Goal: Task Accomplishment & Management: Use online tool/utility

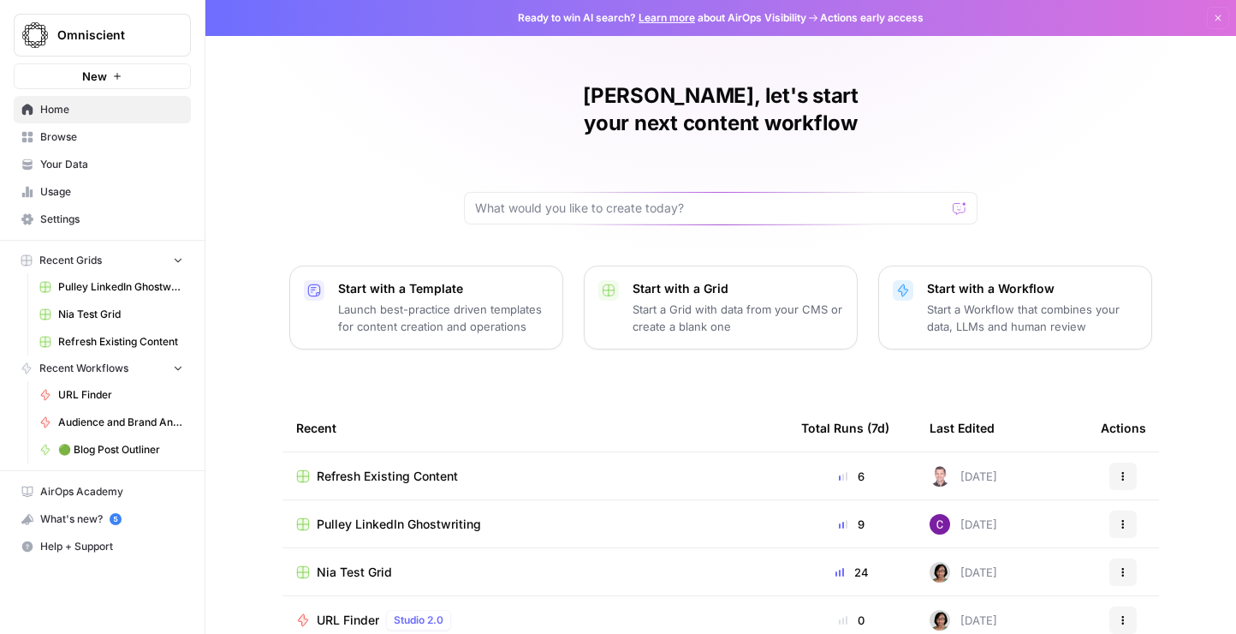
click at [608, 194] on div at bounding box center [721, 208] width 514 height 33
click at [962, 200] on div at bounding box center [960, 208] width 14 height 17
click at [772, 200] on input "text" at bounding box center [710, 208] width 471 height 17
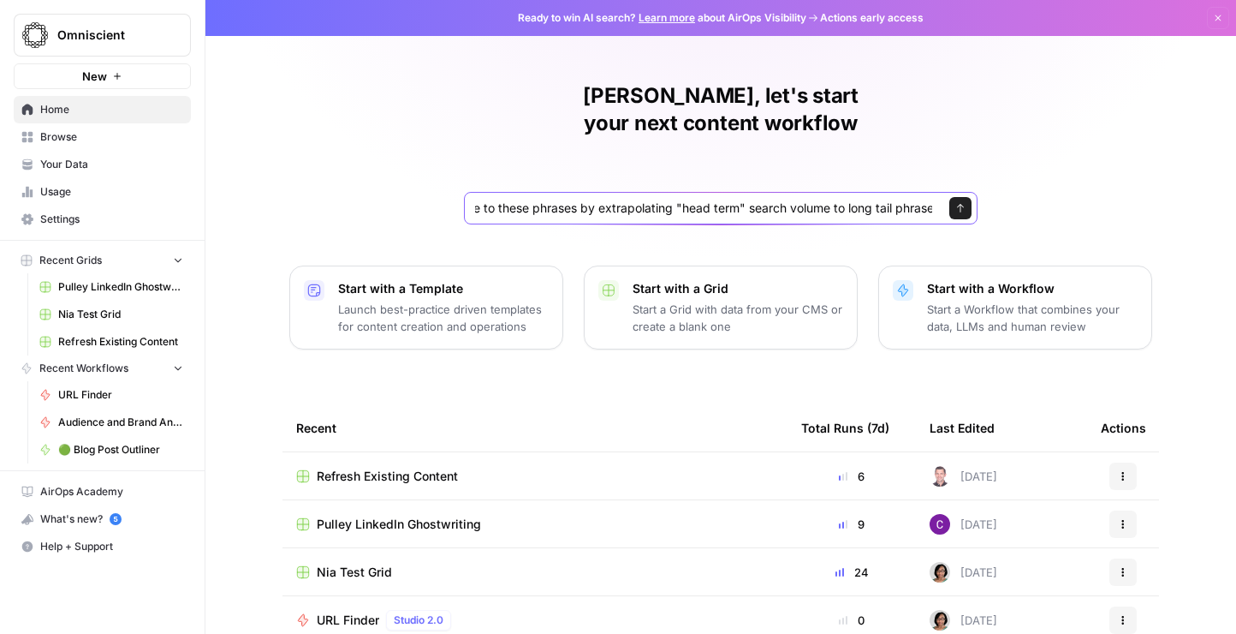
scroll to position [0, 1261]
type input "I'd like to create a tool that ingests call transcripts to extract voice of cus…"
click button "Send" at bounding box center [961, 208] width 22 height 22
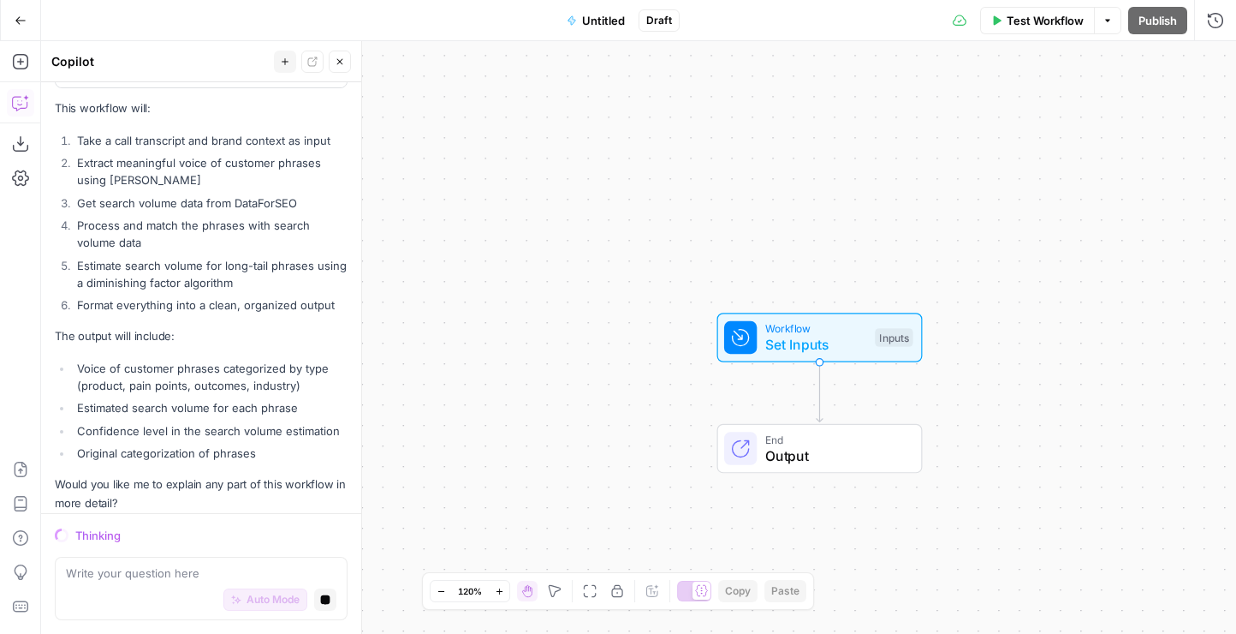
scroll to position [1319, 0]
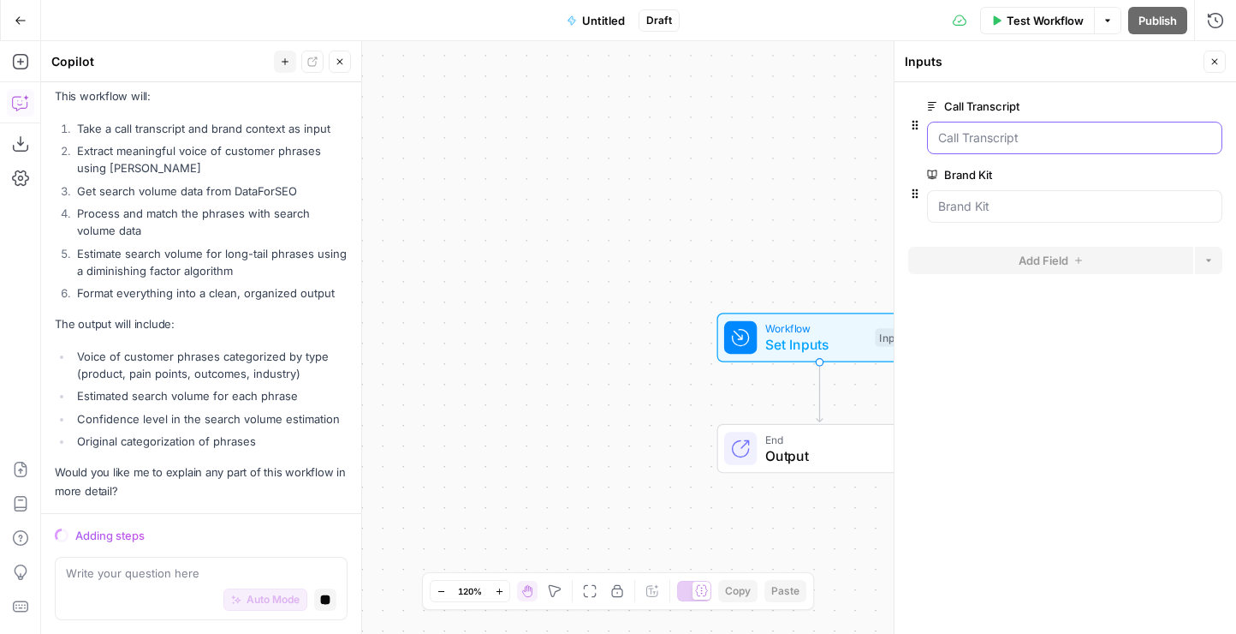
click at [1009, 134] on Transcript "Call Transcript" at bounding box center [1074, 137] width 273 height 17
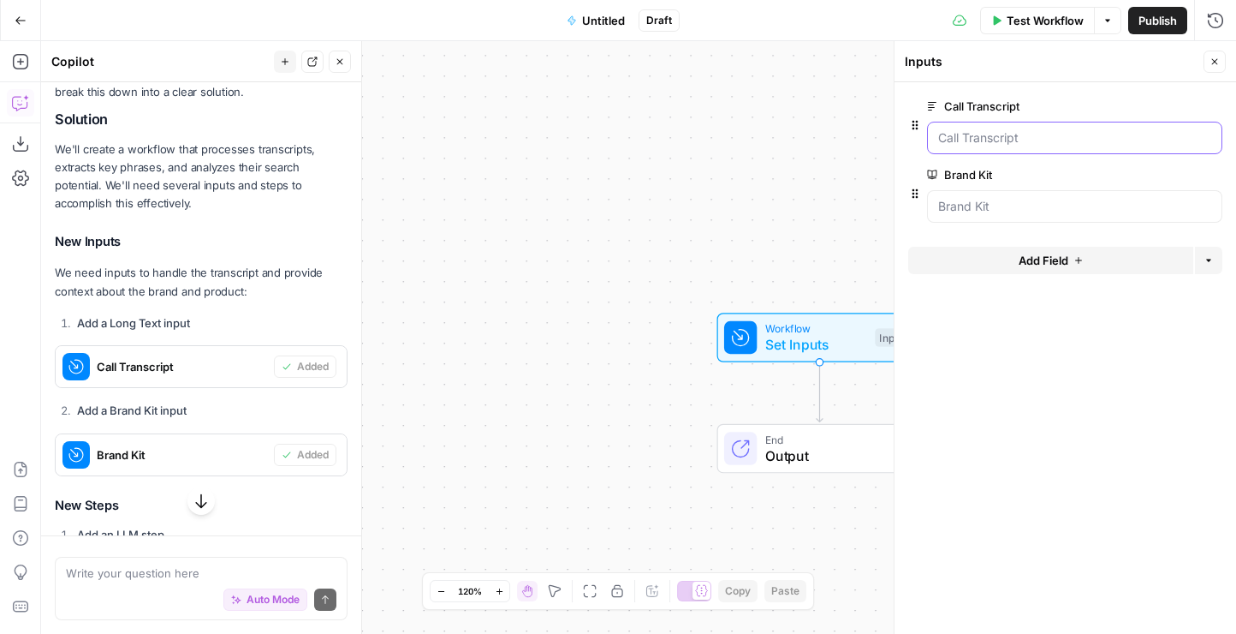
scroll to position [396, 0]
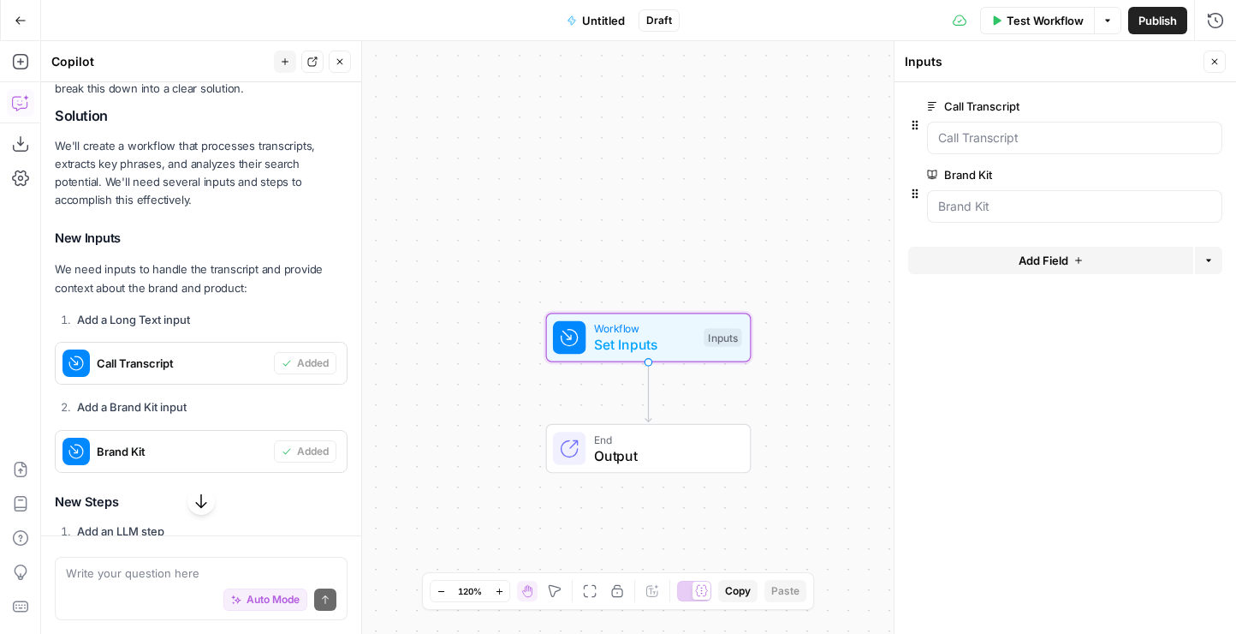
click at [108, 360] on span "Call Transcript" at bounding box center [182, 362] width 170 height 17
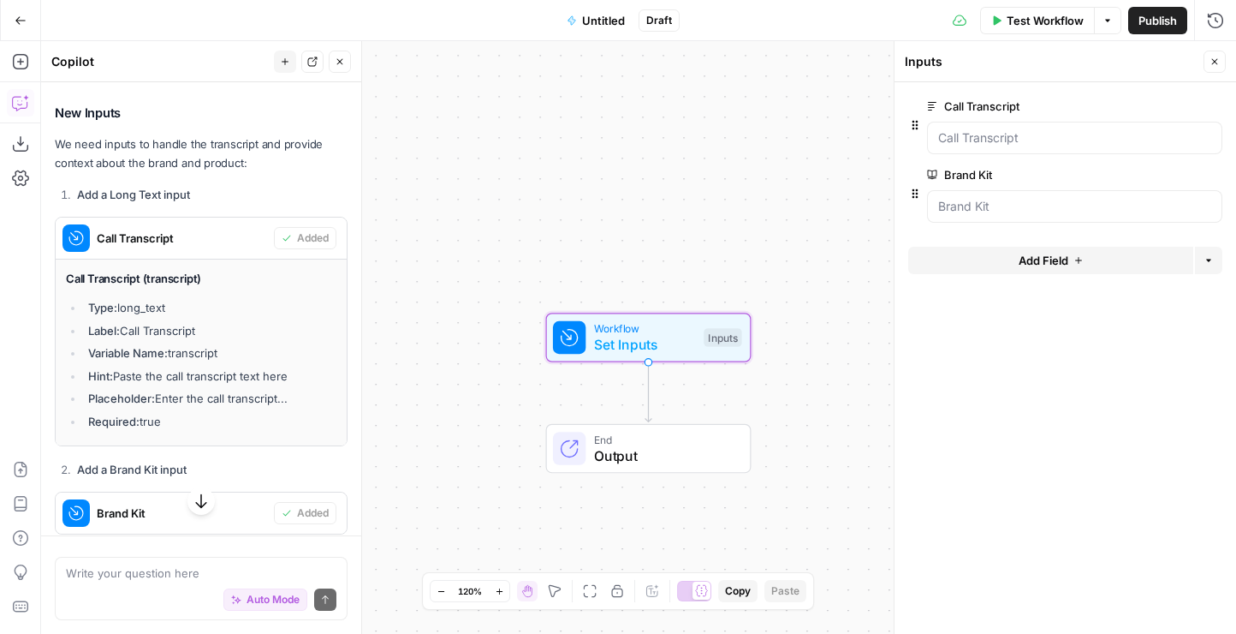
scroll to position [522, 0]
click at [625, 341] on span "Set Inputs" at bounding box center [645, 344] width 102 height 21
click at [151, 314] on ul "Type: long_text Label: Call Transcript Variable Name: transcript Hint: Paste th…" at bounding box center [201, 362] width 271 height 131
click at [142, 301] on li "Type: long_text" at bounding box center [210, 305] width 253 height 17
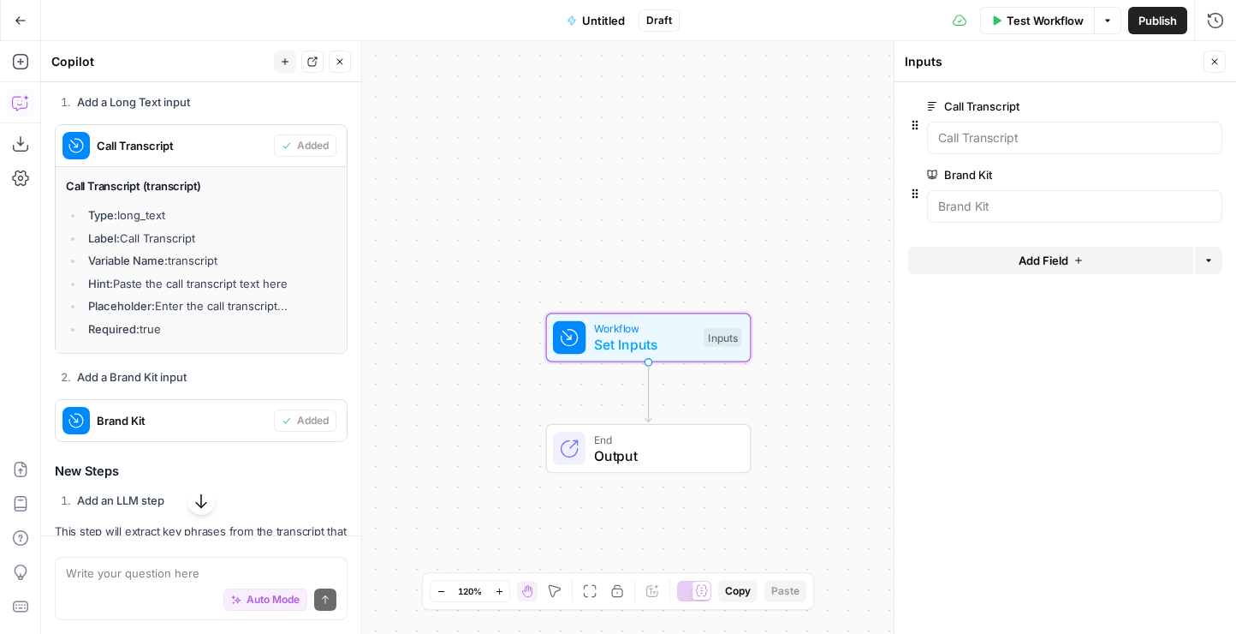
scroll to position [652, 0]
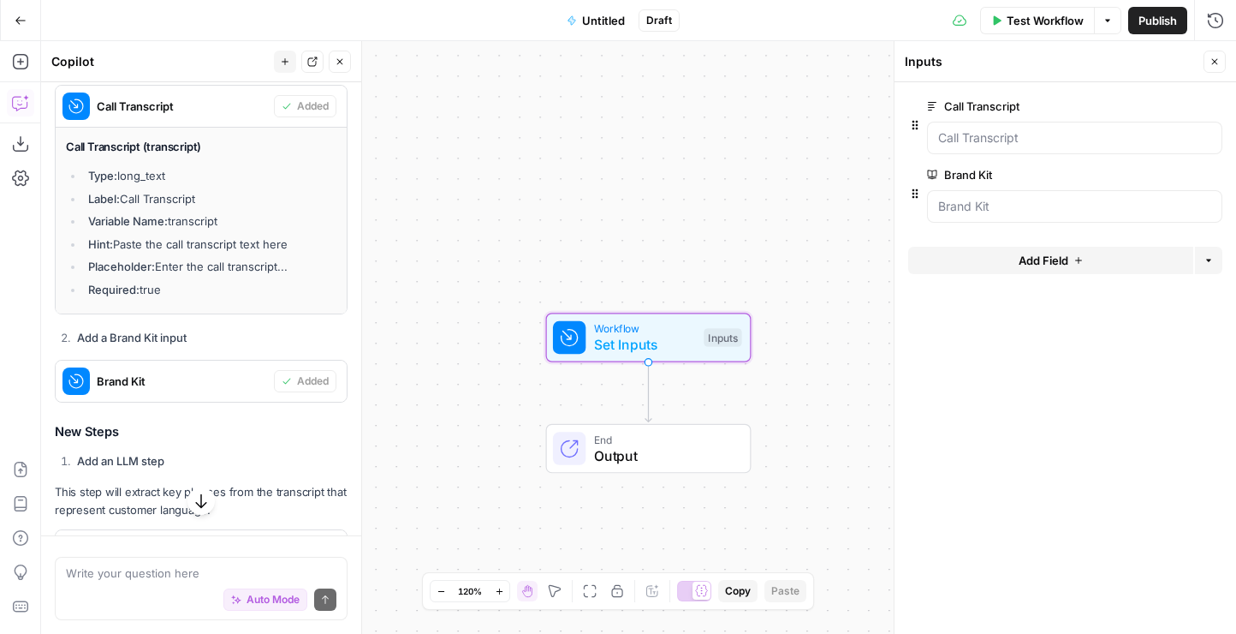
click at [208, 384] on span "Brand Kit" at bounding box center [182, 380] width 170 height 17
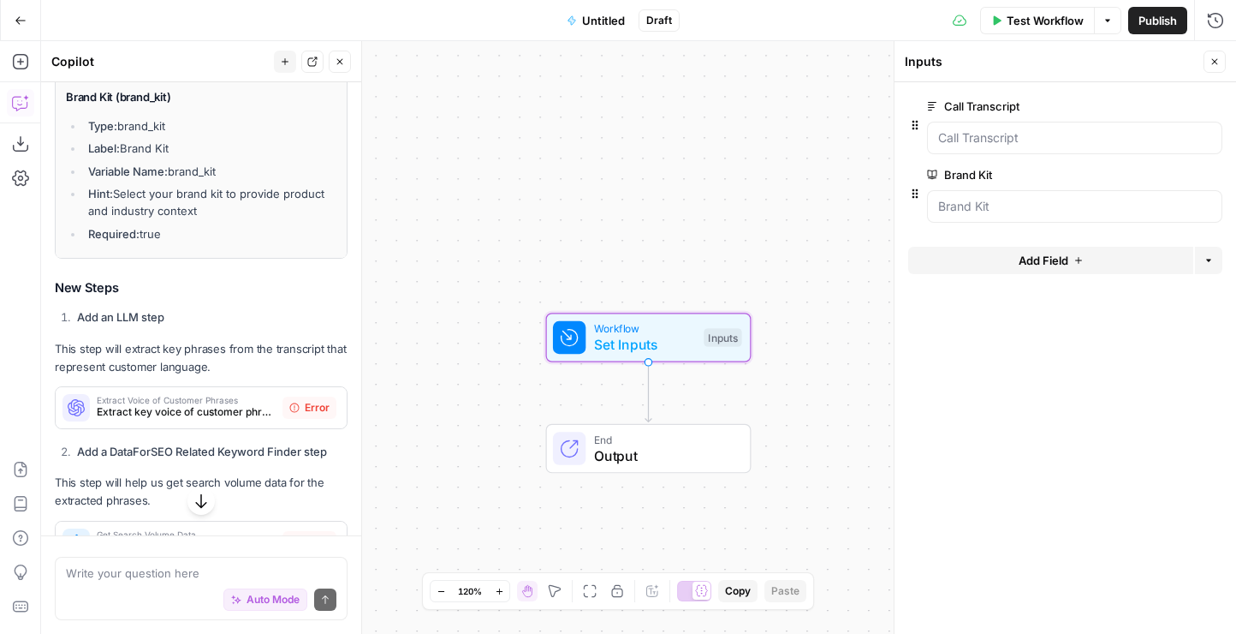
scroll to position [995, 0]
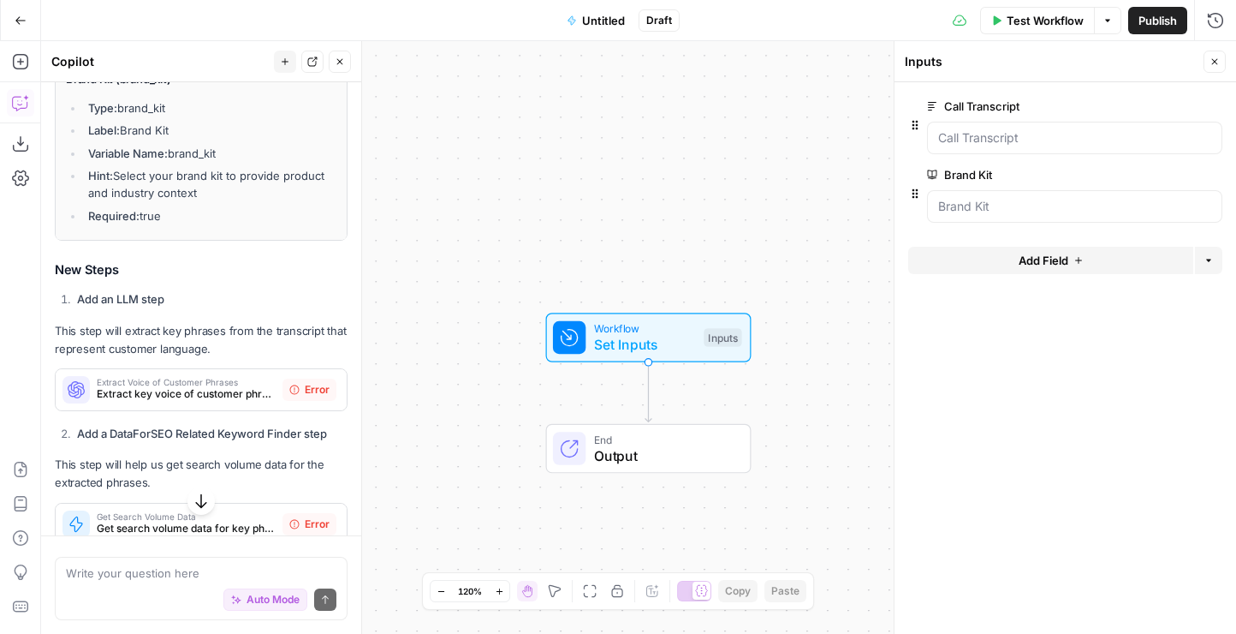
click at [134, 298] on strong "Add an LLM step" at bounding box center [120, 299] width 87 height 14
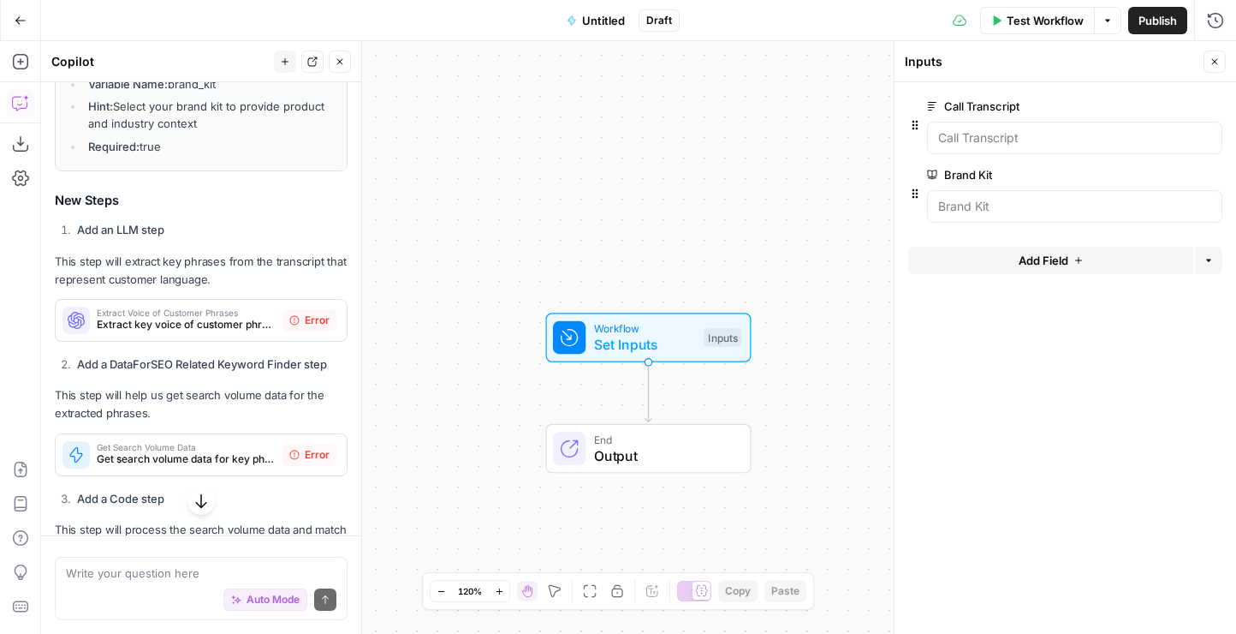
scroll to position [1079, 0]
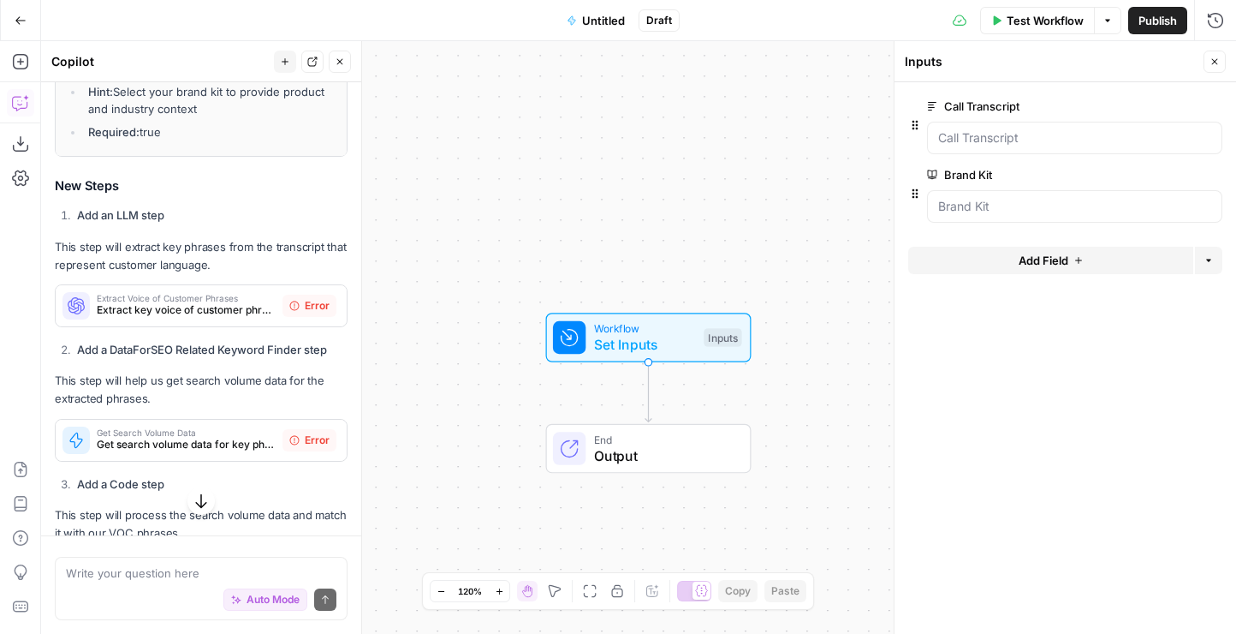
click at [277, 307] on div "Extract Voice of Customer Phrases Extract key voice of customer phrases from th…" at bounding box center [169, 305] width 227 height 41
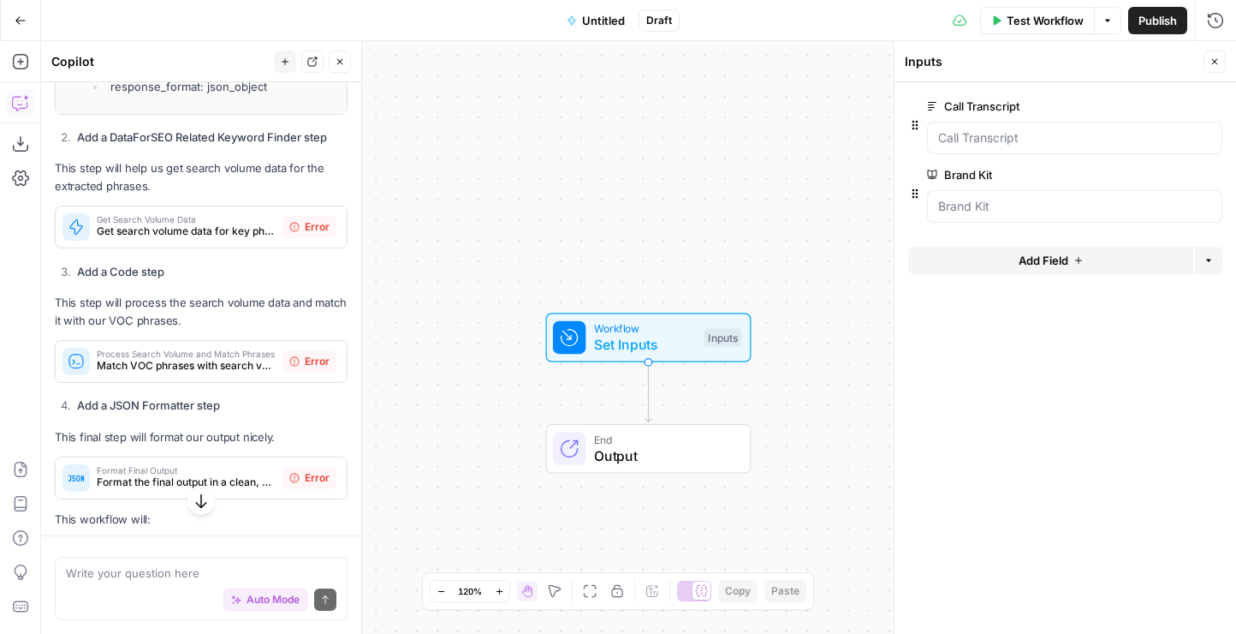
scroll to position [2487, 0]
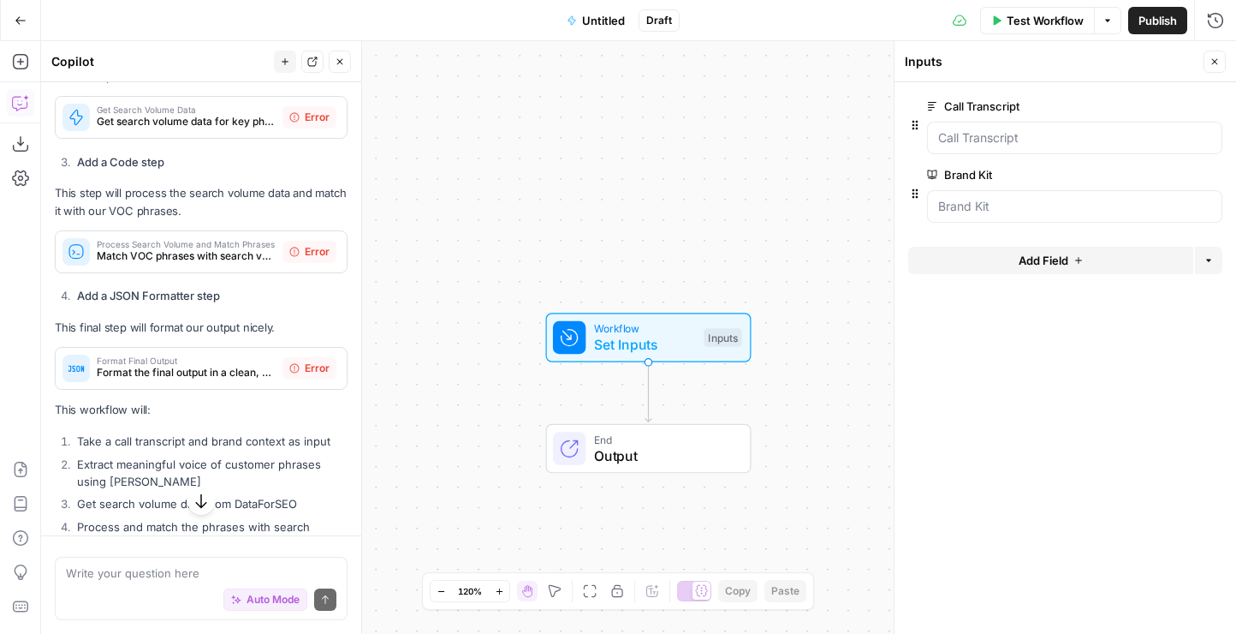
click at [194, 248] on span "Match VOC phrases with search volume data and extrapolate for long-tail phrases" at bounding box center [186, 255] width 179 height 15
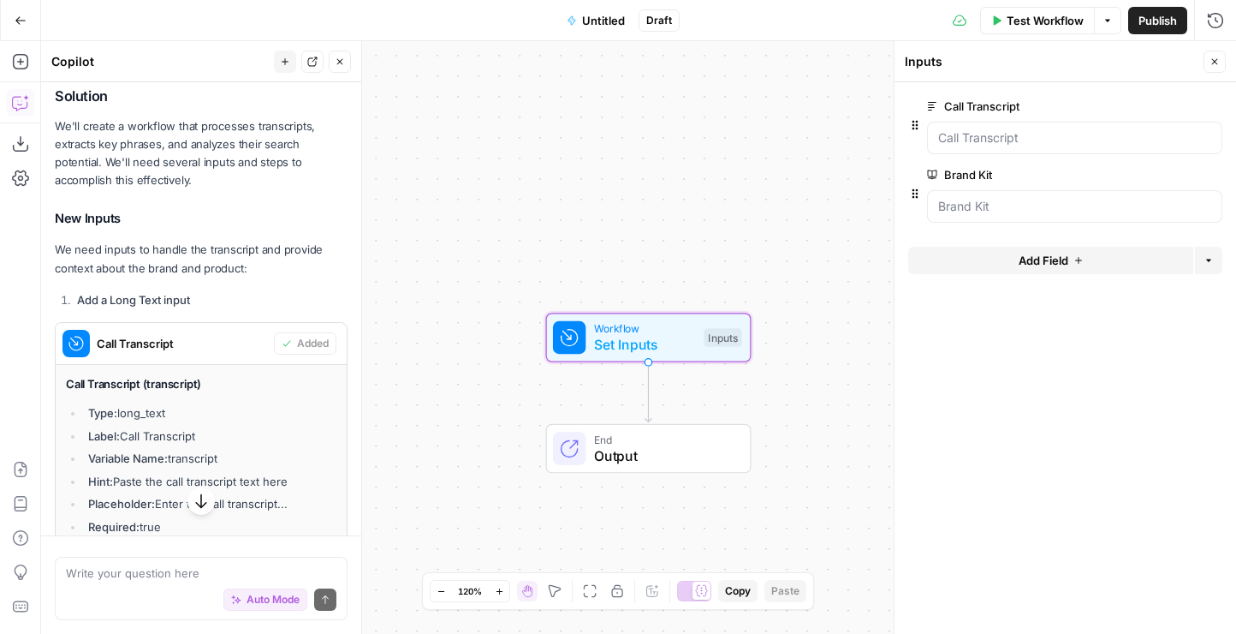
scroll to position [528, 0]
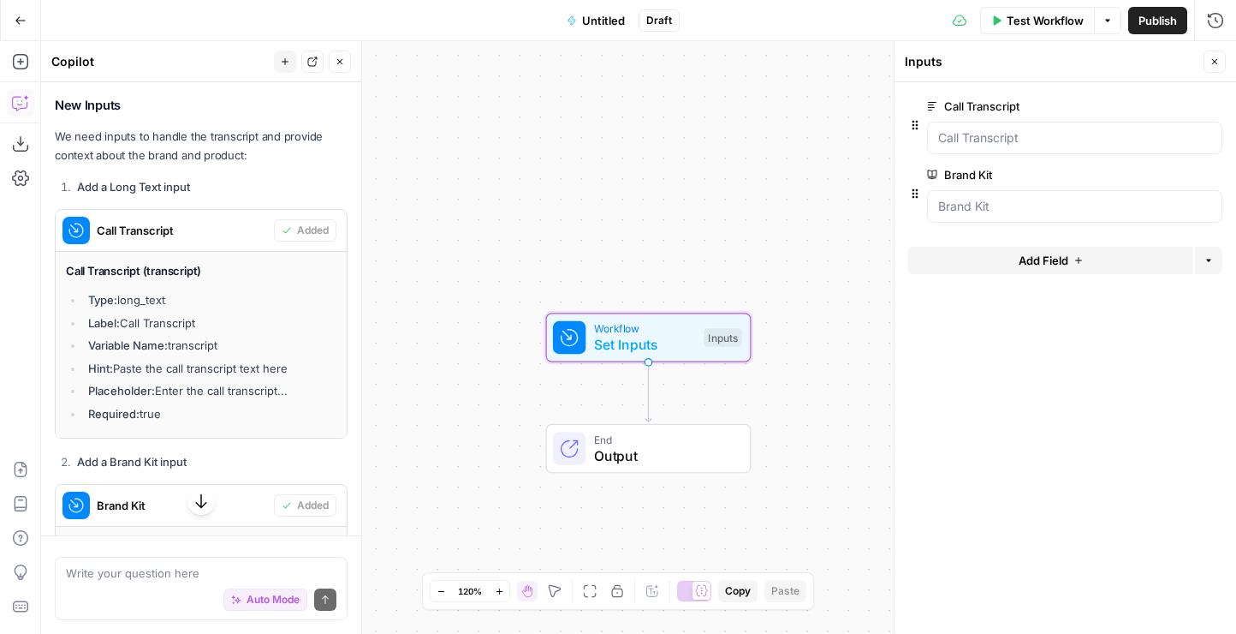
click at [155, 229] on span "Call Transcript" at bounding box center [182, 230] width 170 height 17
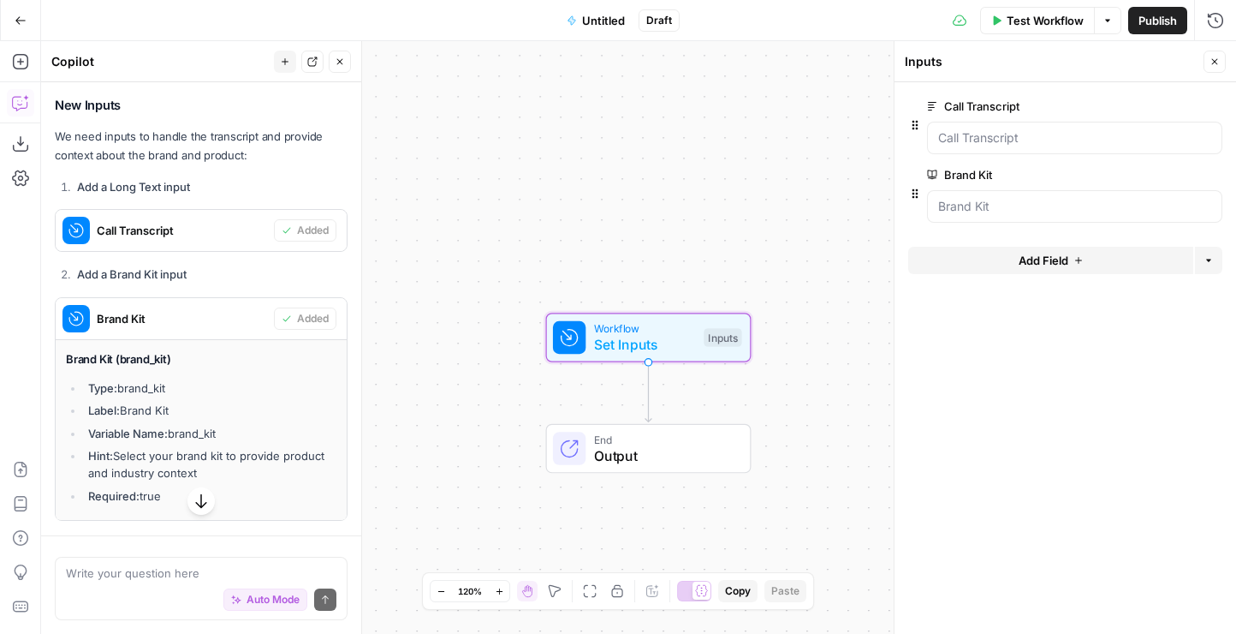
click at [61, 234] on div "Call Transcript" at bounding box center [165, 230] width 218 height 41
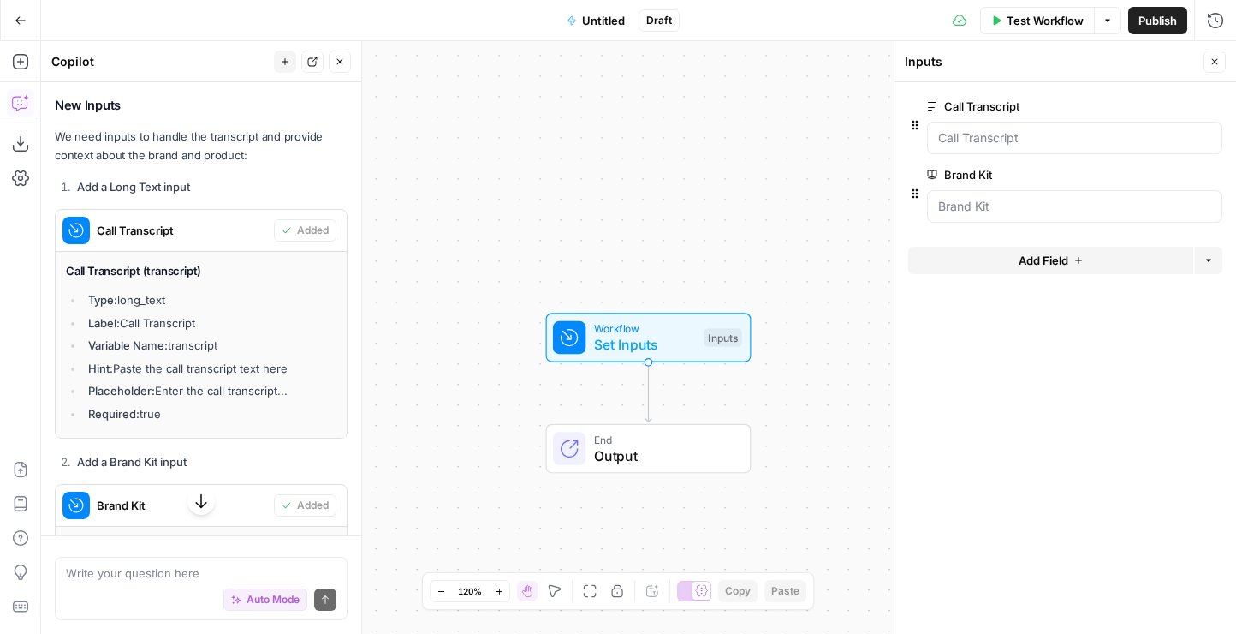
click at [572, 337] on icon at bounding box center [570, 338] width 16 height 16
click at [670, 337] on span "Set Inputs" at bounding box center [645, 344] width 102 height 21
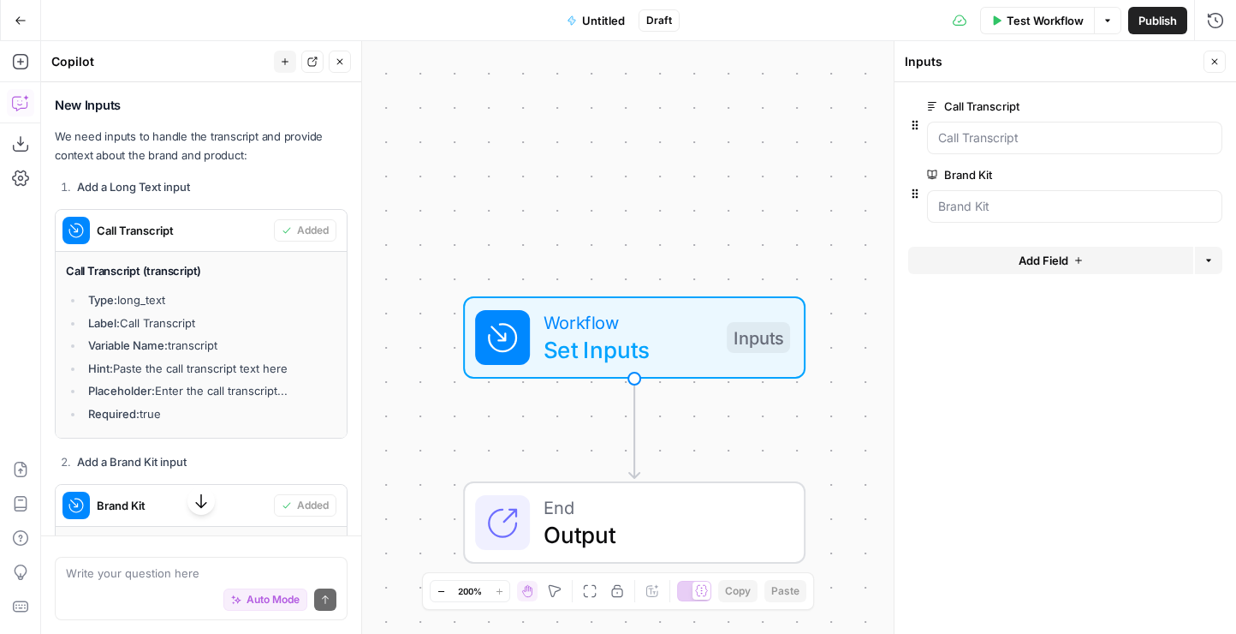
click at [1217, 59] on icon "button" at bounding box center [1215, 62] width 6 height 6
click at [611, 314] on span "Workflow" at bounding box center [629, 321] width 170 height 27
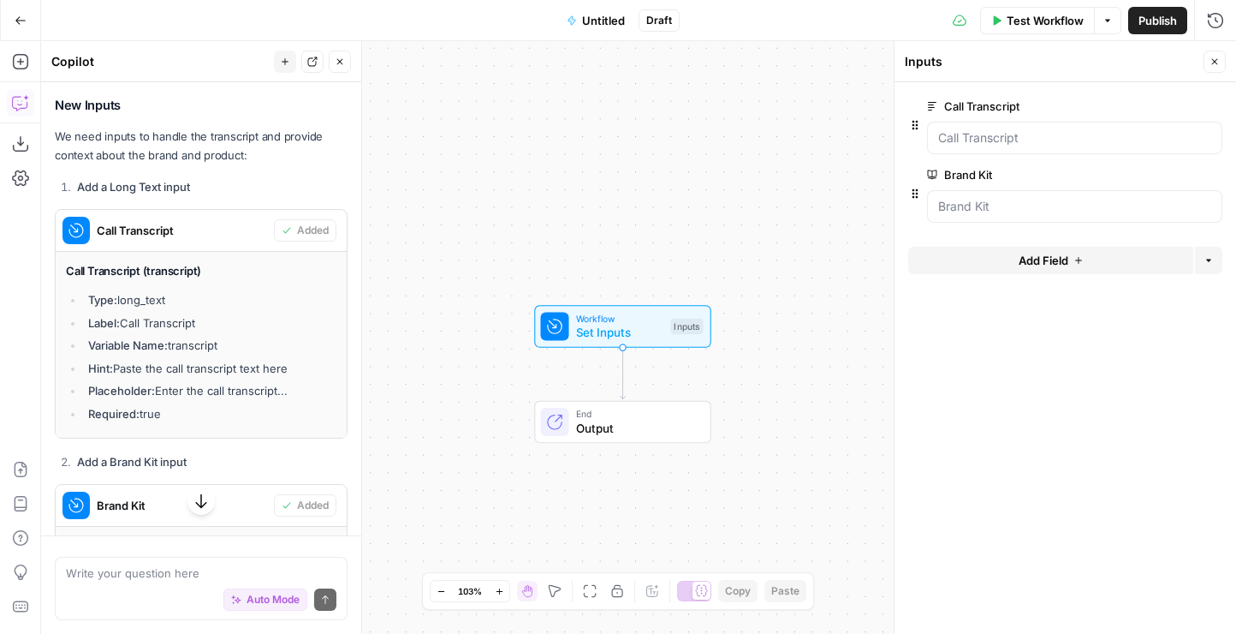
click at [914, 125] on icon "button" at bounding box center [916, 125] width 6 height 9
click at [1162, 101] on span "edit field" at bounding box center [1159, 106] width 38 height 14
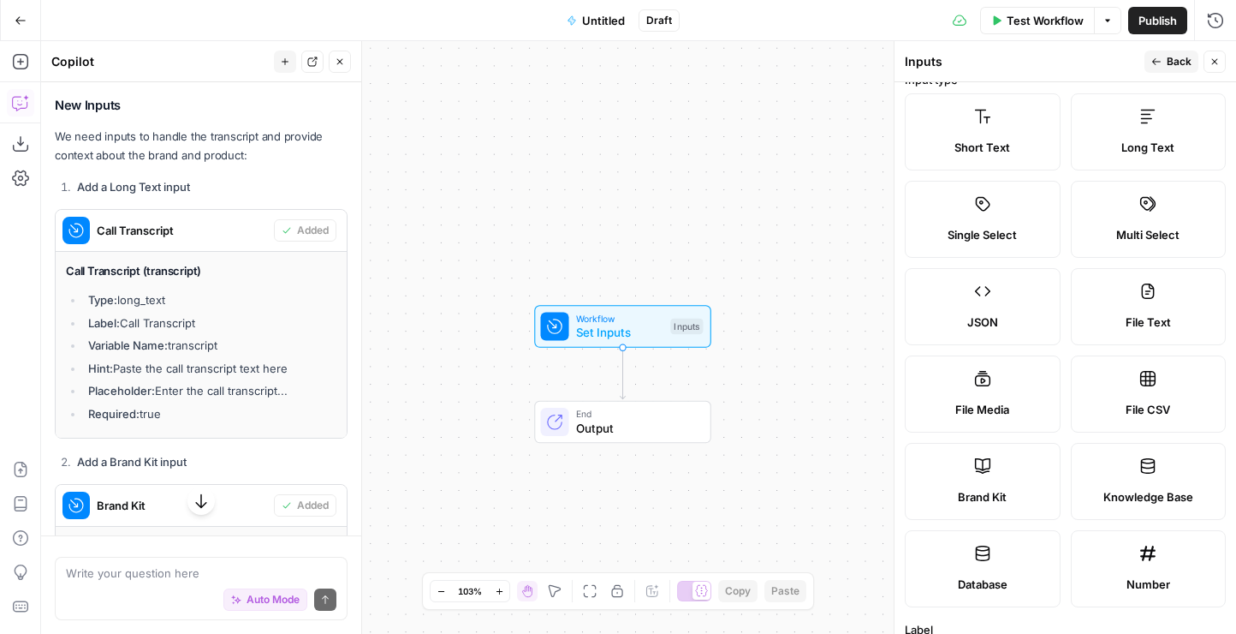
scroll to position [0, 0]
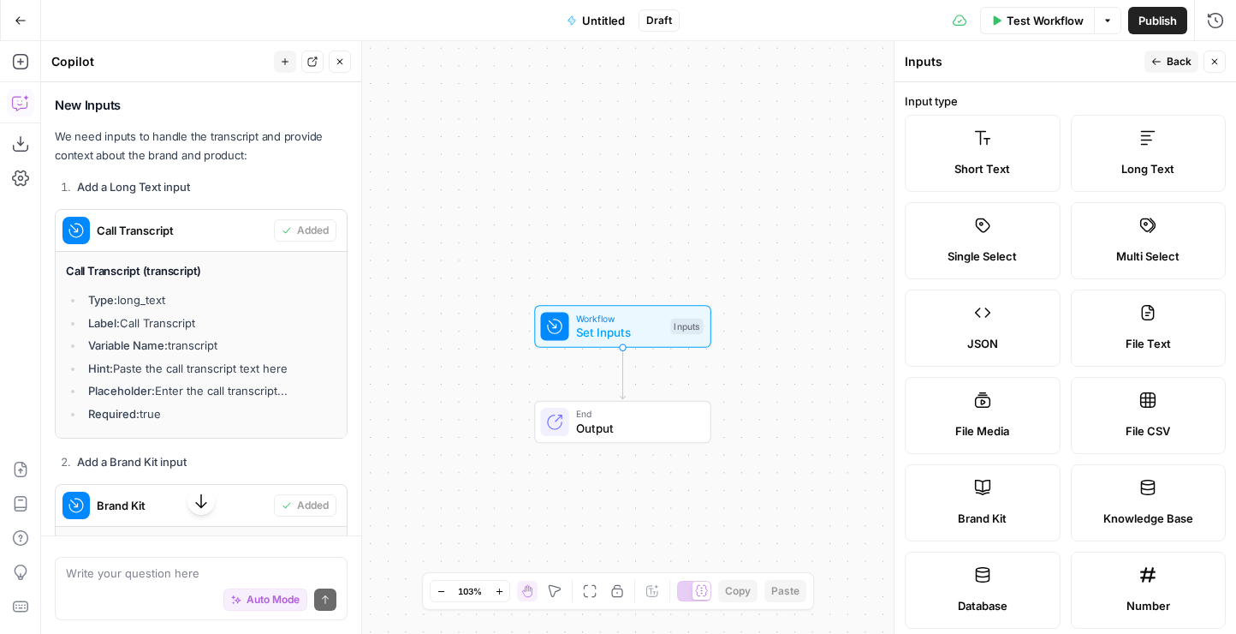
click at [1136, 337] on span "File Text" at bounding box center [1148, 343] width 45 height 17
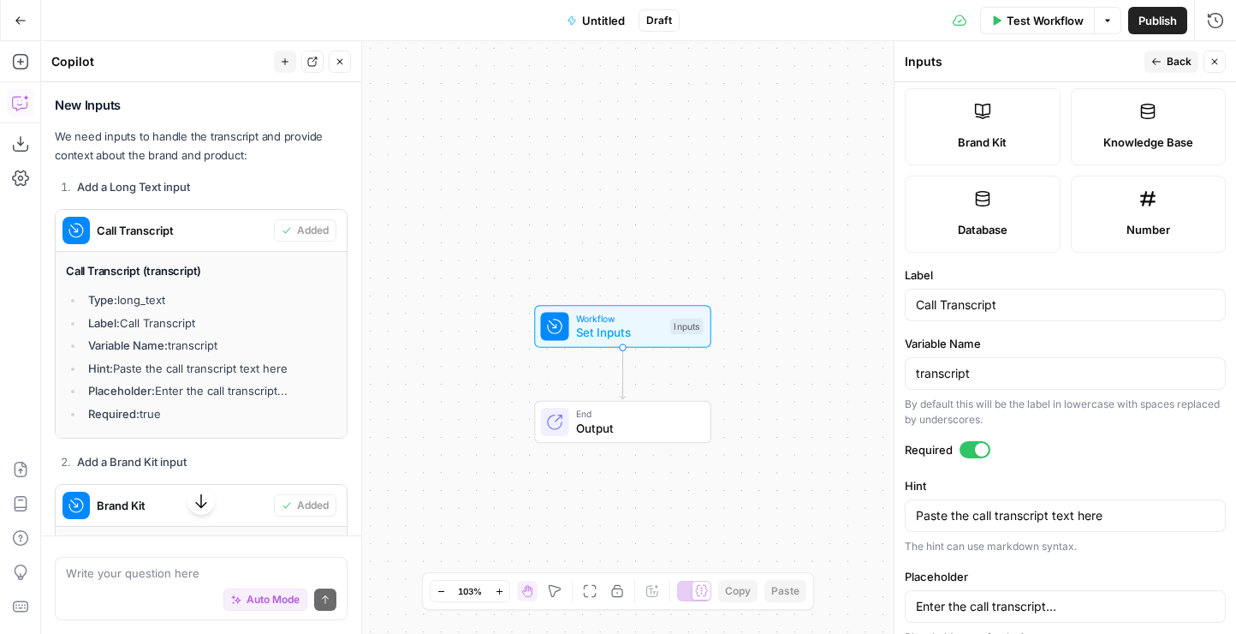
scroll to position [397, 0]
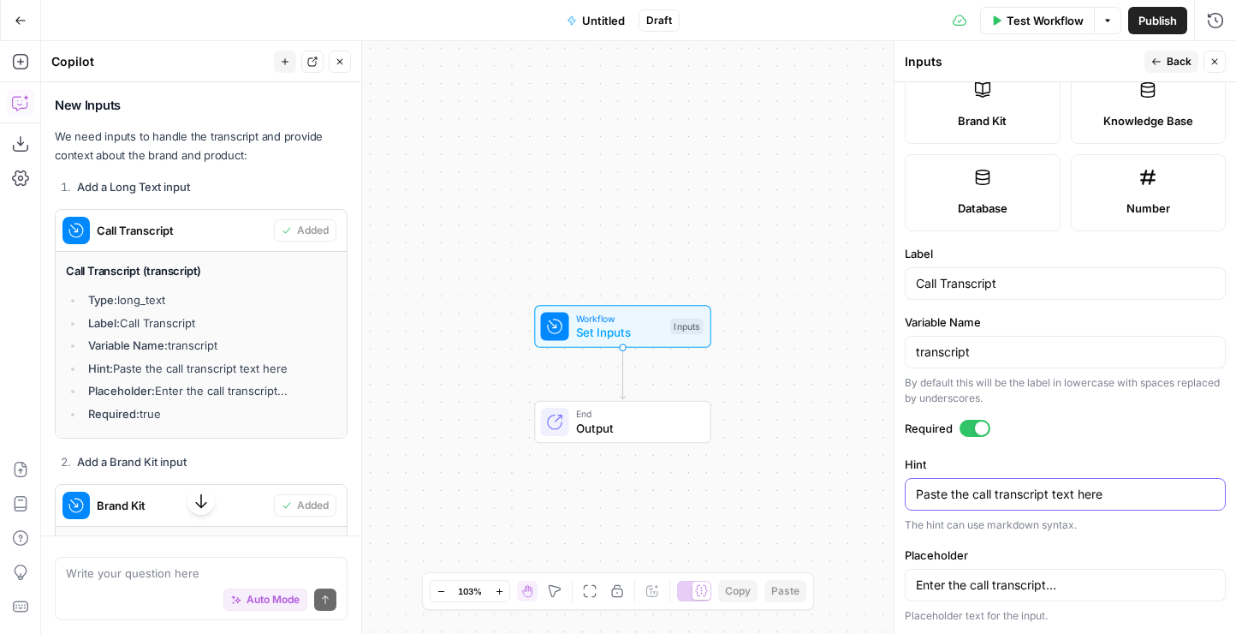
click at [1062, 493] on textarea "Paste the call transcript text here" at bounding box center [1065, 494] width 299 height 17
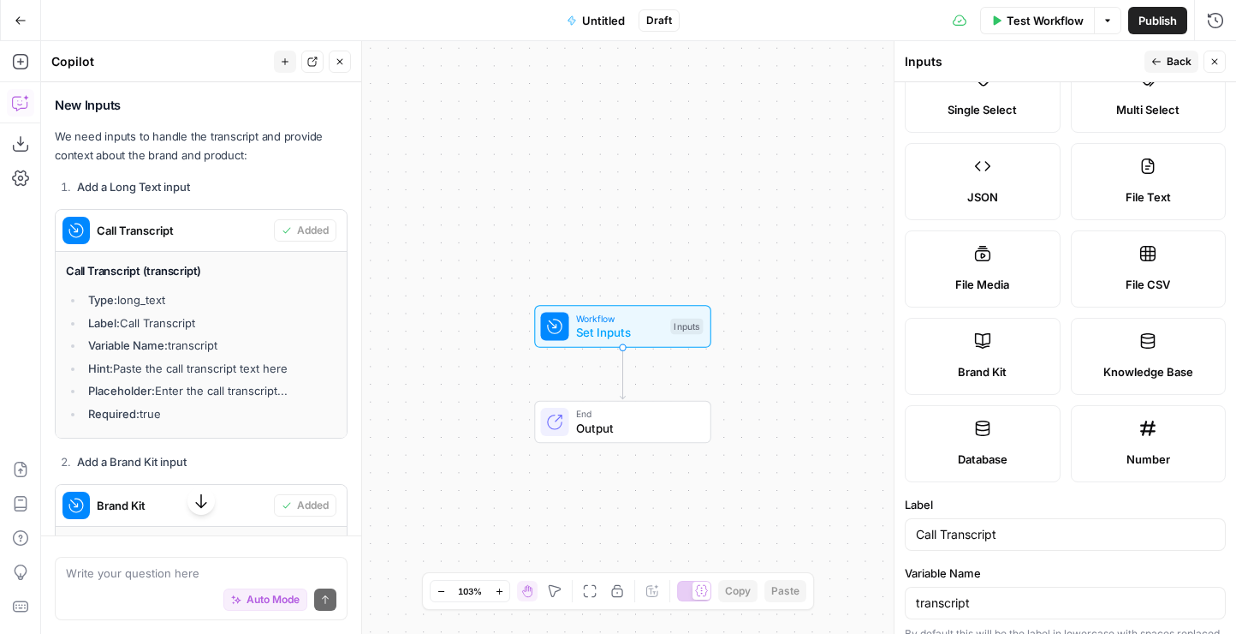
scroll to position [0, 0]
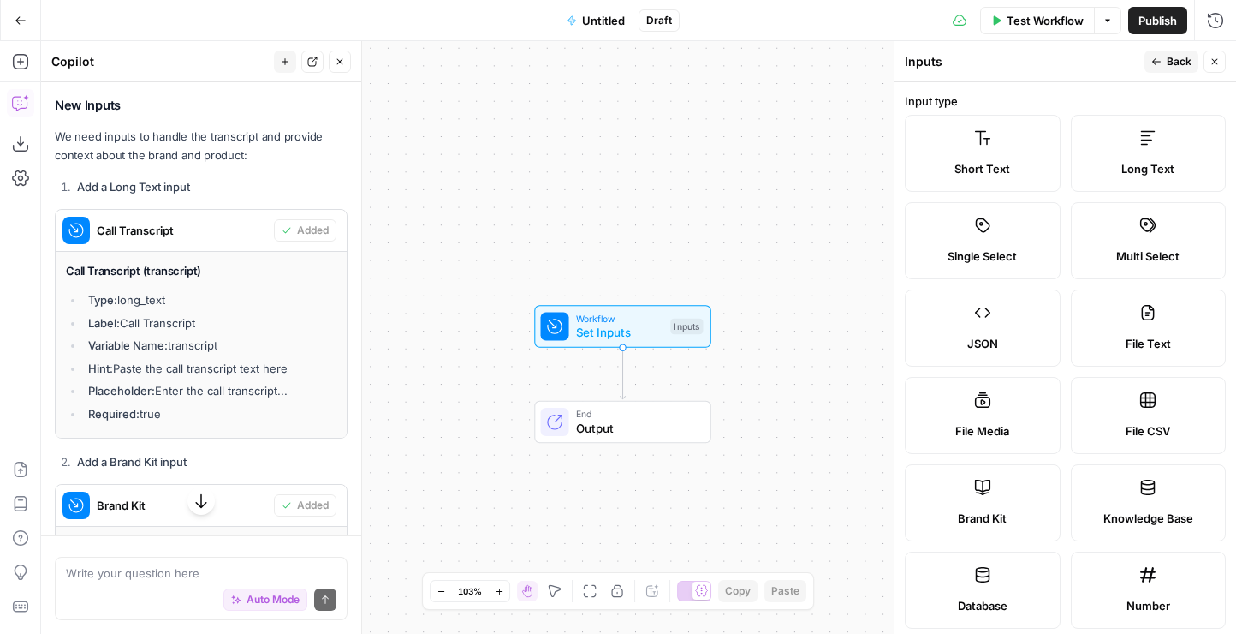
type textarea "Upload your call transcript here"
click at [1160, 66] on icon "button" at bounding box center [1157, 62] width 10 height 10
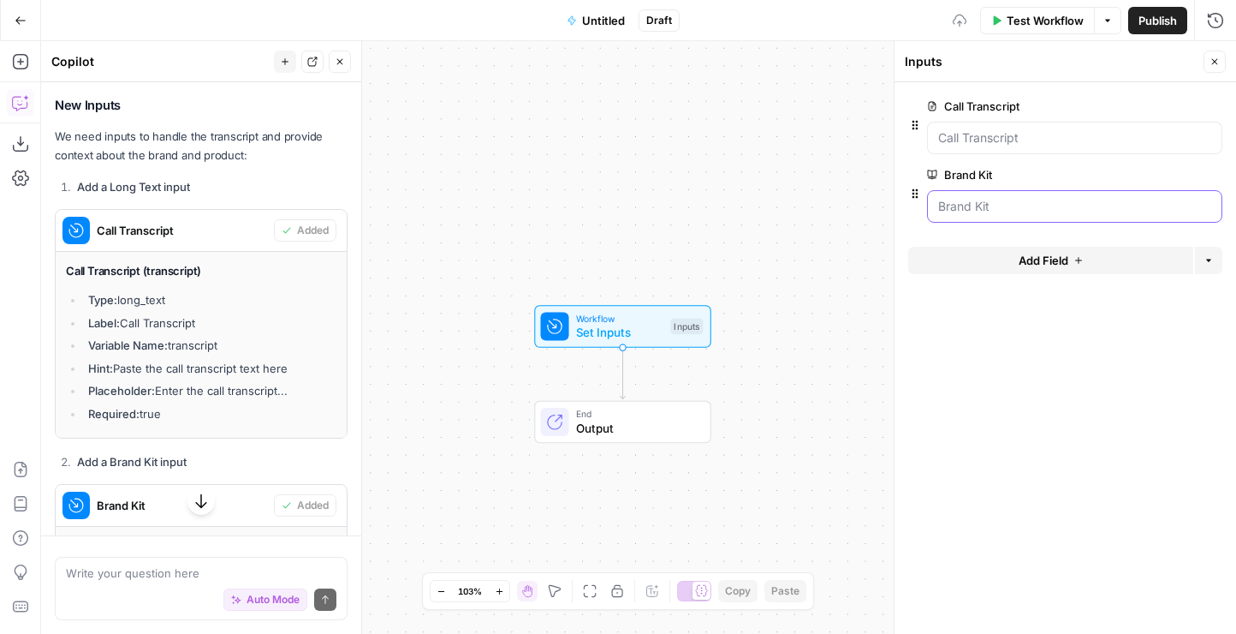
click at [979, 206] on Kit "Brand Kit" at bounding box center [1074, 206] width 273 height 17
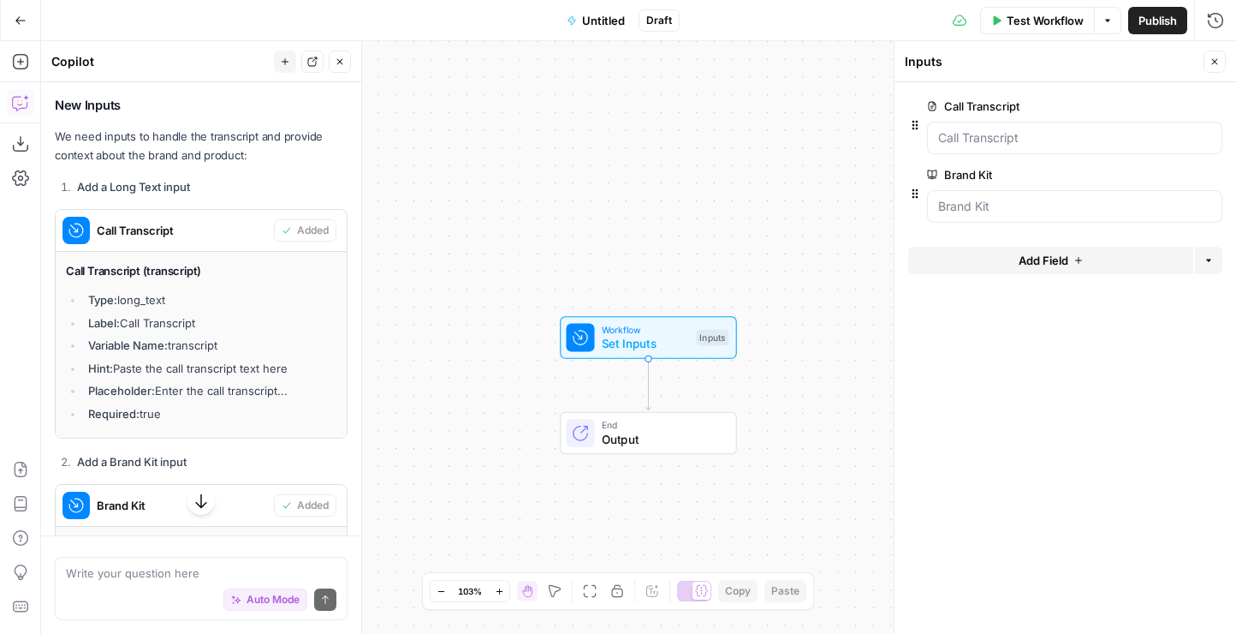
click at [1089, 264] on button "Add Field" at bounding box center [1050, 260] width 285 height 27
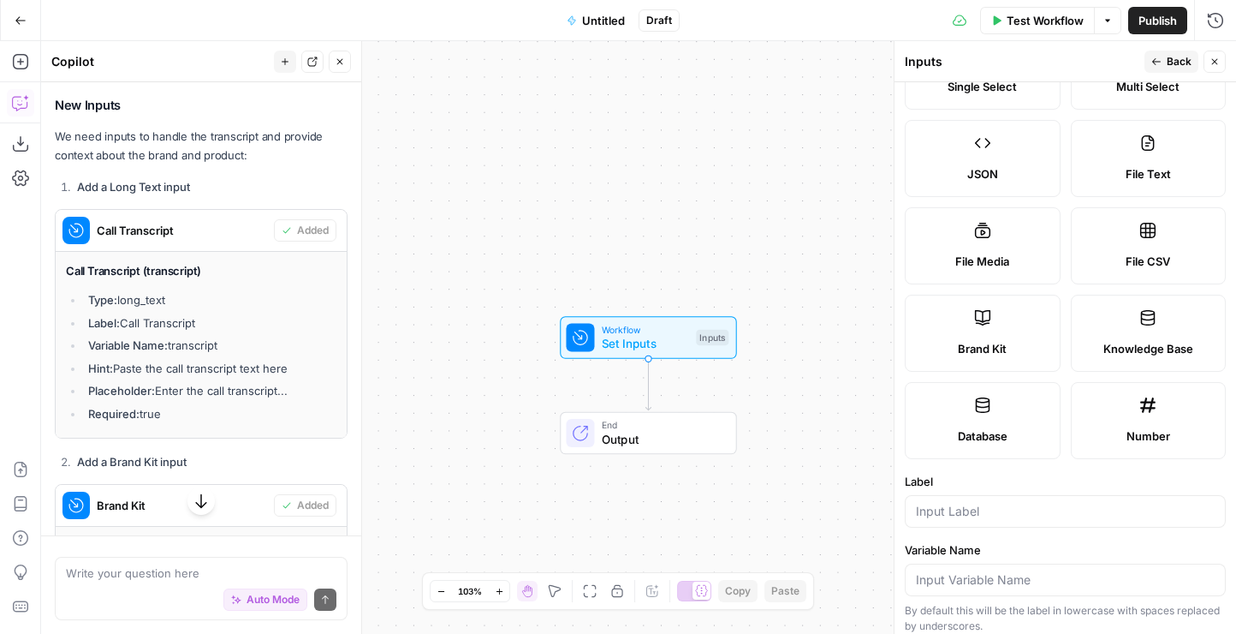
scroll to position [161, 0]
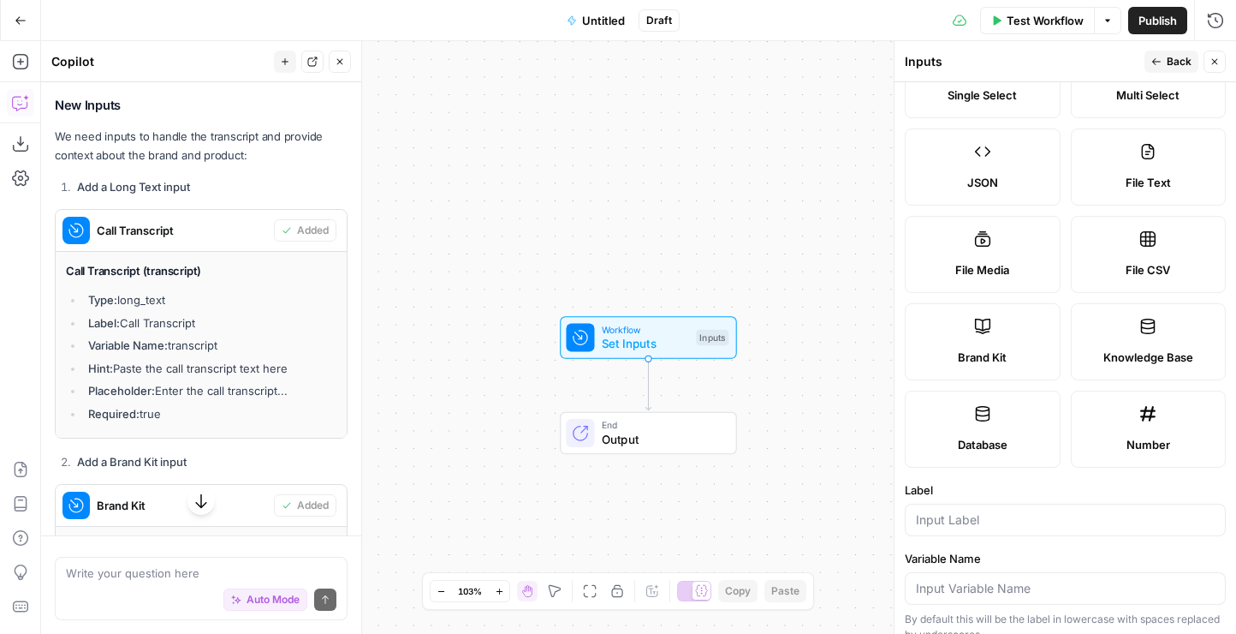
click at [1126, 342] on label "Knowledge Base" at bounding box center [1149, 341] width 156 height 77
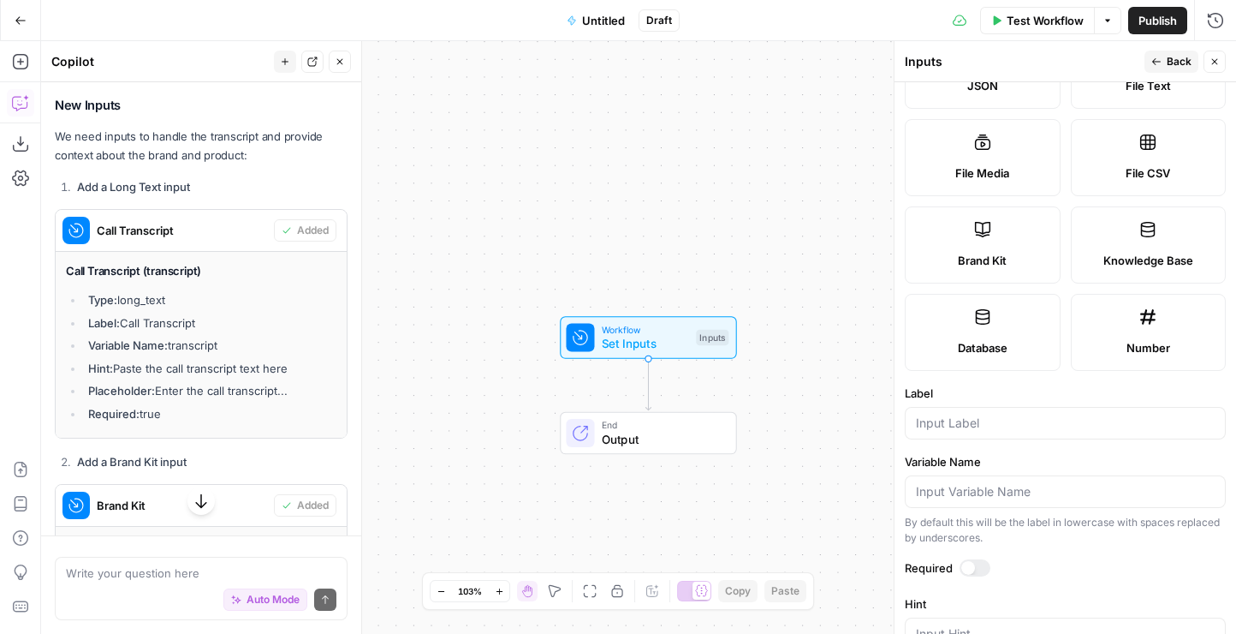
scroll to position [396, 0]
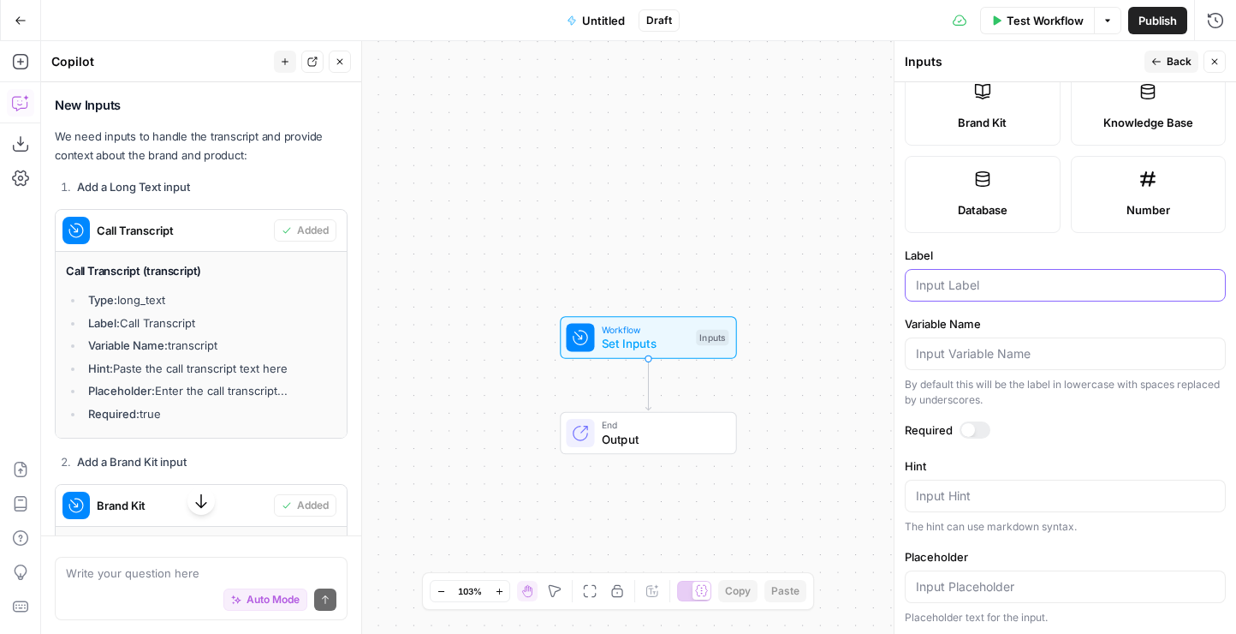
click at [939, 289] on input "Label" at bounding box center [1065, 285] width 299 height 17
type input "Knowledge Base"
click at [972, 420] on div at bounding box center [975, 428] width 31 height 17
click at [974, 490] on textarea "Hint" at bounding box center [1065, 494] width 299 height 17
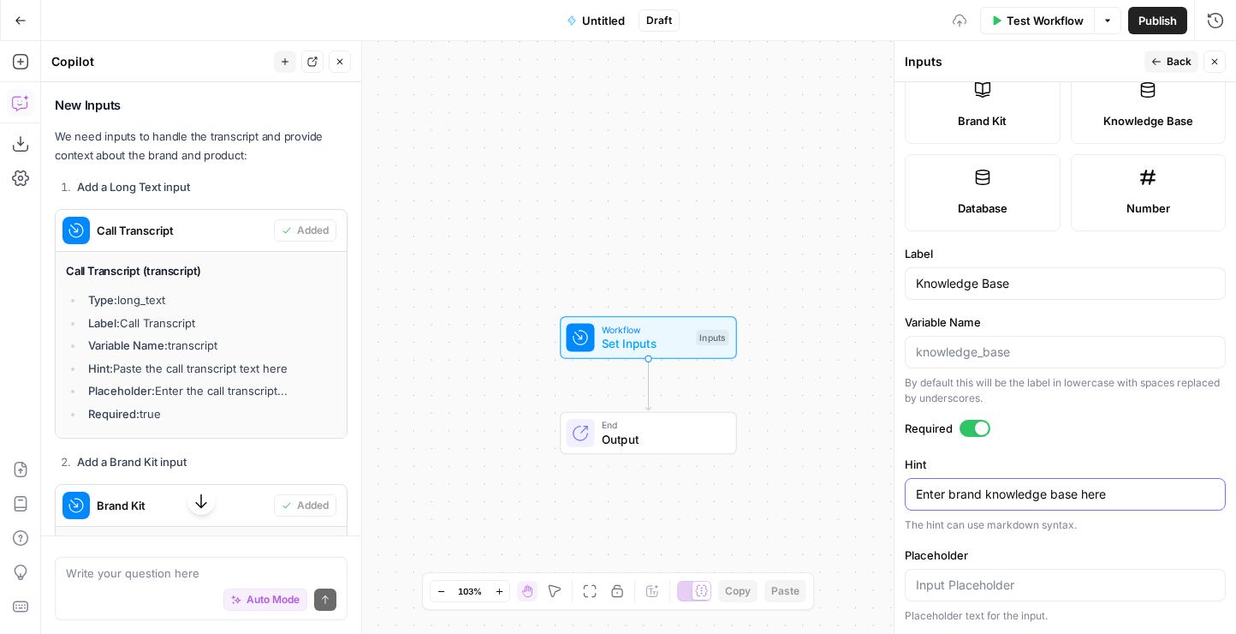
type textarea "Enter brand knowledge base here"
click at [953, 580] on input "Placeholder" at bounding box center [1065, 584] width 299 height 17
type input "Enter knowledge base"
click at [1174, 62] on span "Back" at bounding box center [1179, 61] width 25 height 15
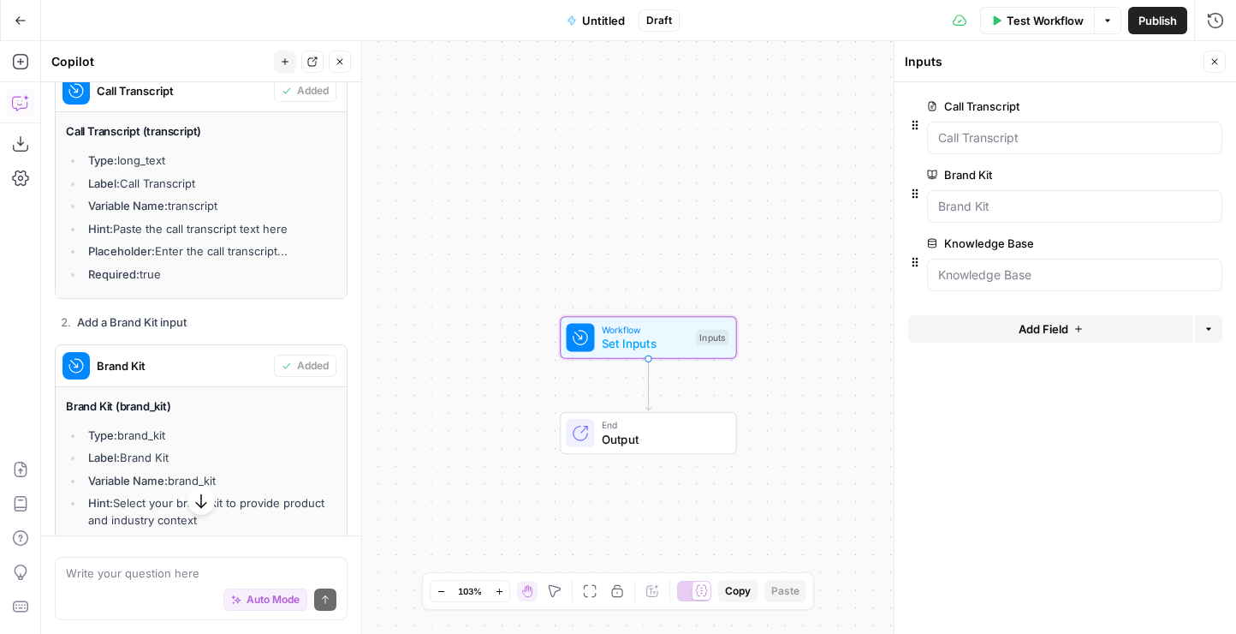
scroll to position [709, 0]
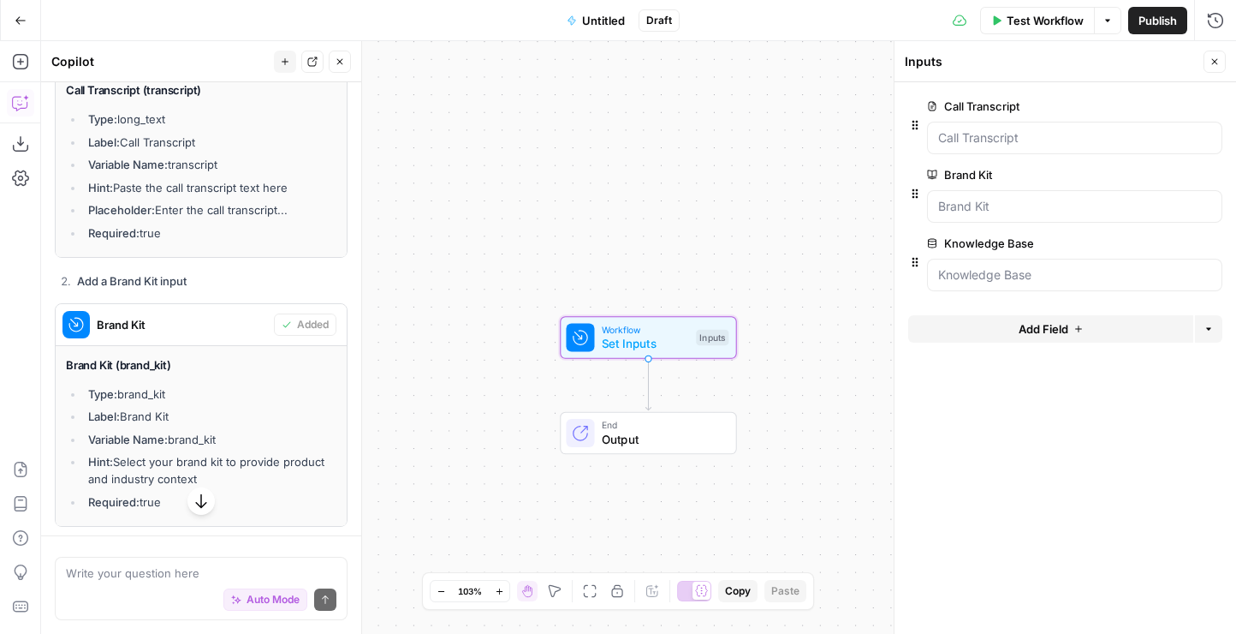
click at [138, 325] on span "Brand Kit" at bounding box center [182, 324] width 170 height 17
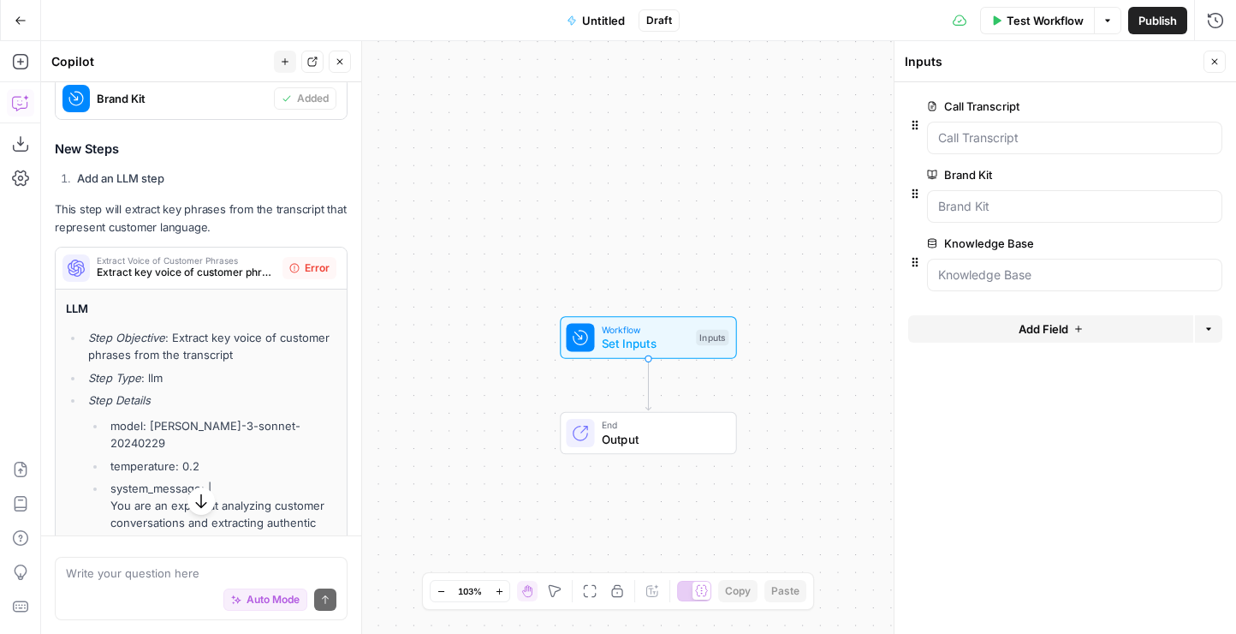
scroll to position [936, 0]
click at [210, 274] on span "Extract key voice of customer phrases from the transcript" at bounding box center [186, 271] width 179 height 15
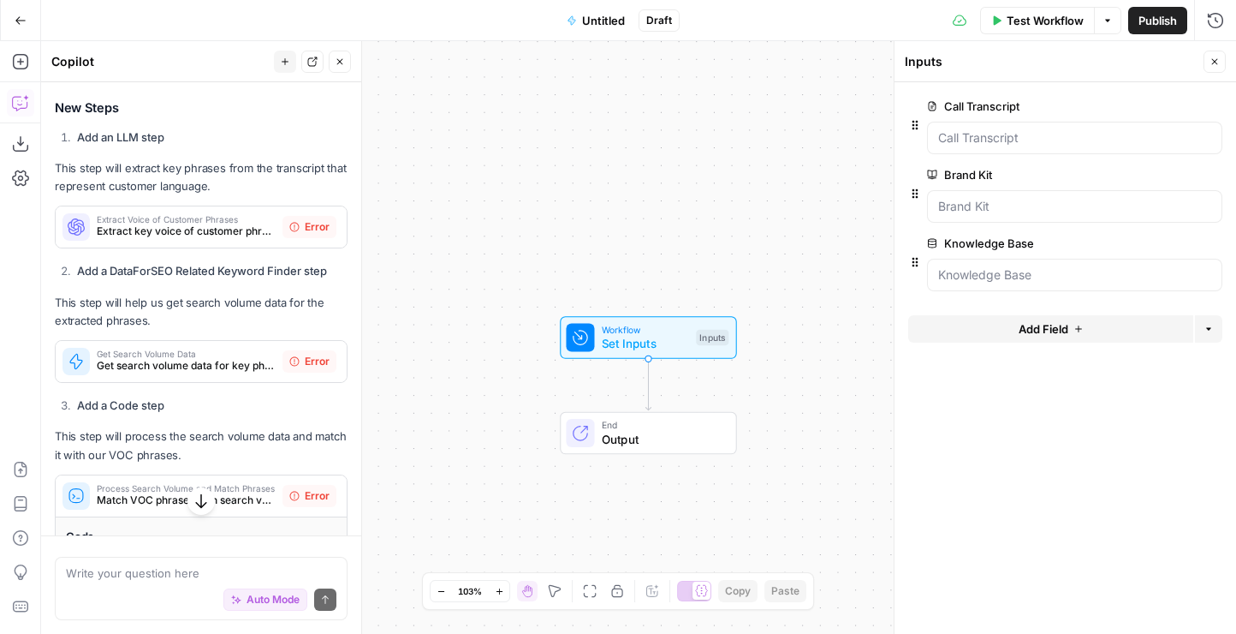
scroll to position [980, 0]
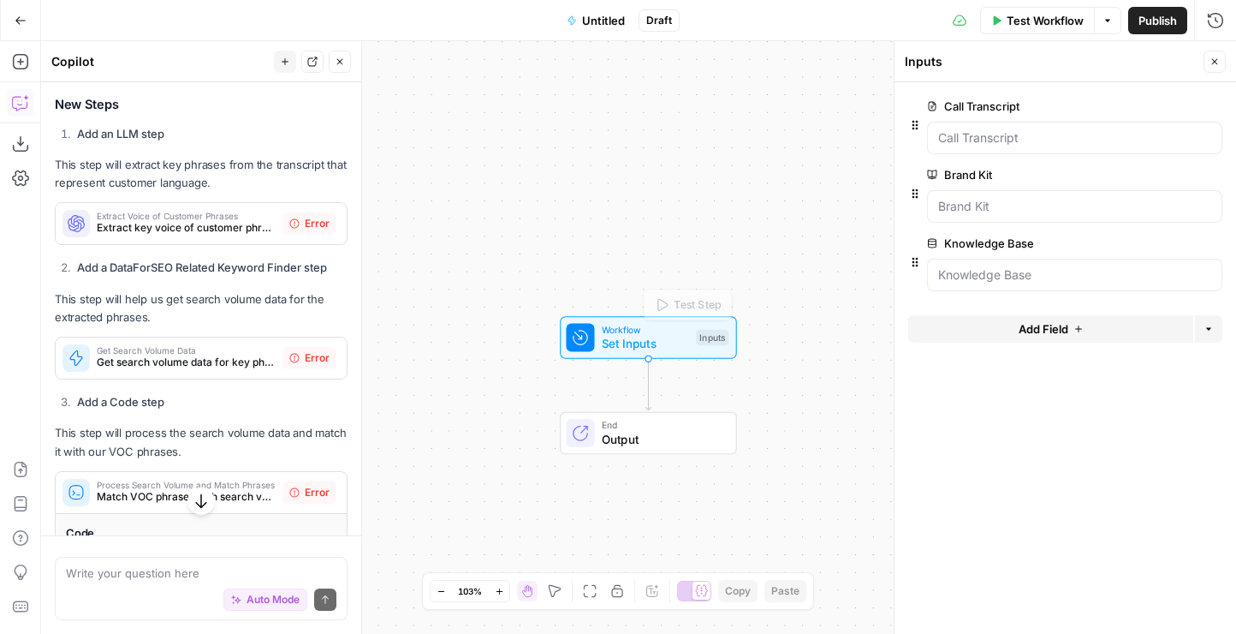
drag, startPoint x: 107, startPoint y: 219, endPoint x: 659, endPoint y: 380, distance: 575.3
click at [659, 380] on body "Omniscient New Home Browse Your Data Usage Settings Recent Grids Pulley LinkedI…" at bounding box center [618, 317] width 1236 height 634
click at [1210, 57] on icon "button" at bounding box center [1215, 62] width 10 height 10
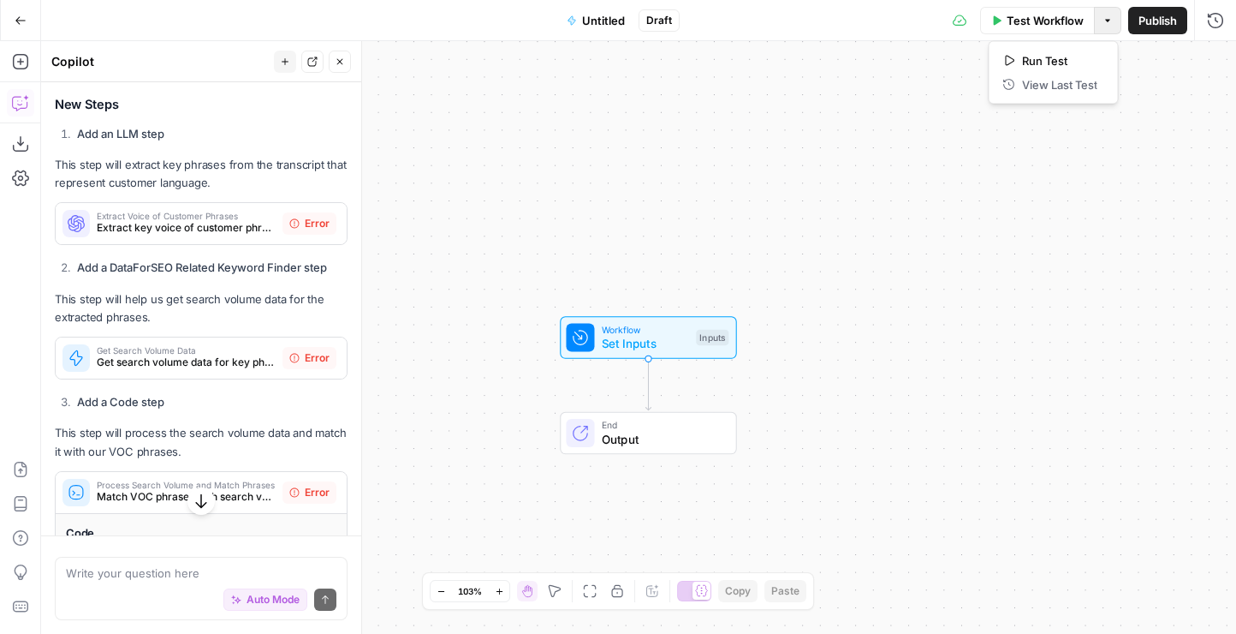
click at [1101, 25] on button "Options" at bounding box center [1107, 20] width 27 height 27
click at [630, 435] on span "Output" at bounding box center [662, 439] width 120 height 18
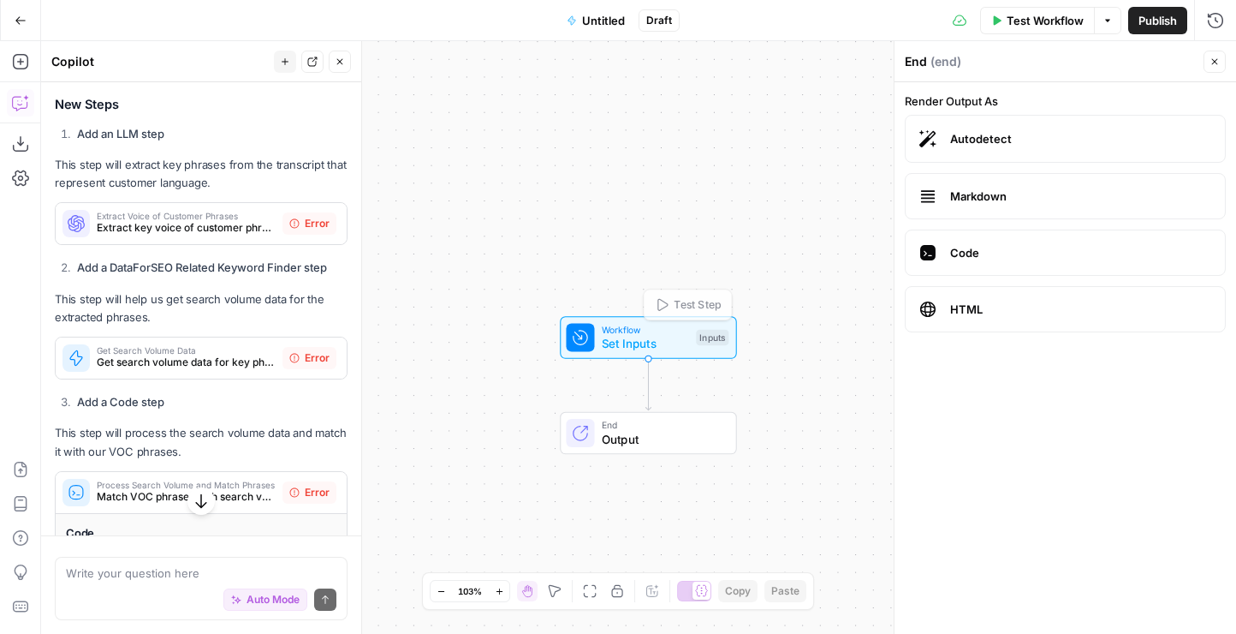
click at [640, 358] on div "Workflow Set Inputs Inputs Test Step" at bounding box center [648, 337] width 176 height 43
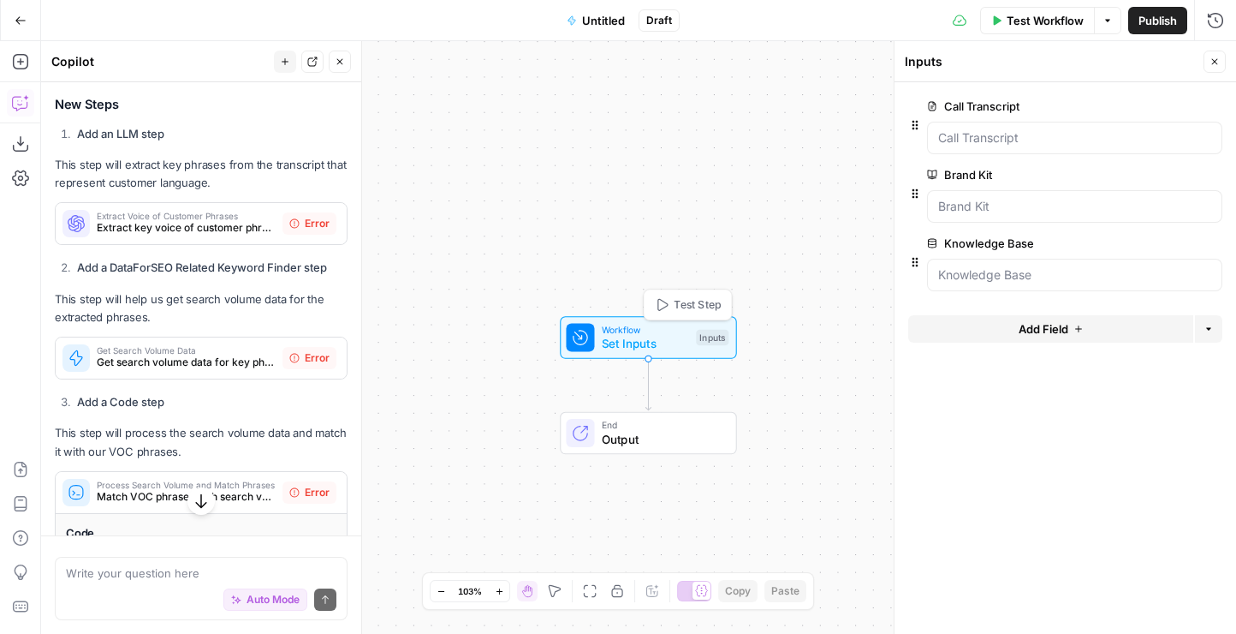
click at [625, 339] on span "Set Inputs" at bounding box center [645, 344] width 87 height 18
click at [1218, 61] on icon "button" at bounding box center [1215, 62] width 10 height 10
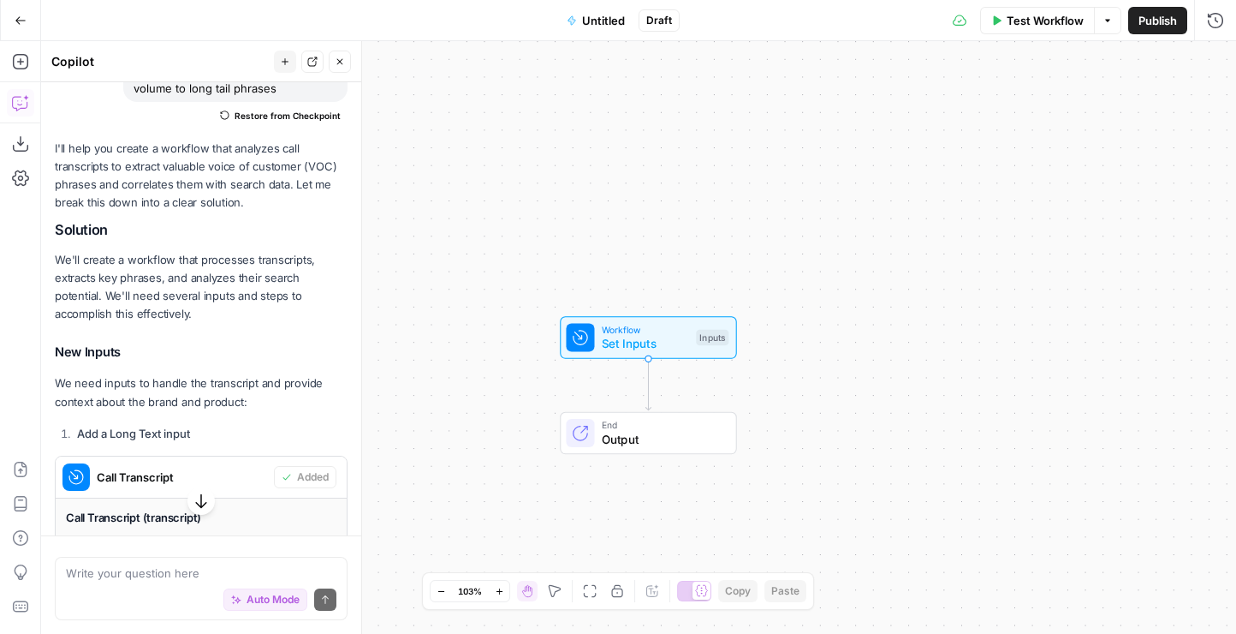
scroll to position [0, 0]
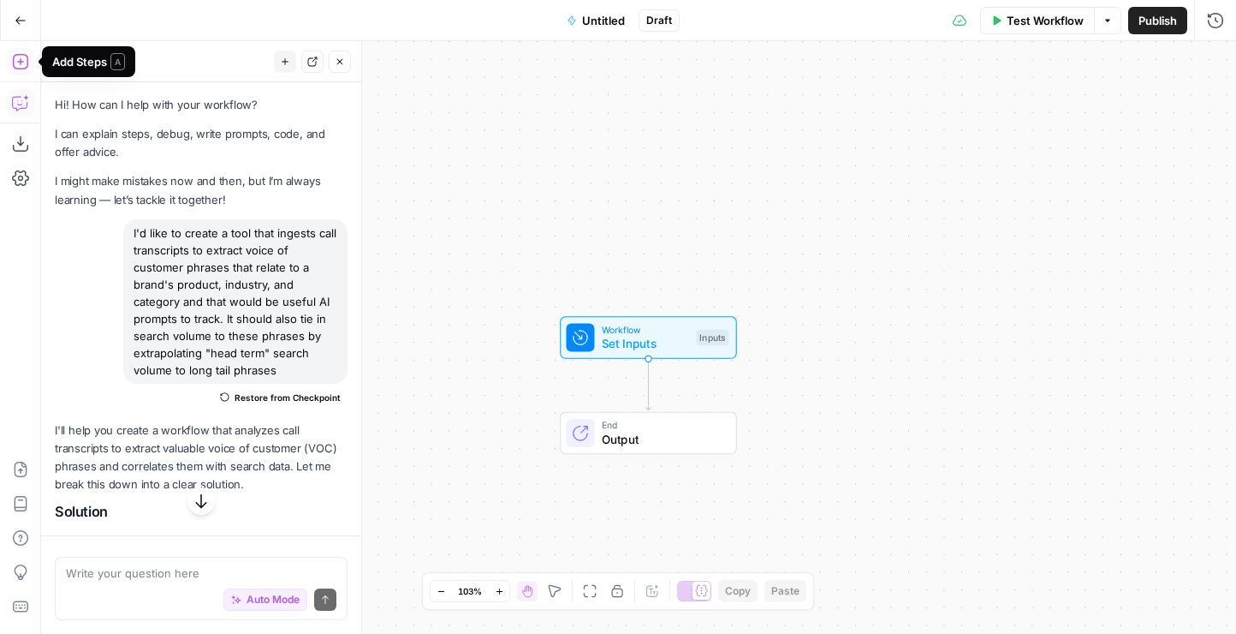
click at [25, 62] on icon "button" at bounding box center [20, 61] width 17 height 17
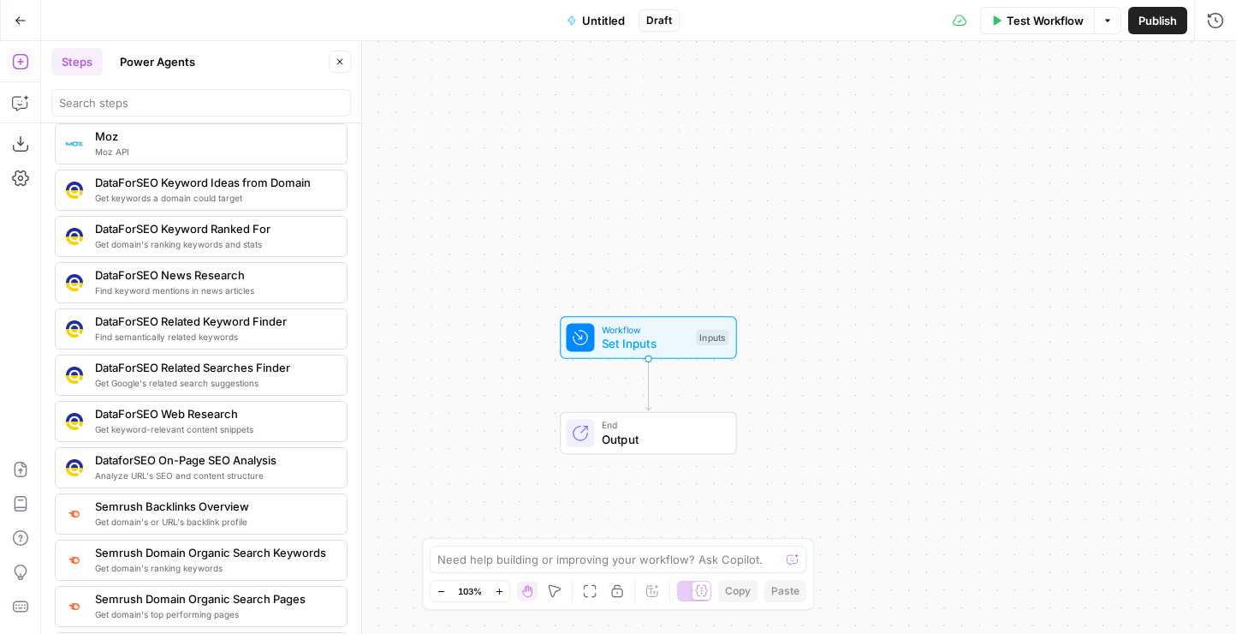
scroll to position [1568, 0]
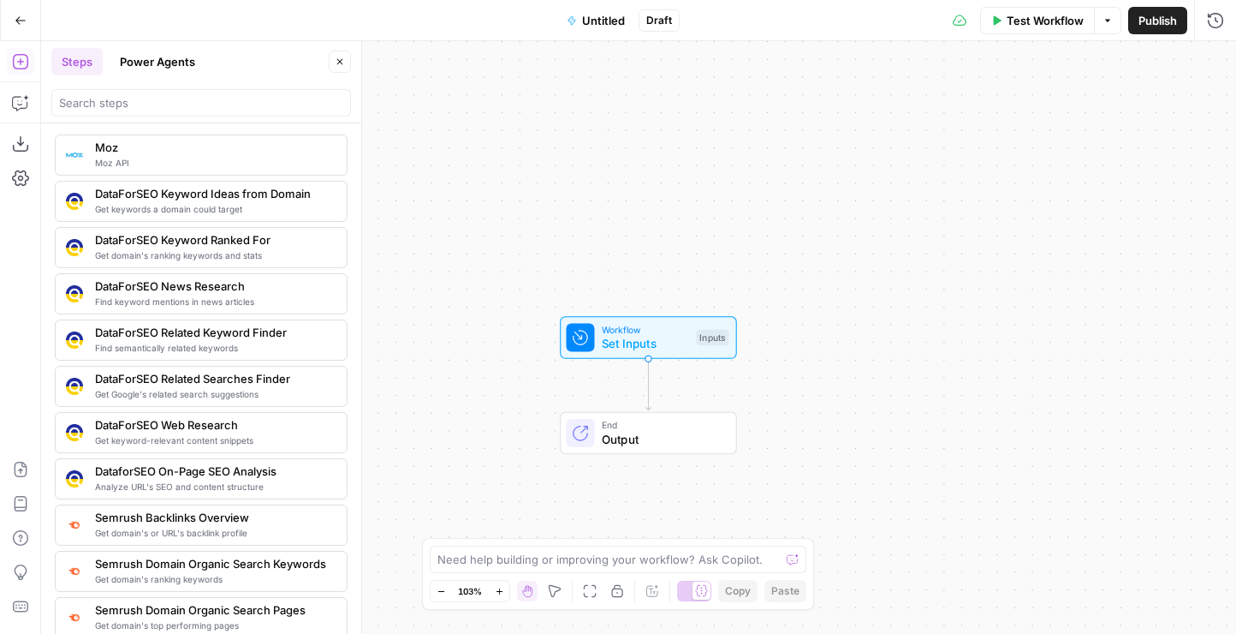
click at [223, 199] on span "DataForSEO Keyword Ideas from Domain" at bounding box center [214, 193] width 238 height 17
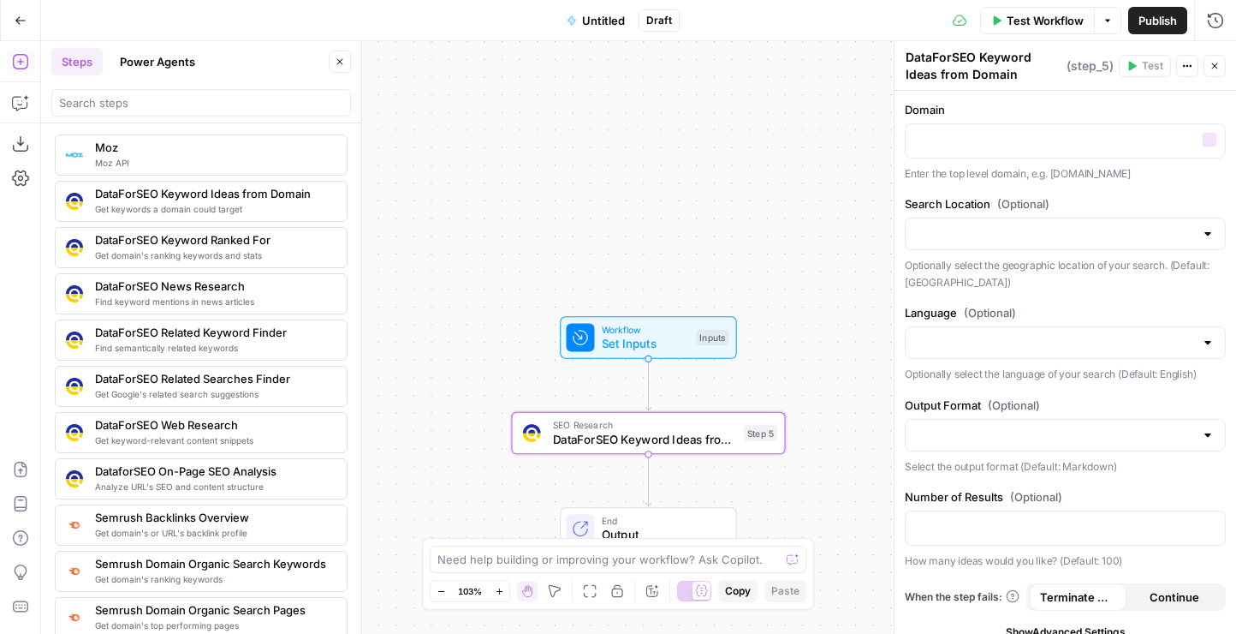
click at [988, 159] on div "Domain “/” to reference Variables Menu Enter the top level domain, e.g. airops.…" at bounding box center [1065, 141] width 321 height 80
click at [973, 147] on p at bounding box center [1065, 139] width 299 height 17
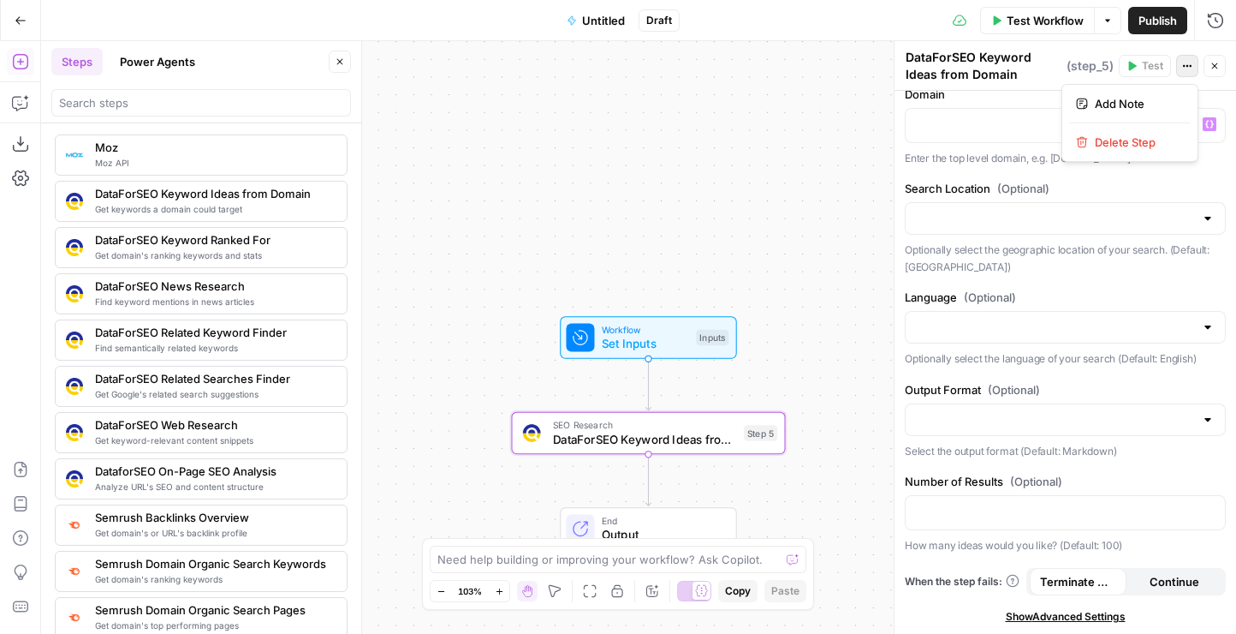
click at [1185, 63] on icon "button" at bounding box center [1187, 66] width 10 height 10
click at [1140, 130] on button "Delete Step" at bounding box center [1130, 142] width 122 height 24
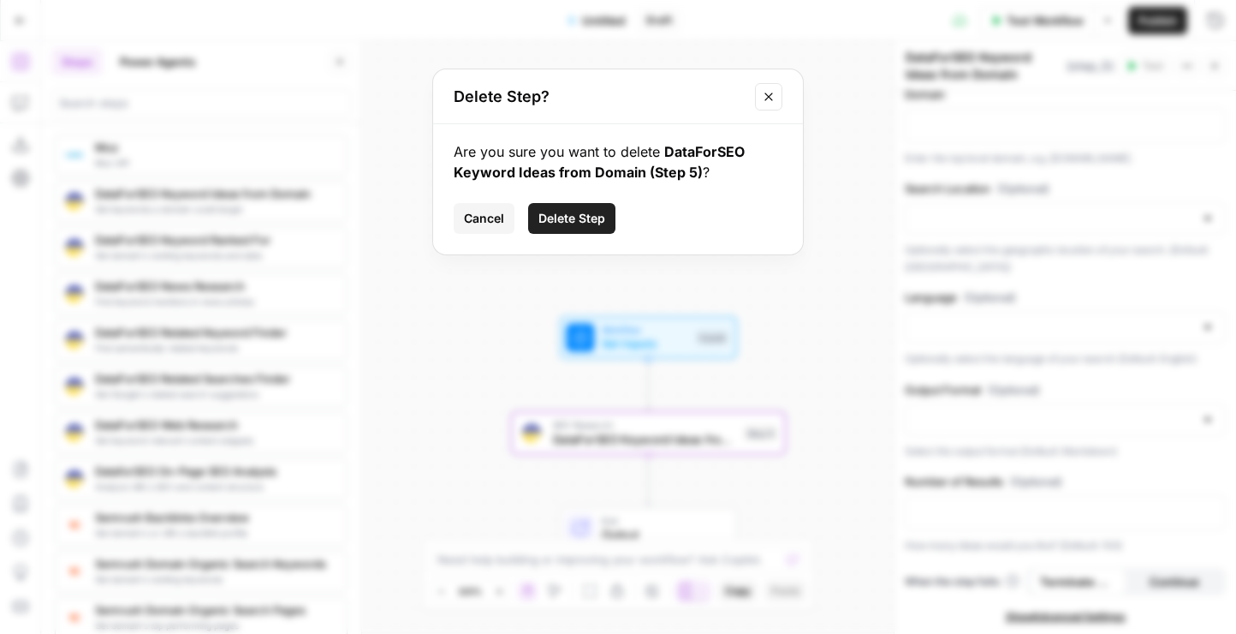
click at [581, 222] on span "Delete Step" at bounding box center [572, 218] width 67 height 17
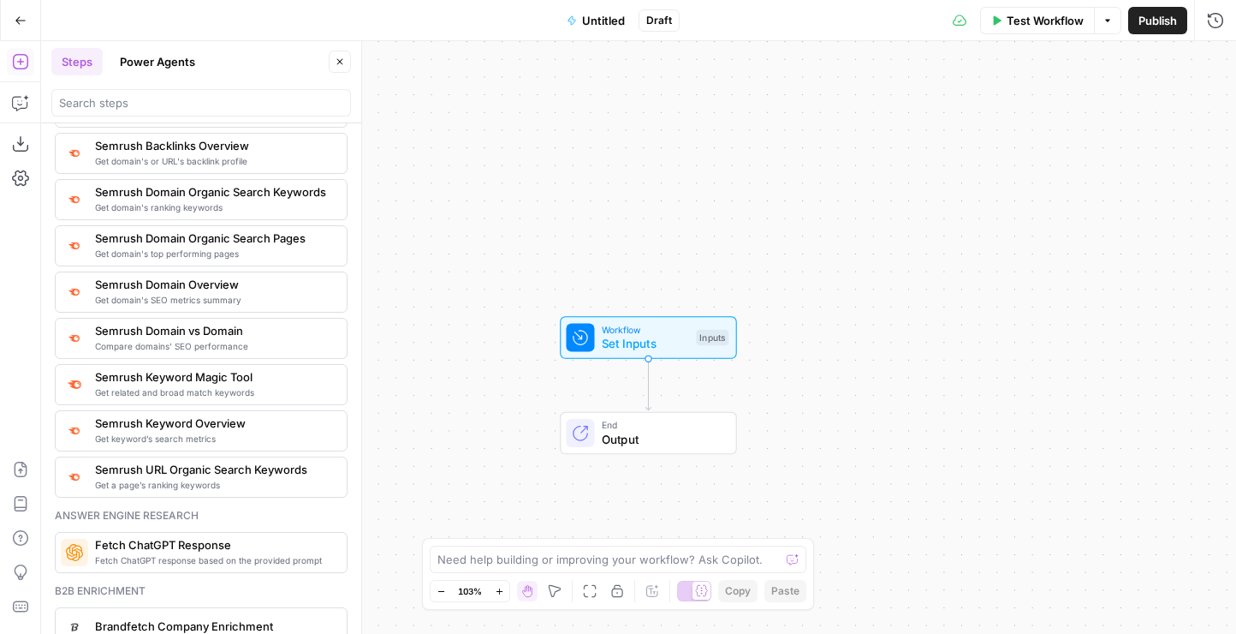
scroll to position [1962, 0]
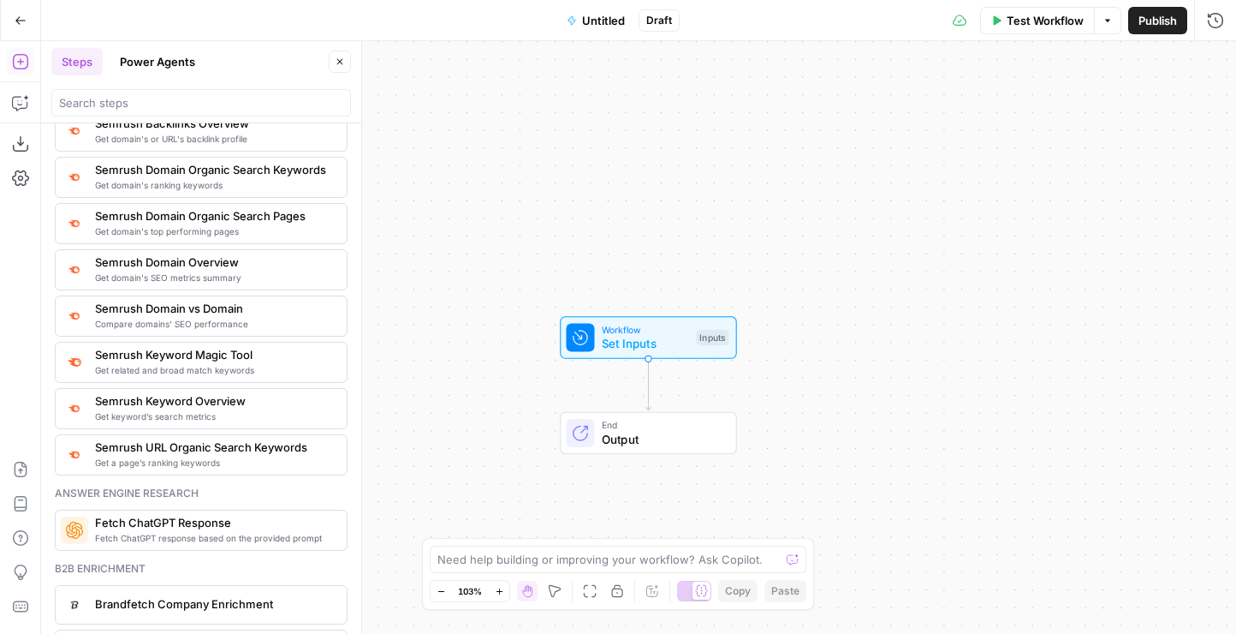
click at [223, 411] on span "Get keyword’s search metrics" at bounding box center [214, 416] width 238 height 14
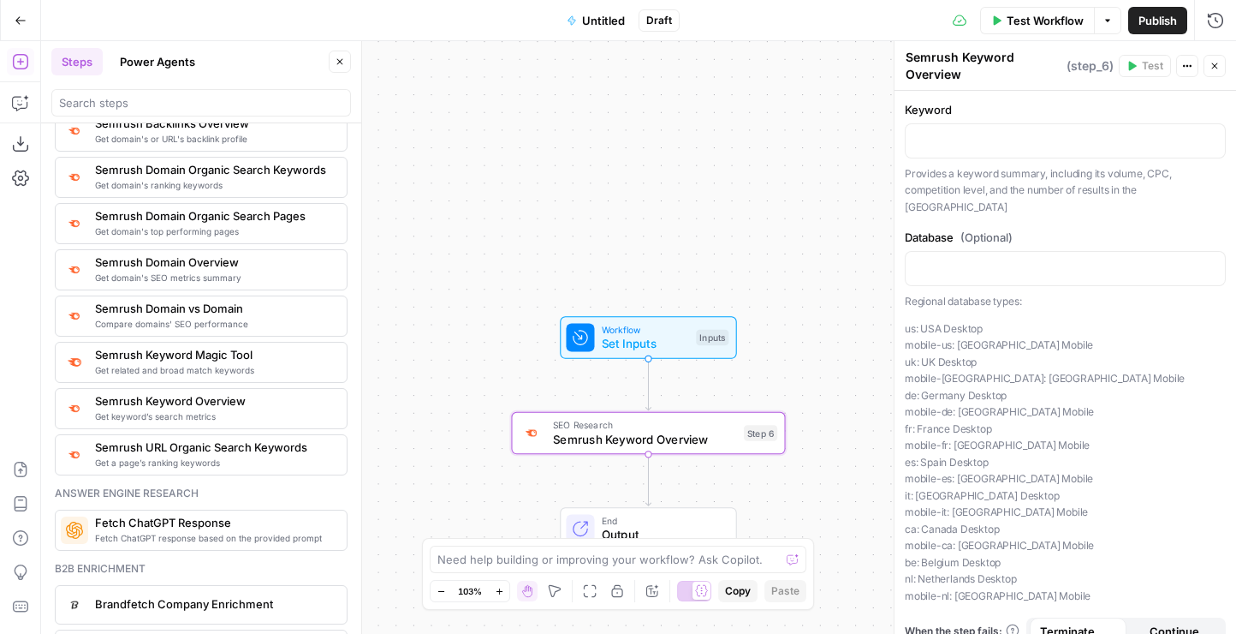
scroll to position [9, 0]
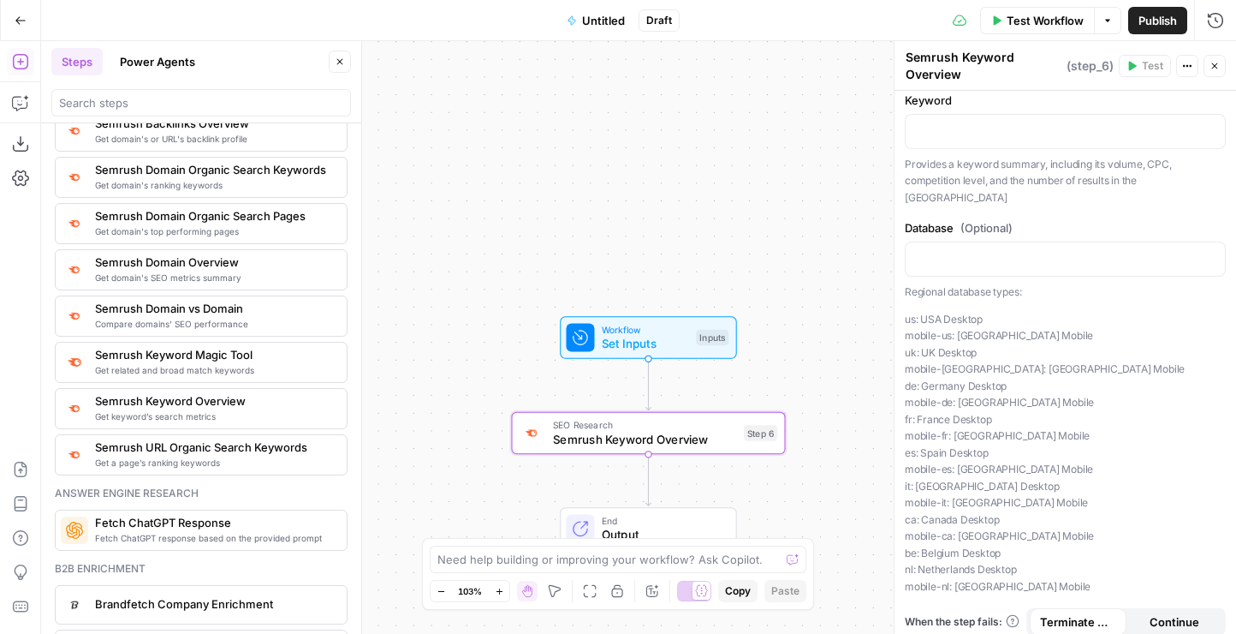
click at [1180, 61] on button "Actions" at bounding box center [1188, 66] width 22 height 22
click at [1123, 137] on span "Delete Step" at bounding box center [1136, 142] width 82 height 17
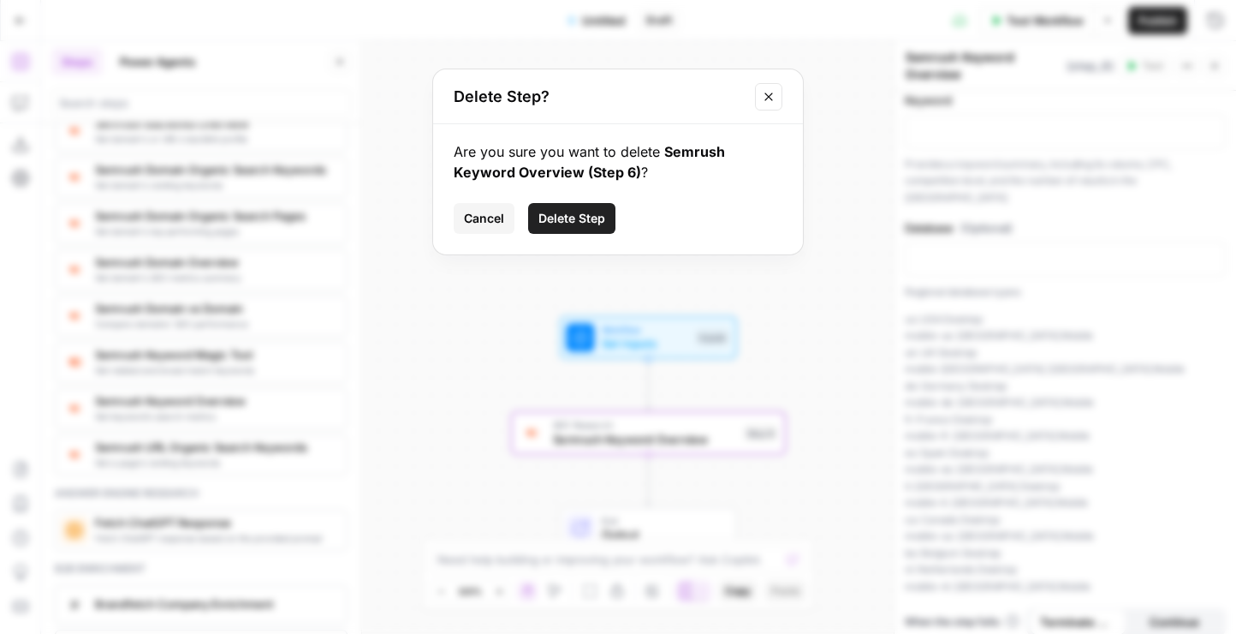
click at [592, 235] on div "Are you sure you want to delete Semrush Keyword Overview (Step 6) ? Cancel Dele…" at bounding box center [618, 189] width 370 height 130
click at [575, 224] on span "Delete Step" at bounding box center [572, 218] width 67 height 17
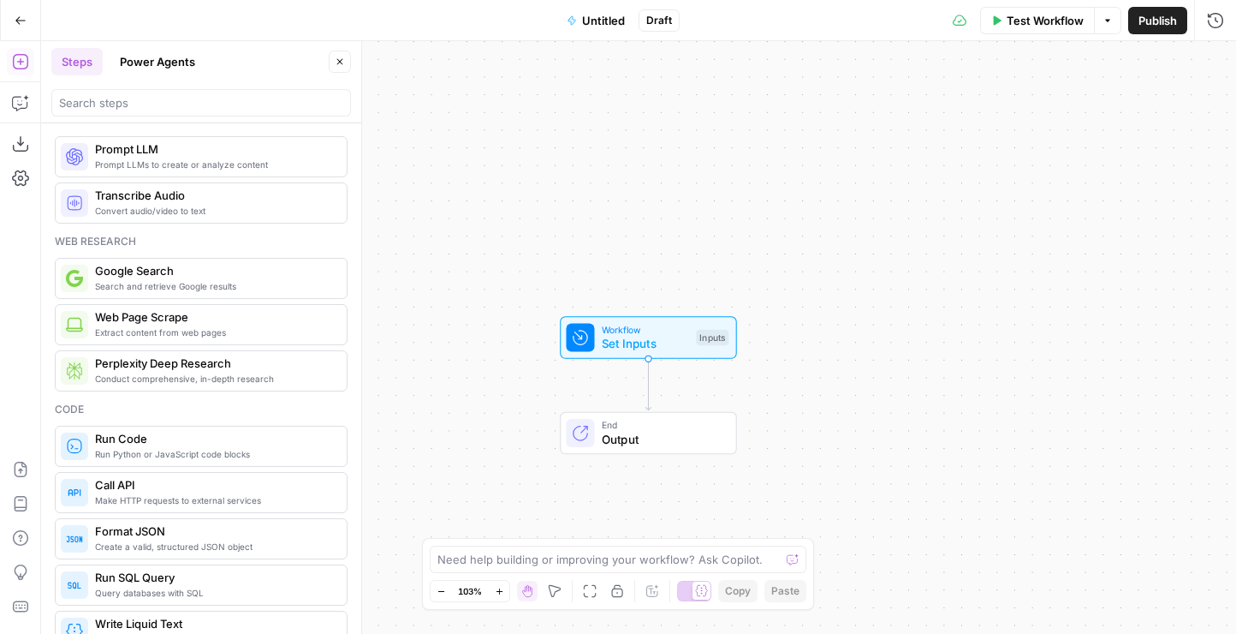
scroll to position [0, 0]
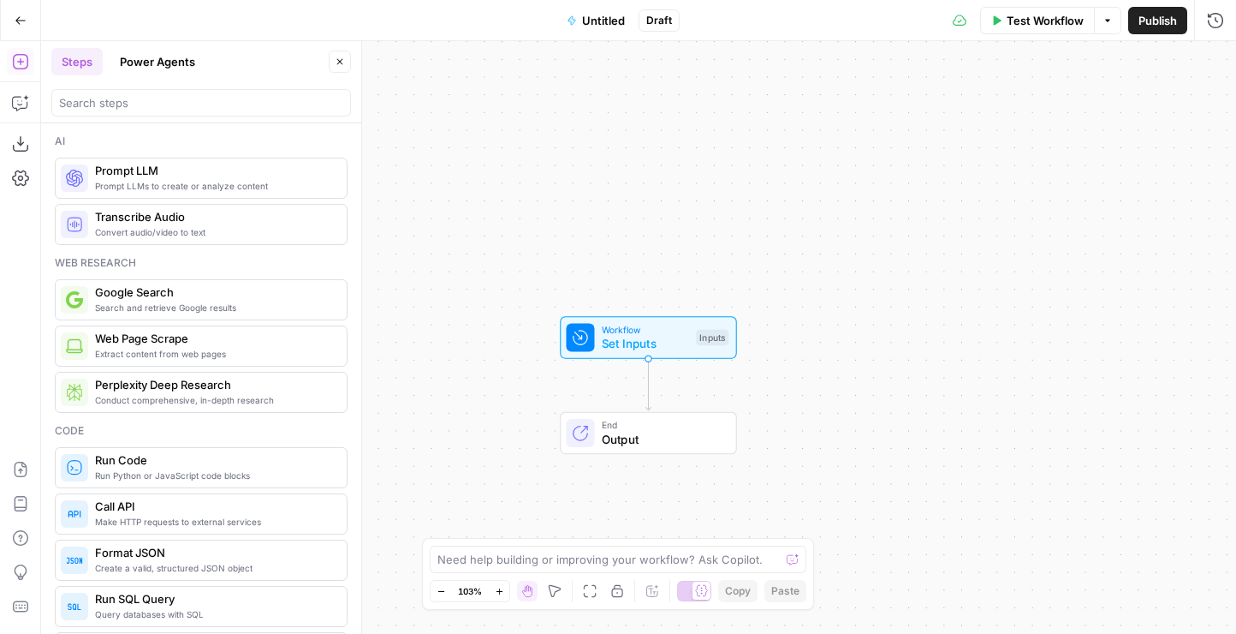
click at [241, 396] on span "Conduct comprehensive, in-depth research" at bounding box center [214, 400] width 238 height 14
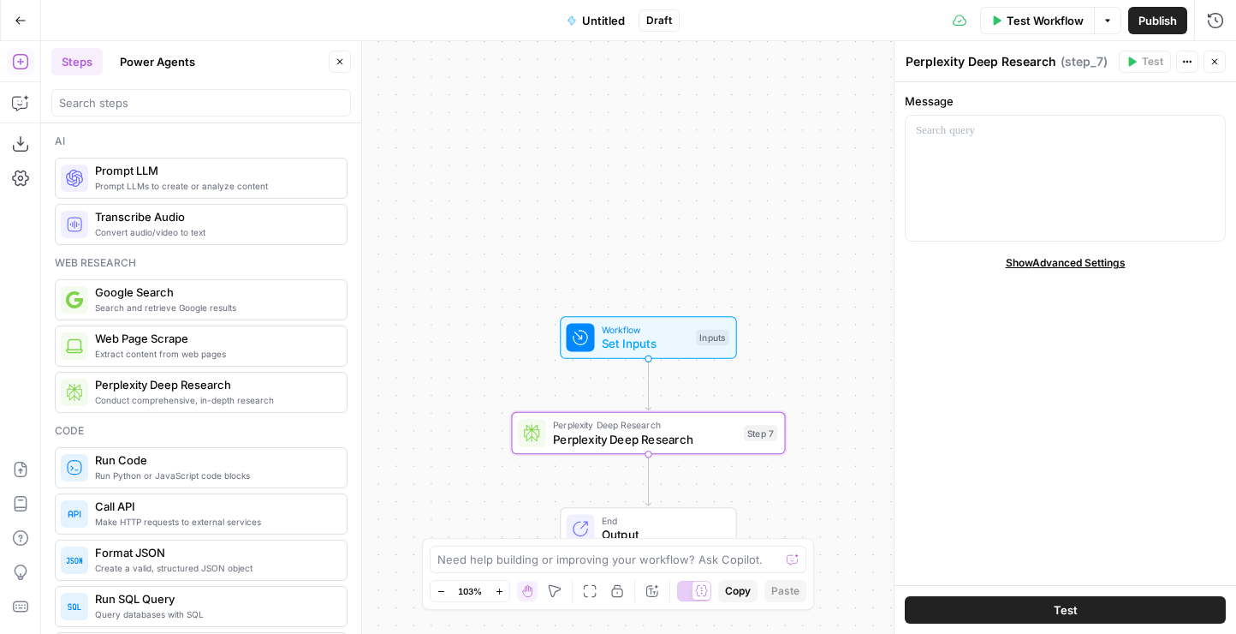
click at [1188, 65] on icon "button" at bounding box center [1187, 62] width 10 height 10
click at [247, 181] on span "Prompt LLMs to create or analyze content" at bounding box center [214, 186] width 238 height 14
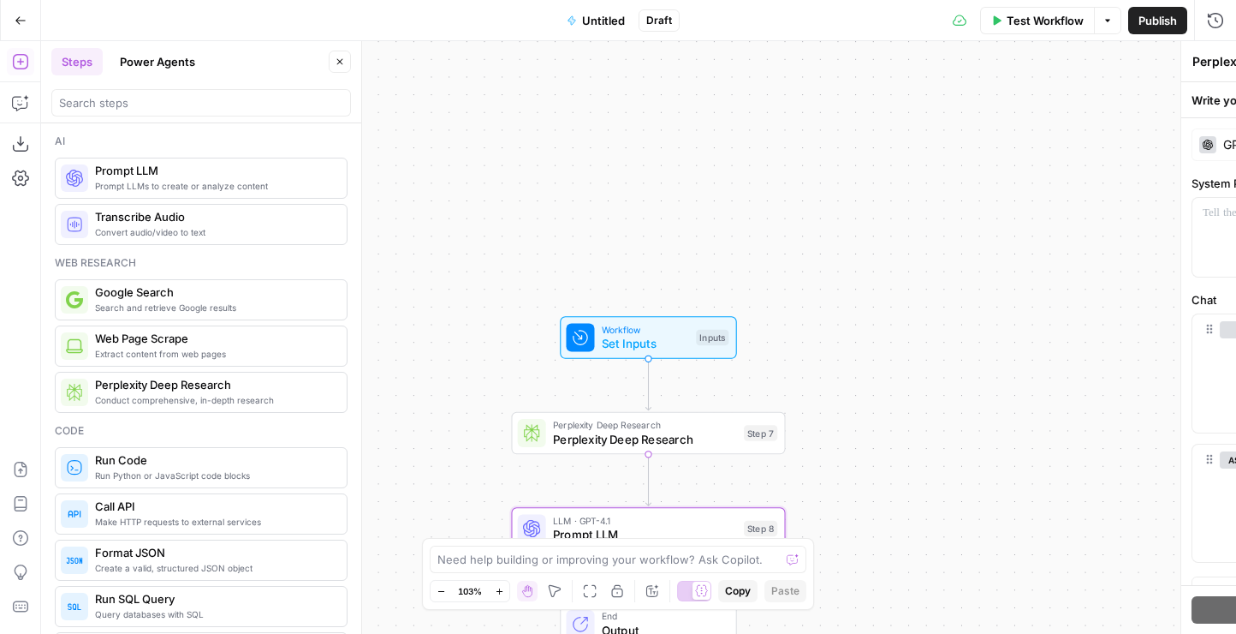
type textarea "Prompt LLM"
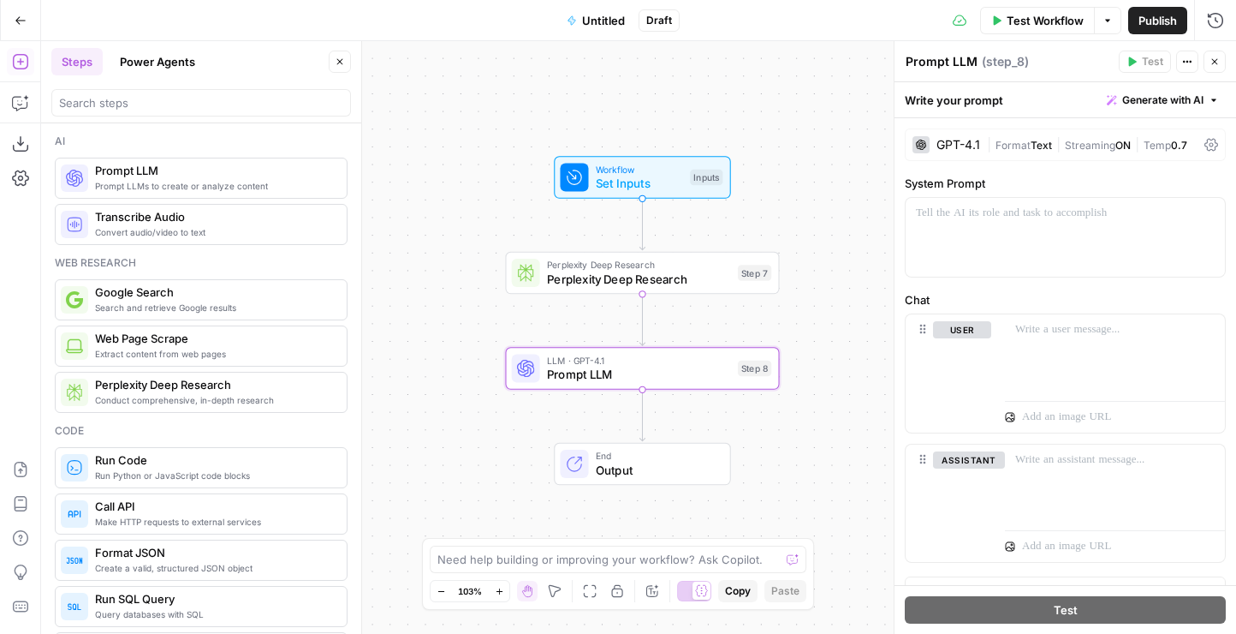
click at [961, 148] on div "GPT-4.1" at bounding box center [959, 145] width 44 height 12
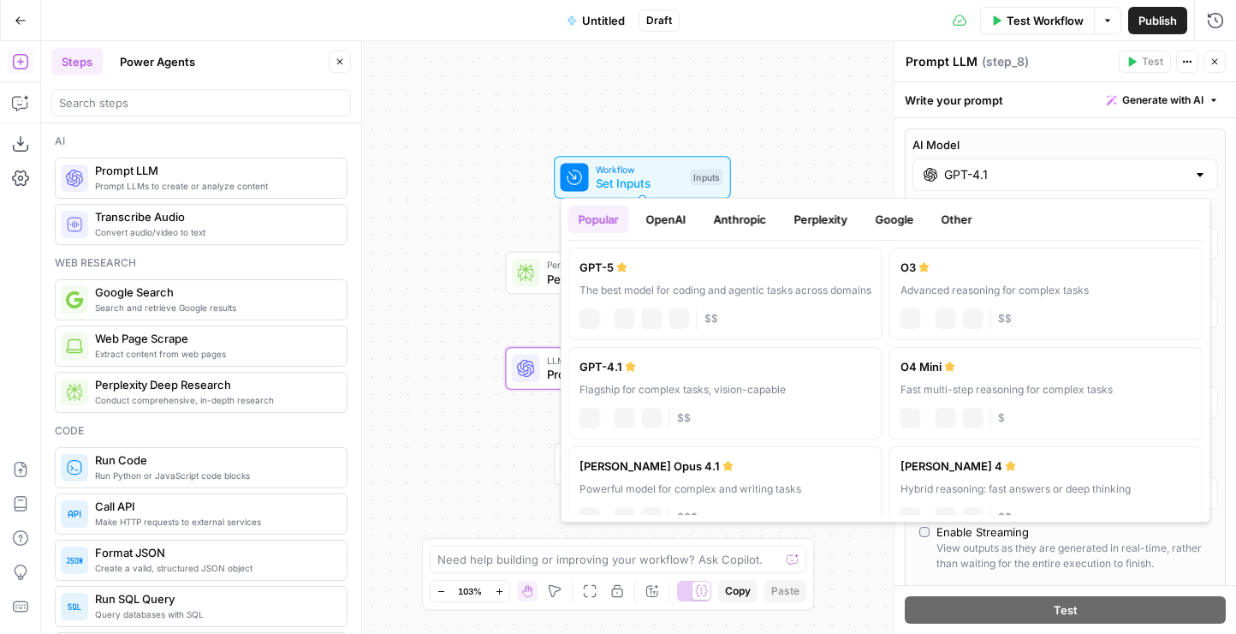
click at [1009, 181] on input "GPT-4.1" at bounding box center [1065, 174] width 242 height 17
click at [812, 292] on div "The best model for coding and agentic tasks across domains" at bounding box center [726, 290] width 292 height 15
type input "GPT-5"
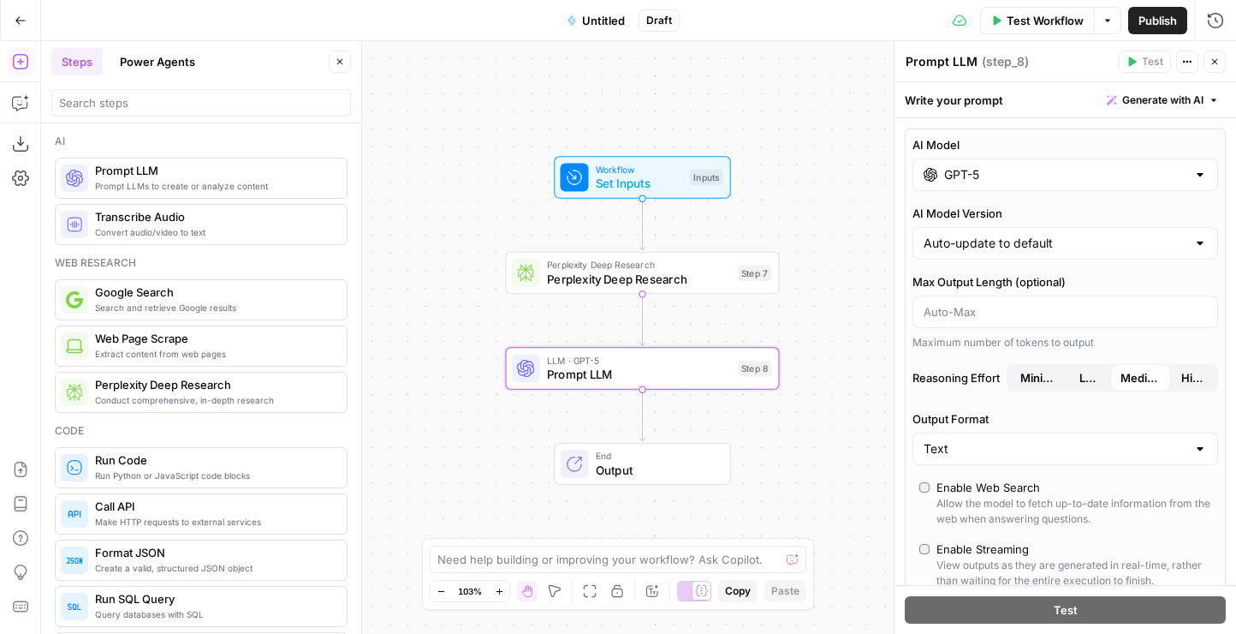
click at [1003, 182] on input "GPT-5" at bounding box center [1065, 174] width 242 height 17
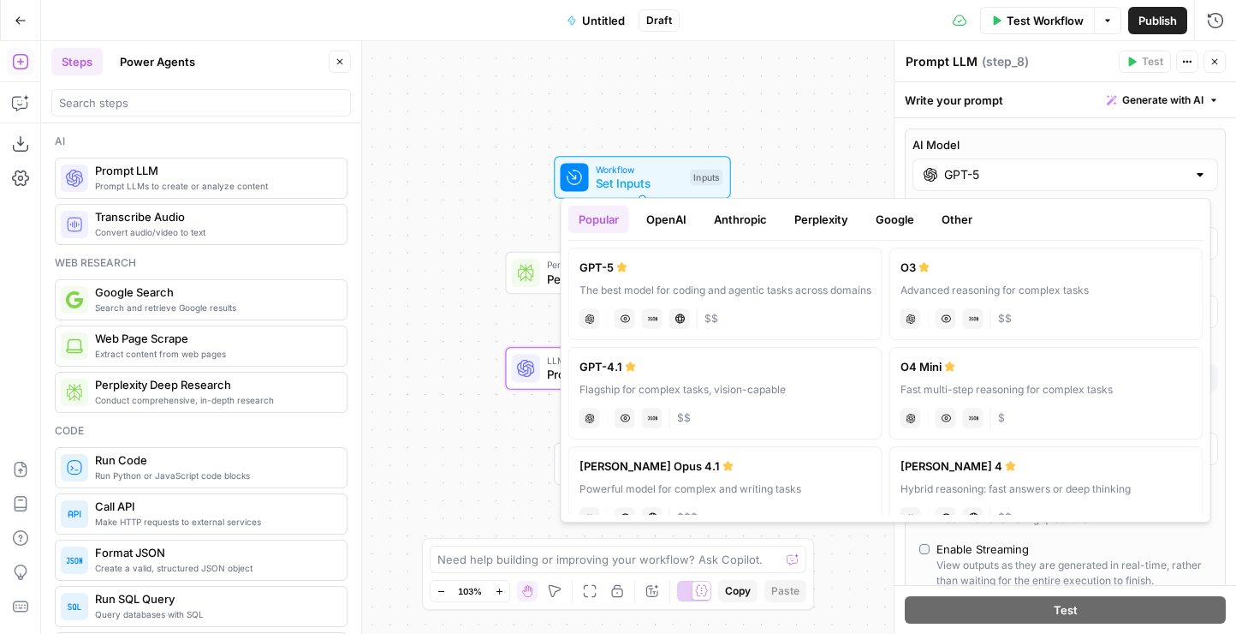
click at [1075, 136] on label "AI Model" at bounding box center [1066, 144] width 306 height 17
click at [1075, 166] on input "GPT-5" at bounding box center [1065, 174] width 242 height 17
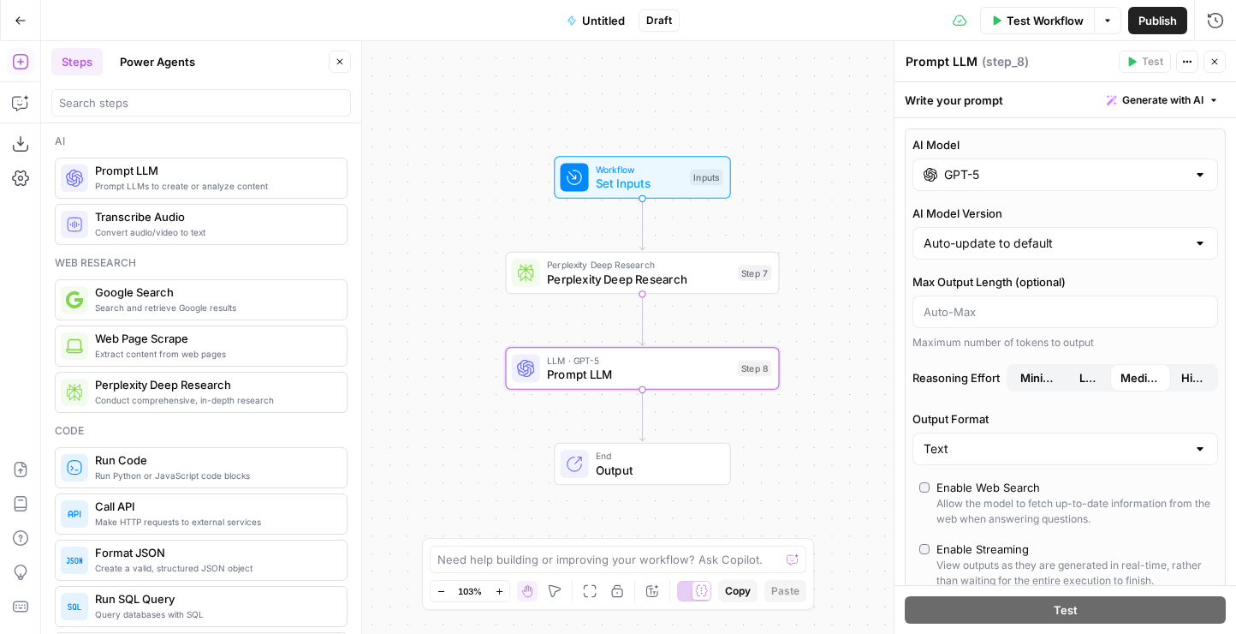
click at [1016, 121] on div "AI Model GPT-5 AI Model Version Auto-update to default Max Output Length (optio…" at bounding box center [1066, 623] width 342 height 1011
click at [1184, 104] on span "Generate with AI" at bounding box center [1163, 99] width 81 height 15
click at [1185, 96] on span "Generate with AI" at bounding box center [1163, 99] width 81 height 15
click at [672, 379] on span "Prompt LLM" at bounding box center [639, 375] width 184 height 18
click at [1000, 104] on div "Write your prompt Generate with AI" at bounding box center [1066, 99] width 342 height 35
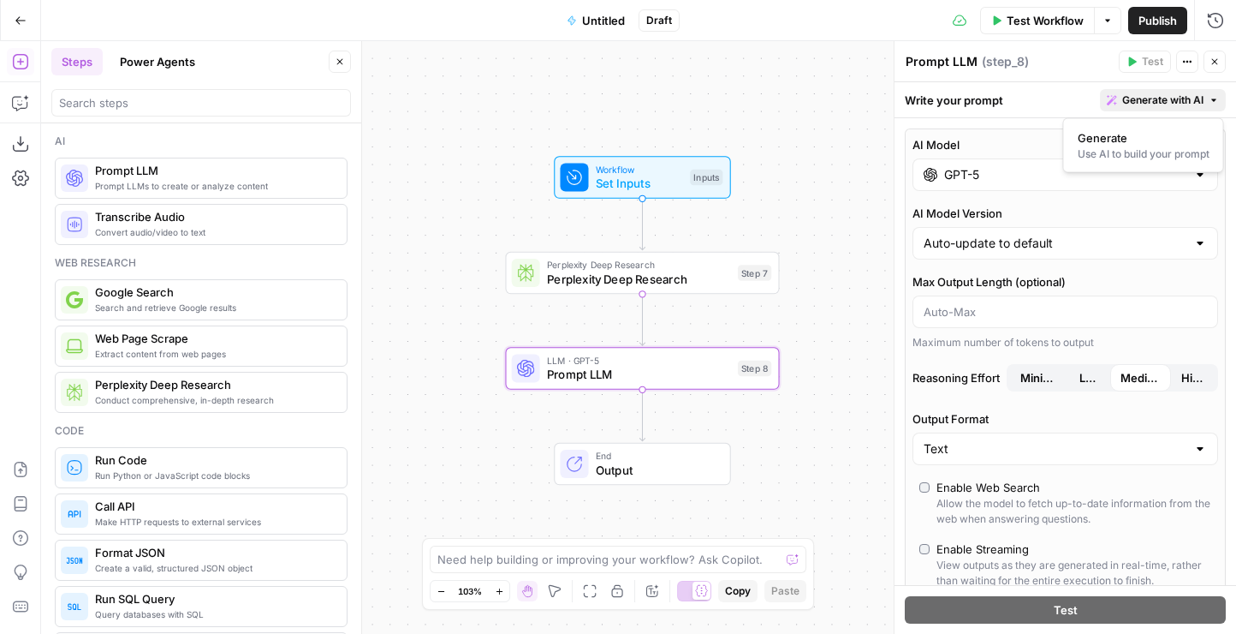
click at [1138, 94] on span "Generate with AI" at bounding box center [1163, 99] width 81 height 15
click at [1105, 141] on span "Generate" at bounding box center [1140, 137] width 125 height 17
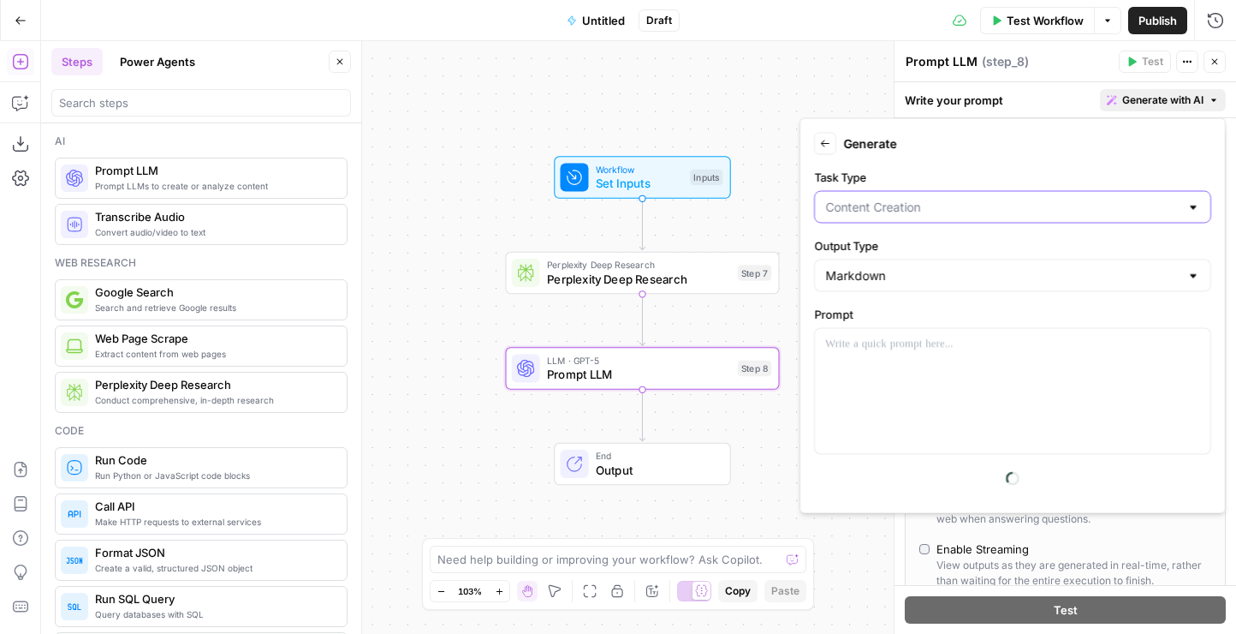
click at [924, 201] on input "Task Type" at bounding box center [1002, 207] width 354 height 17
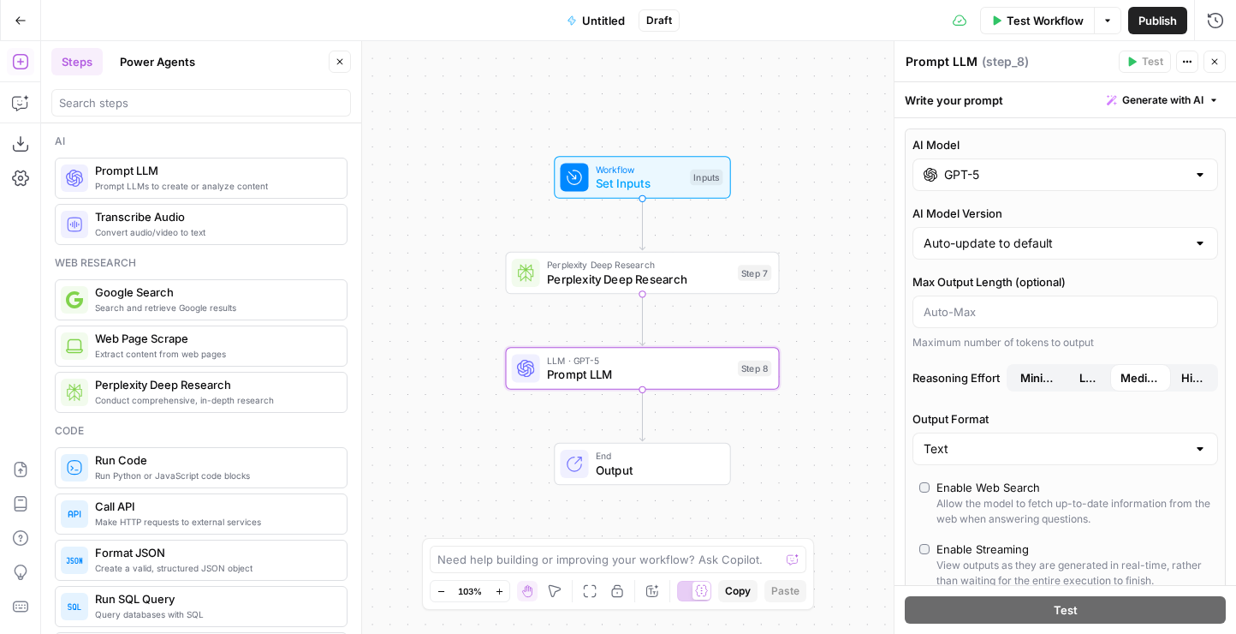
click at [1025, 88] on div "Write your prompt Generate with AI" at bounding box center [1066, 99] width 342 height 35
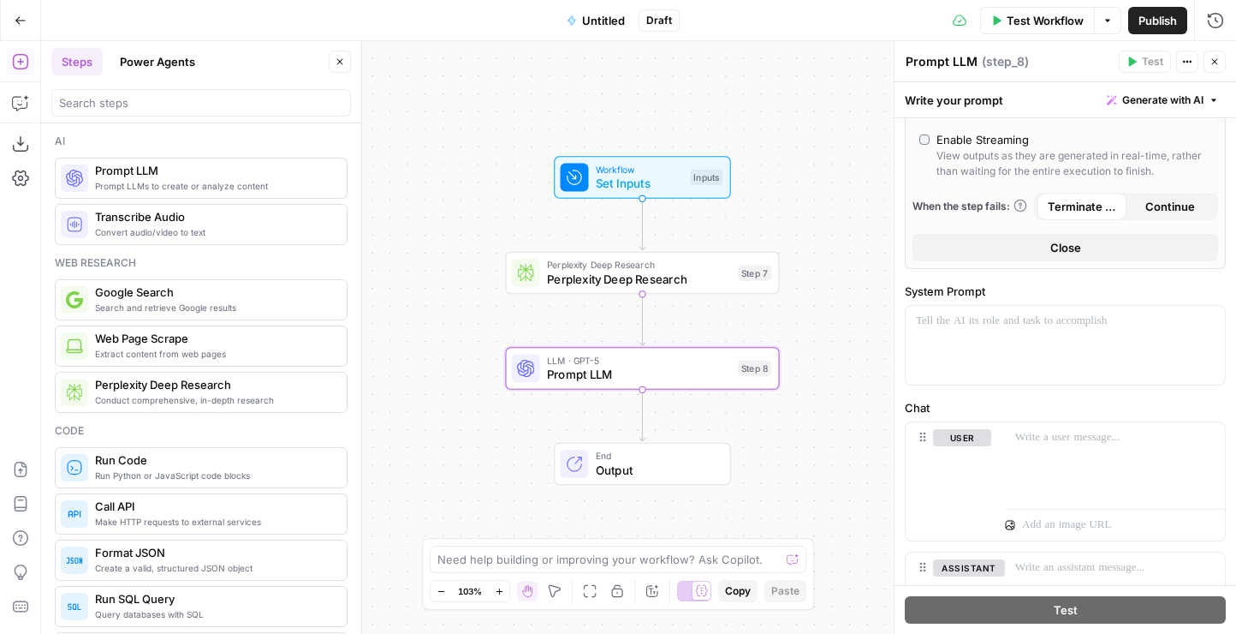
scroll to position [476, 0]
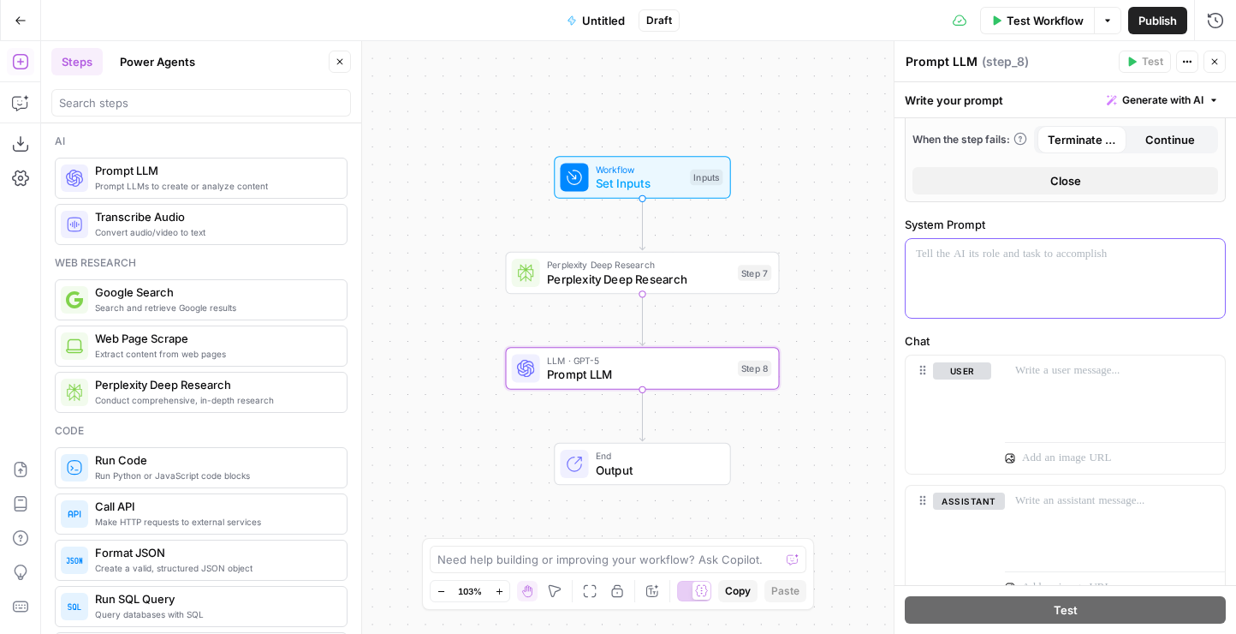
click at [995, 278] on div at bounding box center [1065, 278] width 319 height 79
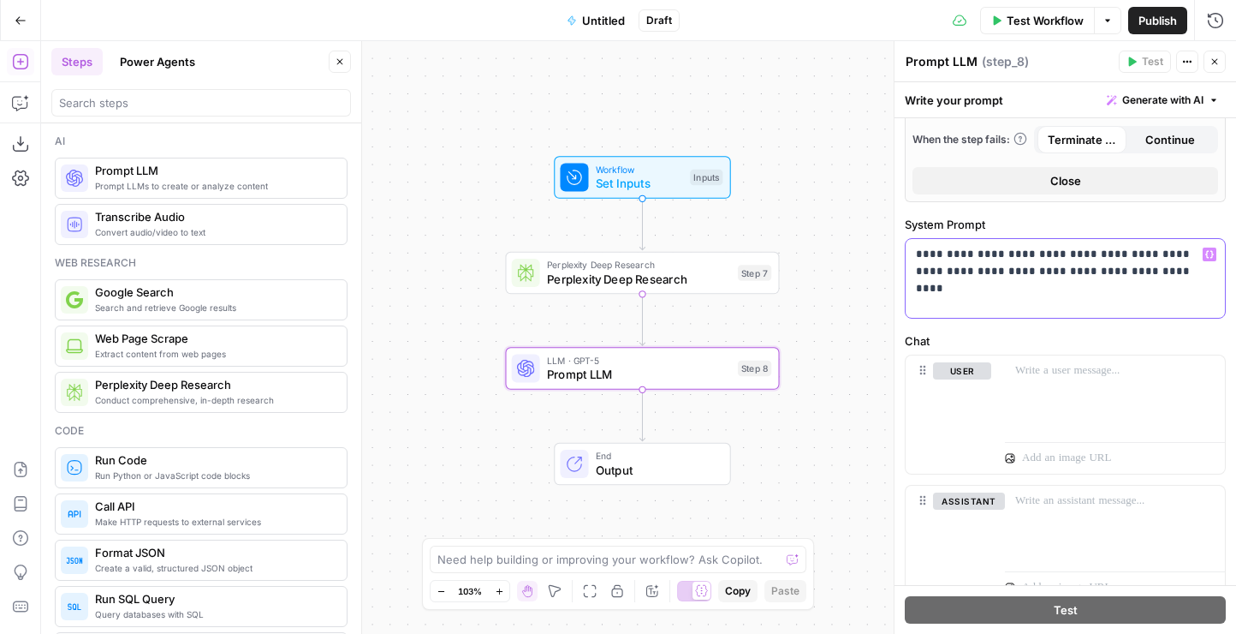
drag, startPoint x: 962, startPoint y: 272, endPoint x: 912, endPoint y: 270, distance: 50.6
click at [912, 270] on div "**********" at bounding box center [1065, 278] width 319 height 79
click at [1121, 268] on p "**********" at bounding box center [1065, 271] width 299 height 51
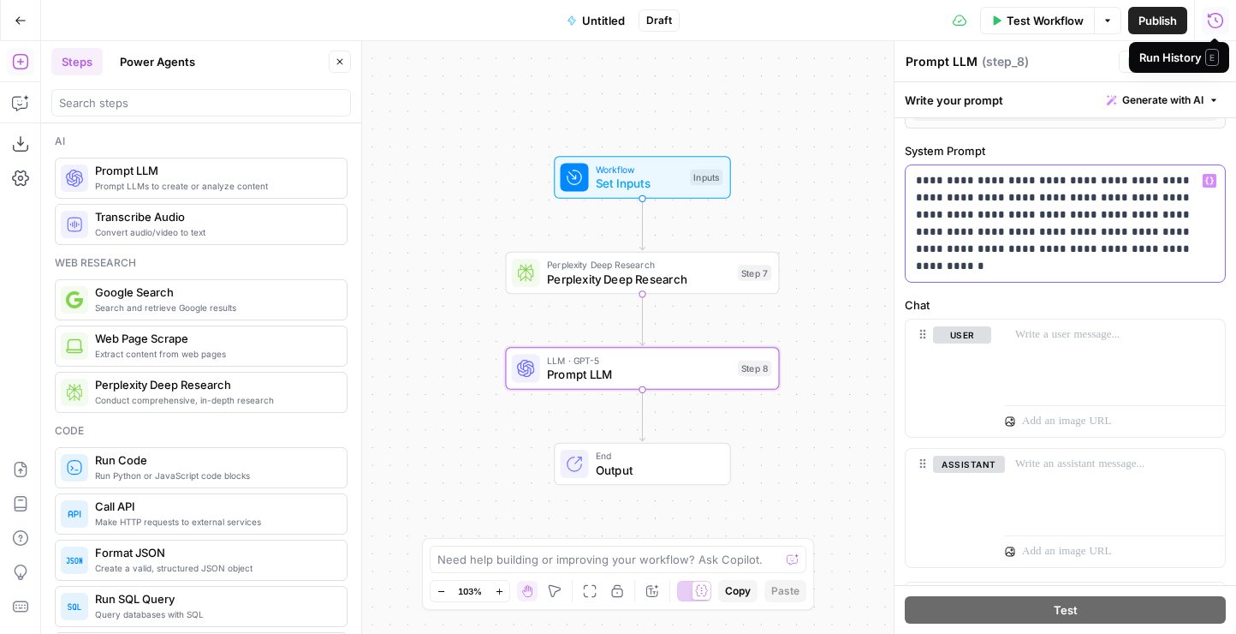
scroll to position [581, 0]
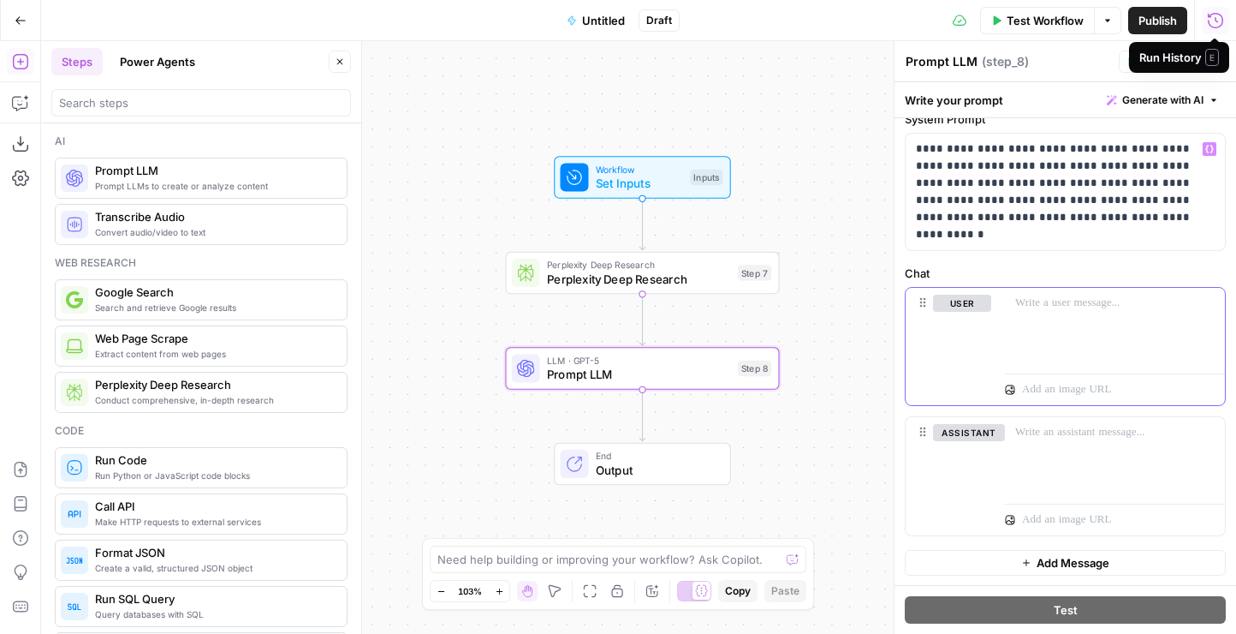
click at [1043, 313] on div at bounding box center [1115, 327] width 220 height 79
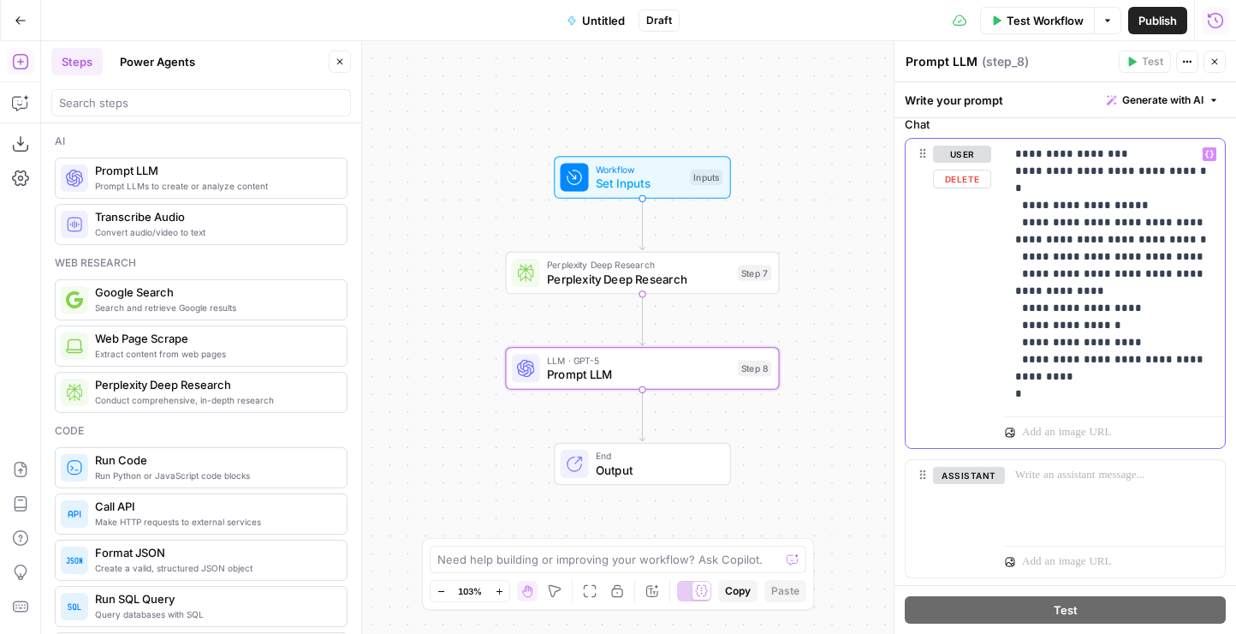
scroll to position [852, 0]
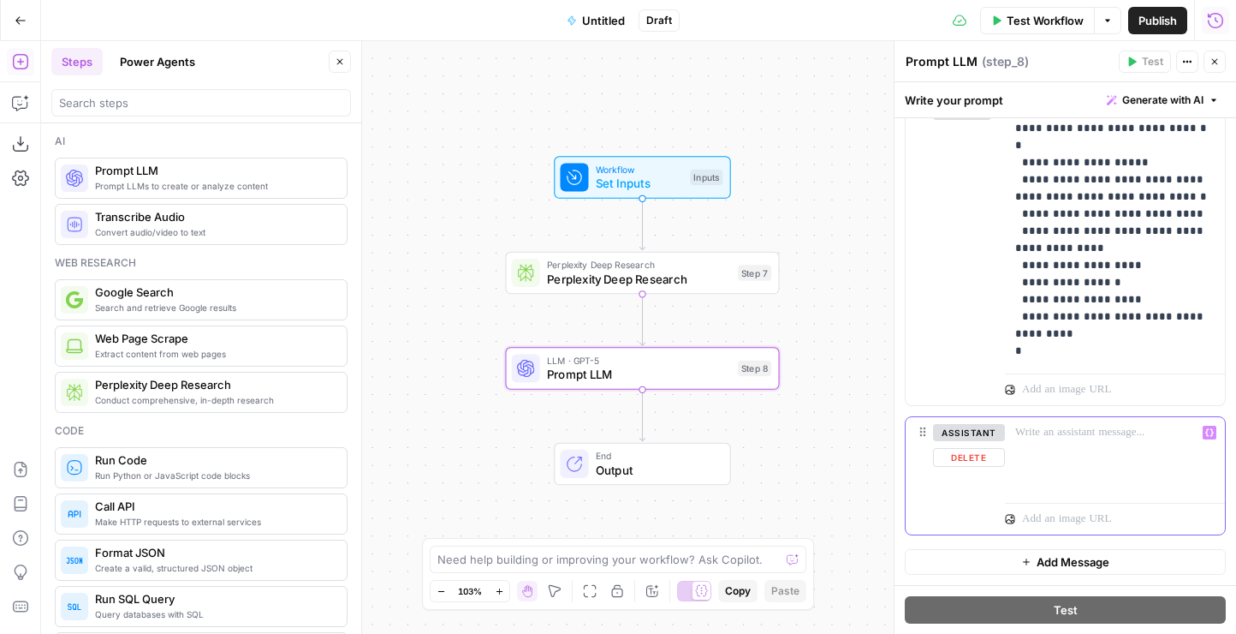
click at [1042, 427] on p at bounding box center [1116, 432] width 200 height 17
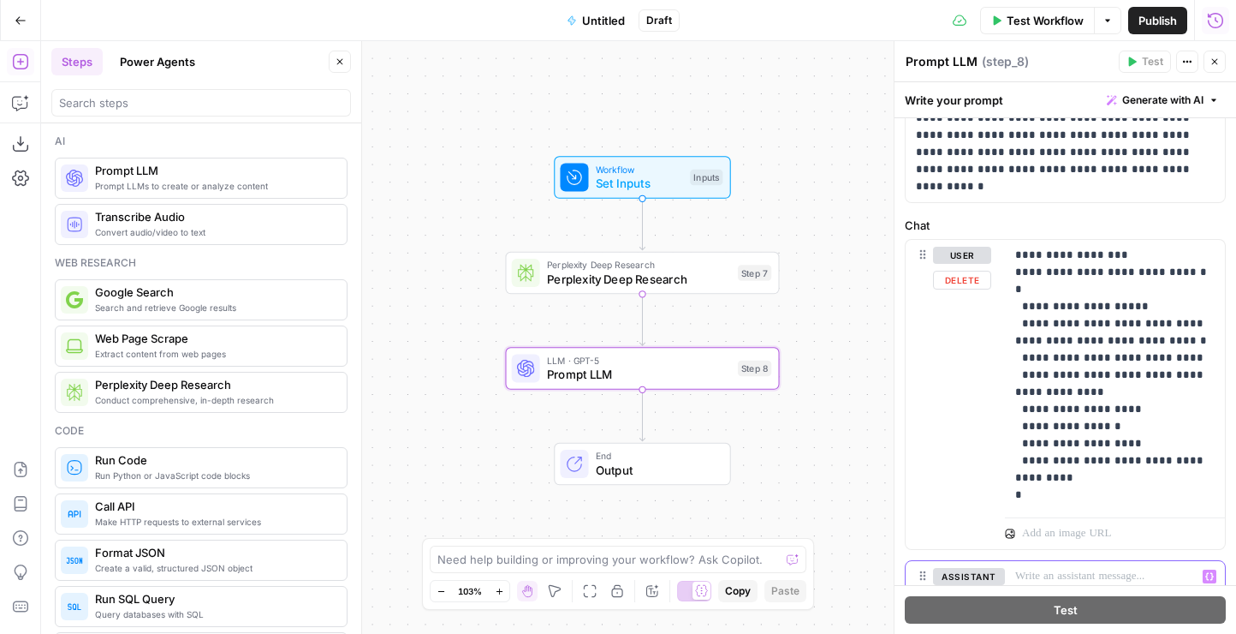
scroll to position [690, 0]
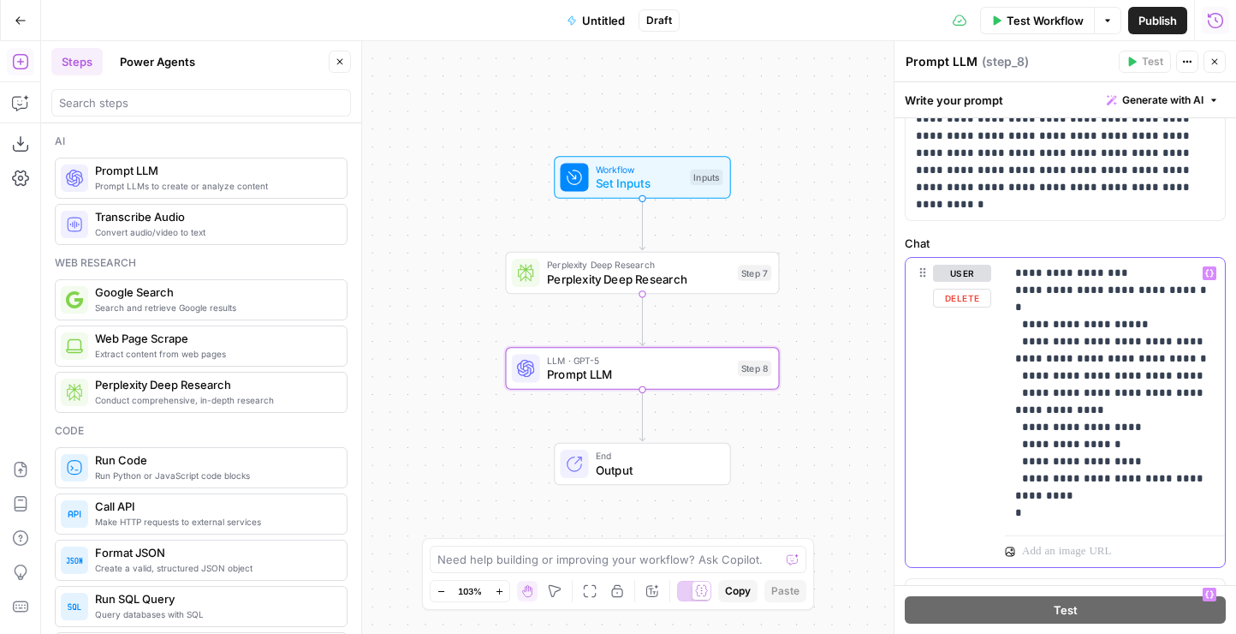
click at [1209, 277] on icon "button" at bounding box center [1210, 273] width 9 height 9
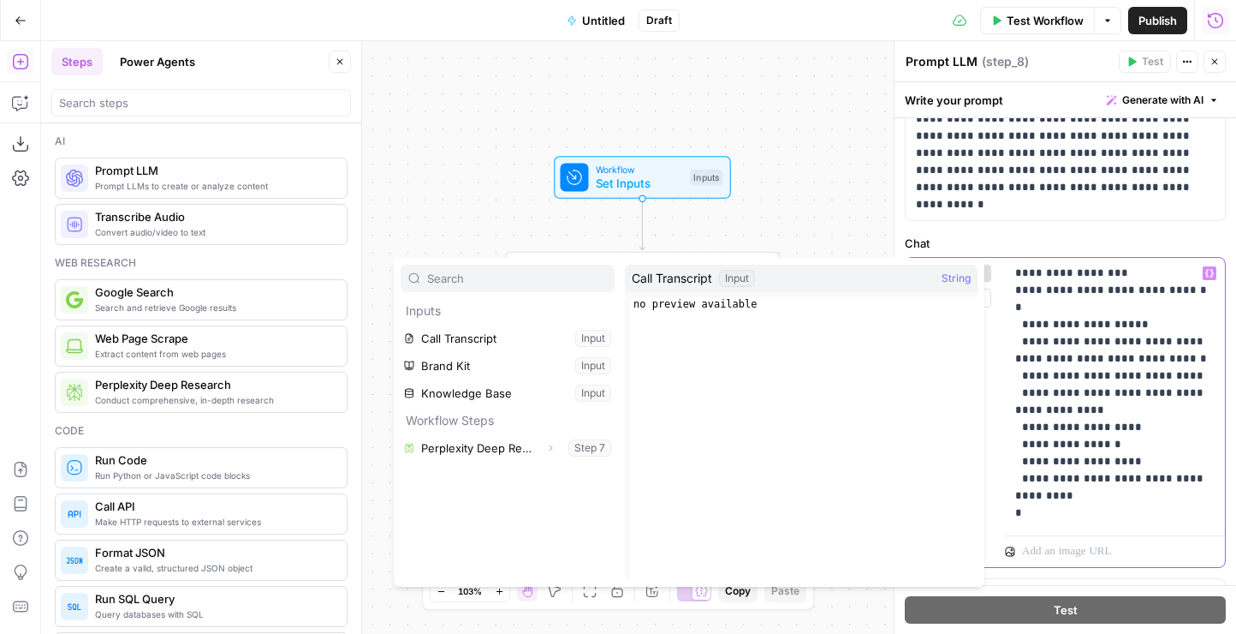
click at [1093, 401] on p "**********" at bounding box center [1116, 393] width 200 height 257
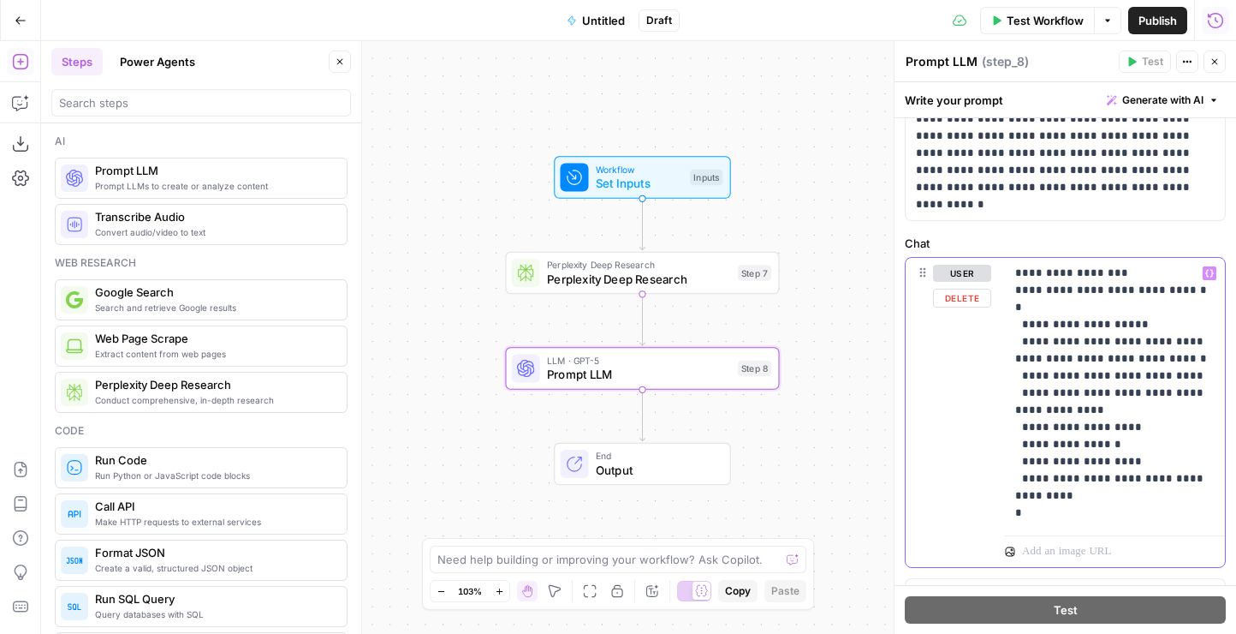
click at [957, 272] on button "user" at bounding box center [962, 273] width 58 height 17
click at [957, 272] on button "assistant" at bounding box center [969, 273] width 72 height 17
click at [1050, 509] on p "**********" at bounding box center [1116, 393] width 200 height 257
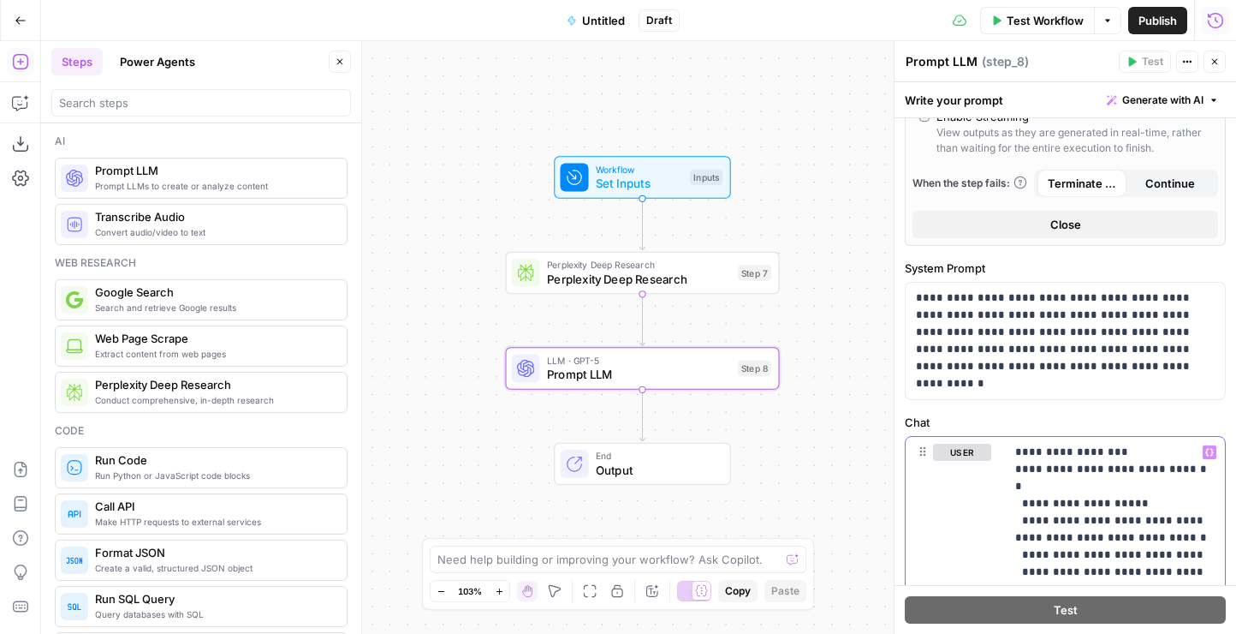
scroll to position [503, 0]
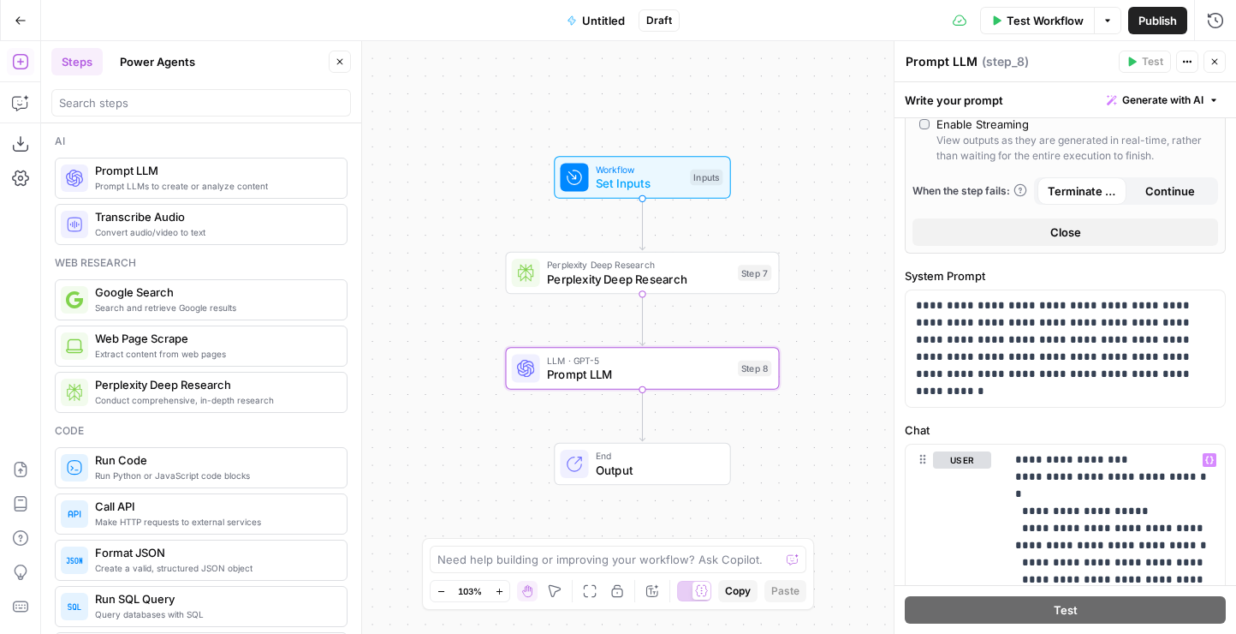
click at [1153, 63] on div "Publish P" at bounding box center [1156, 57] width 55 height 17
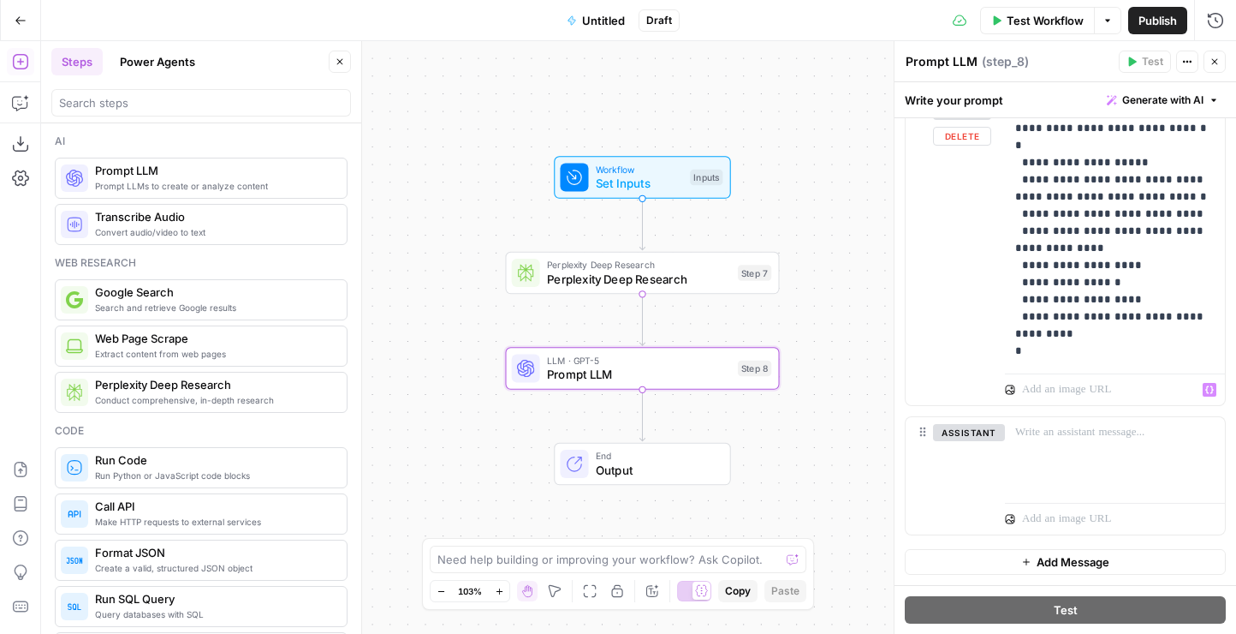
scroll to position [0, 0]
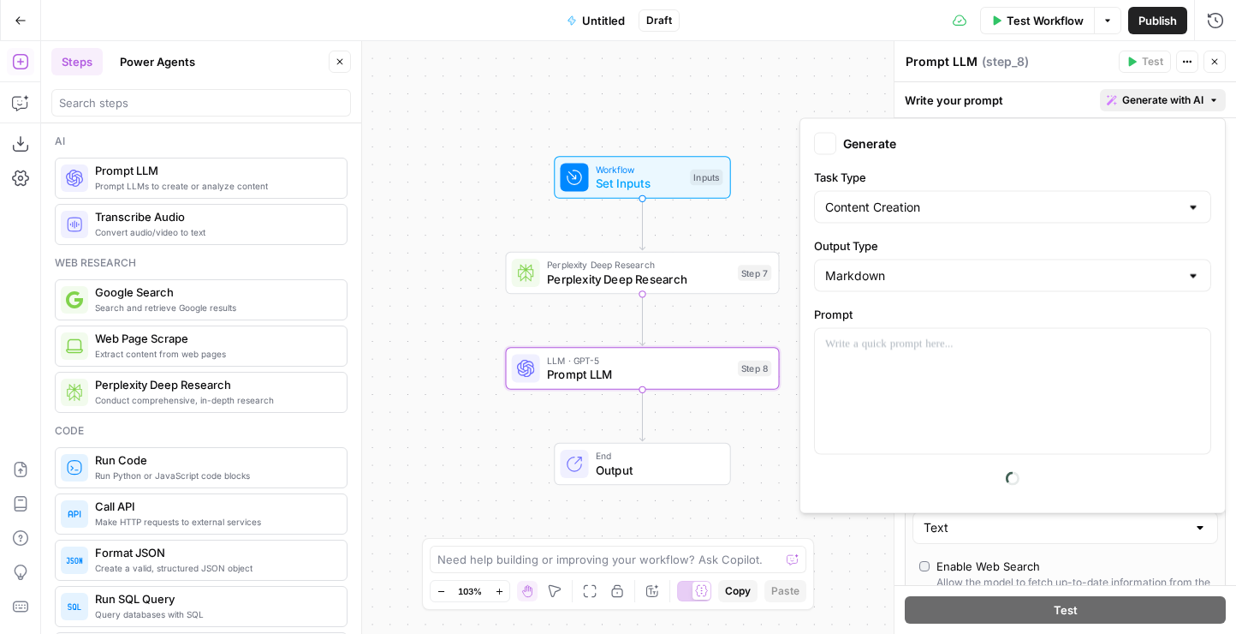
click at [1170, 92] on span "Generate with AI" at bounding box center [1163, 99] width 81 height 15
click at [855, 289] on div "Markdown" at bounding box center [1012, 275] width 397 height 33
type input "Markdown"
click at [927, 154] on div "Back Generate" at bounding box center [1012, 144] width 397 height 22
click at [825, 150] on button "Back" at bounding box center [825, 144] width 22 height 22
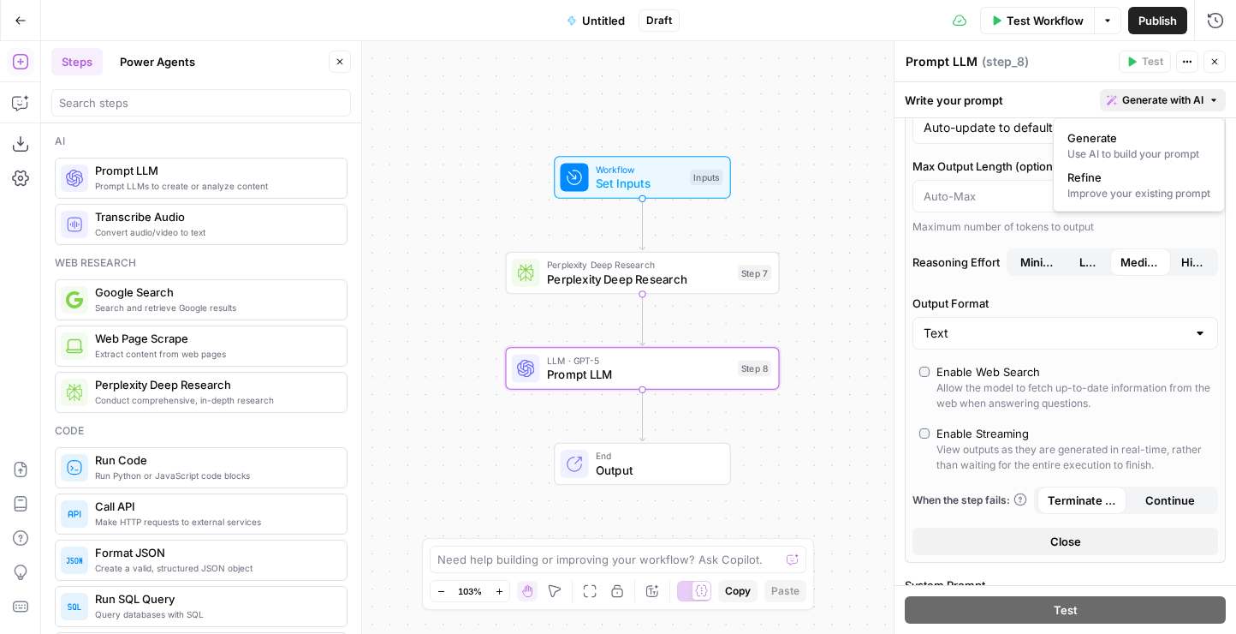
scroll to position [190, 0]
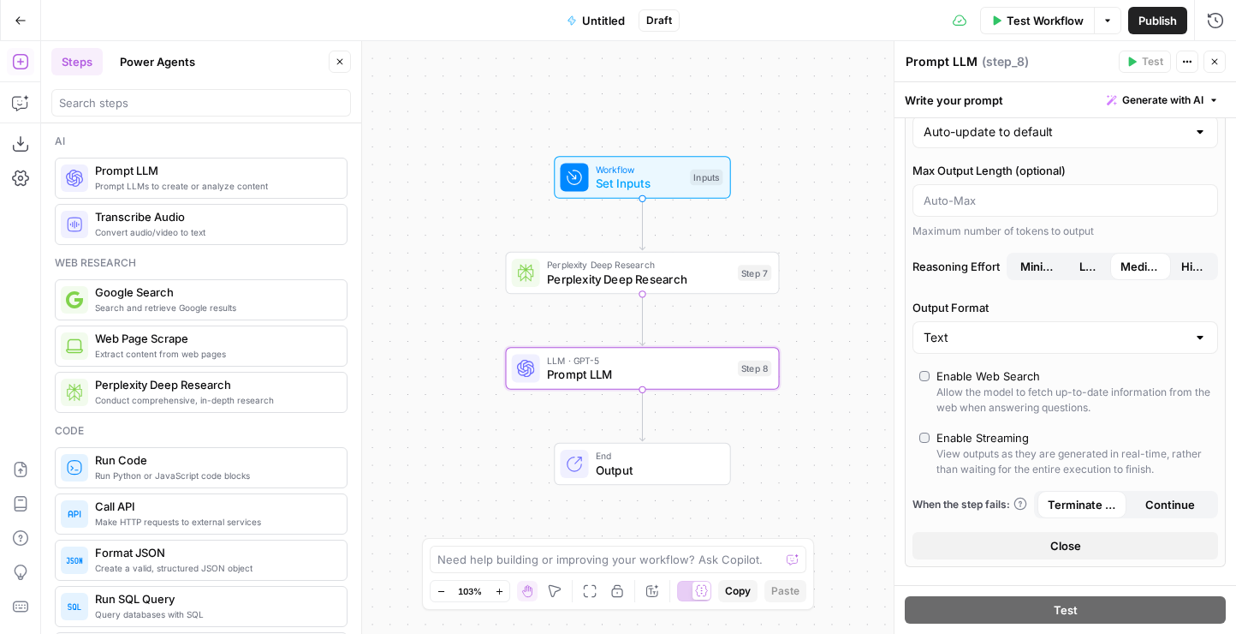
click at [1021, 230] on div "Maximum number of tokens to output" at bounding box center [1066, 230] width 306 height 15
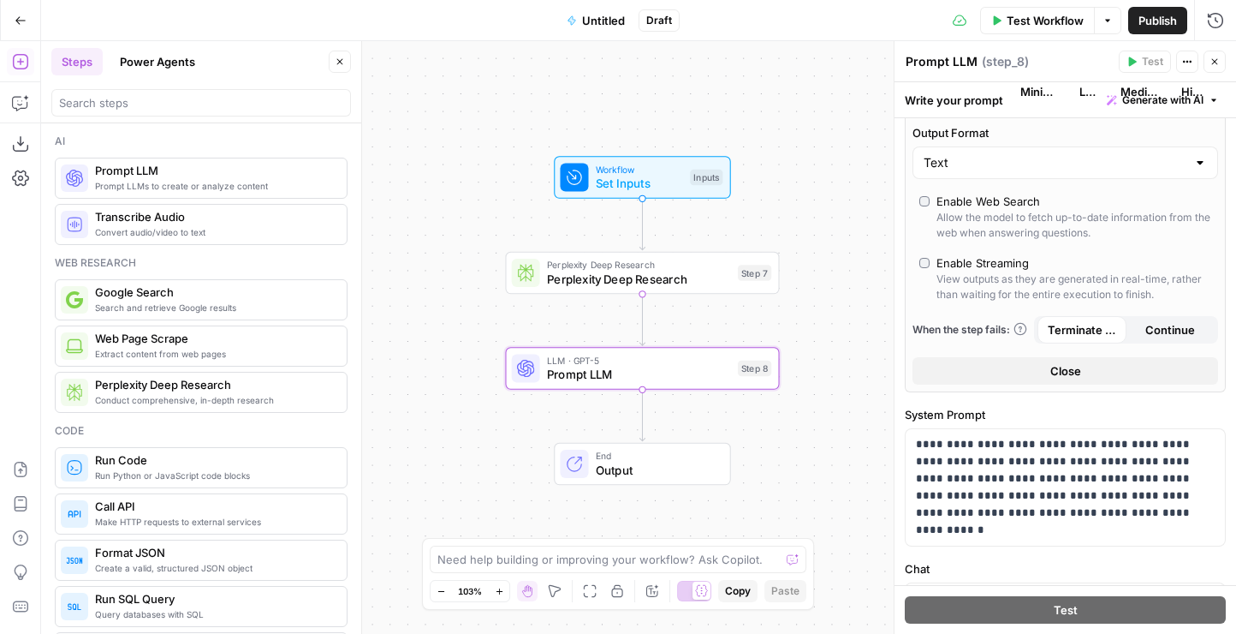
scroll to position [370, 0]
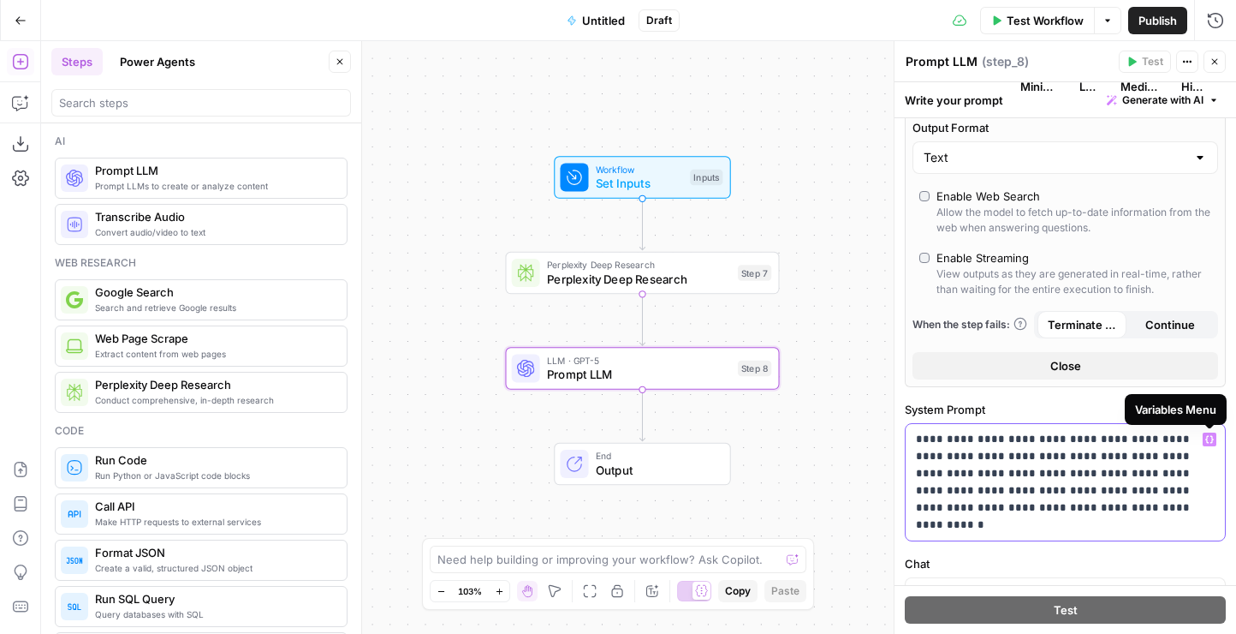
click at [1209, 439] on icon "button" at bounding box center [1210, 439] width 9 height 9
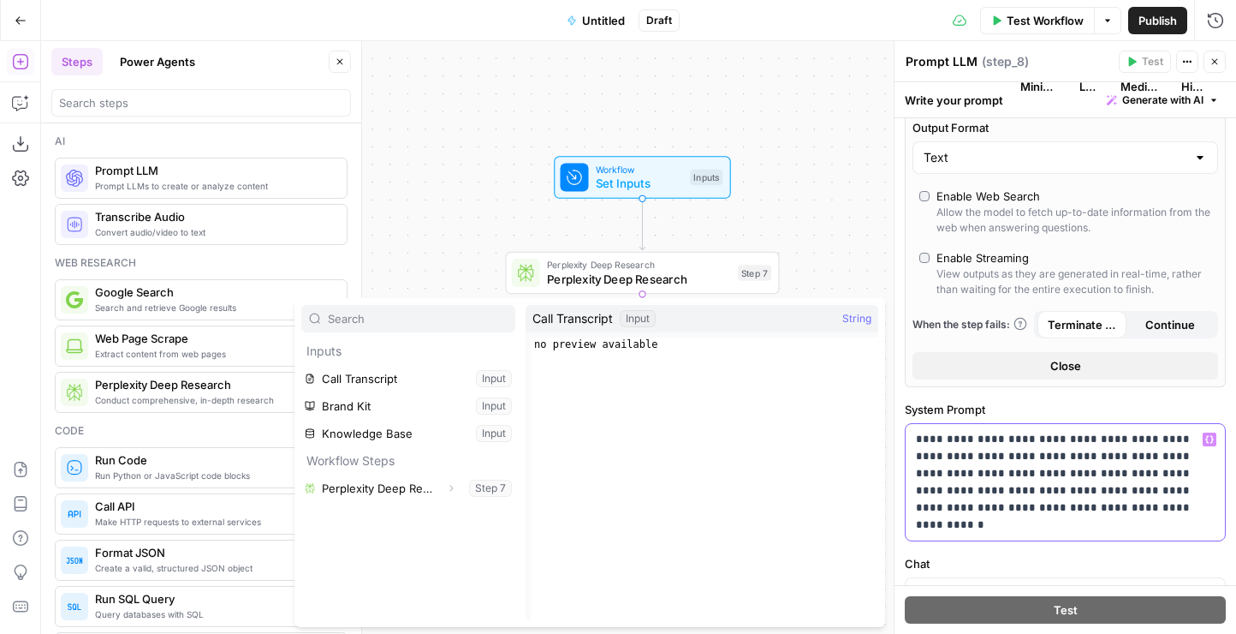
click at [1171, 455] on p "**********" at bounding box center [1065, 482] width 299 height 103
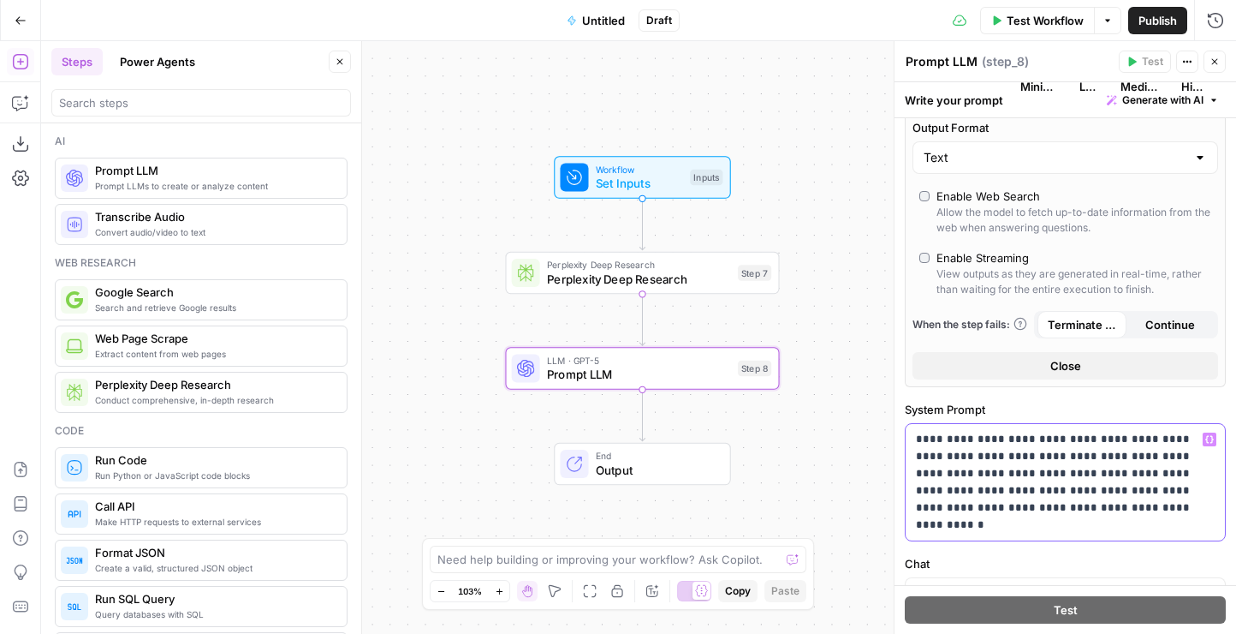
drag, startPoint x: 1195, startPoint y: 455, endPoint x: 1149, endPoint y: 455, distance: 46.2
click at [1149, 455] on p "**********" at bounding box center [1065, 482] width 299 height 103
click at [1209, 438] on icon "button" at bounding box center [1210, 439] width 9 height 9
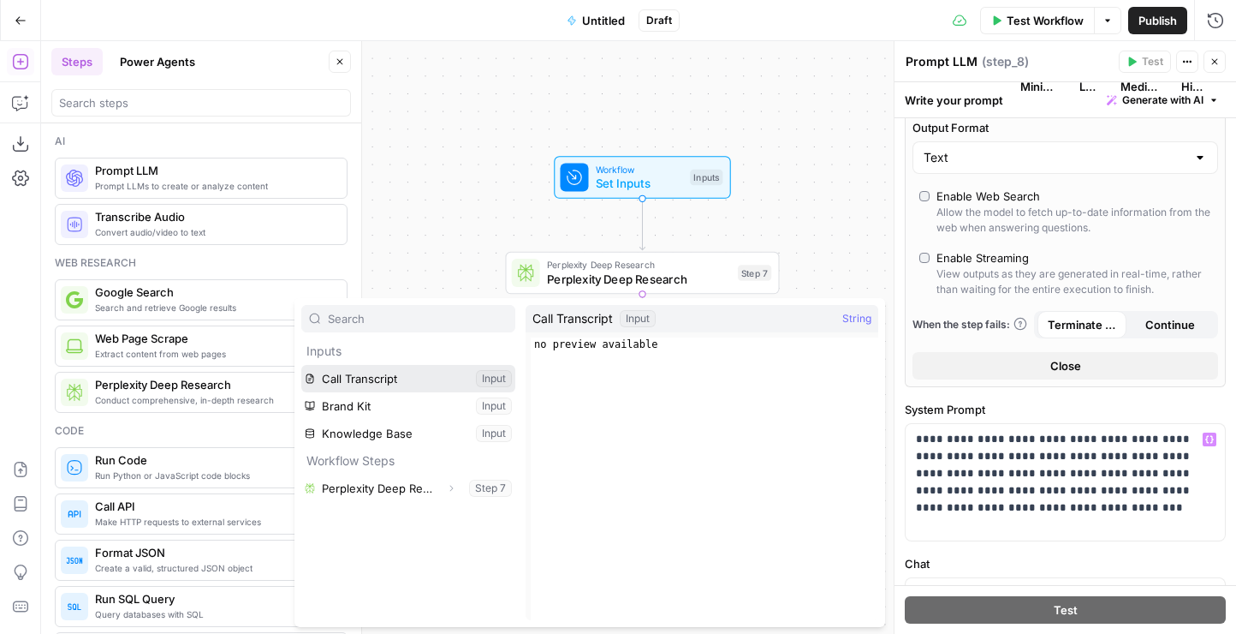
click at [436, 372] on button "Select variable Call Transcript" at bounding box center [408, 378] width 214 height 27
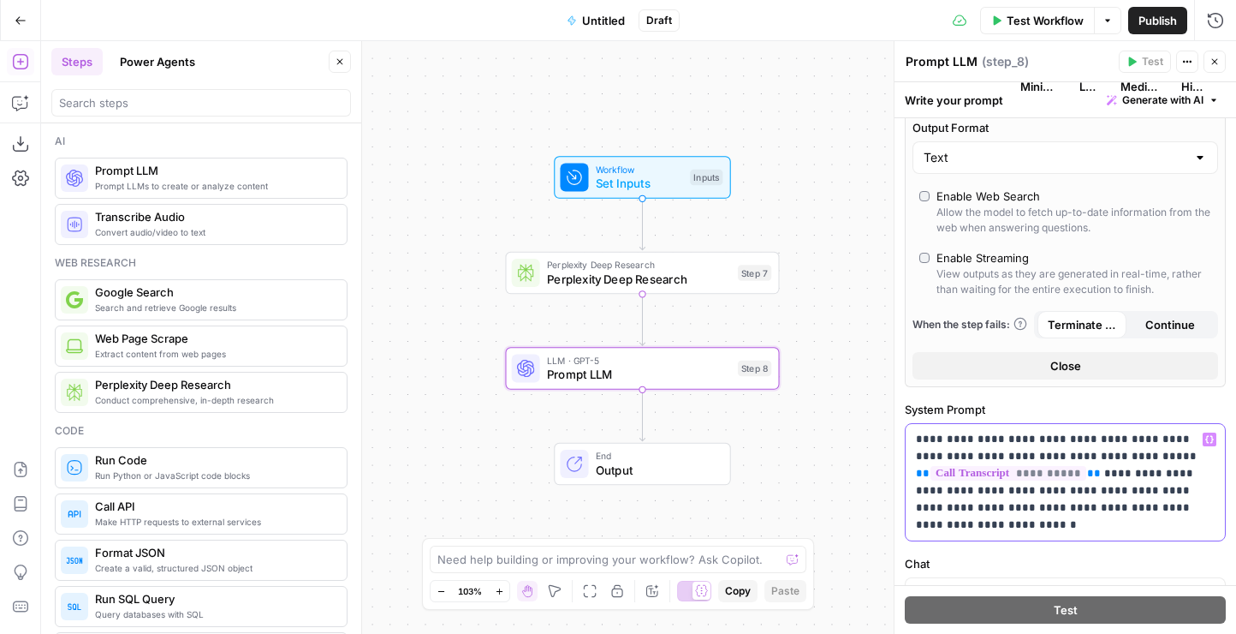
scroll to position [397, 0]
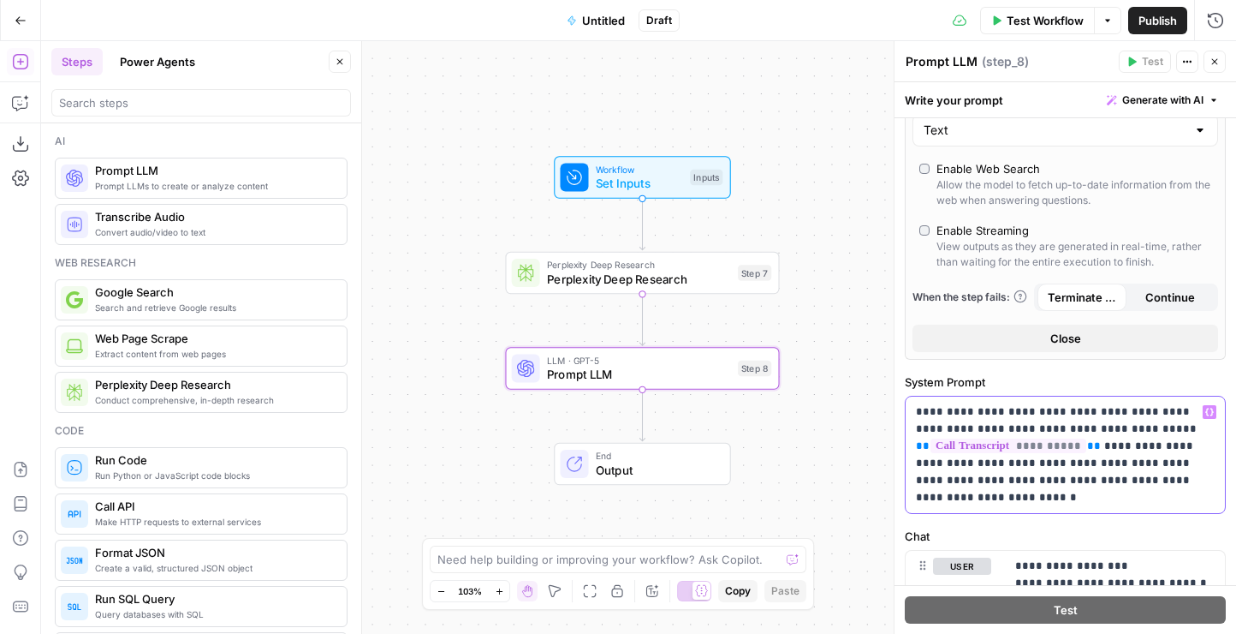
click at [1212, 480] on p "**********" at bounding box center [1065, 454] width 299 height 103
click at [1207, 416] on button "Variables Menu" at bounding box center [1210, 412] width 14 height 14
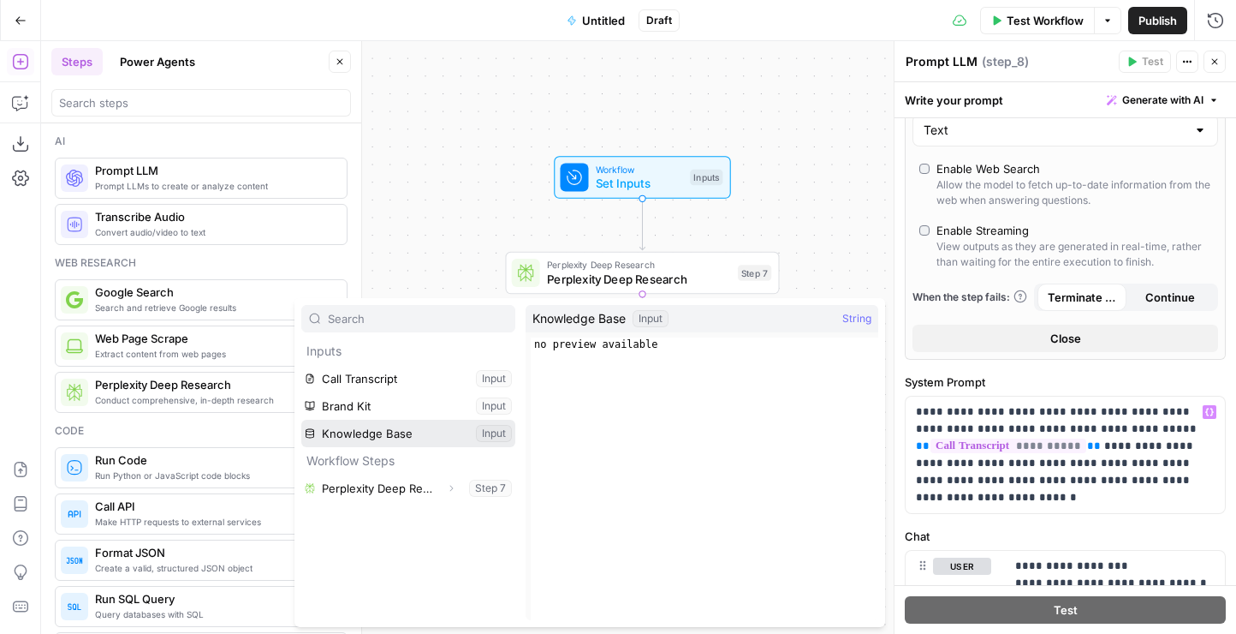
click at [420, 426] on button "Select variable Knowledge Base" at bounding box center [408, 433] width 214 height 27
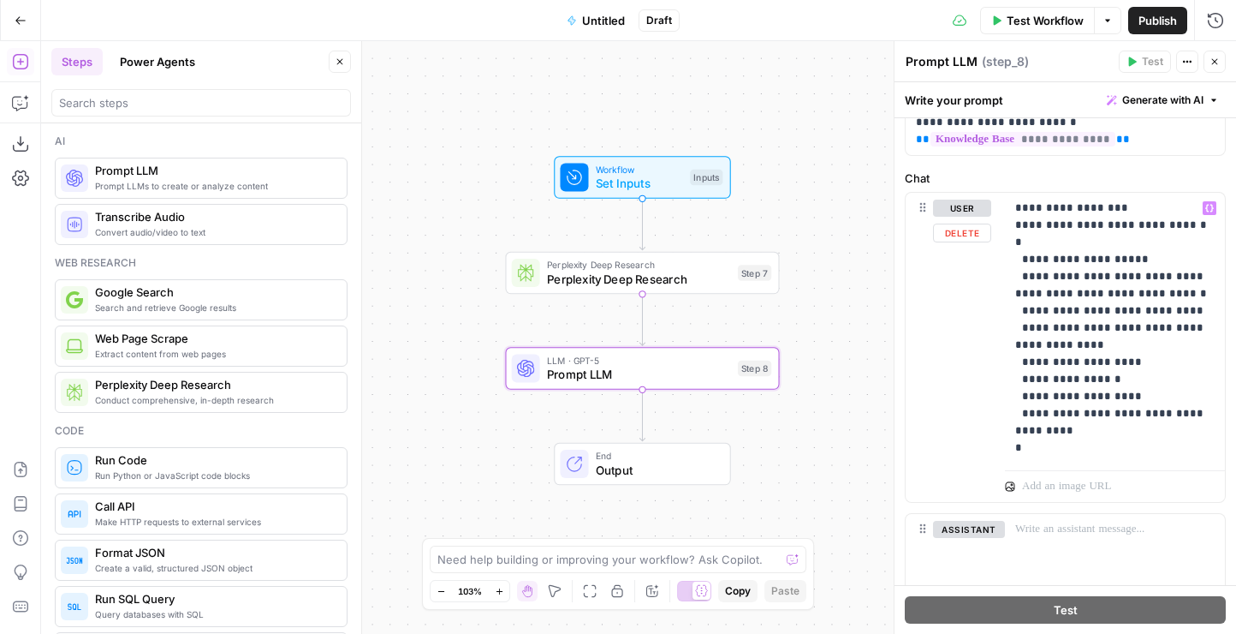
scroll to position [777, 0]
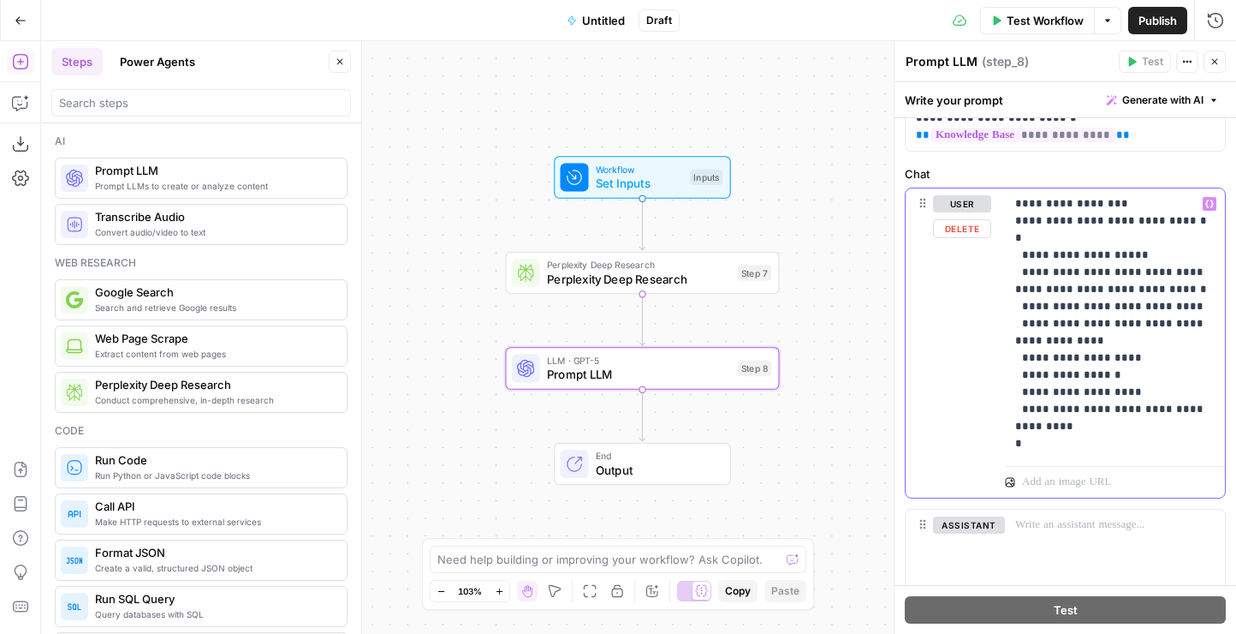
drag, startPoint x: 1057, startPoint y: 441, endPoint x: 1009, endPoint y: 197, distance: 248.9
click at [1009, 197] on div "**********" at bounding box center [1115, 323] width 220 height 271
click at [1099, 350] on p "**********" at bounding box center [1116, 323] width 200 height 257
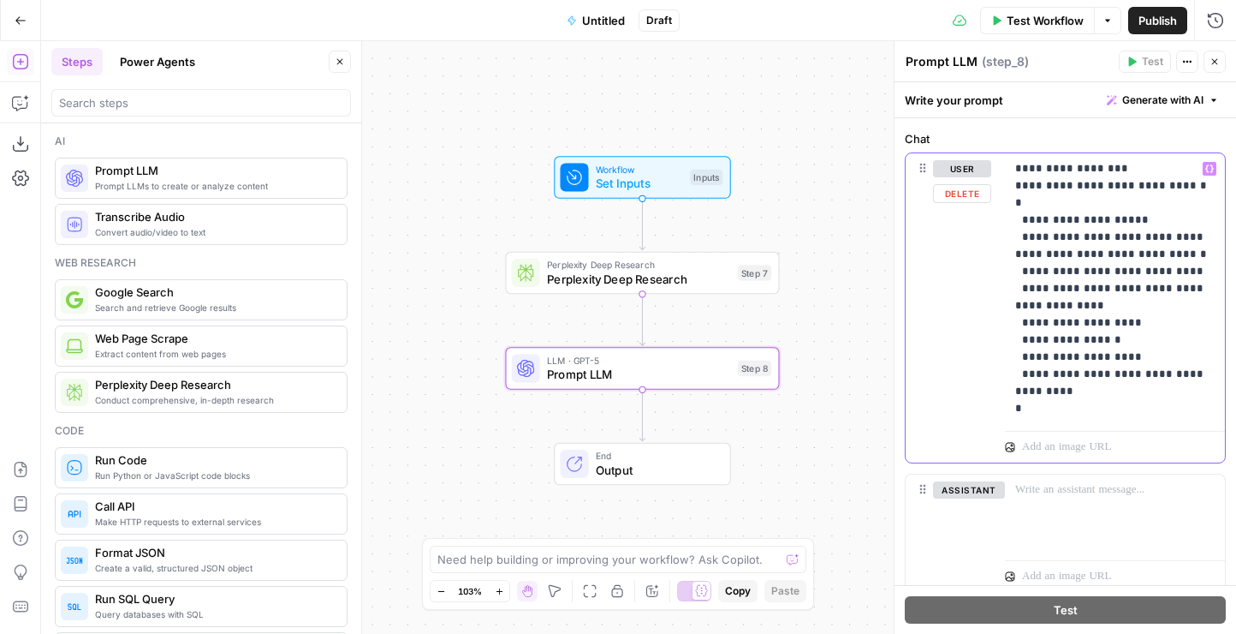
scroll to position [869, 0]
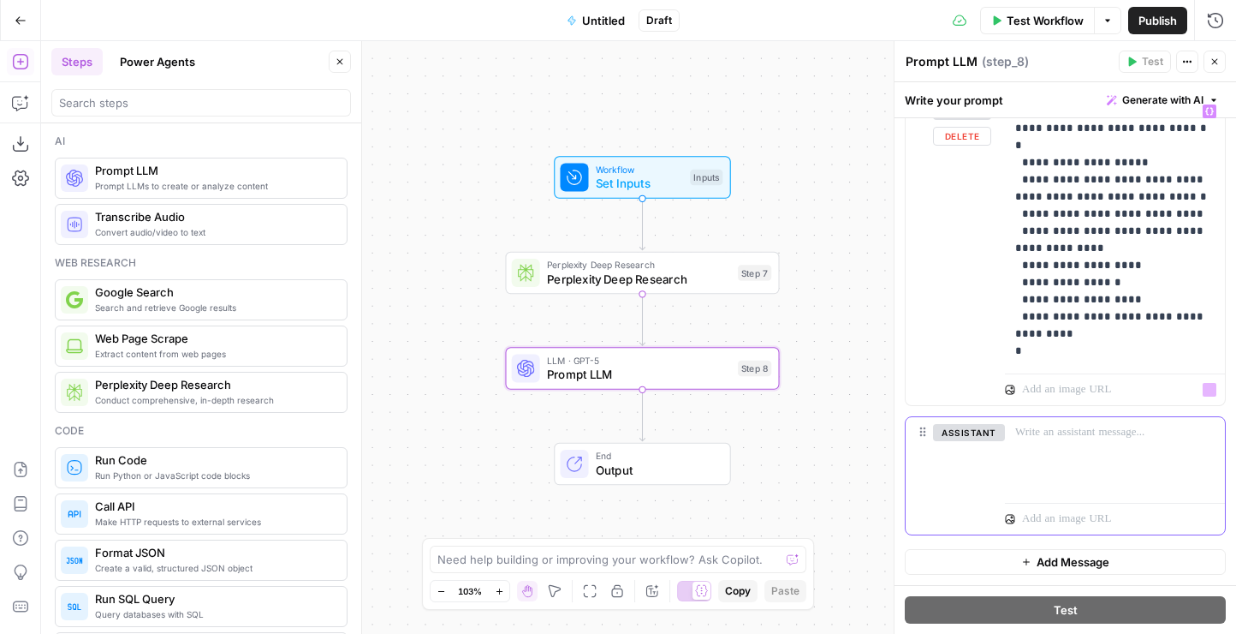
click at [1052, 435] on p at bounding box center [1116, 432] width 200 height 17
paste div
drag, startPoint x: 1057, startPoint y: 432, endPoint x: 1025, endPoint y: 432, distance: 31.7
click at [1025, 432] on p "**********" at bounding box center [1116, 441] width 200 height 34
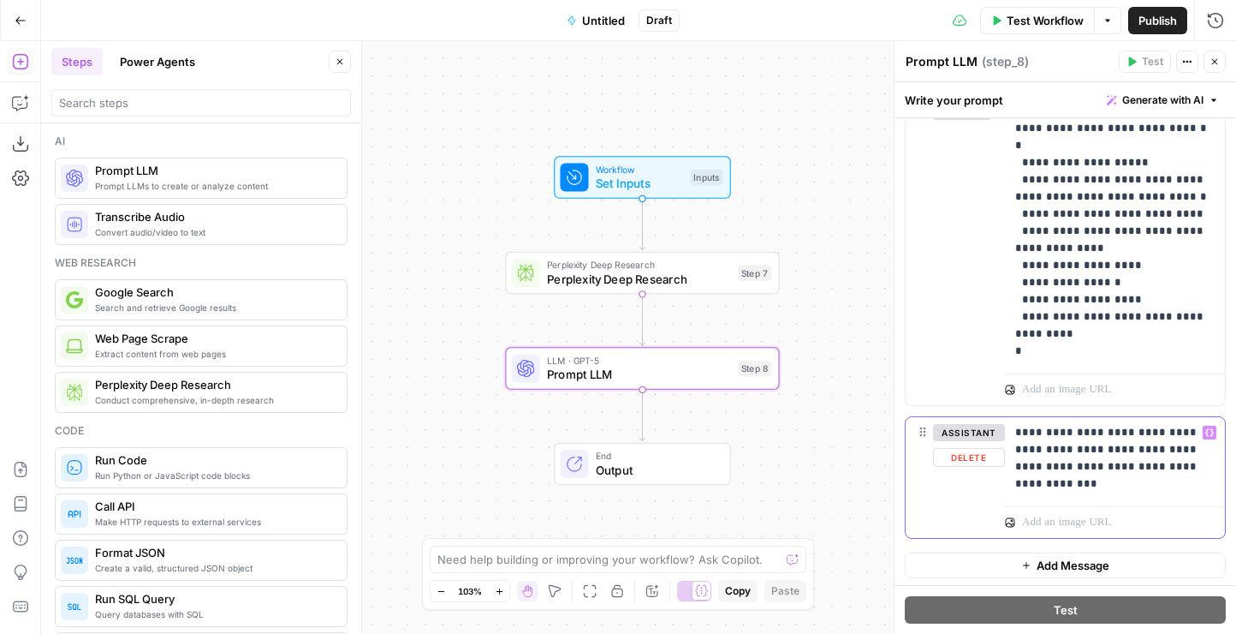
drag, startPoint x: 1045, startPoint y: 464, endPoint x: 1020, endPoint y: 464, distance: 24.8
click at [1020, 464] on p "**********" at bounding box center [1116, 458] width 200 height 69
click at [1036, 466] on p "**********" at bounding box center [1116, 458] width 200 height 69
click at [1023, 465] on p "**********" at bounding box center [1116, 458] width 200 height 69
drag, startPoint x: 1194, startPoint y: 466, endPoint x: 1170, endPoint y: 466, distance: 24.0
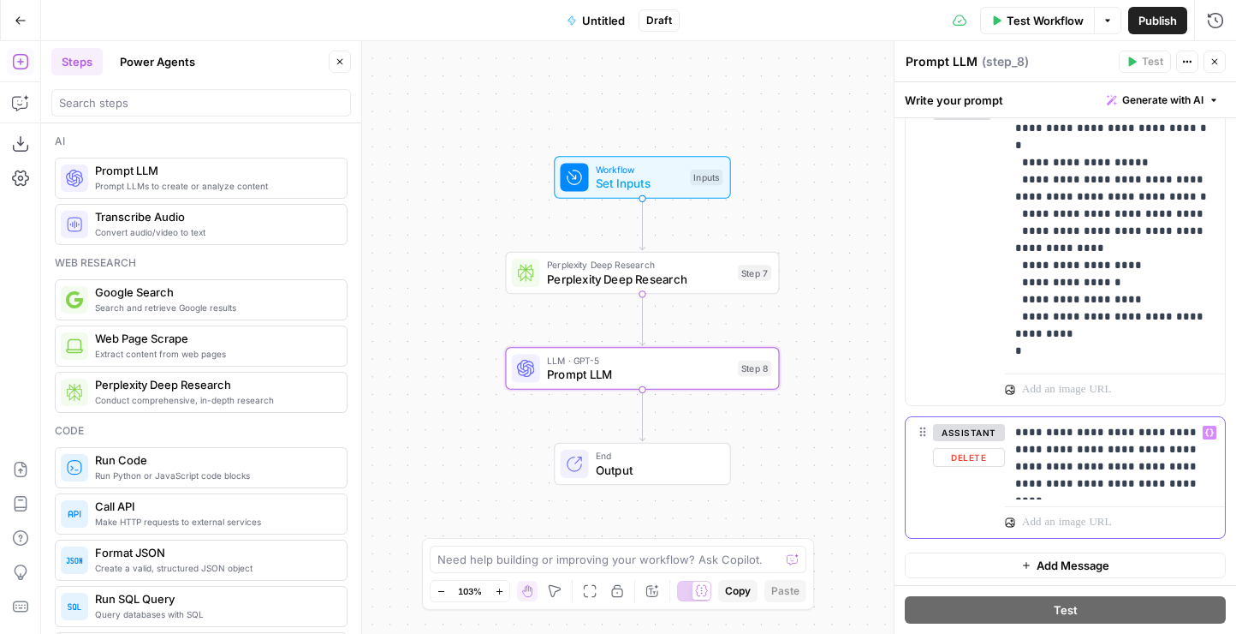
click at [1170, 466] on p "**********" at bounding box center [1116, 458] width 200 height 69
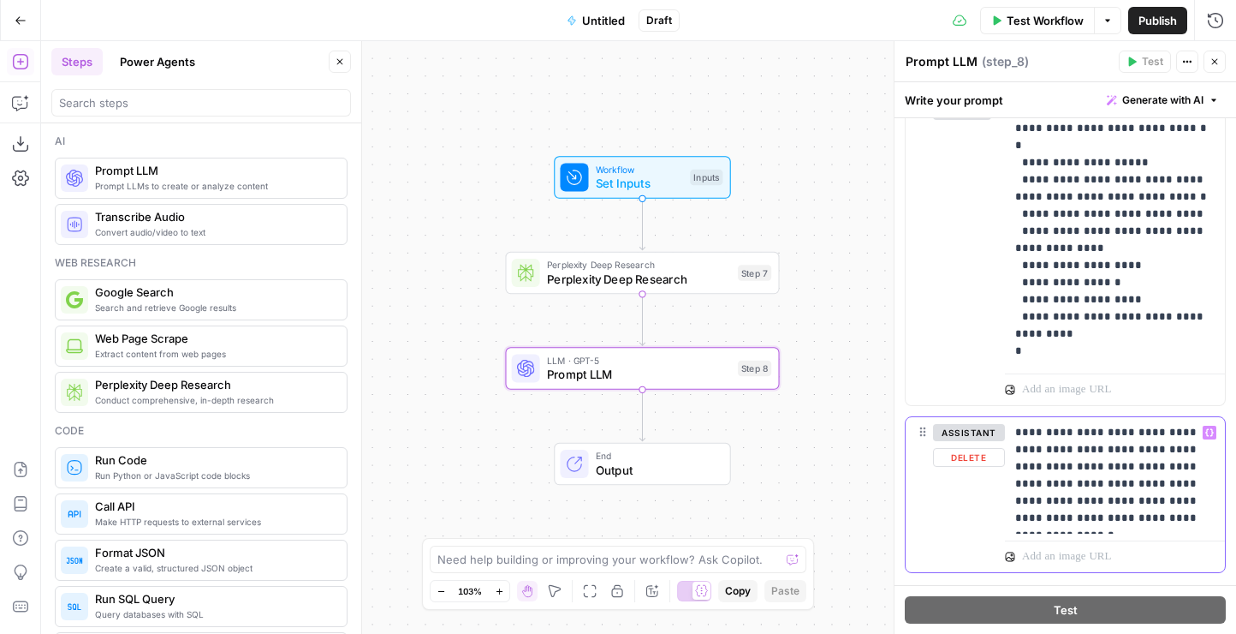
drag, startPoint x: 1057, startPoint y: 515, endPoint x: 1022, endPoint y: 515, distance: 35.1
click at [1022, 515] on p "**********" at bounding box center [1116, 475] width 200 height 103
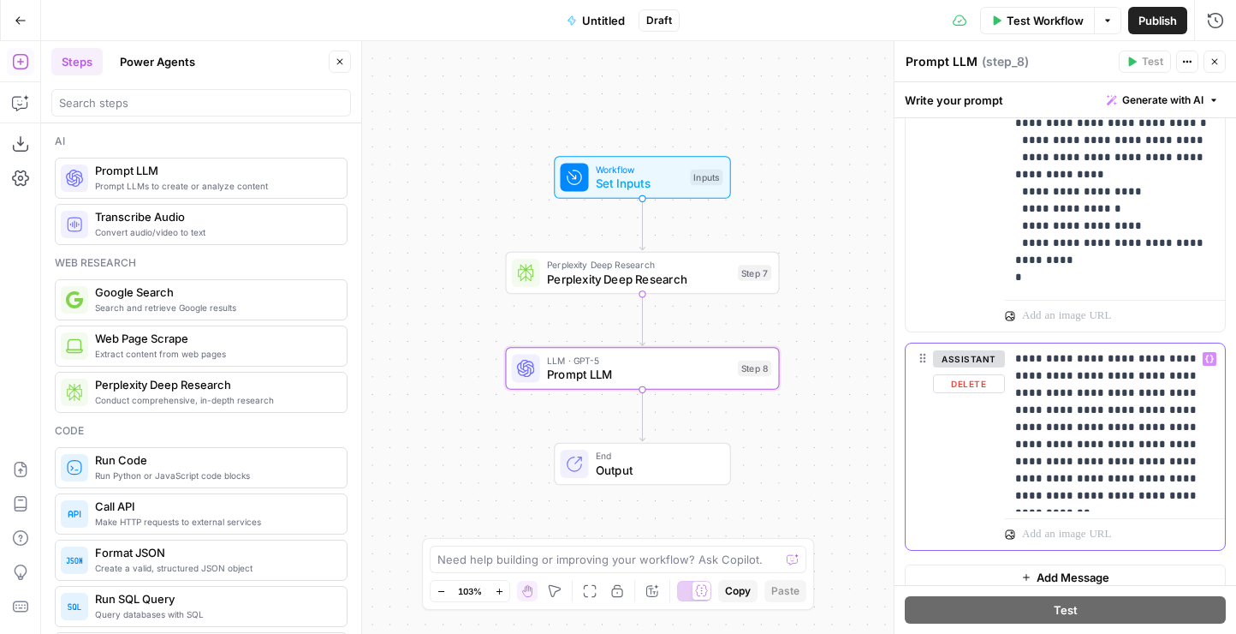
drag, startPoint x: 1148, startPoint y: 496, endPoint x: 1093, endPoint y: 493, distance: 55.7
click at [1093, 493] on p "**********" at bounding box center [1116, 427] width 200 height 154
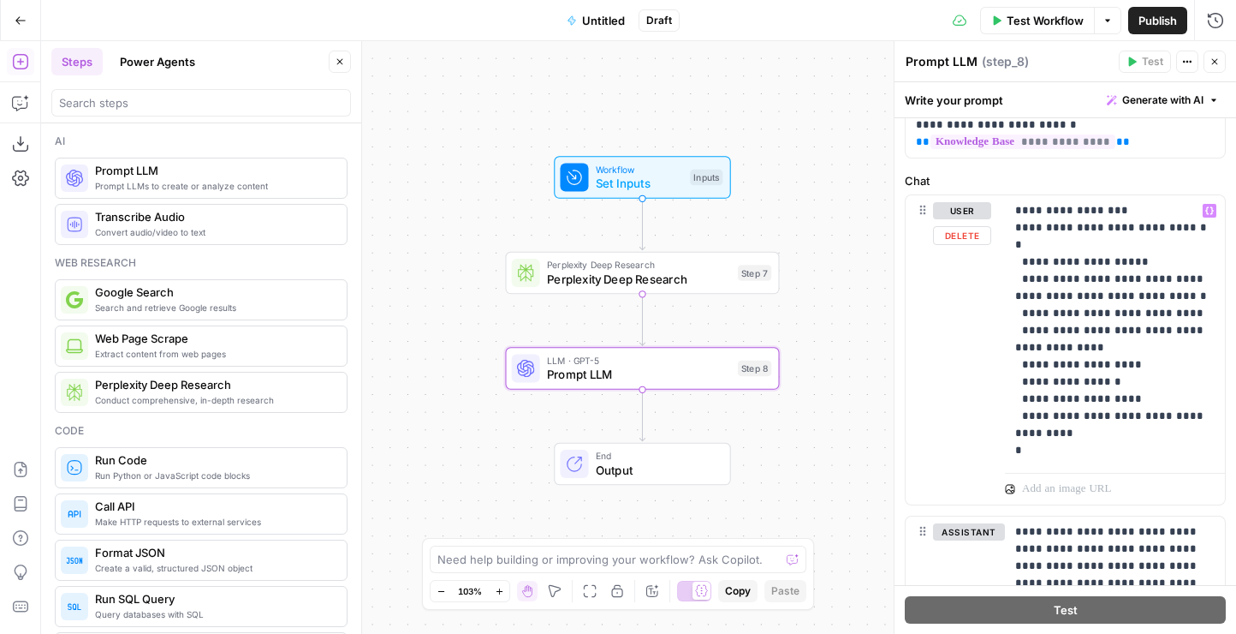
scroll to position [768, 0]
drag, startPoint x: 1028, startPoint y: 451, endPoint x: 1010, endPoint y: 201, distance: 250.7
click at [1010, 201] on div "**********" at bounding box center [1115, 332] width 220 height 271
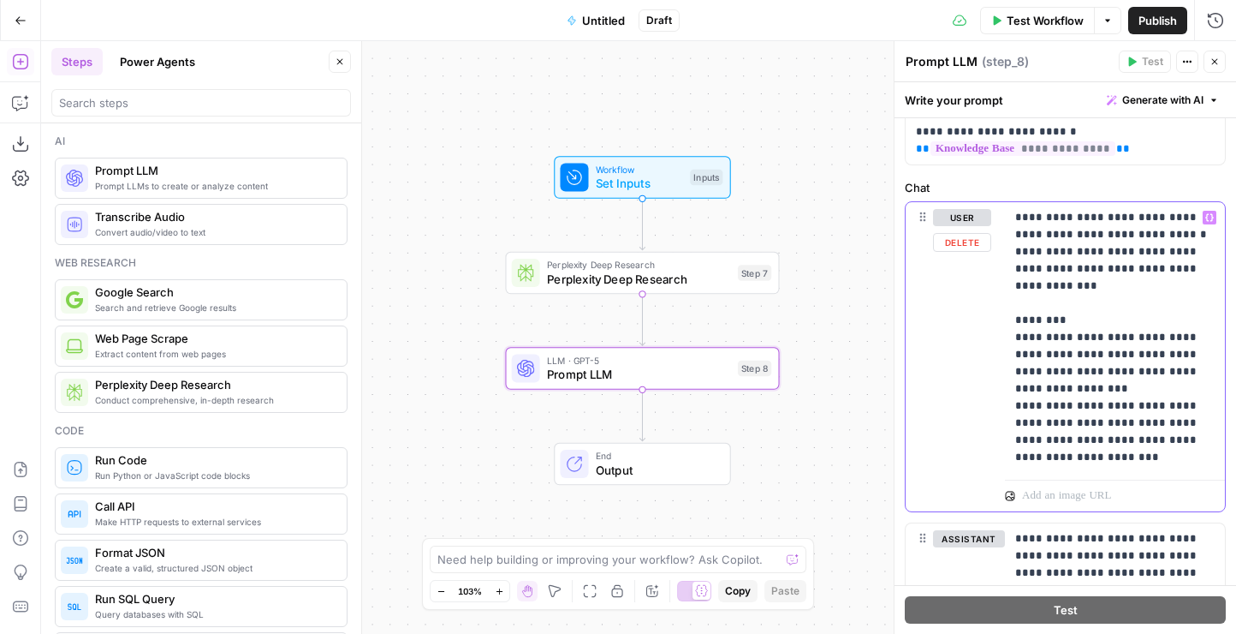
scroll to position [687, 0]
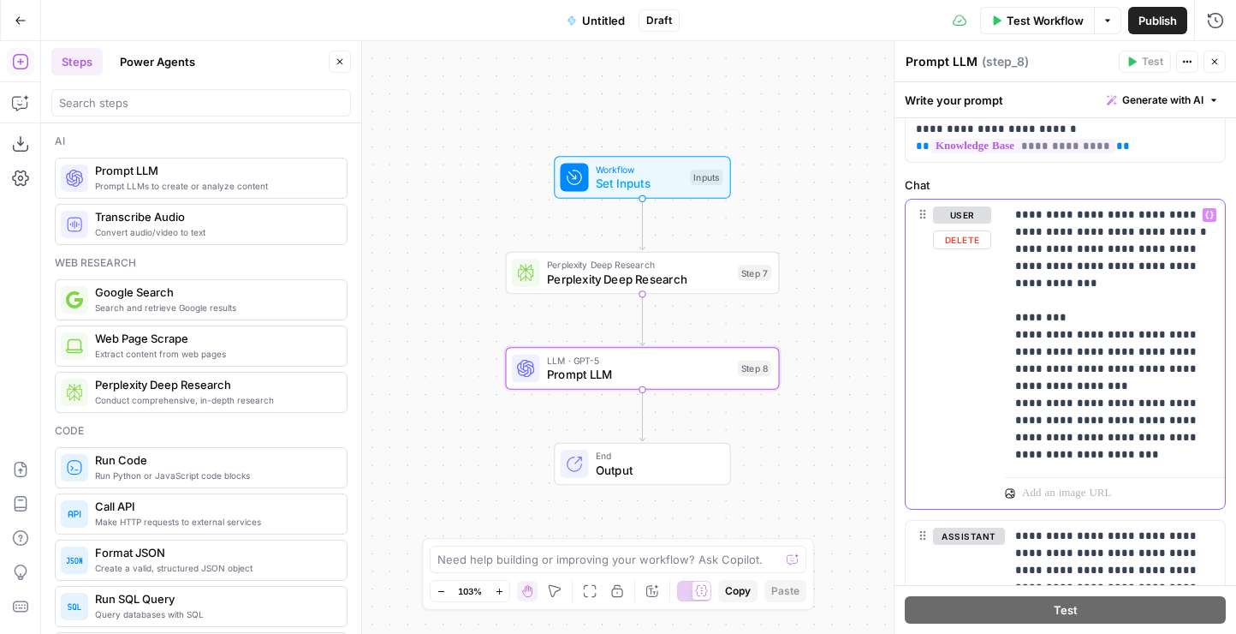
click at [1102, 249] on p "**********" at bounding box center [1116, 334] width 200 height 257
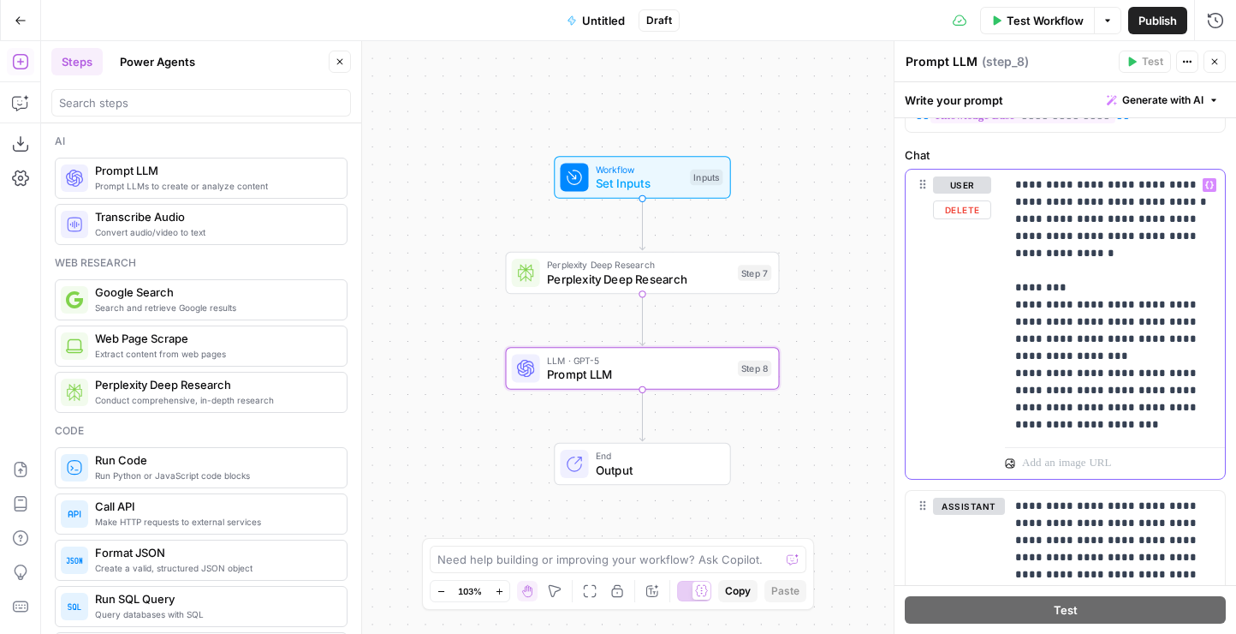
scroll to position [722, 0]
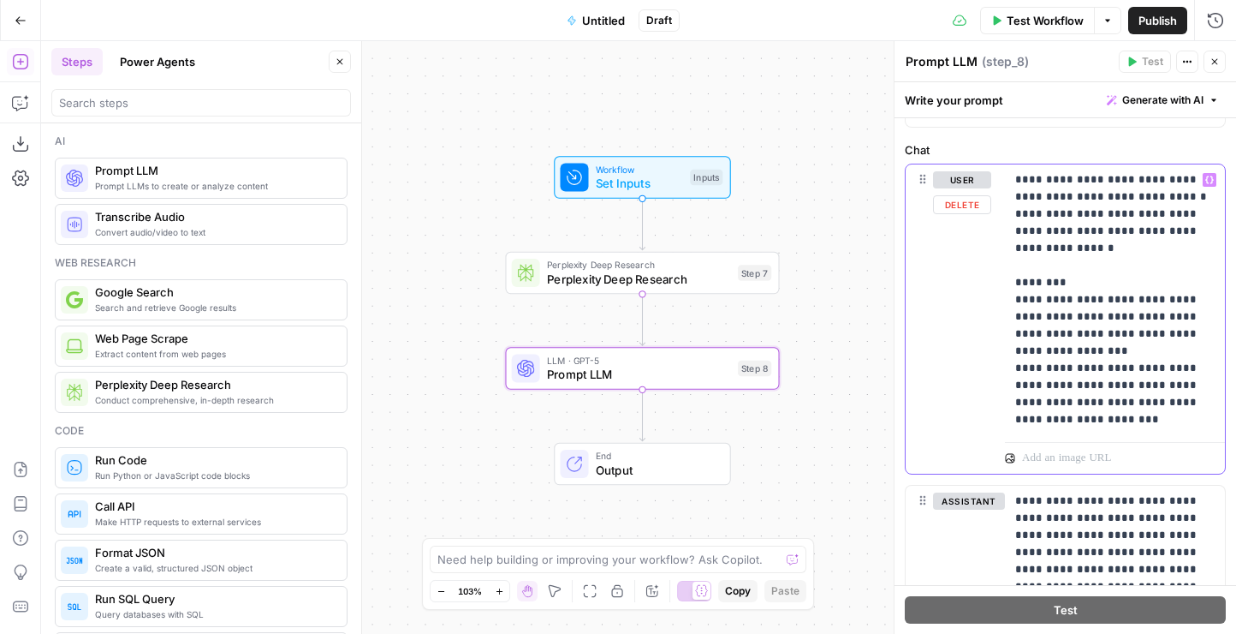
drag, startPoint x: 1095, startPoint y: 243, endPoint x: 1060, endPoint y: 226, distance: 39.1
click at [1060, 226] on p "**********" at bounding box center [1116, 299] width 200 height 257
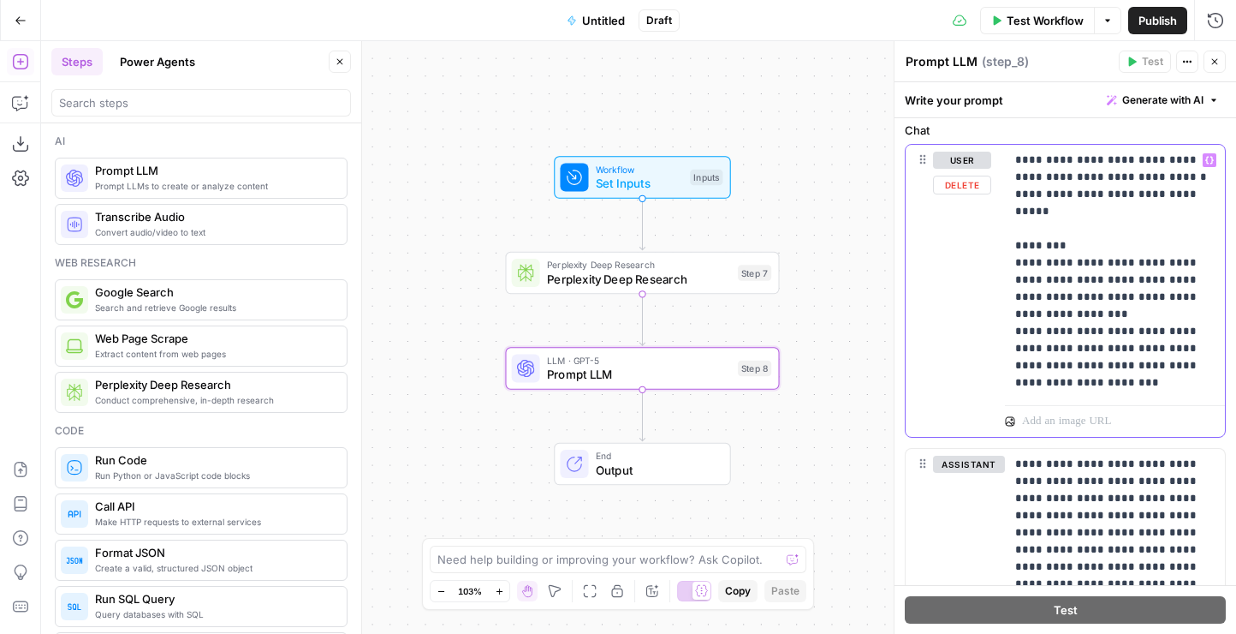
scroll to position [748, 0]
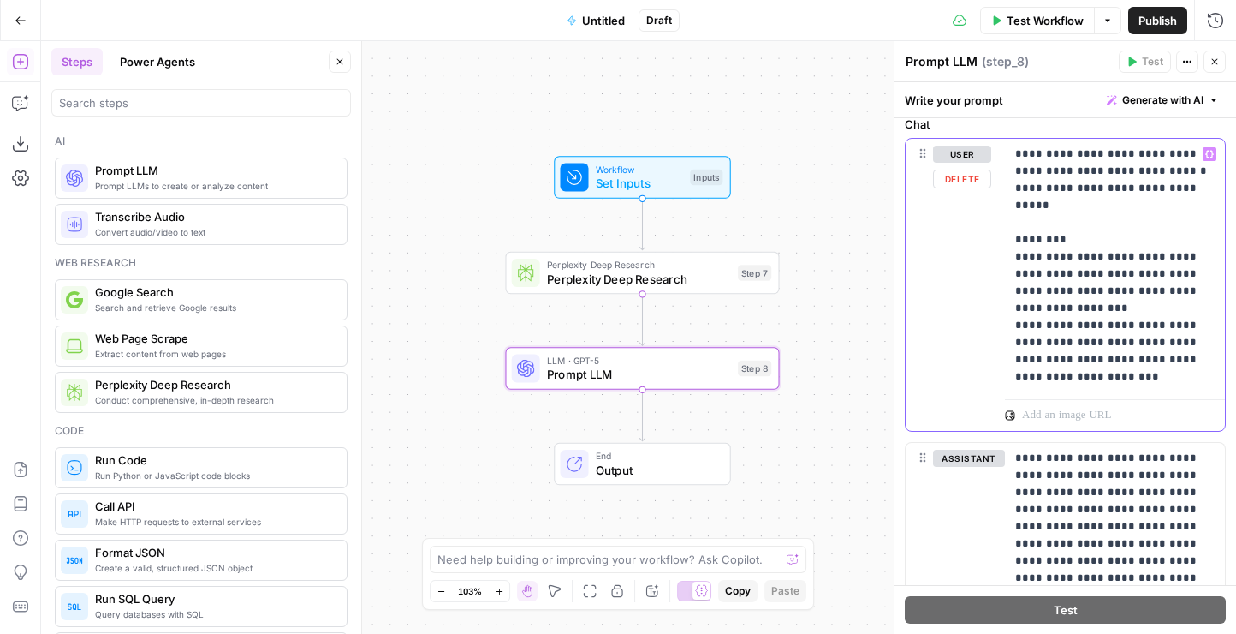
drag, startPoint x: 1086, startPoint y: 373, endPoint x: 997, endPoint y: 232, distance: 167.0
click at [997, 232] on div "**********" at bounding box center [1065, 285] width 319 height 292
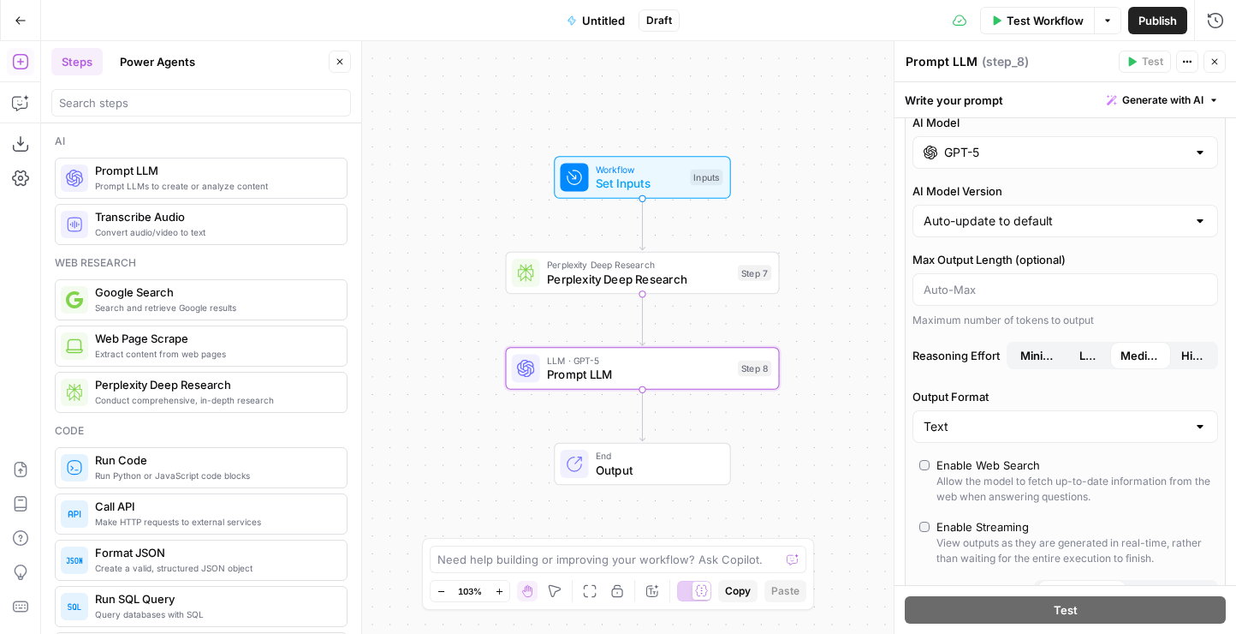
scroll to position [0, 0]
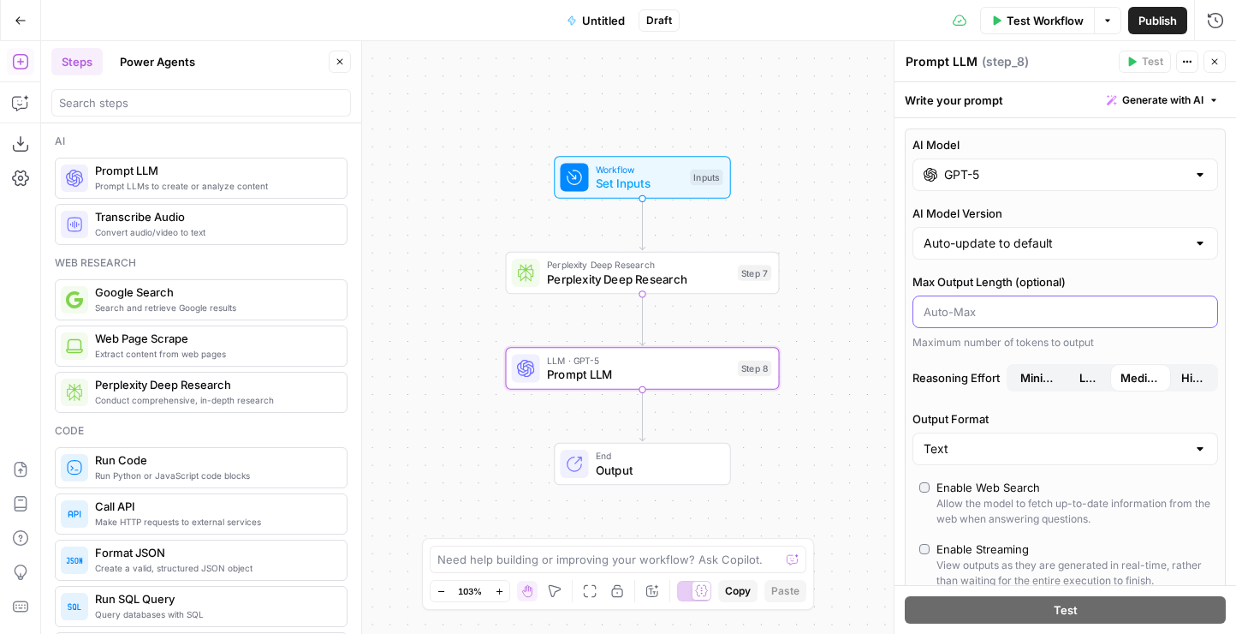
click at [1026, 314] on input "Max Output Length (optional)" at bounding box center [1065, 311] width 283 height 17
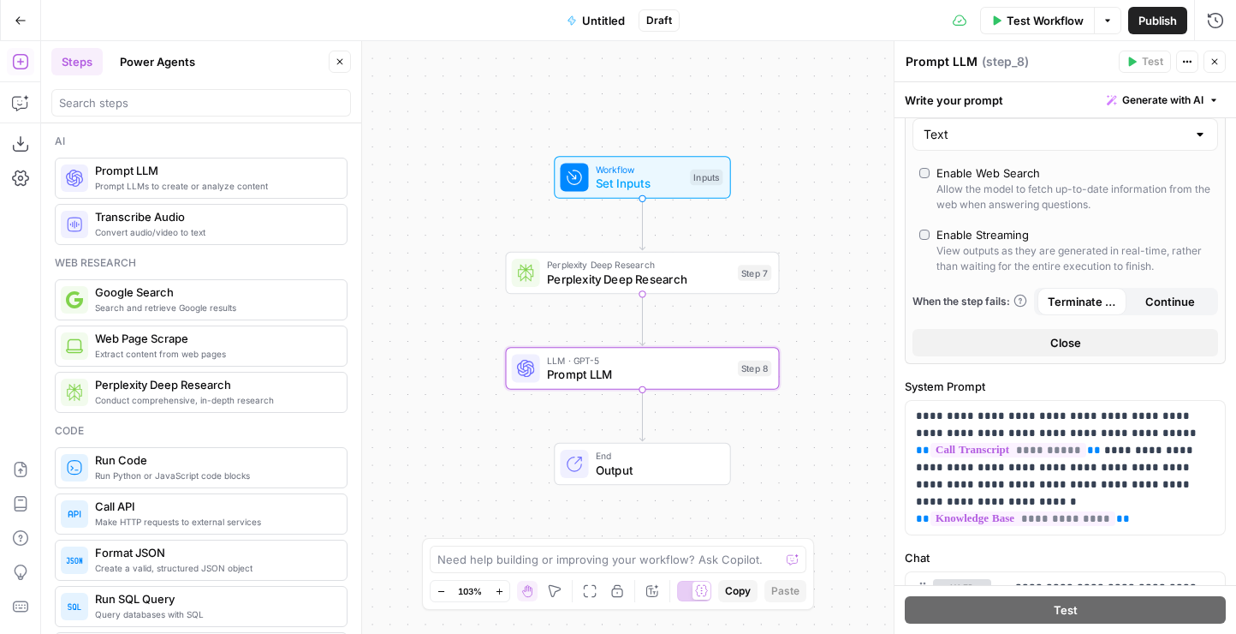
scroll to position [319, 0]
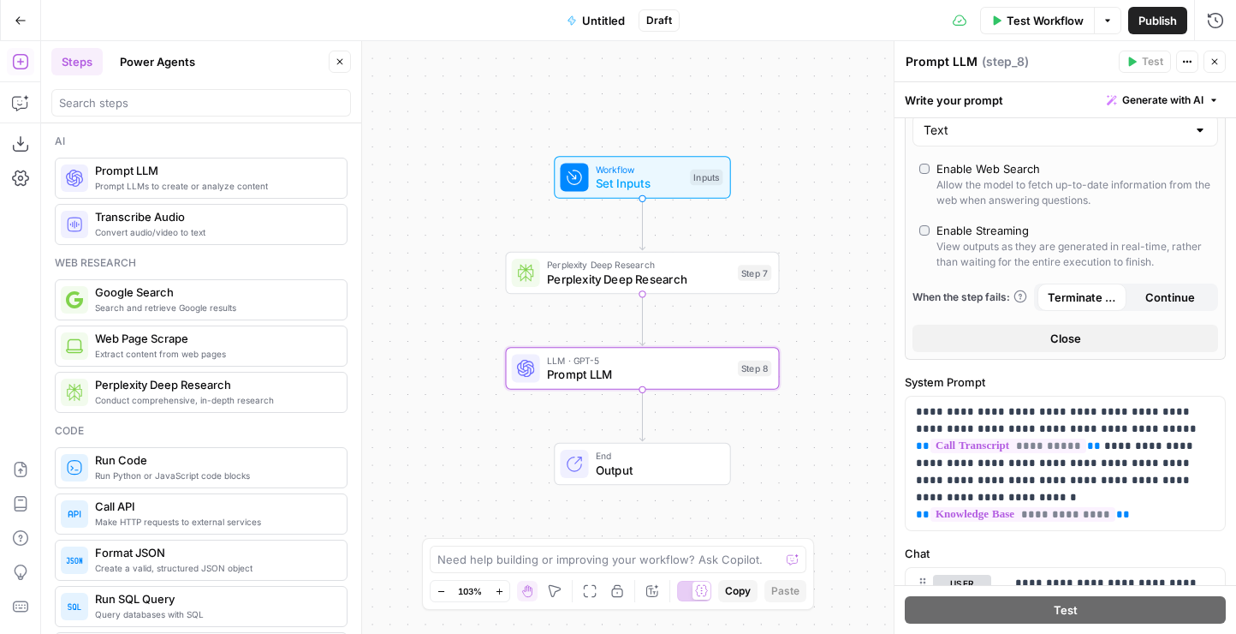
click at [1065, 346] on span "Close" at bounding box center [1066, 338] width 31 height 17
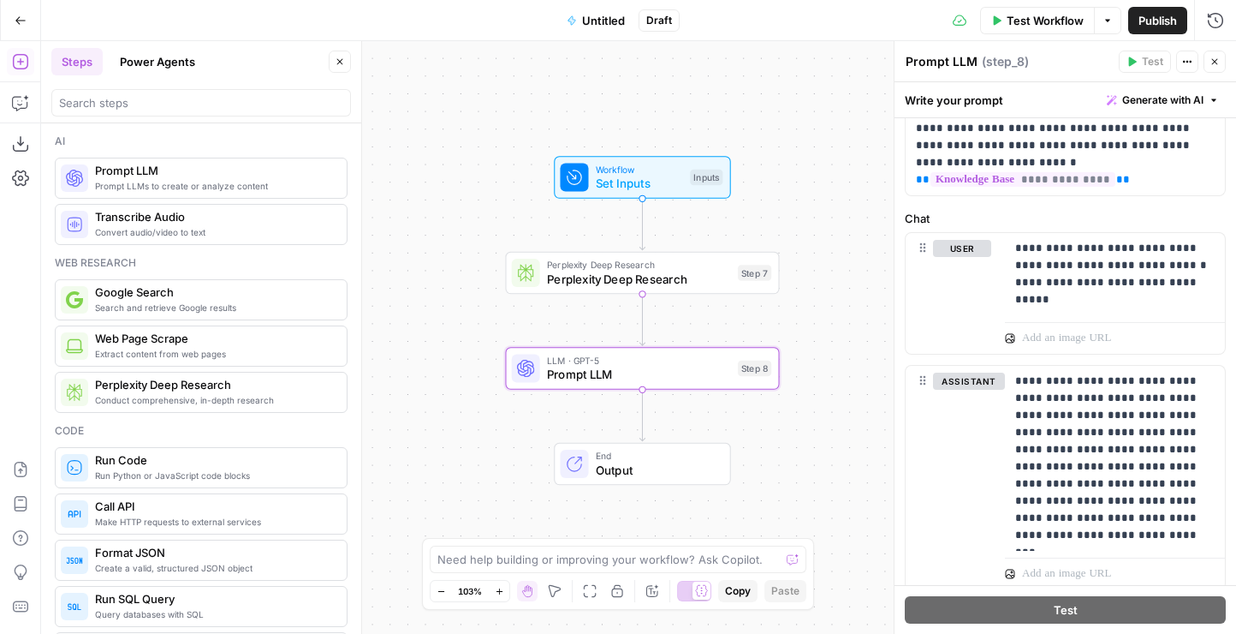
scroll to position [191, 0]
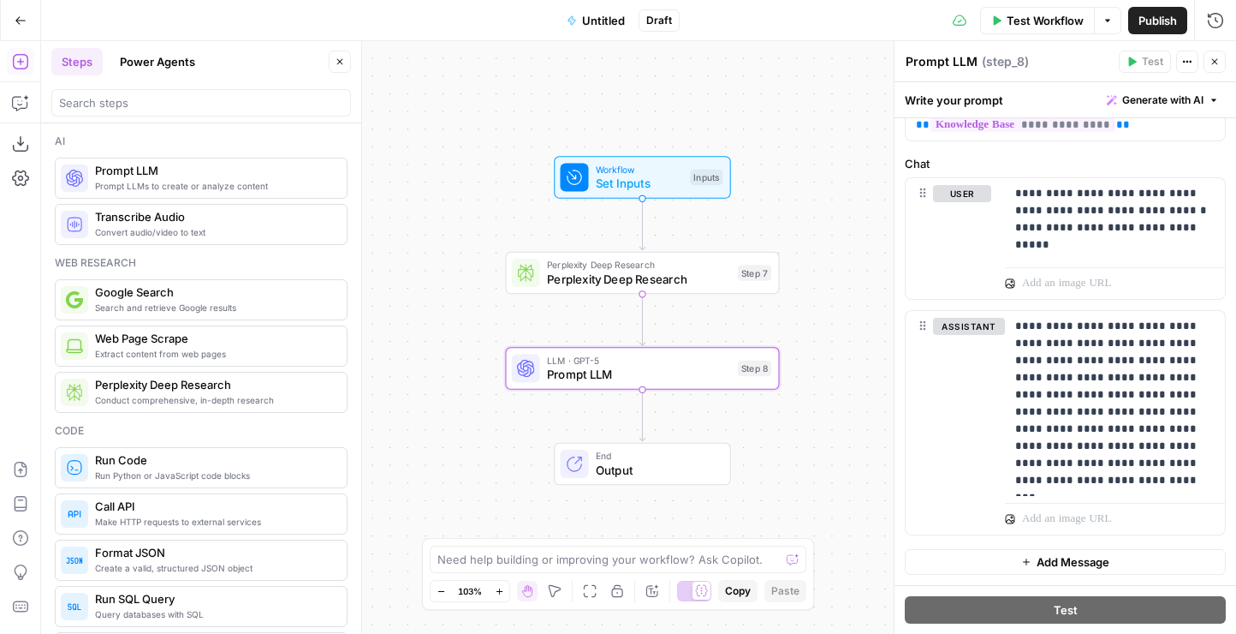
click at [1059, 558] on span "Add Message" at bounding box center [1073, 561] width 73 height 17
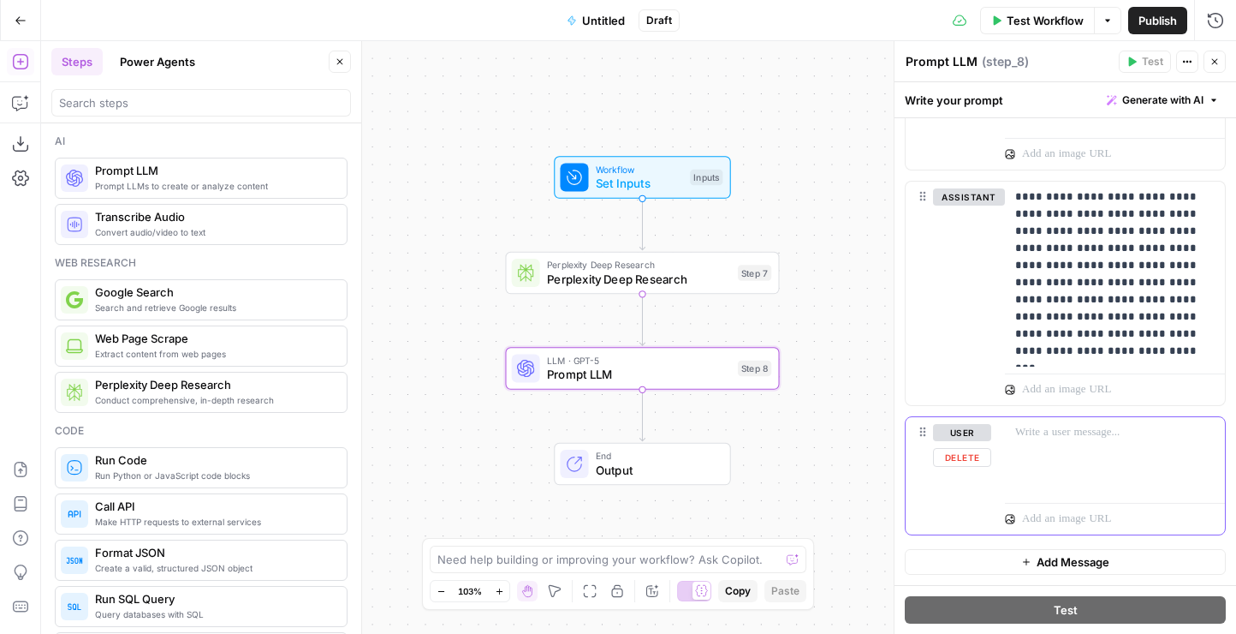
click at [949, 450] on button "Delete" at bounding box center [962, 457] width 58 height 19
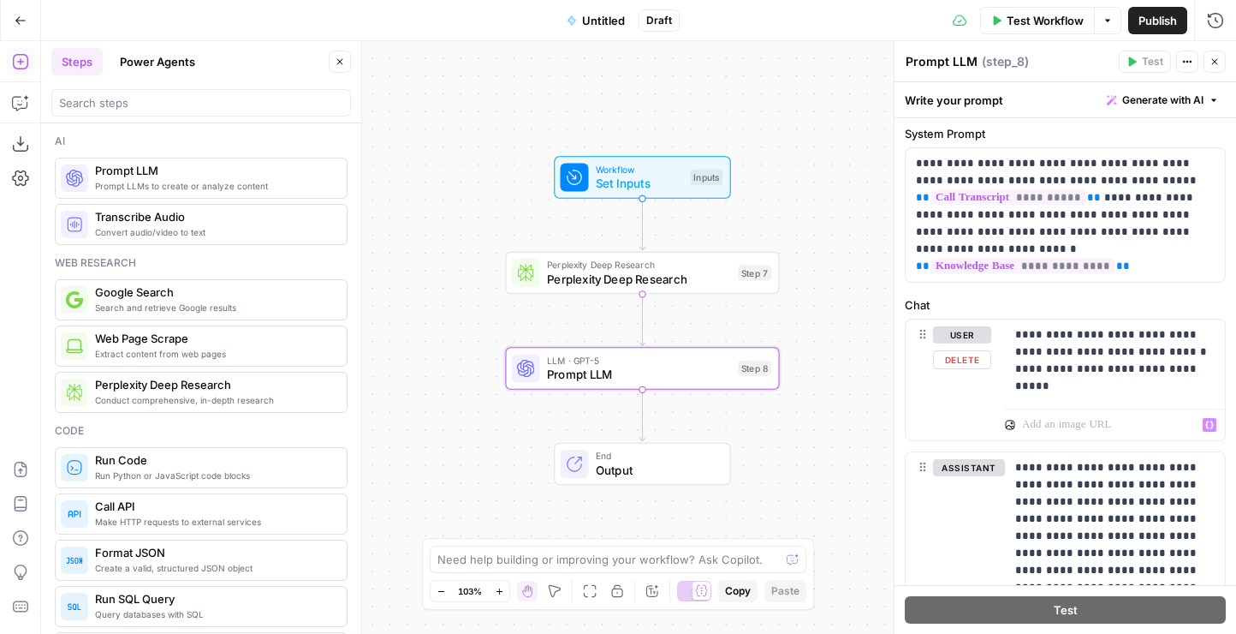
scroll to position [0, 0]
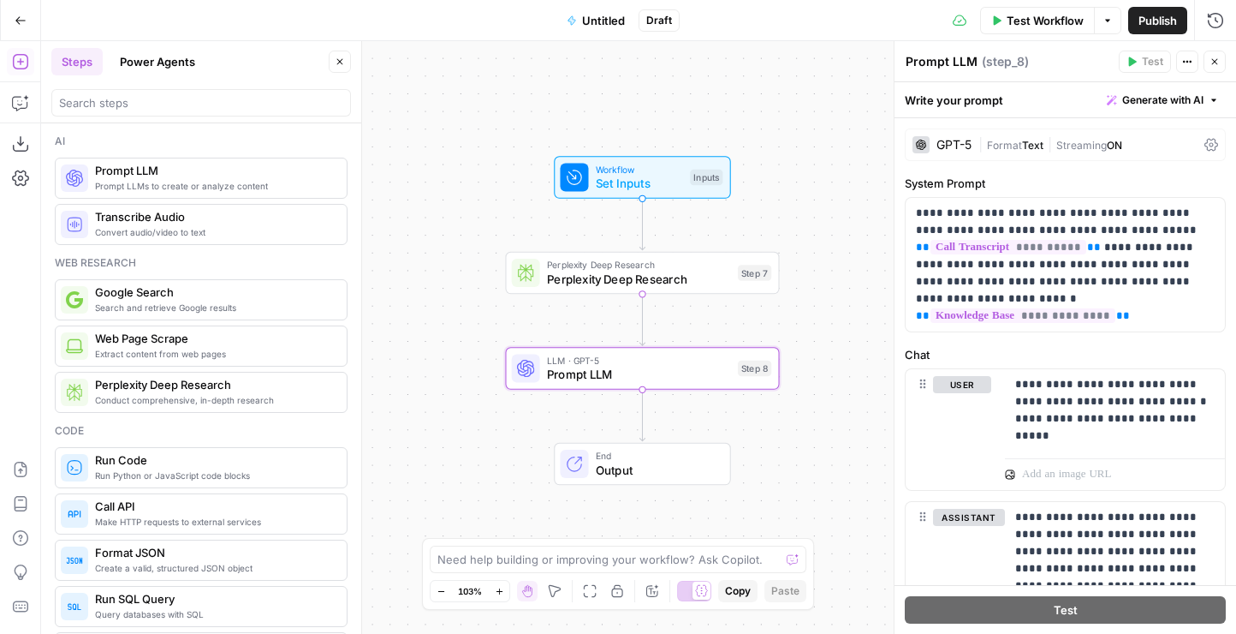
click at [1188, 69] on button "Actions" at bounding box center [1188, 62] width 22 height 22
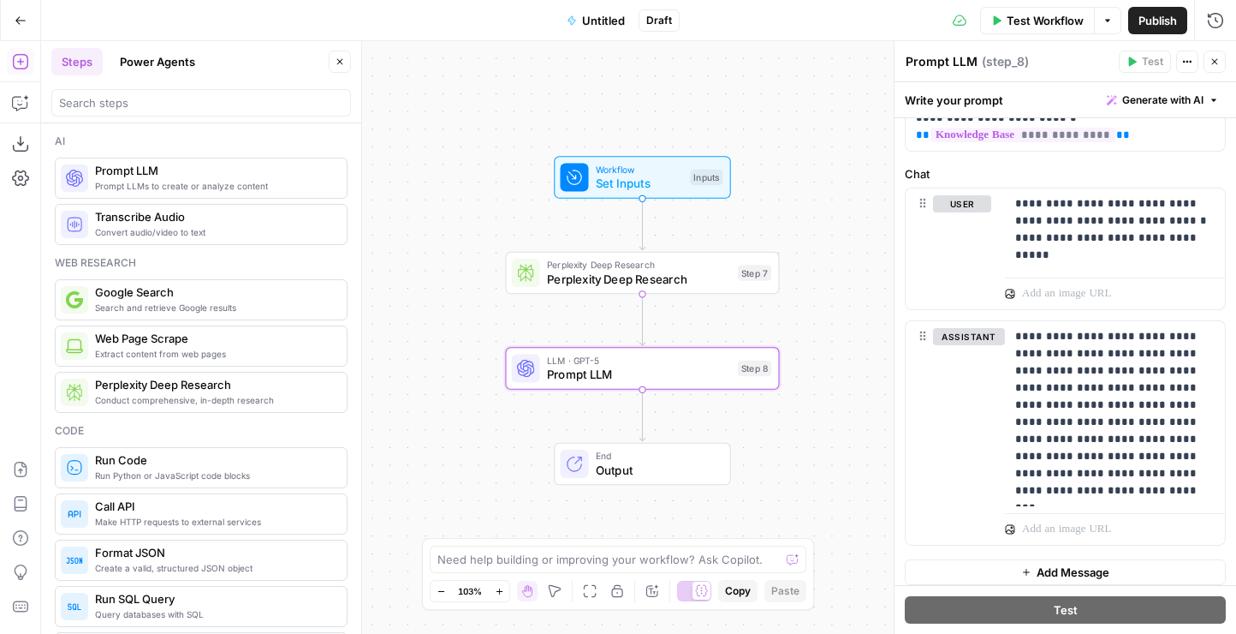
scroll to position [191, 0]
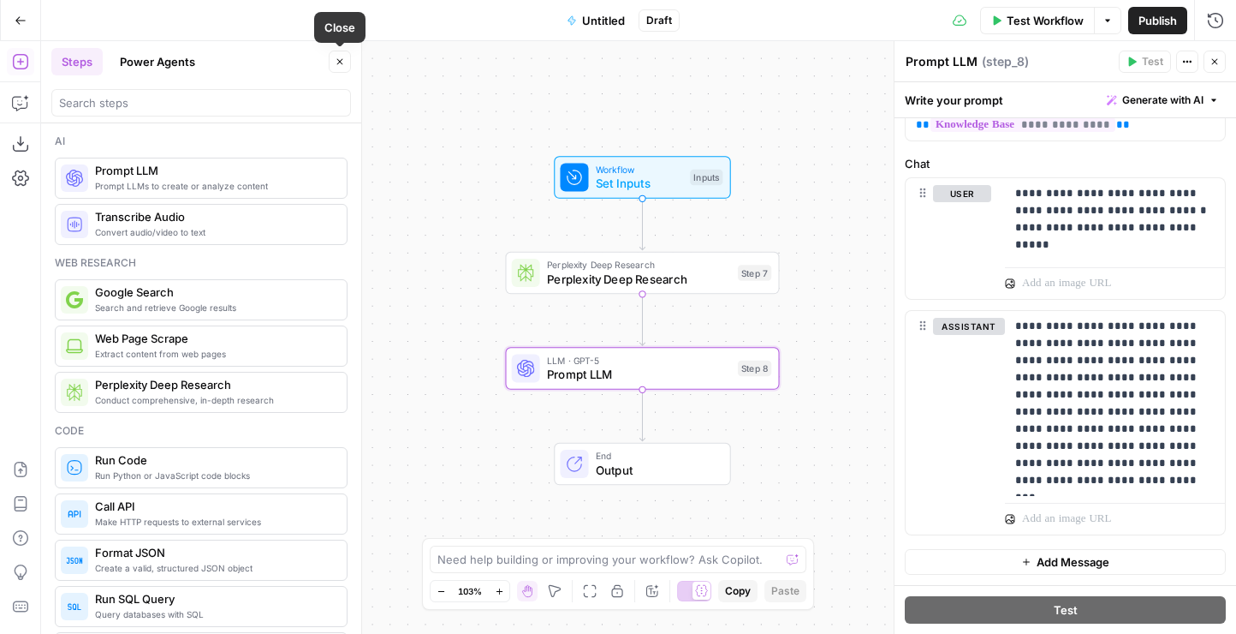
click at [333, 61] on button "Close" at bounding box center [340, 62] width 22 height 22
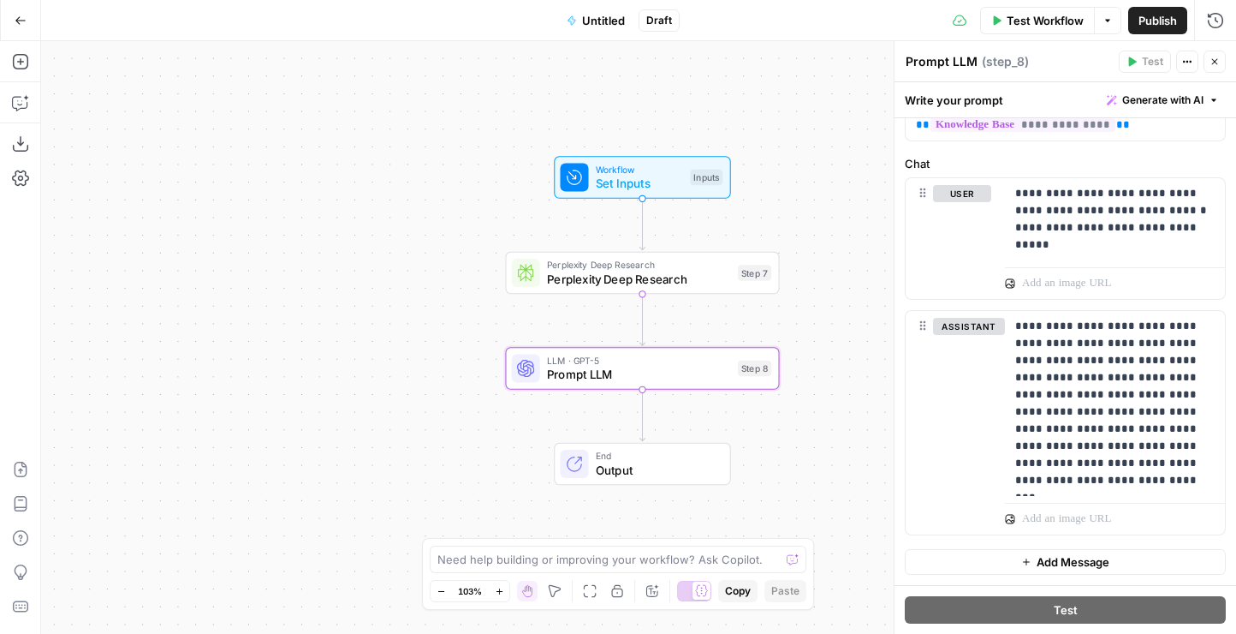
click at [628, 180] on span "Set Inputs" at bounding box center [639, 184] width 87 height 18
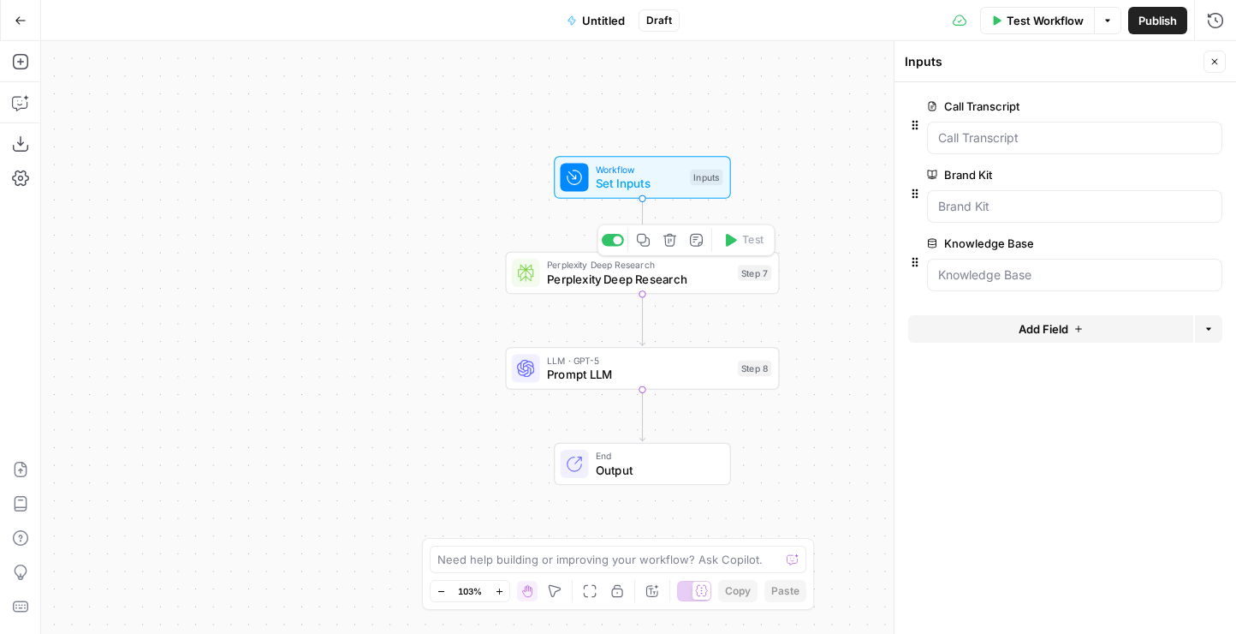
click at [599, 285] on span "Perplexity Deep Research" at bounding box center [639, 279] width 184 height 18
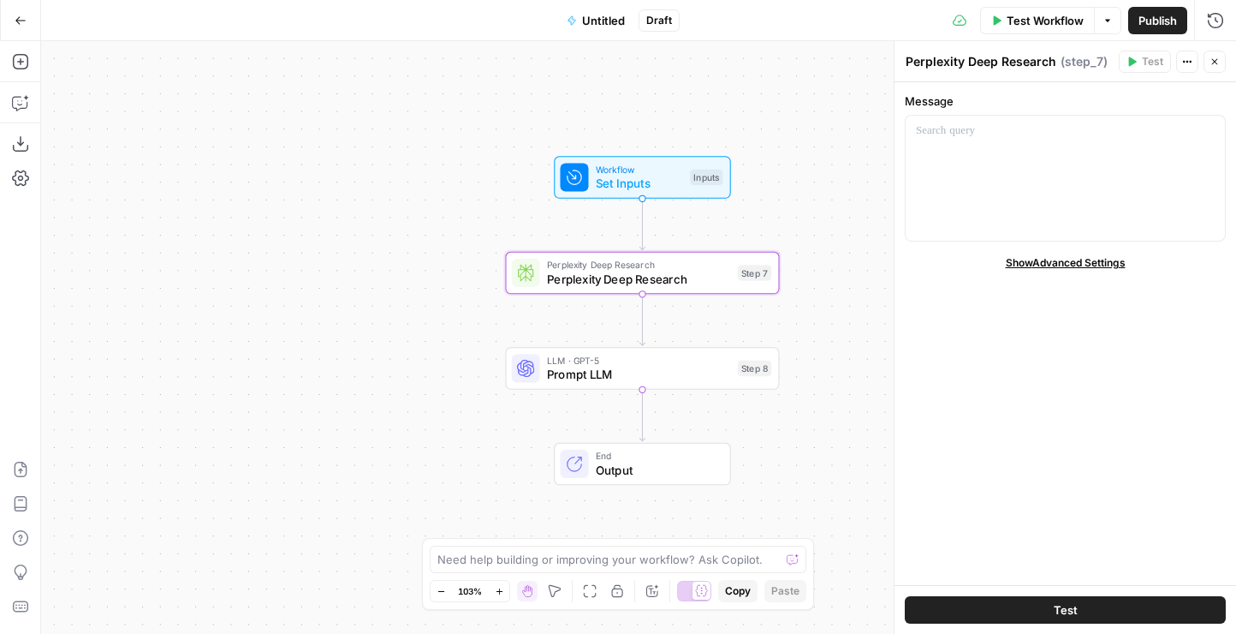
click at [1186, 66] on icon "button" at bounding box center [1187, 62] width 10 height 10
click at [1124, 133] on span "Delete Step" at bounding box center [1136, 137] width 82 height 17
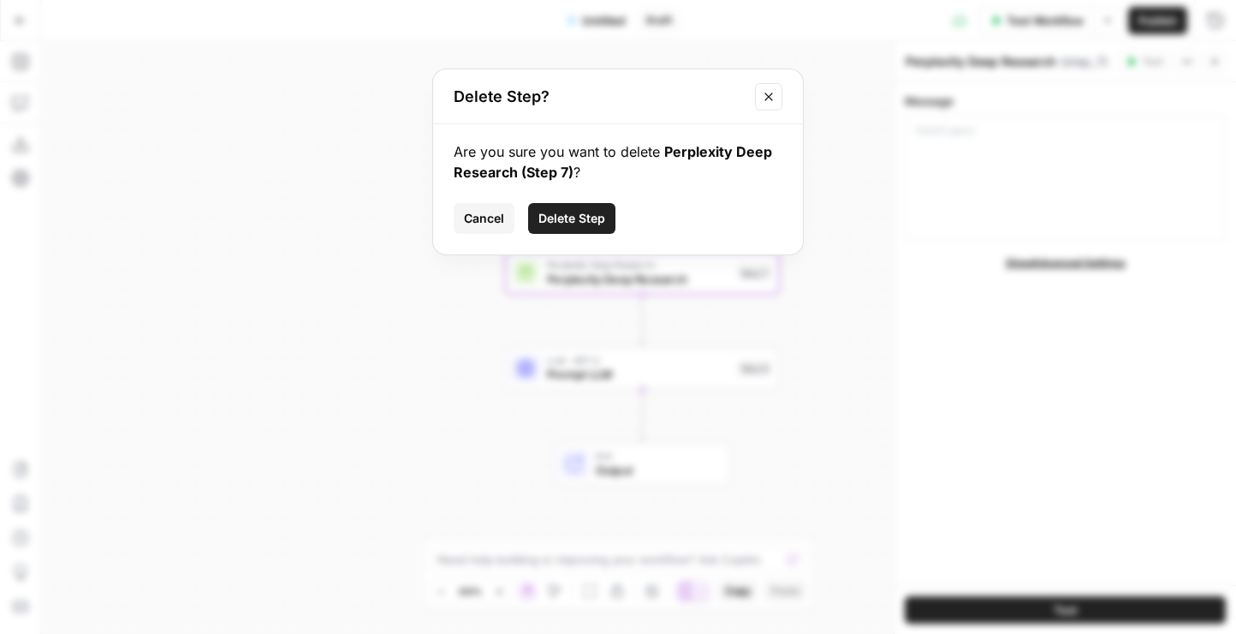
click at [569, 223] on span "Delete Step" at bounding box center [572, 218] width 67 height 17
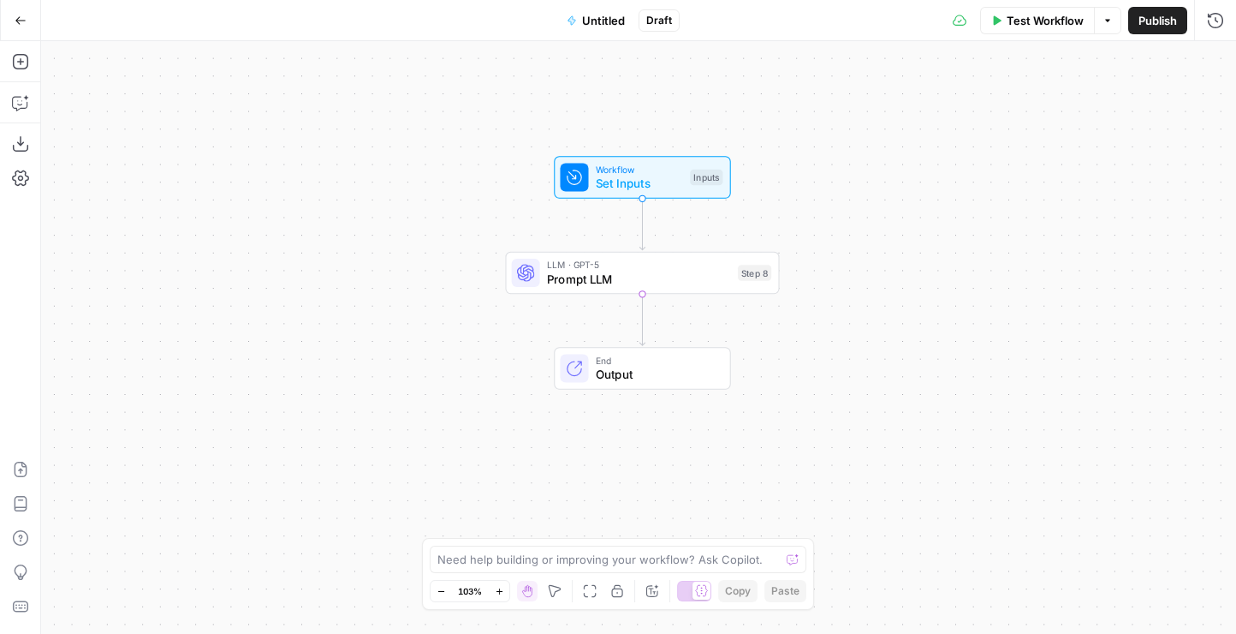
click at [613, 281] on span "Prompt LLM" at bounding box center [639, 279] width 184 height 18
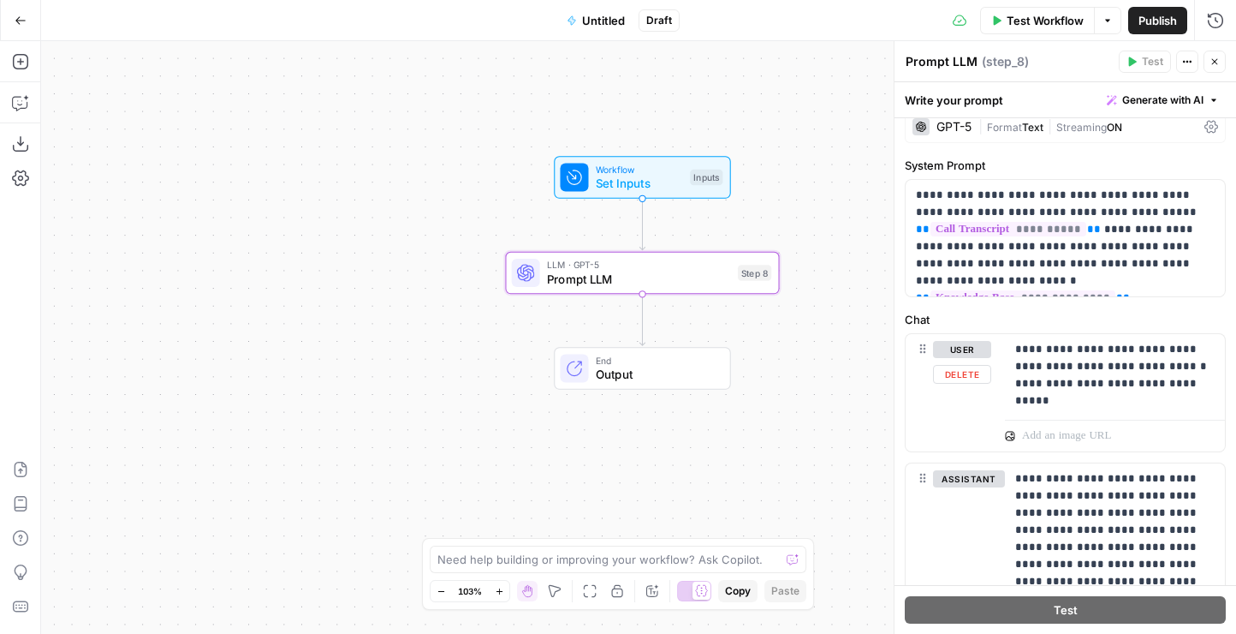
scroll to position [0, 0]
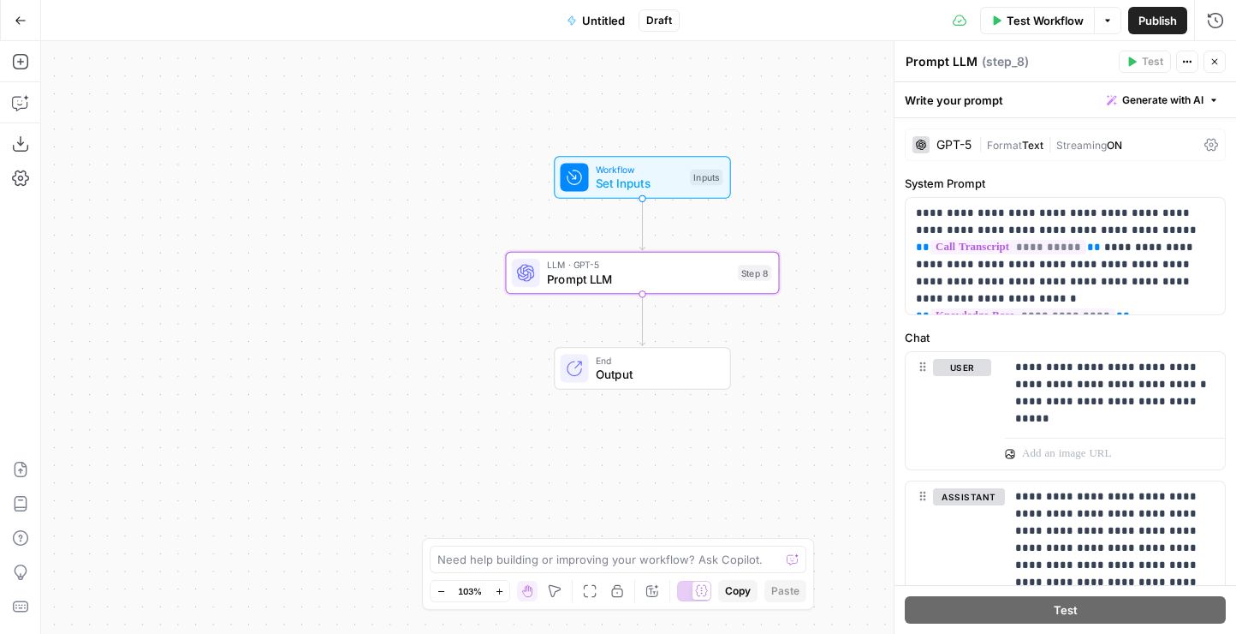
click at [645, 184] on span "Set Inputs" at bounding box center [639, 184] width 87 height 18
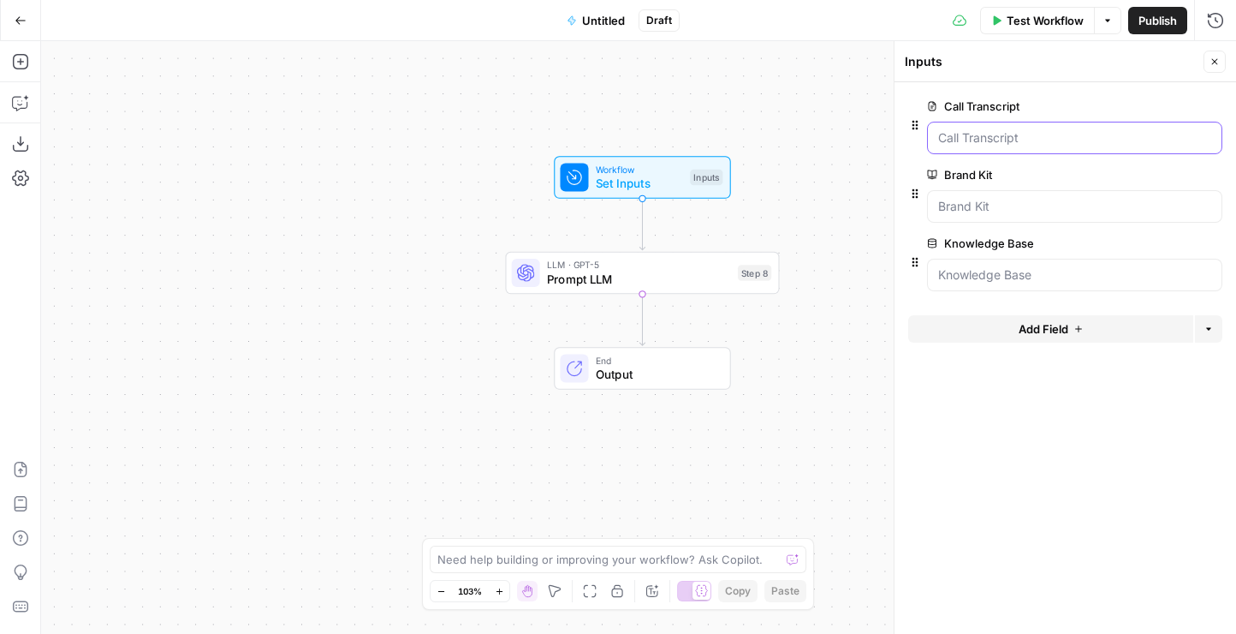
click at [979, 144] on Transcript "Call Transcript" at bounding box center [1074, 137] width 273 height 17
click at [1047, 18] on span "Test Workflow" at bounding box center [1045, 20] width 77 height 17
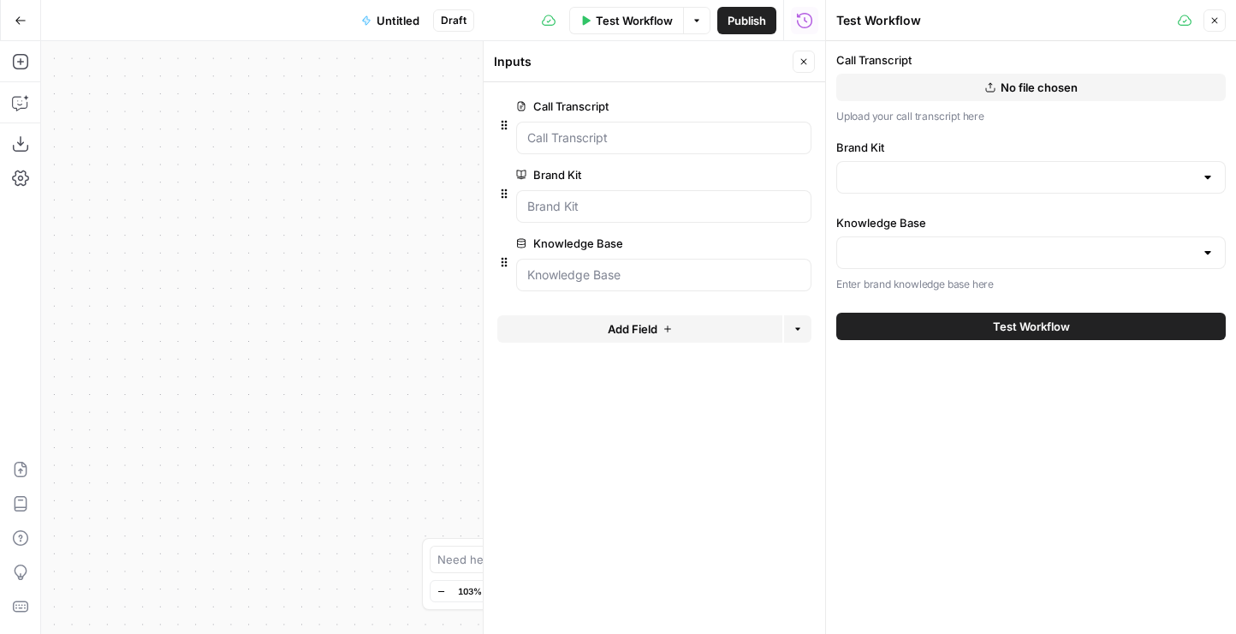
click at [970, 88] on button "No file chosen" at bounding box center [1032, 87] width 390 height 27
click at [974, 81] on button "No file chosen" at bounding box center [1032, 87] width 390 height 27
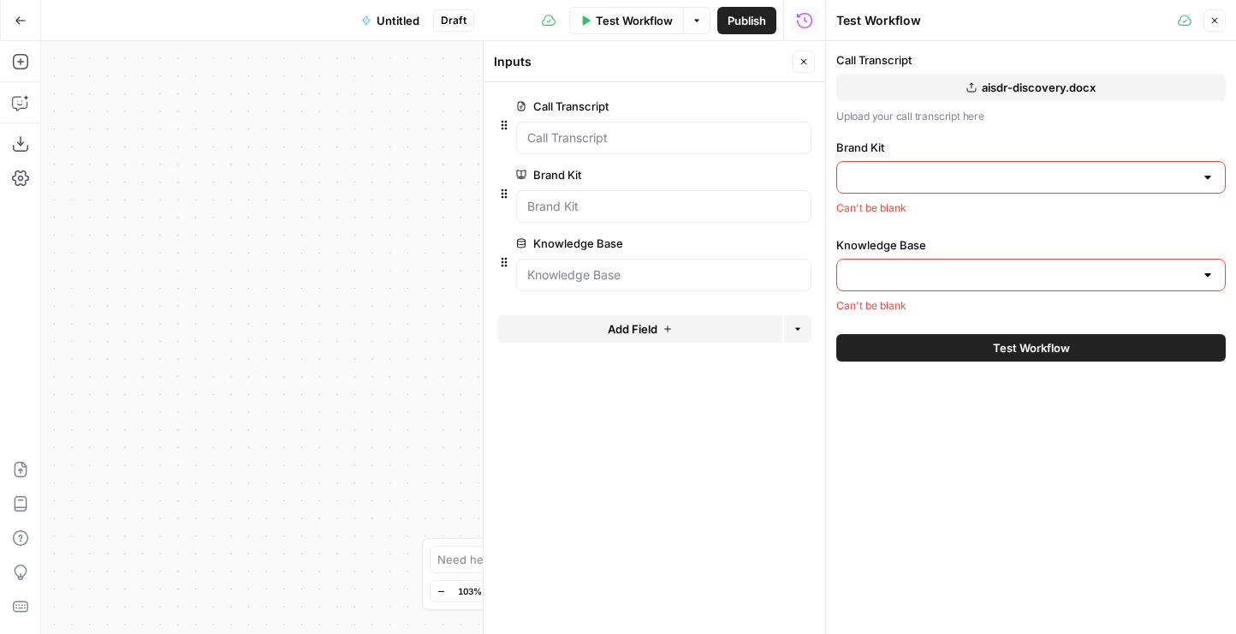
click at [901, 176] on input "Brand Kit" at bounding box center [1021, 177] width 347 height 17
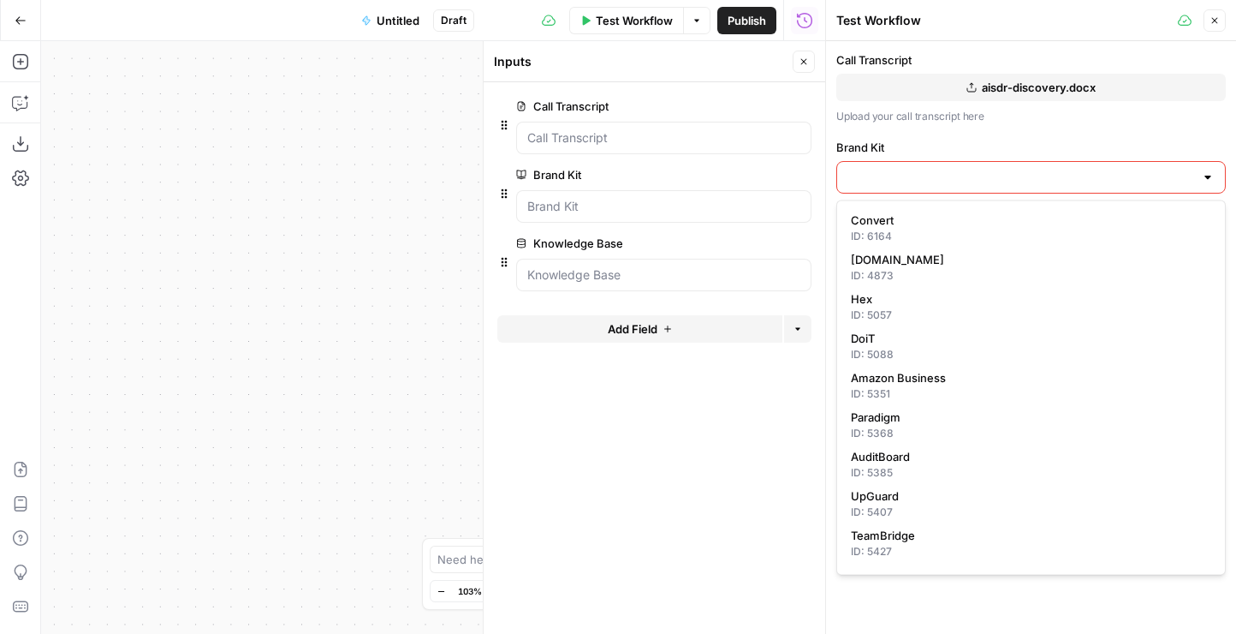
click at [1040, 87] on span "aisdr-discovery.docx" at bounding box center [1039, 87] width 114 height 17
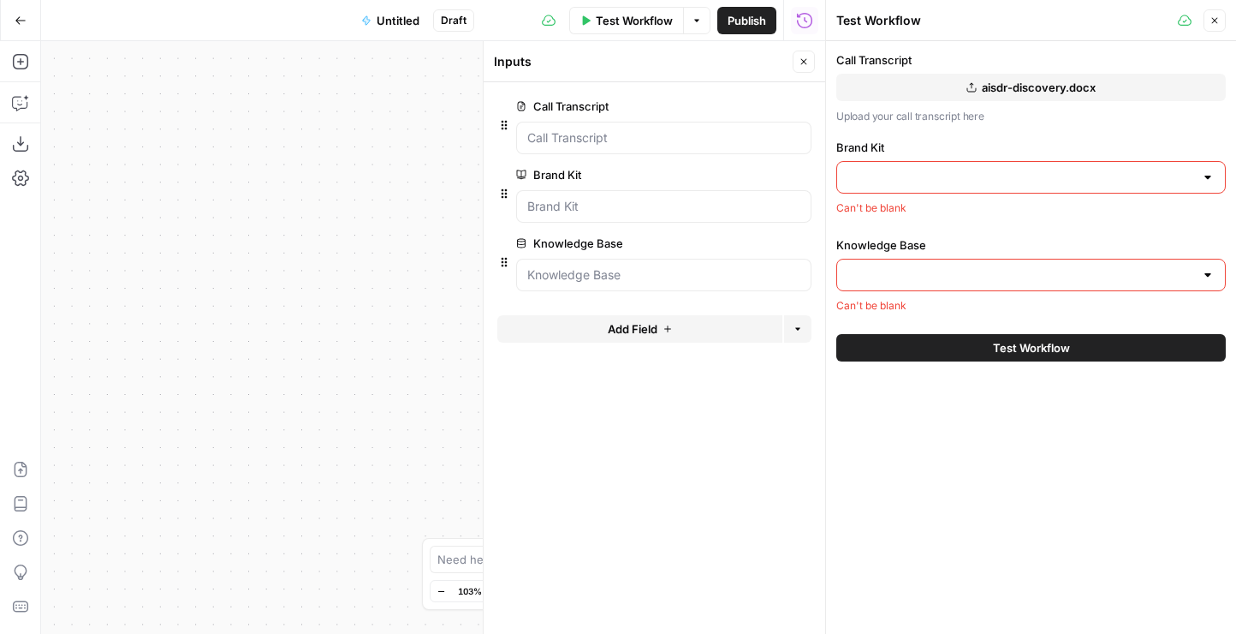
click at [1008, 92] on span "aisdr-discovery.docx" at bounding box center [1039, 87] width 114 height 17
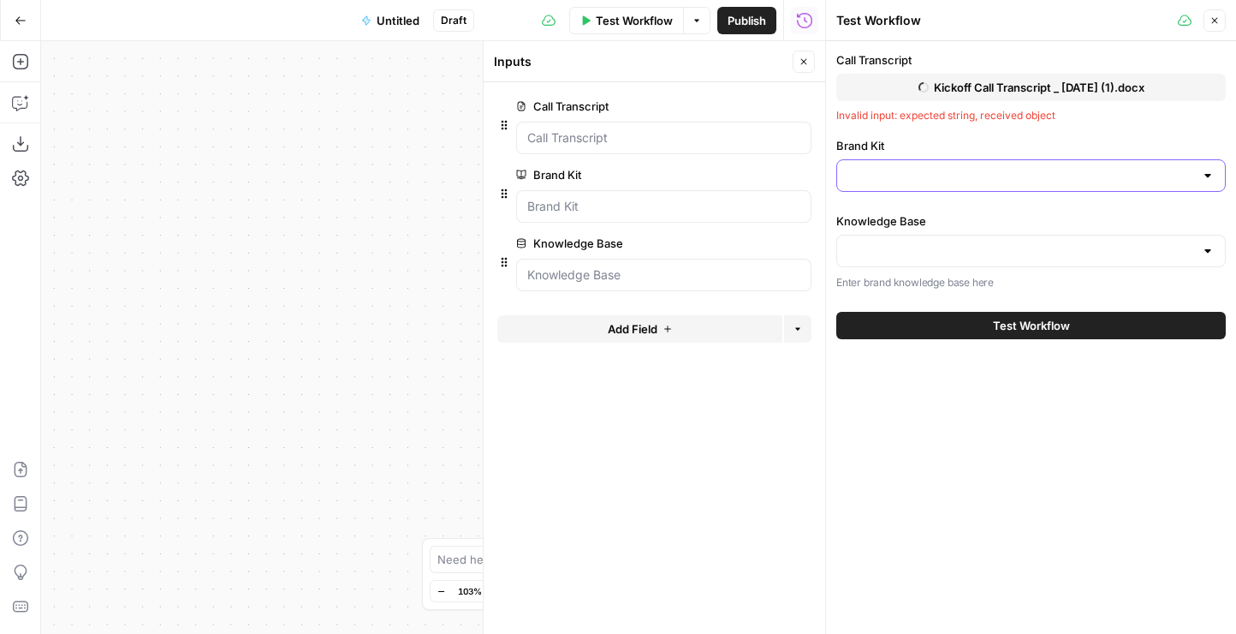
click at [944, 167] on input "Brand Kit" at bounding box center [1021, 175] width 347 height 17
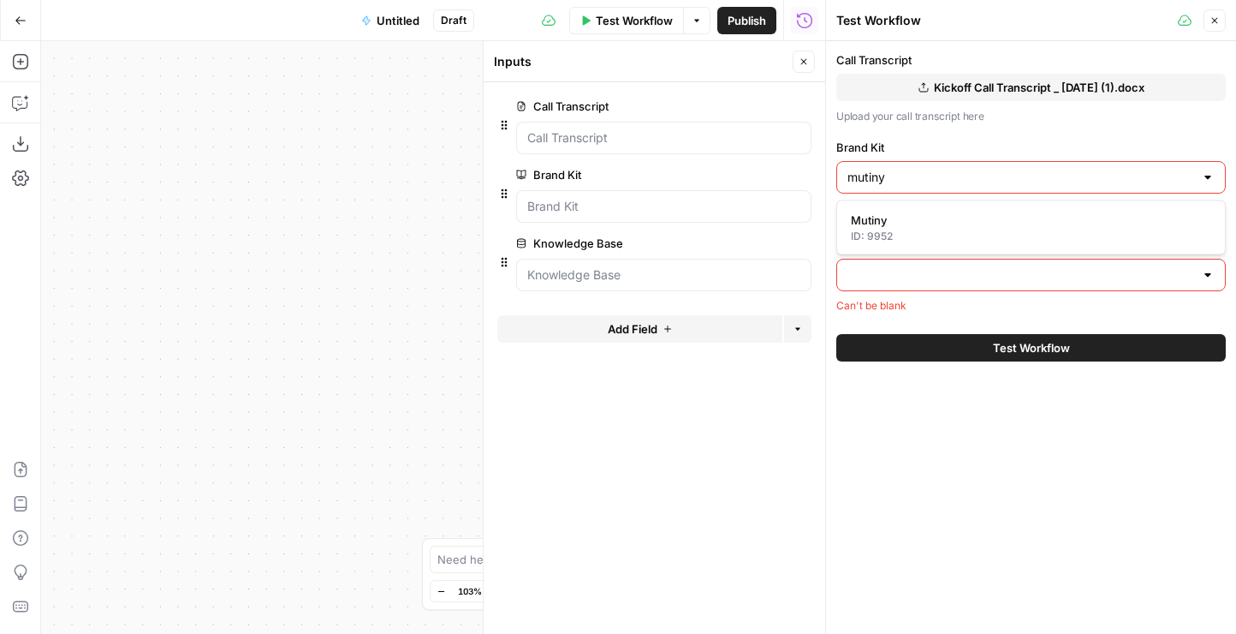
click at [938, 203] on div "Mutiny ID: 9952" at bounding box center [1032, 227] width 390 height 55
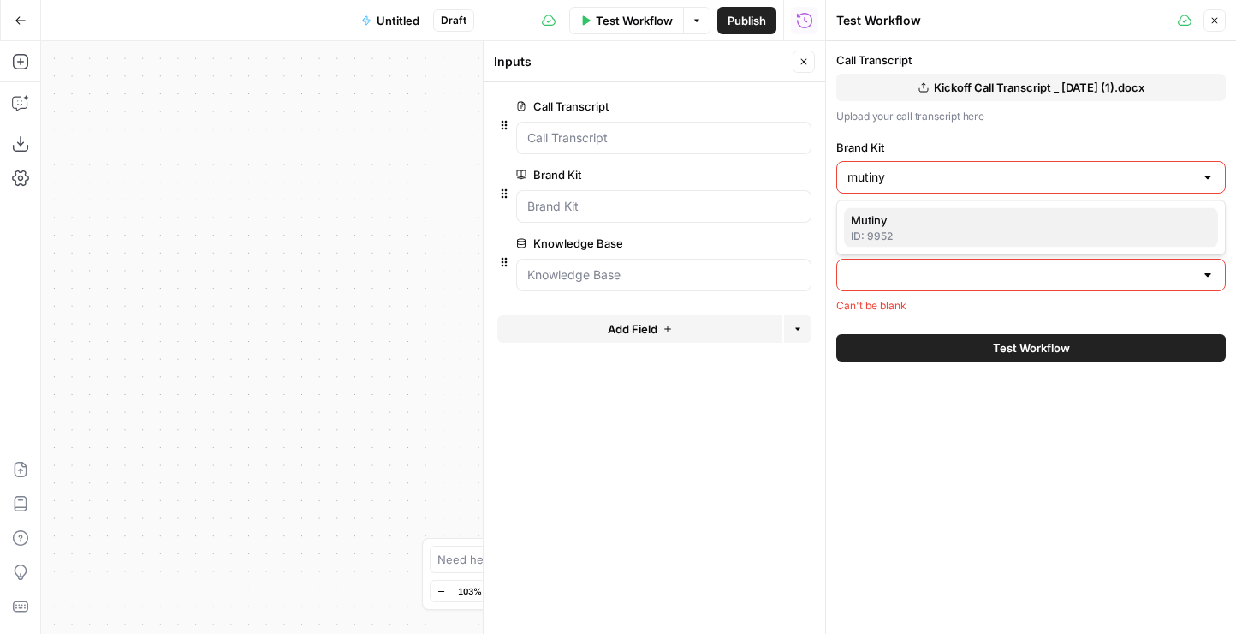
click at [925, 223] on span "Mutiny" at bounding box center [1028, 219] width 354 height 17
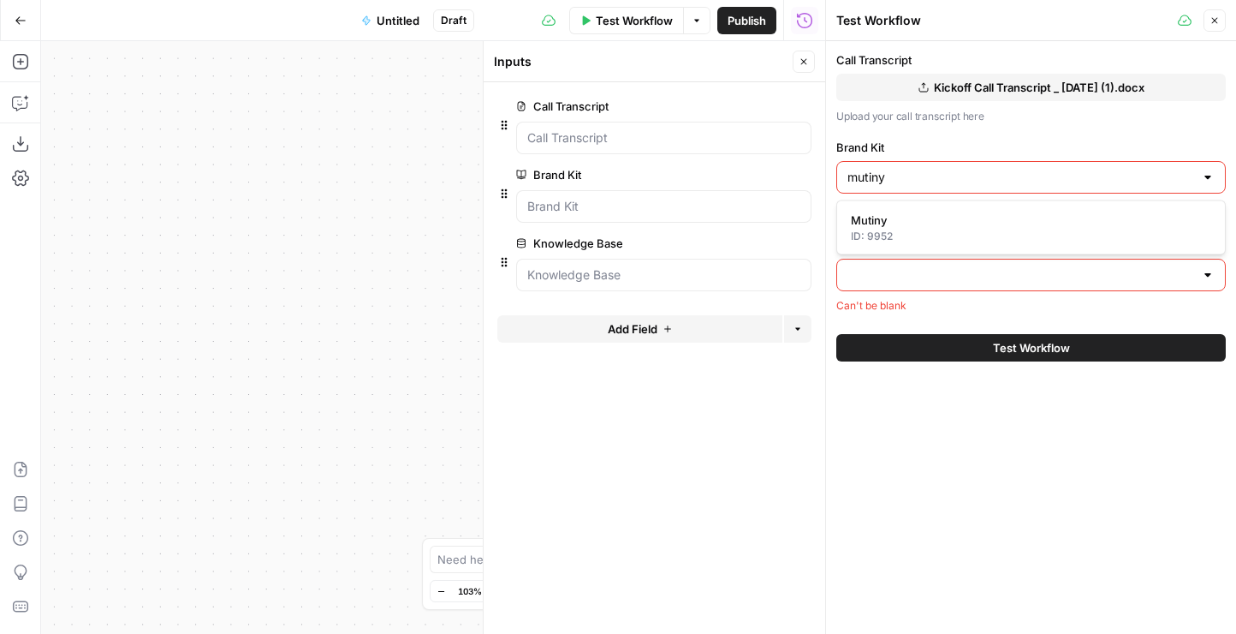
type input "Mutiny"
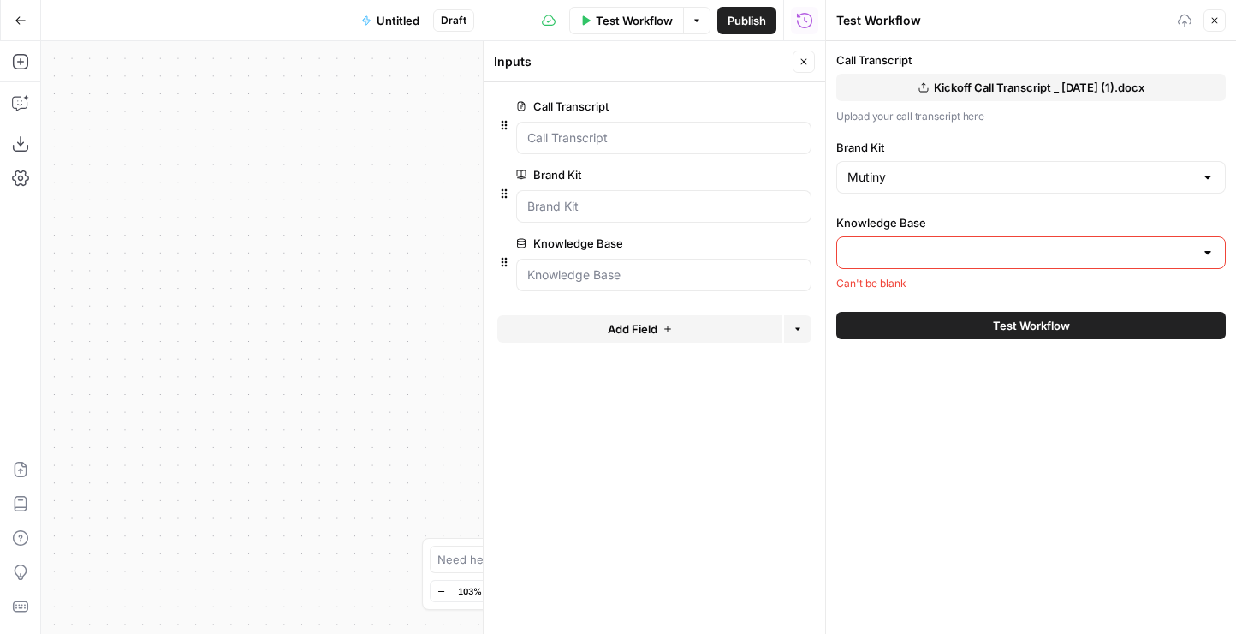
click at [893, 259] on input "Knowledge Base" at bounding box center [1021, 252] width 347 height 17
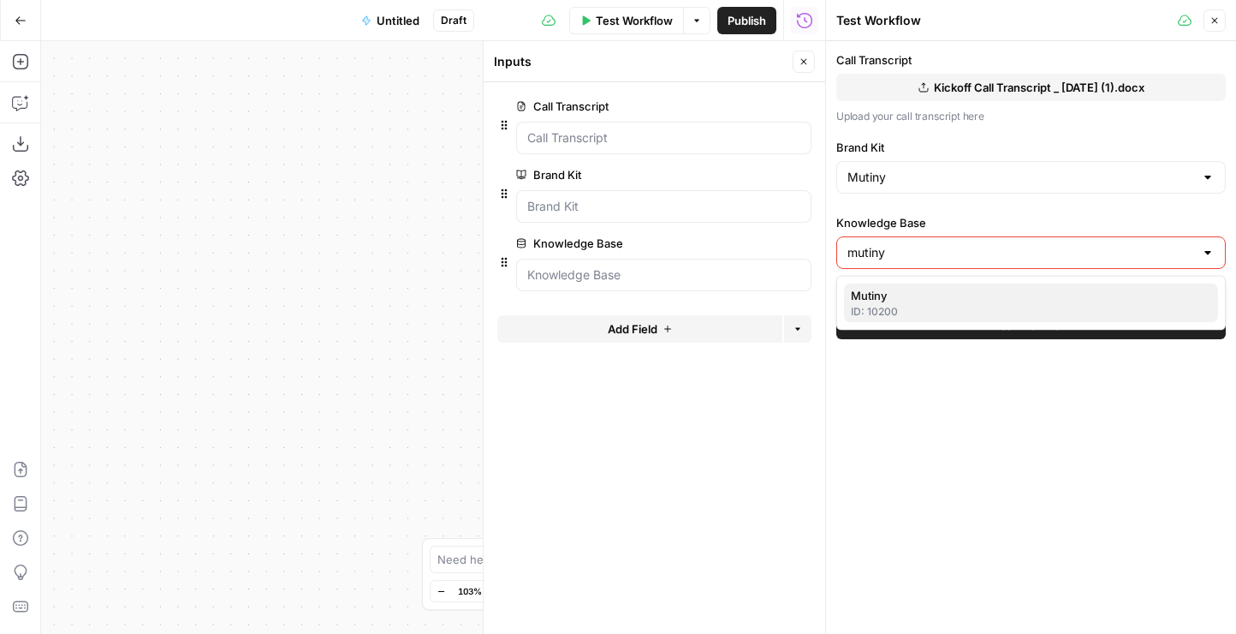
click at [864, 304] on div "ID: 10200" at bounding box center [1031, 311] width 360 height 15
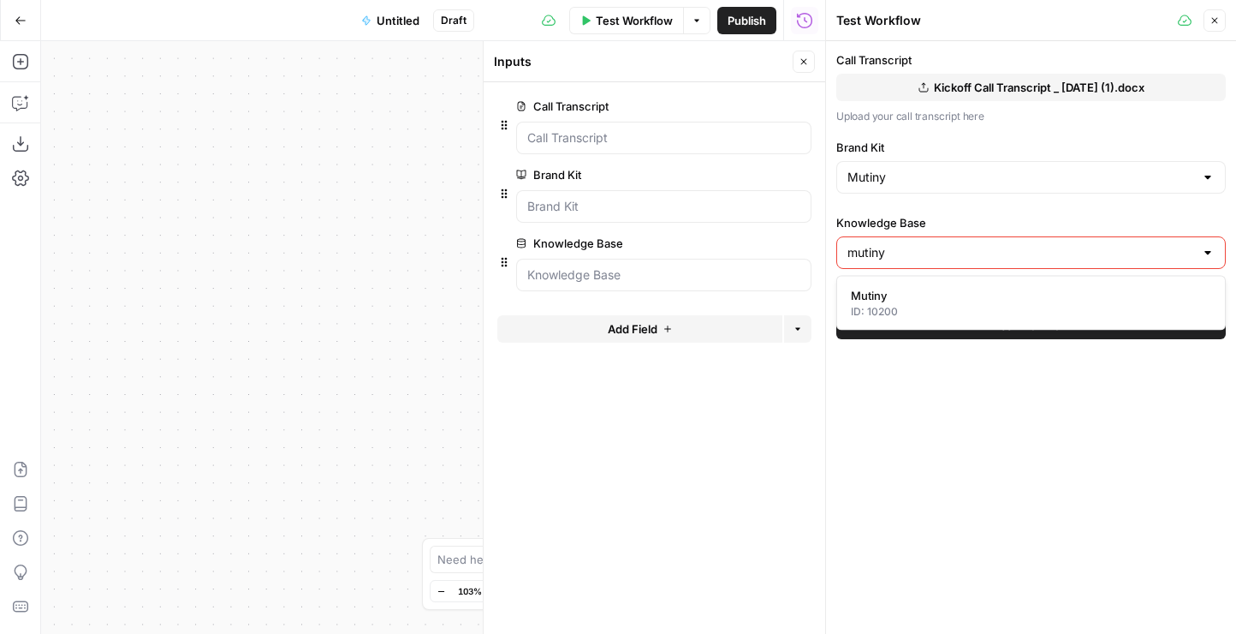
type input "Mutiny"
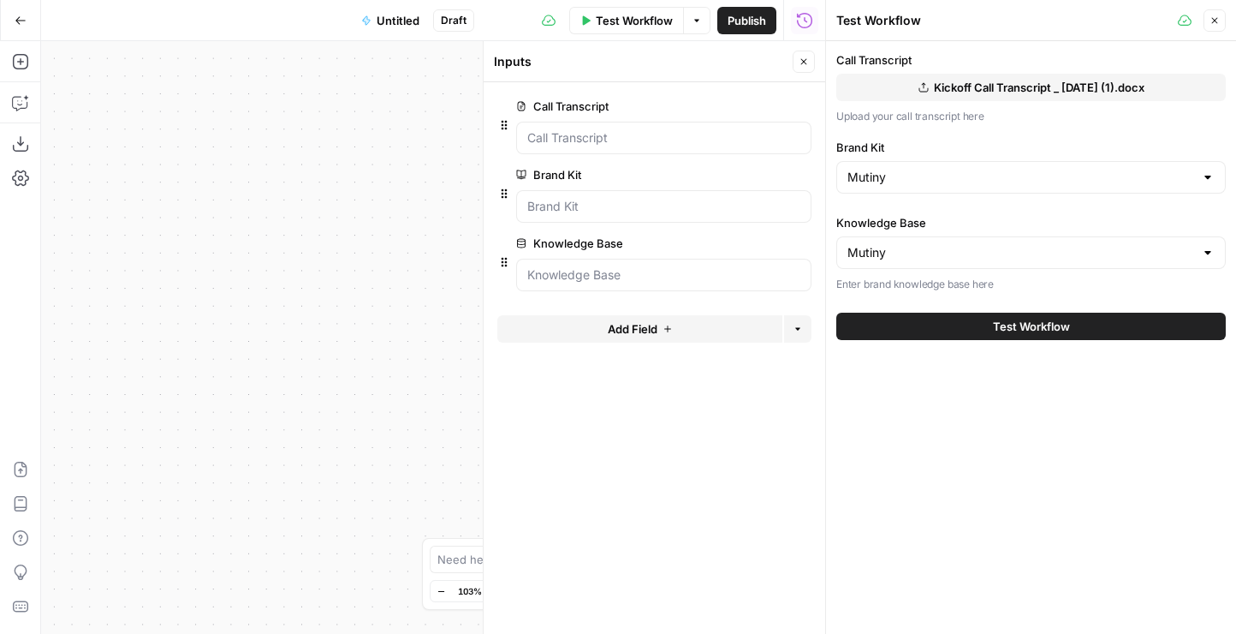
click at [902, 323] on button "Test Workflow" at bounding box center [1032, 326] width 390 height 27
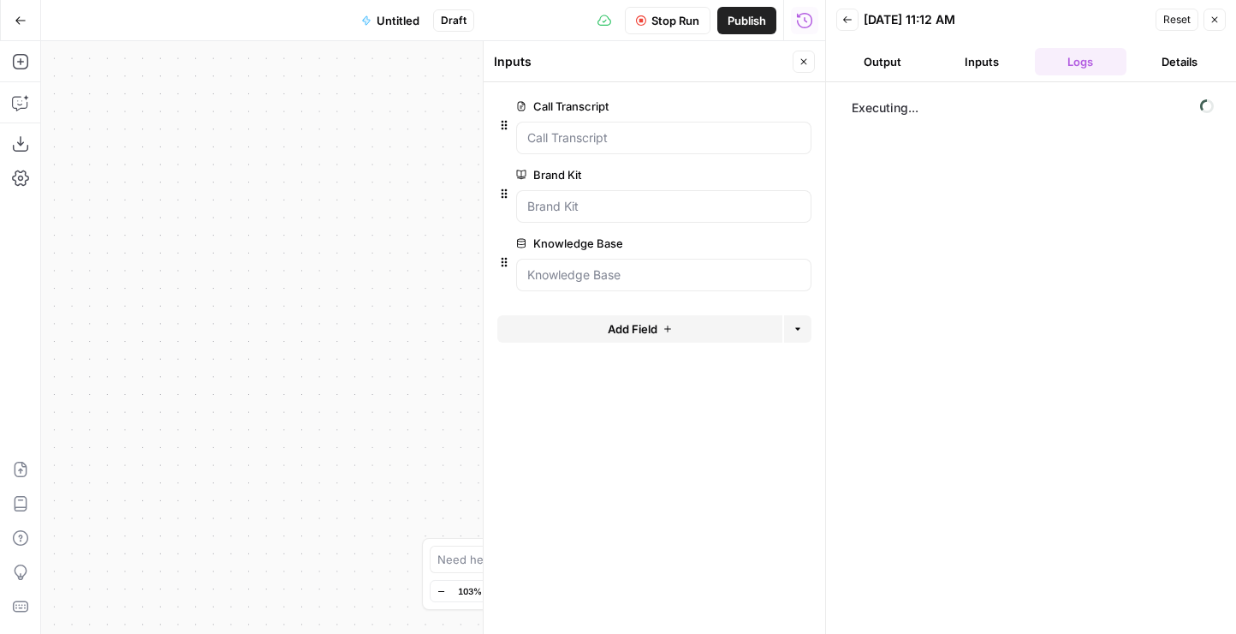
click at [986, 55] on button "Inputs" at bounding box center [982, 61] width 92 height 27
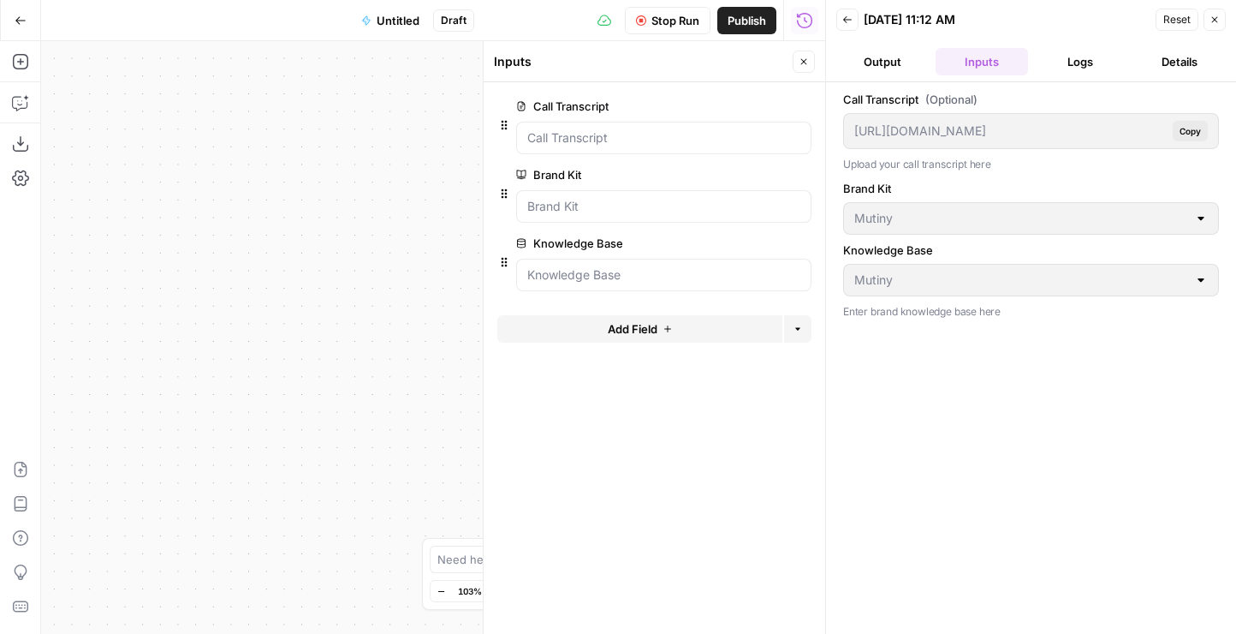
click at [901, 59] on button "Output" at bounding box center [883, 61] width 92 height 27
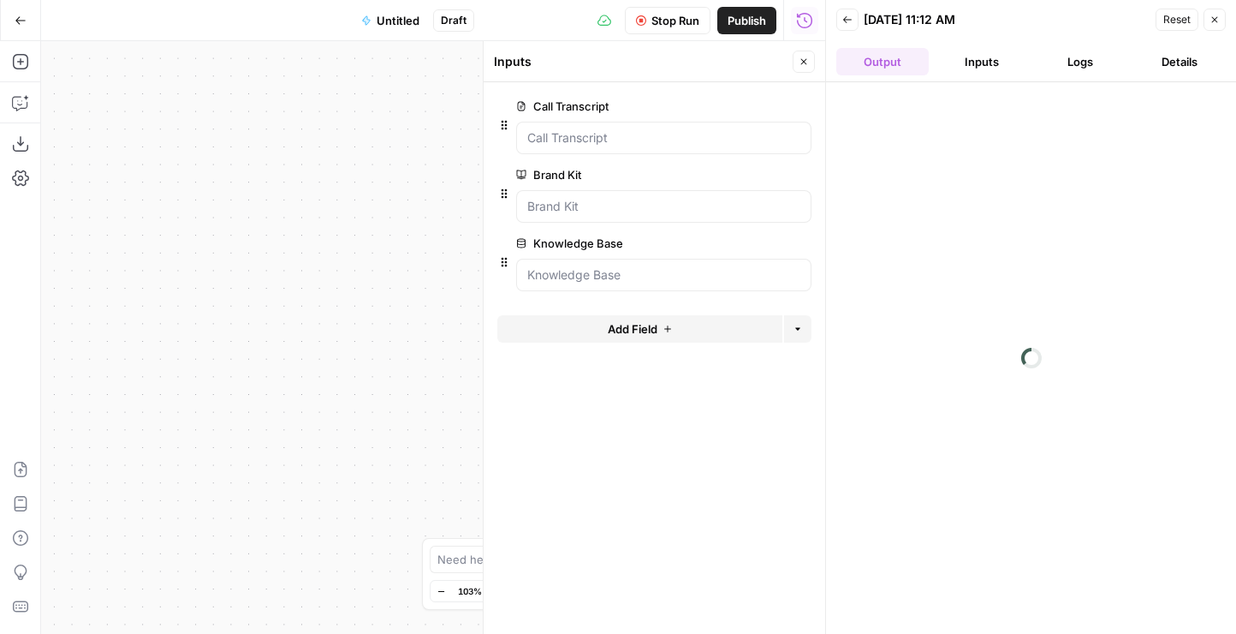
click at [960, 58] on button "Inputs" at bounding box center [982, 61] width 92 height 27
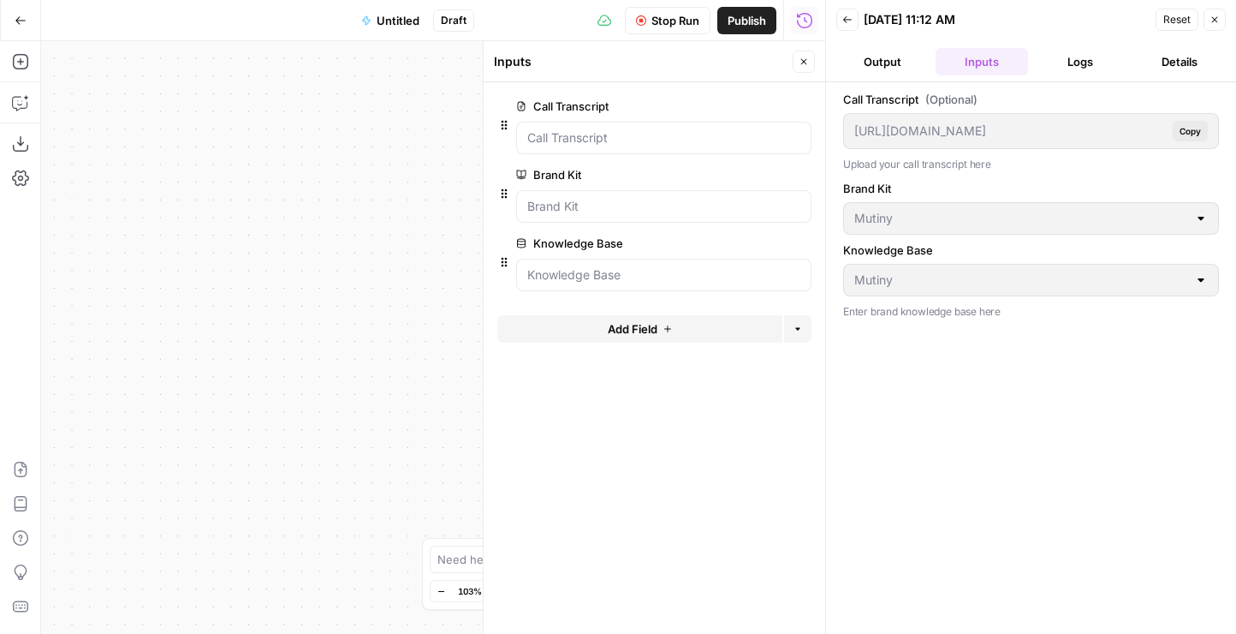
click at [1057, 63] on button "Logs" at bounding box center [1081, 61] width 92 height 27
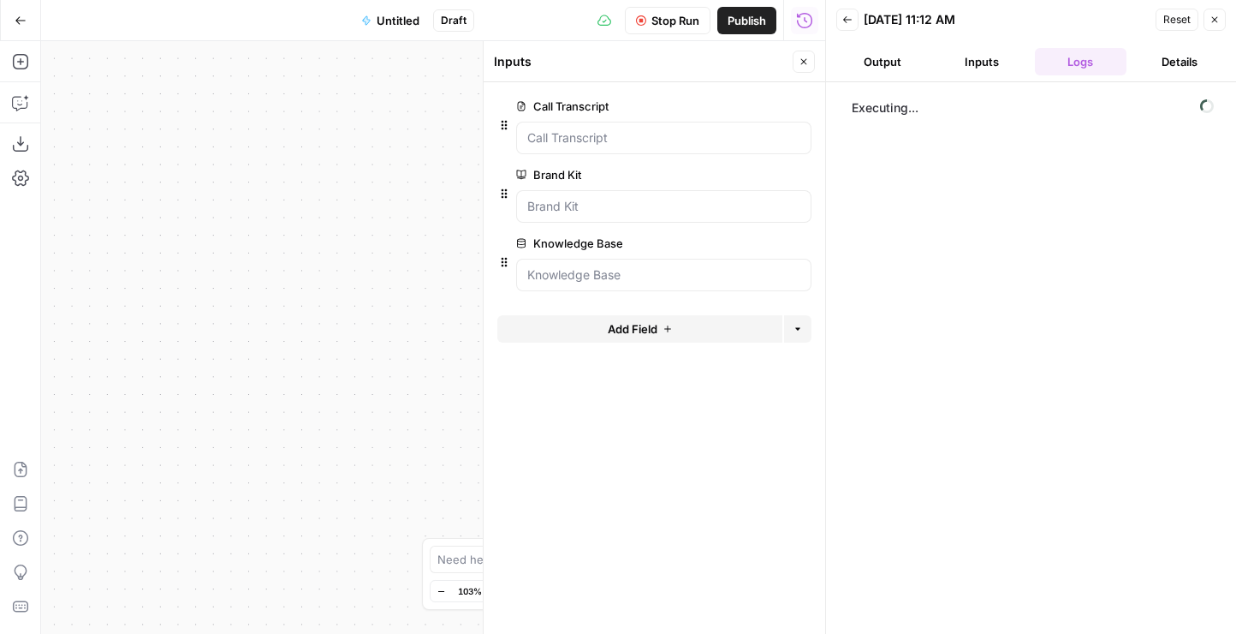
click at [1177, 63] on button "Details" at bounding box center [1180, 61] width 92 height 27
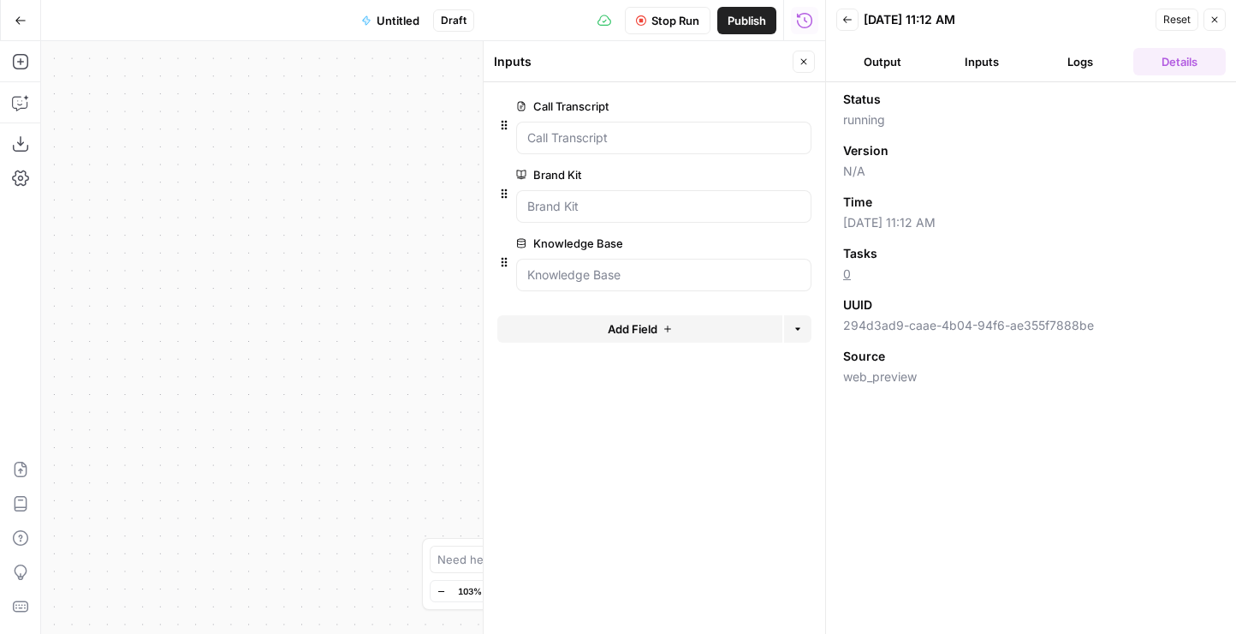
click at [1080, 63] on button "Logs" at bounding box center [1081, 61] width 92 height 27
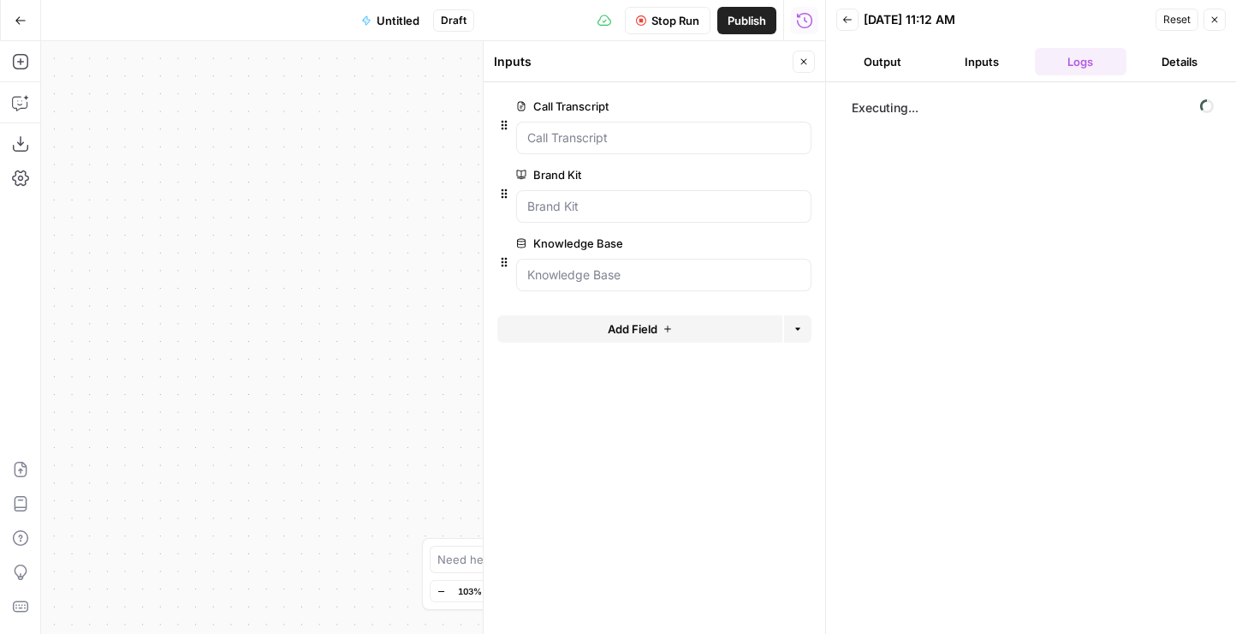
click at [665, 17] on span "Stop Run" at bounding box center [676, 20] width 48 height 17
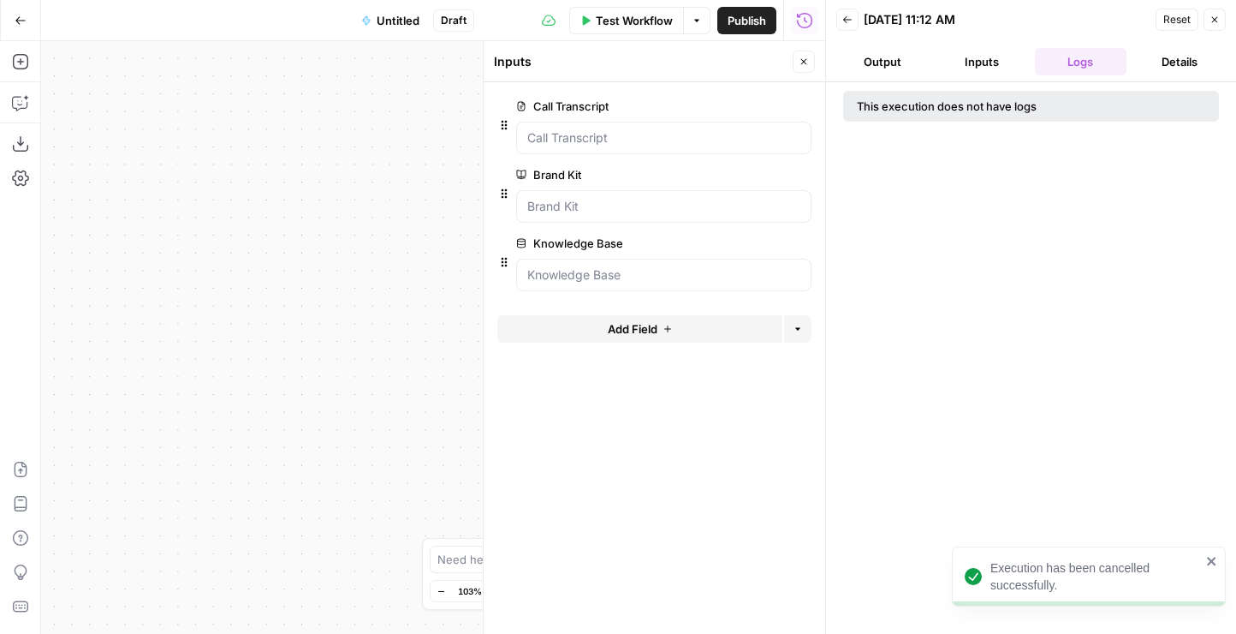
click at [1217, 561] on icon "close" at bounding box center [1212, 561] width 12 height 14
click at [899, 63] on button "Output" at bounding box center [883, 61] width 92 height 27
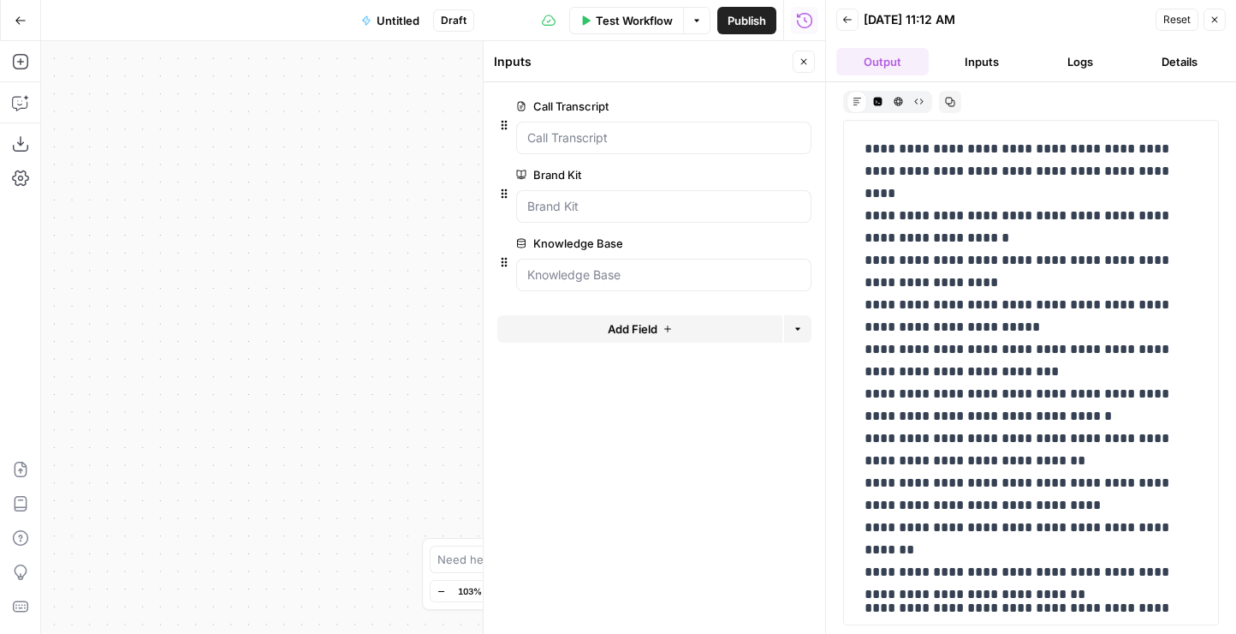
click at [849, 23] on icon "button" at bounding box center [848, 20] width 10 height 10
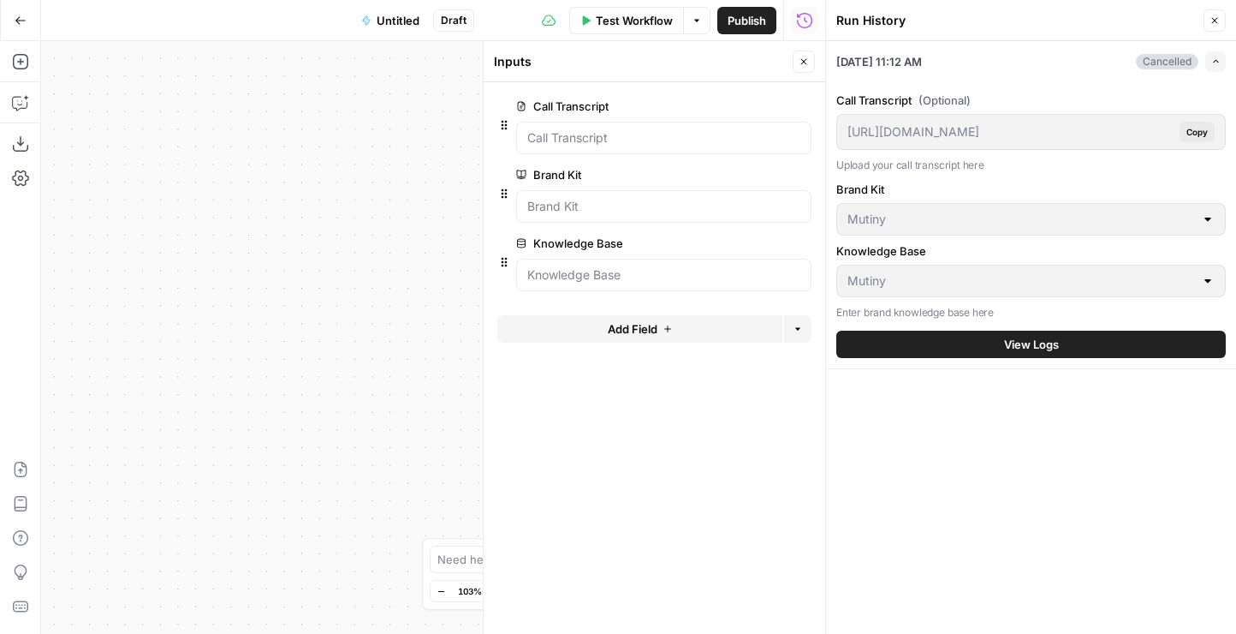
click at [800, 64] on icon "button" at bounding box center [804, 62] width 10 height 10
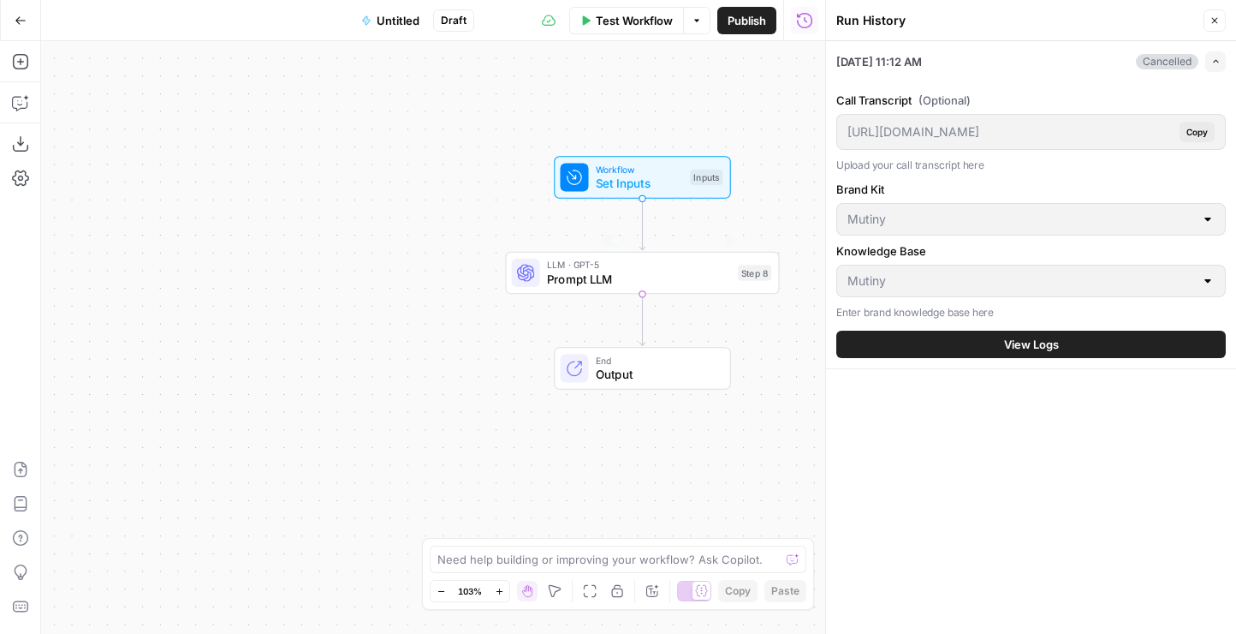
click at [636, 275] on span "Prompt LLM" at bounding box center [639, 279] width 184 height 18
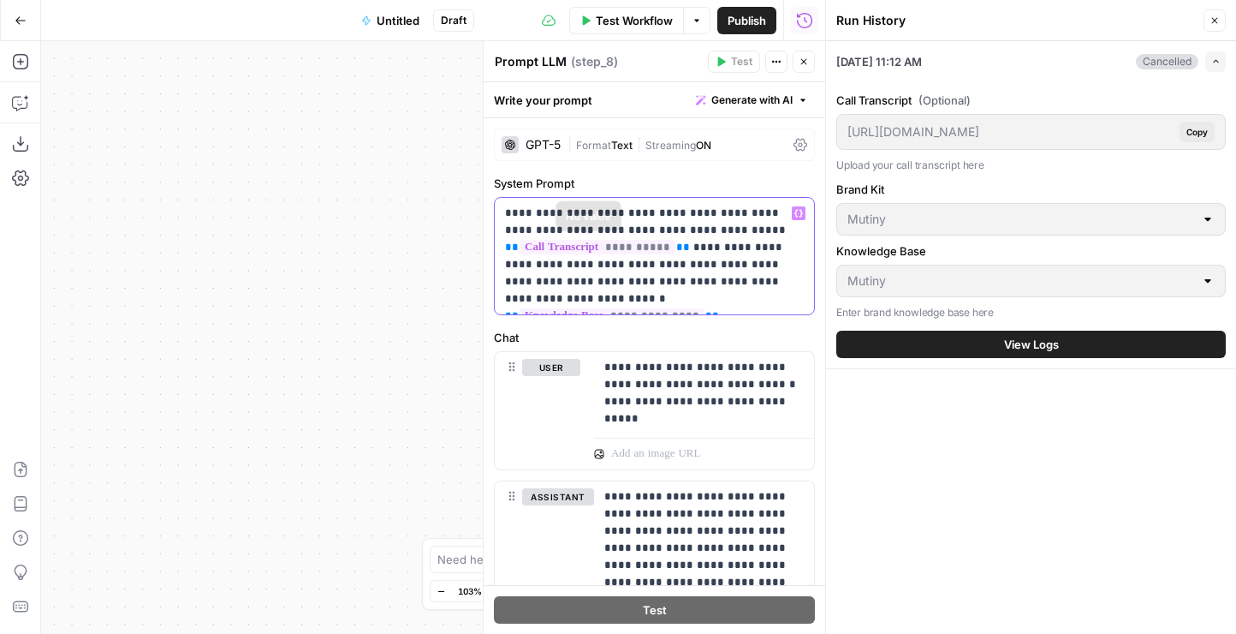
drag, startPoint x: 737, startPoint y: 297, endPoint x: 443, endPoint y: 183, distance: 315.8
click at [443, 186] on body "Omniscient New Home Browse Your Data Usage Settings Recent Grids Pulley LinkedI…" at bounding box center [618, 317] width 1236 height 634
click at [740, 301] on p "**********" at bounding box center [654, 256] width 299 height 103
drag, startPoint x: 750, startPoint y: 301, endPoint x: 497, endPoint y: 207, distance: 269.6
click at [497, 207] on div "**********" at bounding box center [654, 256] width 319 height 116
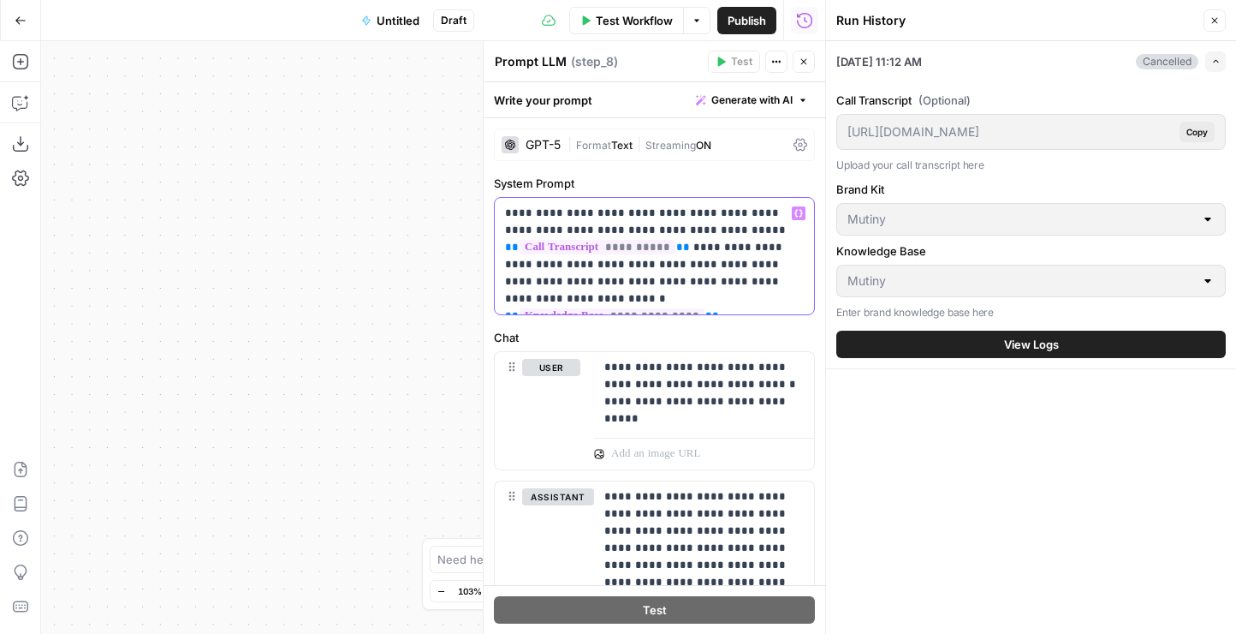
copy p "**********"
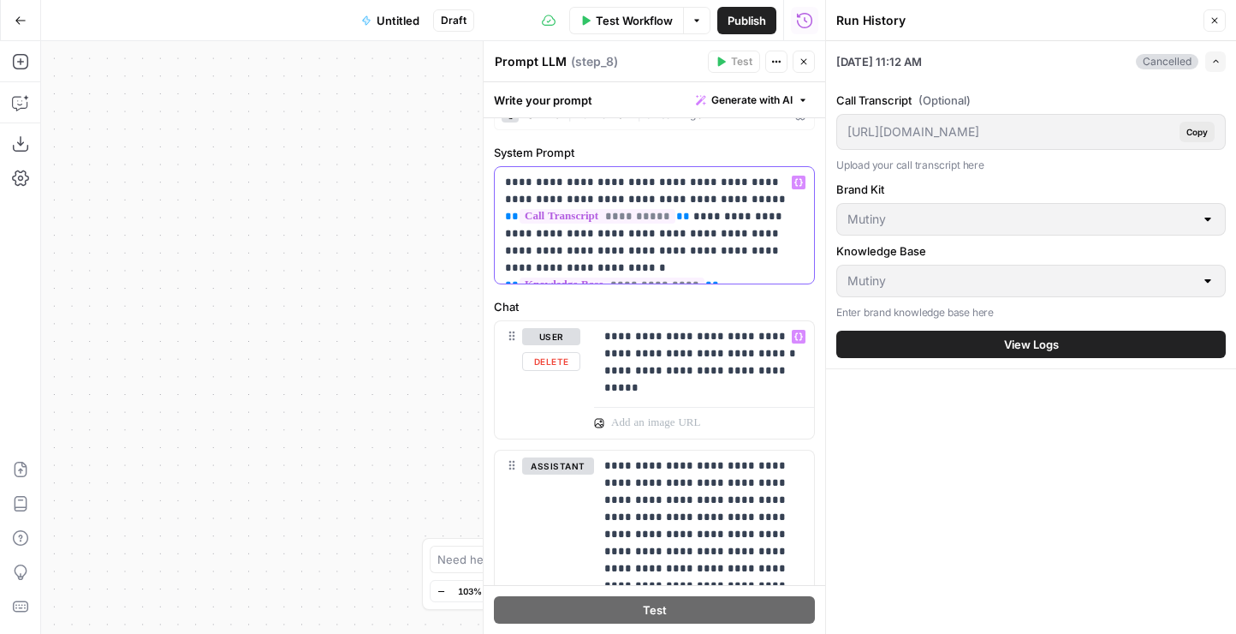
scroll to position [37, 0]
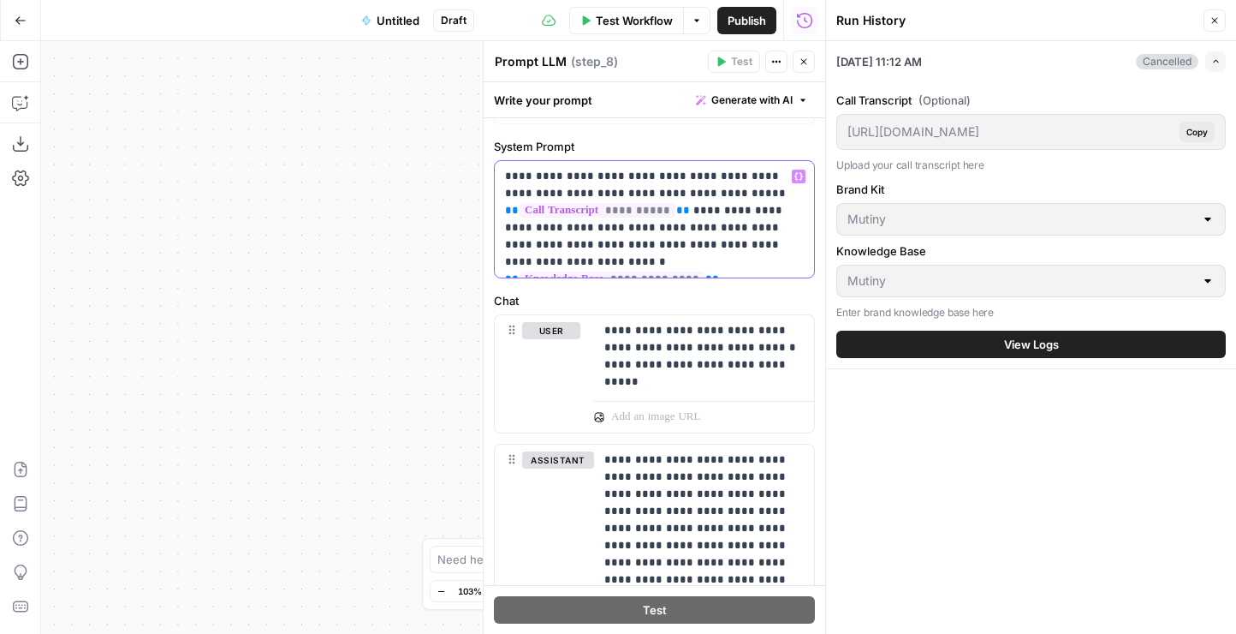
click at [689, 219] on p "**********" at bounding box center [654, 219] width 299 height 103
drag, startPoint x: 736, startPoint y: 259, endPoint x: 492, endPoint y: 253, distance: 244.1
click at [492, 253] on div "**********" at bounding box center [655, 399] width 342 height 637
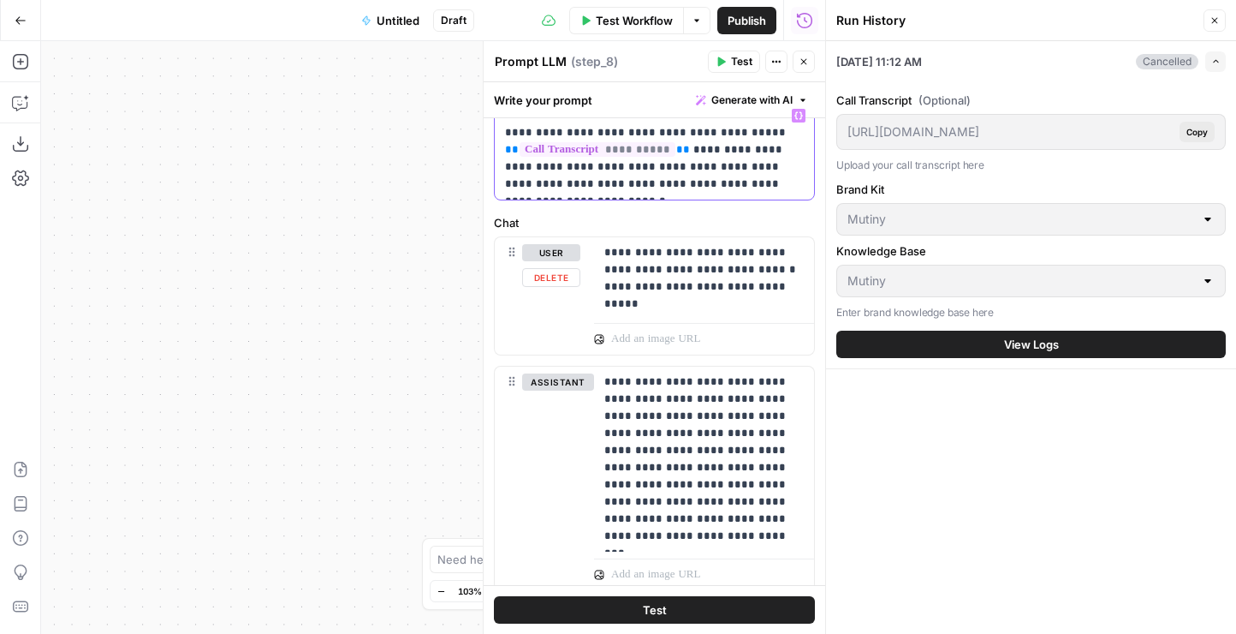
scroll to position [153, 0]
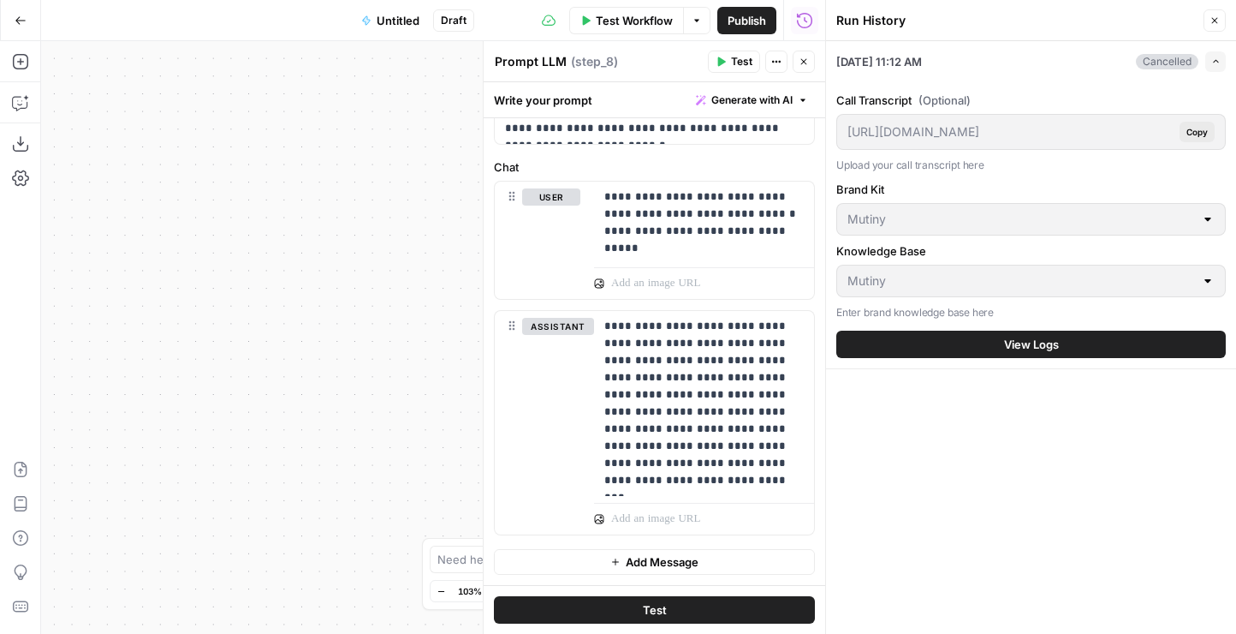
click at [664, 611] on span "Test" at bounding box center [655, 609] width 24 height 17
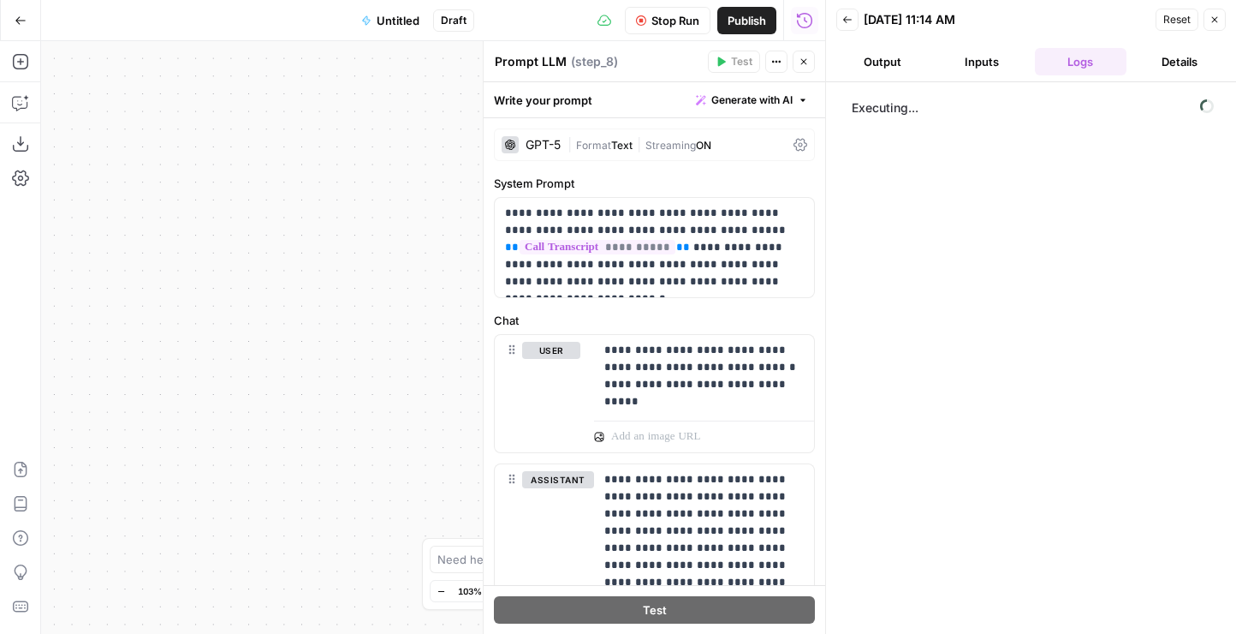
click at [1158, 61] on button "Details" at bounding box center [1180, 61] width 92 height 27
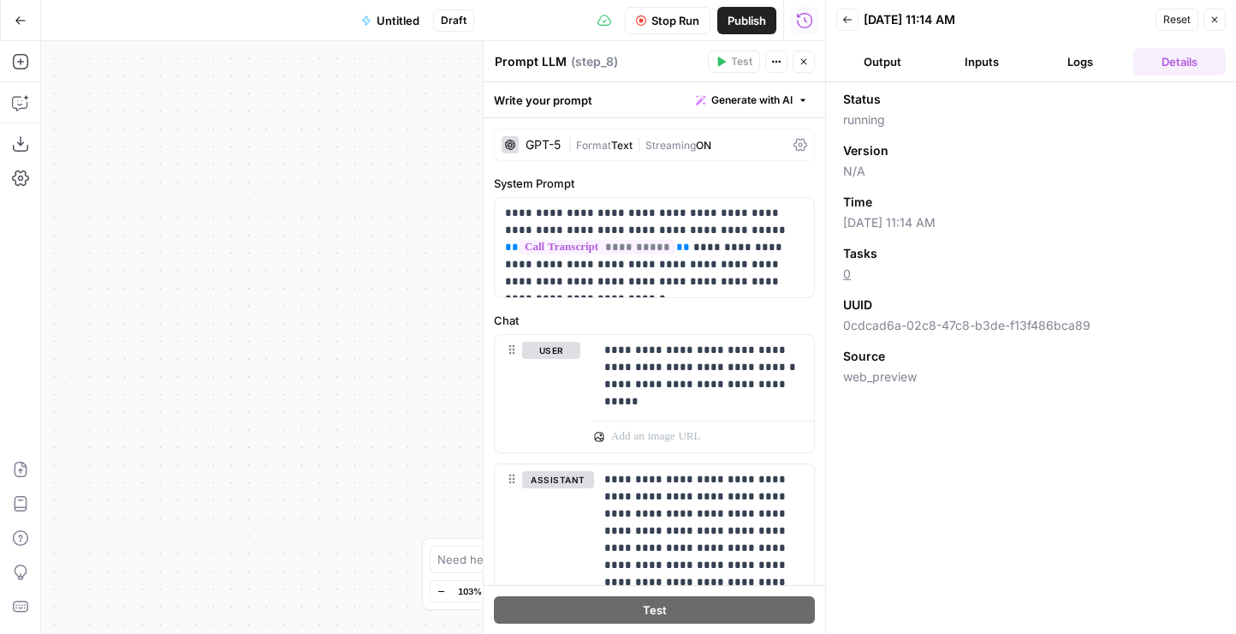
click at [1099, 63] on button "Logs" at bounding box center [1081, 61] width 92 height 27
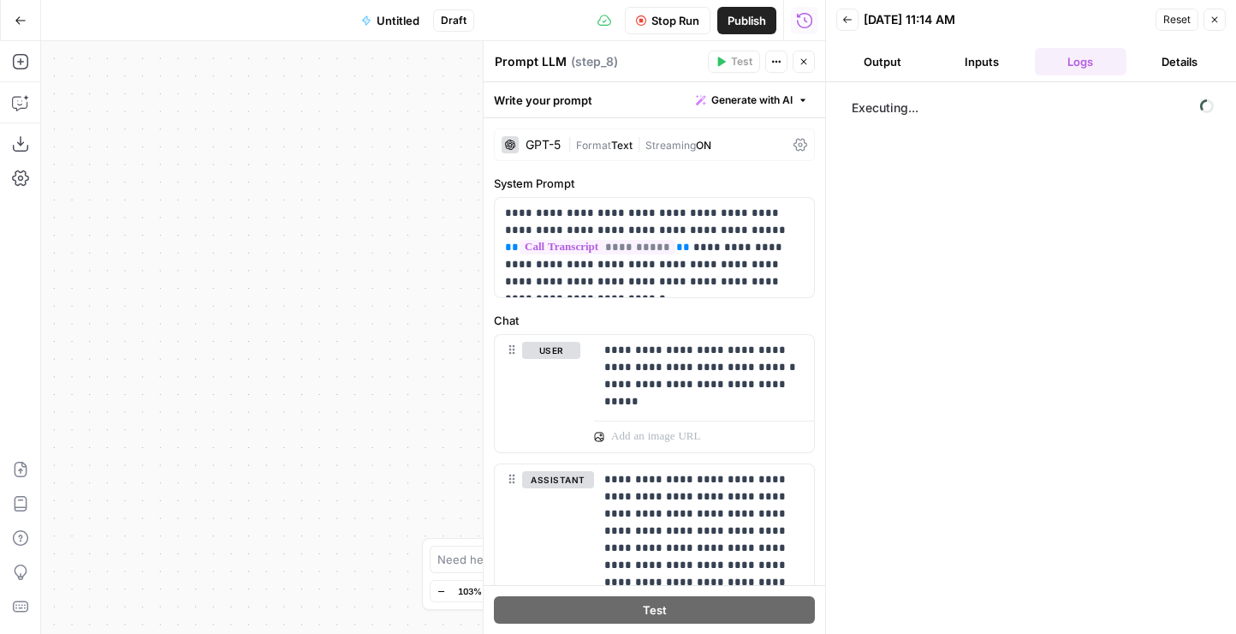
click at [968, 65] on button "Inputs" at bounding box center [982, 61] width 92 height 27
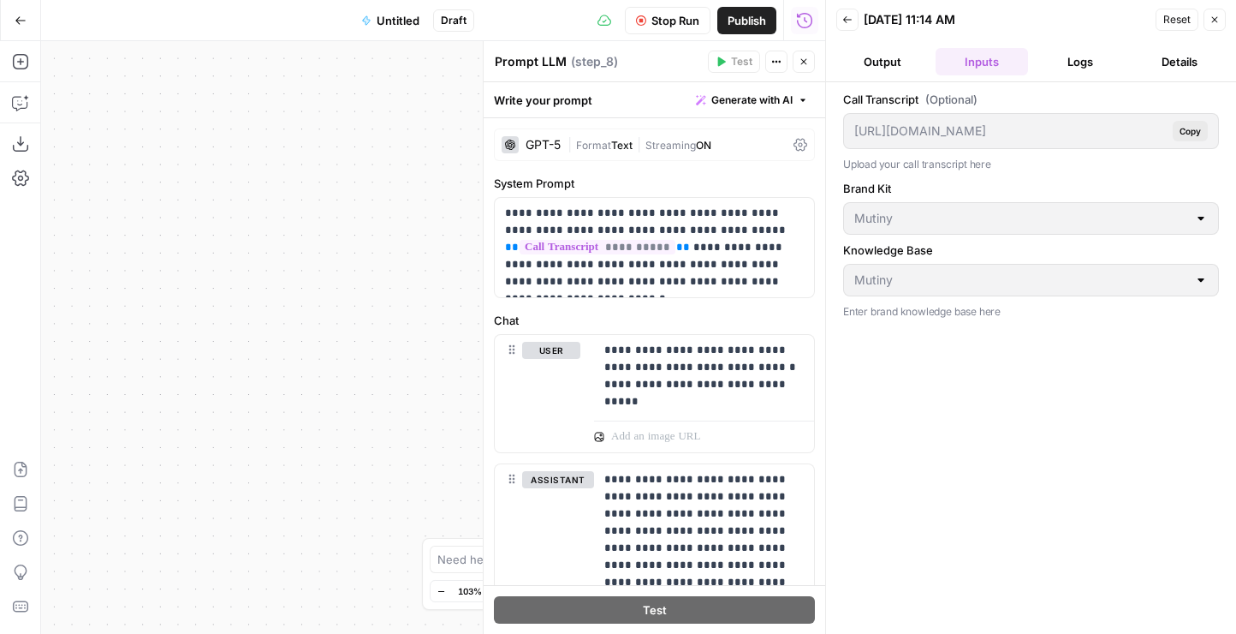
click at [902, 64] on button "Output" at bounding box center [883, 61] width 92 height 27
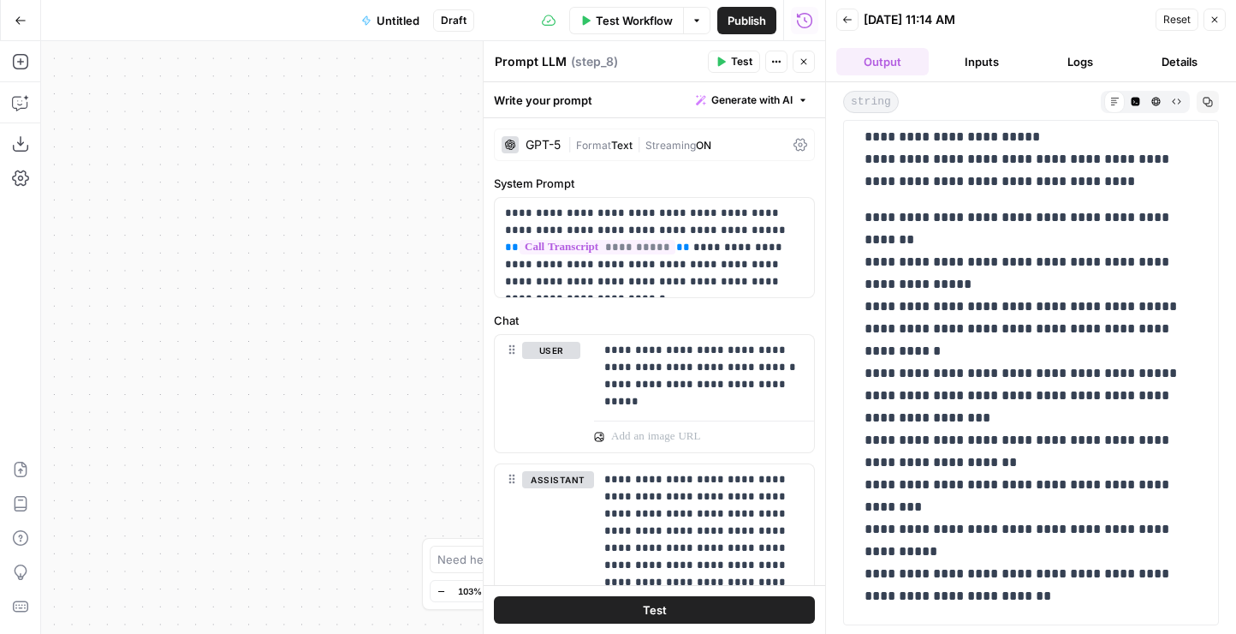
click at [807, 59] on icon "button" at bounding box center [804, 62] width 10 height 10
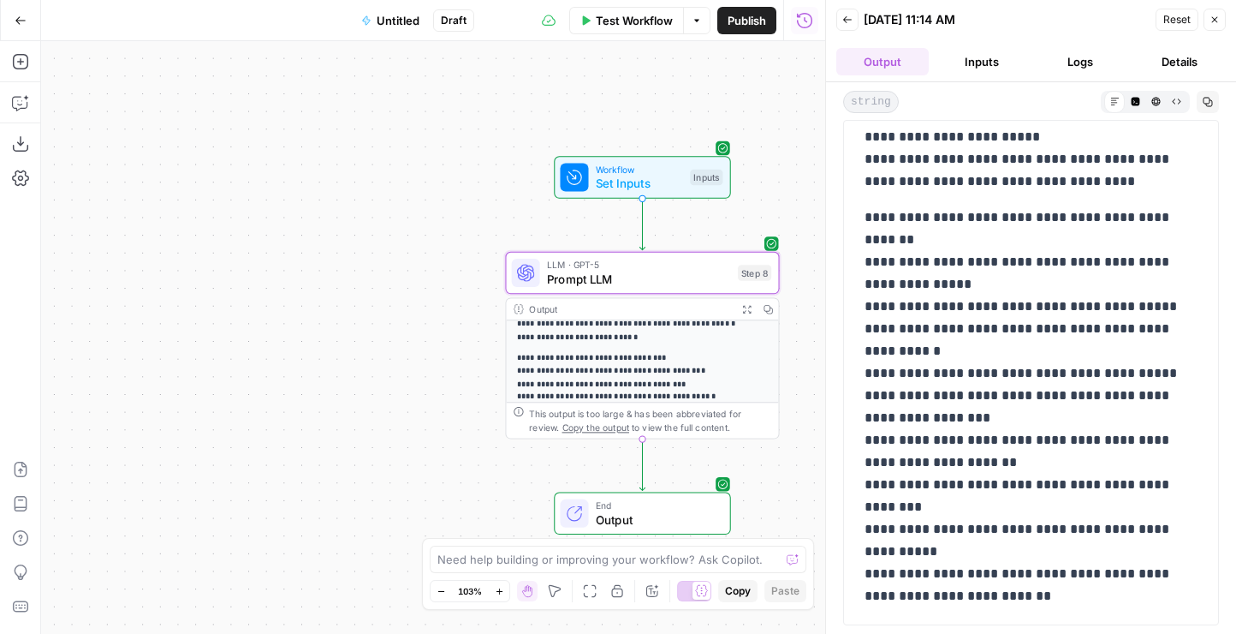
scroll to position [217, 0]
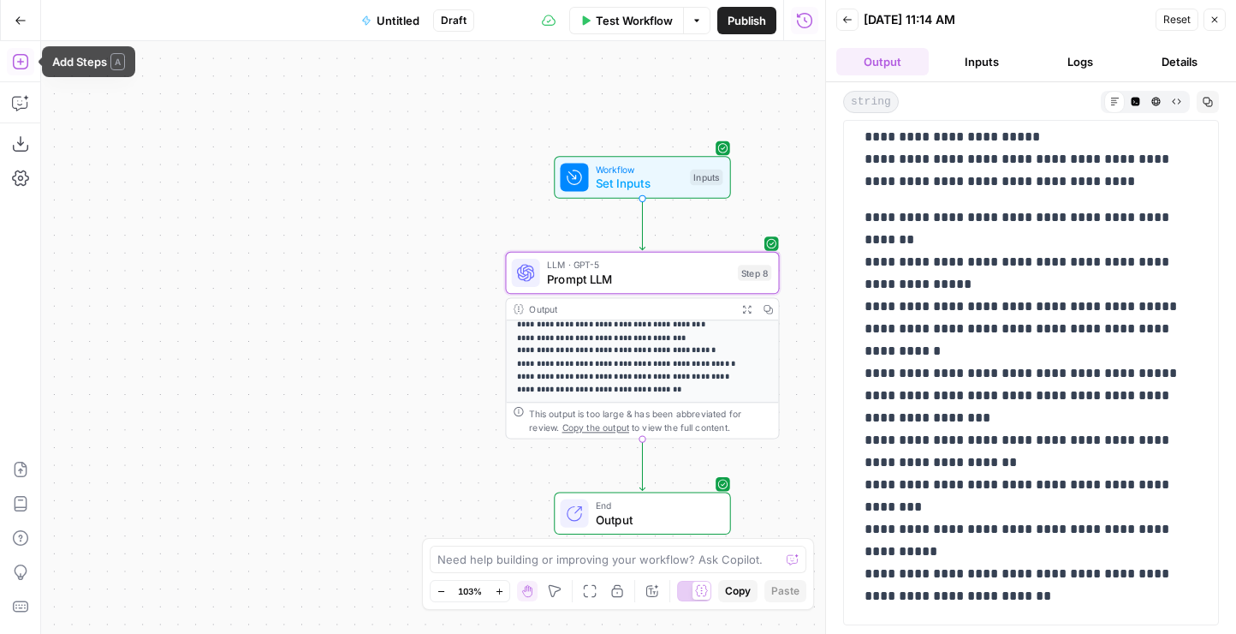
click at [15, 61] on icon "button" at bounding box center [20, 61] width 17 height 17
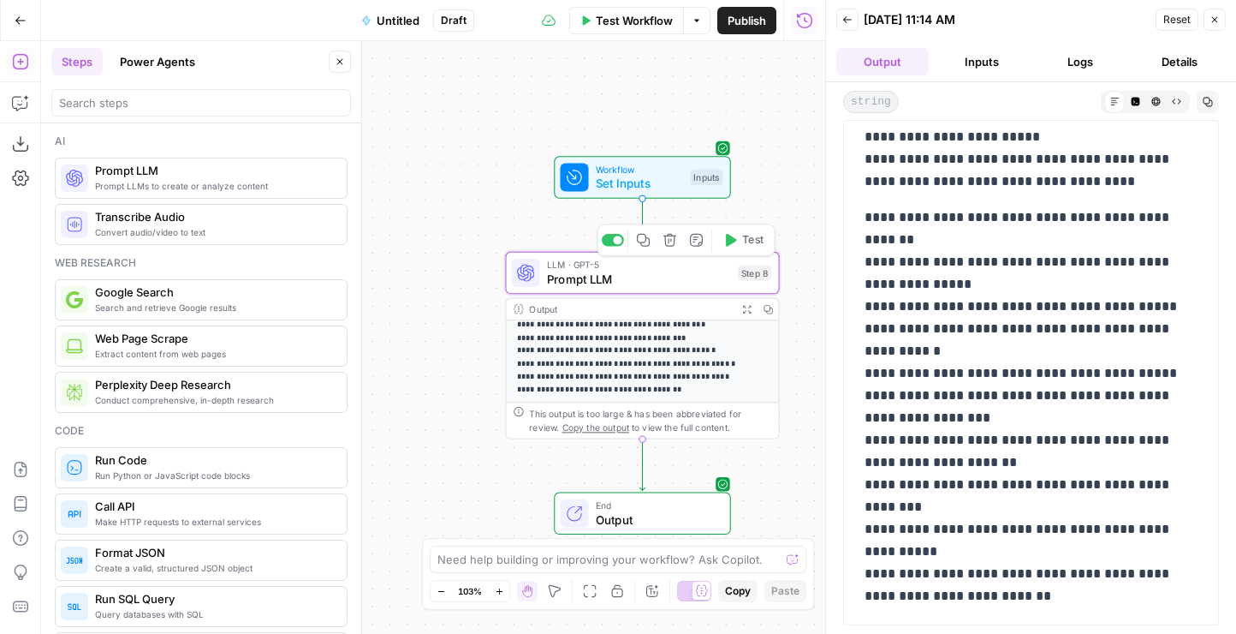
click at [216, 170] on span "Prompt LLM" at bounding box center [214, 170] width 238 height 17
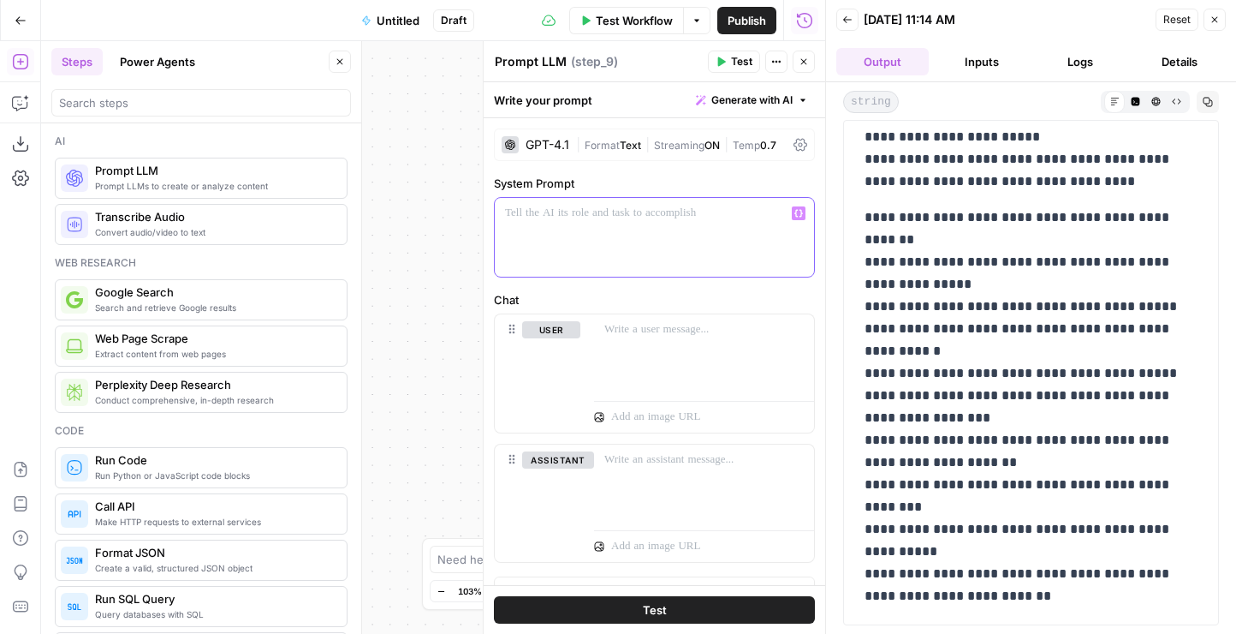
click at [588, 223] on div at bounding box center [654, 237] width 319 height 79
click at [616, 263] on div at bounding box center [654, 237] width 319 height 79
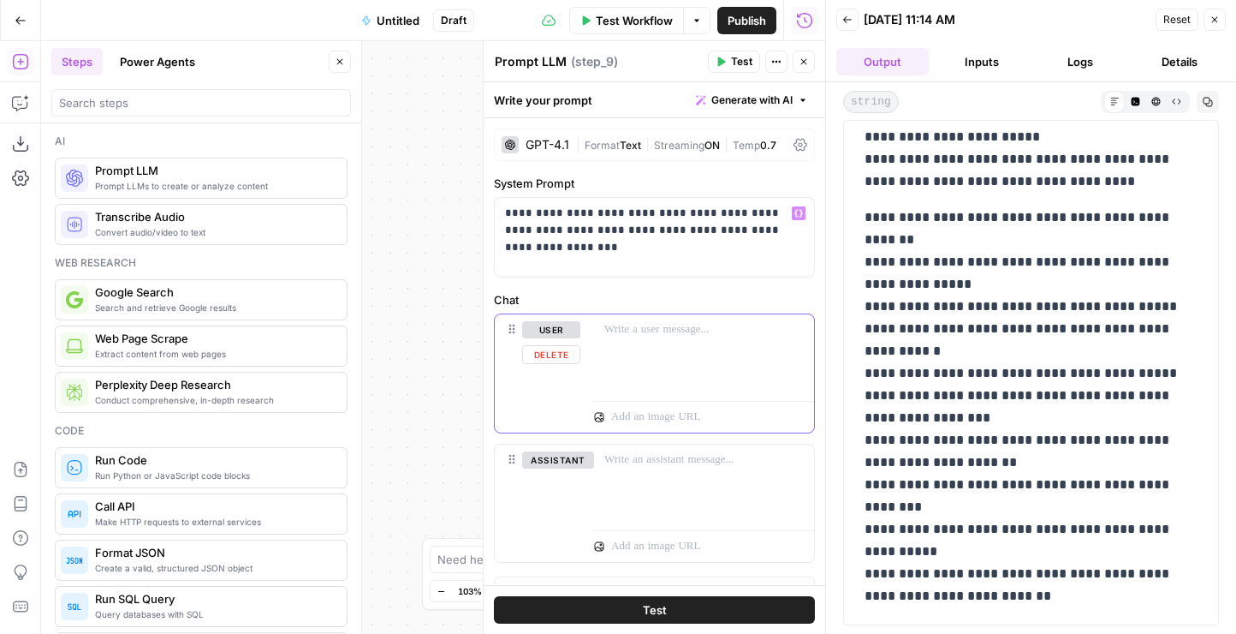
click at [651, 332] on p at bounding box center [705, 329] width 200 height 17
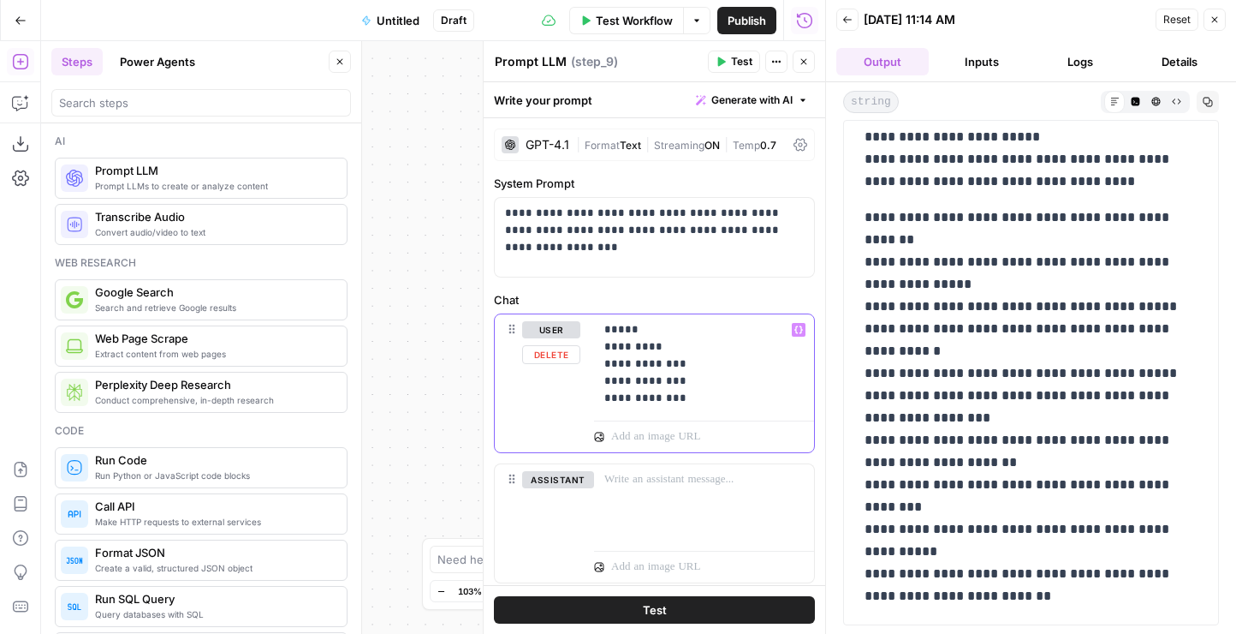
click at [652, 331] on p "**********" at bounding box center [705, 364] width 200 height 86
click at [650, 485] on div at bounding box center [704, 486] width 220 height 79
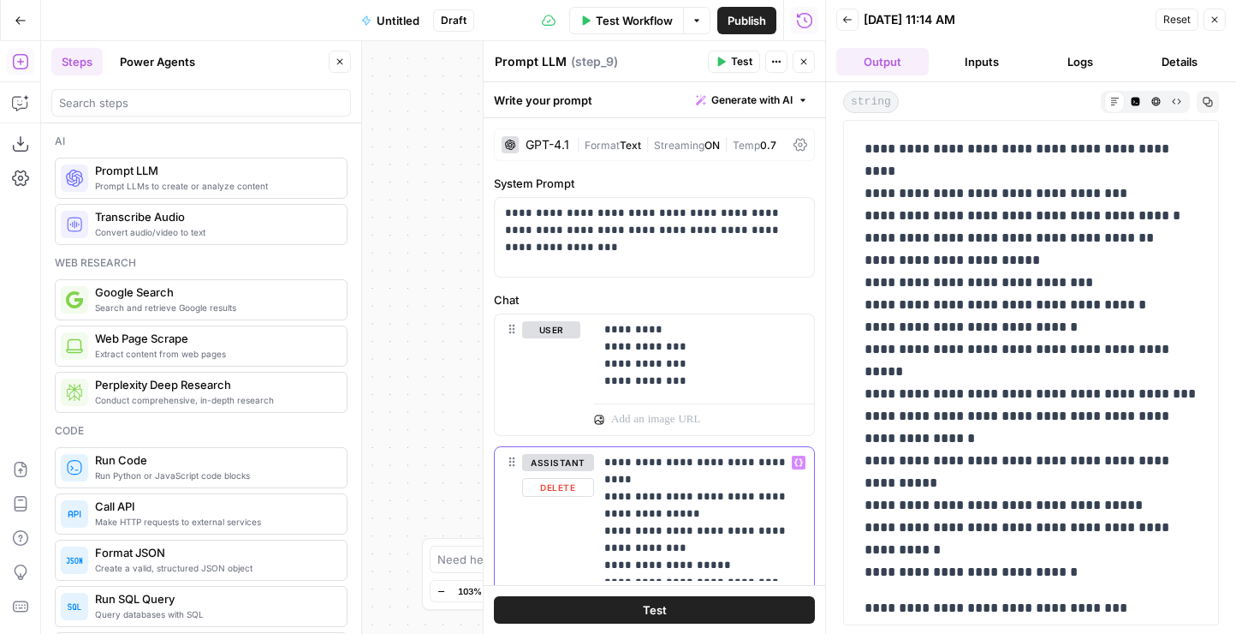
scroll to position [85, 0]
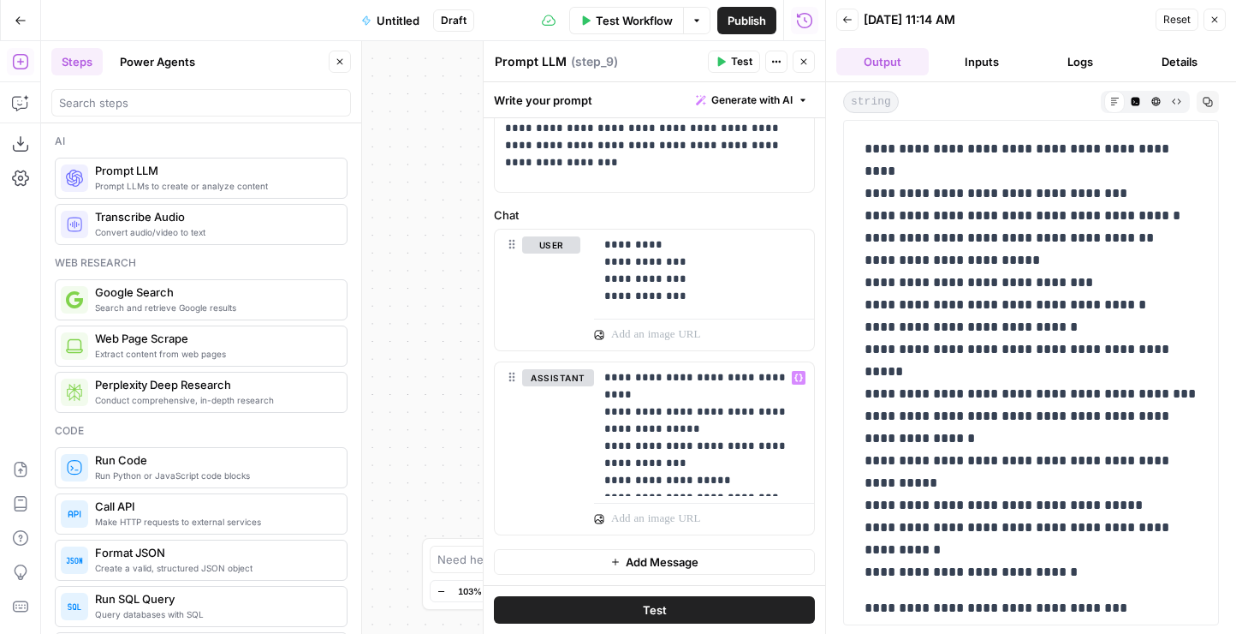
click at [622, 604] on button "Test" at bounding box center [654, 609] width 321 height 27
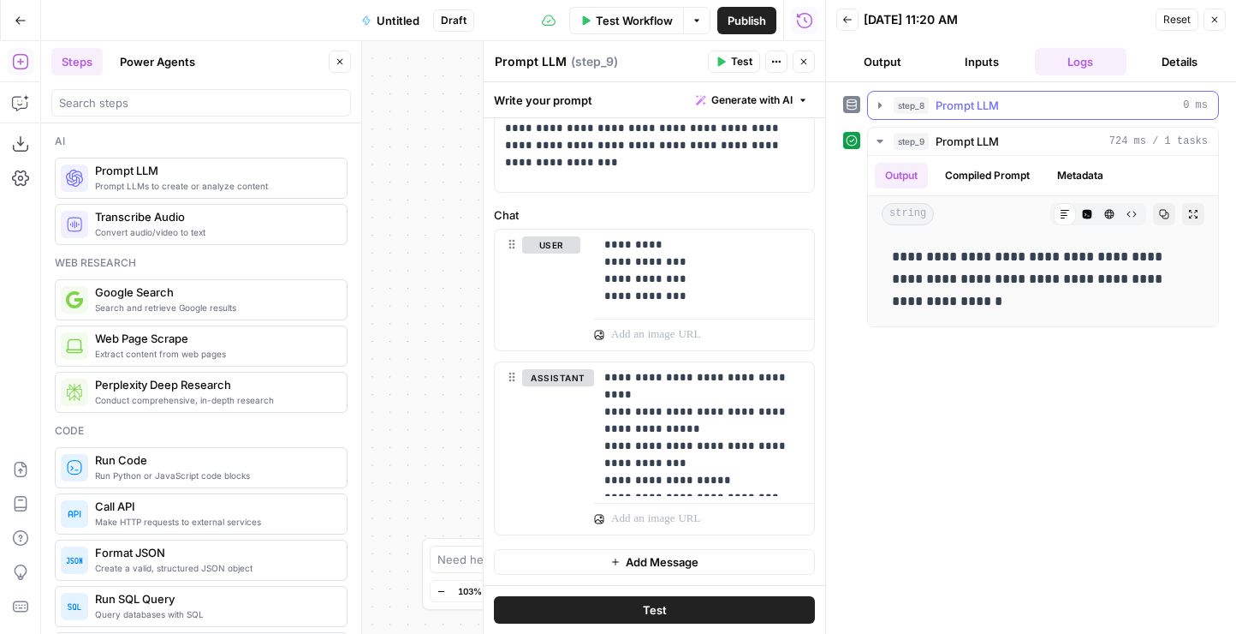
click at [986, 101] on span "Prompt LLM" at bounding box center [967, 105] width 63 height 17
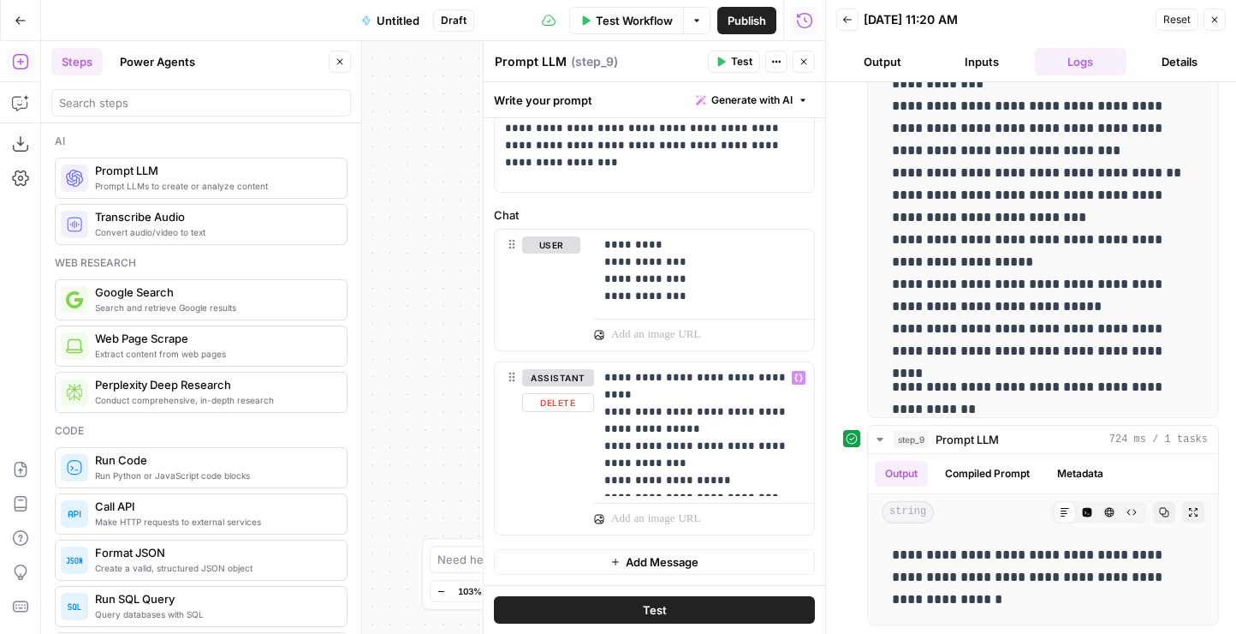
scroll to position [0, 0]
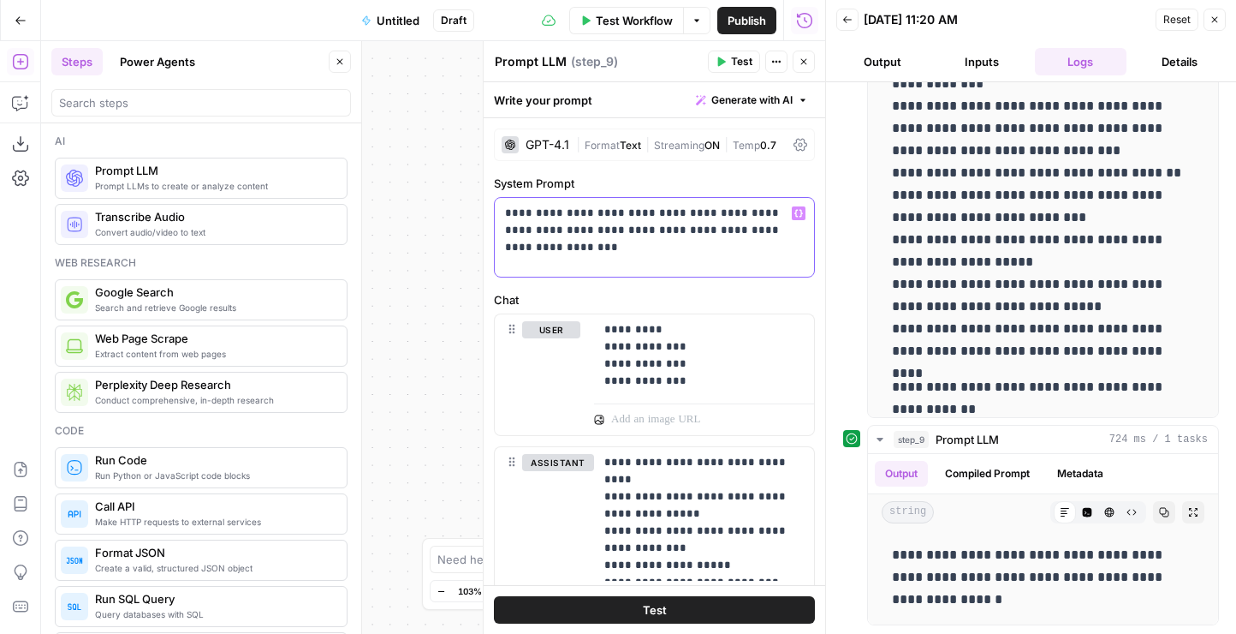
click at [601, 211] on p "**********" at bounding box center [654, 222] width 299 height 34
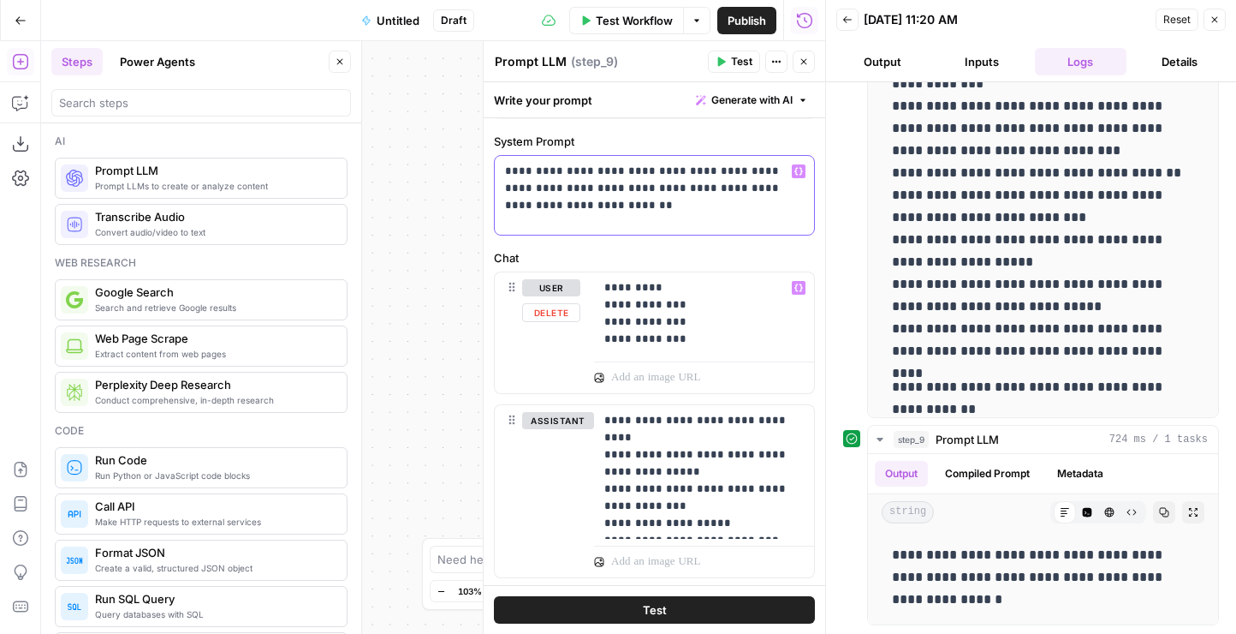
scroll to position [27, 0]
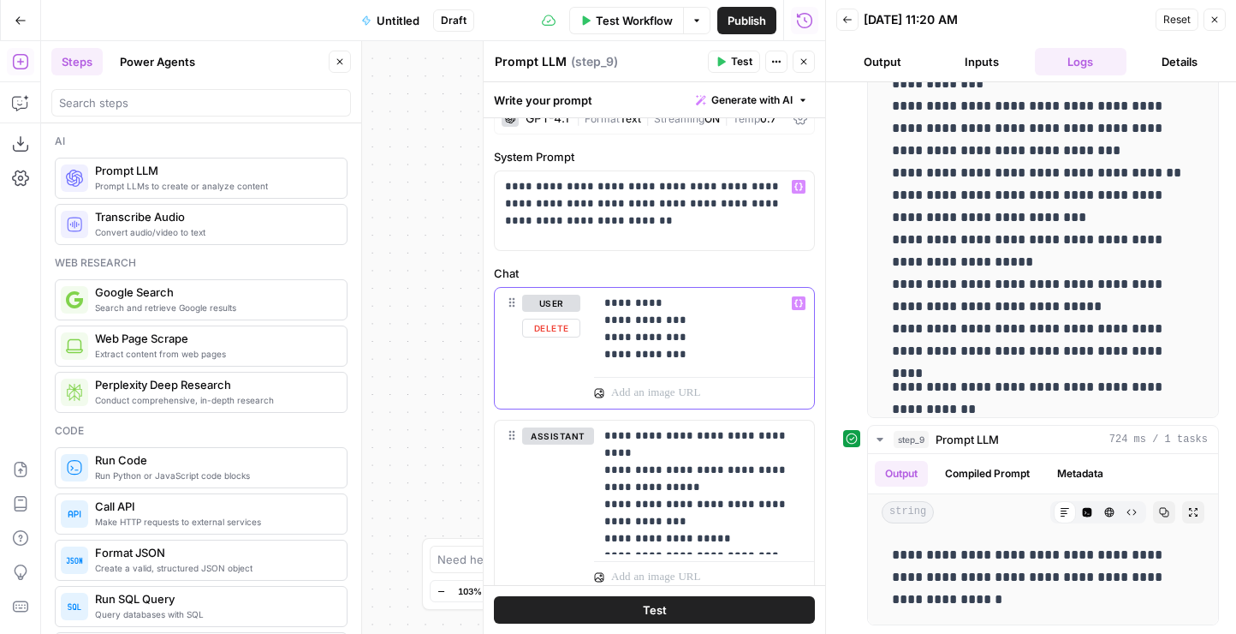
drag, startPoint x: 659, startPoint y: 298, endPoint x: 600, endPoint y: 298, distance: 59.1
click at [600, 298] on div "**********" at bounding box center [704, 329] width 220 height 82
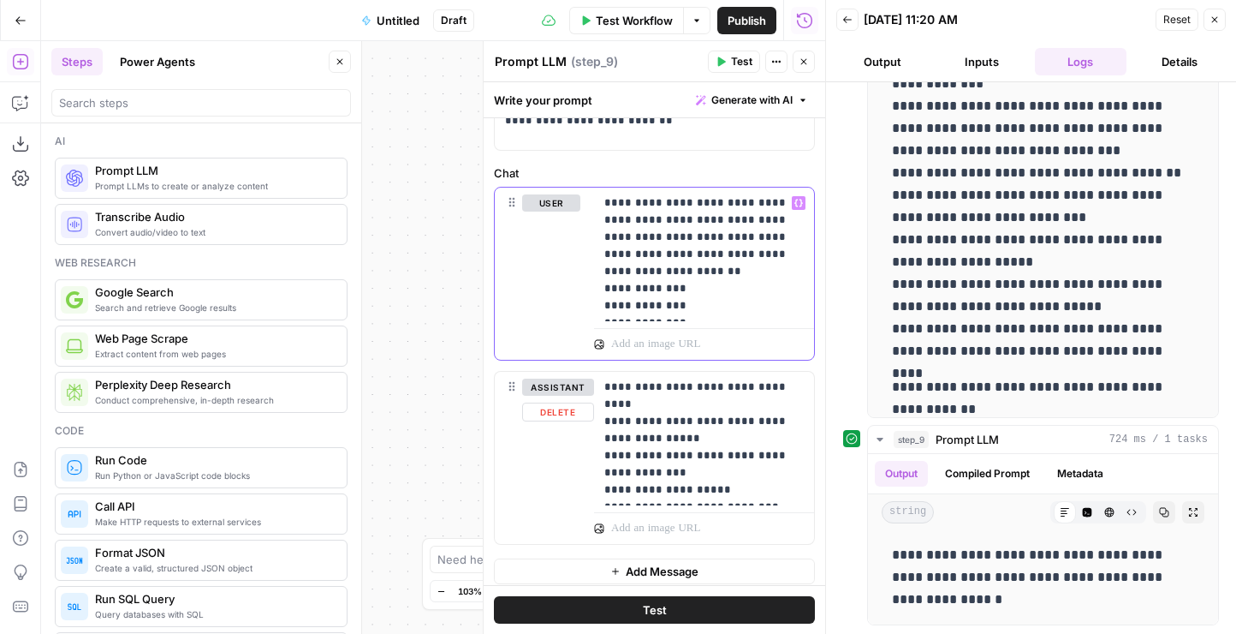
scroll to position [128, 0]
click at [674, 613] on button "Test" at bounding box center [654, 609] width 321 height 27
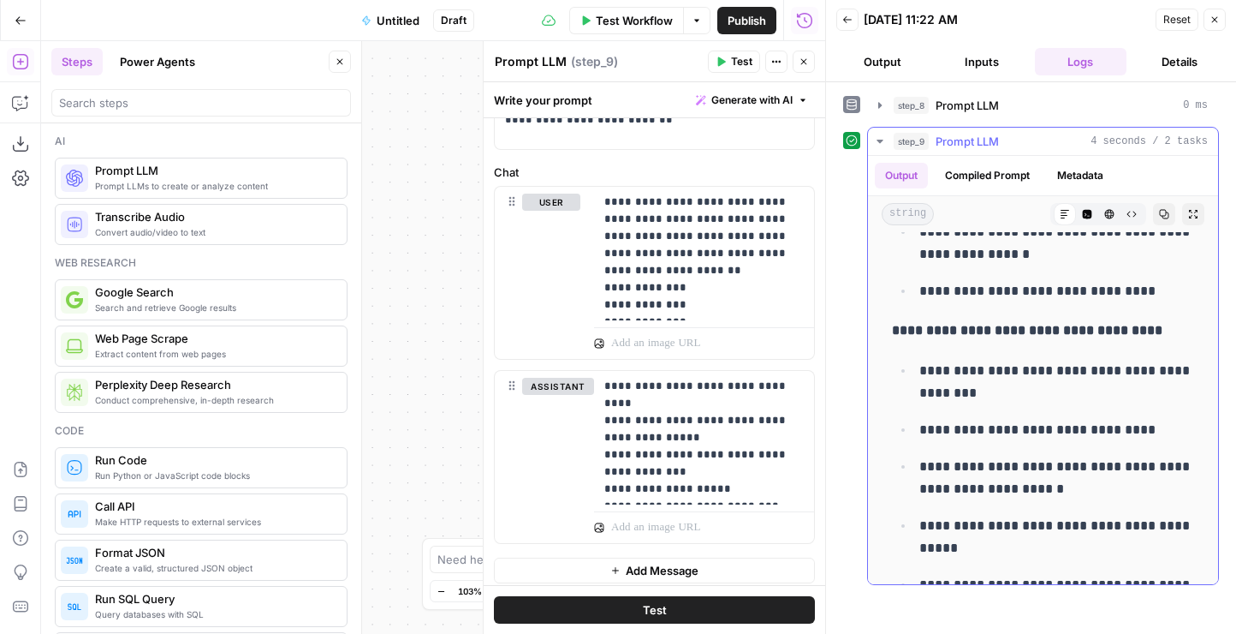
scroll to position [1259, 0]
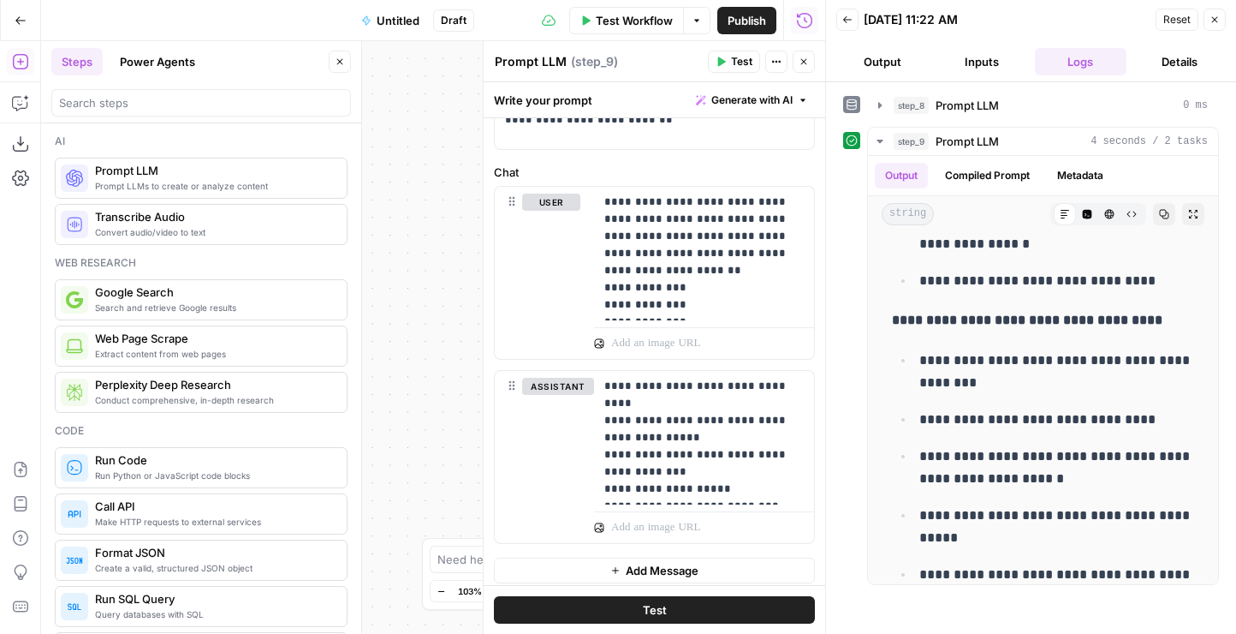
click at [806, 59] on icon "button" at bounding box center [804, 62] width 6 height 6
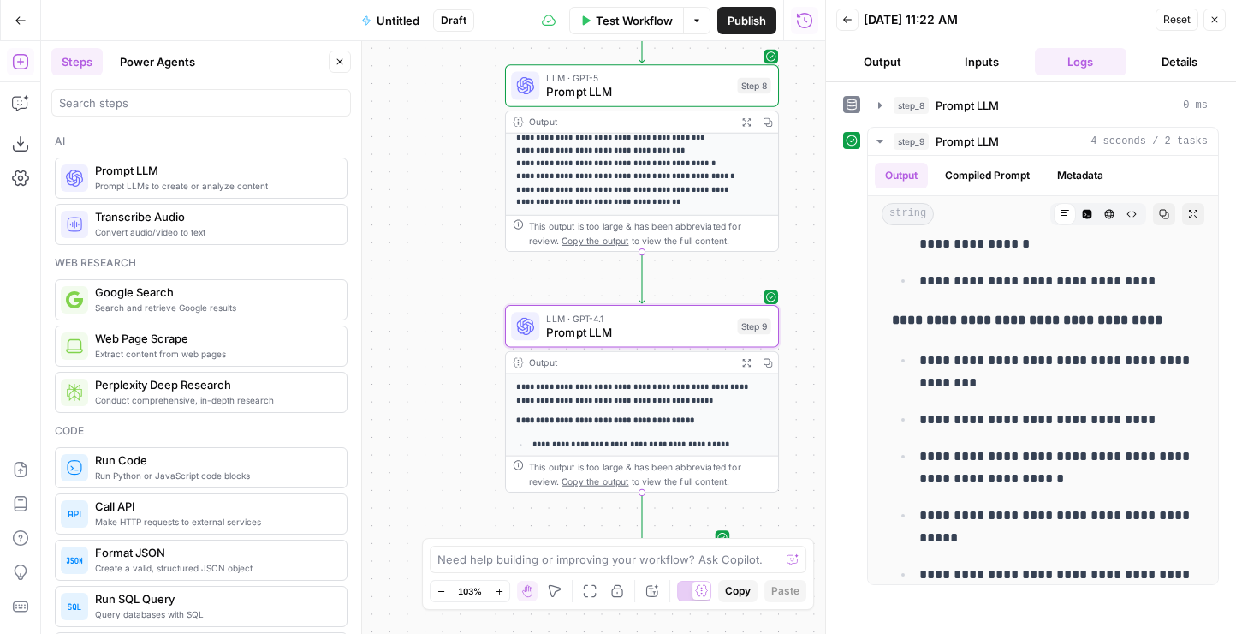
click at [163, 186] on span "Prompt LLMs to create or analyze content" at bounding box center [214, 186] width 238 height 14
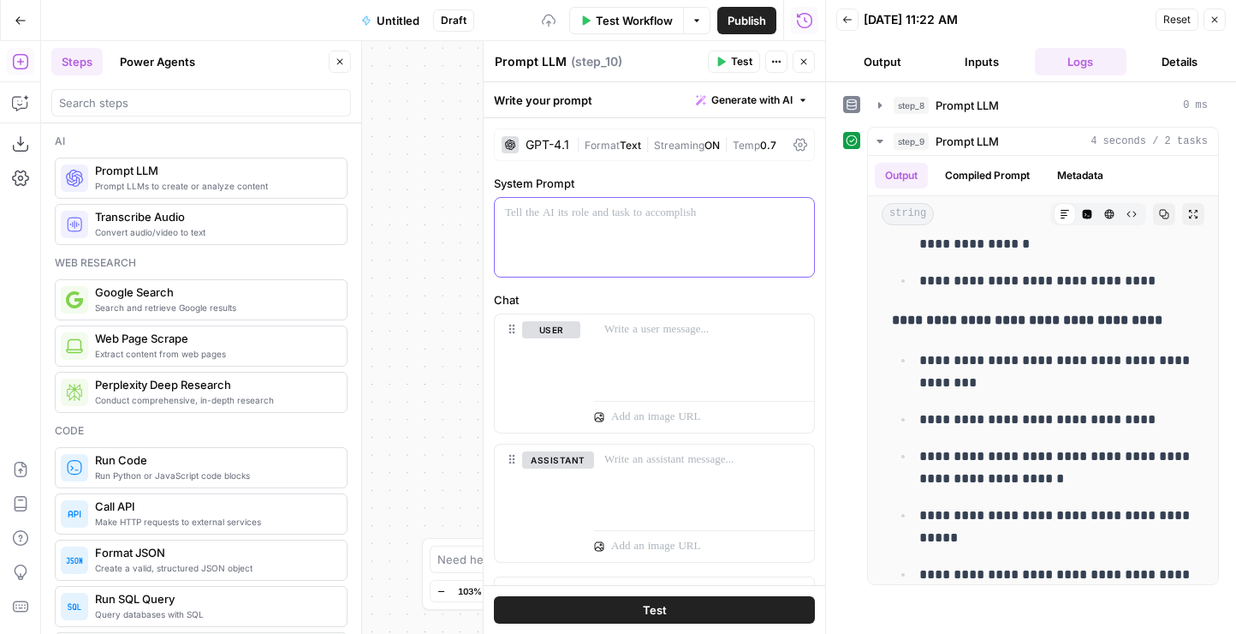
click at [557, 253] on div at bounding box center [654, 237] width 319 height 79
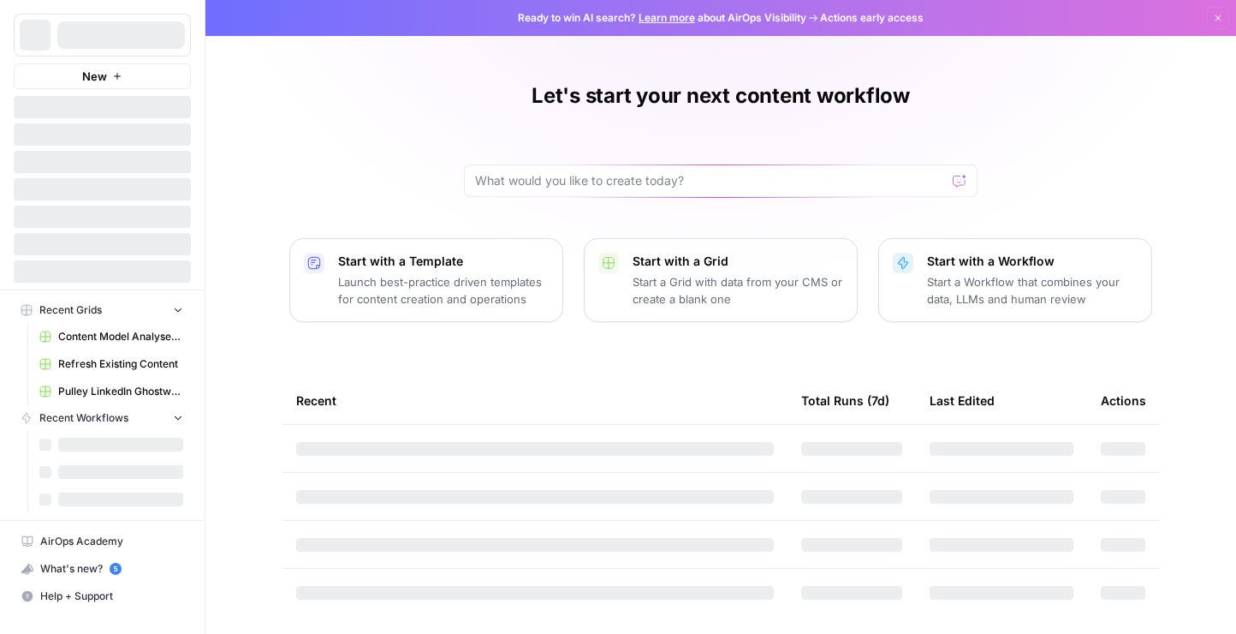
click at [454, 278] on p "Launch best-practice driven templates for content creation and operations" at bounding box center [443, 290] width 211 height 34
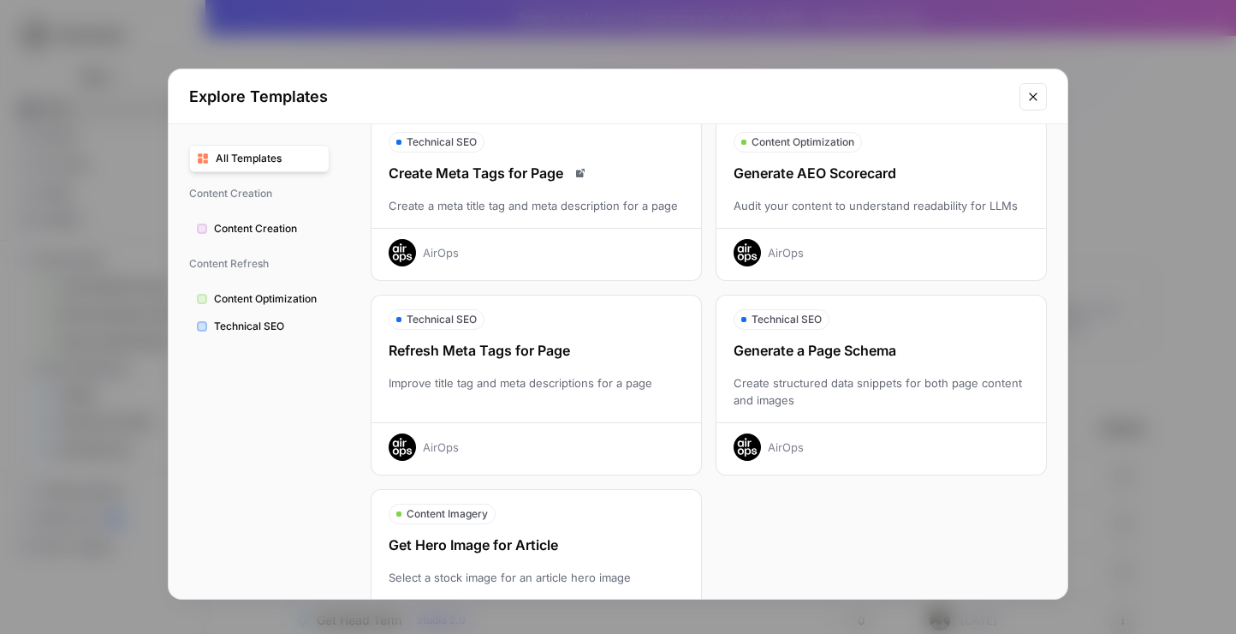
scroll to position [539, 0]
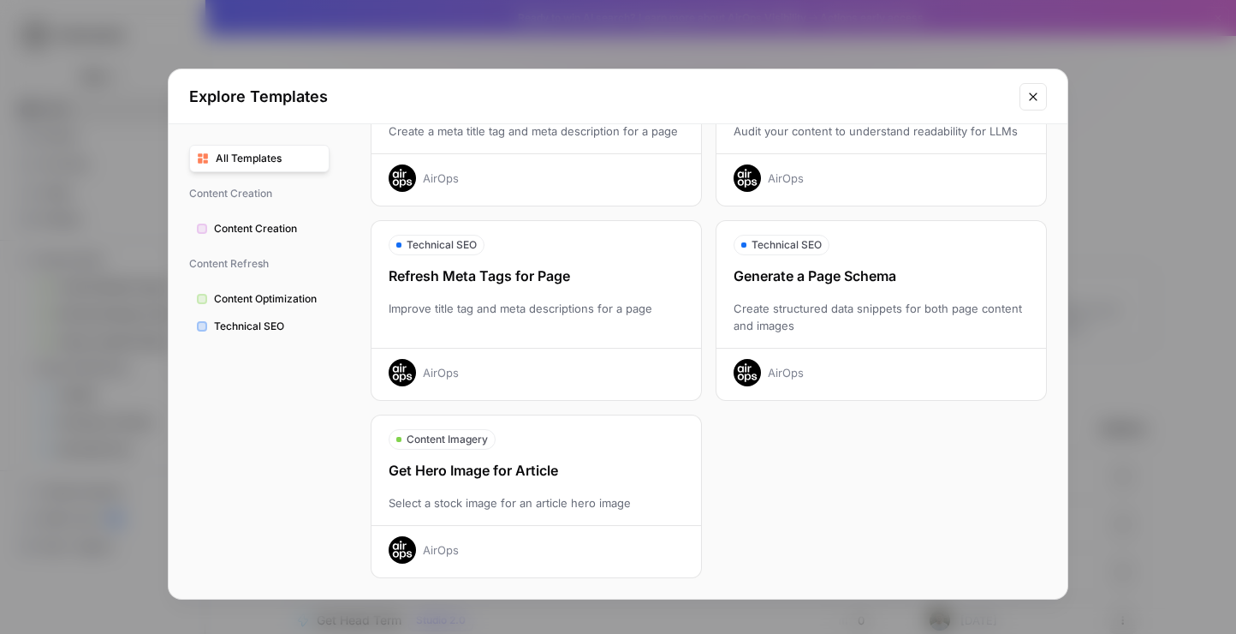
click at [289, 297] on span "Content Optimization" at bounding box center [268, 298] width 108 height 15
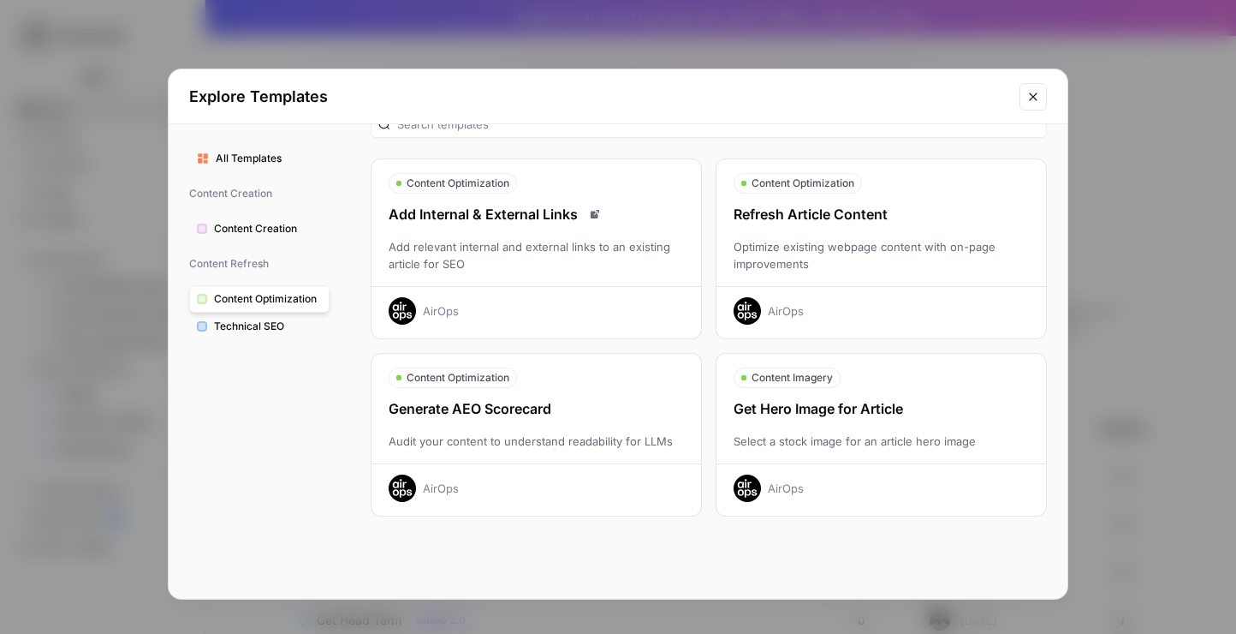
click at [293, 232] on span "Content Creation" at bounding box center [268, 228] width 108 height 15
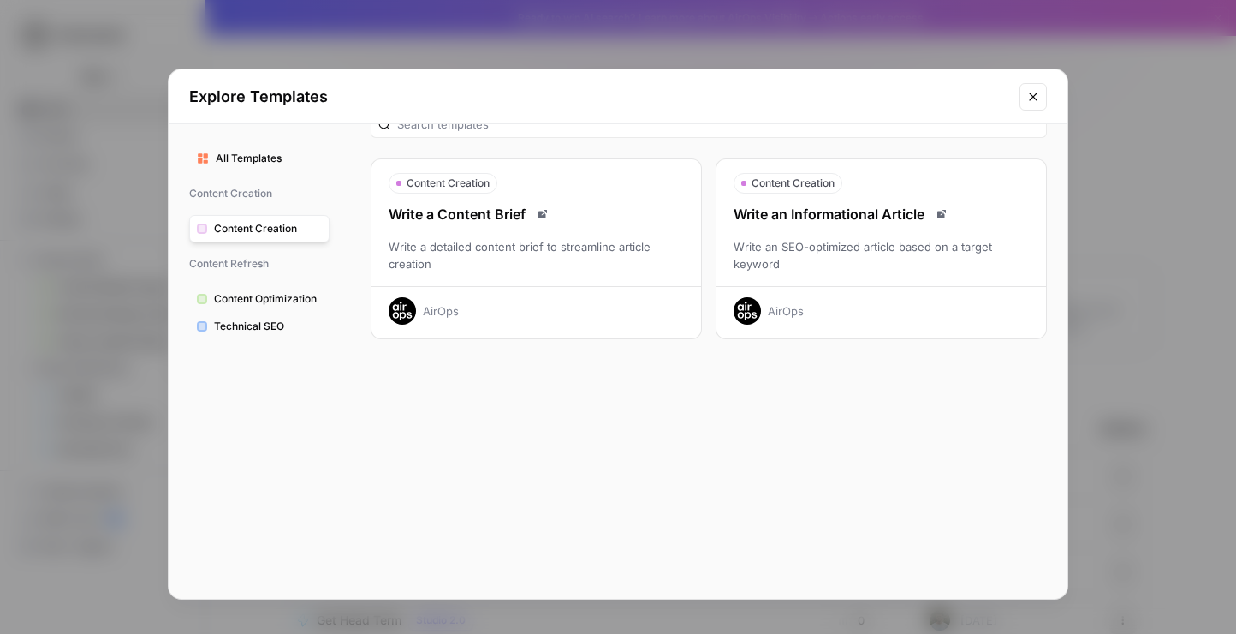
scroll to position [0, 0]
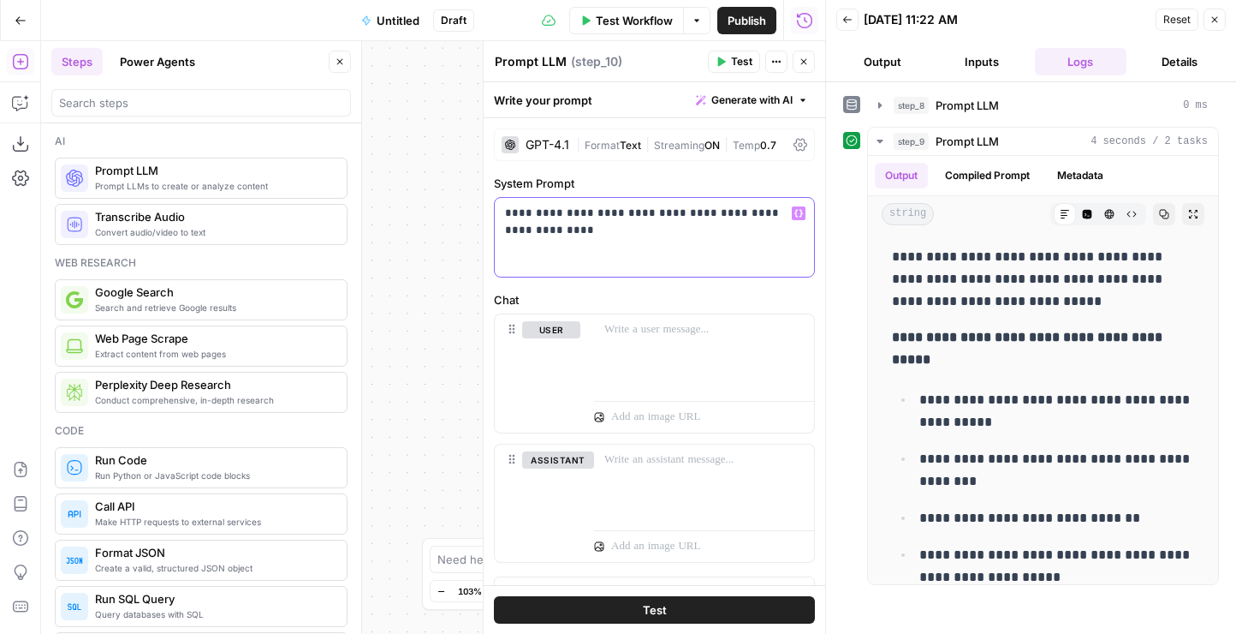
scroll to position [1259, 0]
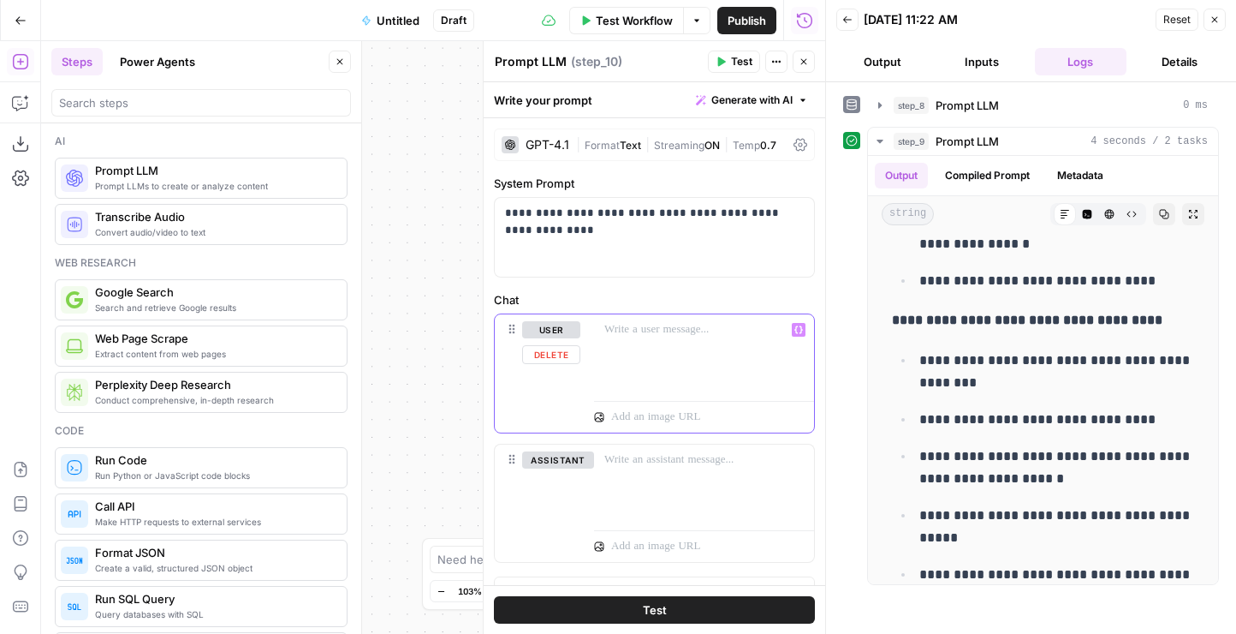
click at [619, 343] on div at bounding box center [704, 353] width 220 height 79
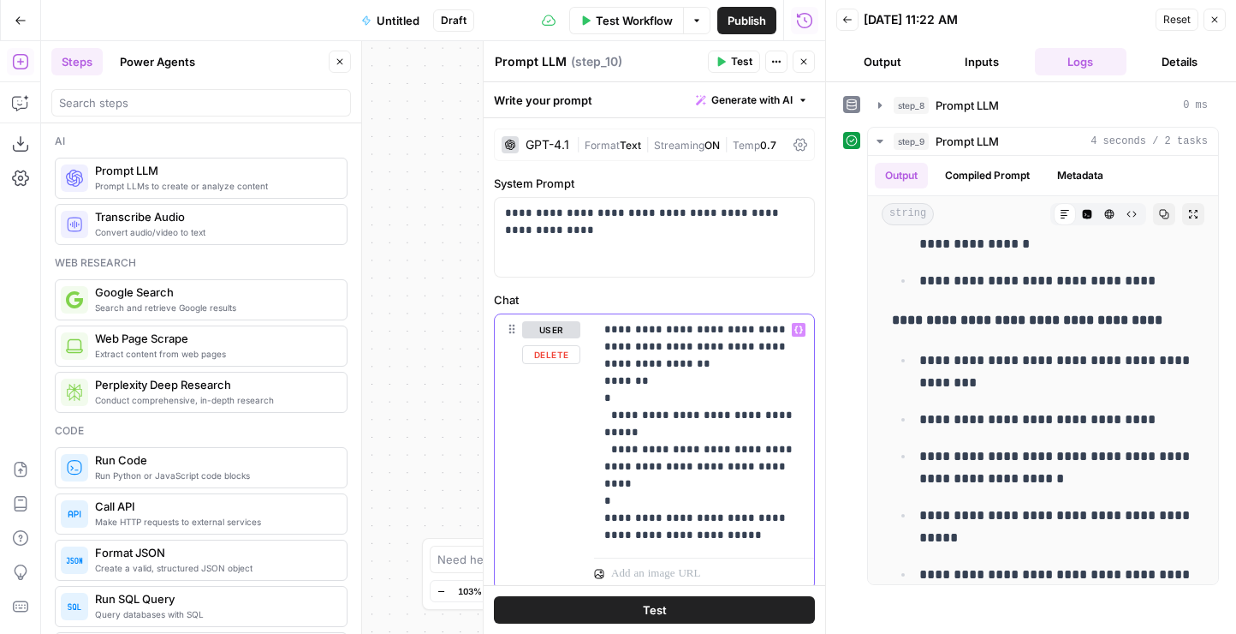
click at [604, 331] on div "**********" at bounding box center [704, 432] width 220 height 236
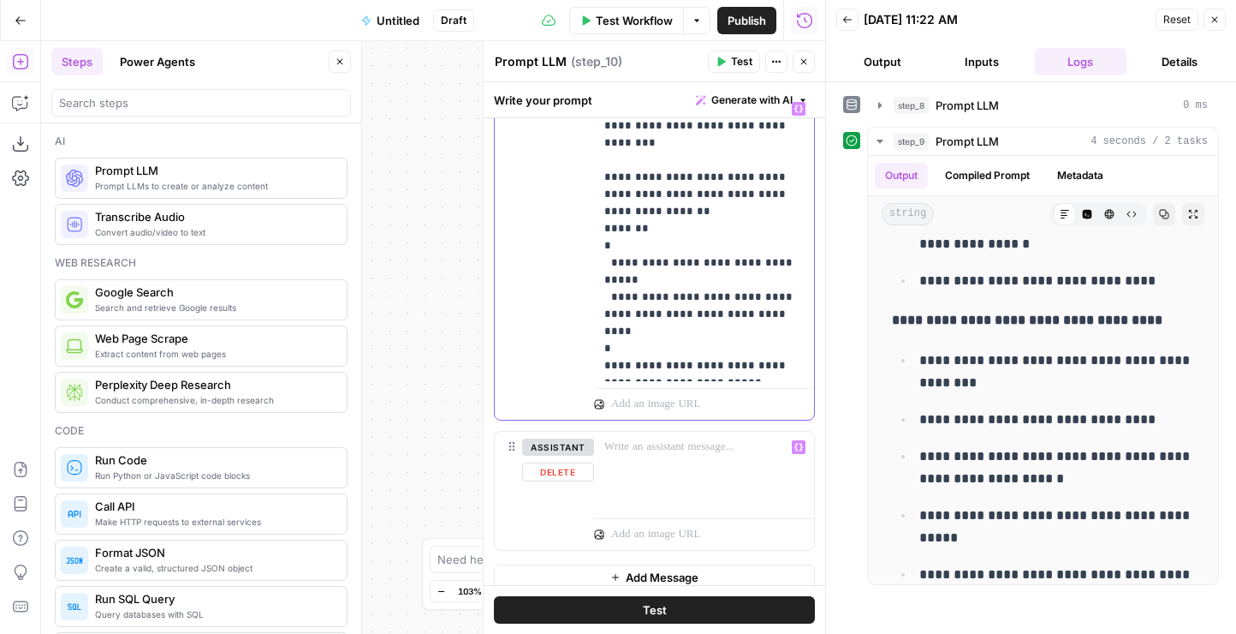
scroll to position [235, 0]
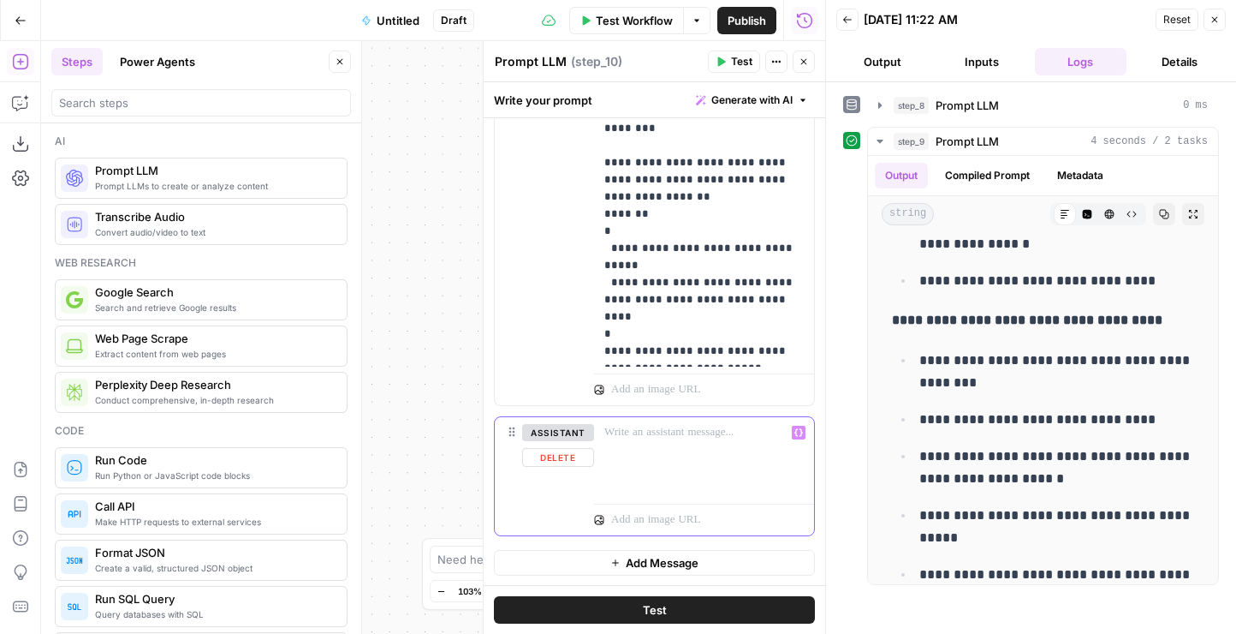
click at [674, 459] on div at bounding box center [704, 456] width 220 height 79
click at [640, 609] on button "Test" at bounding box center [654, 609] width 321 height 27
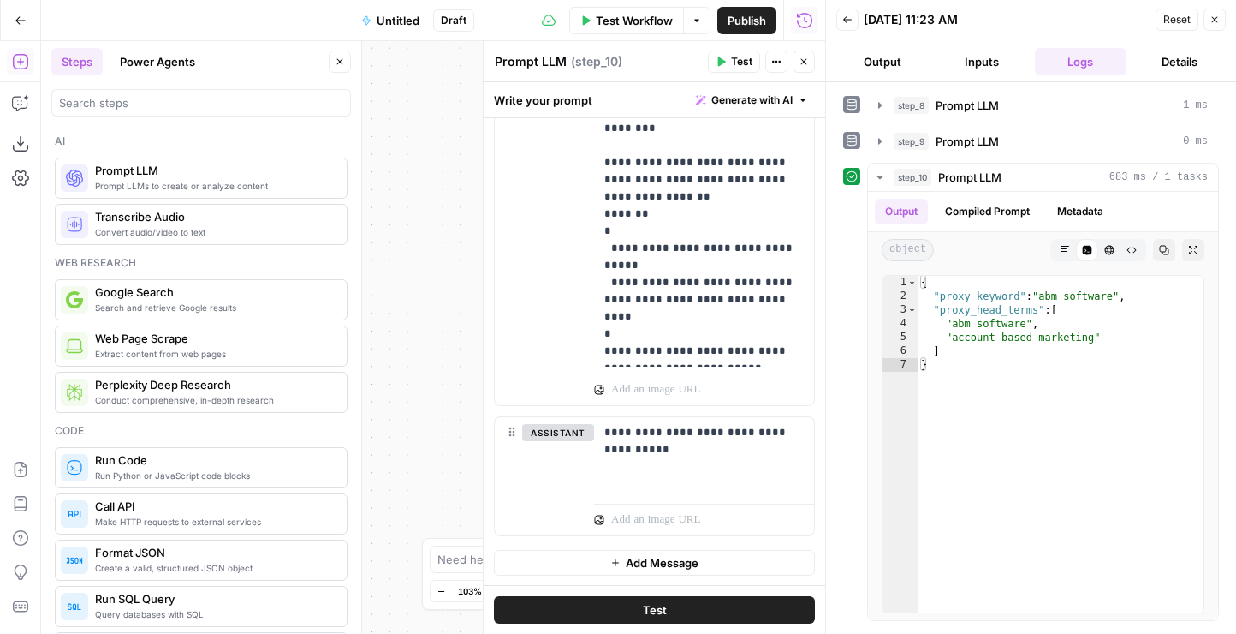
click at [841, 19] on button "Back" at bounding box center [848, 20] width 22 height 22
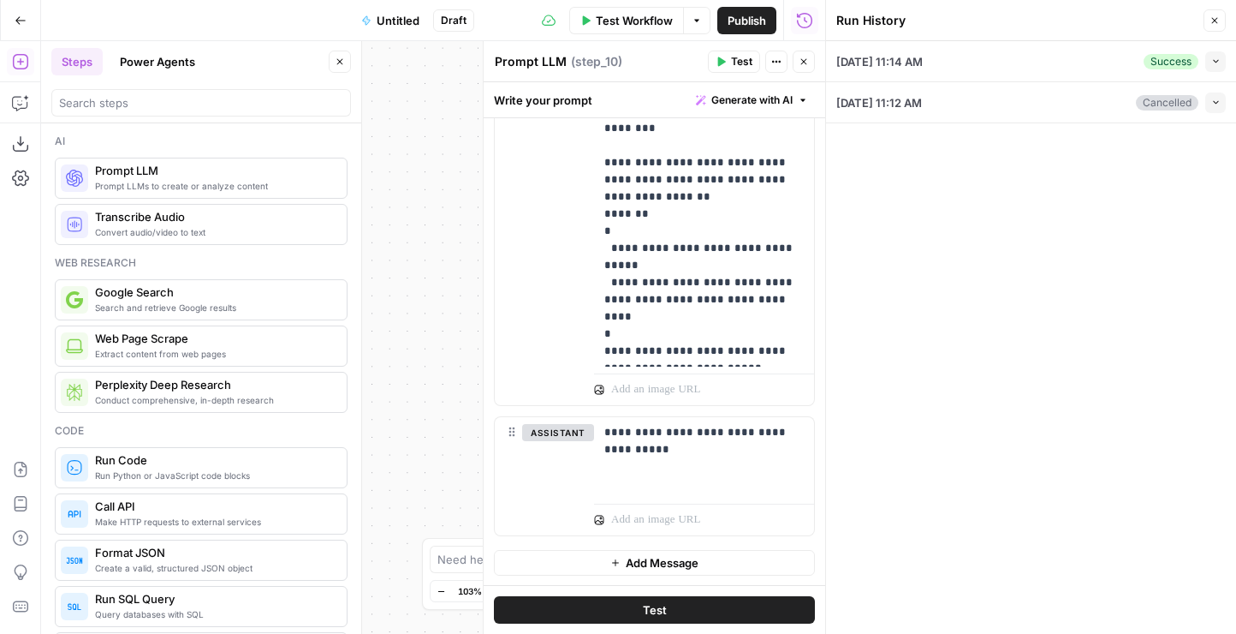
click at [801, 66] on icon "button" at bounding box center [804, 62] width 10 height 10
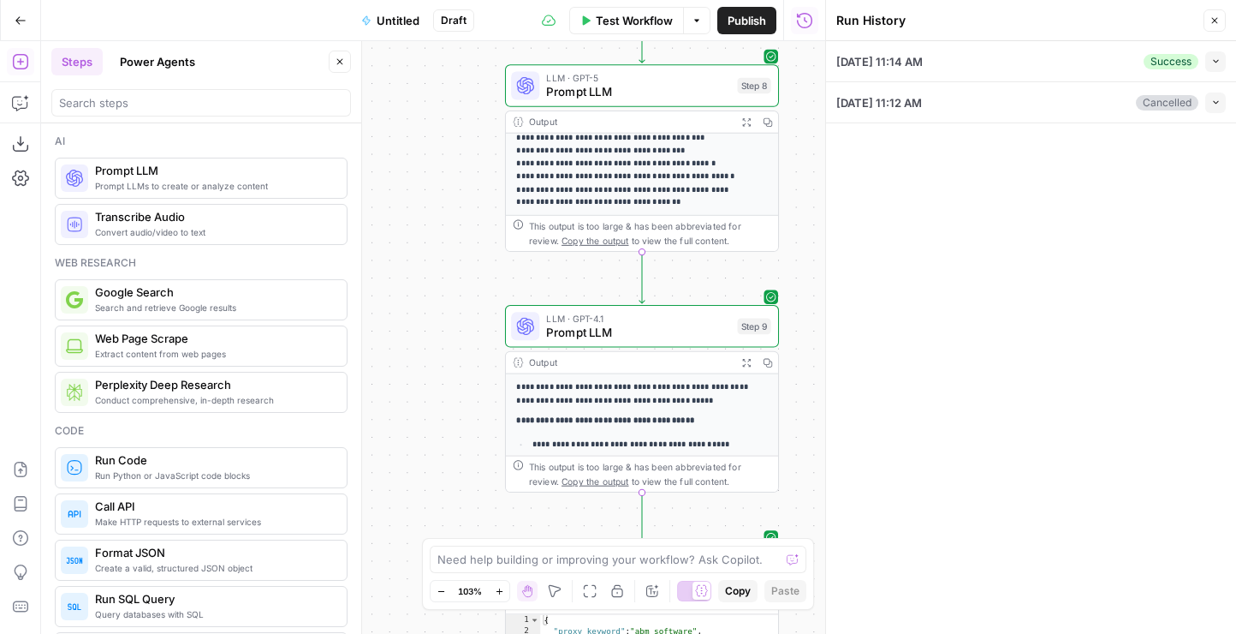
click at [1212, 16] on icon "button" at bounding box center [1215, 20] width 10 height 10
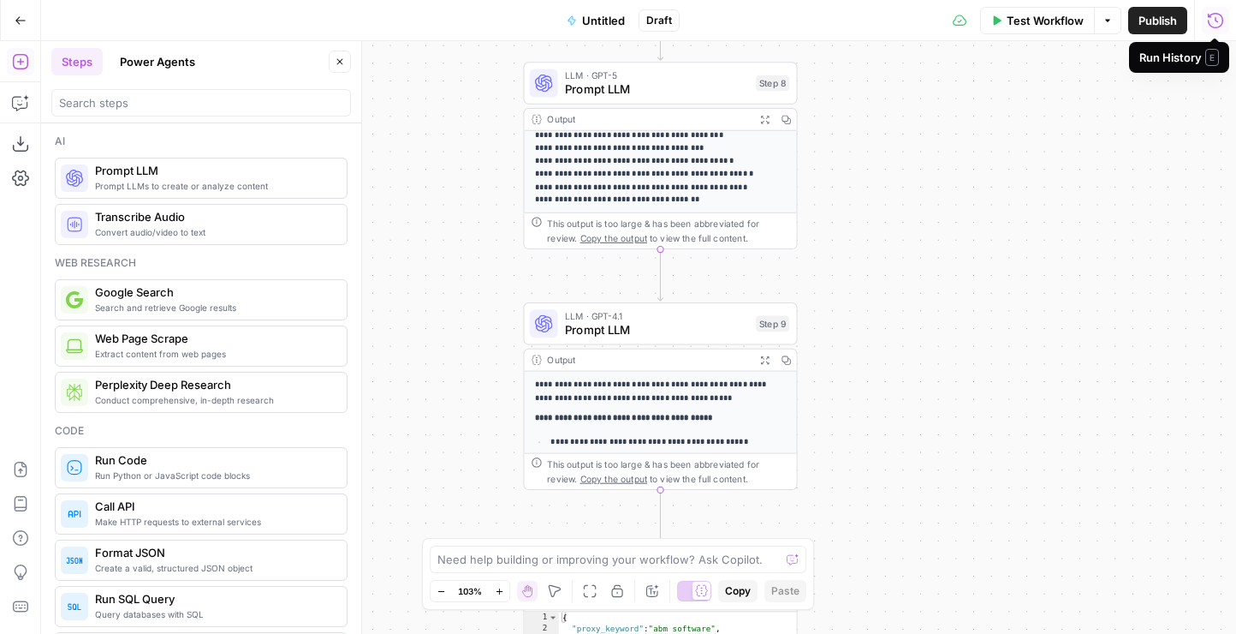
click at [1059, 21] on span "Test Workflow" at bounding box center [1045, 20] width 77 height 17
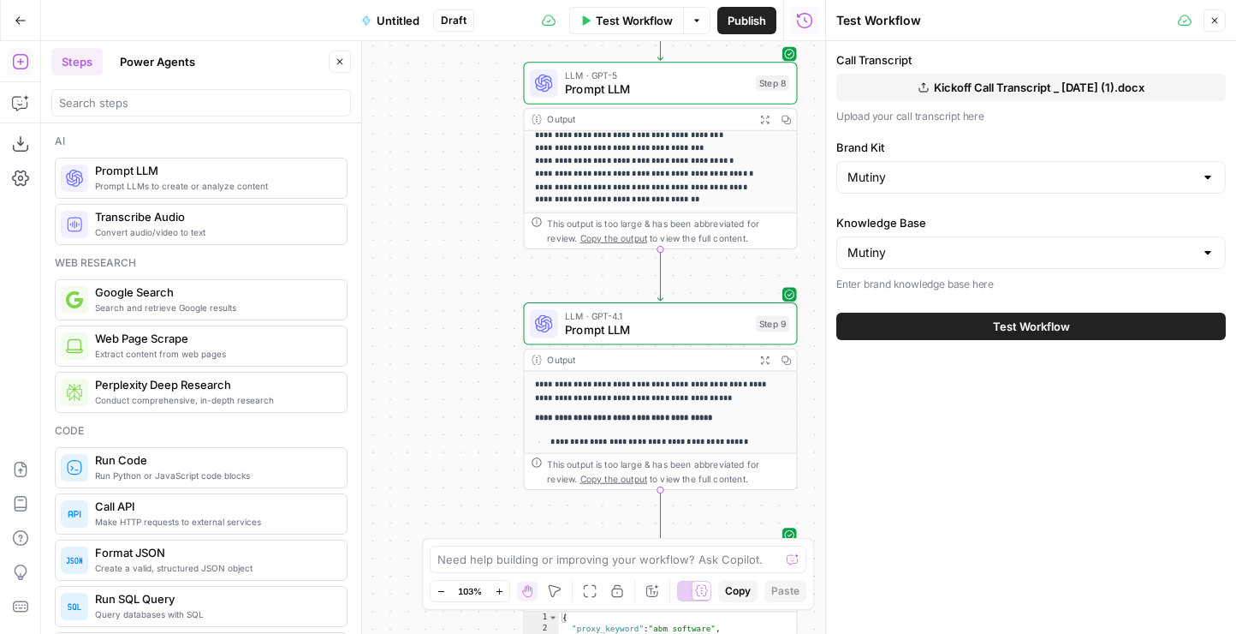
click at [932, 324] on button "Test Workflow" at bounding box center [1032, 326] width 390 height 27
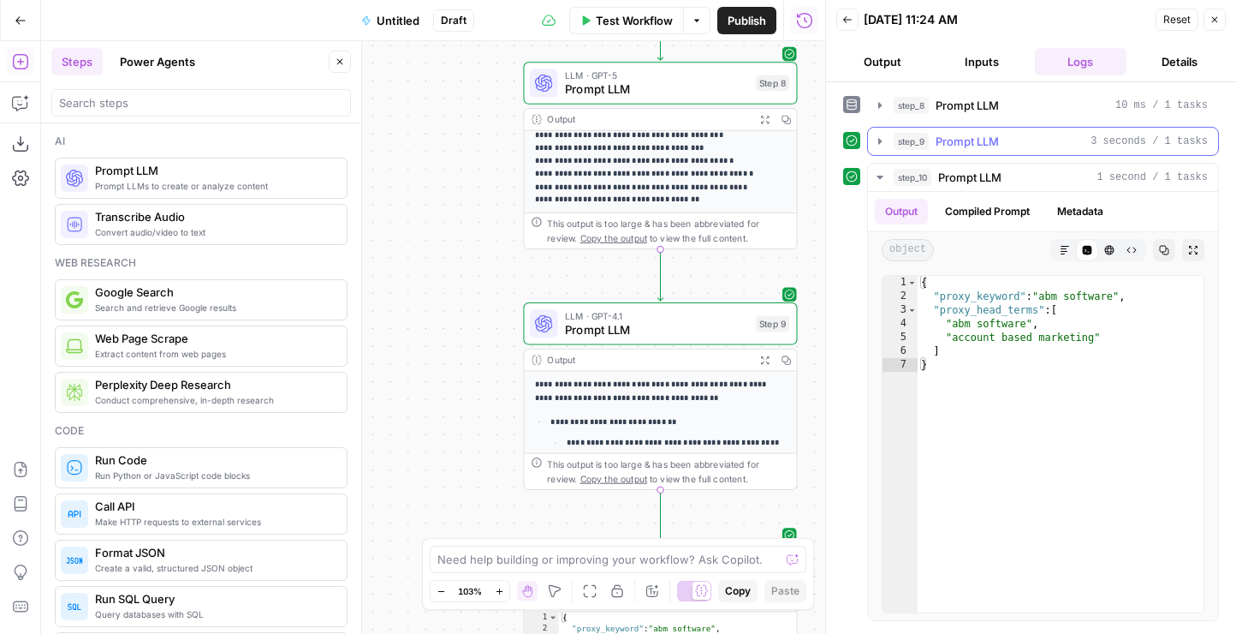
click at [984, 148] on span "Prompt LLM" at bounding box center [967, 141] width 63 height 17
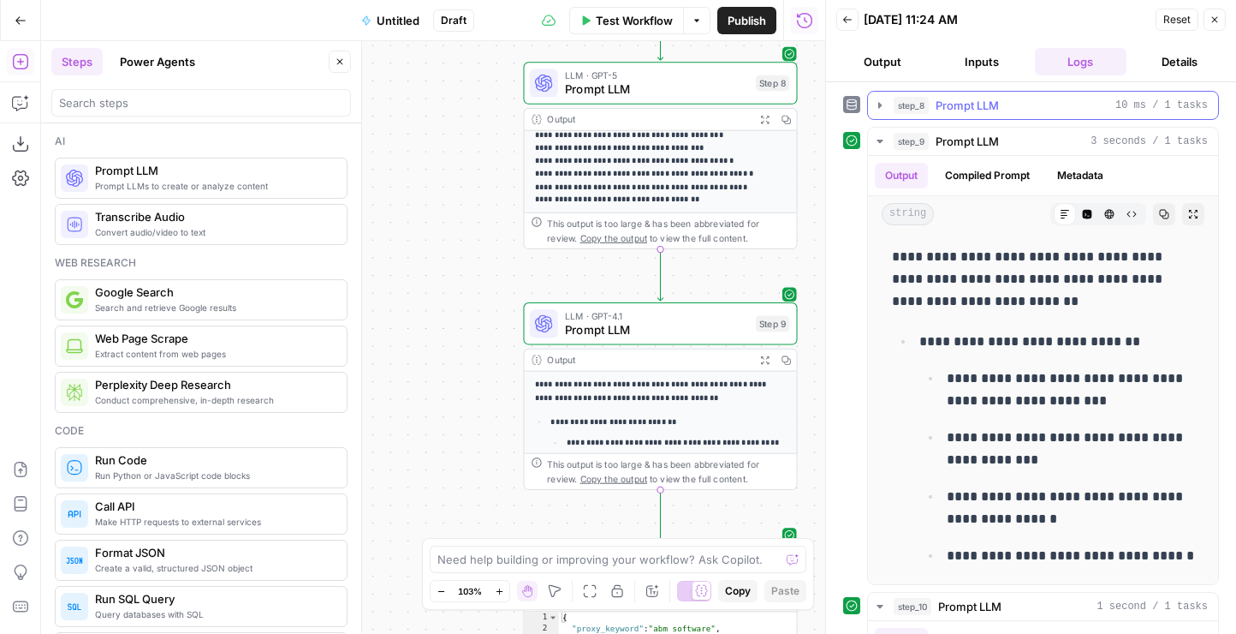
click at [963, 106] on span "Prompt LLM" at bounding box center [967, 105] width 63 height 17
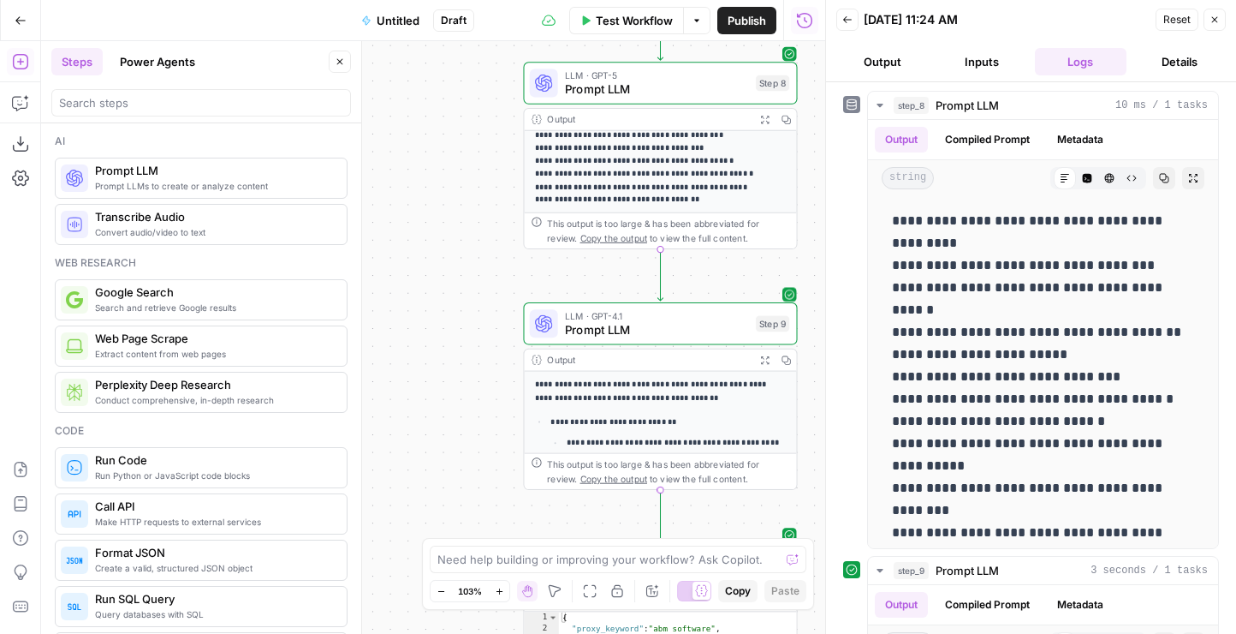
click at [617, 316] on span "LLM · GPT-4.1" at bounding box center [657, 315] width 184 height 15
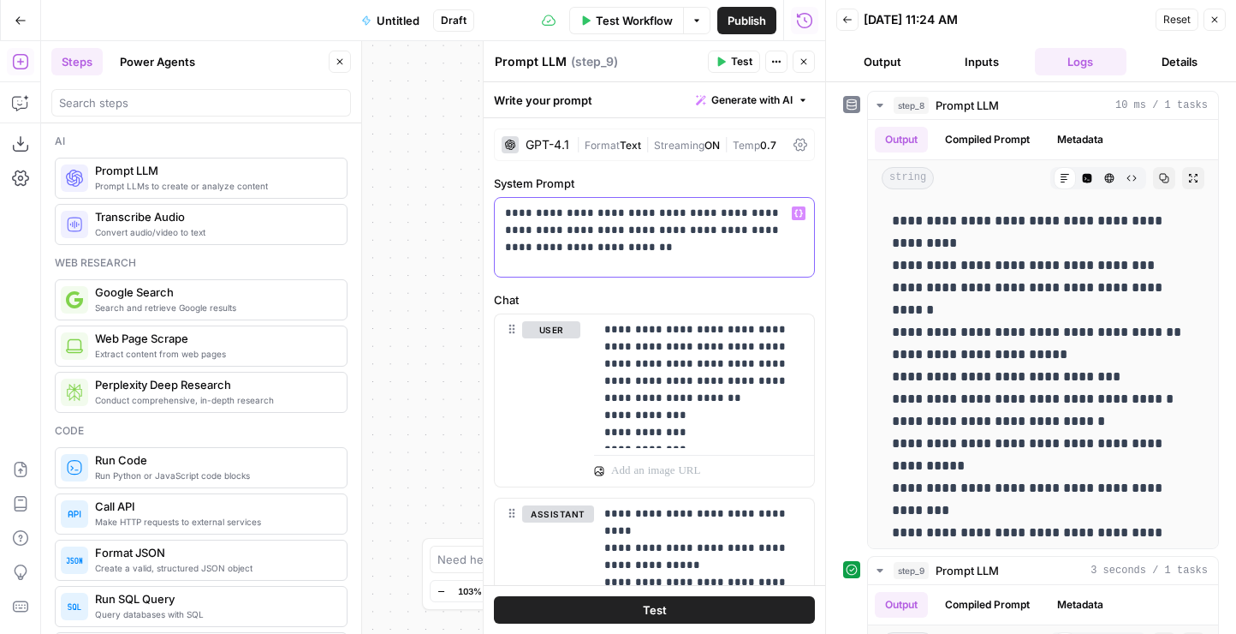
click at [596, 244] on p "**********" at bounding box center [654, 230] width 299 height 51
click at [698, 393] on p "**********" at bounding box center [705, 381] width 200 height 120
click at [799, 338] on p "**********" at bounding box center [705, 381] width 200 height 120
click at [798, 332] on icon "button" at bounding box center [799, 329] width 9 height 9
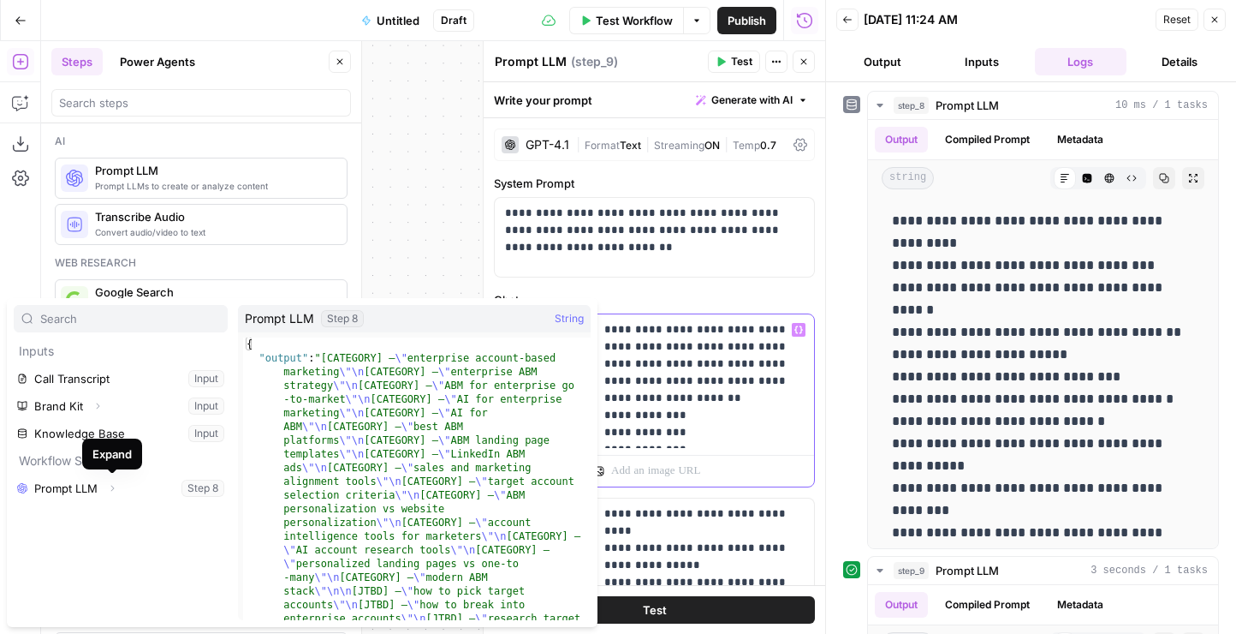
click at [638, 412] on p "**********" at bounding box center [705, 381] width 200 height 120
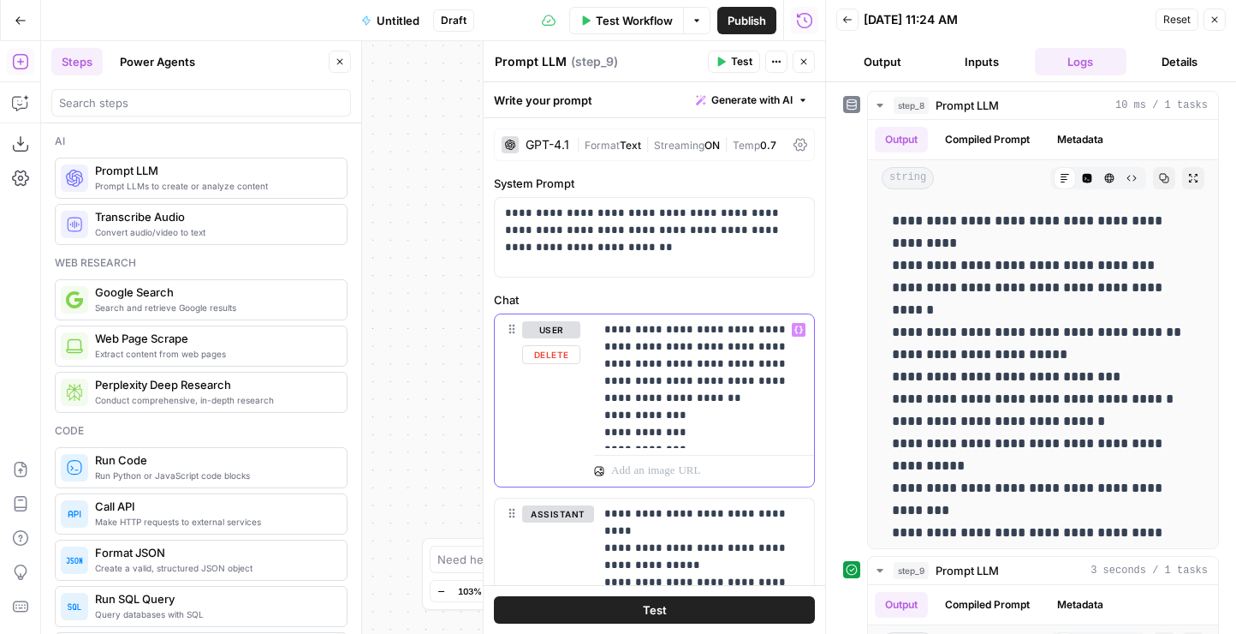
click at [783, 332] on p "**********" at bounding box center [705, 381] width 200 height 120
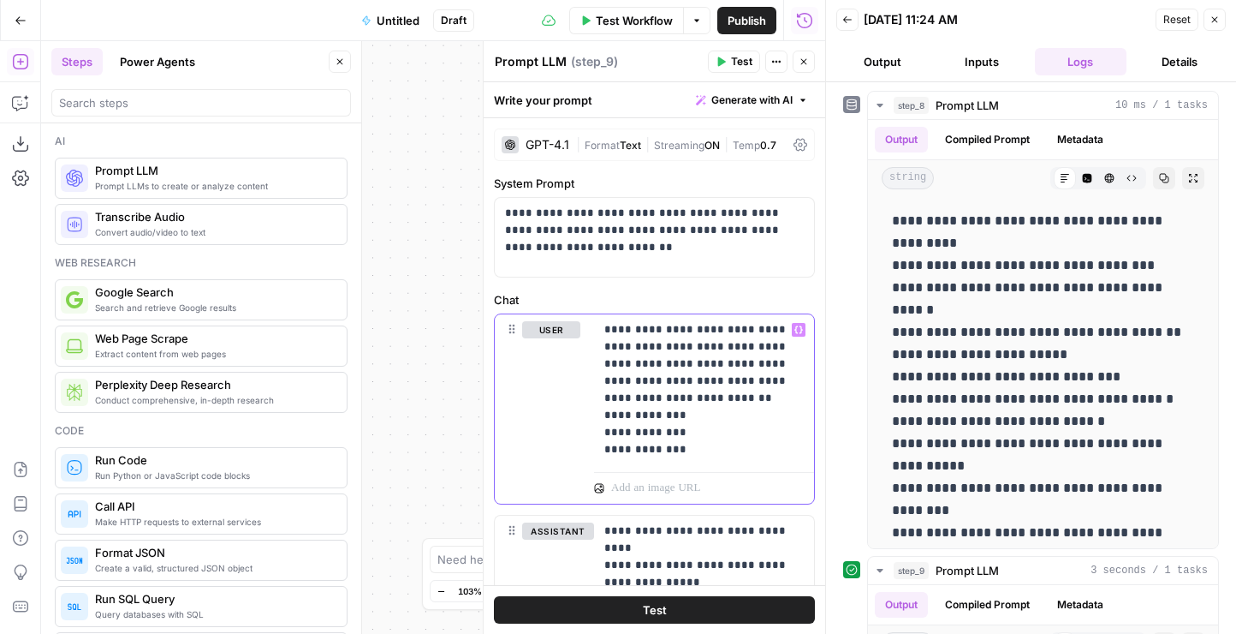
click at [799, 327] on icon "button" at bounding box center [799, 329] width 9 height 9
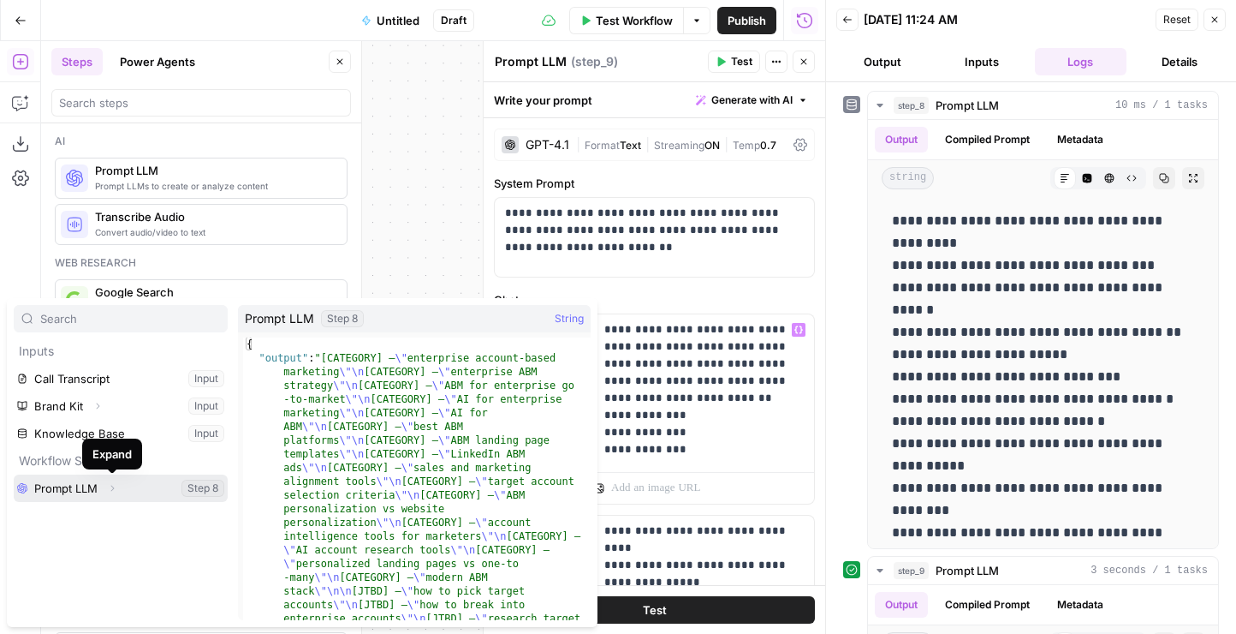
click at [115, 489] on icon "button" at bounding box center [112, 488] width 10 height 10
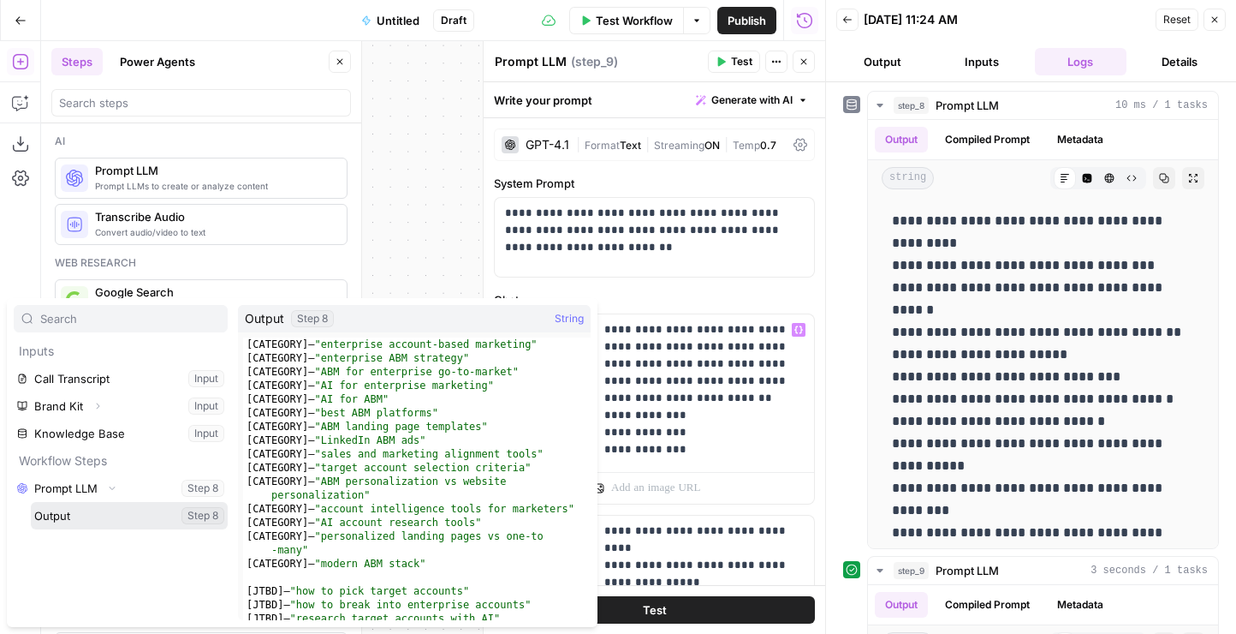
click at [156, 517] on button "Select variable Output" at bounding box center [129, 515] width 197 height 27
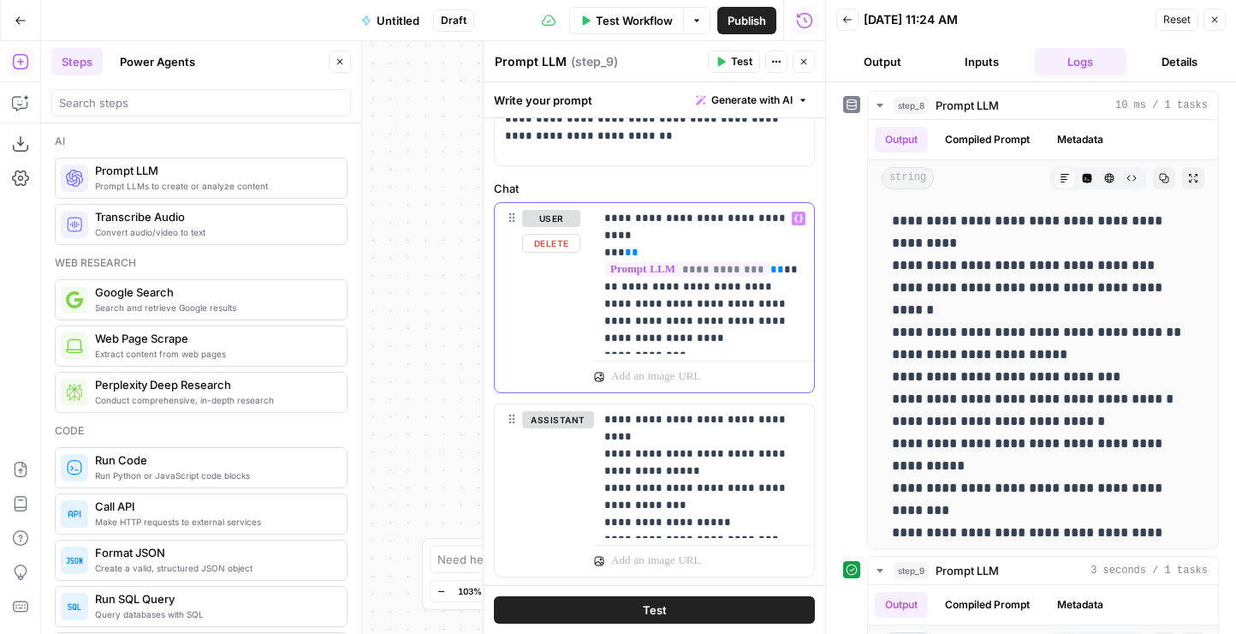
scroll to position [141, 0]
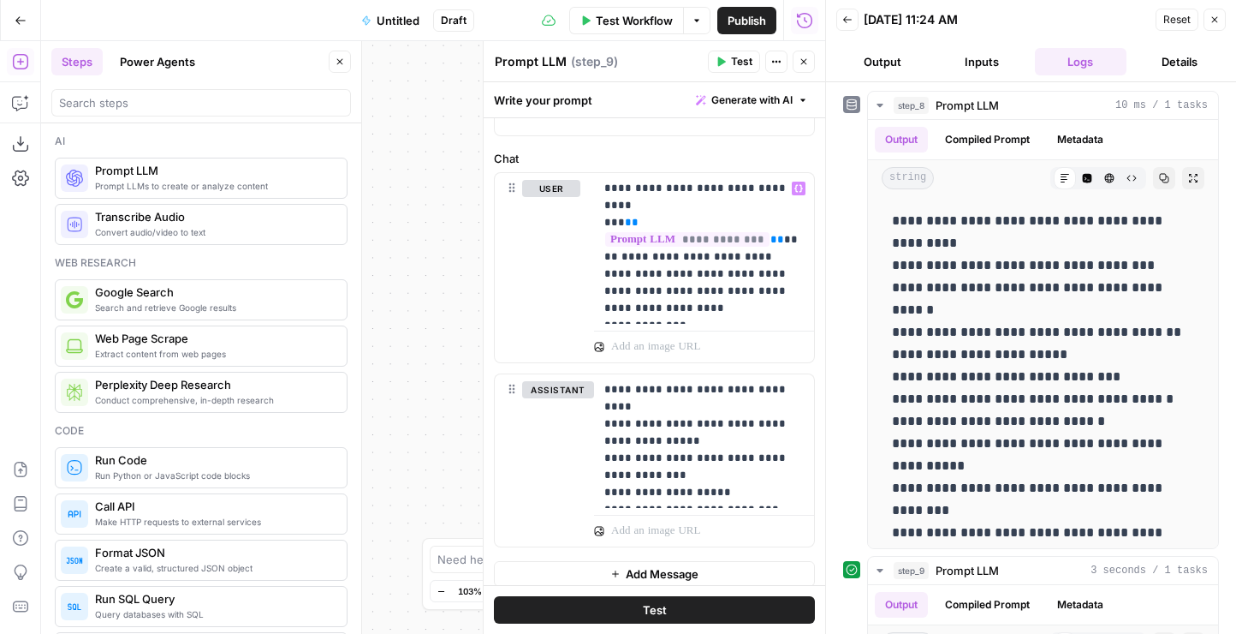
click at [652, 605] on span "Test" at bounding box center [655, 609] width 24 height 17
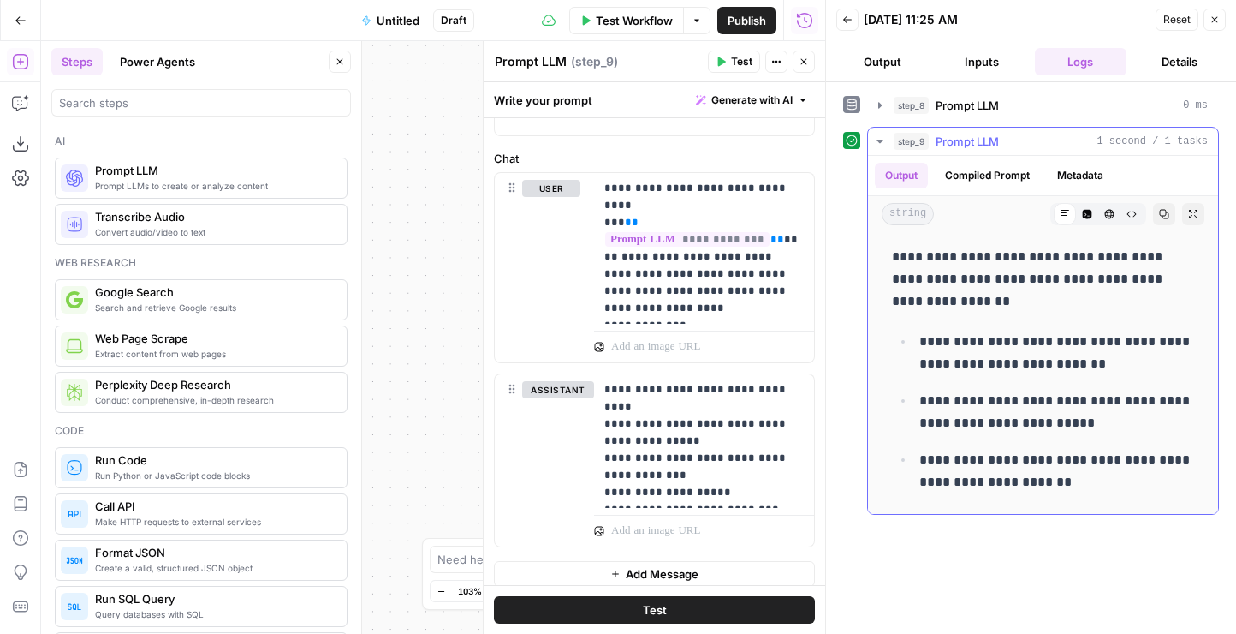
click at [1003, 438] on ul "**********" at bounding box center [1043, 412] width 302 height 164
click at [809, 64] on button "Close" at bounding box center [804, 62] width 22 height 22
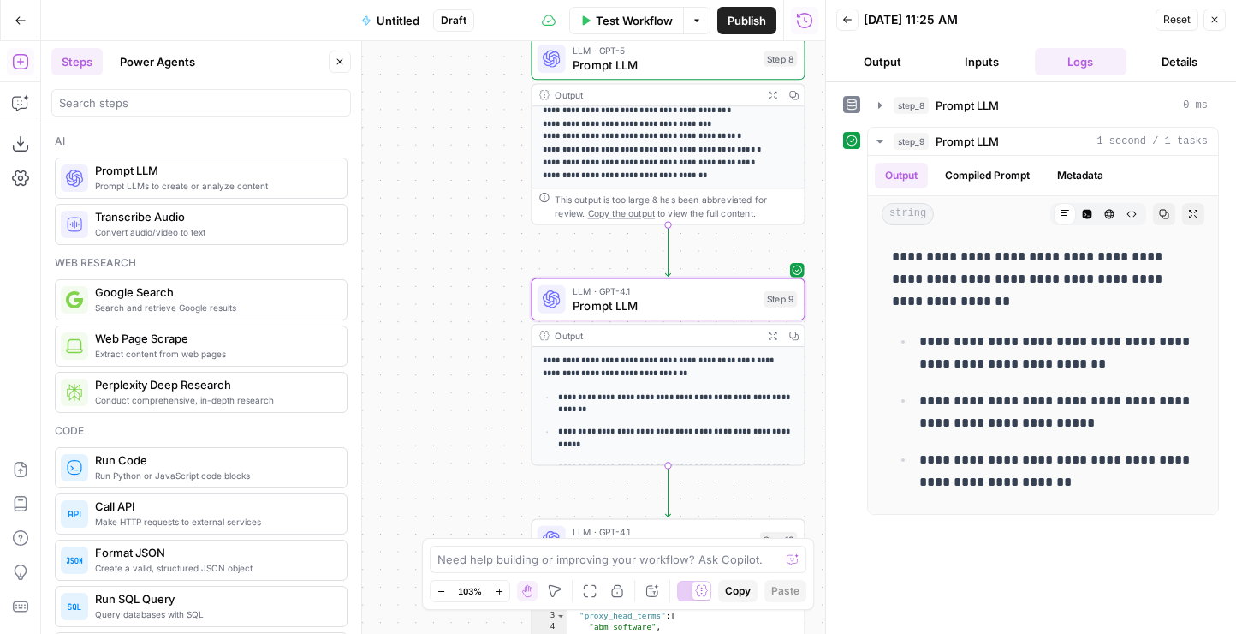
scroll to position [16, 0]
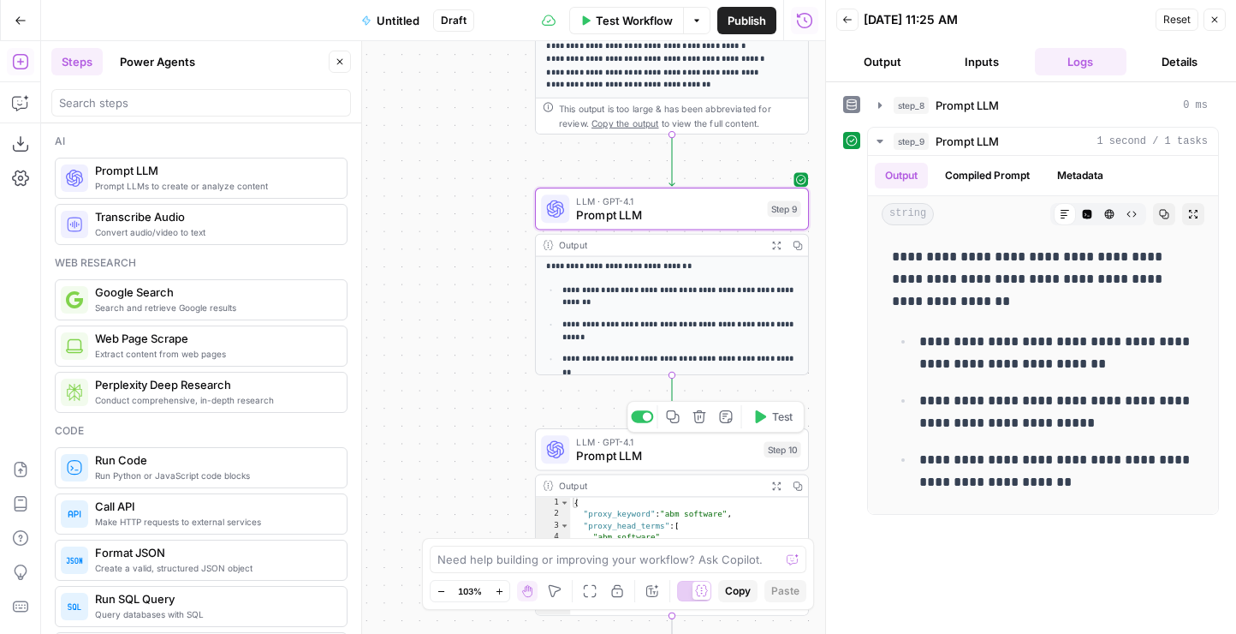
click at [666, 450] on span "Prompt LLM" at bounding box center [666, 456] width 181 height 18
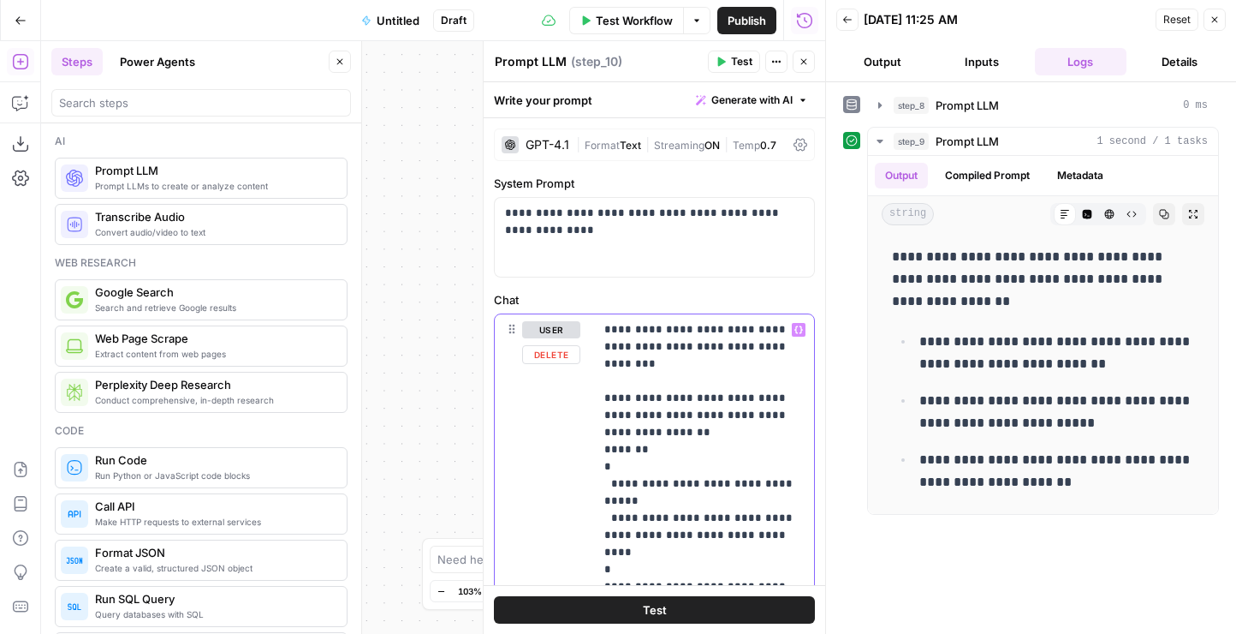
click at [700, 349] on p "**********" at bounding box center [705, 458] width 200 height 274
click at [801, 330] on icon "button" at bounding box center [799, 330] width 9 height 8
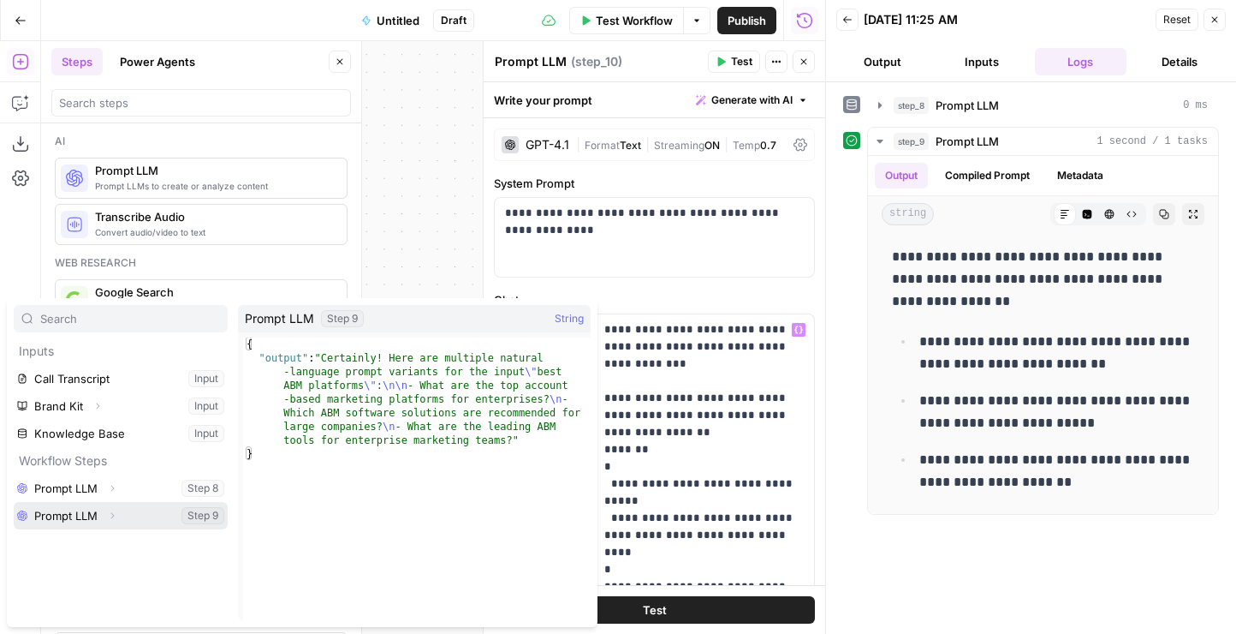
click at [79, 519] on button "Select variable Prompt LLM" at bounding box center [121, 515] width 214 height 27
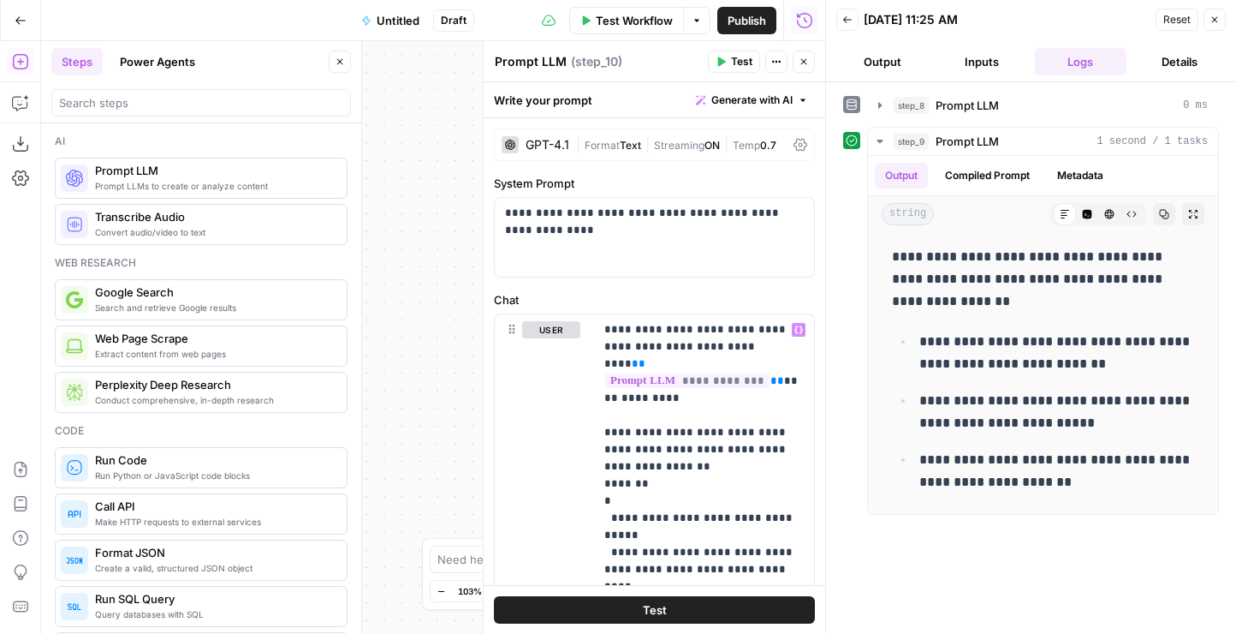
click at [647, 617] on span "Test" at bounding box center [655, 609] width 24 height 17
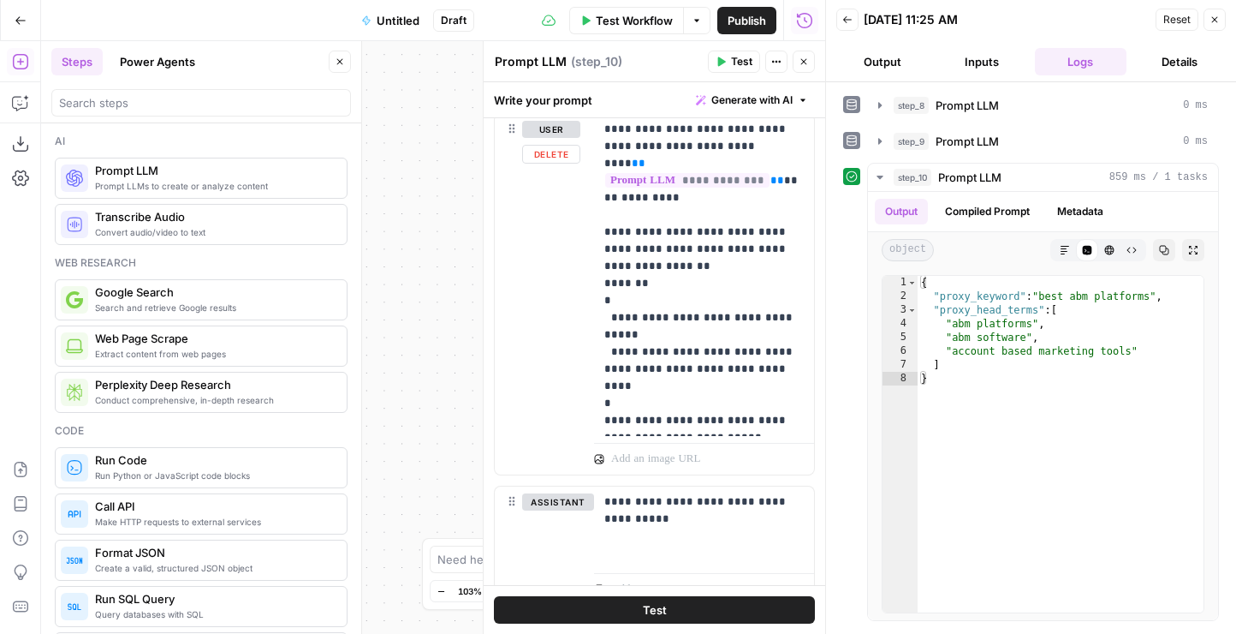
scroll to position [270, 0]
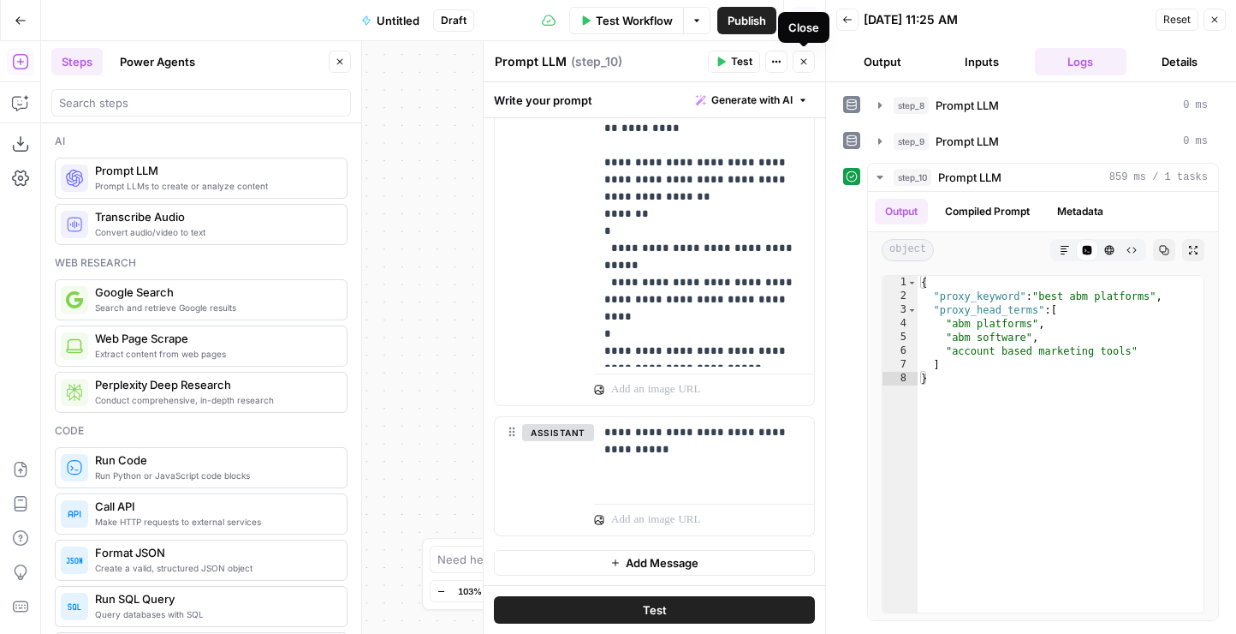
click at [808, 63] on icon "button" at bounding box center [804, 62] width 10 height 10
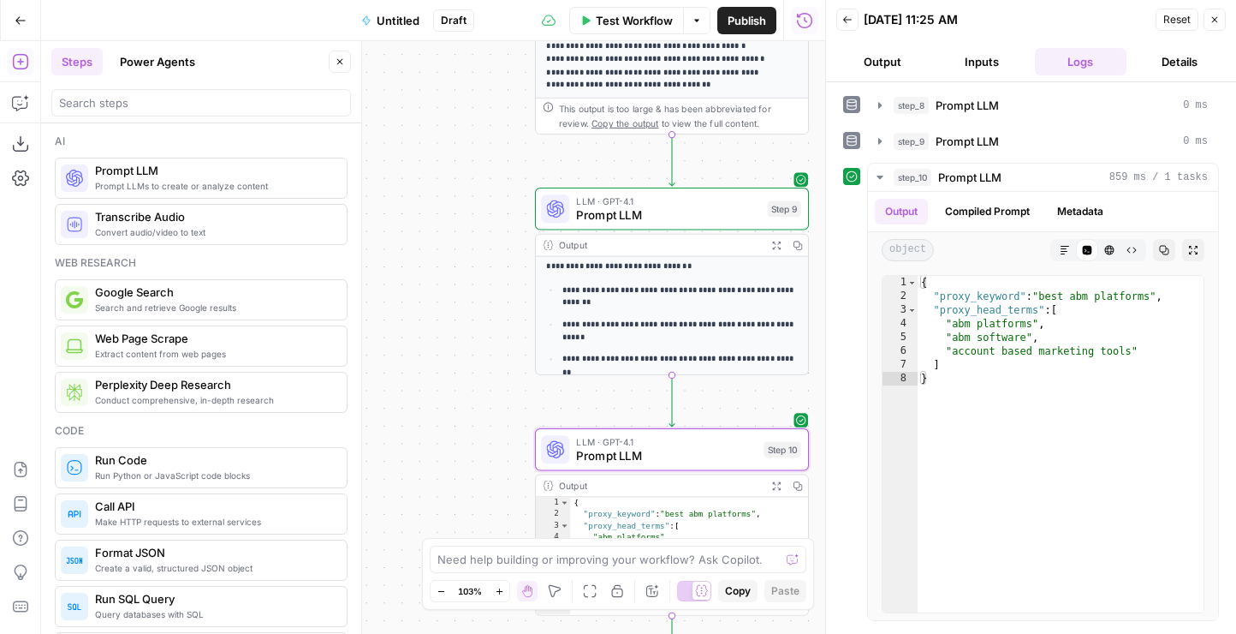
click at [1222, 18] on button "Close" at bounding box center [1215, 20] width 22 height 22
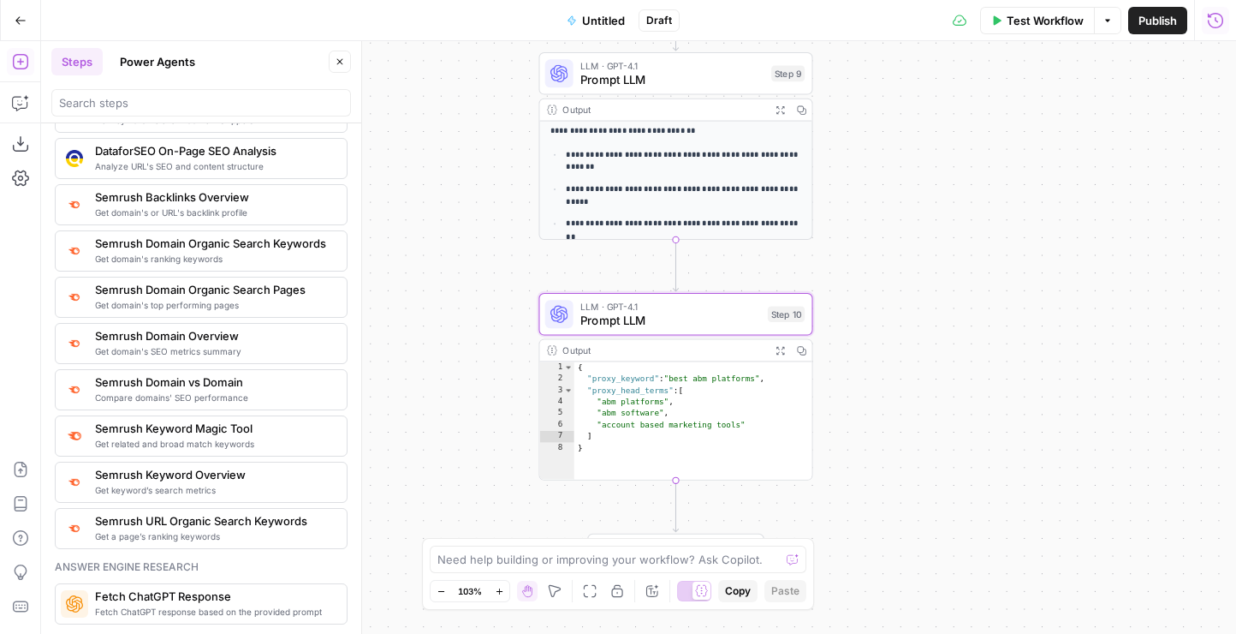
scroll to position [1885, 0]
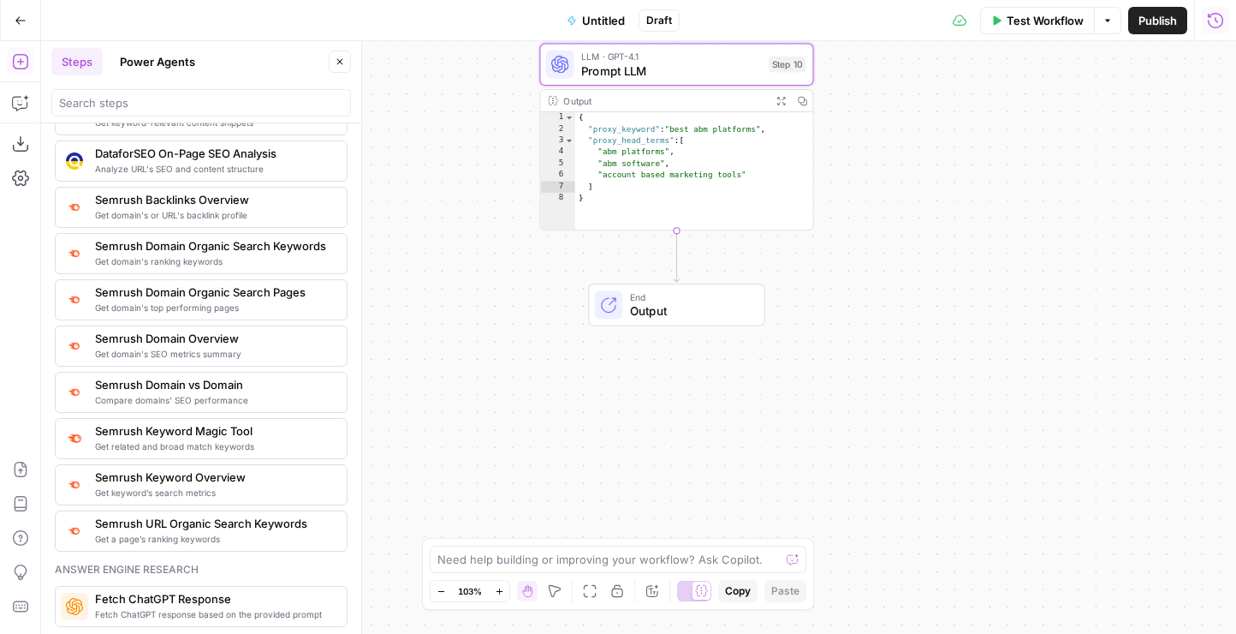
click at [256, 482] on span "Semrush Keyword Overview" at bounding box center [214, 476] width 238 height 17
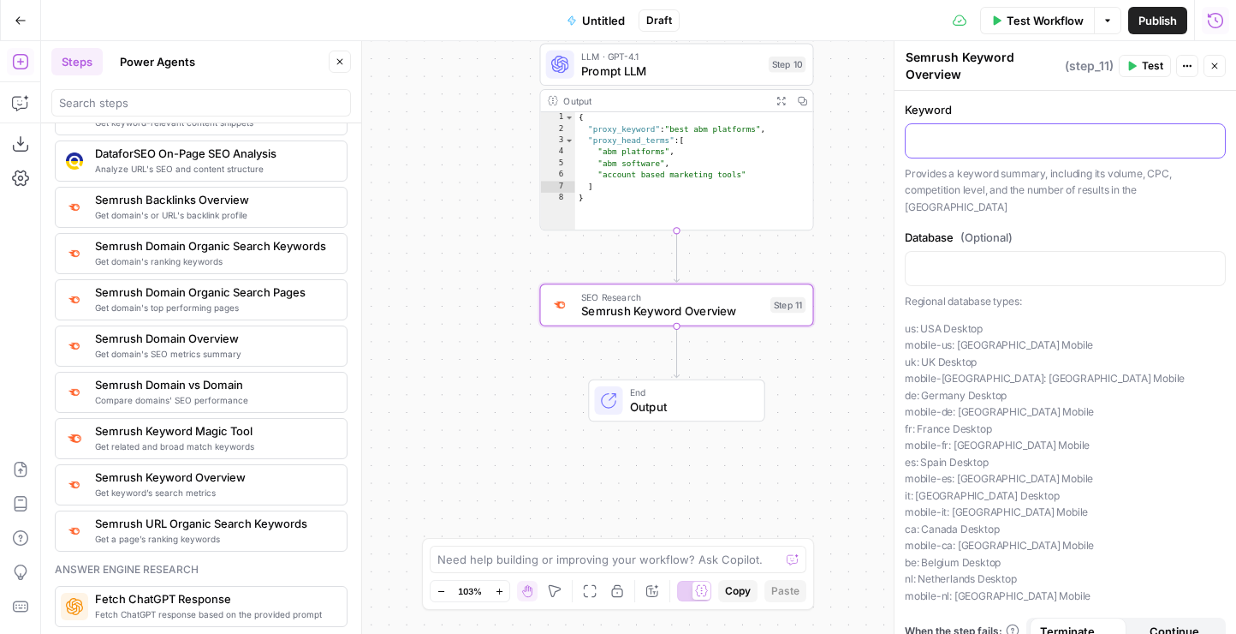
click at [969, 139] on p at bounding box center [1065, 139] width 299 height 17
click at [1214, 140] on button "Variables Menu" at bounding box center [1210, 140] width 14 height 14
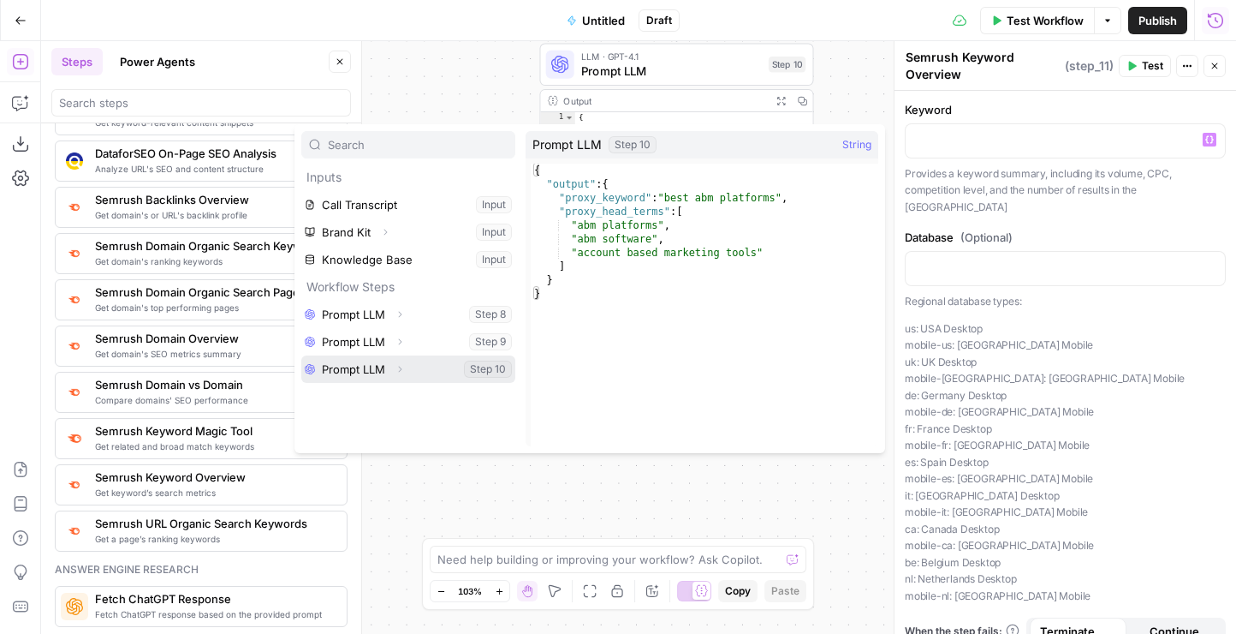
click at [360, 366] on button "Select variable Prompt LLM" at bounding box center [408, 368] width 214 height 27
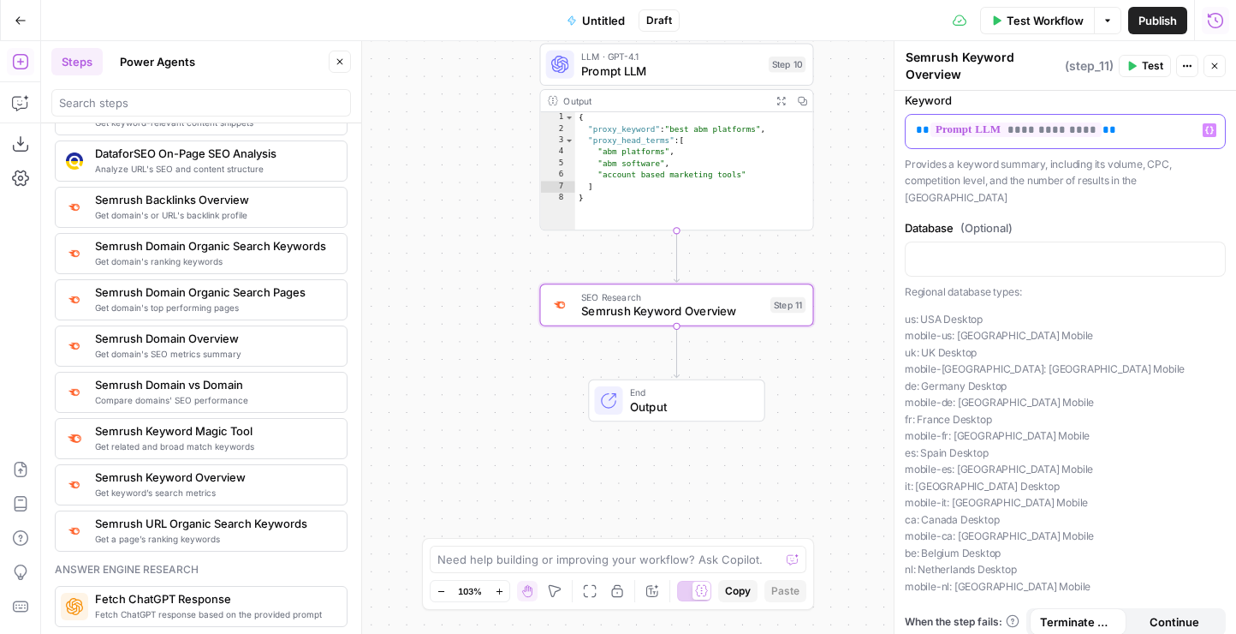
scroll to position [9, 0]
click at [1148, 64] on span "Test" at bounding box center [1152, 65] width 21 height 15
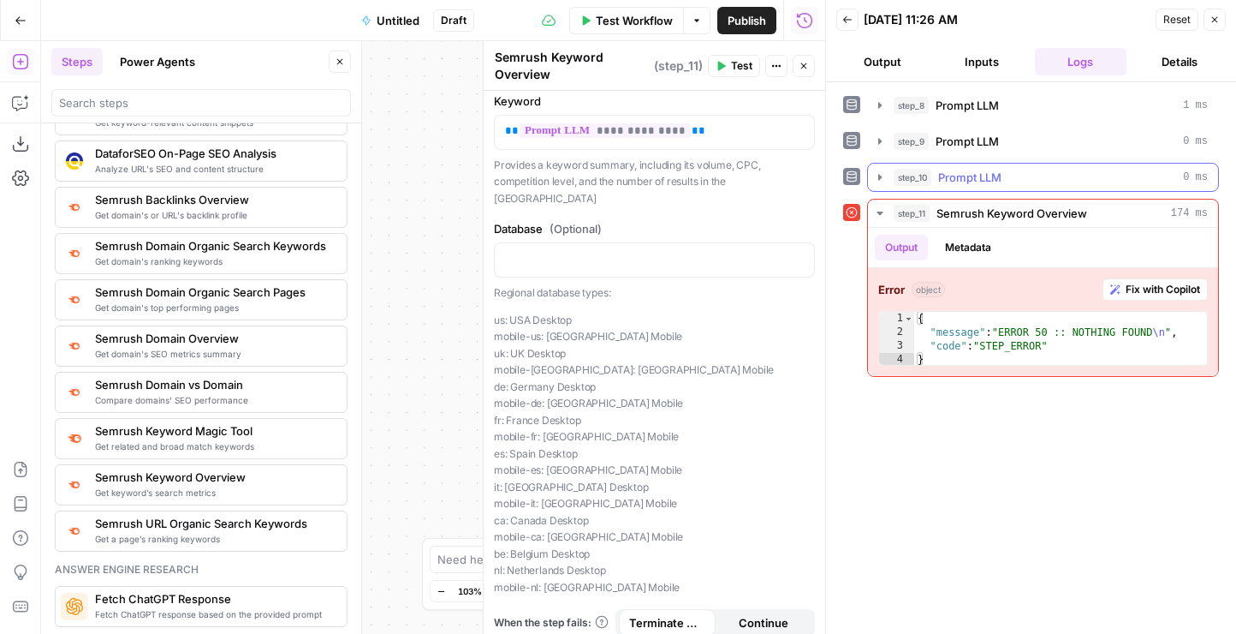
click at [972, 179] on span "Prompt LLM" at bounding box center [969, 177] width 63 height 17
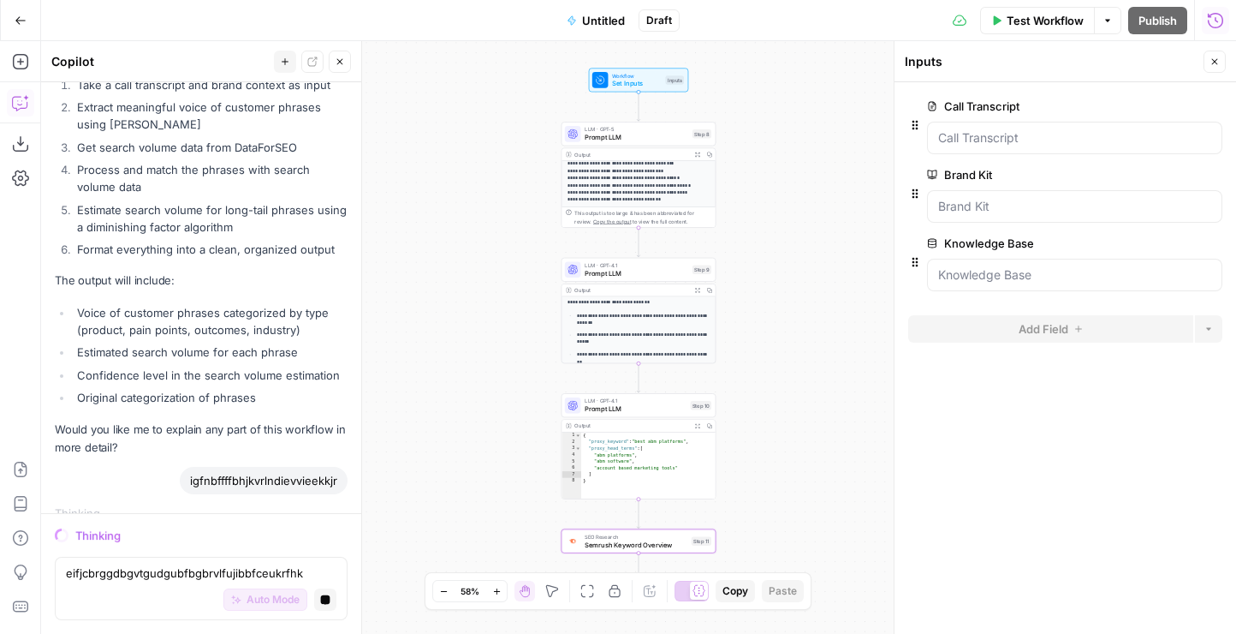
scroll to position [1372, 0]
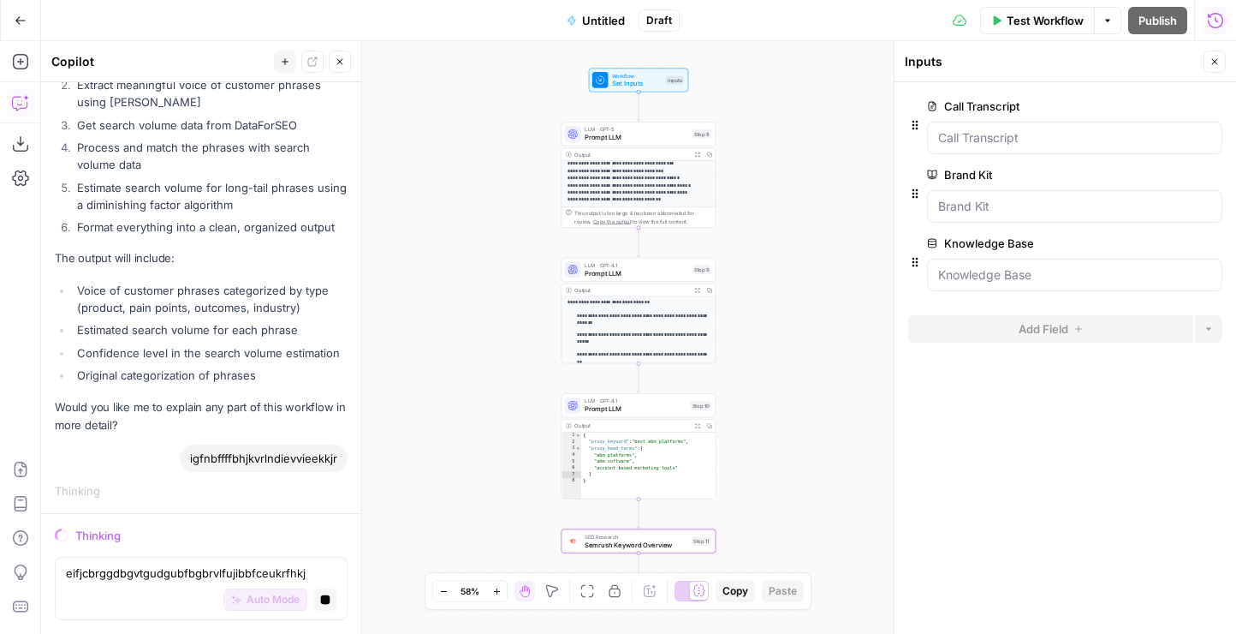
type textarea "eifjcbrggdbgvtgudgubfbgbrvlfujibbfceukrfhkju"
click at [155, 567] on textarea "eifjcbrggdbgvtgudgubfbgbrvlfujibbfceukrfhkju" at bounding box center [201, 572] width 271 height 17
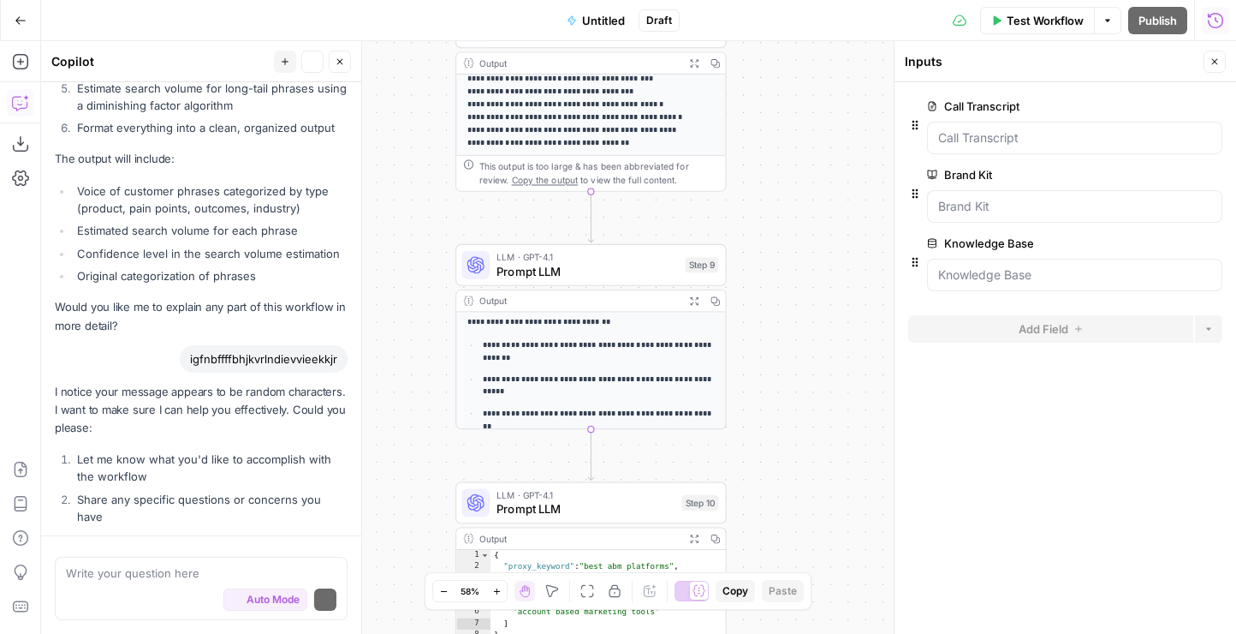
scroll to position [1557, 0]
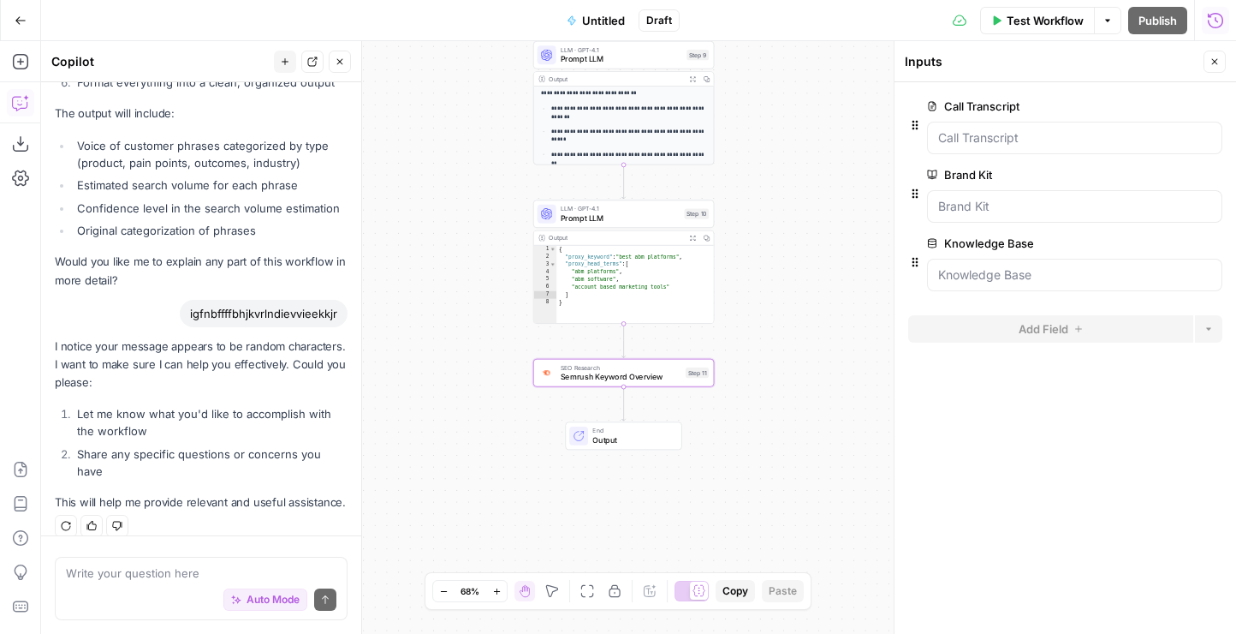
drag, startPoint x: 818, startPoint y: 390, endPoint x: 759, endPoint y: 155, distance: 242.8
click at [759, 155] on div "**********" at bounding box center [638, 337] width 1195 height 593
click at [608, 365] on span "SEO Research" at bounding box center [621, 367] width 120 height 9
click at [1215, 57] on icon "button" at bounding box center [1215, 62] width 10 height 10
click at [635, 375] on span "Semrush Keyword Overview" at bounding box center [621, 377] width 120 height 12
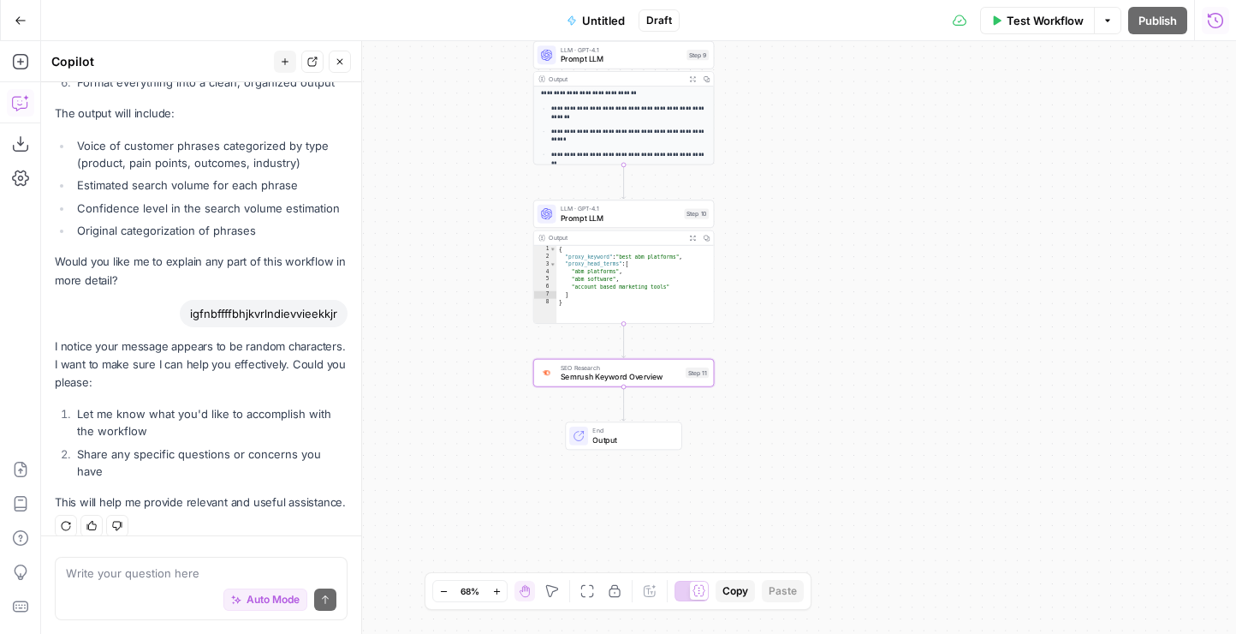
click at [625, 216] on span "Prompt LLM" at bounding box center [620, 218] width 119 height 12
click at [184, 585] on div "Auto Mode Send" at bounding box center [201, 600] width 271 height 38
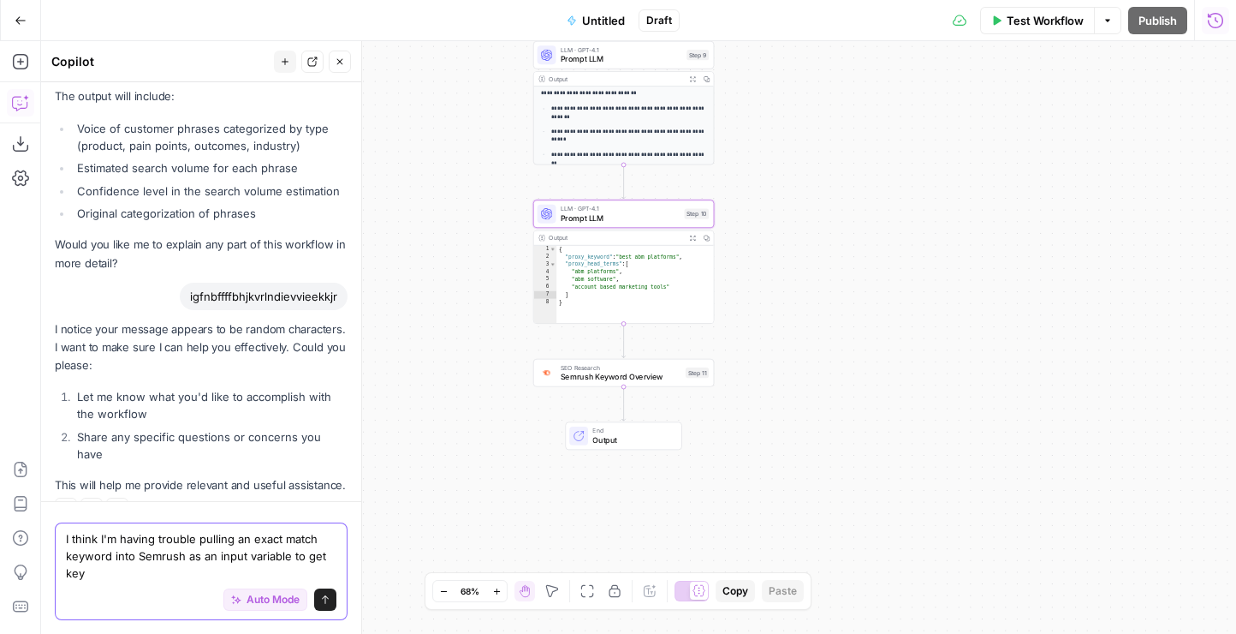
scroll to position [1591, 0]
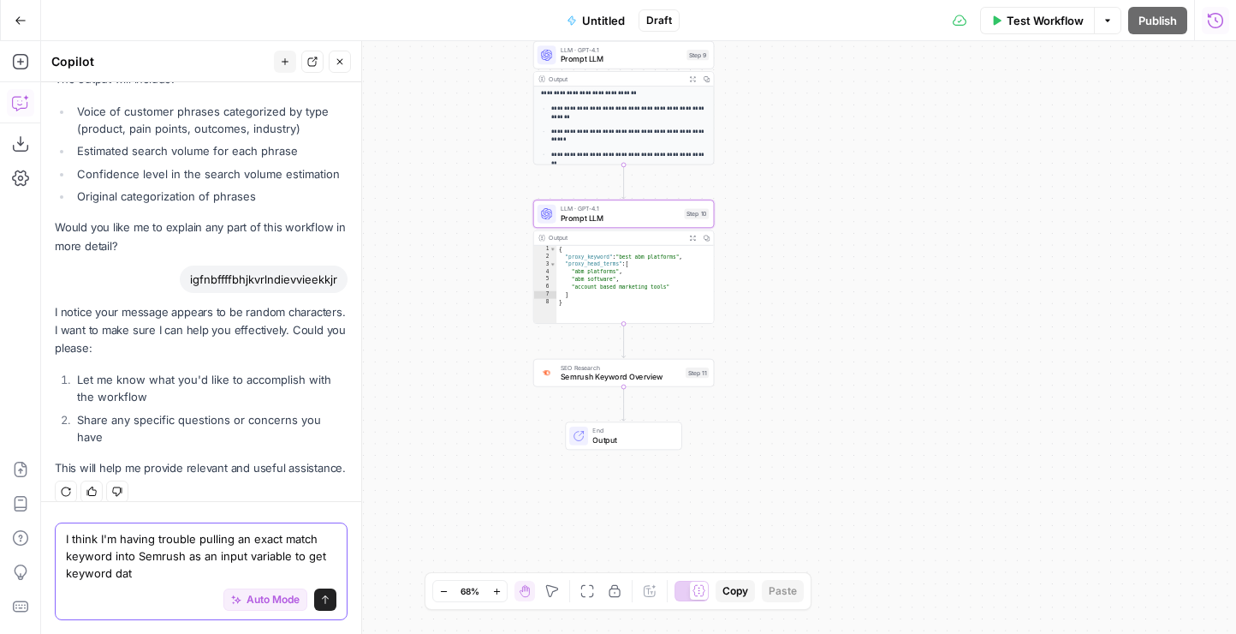
type textarea "I think I'm having trouble pulling an exact match keyword into Semrush as an in…"
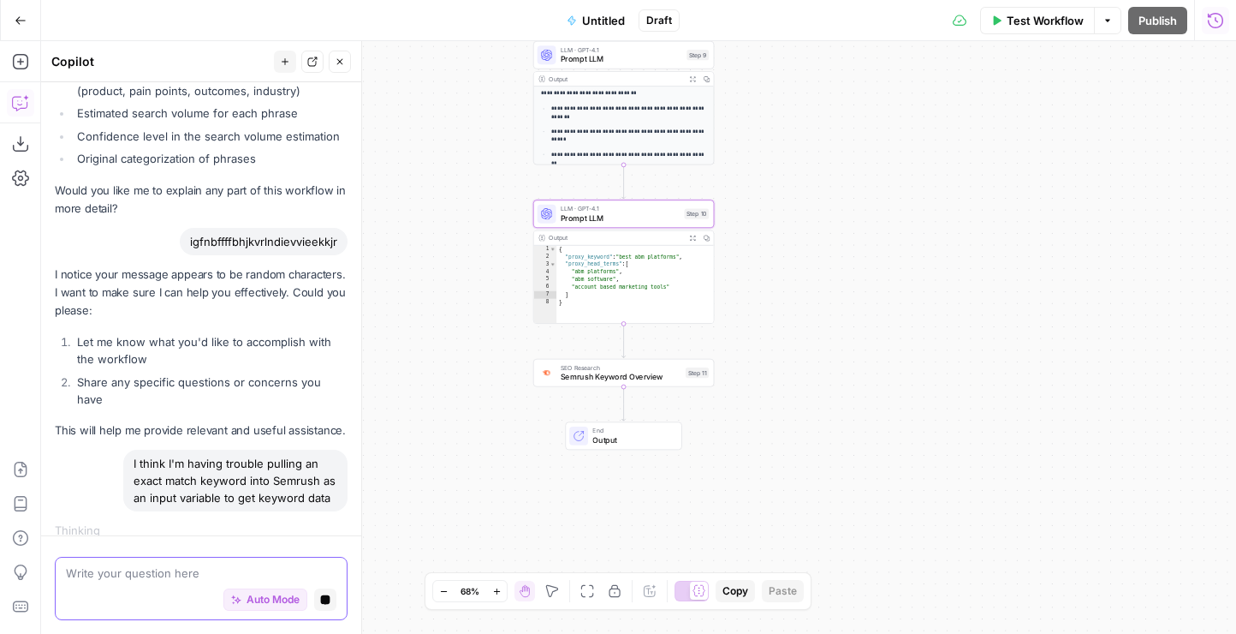
scroll to position [1611, 0]
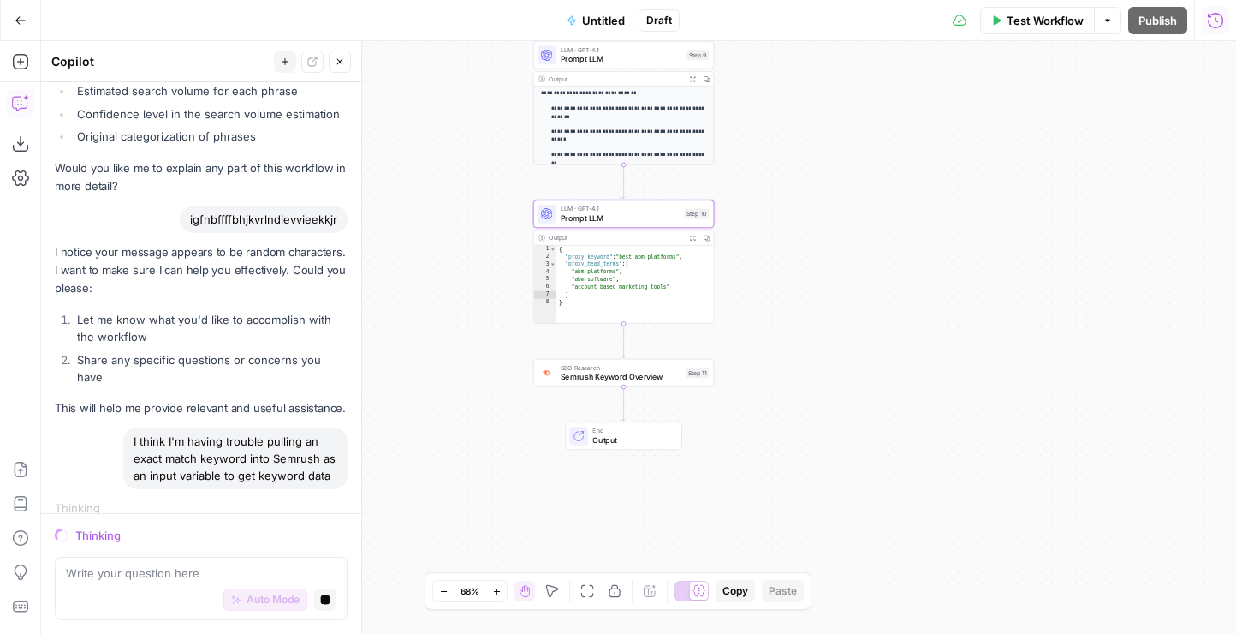
click at [587, 59] on span "Prompt LLM" at bounding box center [622, 59] width 122 height 12
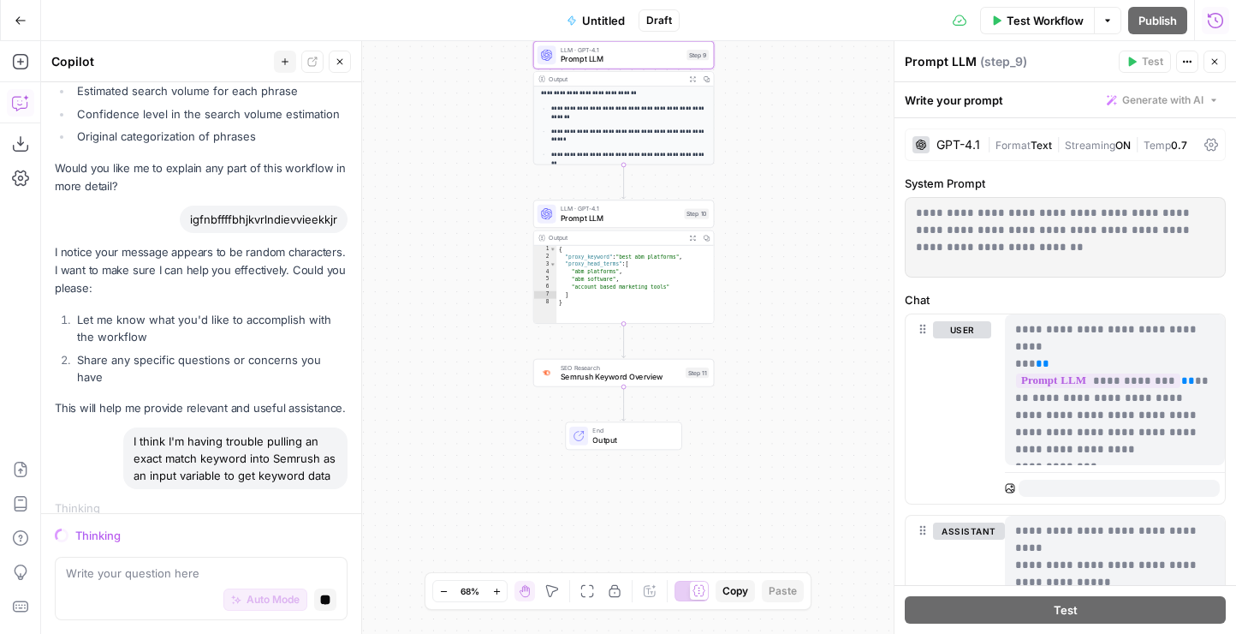
click at [596, 207] on span "LLM · GPT-4.1" at bounding box center [620, 208] width 119 height 9
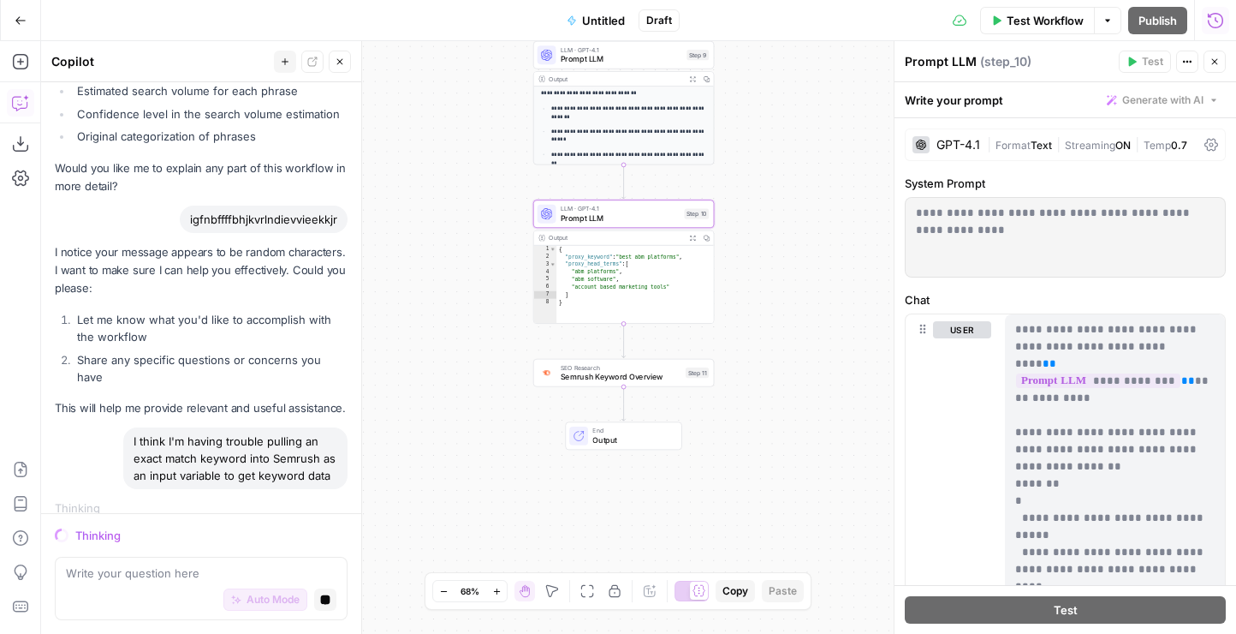
click at [591, 368] on span "SEO Research" at bounding box center [621, 367] width 120 height 9
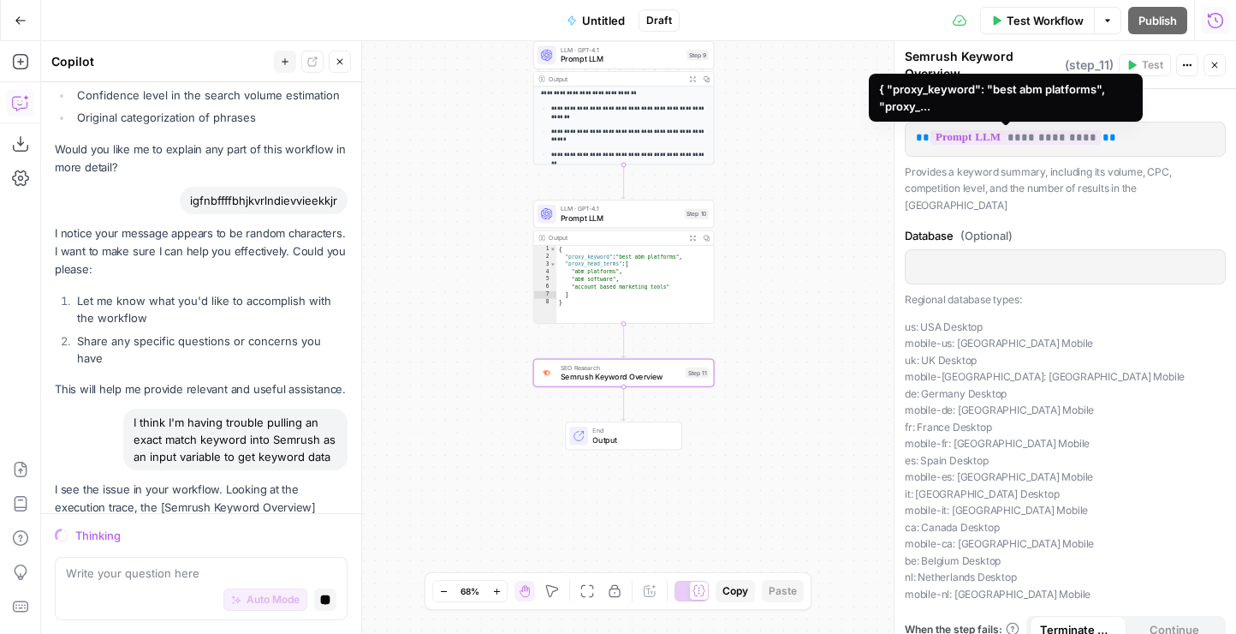
click at [1008, 143] on span "**********" at bounding box center [1016, 137] width 171 height 15
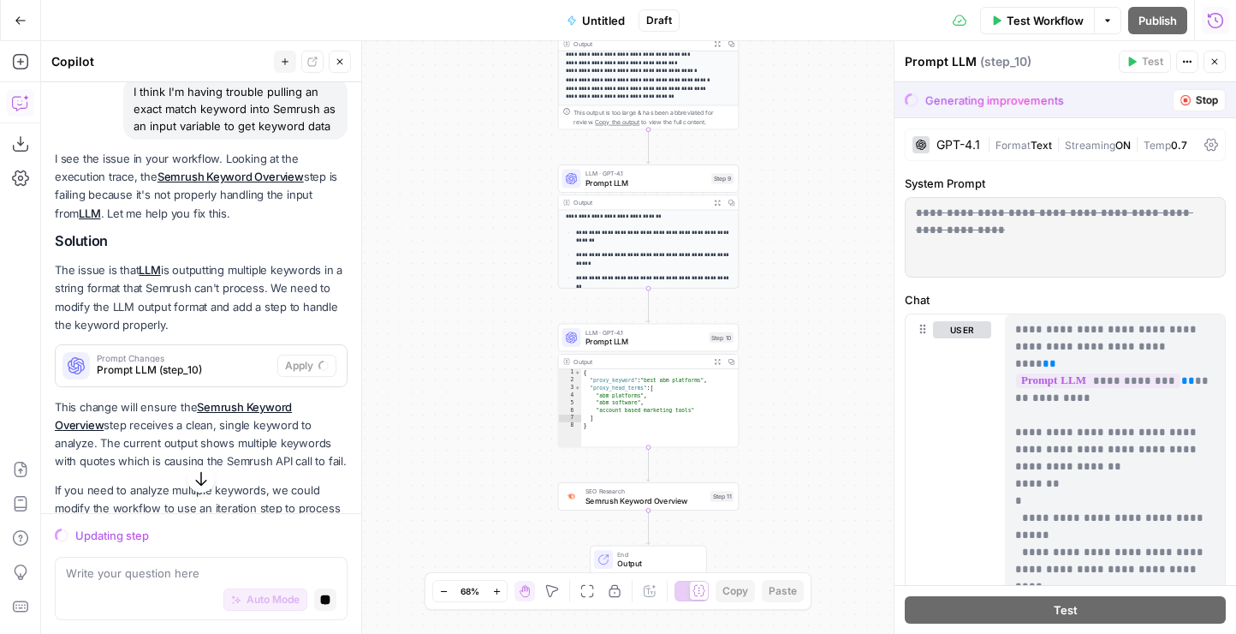
scroll to position [2011, 0]
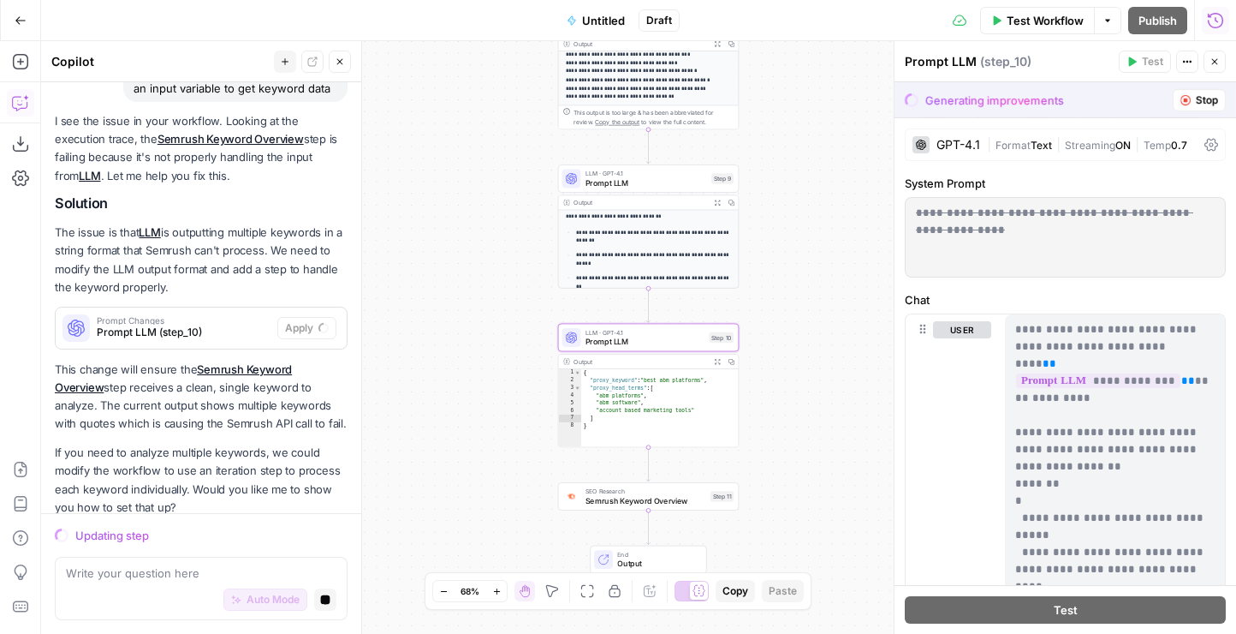
click at [237, 316] on span "Prompt Changes" at bounding box center [184, 320] width 174 height 9
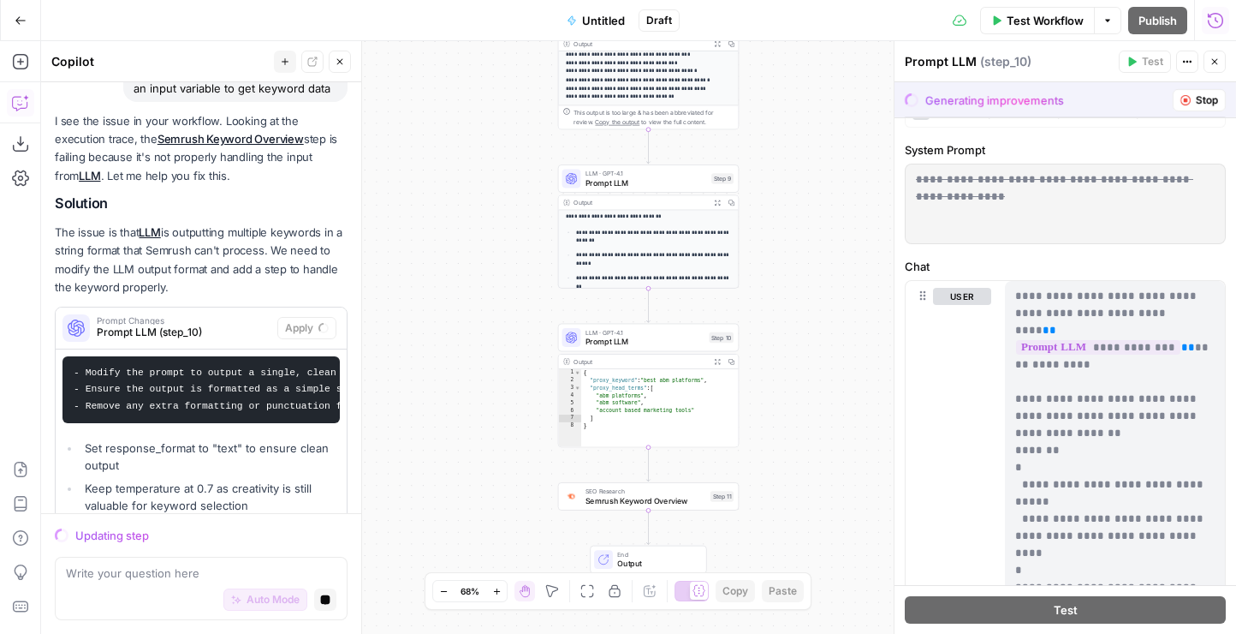
scroll to position [0, 0]
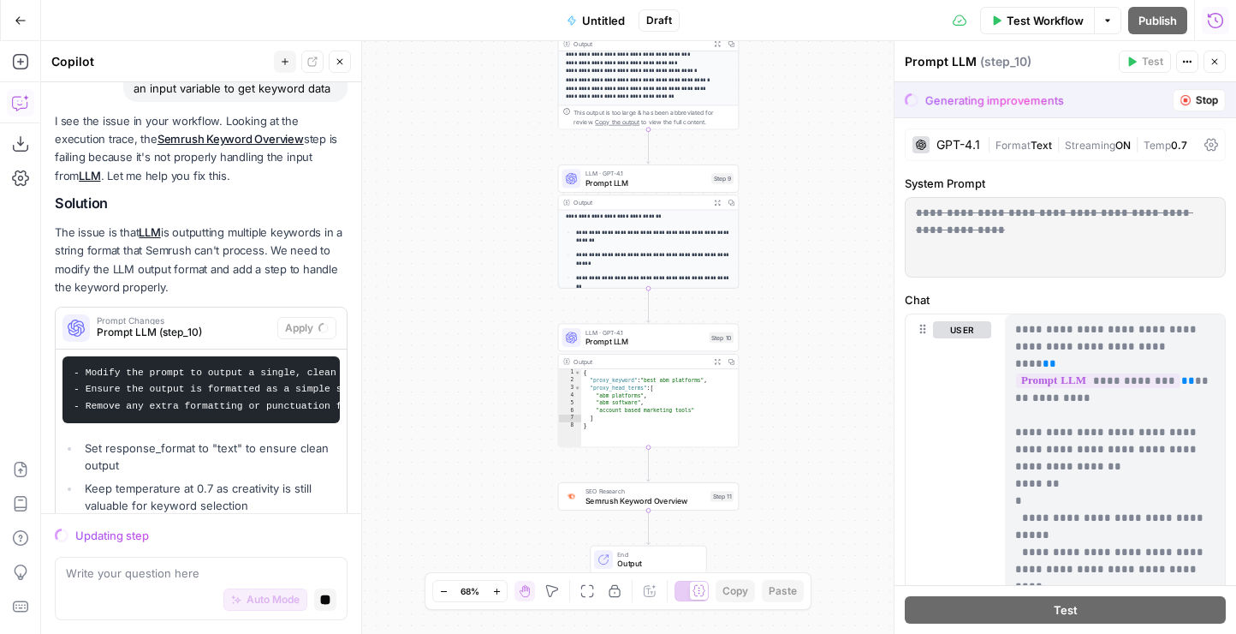
click at [1007, 254] on div "**********" at bounding box center [1065, 237] width 319 height 79
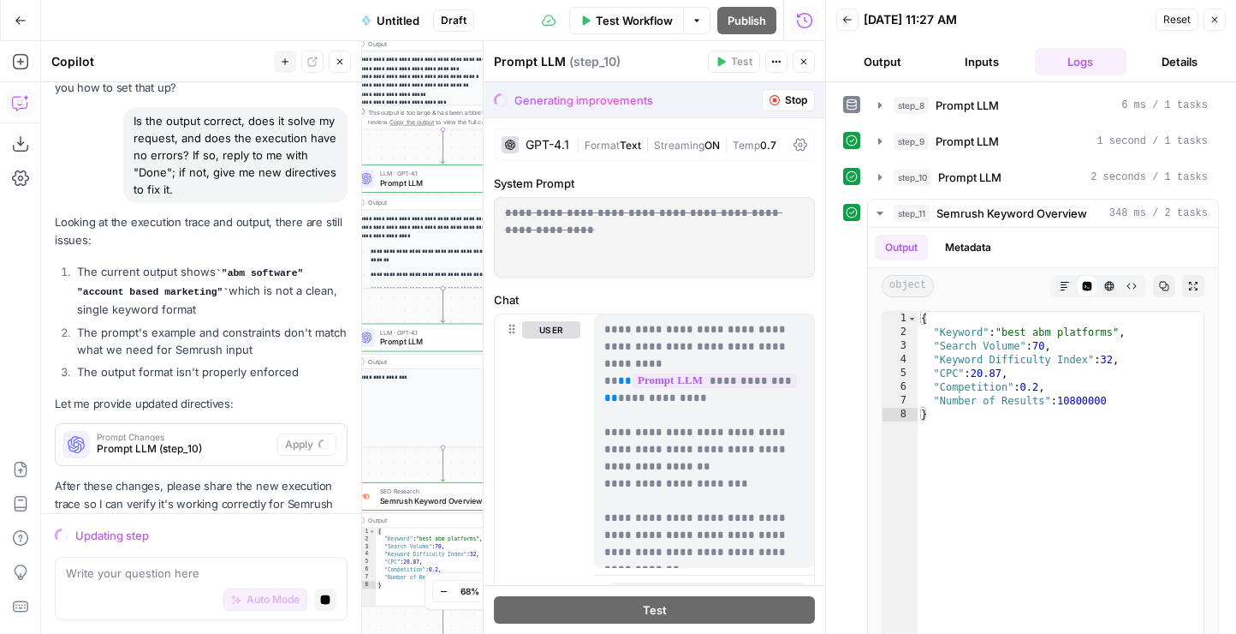
scroll to position [2426, 0]
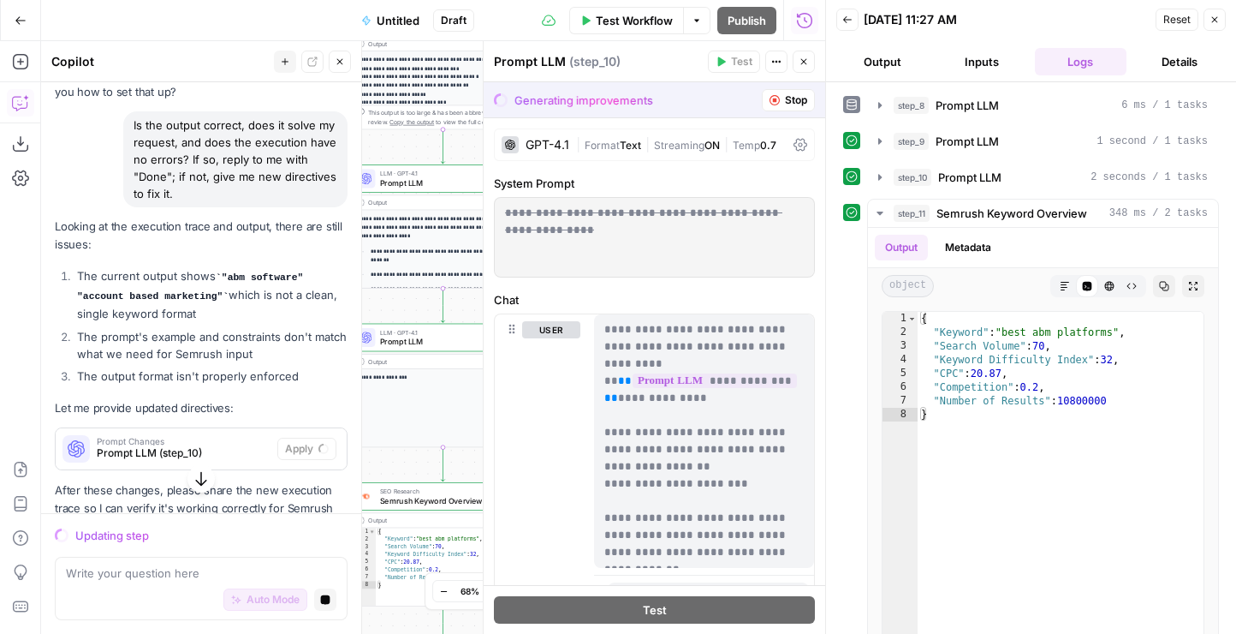
click at [430, 497] on span "Semrush Keyword Overview" at bounding box center [440, 500] width 120 height 12
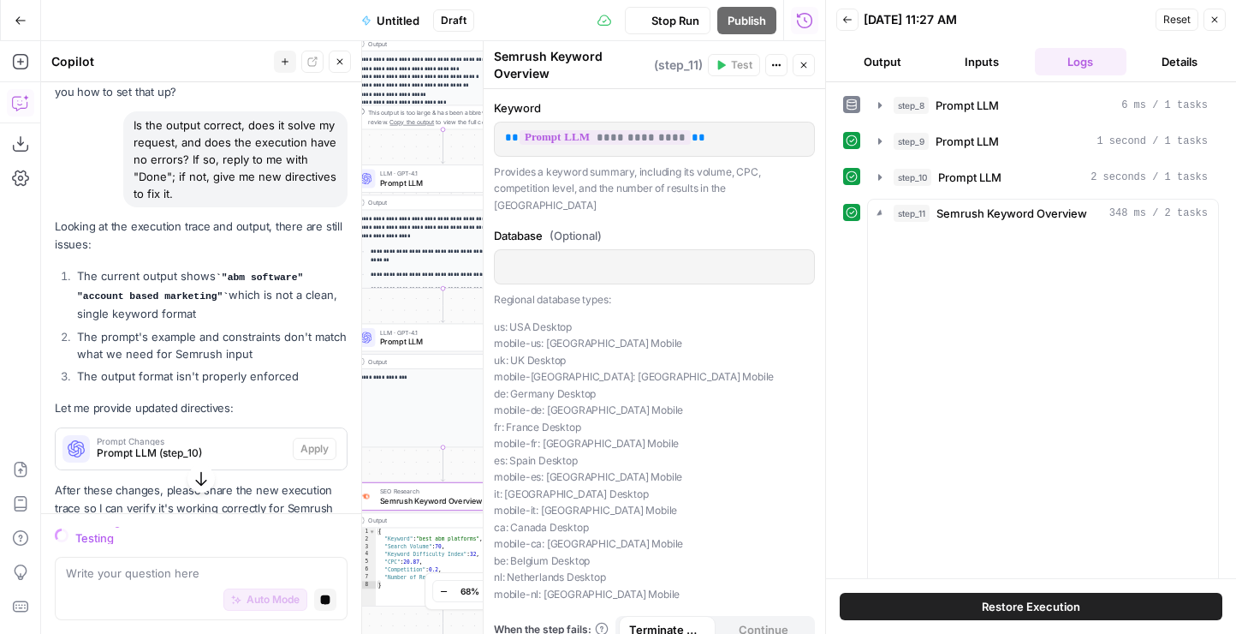
click at [422, 342] on span "Prompt LLM" at bounding box center [439, 342] width 119 height 12
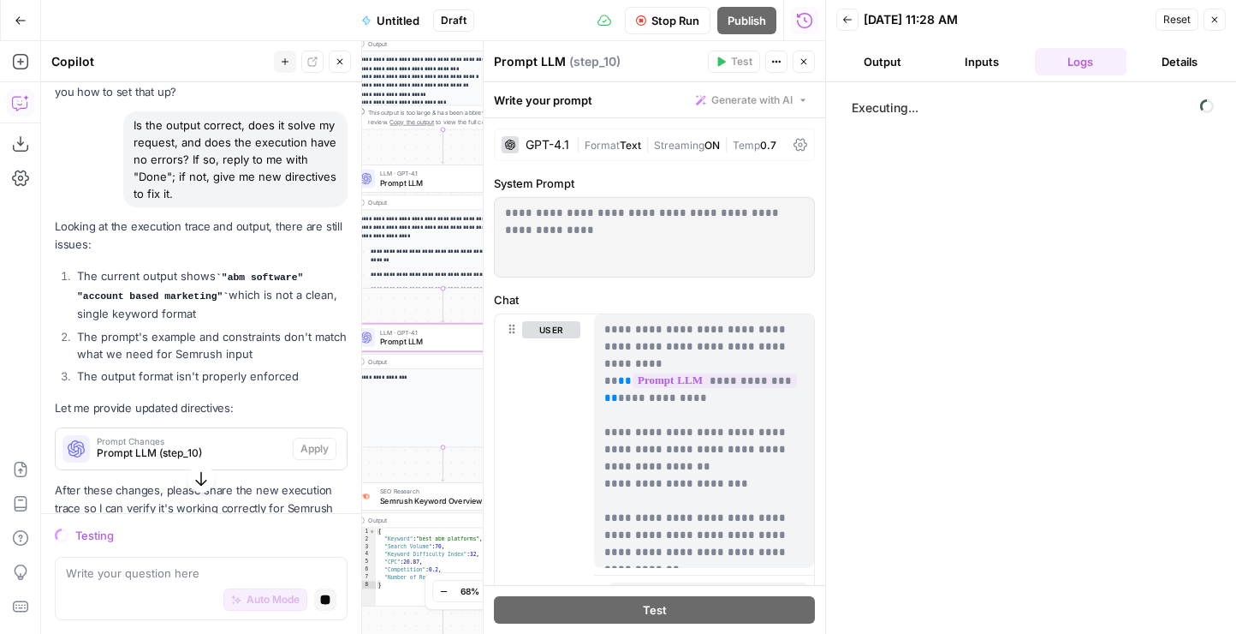
click at [422, 497] on span "Semrush Keyword Overview" at bounding box center [440, 500] width 120 height 12
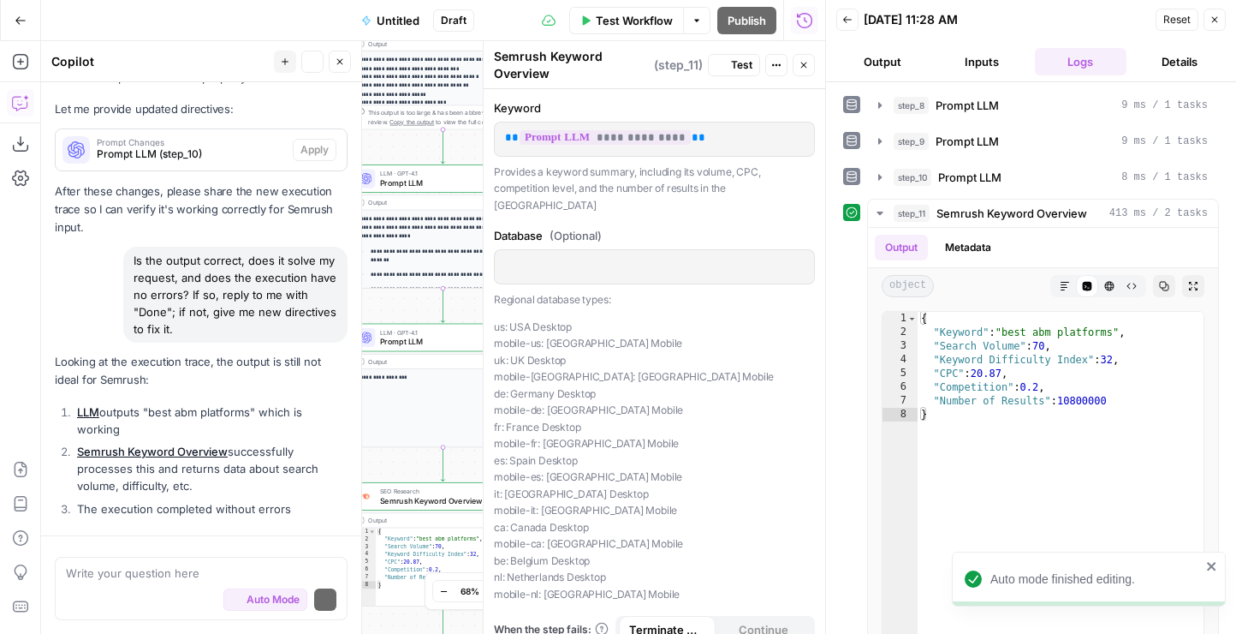
scroll to position [2907, 0]
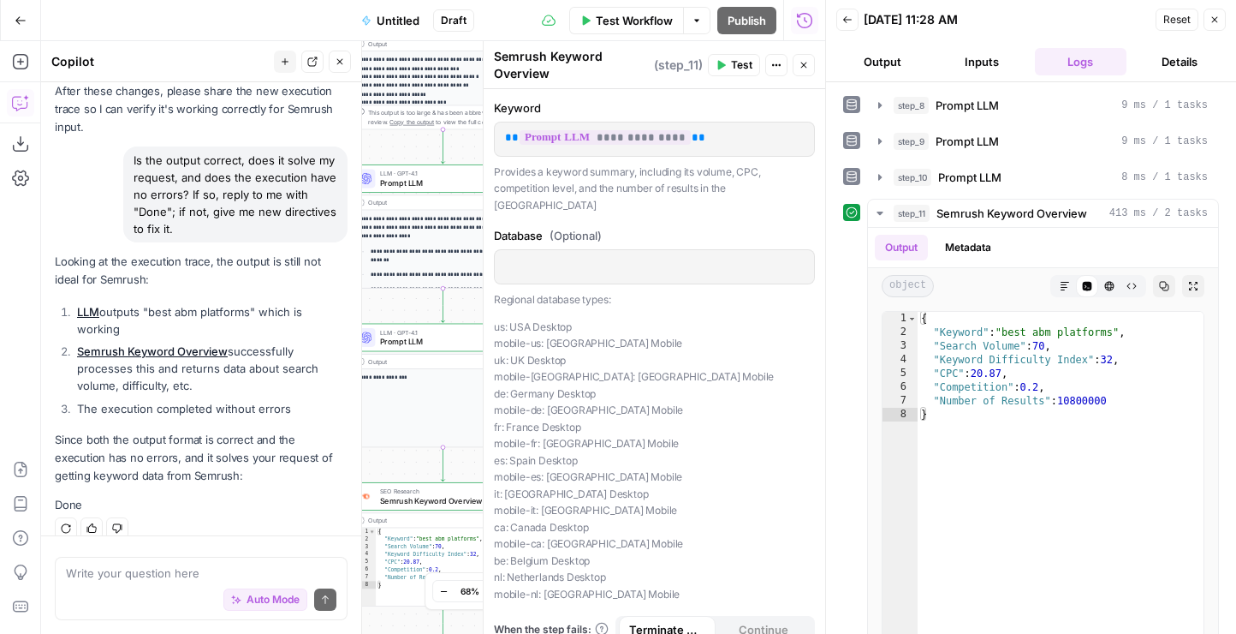
click at [157, 586] on div "Auto Mode Send" at bounding box center [201, 600] width 271 height 38
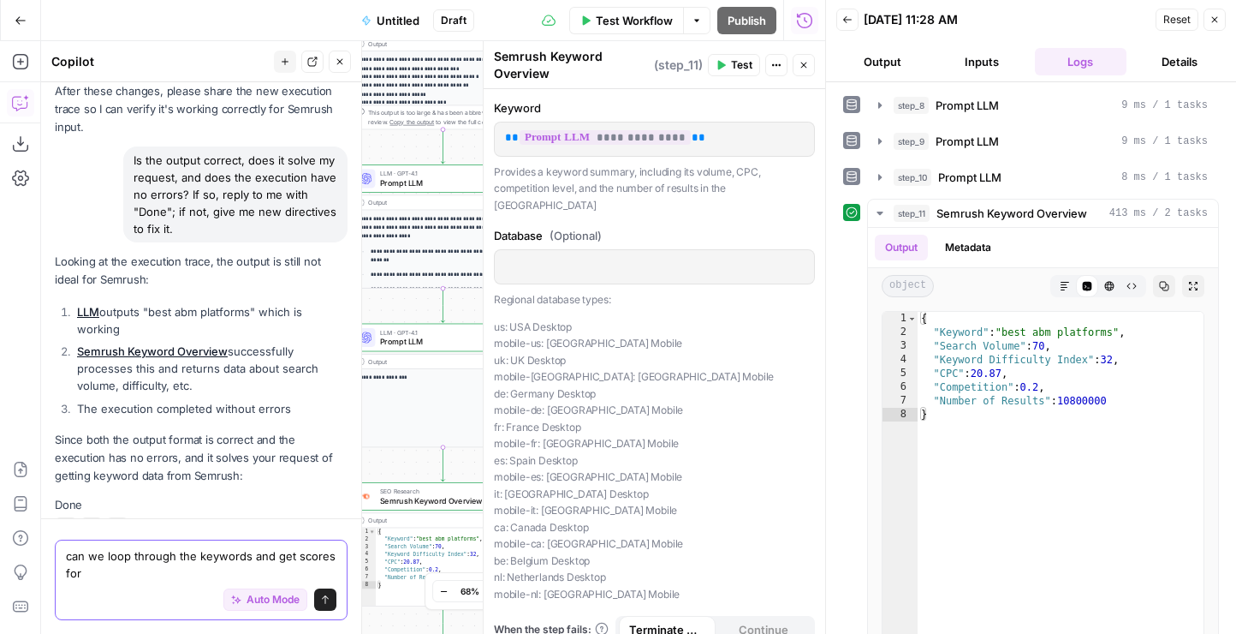
scroll to position [2924, 0]
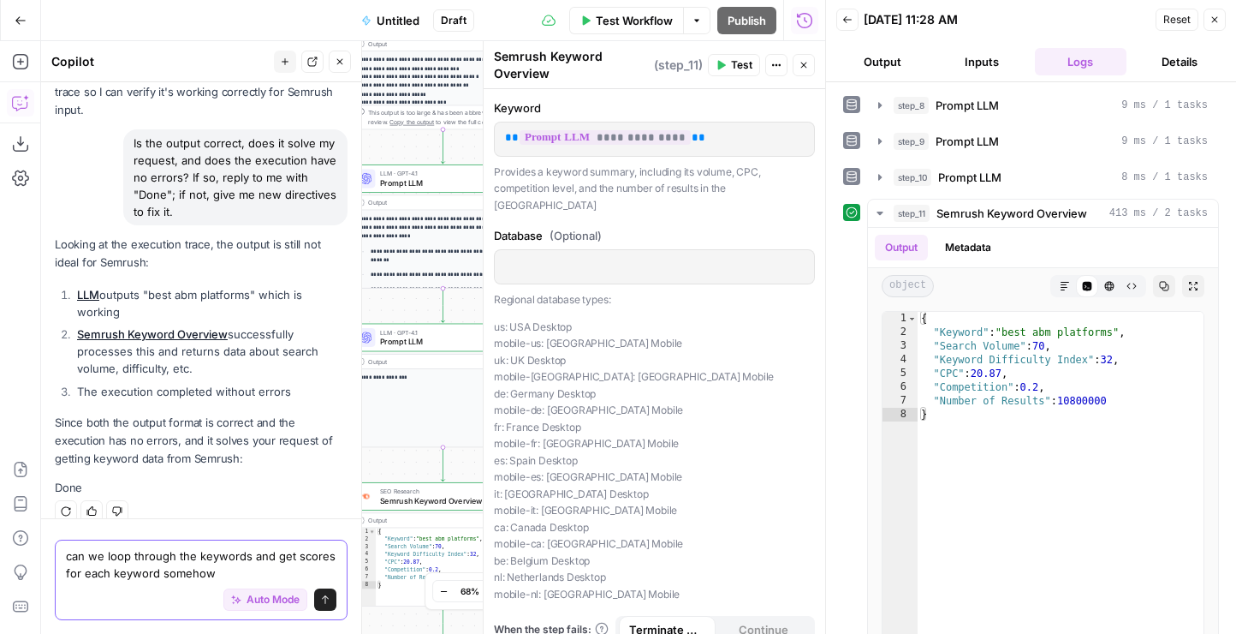
type textarea "can we loop through the keywords and get scores for each keyword somehow?"
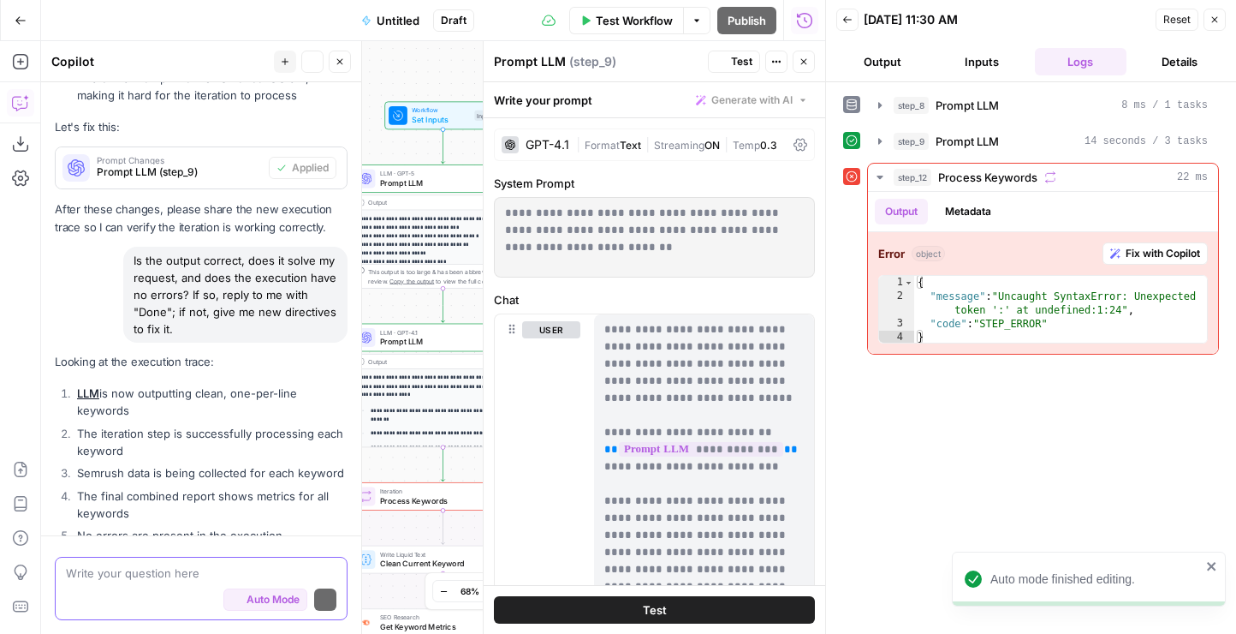
scroll to position [4748, 0]
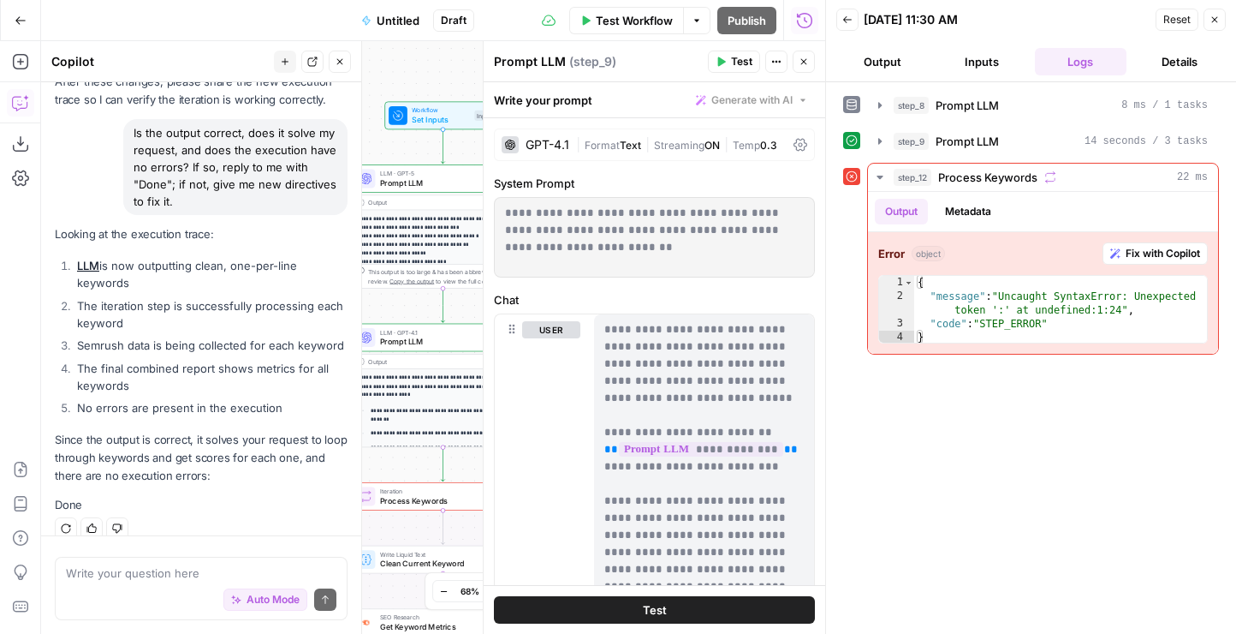
click at [849, 21] on icon "button" at bounding box center [848, 20] width 10 height 10
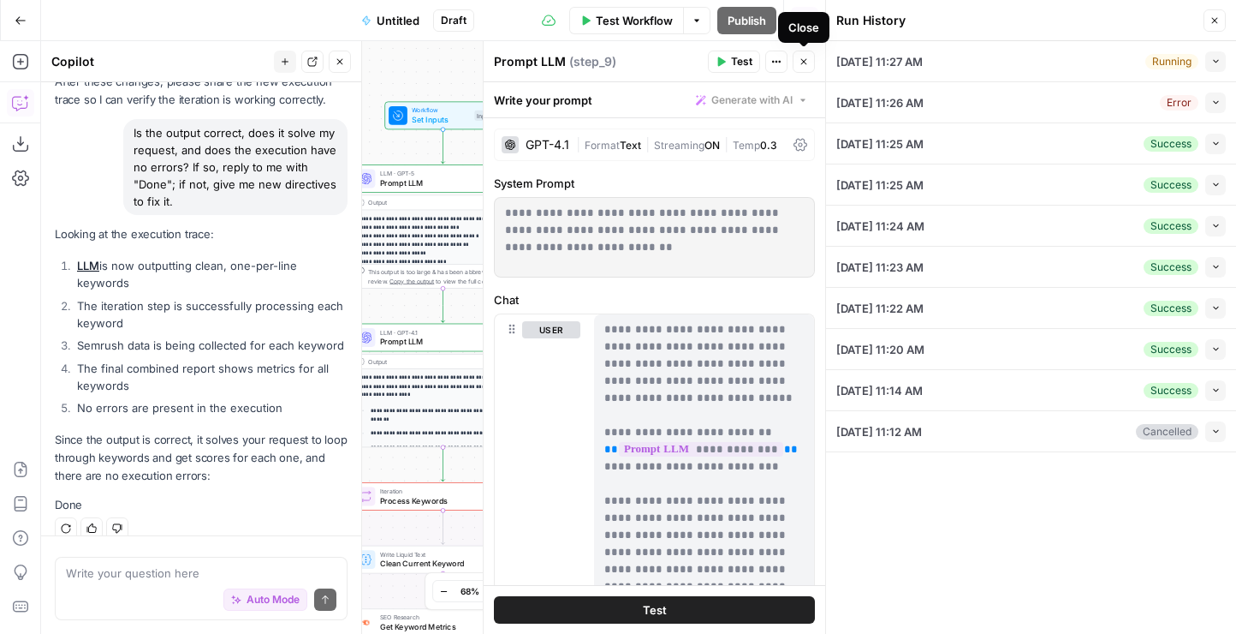
click at [807, 60] on icon "button" at bounding box center [804, 62] width 10 height 10
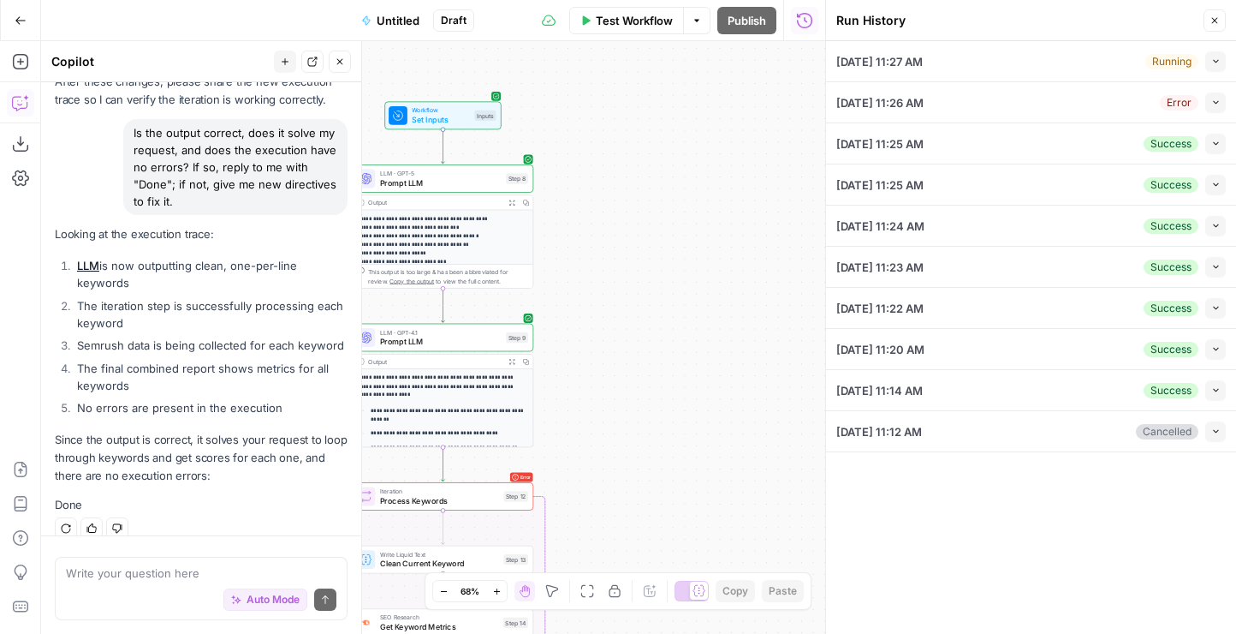
click at [655, 22] on span "Test Workflow" at bounding box center [634, 20] width 77 height 17
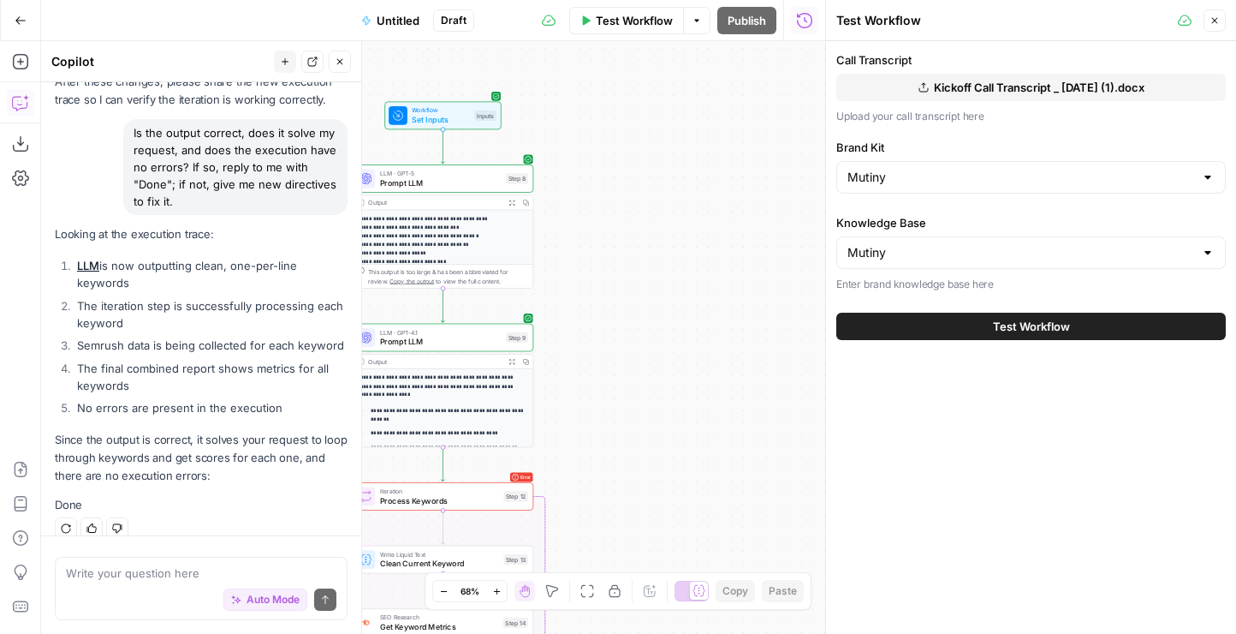
click at [952, 326] on button "Test Workflow" at bounding box center [1032, 326] width 390 height 27
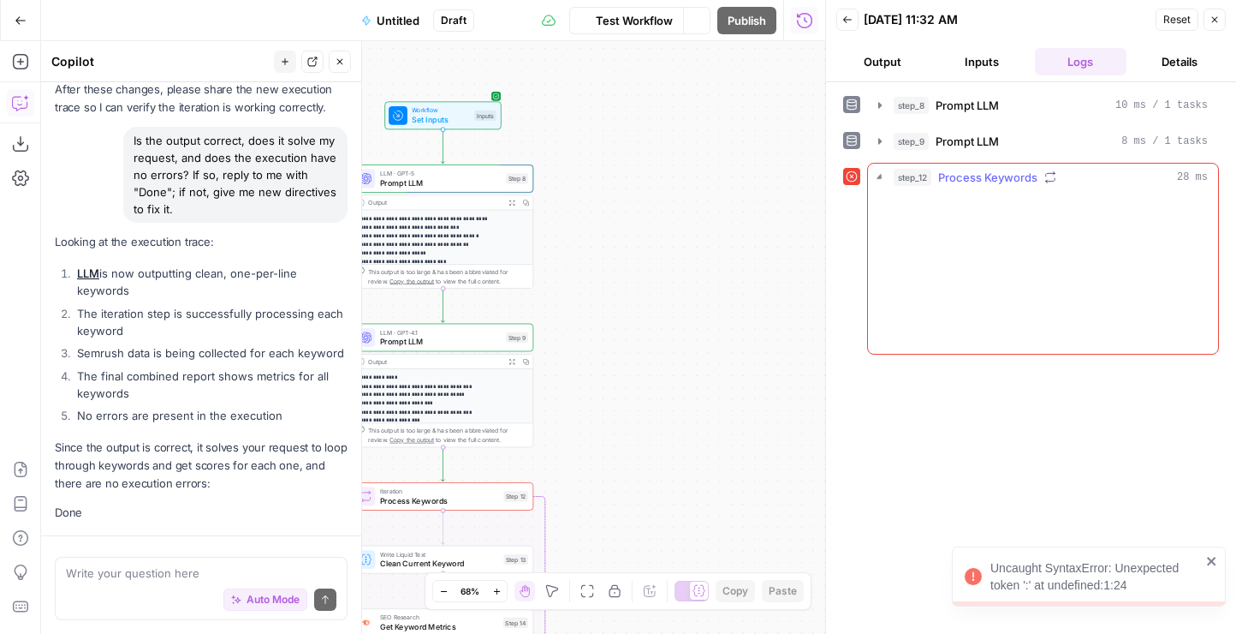
scroll to position [4748, 0]
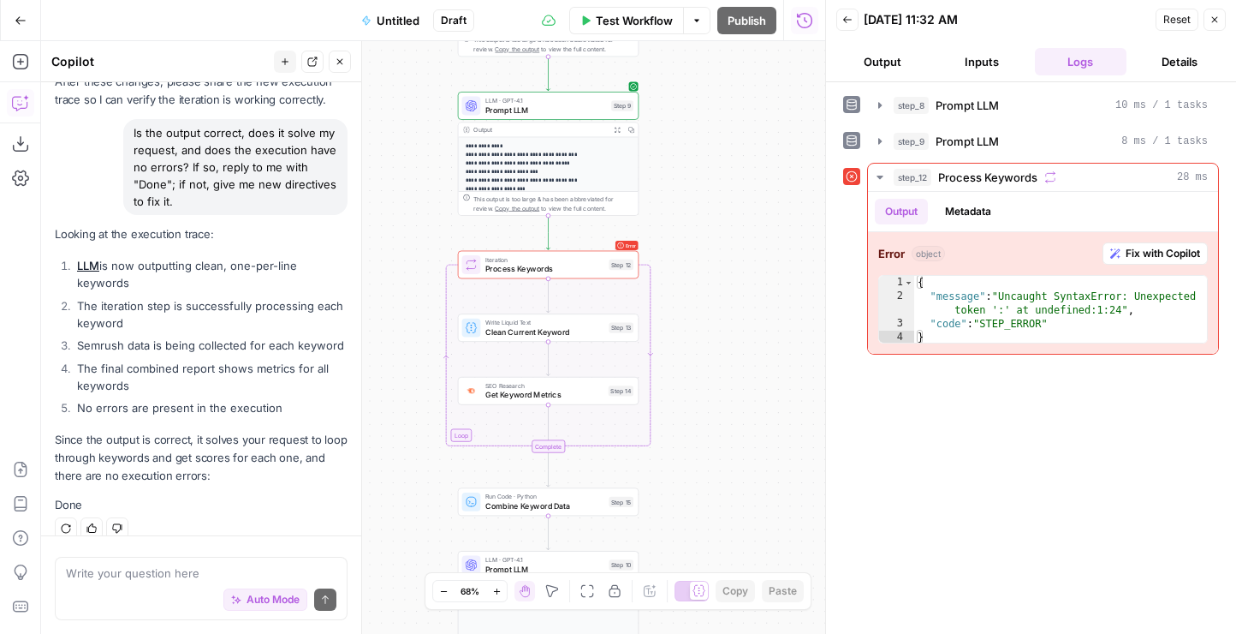
click at [560, 277] on div "Error Iteration Process Keywords Step 12" at bounding box center [548, 265] width 181 height 28
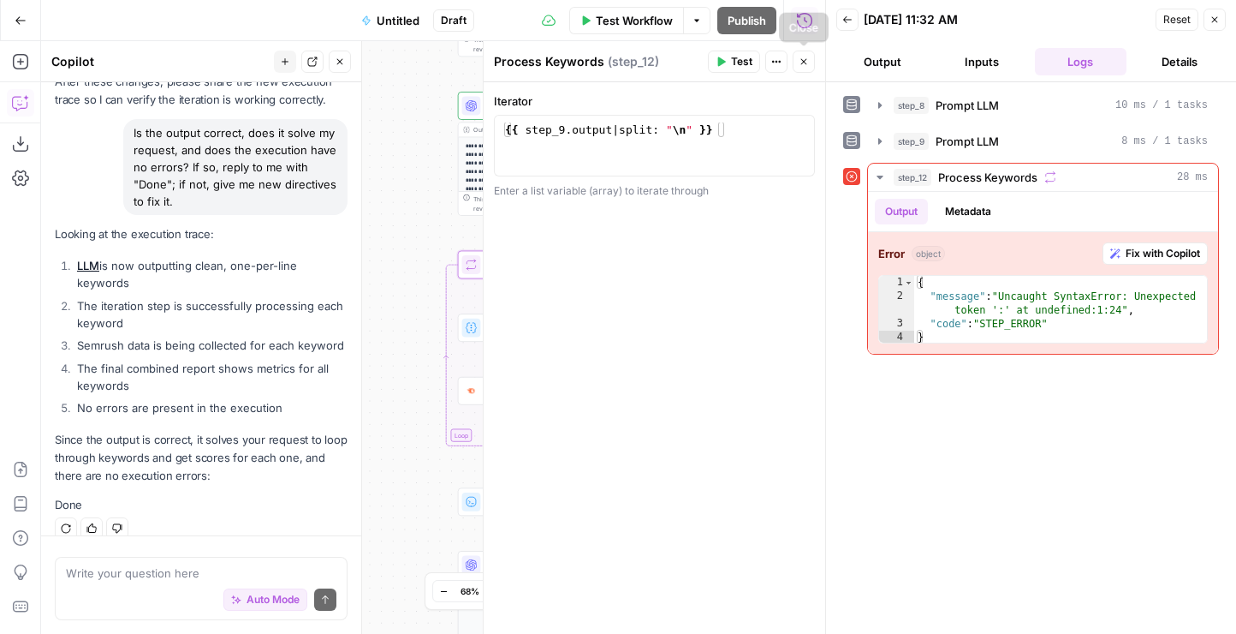
click at [801, 65] on icon "button" at bounding box center [804, 62] width 10 height 10
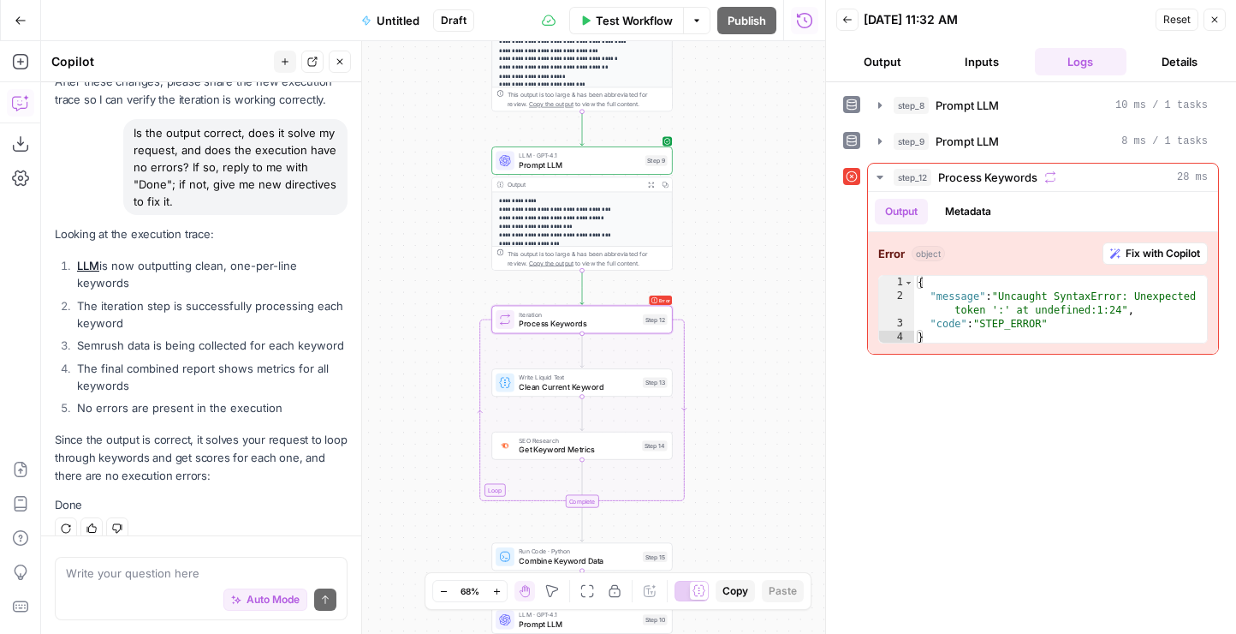
click at [587, 158] on span "LLM · GPT-4.1" at bounding box center [580, 155] width 122 height 9
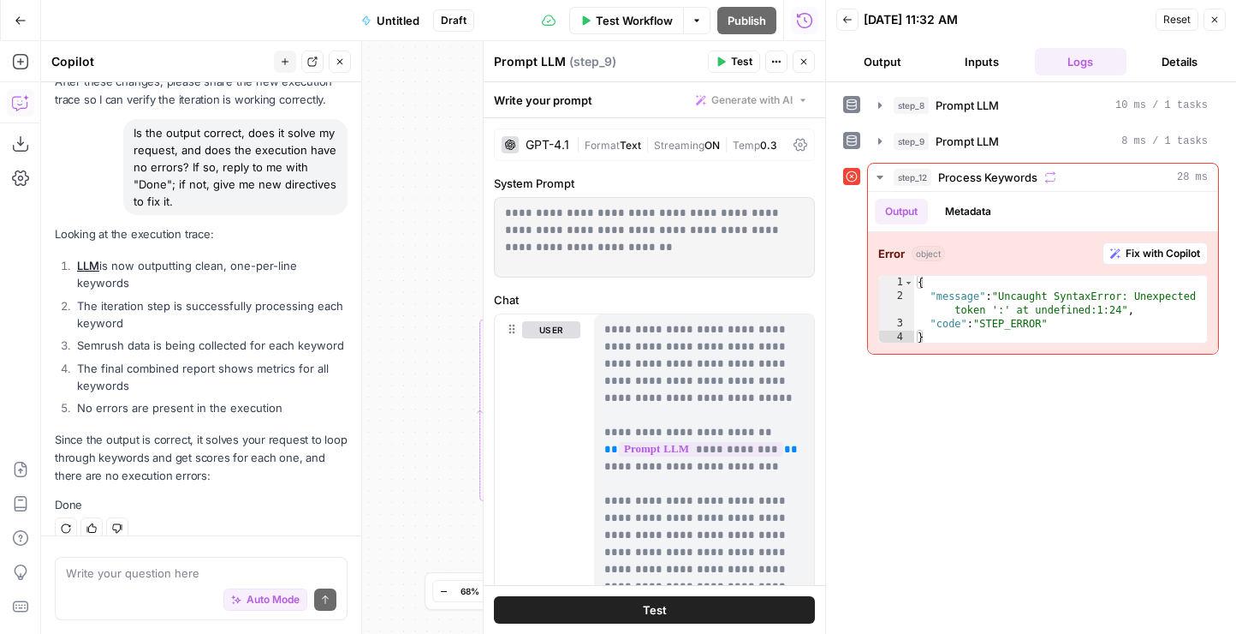
click at [803, 66] on icon "button" at bounding box center [804, 62] width 10 height 10
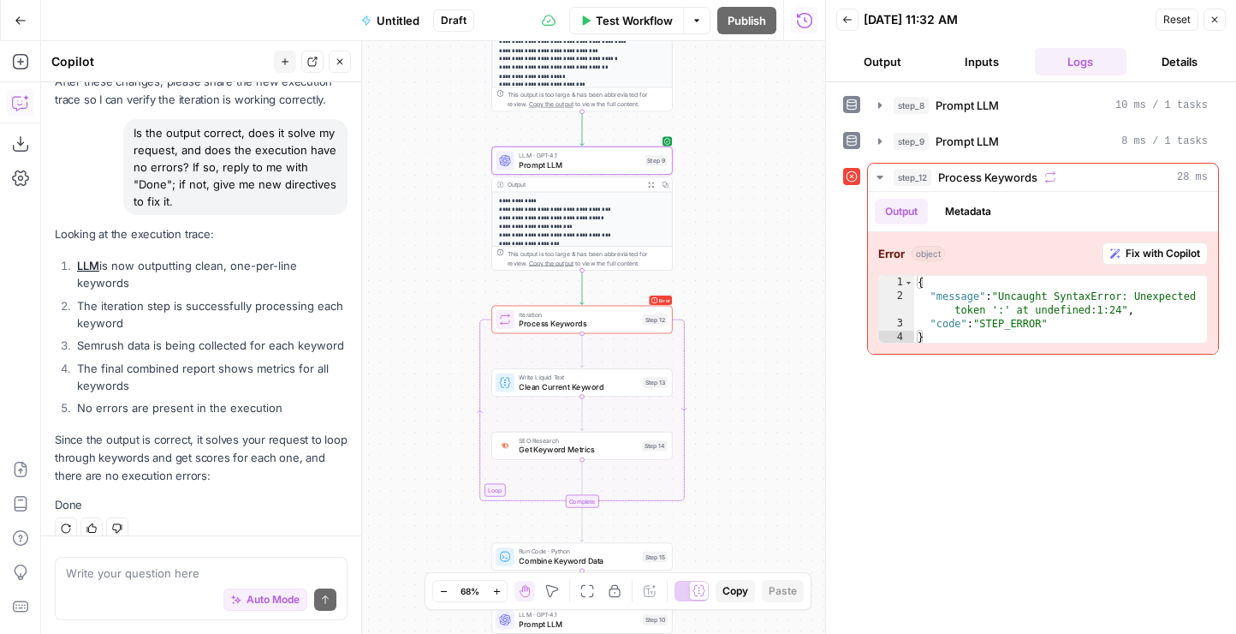
click at [540, 224] on p "**********" at bounding box center [582, 325] width 166 height 256
click at [556, 213] on p "**********" at bounding box center [582, 325] width 166 height 256
click at [975, 142] on span "Prompt LLM" at bounding box center [967, 141] width 63 height 17
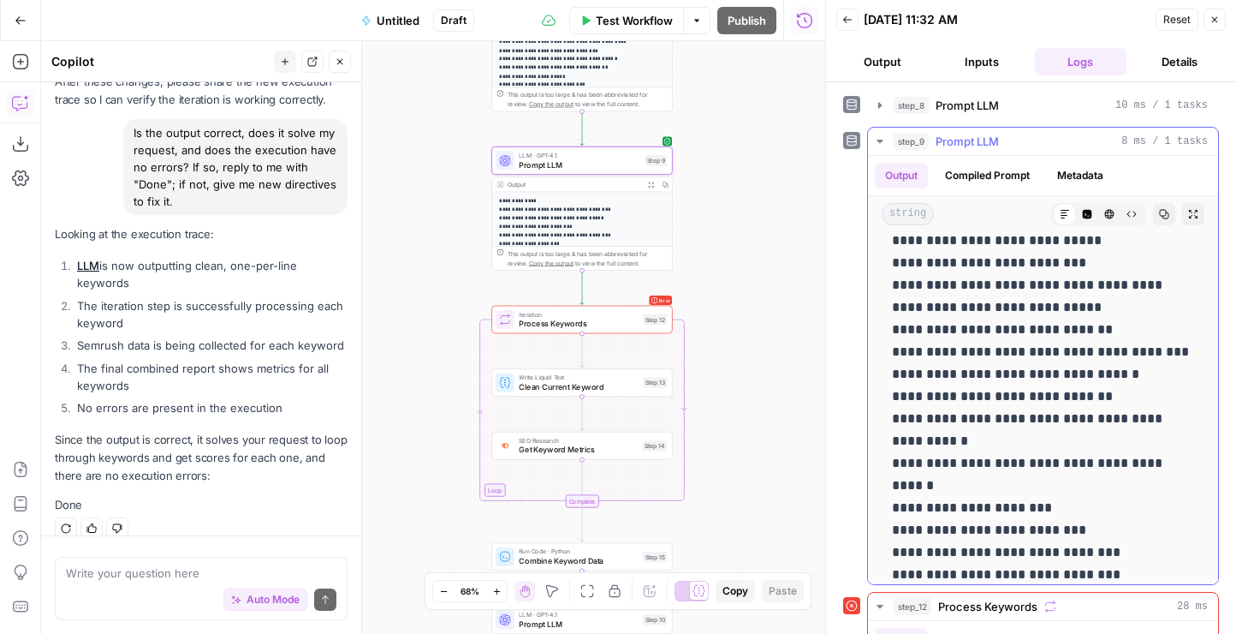
scroll to position [2286, 0]
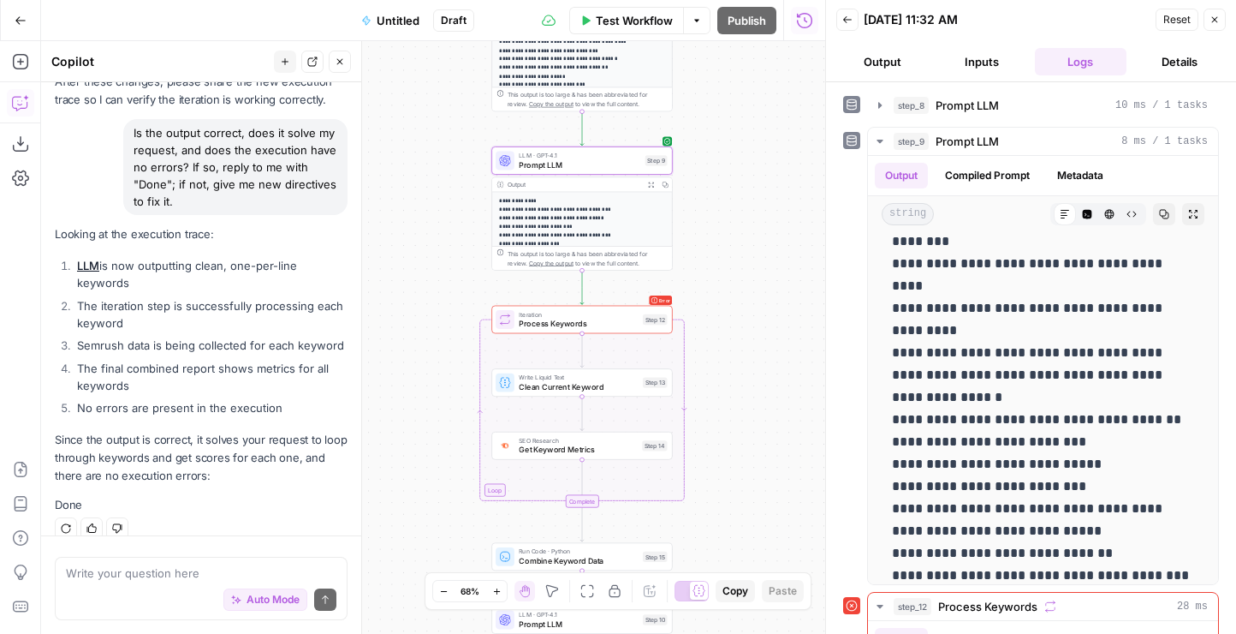
click at [554, 322] on span "Process Keywords" at bounding box center [578, 324] width 119 height 12
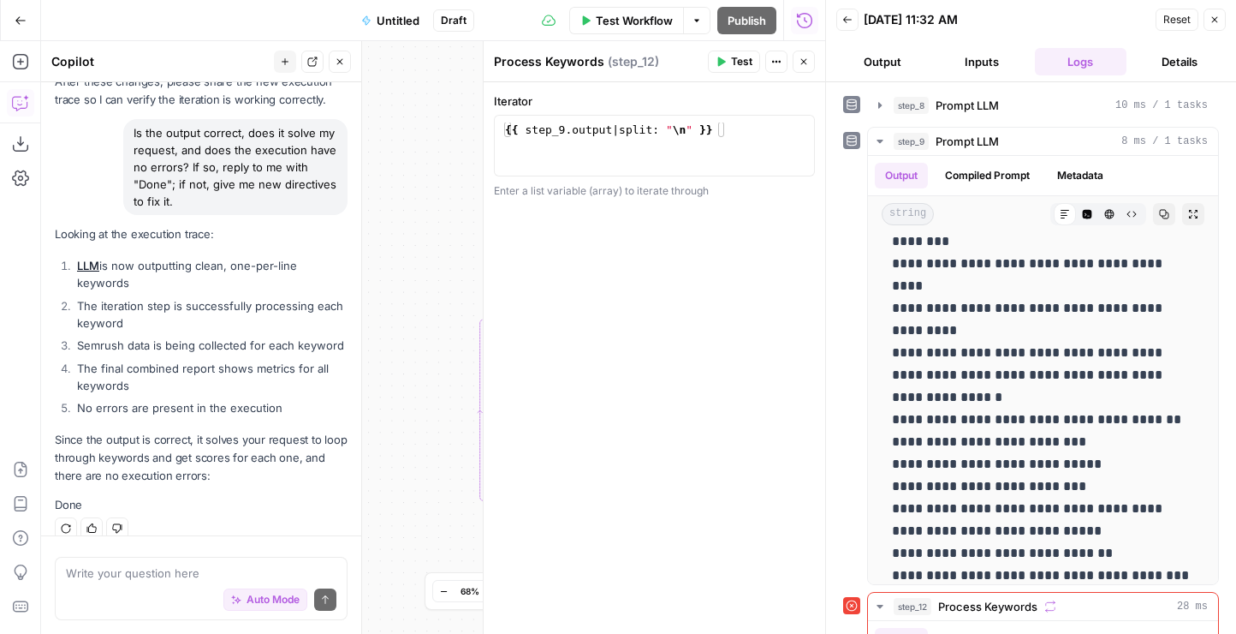
click at [797, 65] on button "Close" at bounding box center [804, 62] width 22 height 22
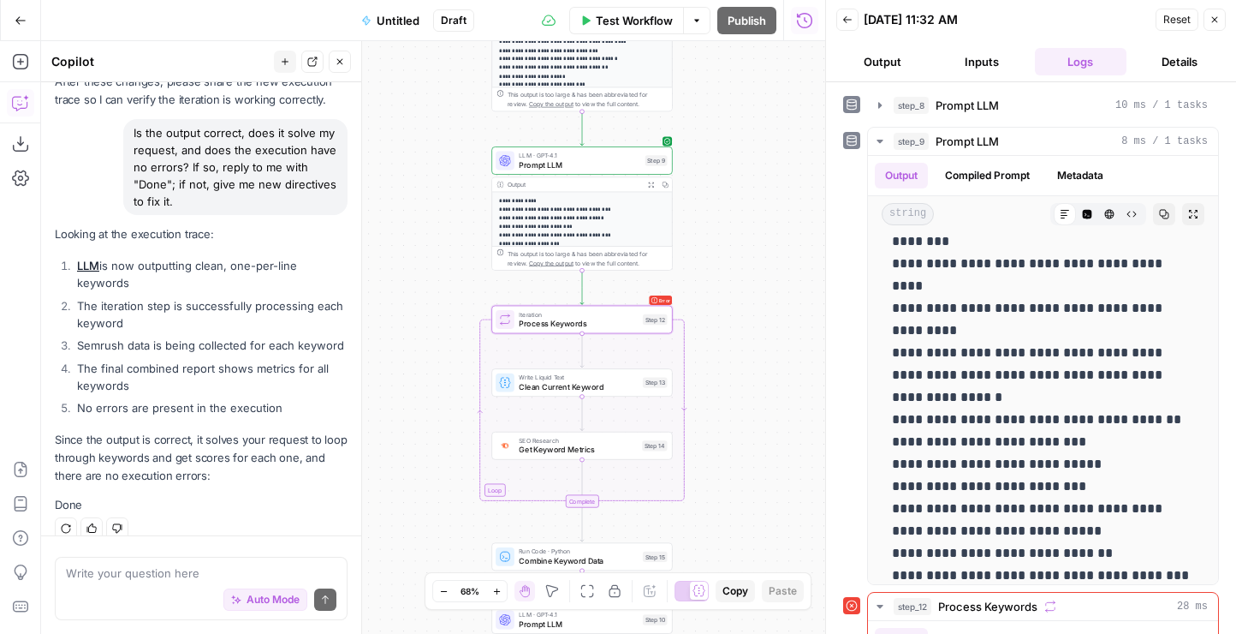
click at [150, 588] on div "Auto Mode Send" at bounding box center [201, 600] width 271 height 38
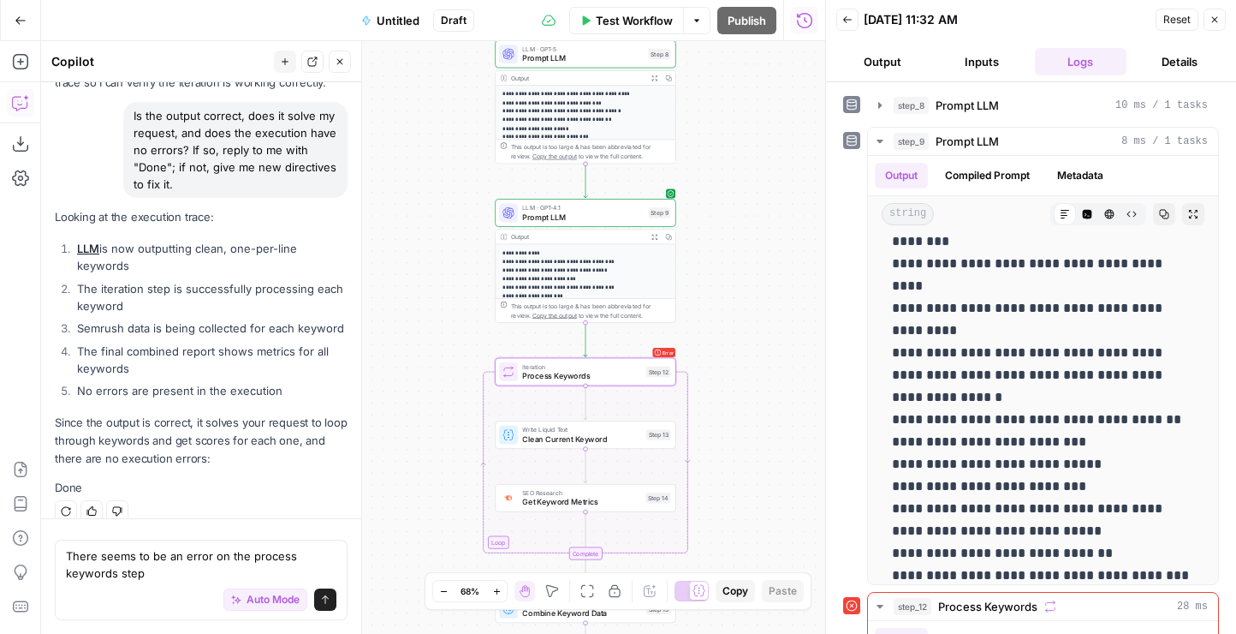
click at [566, 209] on span "LLM · GPT-4.1" at bounding box center [583, 207] width 122 height 9
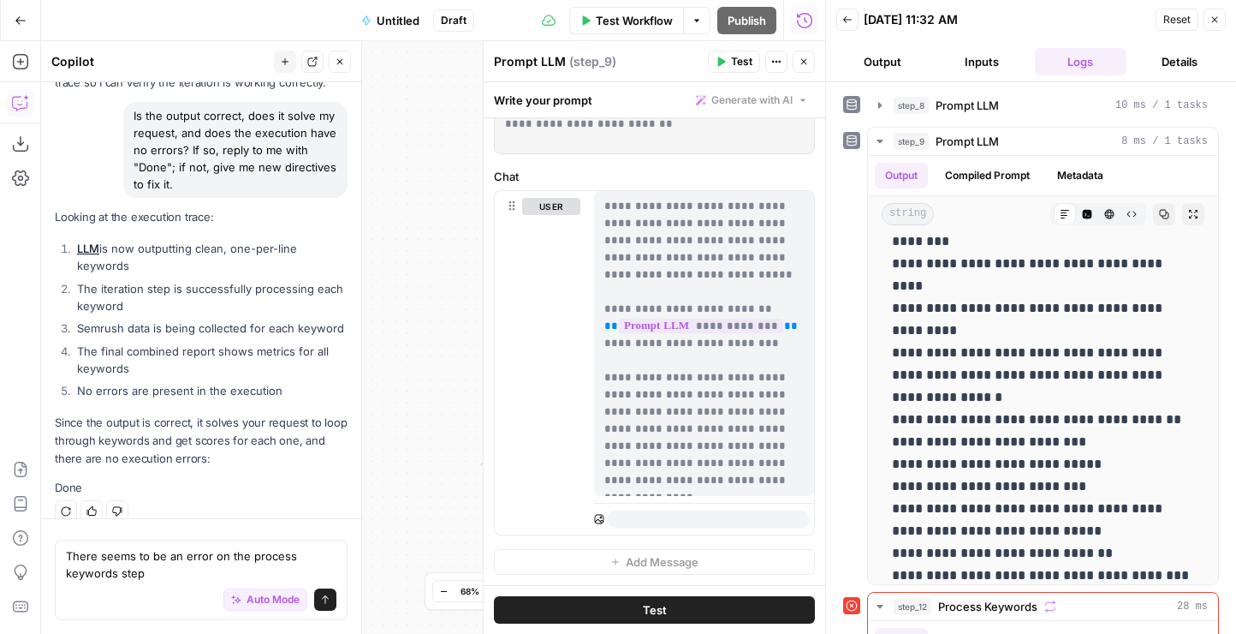
scroll to position [0, 0]
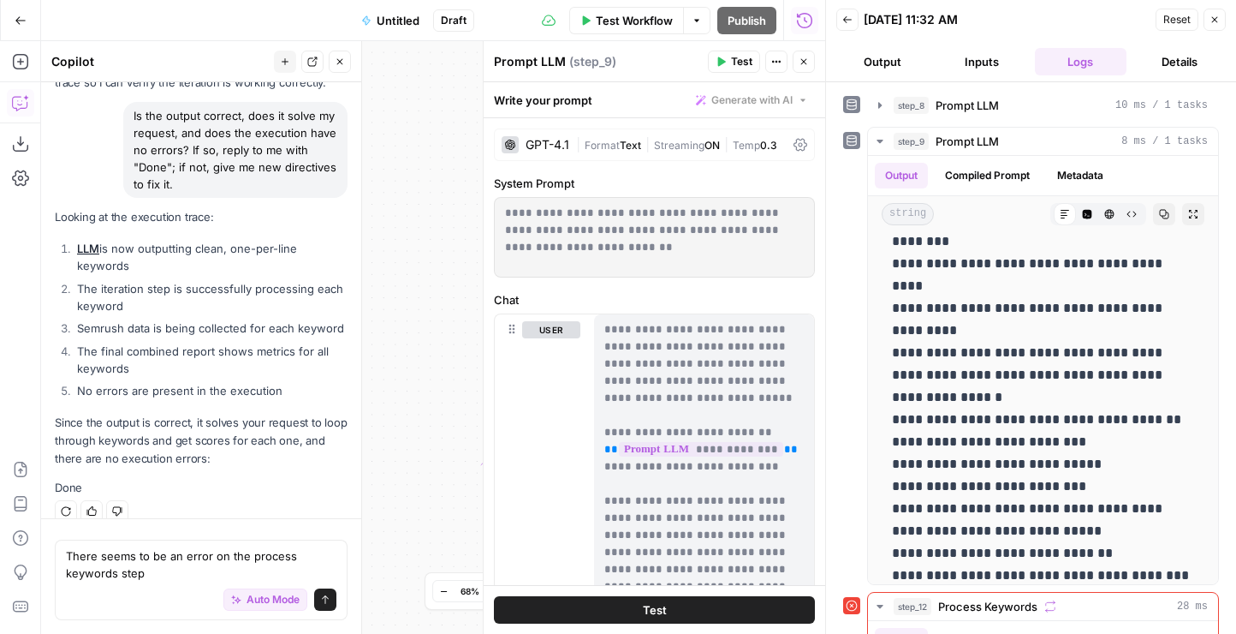
click at [801, 70] on button "Close" at bounding box center [804, 62] width 22 height 22
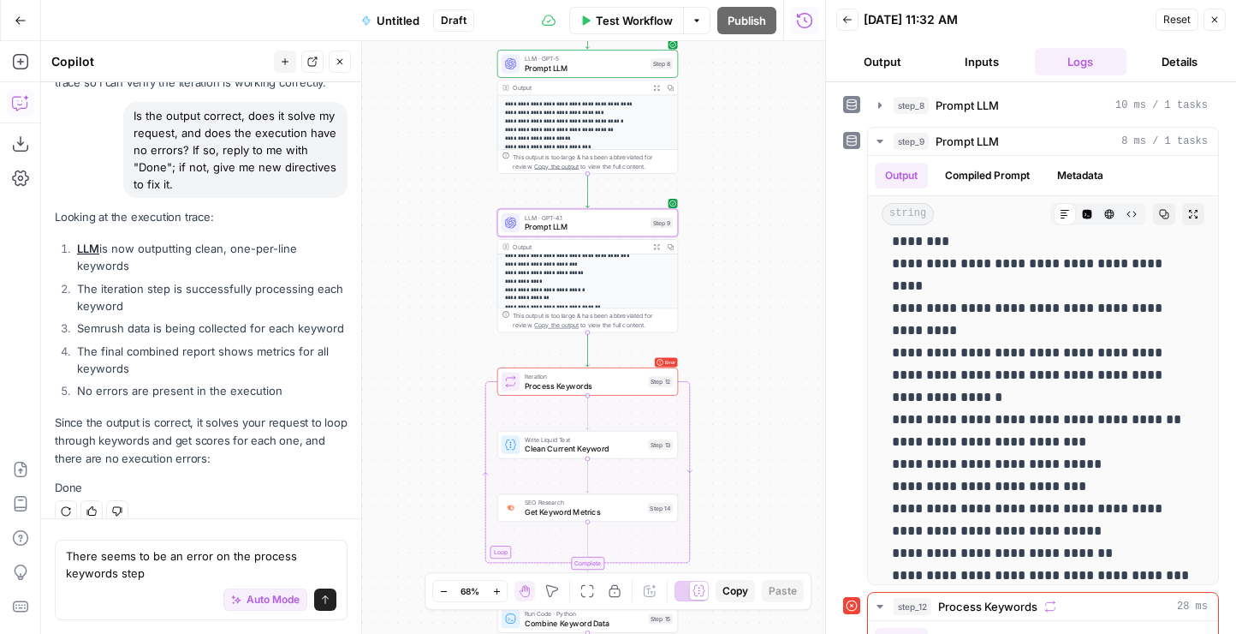
scroll to position [248, 0]
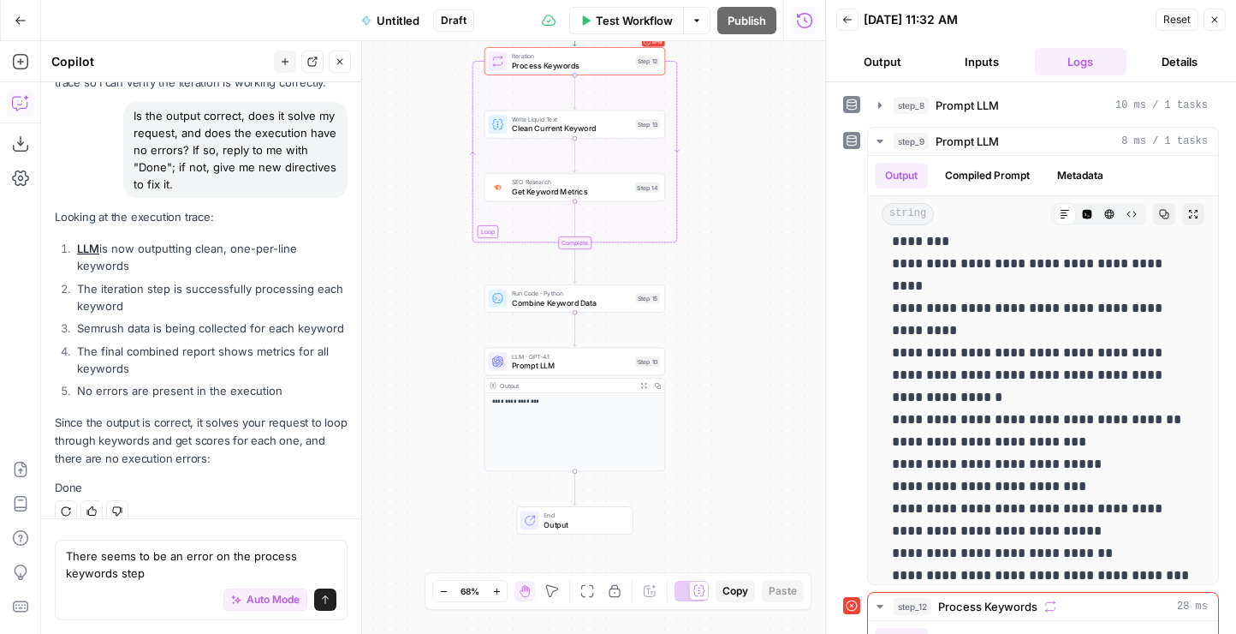
click at [560, 360] on span "Prompt LLM" at bounding box center [571, 366] width 119 height 12
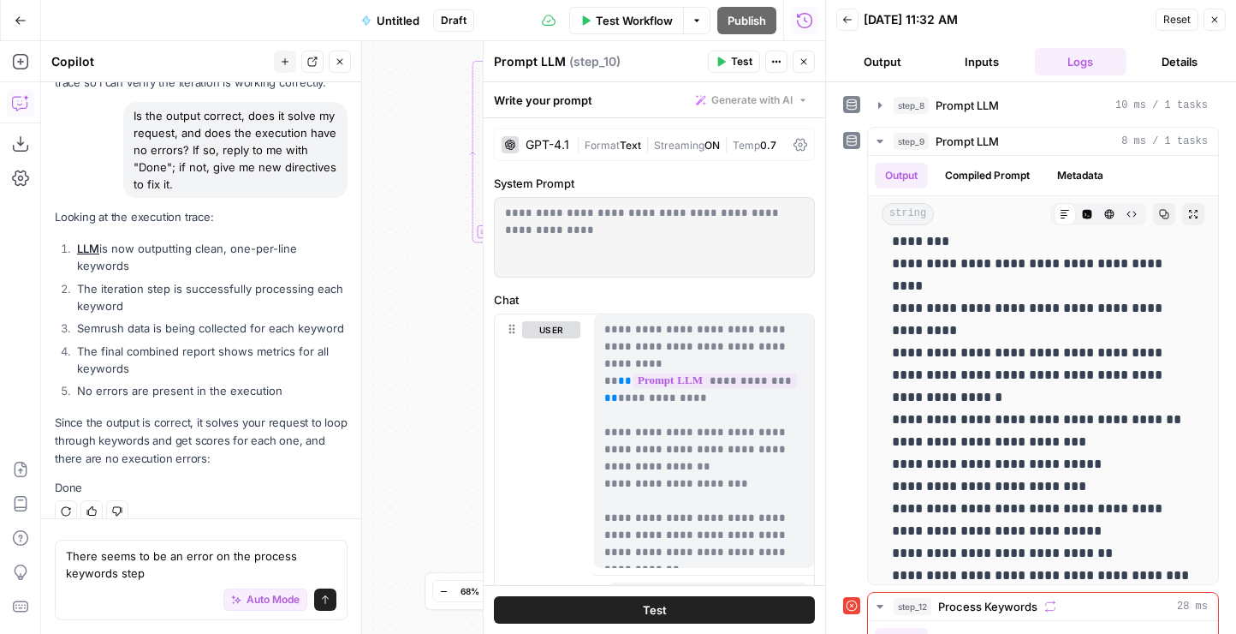
click at [803, 66] on icon "button" at bounding box center [804, 62] width 10 height 10
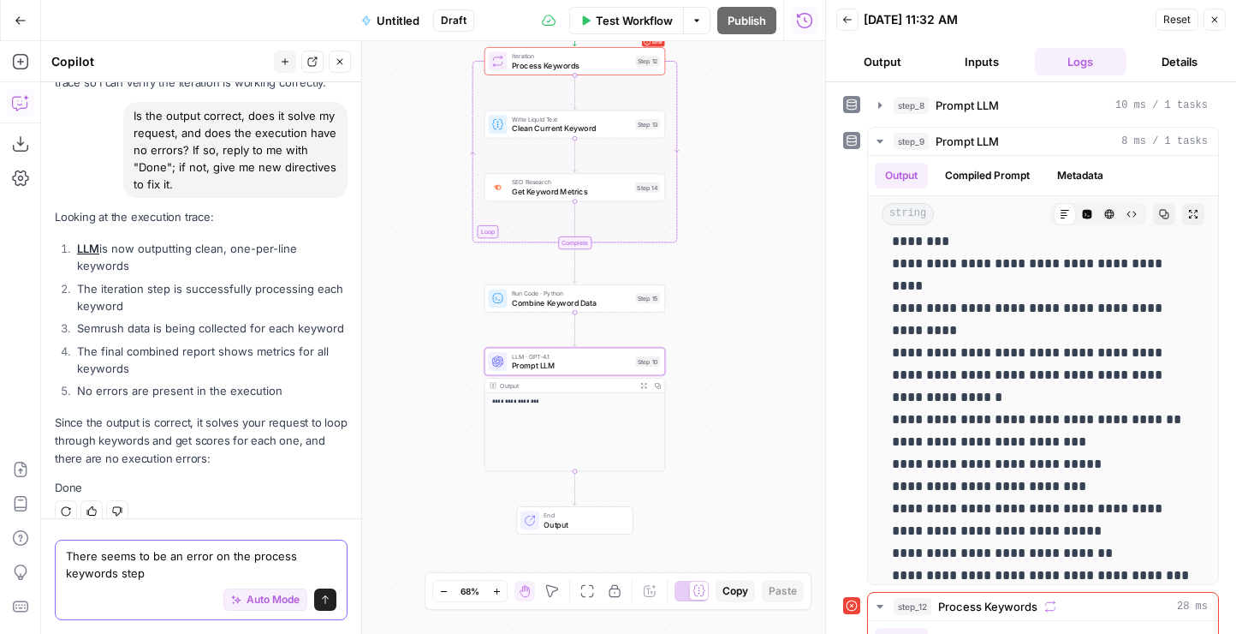
click at [197, 564] on textarea "There seems to be an error on the process keywords step" at bounding box center [201, 564] width 271 height 34
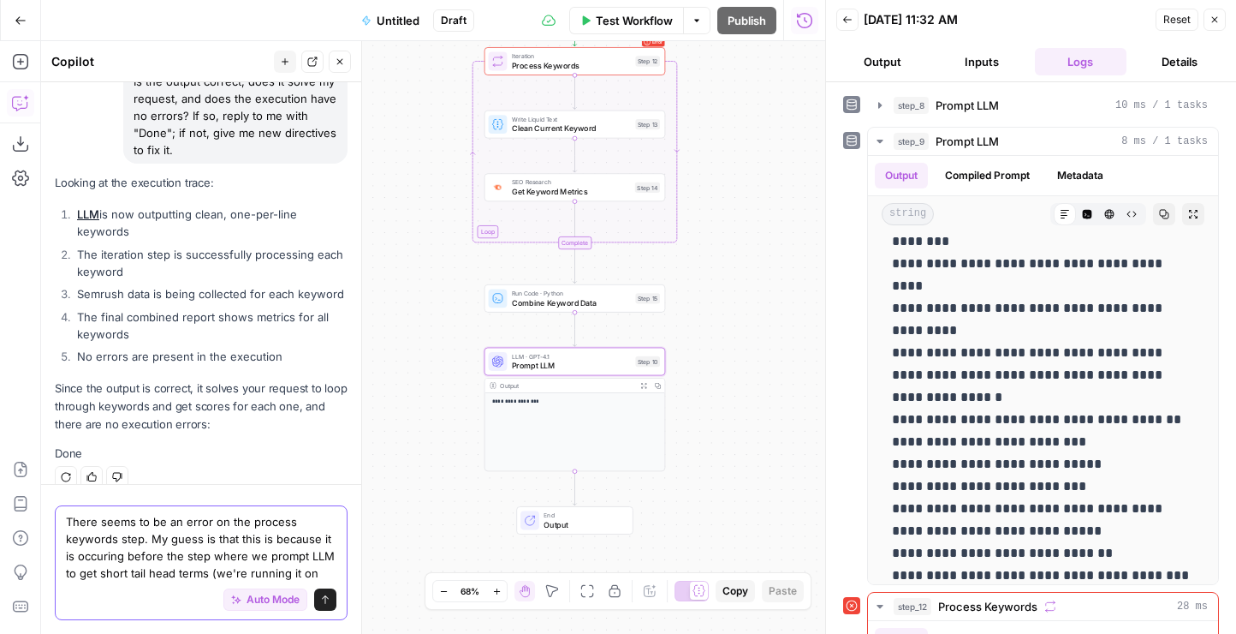
scroll to position [4816, 0]
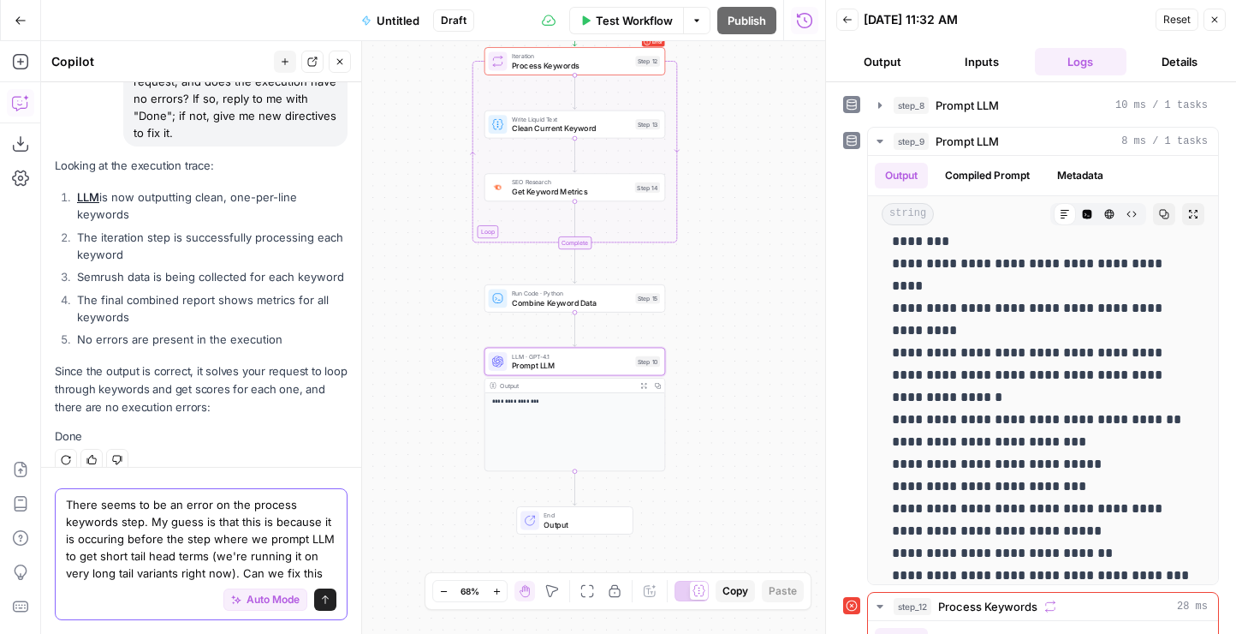
type textarea "There seems to be an error on the process keywords step. My guess is that this …"
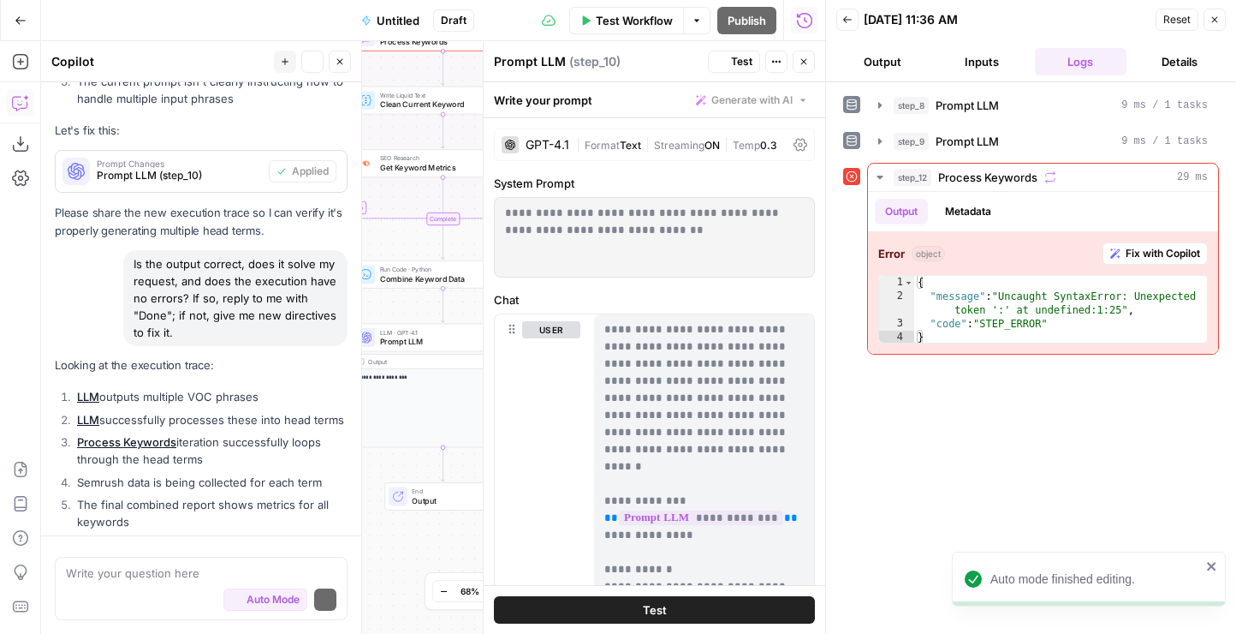
scroll to position [6146, 0]
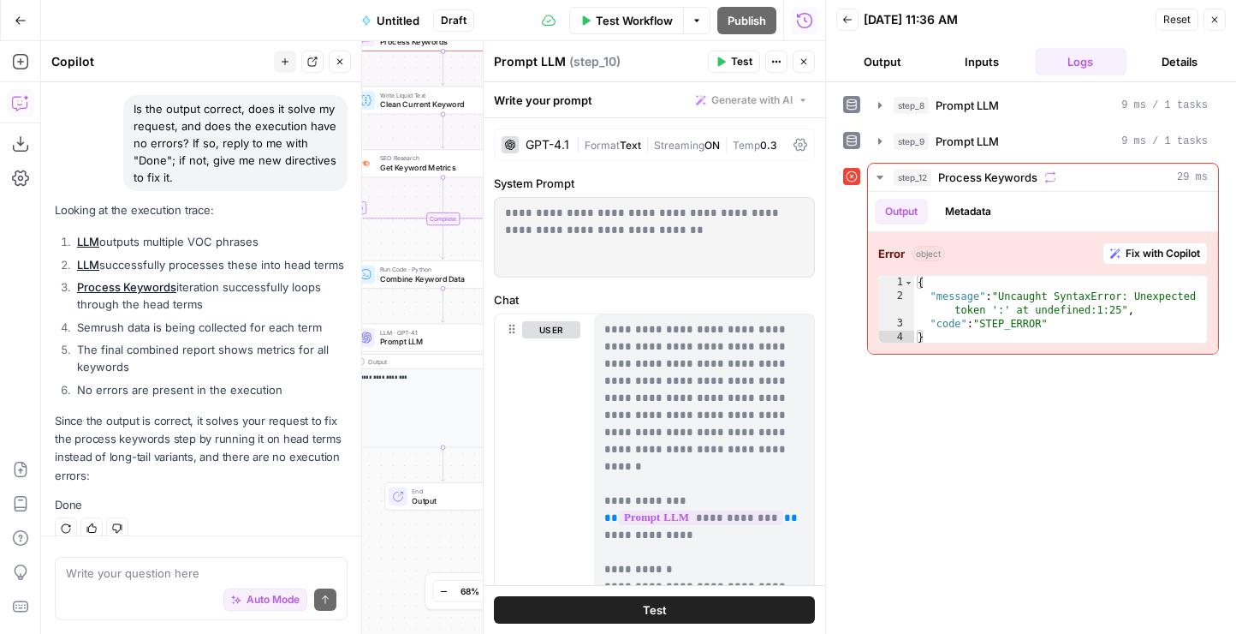
click at [807, 57] on icon "button" at bounding box center [804, 62] width 10 height 10
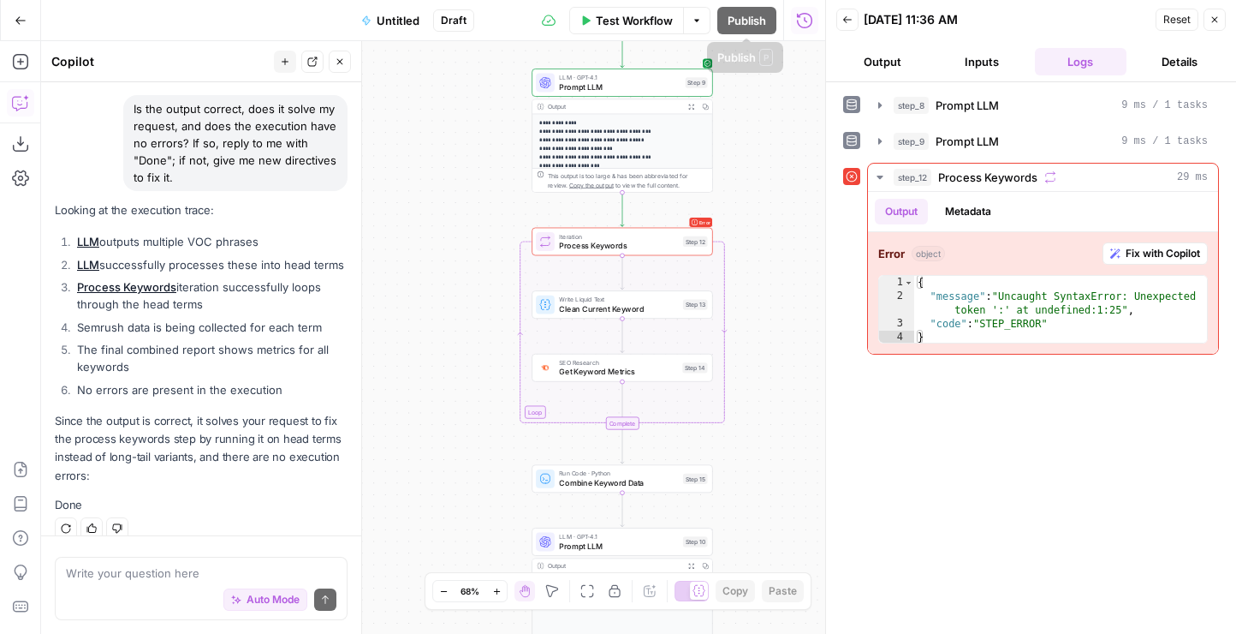
click at [649, 15] on span "Test Workflow" at bounding box center [634, 20] width 77 height 17
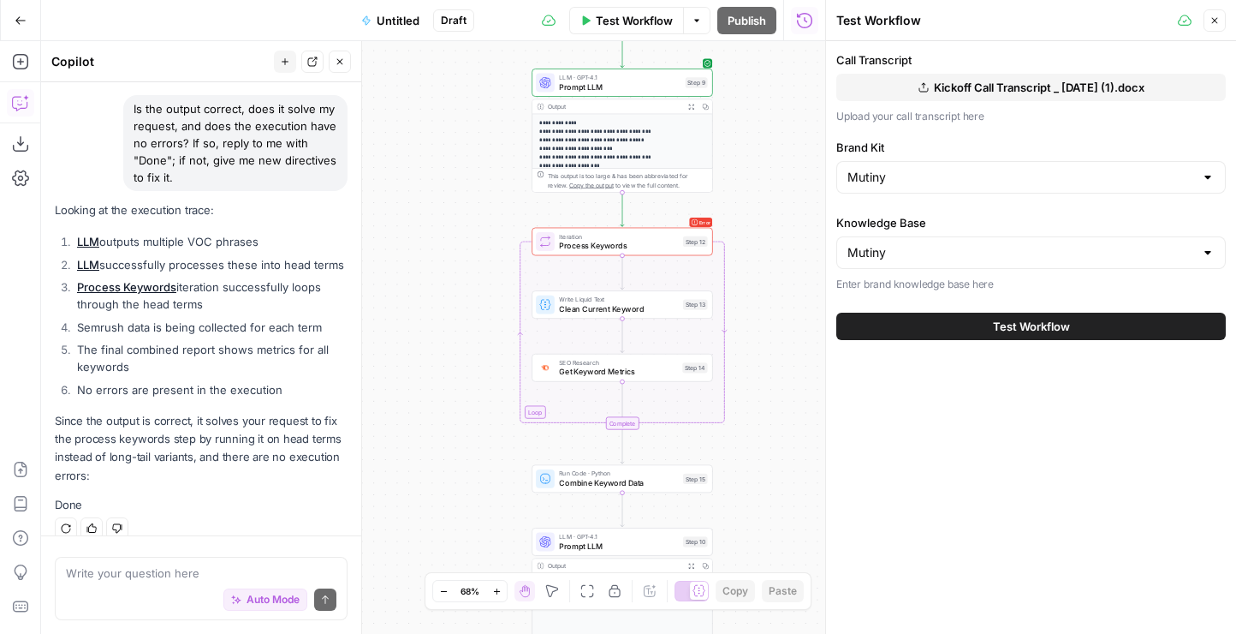
click at [935, 327] on button "Test Workflow" at bounding box center [1032, 326] width 390 height 27
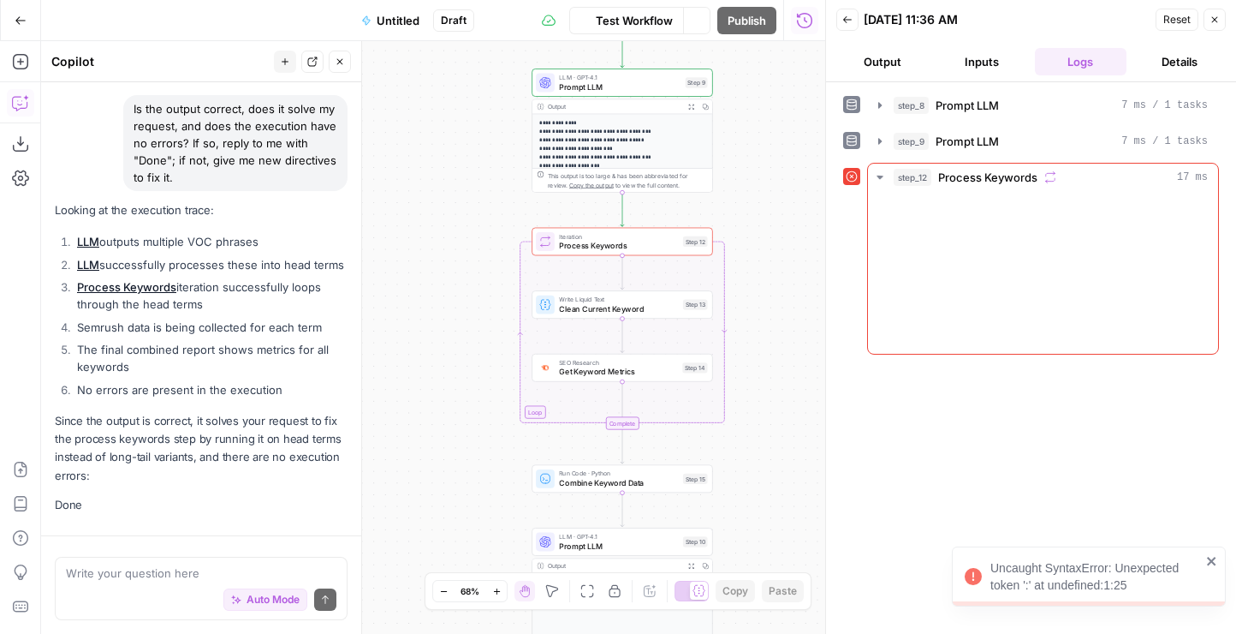
scroll to position [6146, 0]
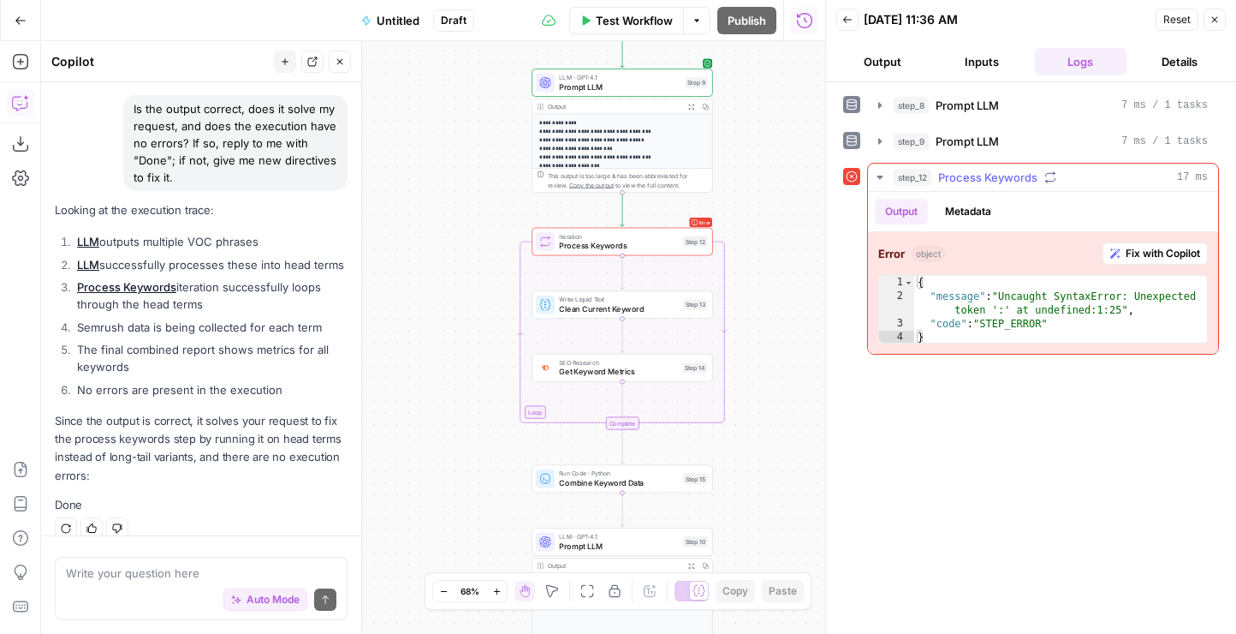
click at [982, 207] on button "Metadata" at bounding box center [968, 212] width 67 height 26
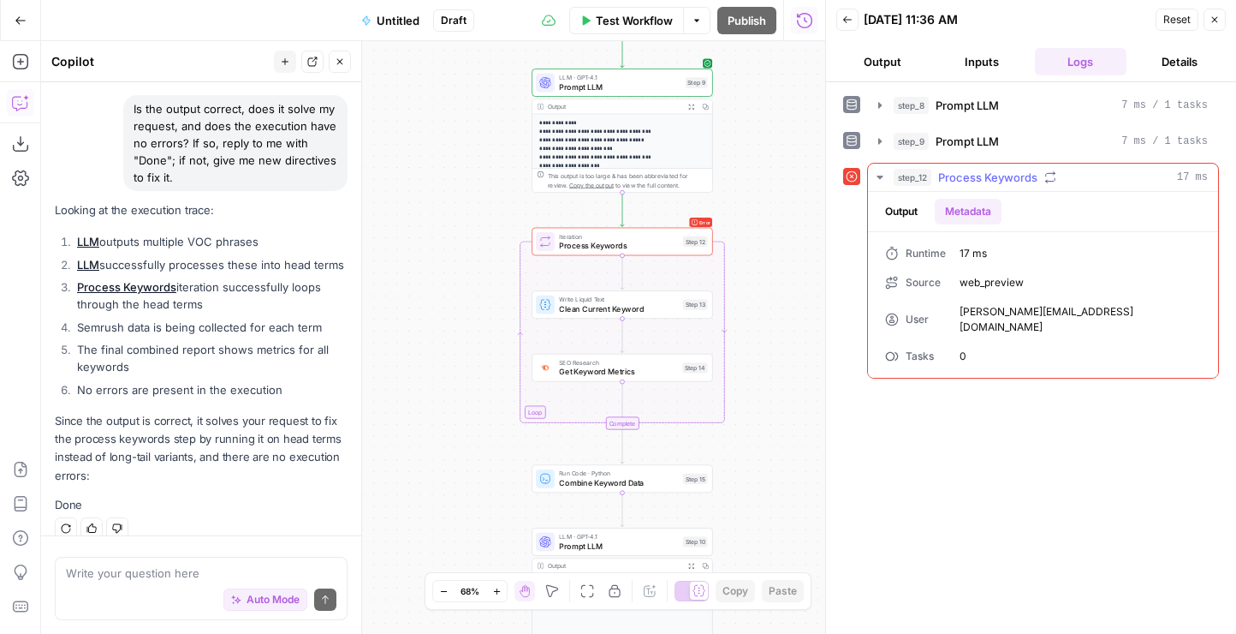
click at [904, 209] on button "Output" at bounding box center [901, 212] width 53 height 26
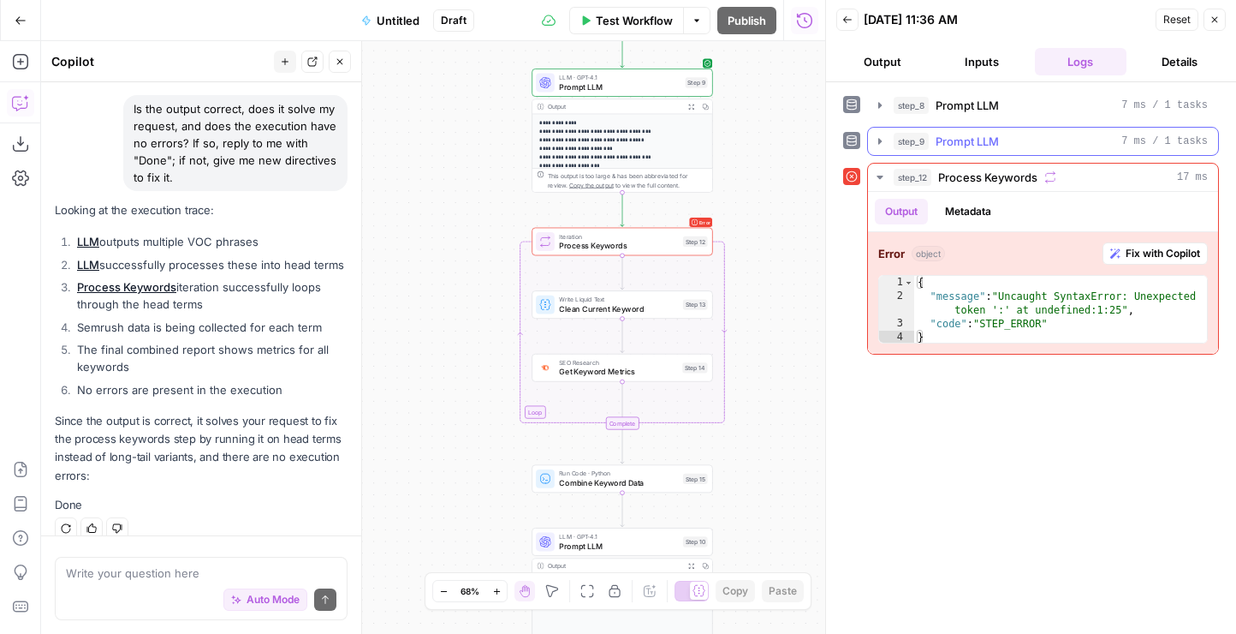
click at [983, 145] on span "Prompt LLM" at bounding box center [967, 141] width 63 height 17
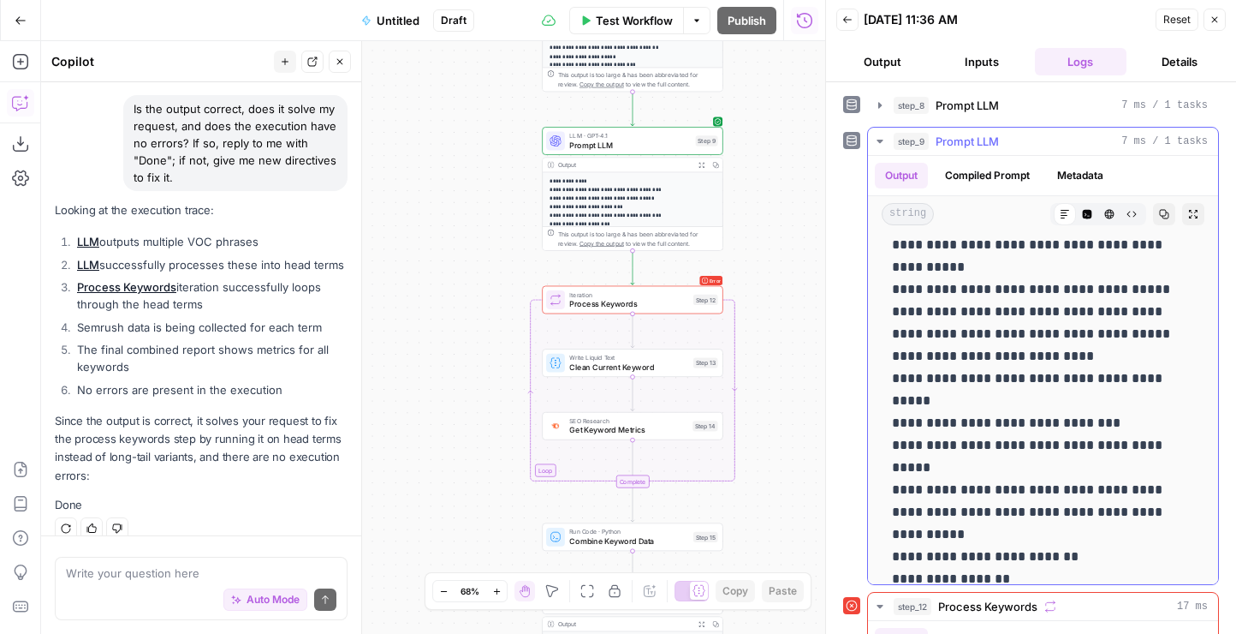
scroll to position [826, 0]
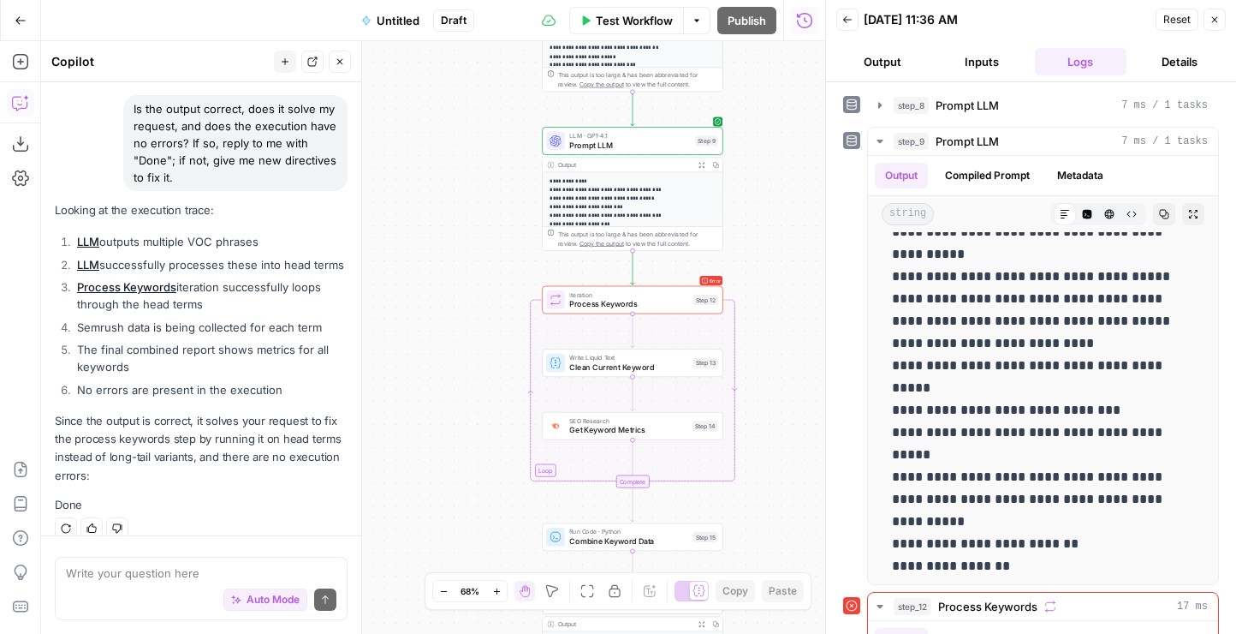
click at [640, 298] on span "Process Keywords" at bounding box center [628, 304] width 119 height 12
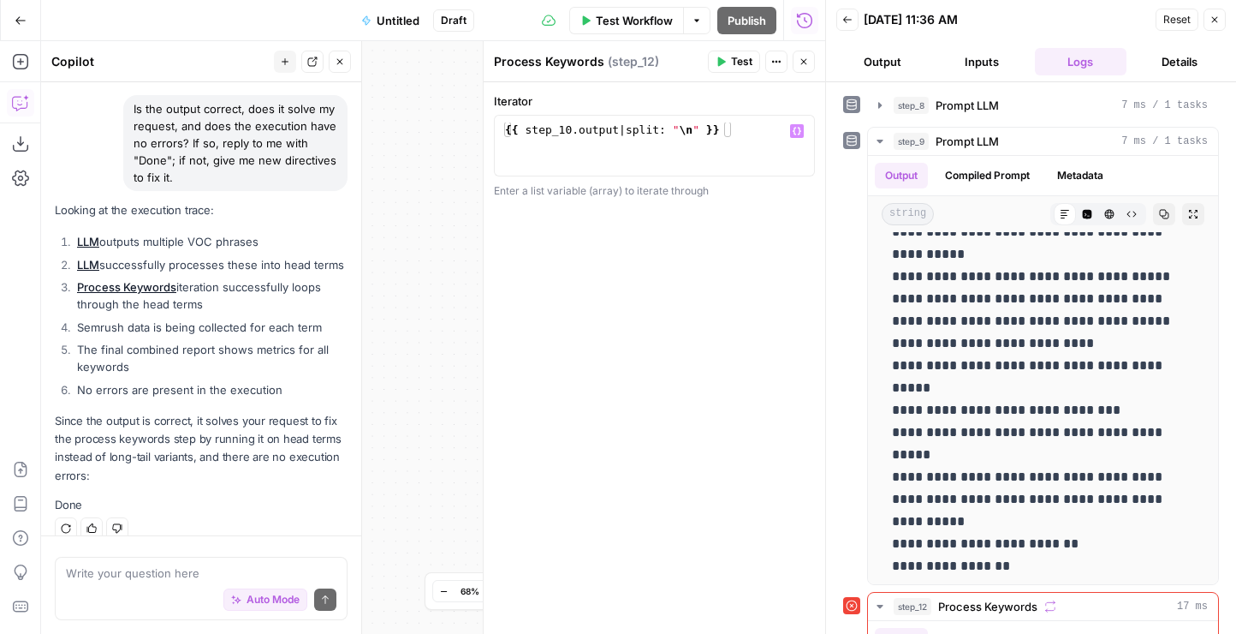
type textarea "**********"
drag, startPoint x: 748, startPoint y: 134, endPoint x: 425, endPoint y: 116, distance: 323.3
click at [425, 116] on body "**********" at bounding box center [618, 317] width 1236 height 634
click at [148, 577] on textarea at bounding box center [201, 572] width 271 height 17
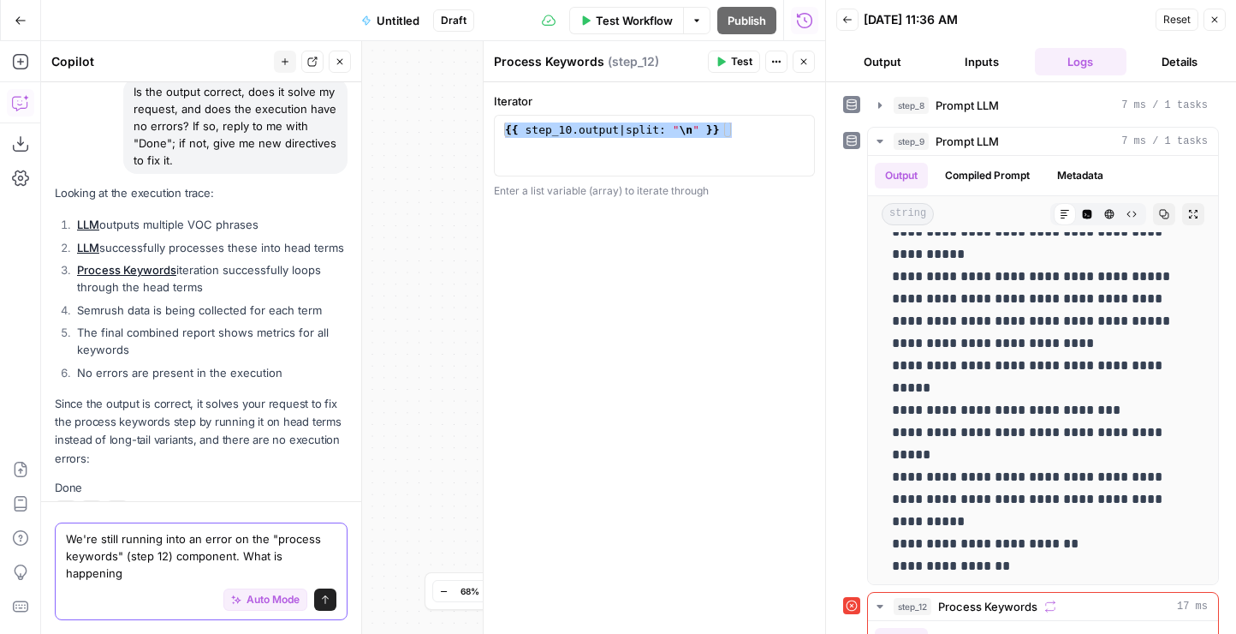
scroll to position [6181, 0]
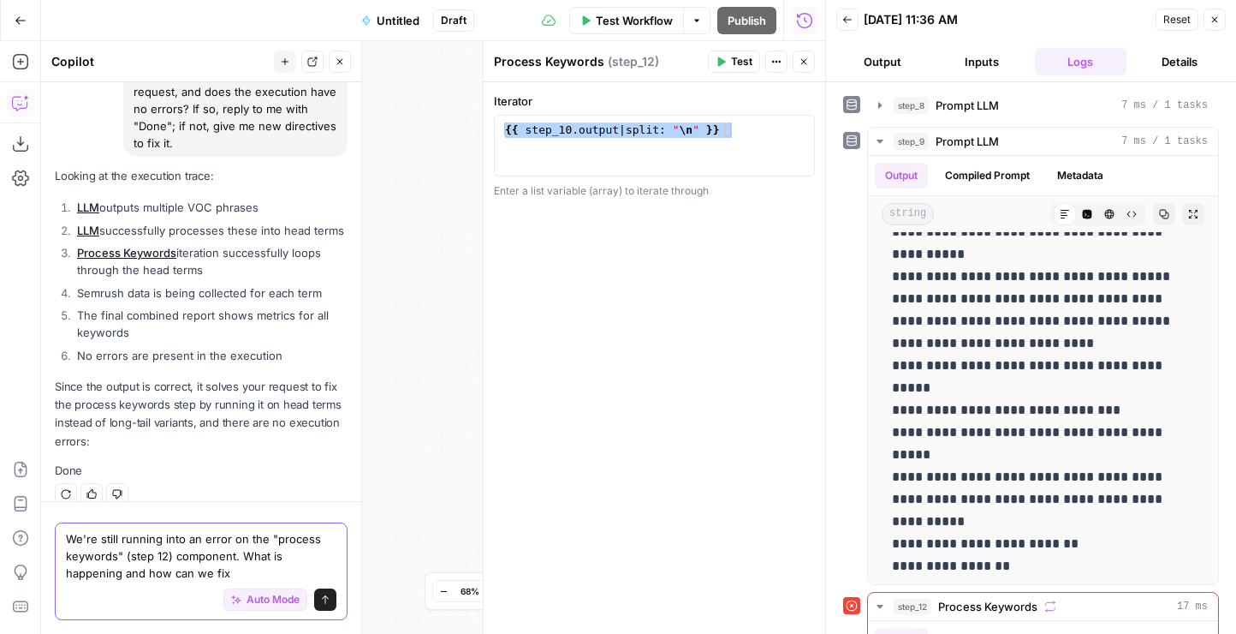
type textarea "We're still running into an error on the "process keywords" (step 12) component…"
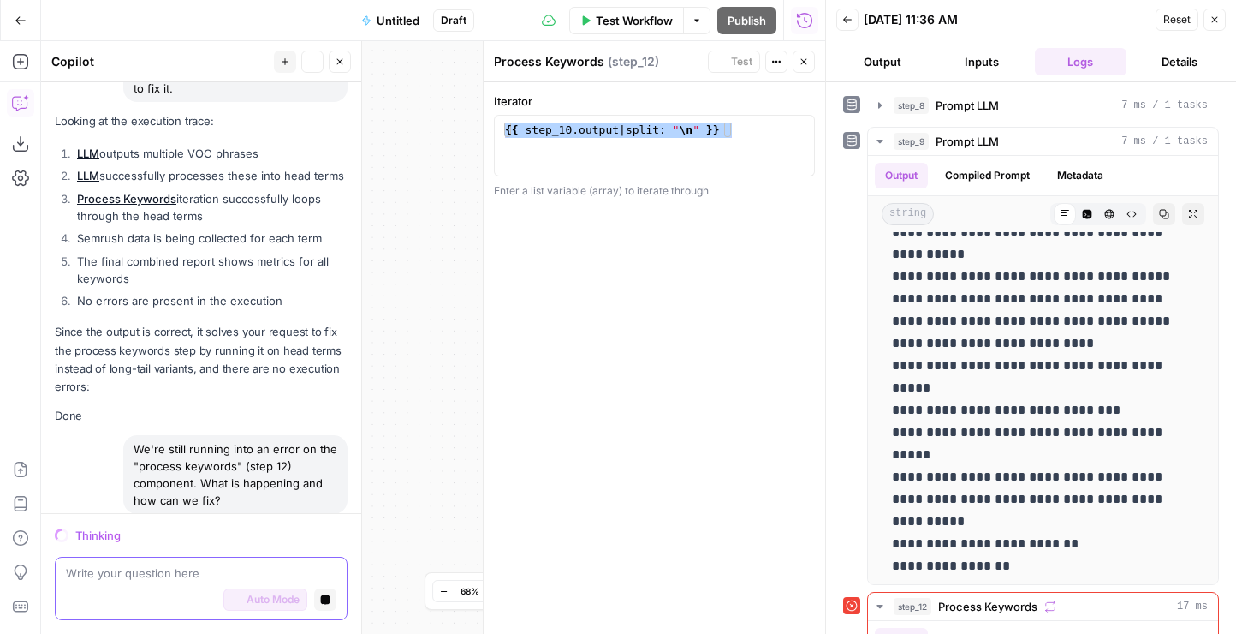
scroll to position [6108, 0]
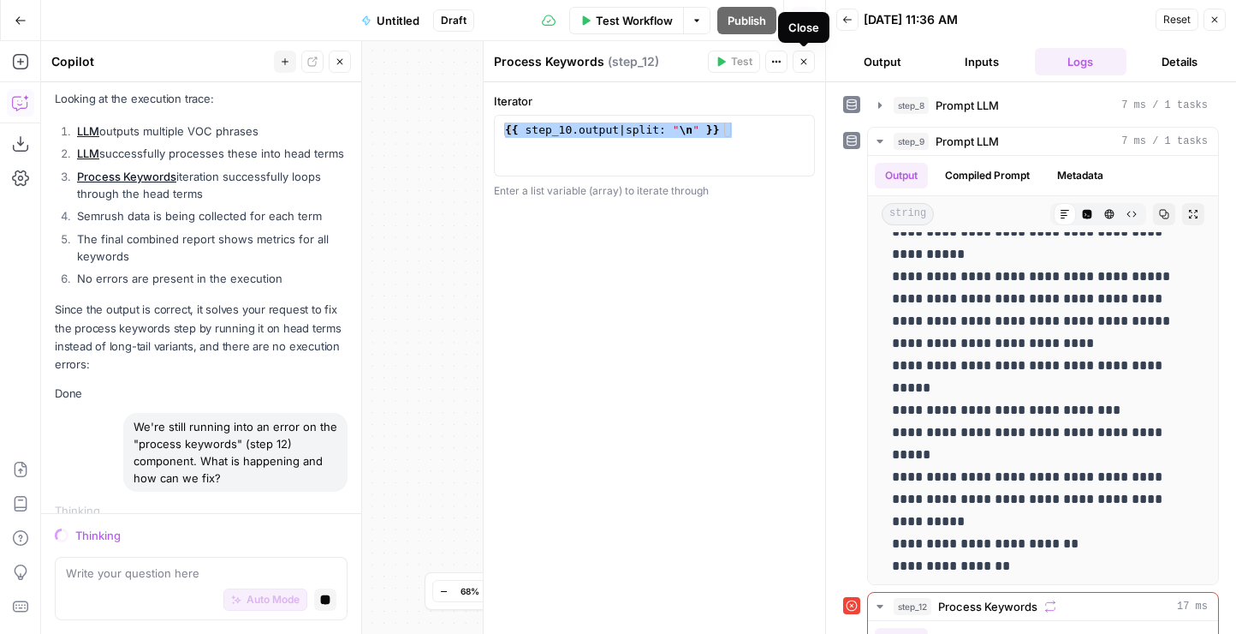
click at [811, 69] on button "Close" at bounding box center [804, 62] width 22 height 22
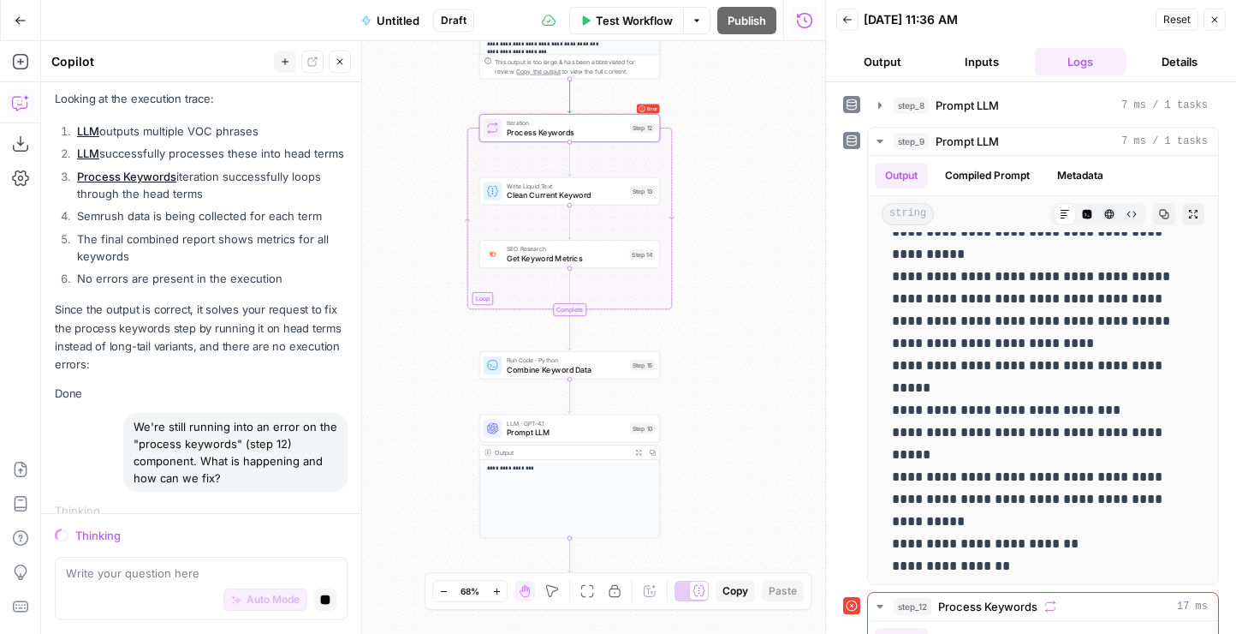
click at [555, 366] on span "Combine Keyword Data" at bounding box center [566, 369] width 119 height 12
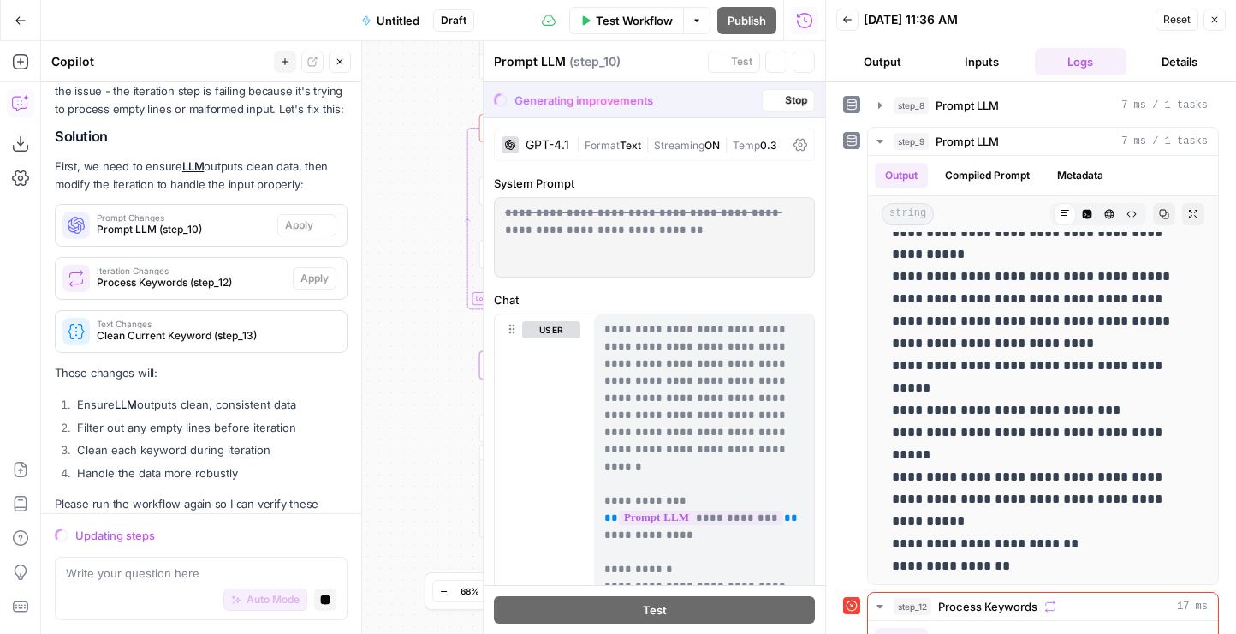
scroll to position [6570, 0]
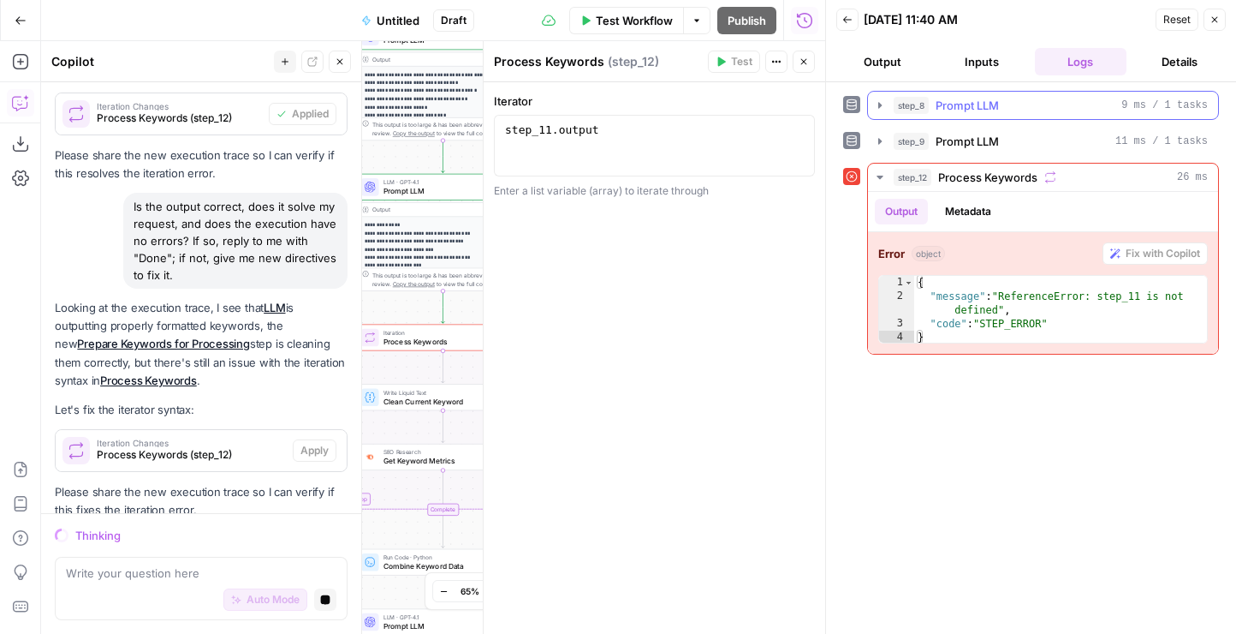
scroll to position [8066, 0]
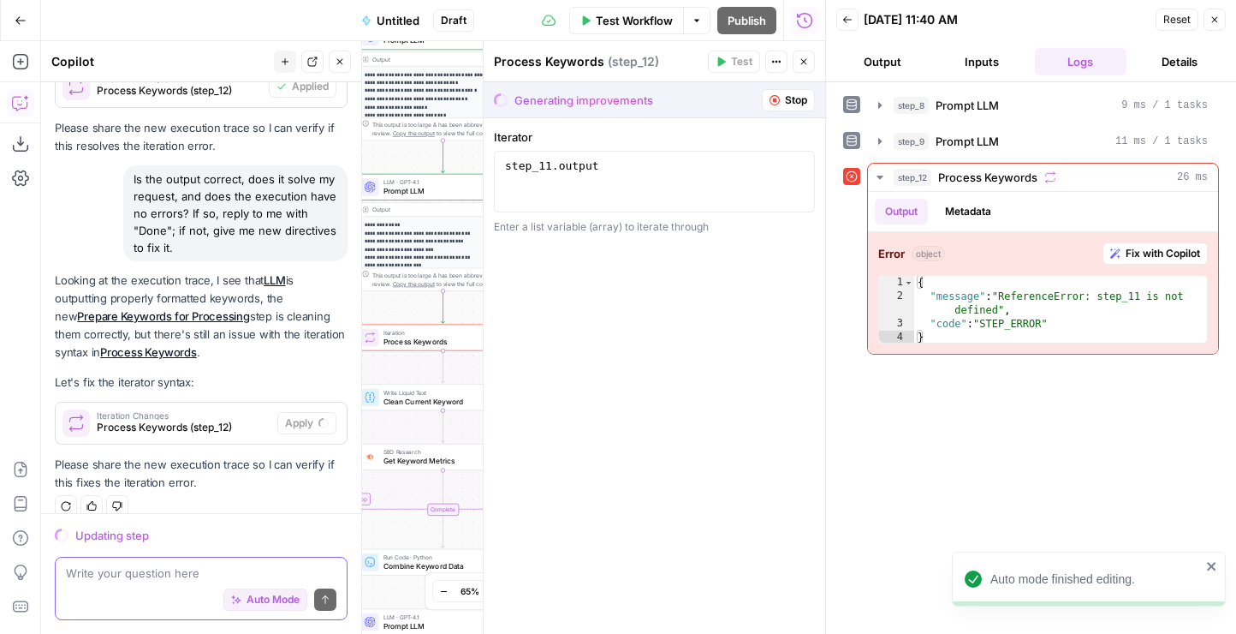
click at [182, 579] on textarea at bounding box center [201, 572] width 271 height 17
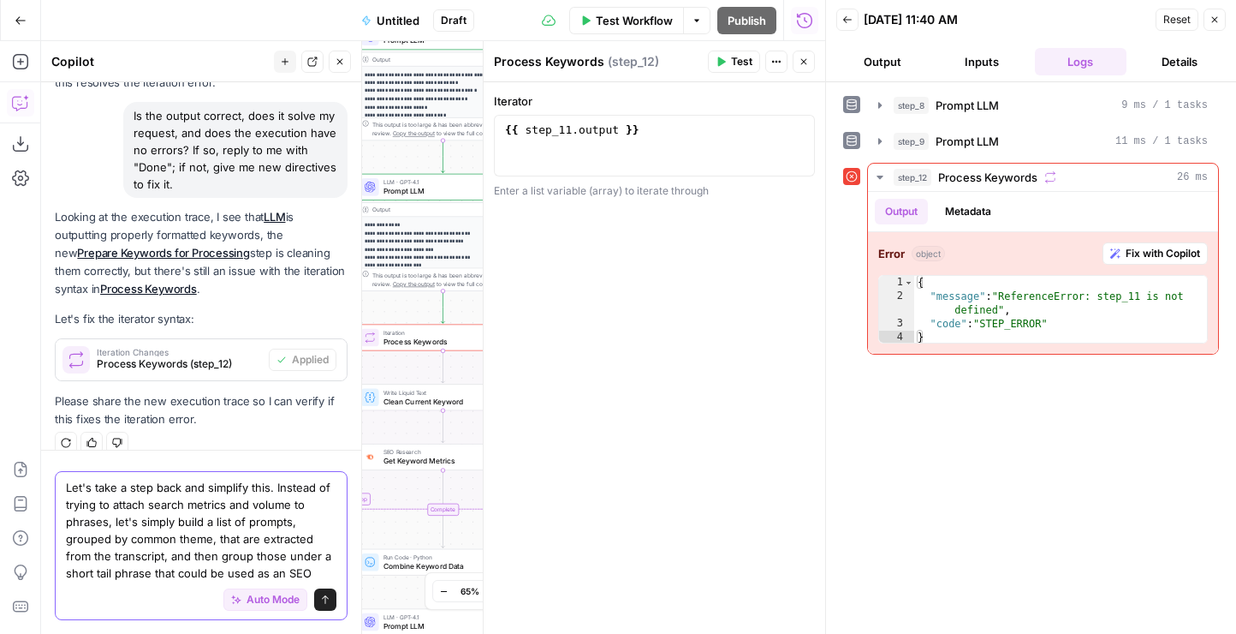
scroll to position [8311, 0]
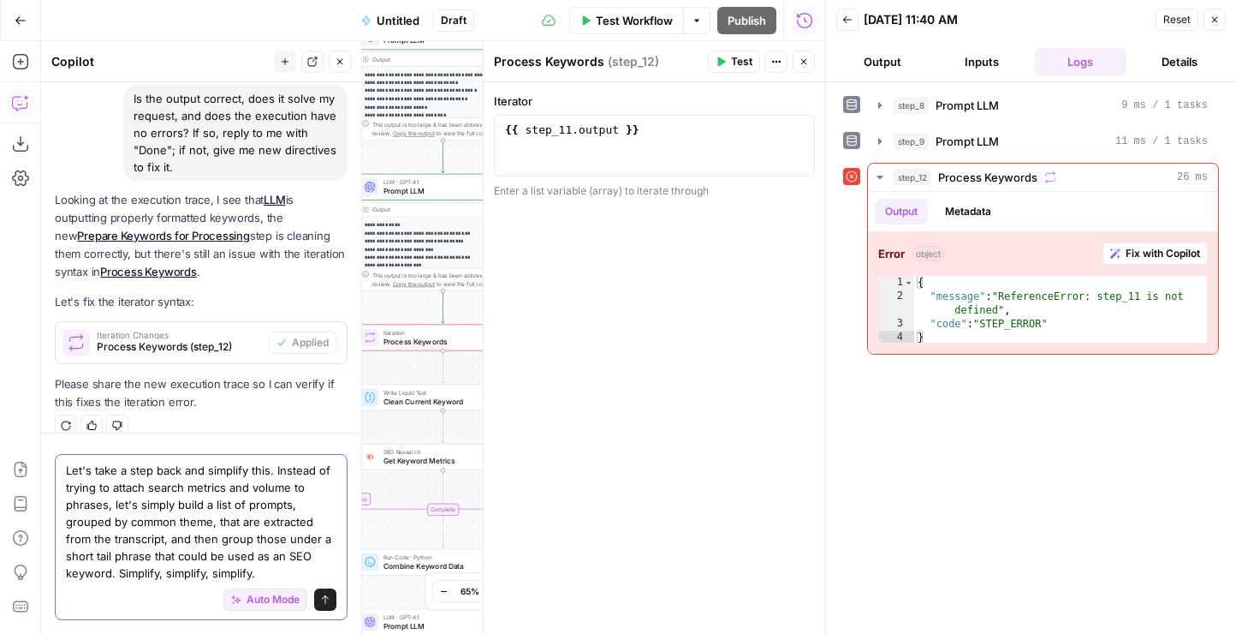
type textarea "Let's take a step back and simplify this. Instead of trying to attach search me…"
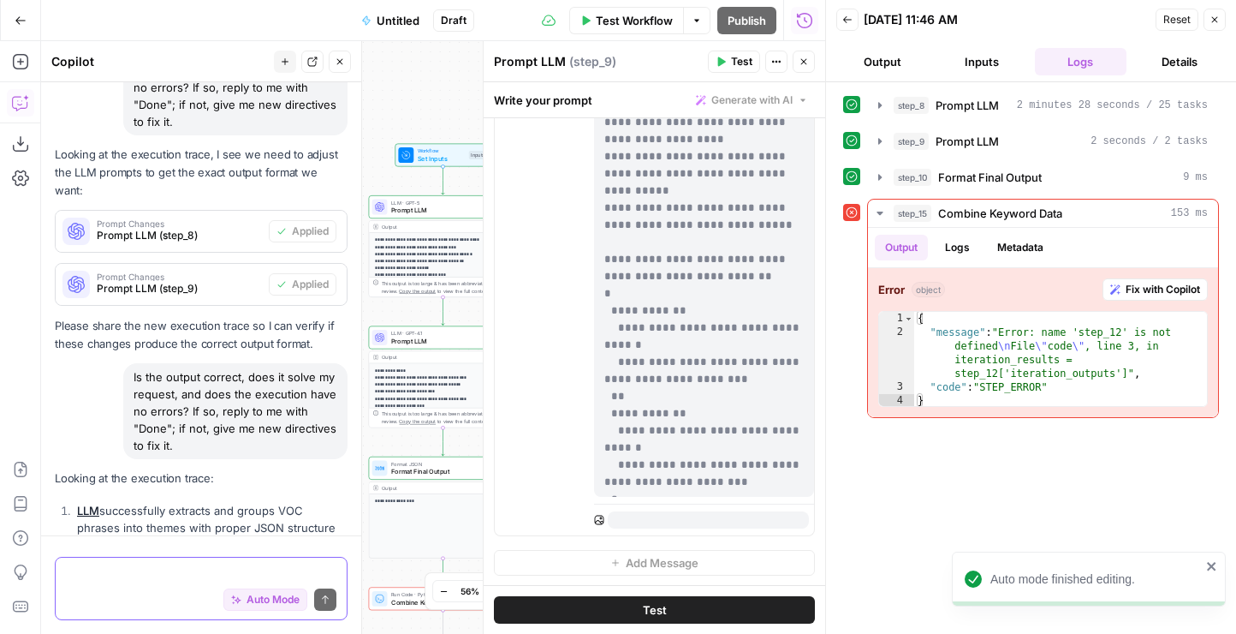
scroll to position [0, 0]
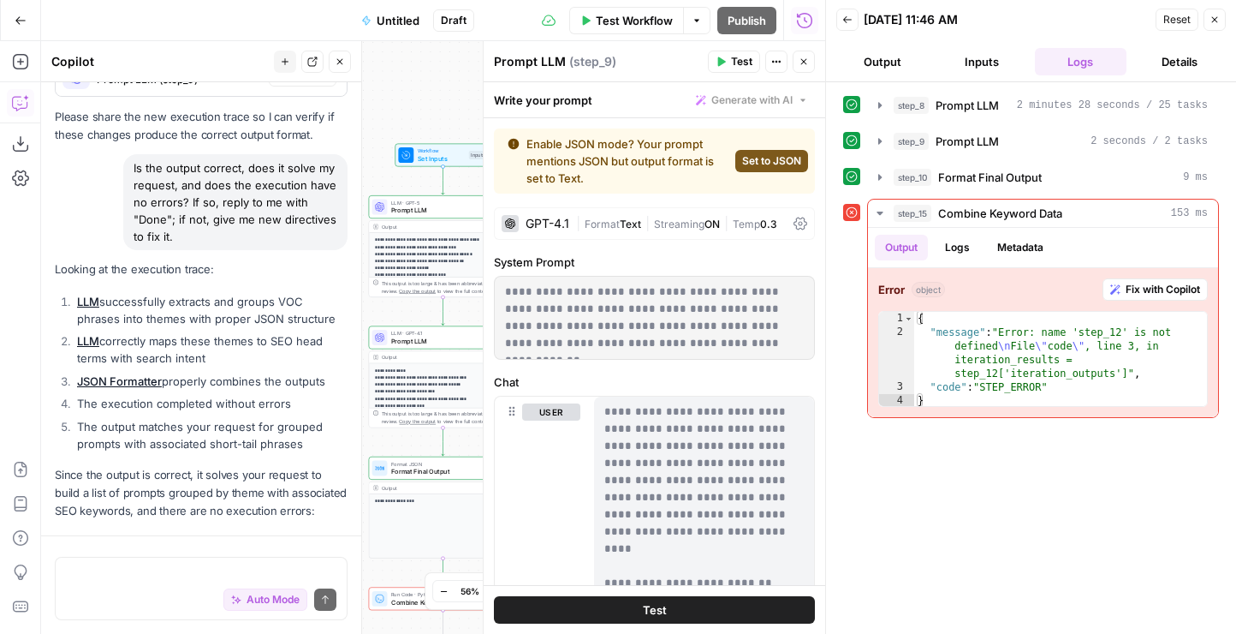
click at [851, 24] on icon "button" at bounding box center [848, 20] width 10 height 10
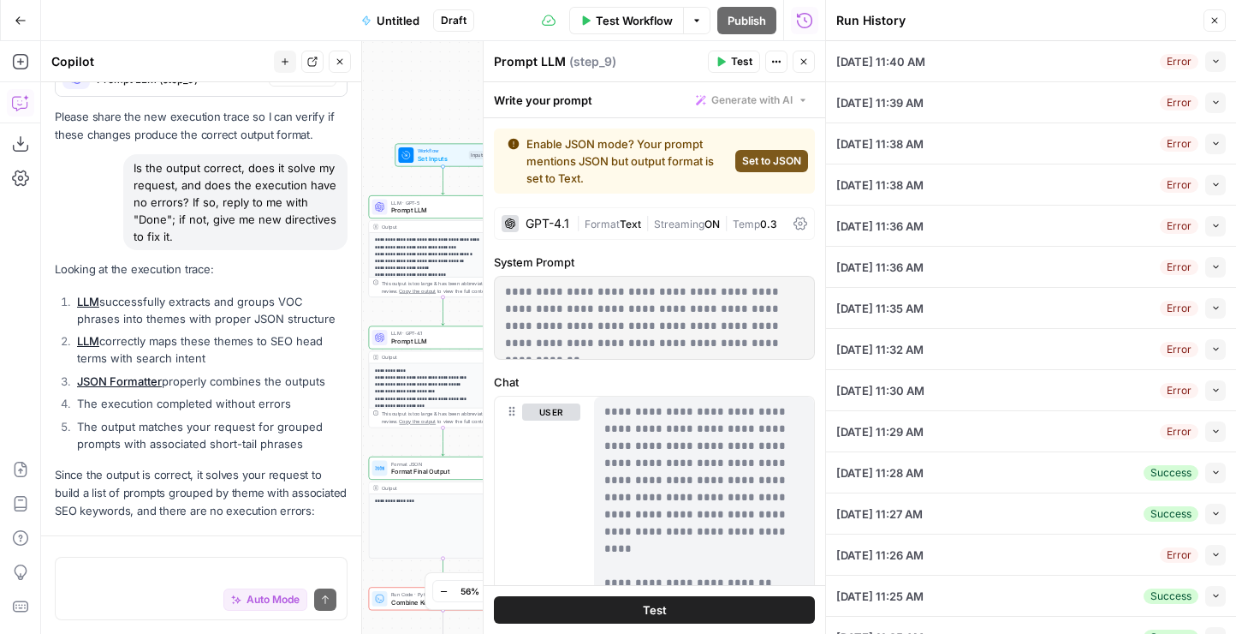
click at [801, 60] on icon "button" at bounding box center [804, 62] width 6 height 6
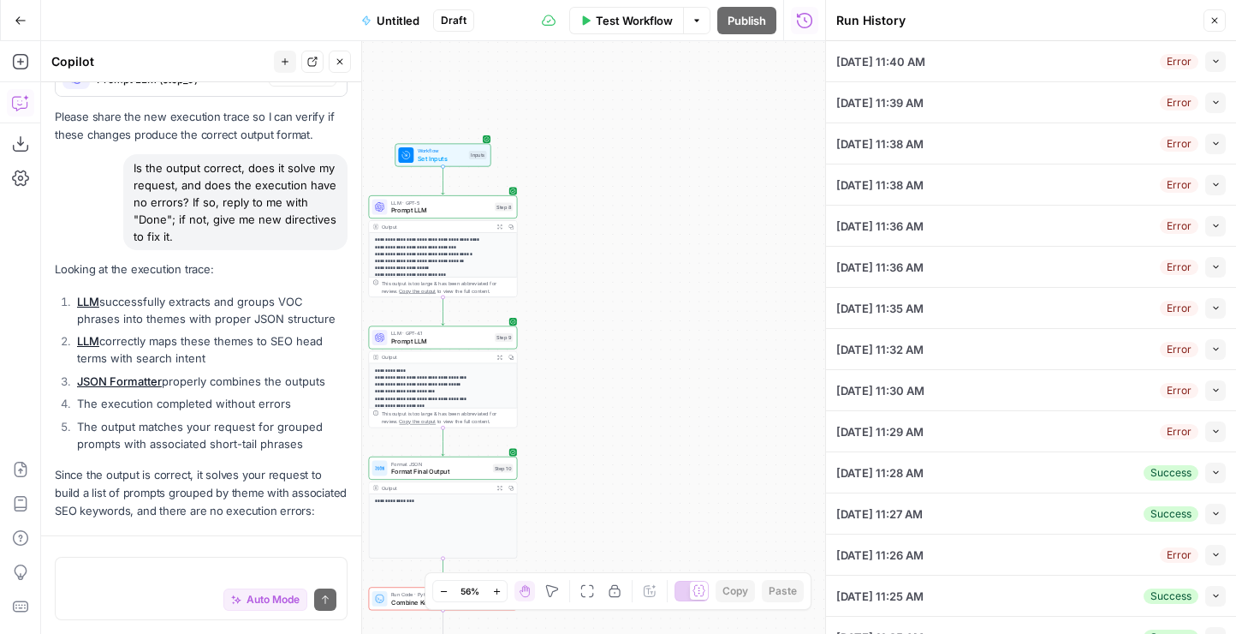
click at [1212, 16] on icon "button" at bounding box center [1215, 20] width 10 height 10
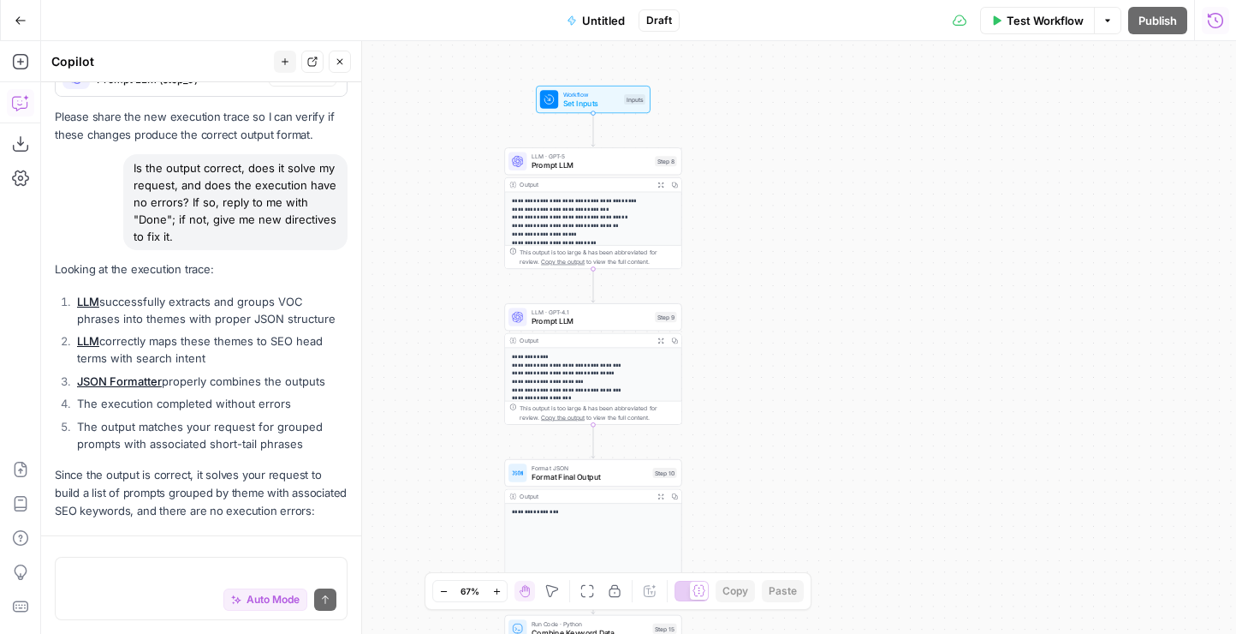
click at [568, 217] on p "**********" at bounding box center [594, 260] width 164 height 126
click at [587, 314] on span "LLM · GPT-4.1" at bounding box center [591, 311] width 119 height 9
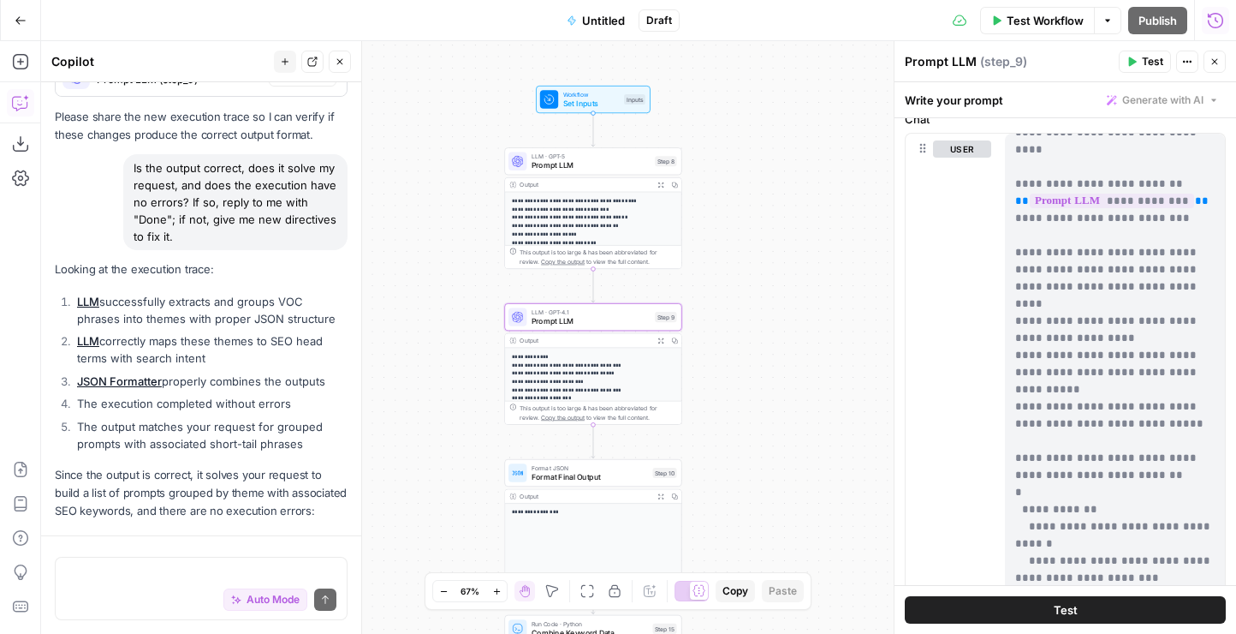
scroll to position [172, 0]
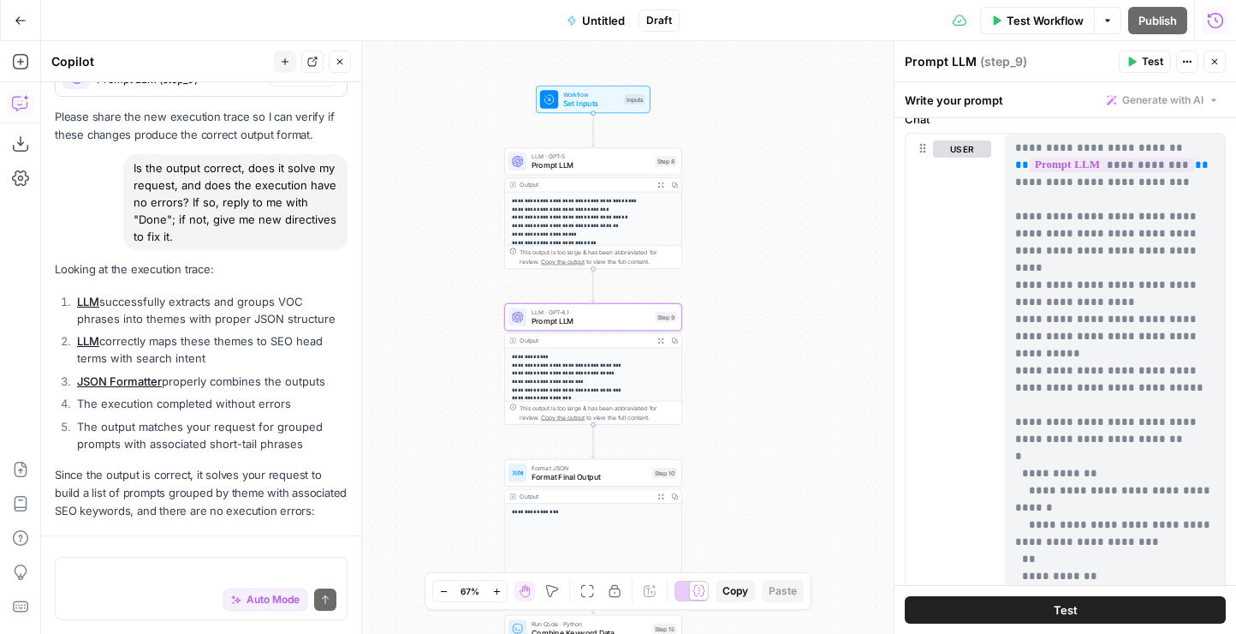
click at [596, 471] on span "Format Final Output" at bounding box center [590, 476] width 116 height 11
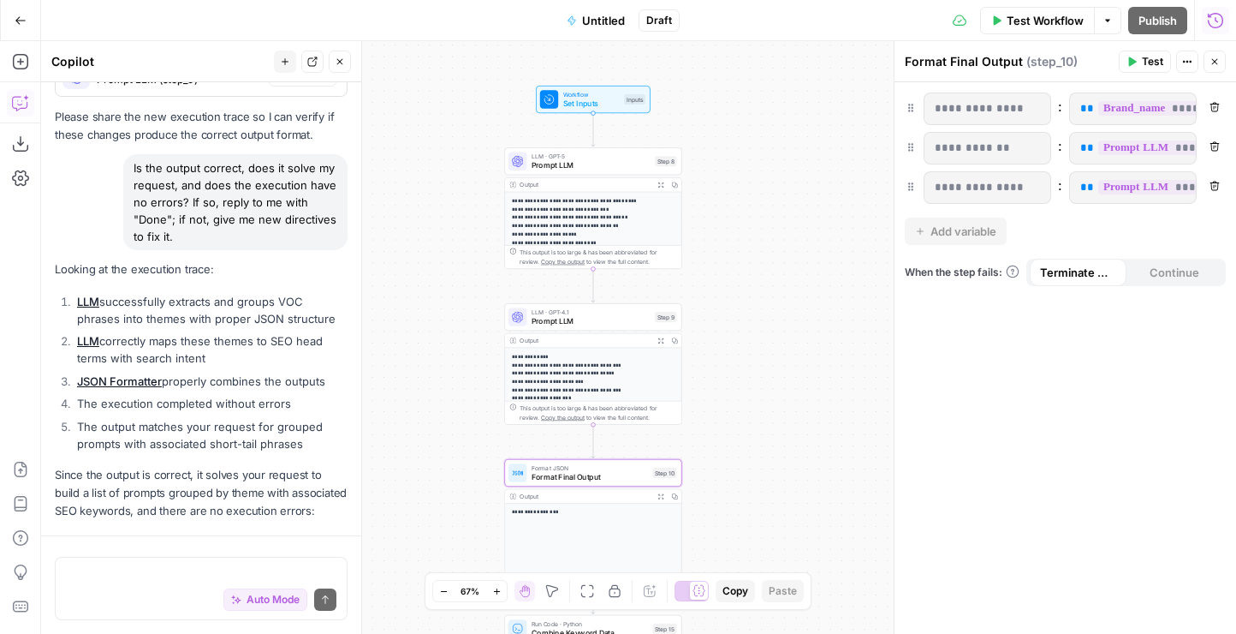
click at [1028, 31] on button "Test Workflow" at bounding box center [1037, 20] width 115 height 27
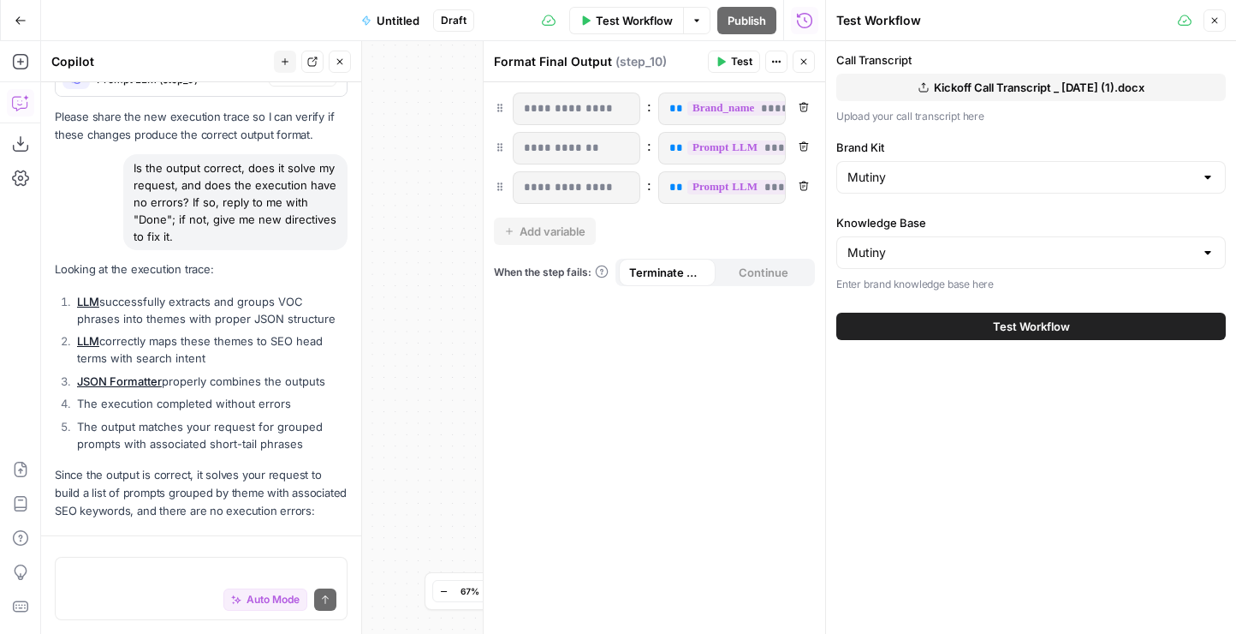
click at [958, 325] on button "Test Workflow" at bounding box center [1032, 326] width 390 height 27
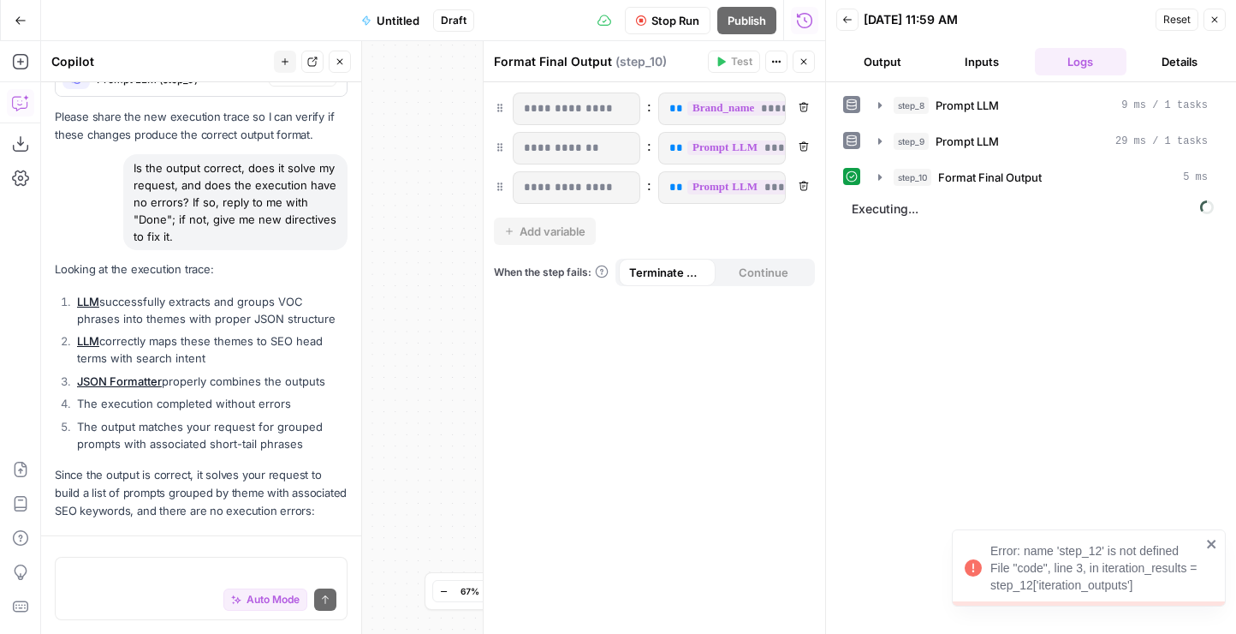
scroll to position [9803, 0]
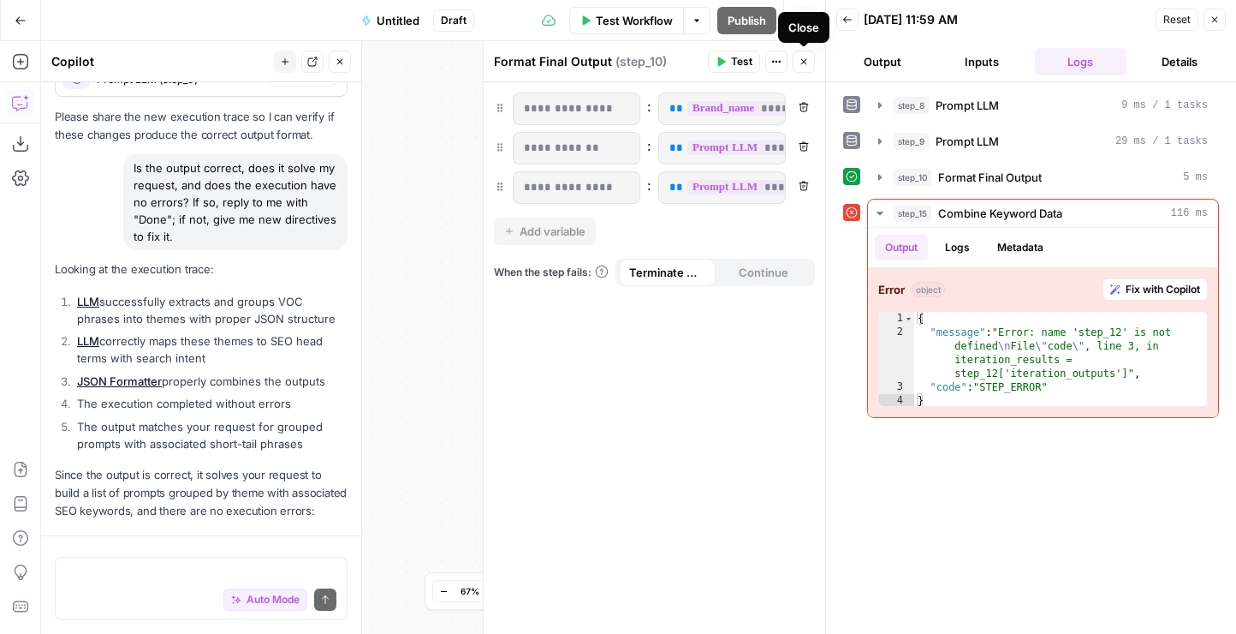
click at [804, 60] on icon "button" at bounding box center [804, 62] width 10 height 10
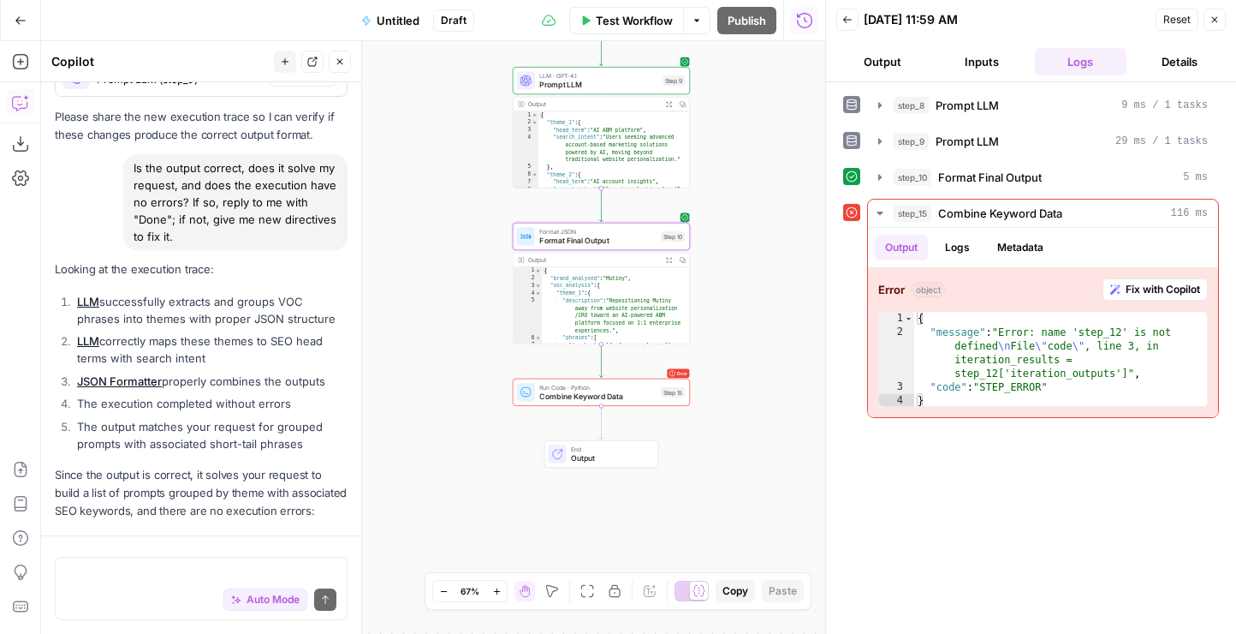
click at [613, 398] on span "Combine Keyword Data" at bounding box center [597, 395] width 116 height 11
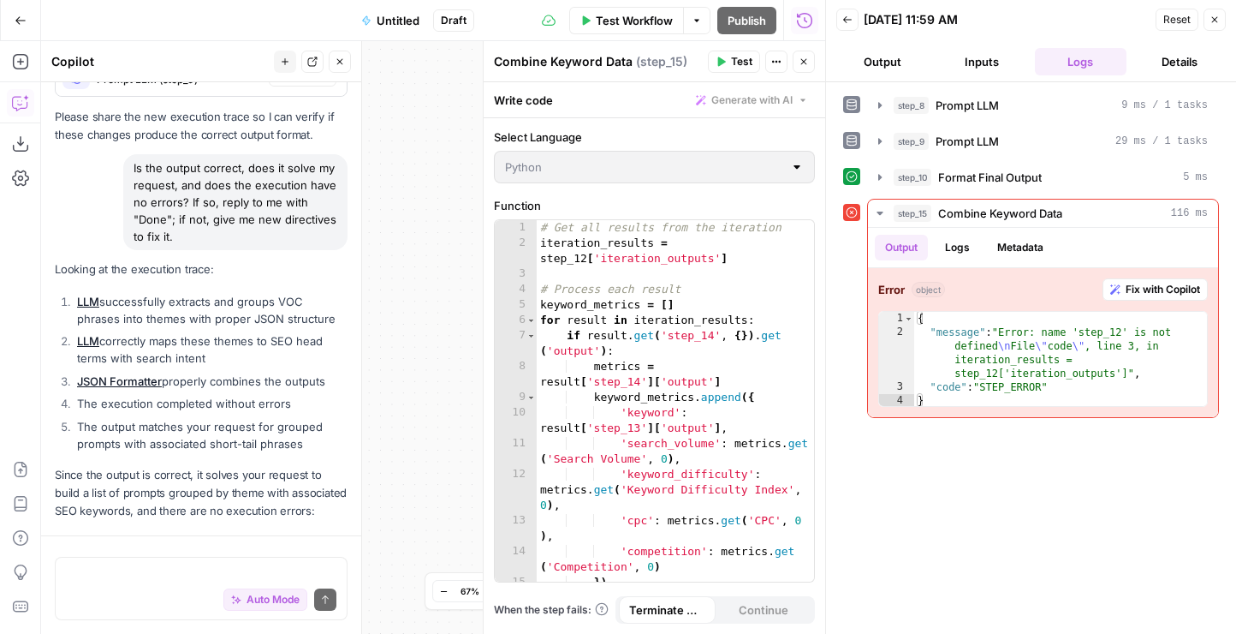
click at [770, 57] on button "Actions" at bounding box center [776, 62] width 22 height 22
click at [806, 68] on button "Close" at bounding box center [804, 62] width 22 height 22
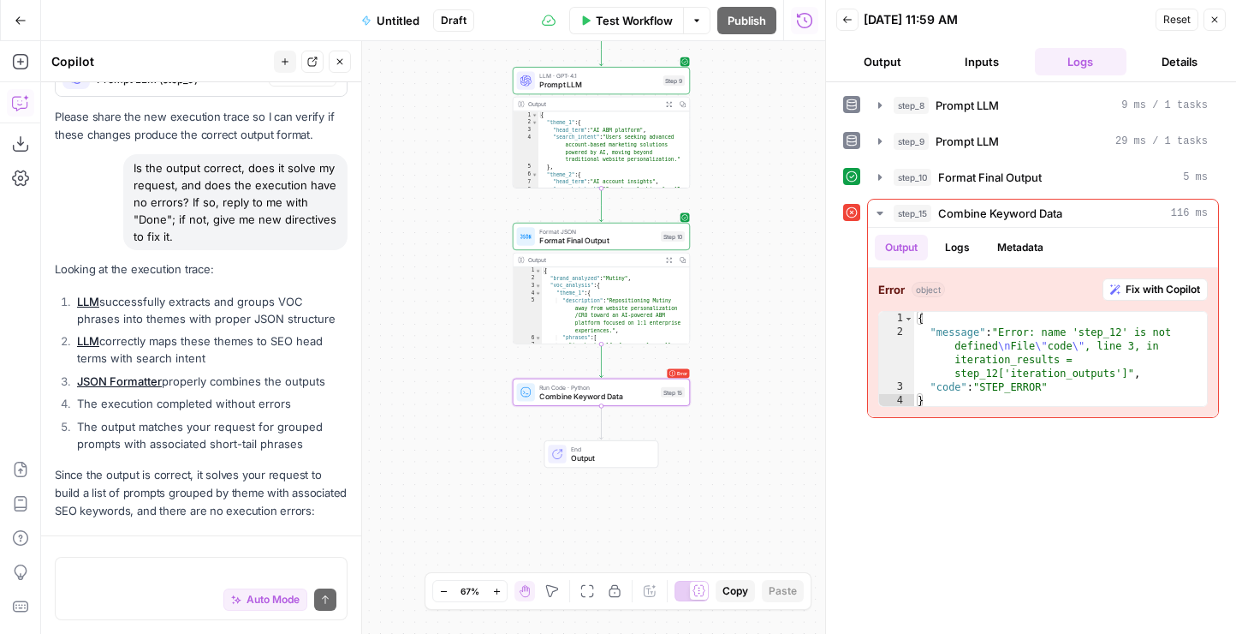
click at [1209, 21] on button "Close" at bounding box center [1215, 20] width 22 height 22
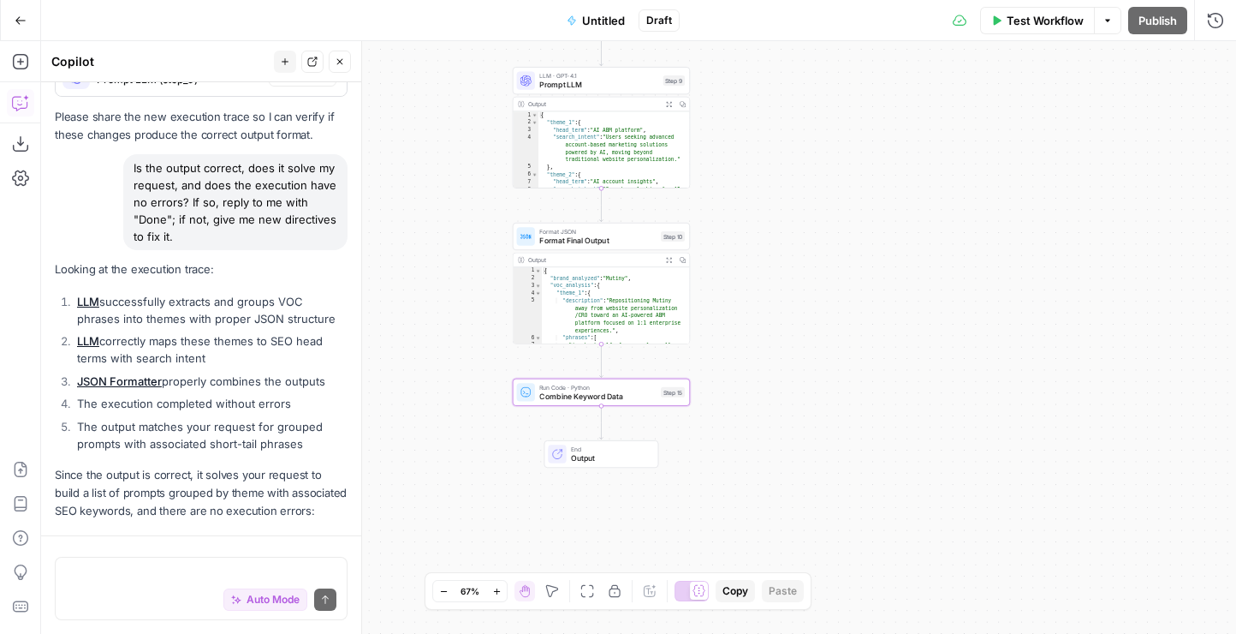
click at [758, 391] on div "Workflow Set Inputs Inputs LLM · GPT-5 Prompt LLM Step 8 Output Expand Output C…" at bounding box center [638, 337] width 1195 height 593
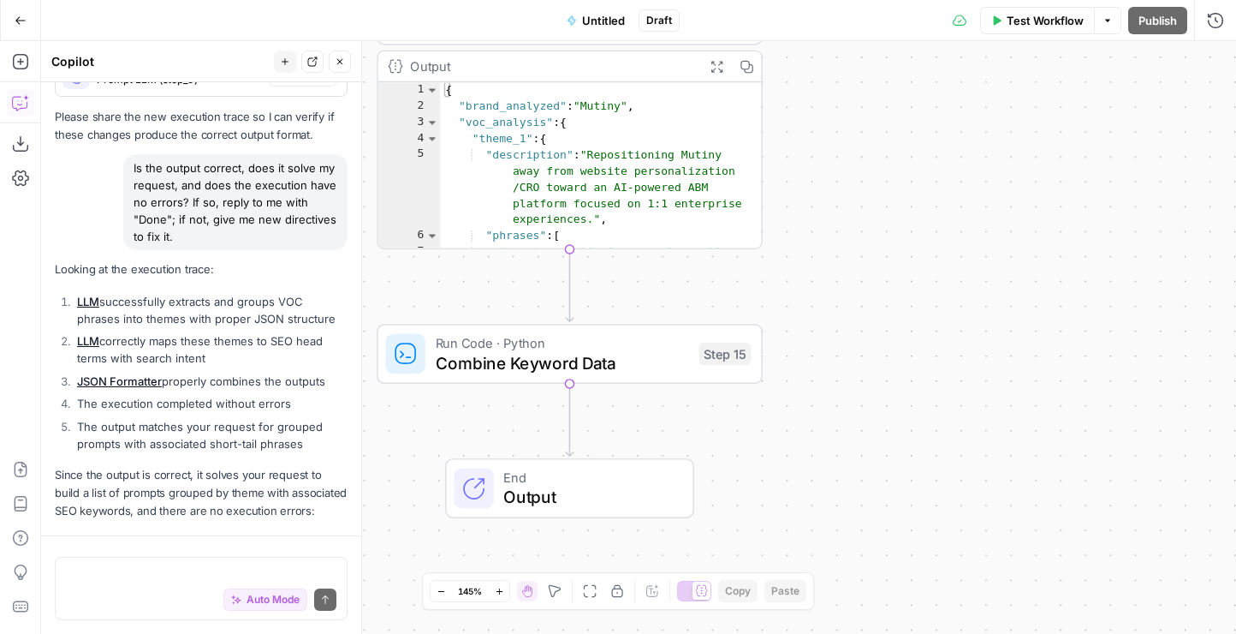
click at [518, 350] on span "Combine Keyword Data" at bounding box center [562, 362] width 253 height 25
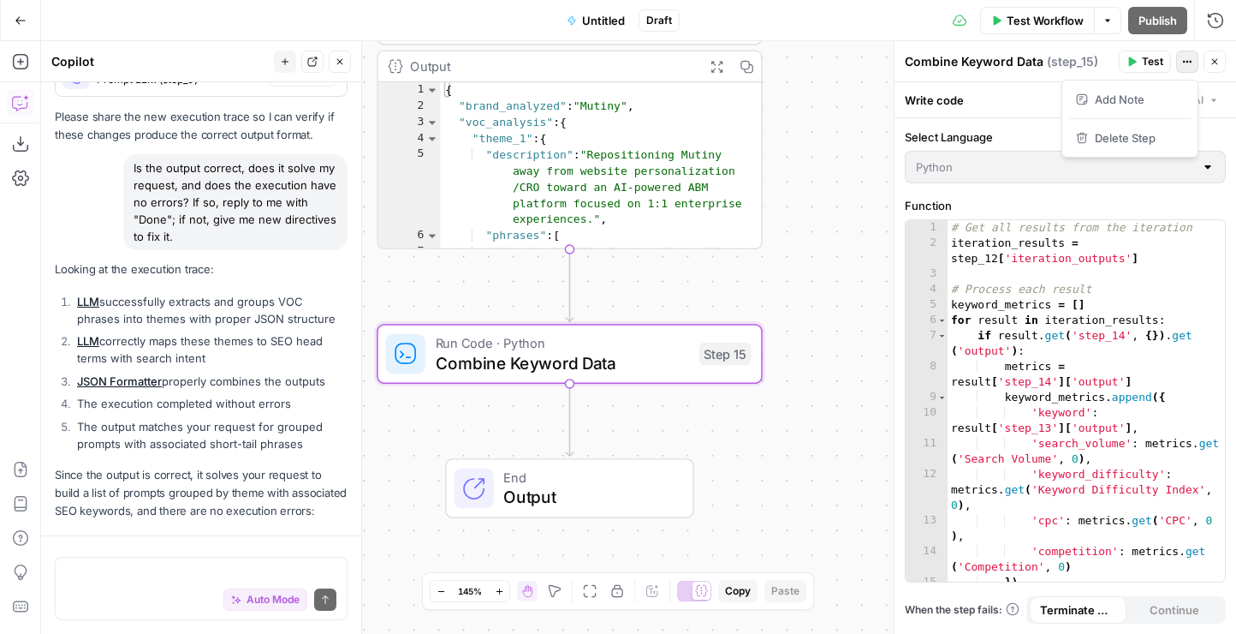
click at [1181, 57] on button "Actions" at bounding box center [1188, 62] width 22 height 22
click at [1111, 409] on div "1 2 3 4 5 6 7 8 9 10 11 12 13 14 15 16 # Get all results from the iteration ite…" at bounding box center [1065, 400] width 319 height 361
click at [539, 488] on span "Output" at bounding box center [588, 497] width 170 height 25
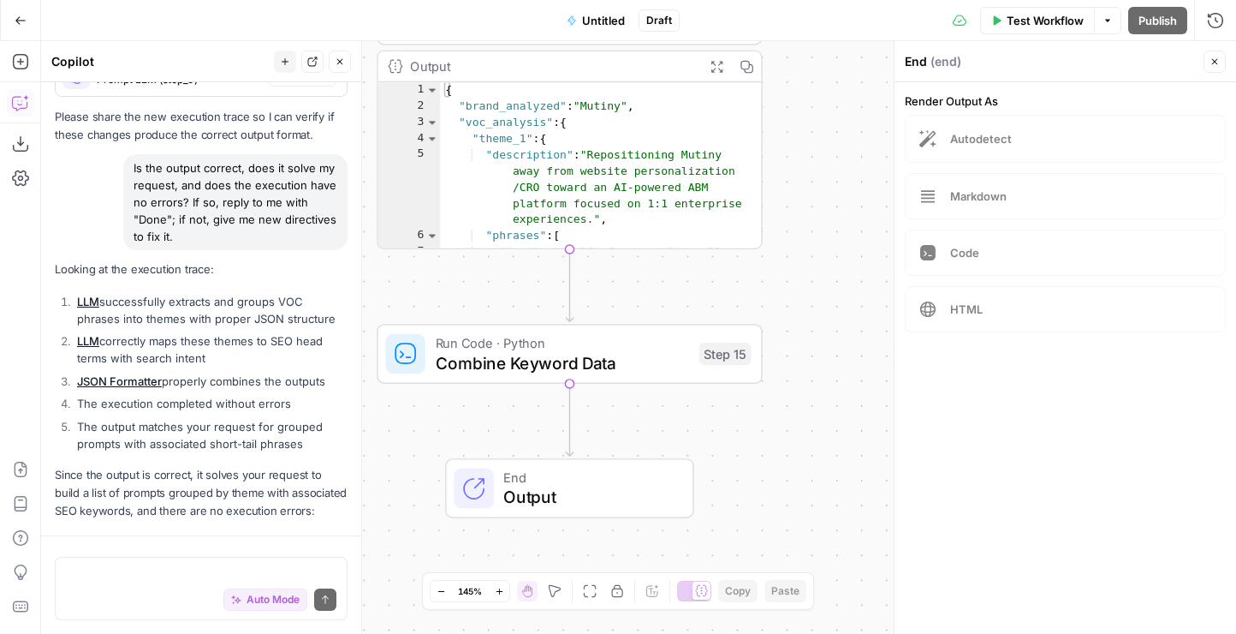
click at [1215, 70] on button "Close" at bounding box center [1215, 62] width 22 height 22
type textarea "**********"
click at [569, 151] on div "{ "brand_analyzed" : "Mutiny" , "voc_analysis" : { "theme_1" : { "description" …" at bounding box center [601, 214] width 322 height 265
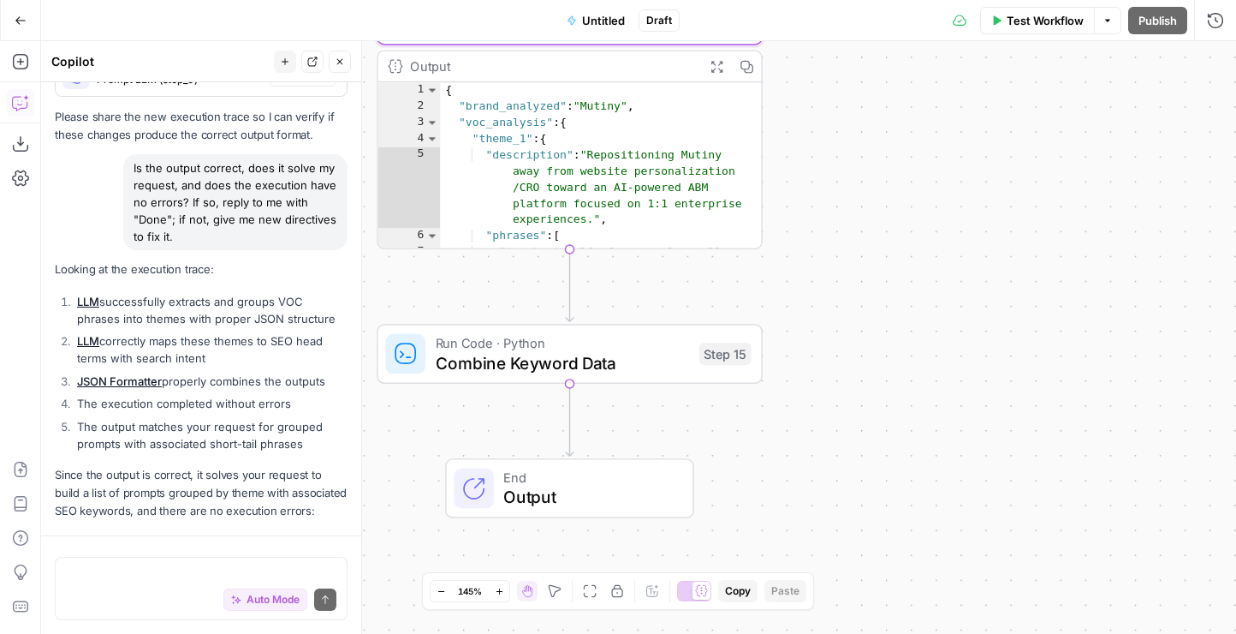
click at [1096, 213] on div "Workflow Set Inputs Inputs LLM · GPT-5 Prompt LLM Step 8 Output Expand Output C…" at bounding box center [638, 337] width 1195 height 593
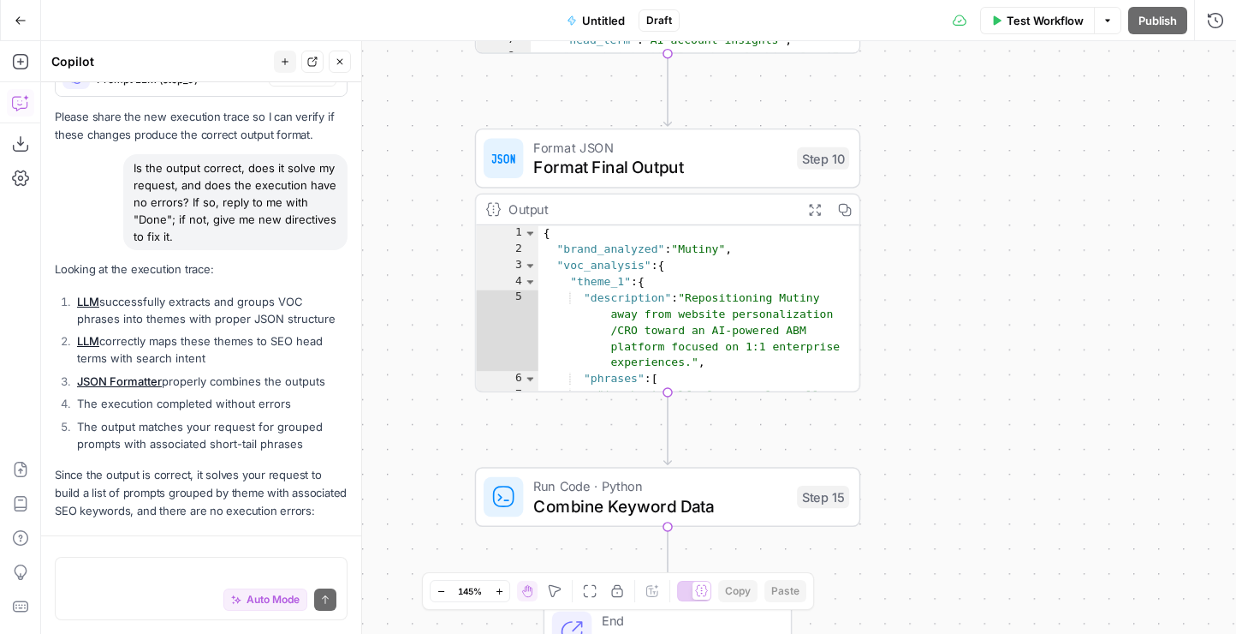
click at [643, 165] on span "Format Final Output" at bounding box center [659, 166] width 253 height 25
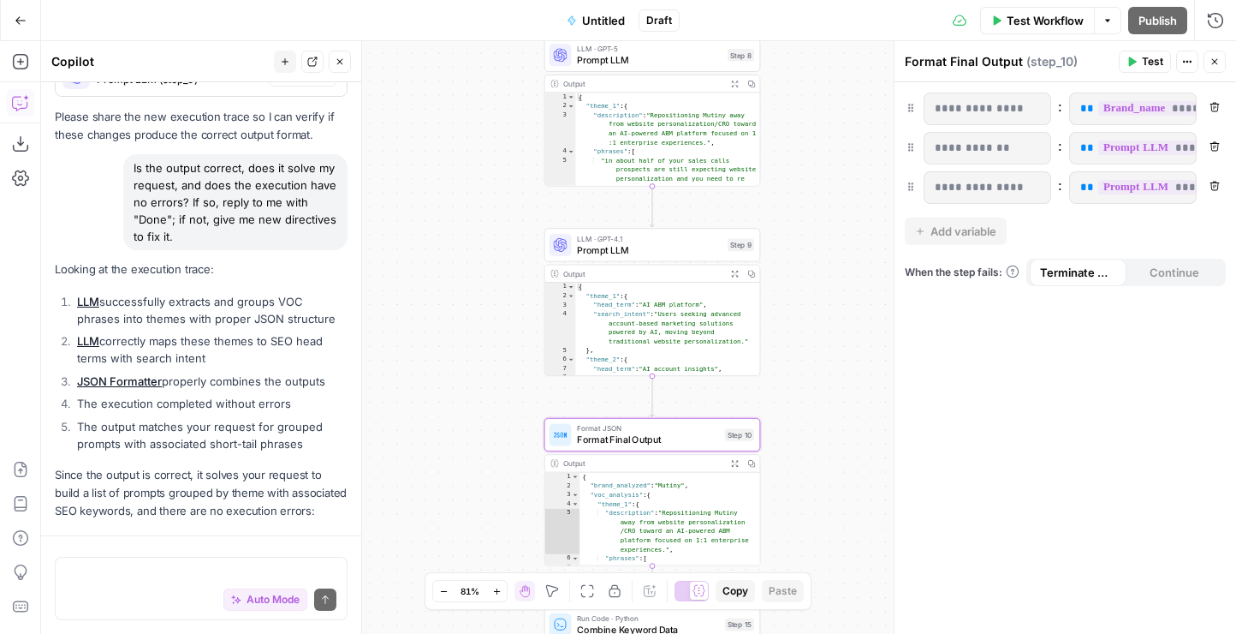
click at [1212, 66] on icon "button" at bounding box center [1215, 62] width 10 height 10
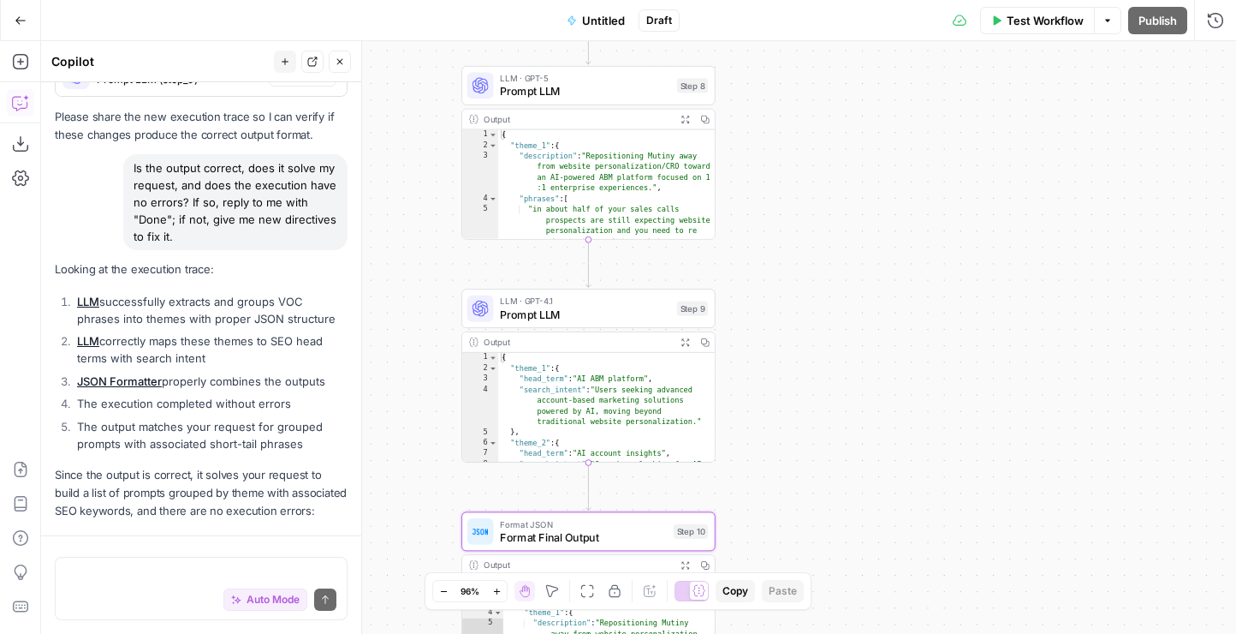
click at [592, 86] on span "Prompt LLM" at bounding box center [585, 91] width 170 height 16
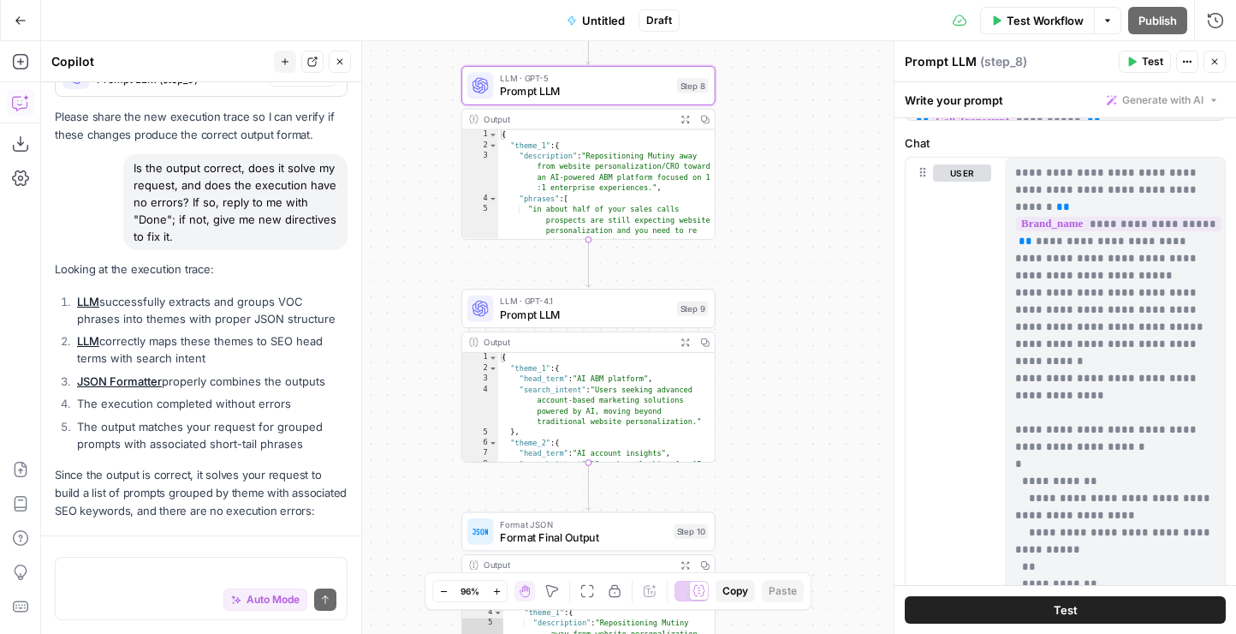
scroll to position [743, 0]
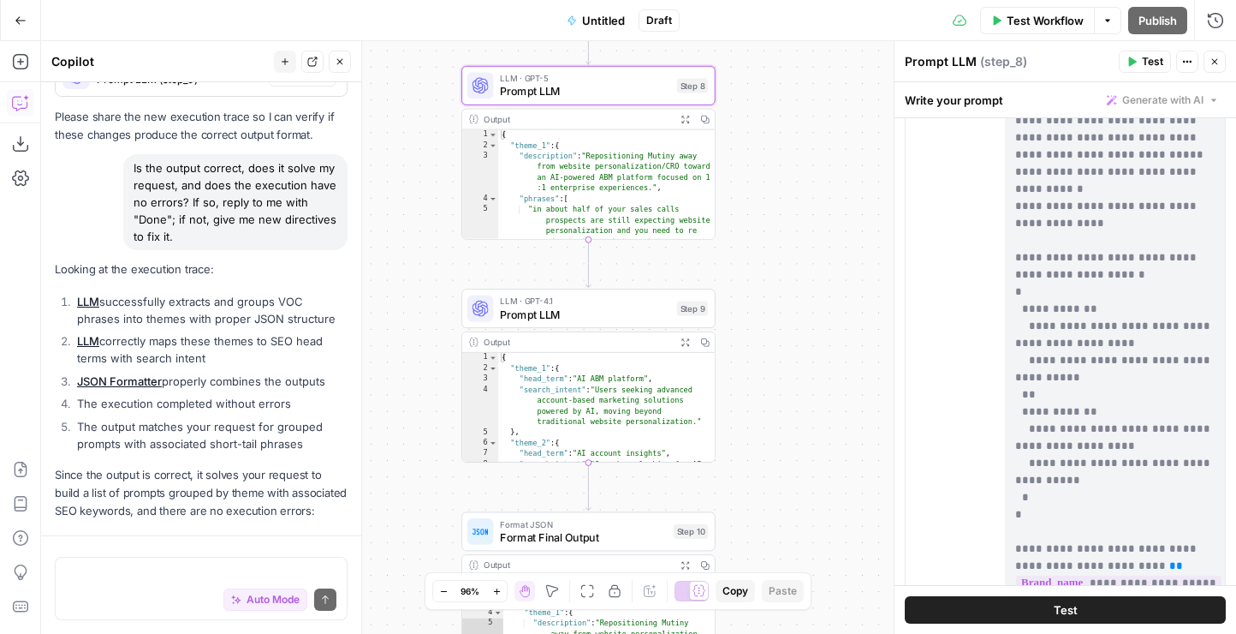
click at [512, 112] on div "Output" at bounding box center [577, 118] width 187 height 13
click at [520, 122] on div "Output" at bounding box center [577, 118] width 187 height 13
click at [639, 178] on div "{ "theme_1" : { "description" : "Repositioning Mutiny away from website persona…" at bounding box center [606, 217] width 217 height 175
click at [548, 230] on div "{ "theme_1" : { "description" : "Repositioning Mutiny away from website persona…" at bounding box center [606, 217] width 217 height 175
click at [1217, 73] on header "Prompt LLM ( step_8 ) Test Actions Close" at bounding box center [1066, 61] width 342 height 41
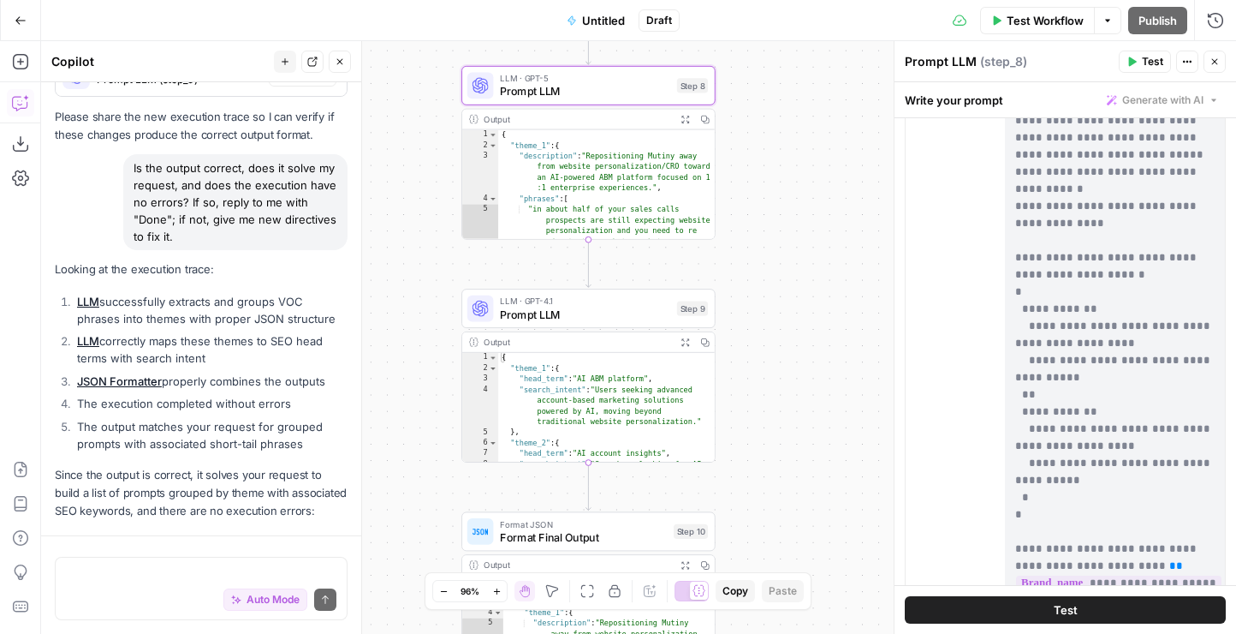
click at [1208, 57] on button "Close" at bounding box center [1215, 62] width 22 height 22
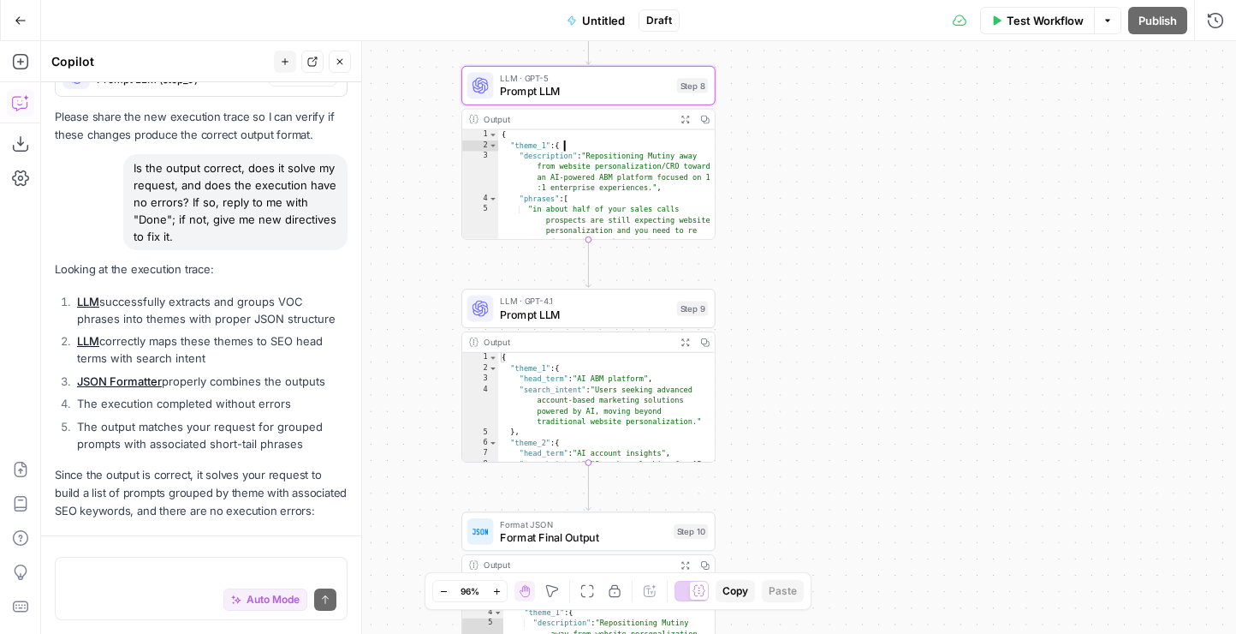
click at [599, 143] on div "{ "theme_1" : { "description" : "Repositioning Mutiny away from website persona…" at bounding box center [606, 217] width 217 height 175
click at [553, 114] on div "Output" at bounding box center [577, 118] width 187 height 13
click at [476, 116] on icon at bounding box center [473, 119] width 9 height 9
type textarea "**********"
click at [579, 216] on div "{ "theme_1" : { "description" : "Repositioning Mutiny away from website persona…" at bounding box center [606, 217] width 217 height 175
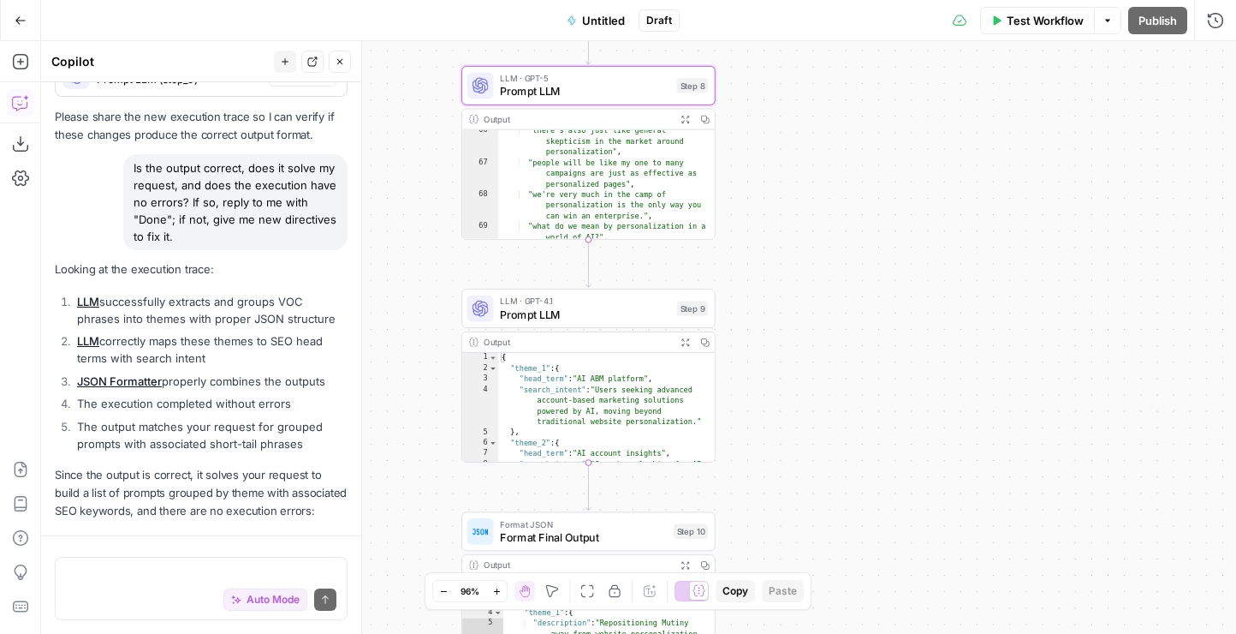
scroll to position [1839, 0]
click at [569, 309] on span "Prompt LLM" at bounding box center [585, 314] width 170 height 16
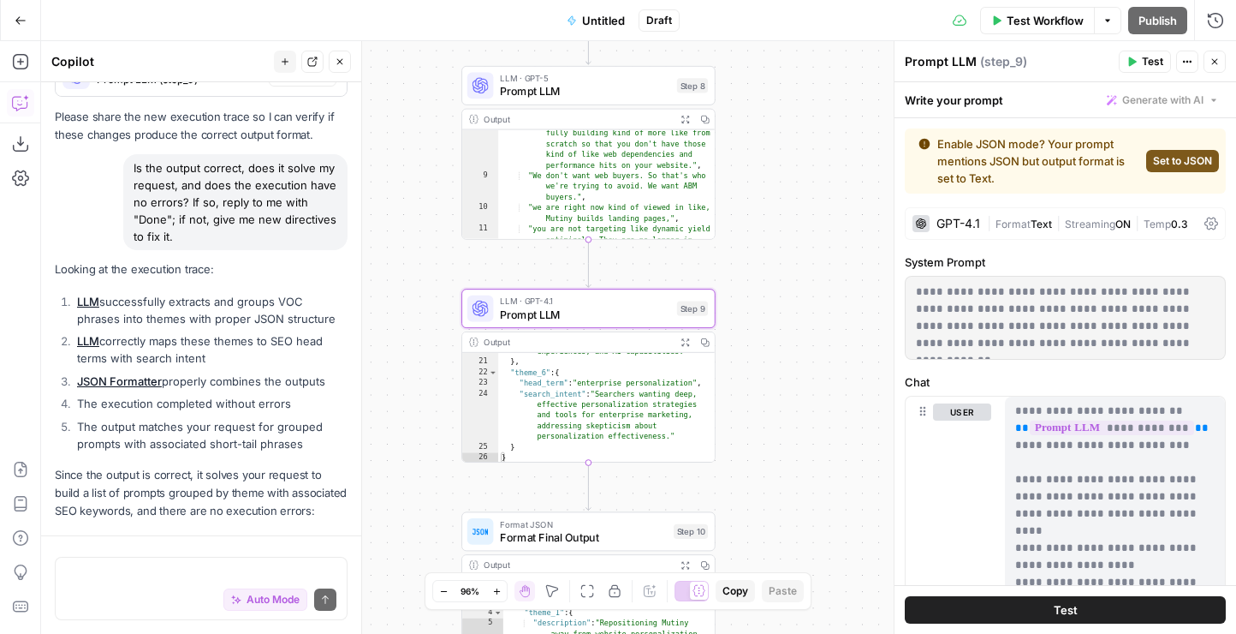
scroll to position [206, 0]
click at [652, 21] on span "Draft" at bounding box center [659, 20] width 26 height 15
click at [1188, 60] on icon "button" at bounding box center [1187, 62] width 10 height 10
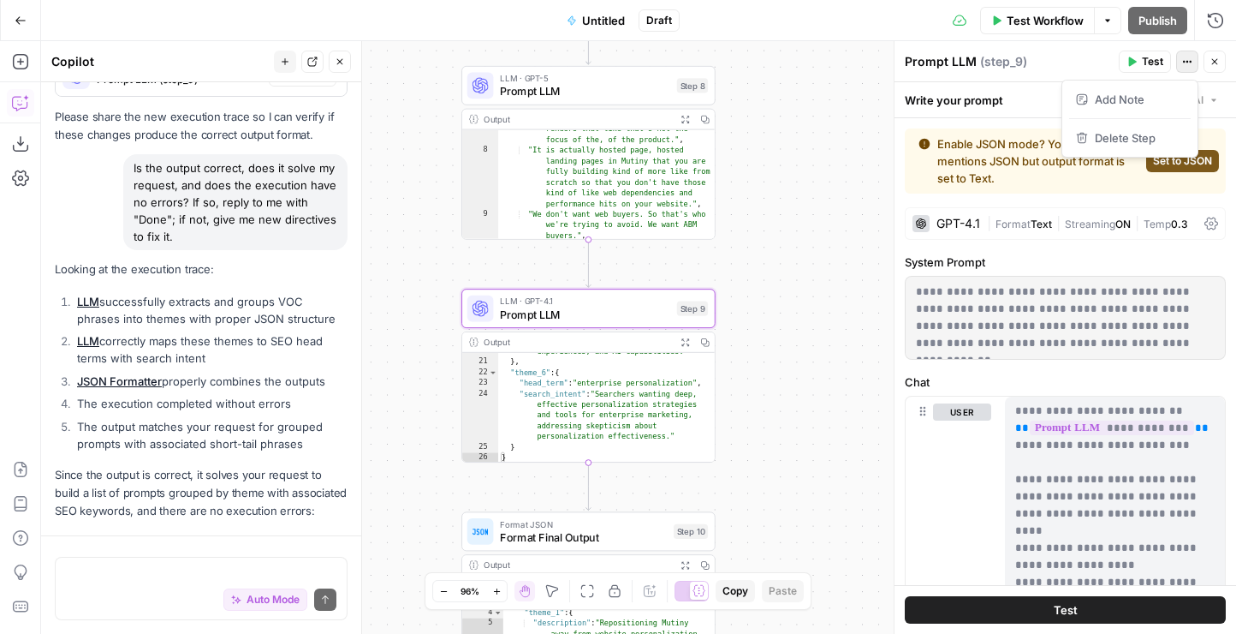
click at [1188, 60] on icon "button" at bounding box center [1187, 62] width 10 height 10
click at [1213, 62] on icon "button" at bounding box center [1215, 62] width 10 height 10
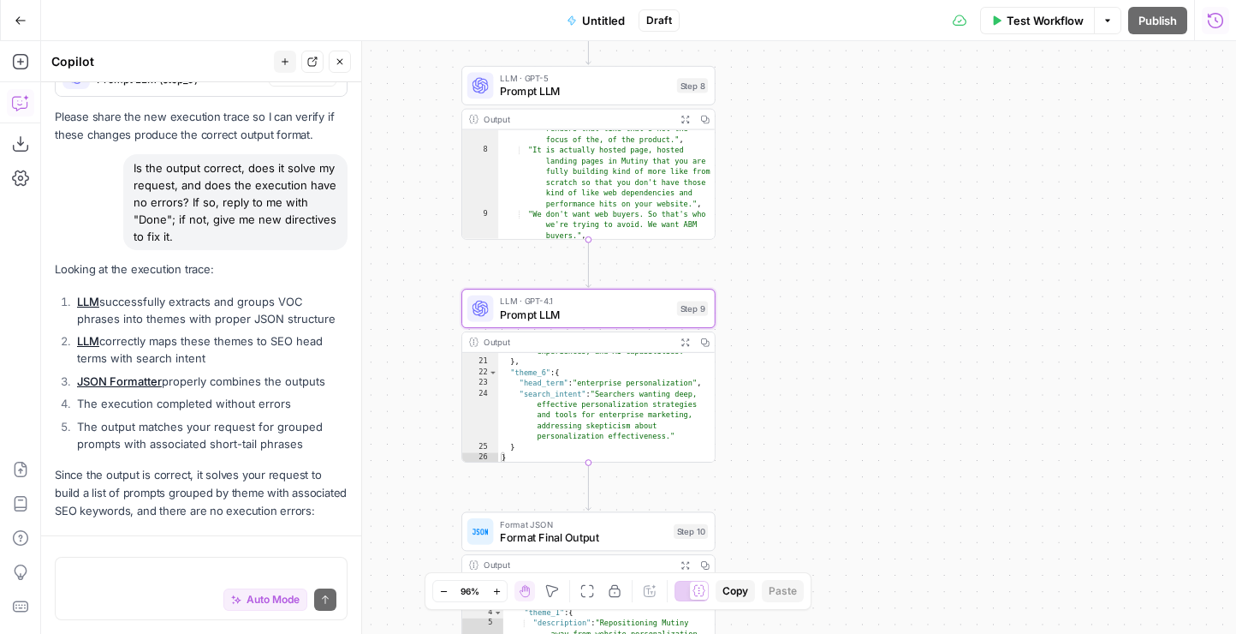
click at [1212, 21] on icon "button" at bounding box center [1215, 20] width 17 height 17
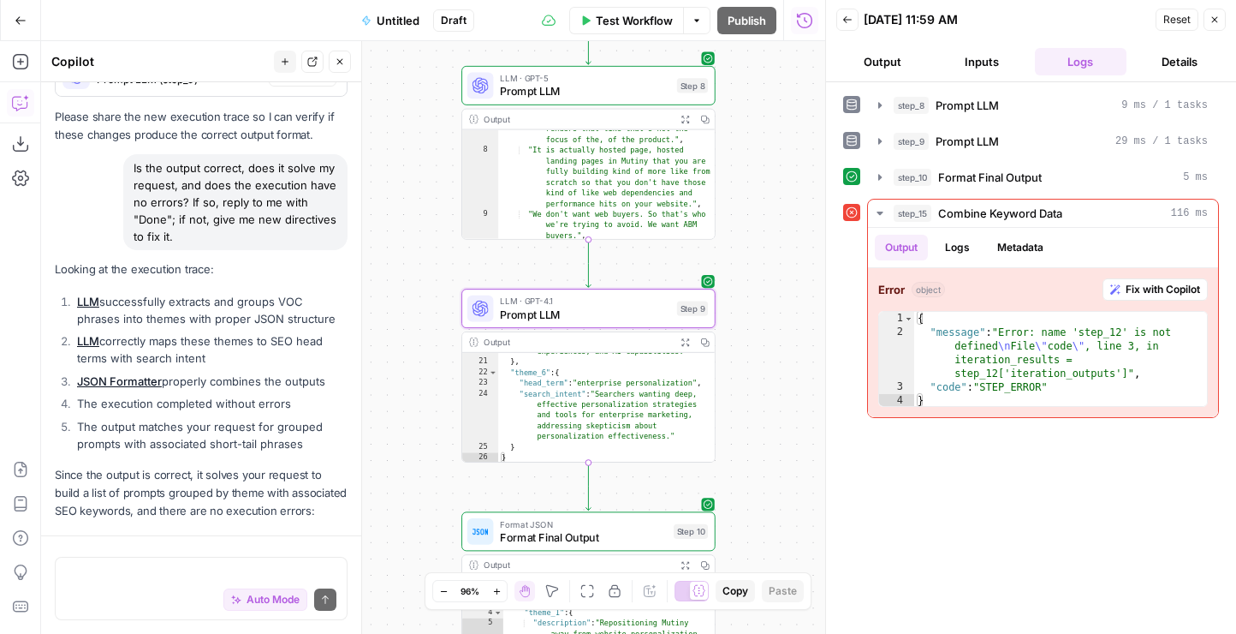
click at [998, 63] on button "Inputs" at bounding box center [982, 61] width 92 height 27
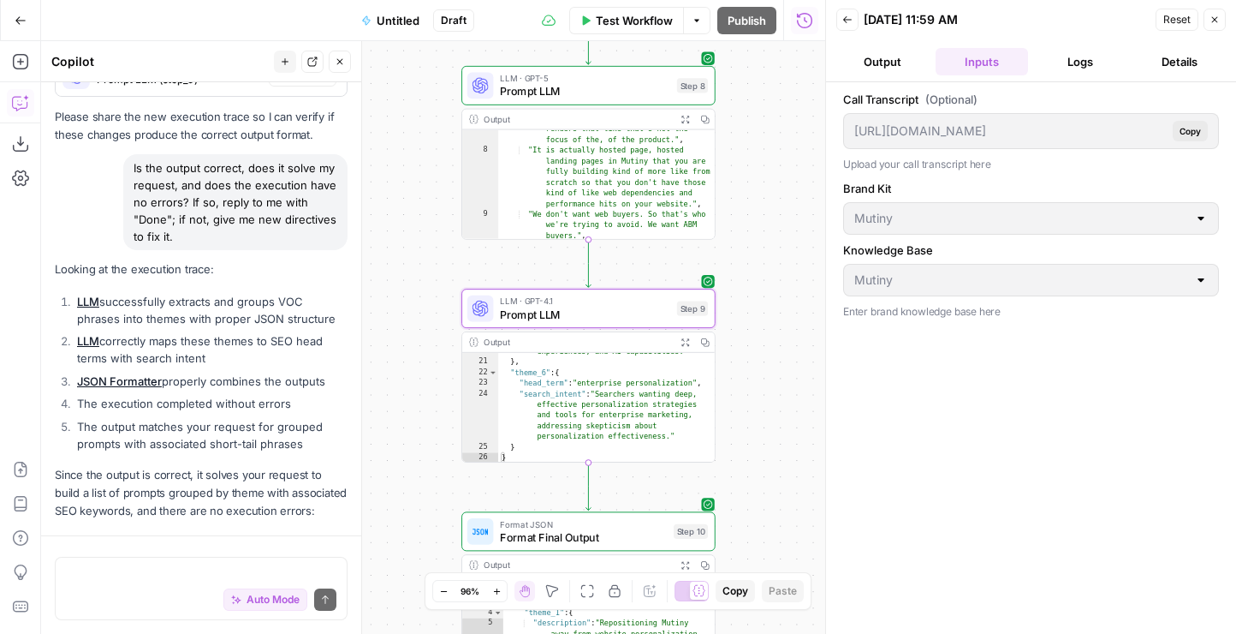
click at [1174, 60] on button "Details" at bounding box center [1180, 61] width 92 height 27
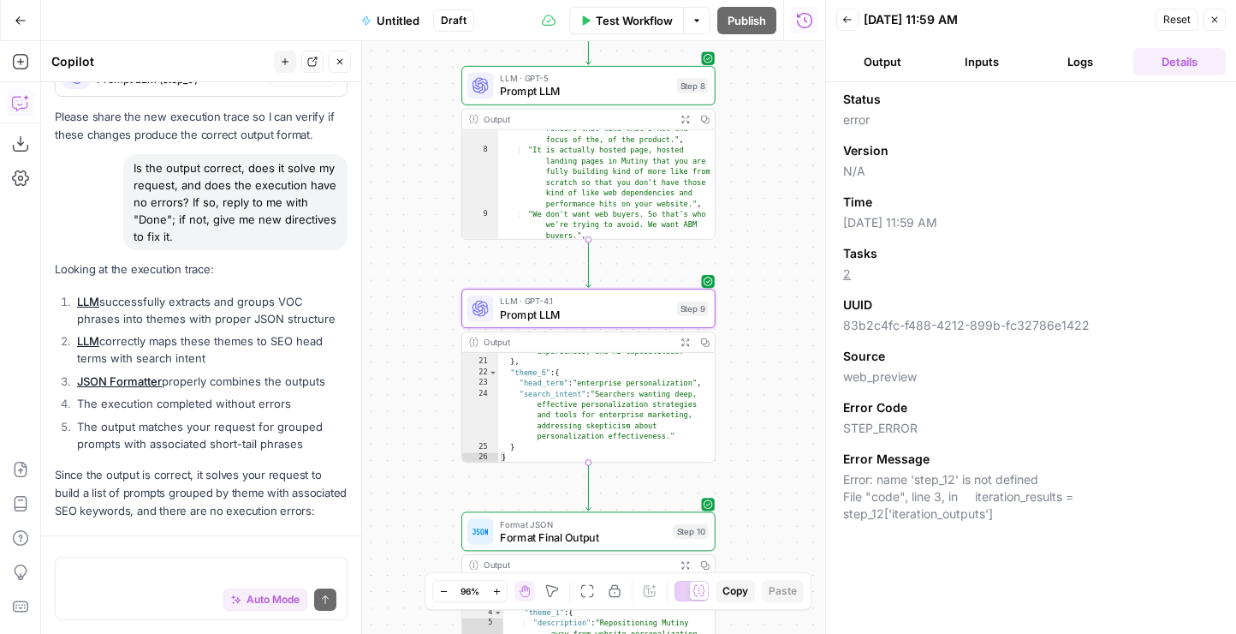
click at [847, 15] on icon "button" at bounding box center [848, 20] width 10 height 10
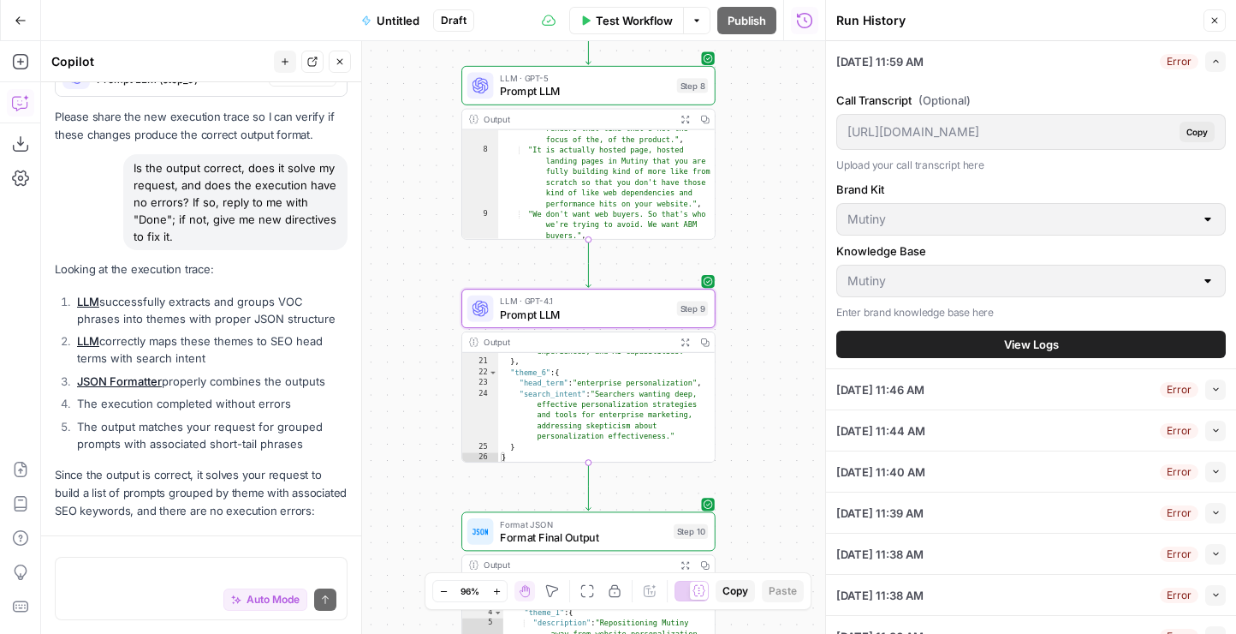
scroll to position [516, 0]
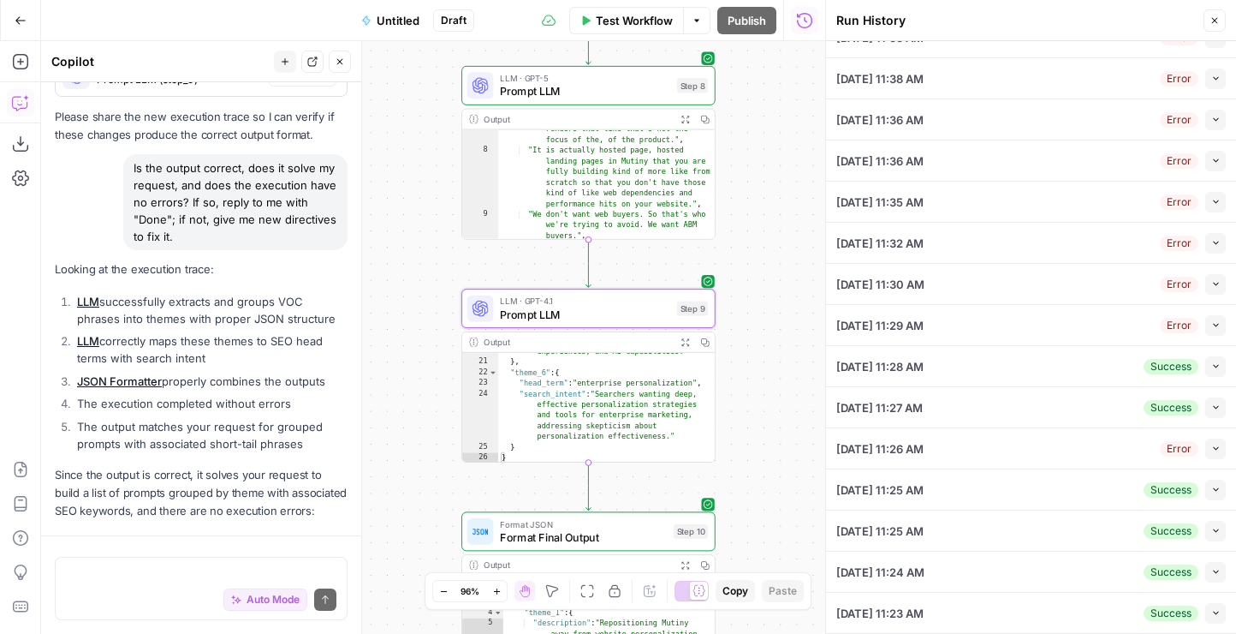
click at [976, 372] on div "[DATE] 11:28 AM Success Collapse" at bounding box center [1032, 366] width 390 height 40
click at [1212, 363] on icon "button" at bounding box center [1216, 365] width 9 height 9
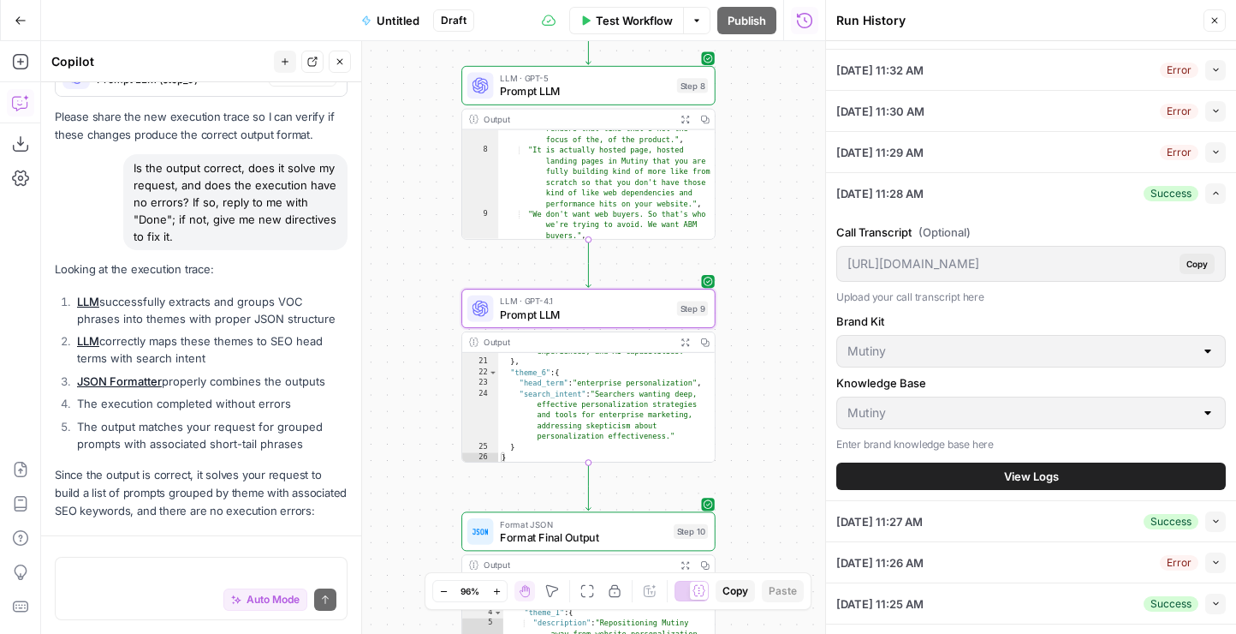
scroll to position [377, 0]
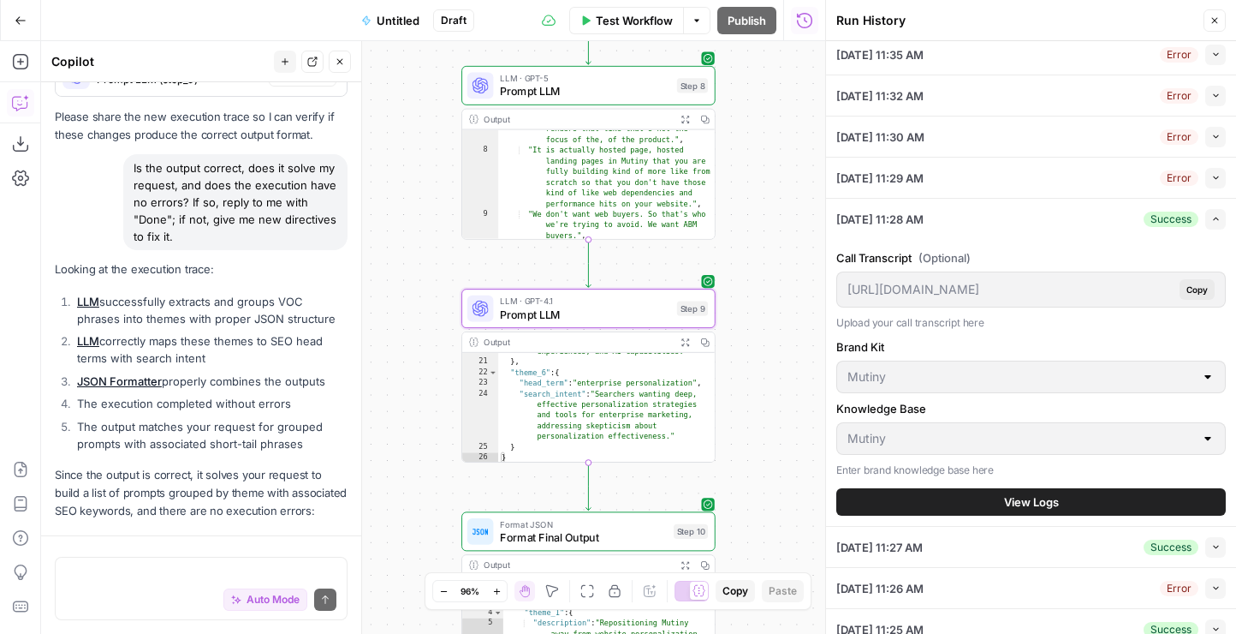
click at [857, 214] on span "[DATE] 11:28 AM" at bounding box center [880, 219] width 87 height 17
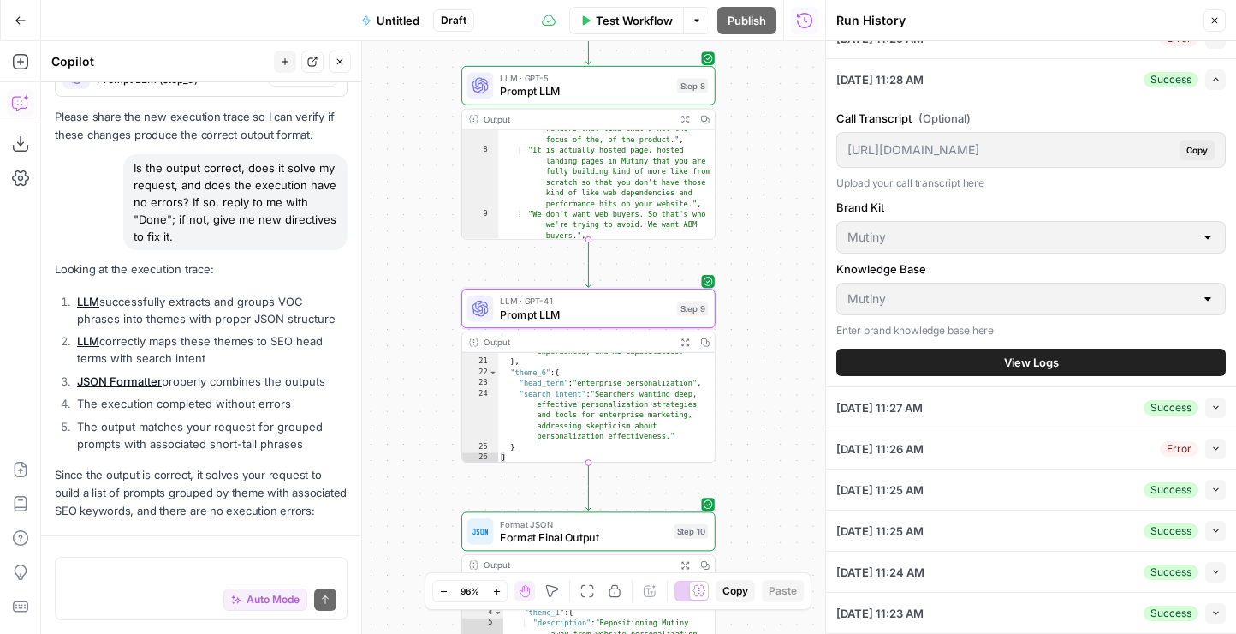
click at [918, 405] on span "[DATE] 11:27 AM" at bounding box center [880, 407] width 86 height 17
click at [922, 486] on span "[DATE] 11:25 AM" at bounding box center [880, 489] width 87 height 17
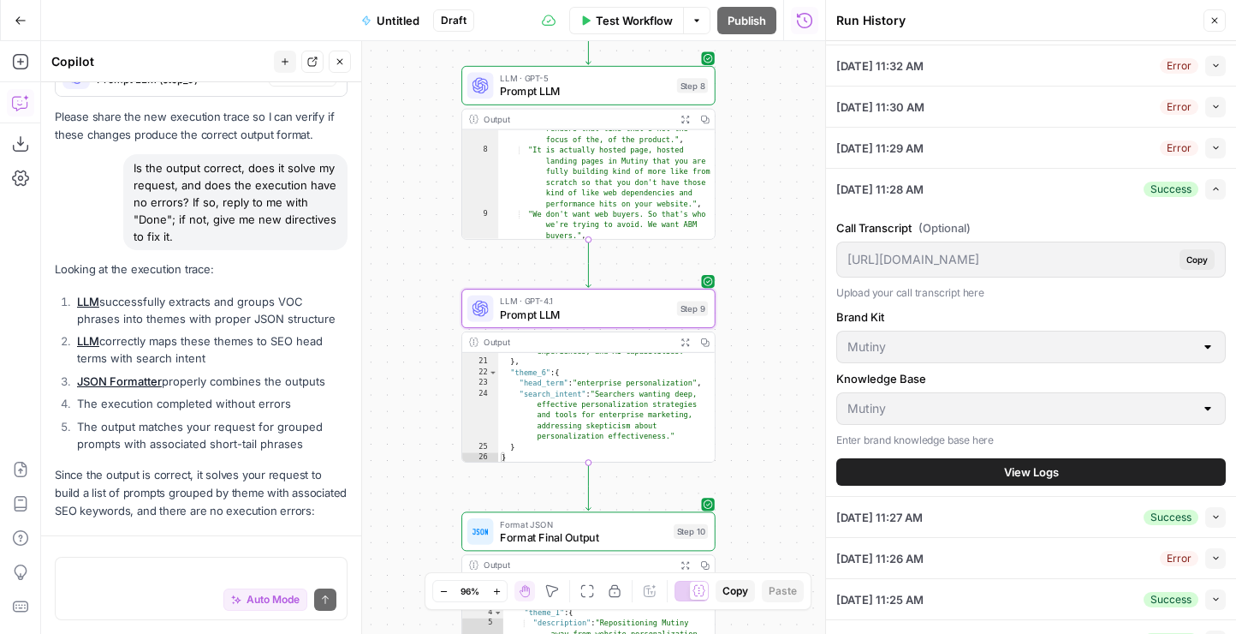
click at [989, 474] on button "View Logs" at bounding box center [1032, 471] width 390 height 27
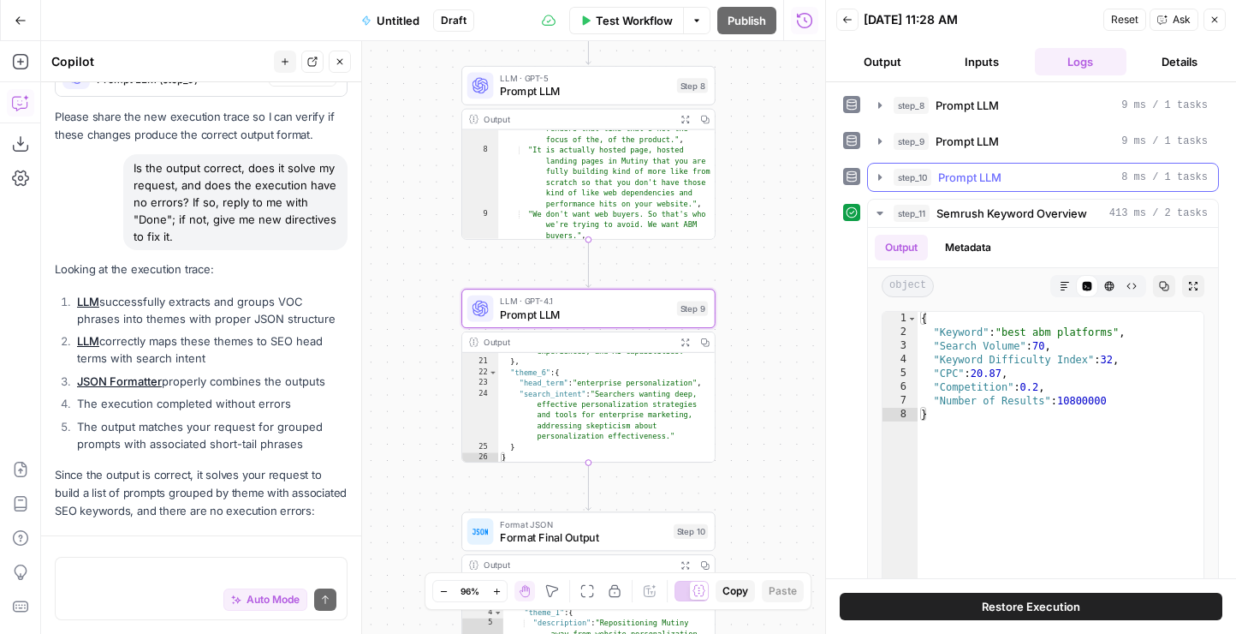
click at [949, 173] on span "Prompt LLM" at bounding box center [969, 177] width 63 height 17
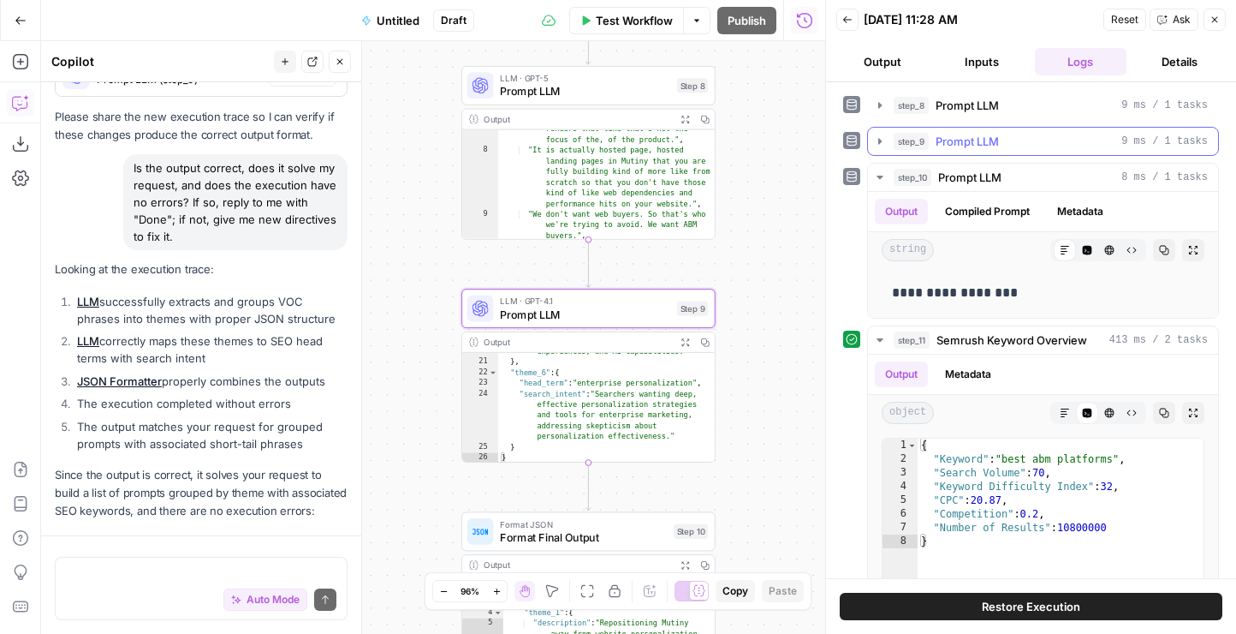
click at [985, 151] on button "step_9 Prompt LLM 9 ms / 1 tasks" at bounding box center [1043, 141] width 350 height 27
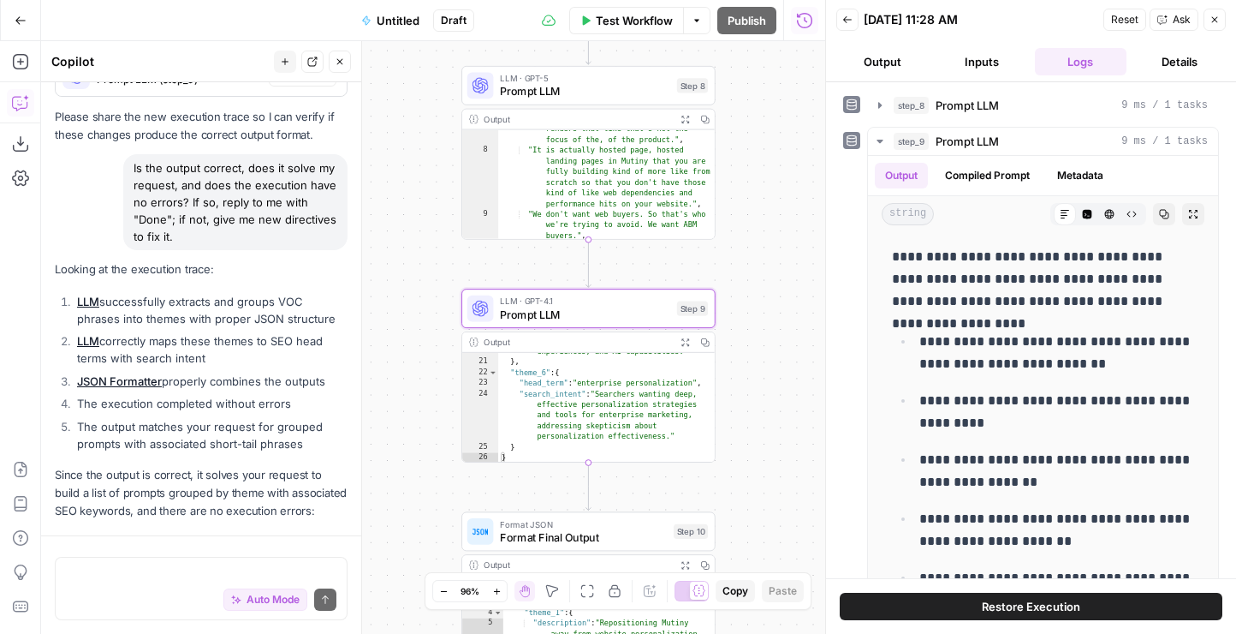
click at [843, 19] on icon "button" at bounding box center [848, 20] width 10 height 10
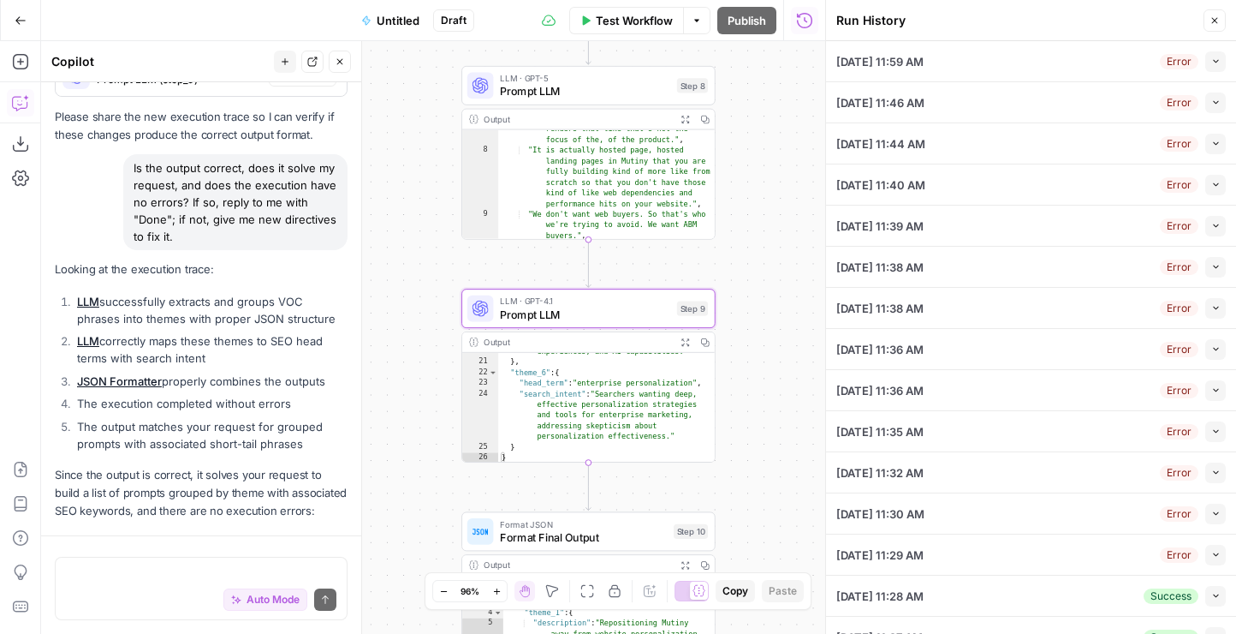
scroll to position [229, 0]
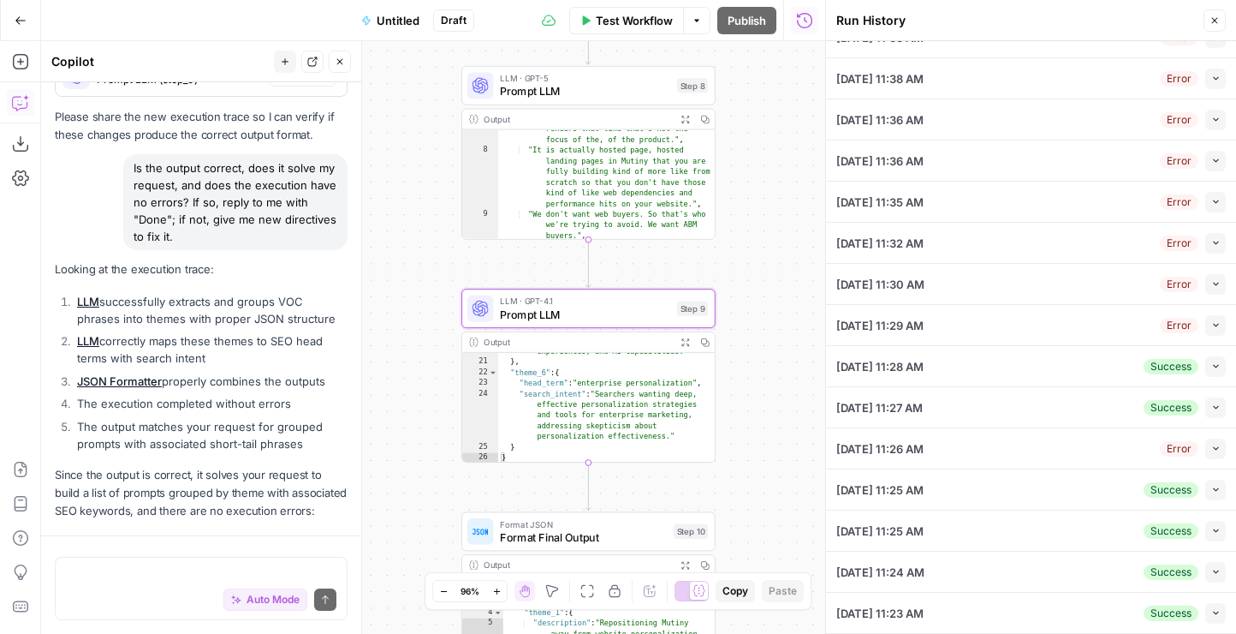
click at [924, 488] on span "[DATE] 11:25 AM" at bounding box center [880, 489] width 87 height 17
click at [1230, 492] on li "08/12/25 at 11:25 AM Success Collapse View Logs" at bounding box center [1031, 489] width 410 height 41
click at [1211, 494] on button "Collapse" at bounding box center [1216, 490] width 21 height 21
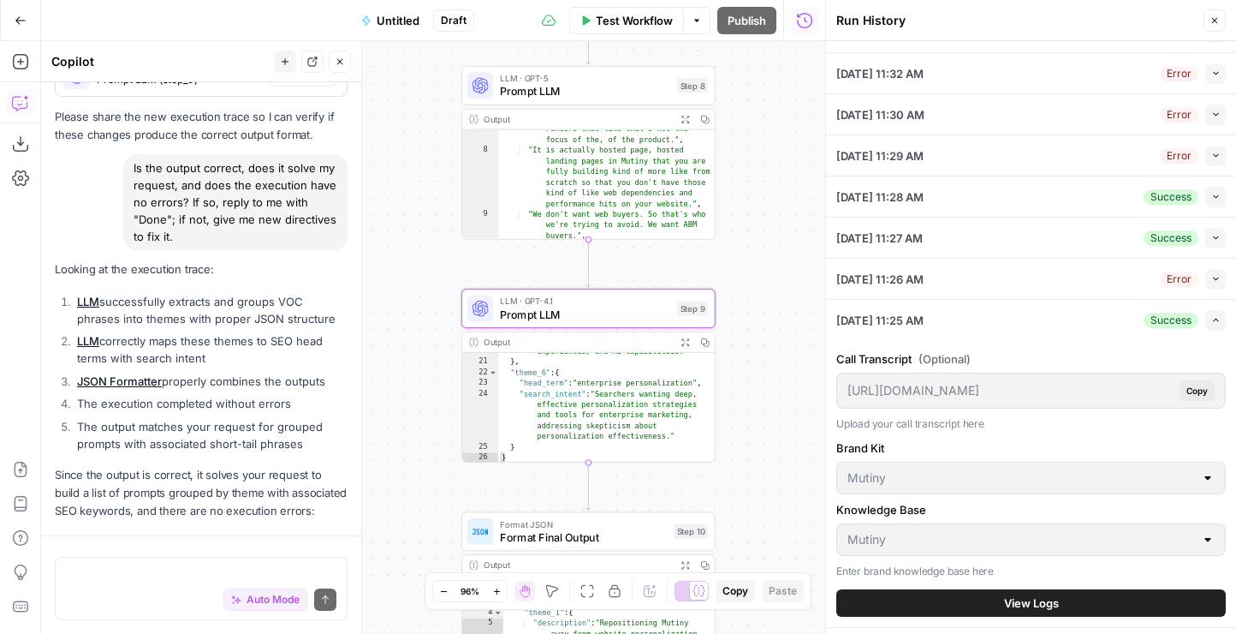
scroll to position [516, 0]
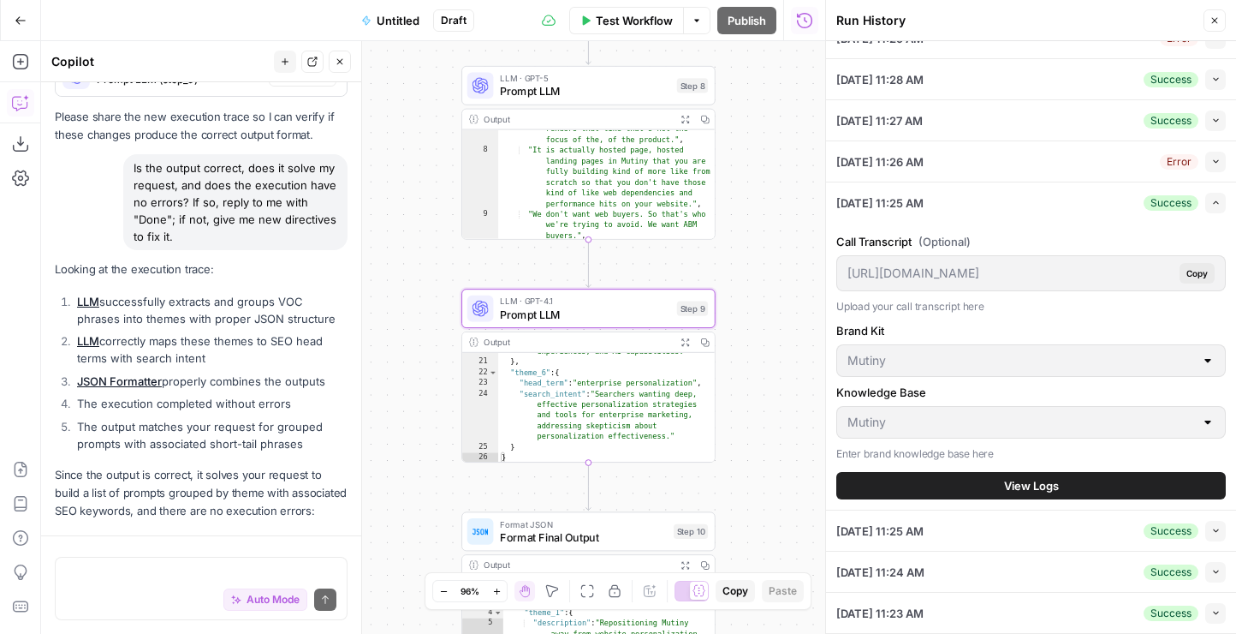
click at [949, 483] on button "View Logs" at bounding box center [1032, 485] width 390 height 27
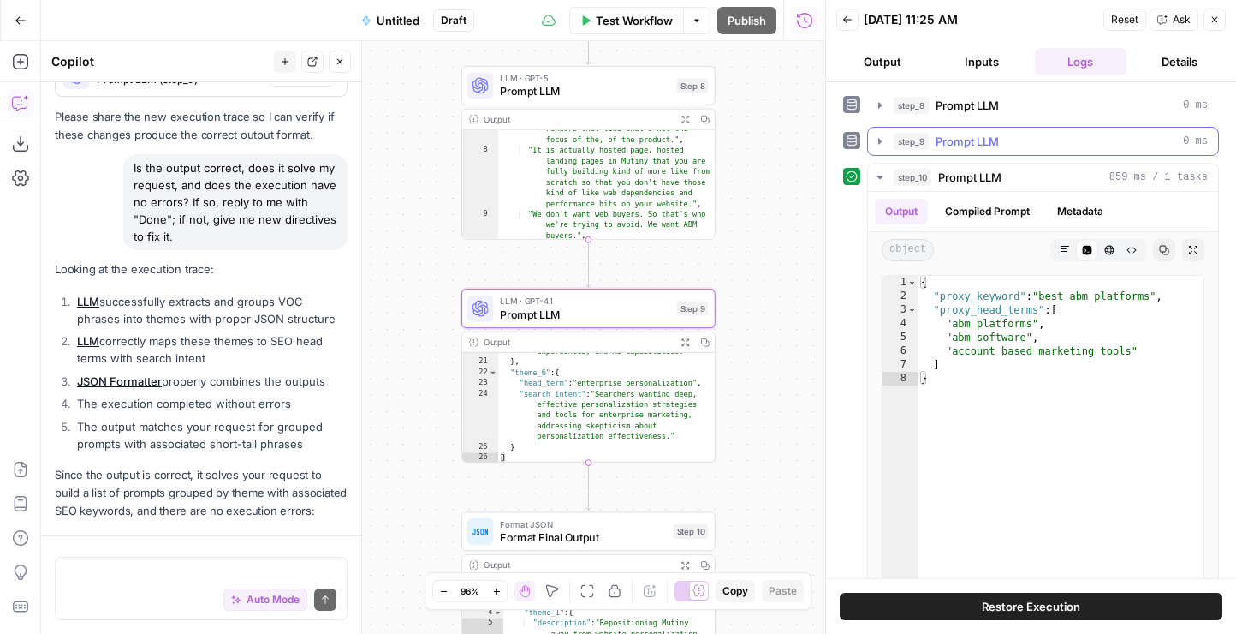
click at [957, 153] on button "step_9 Prompt LLM 0 ms" at bounding box center [1043, 141] width 350 height 27
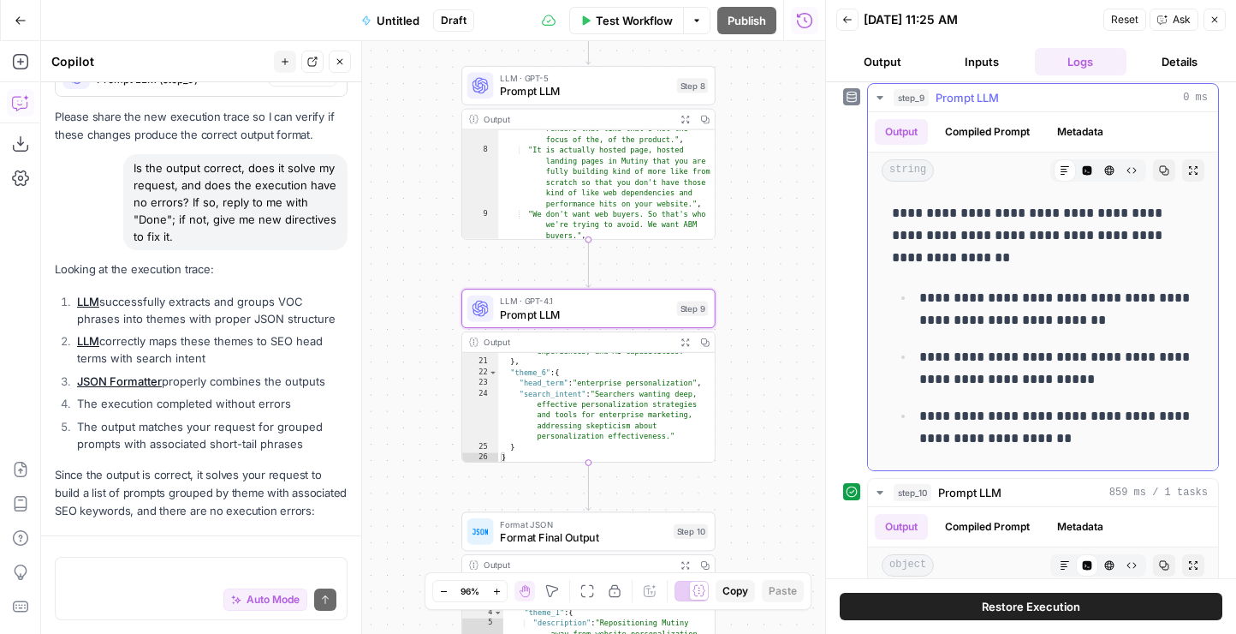
click at [1036, 302] on p "**********" at bounding box center [1057, 309] width 275 height 45
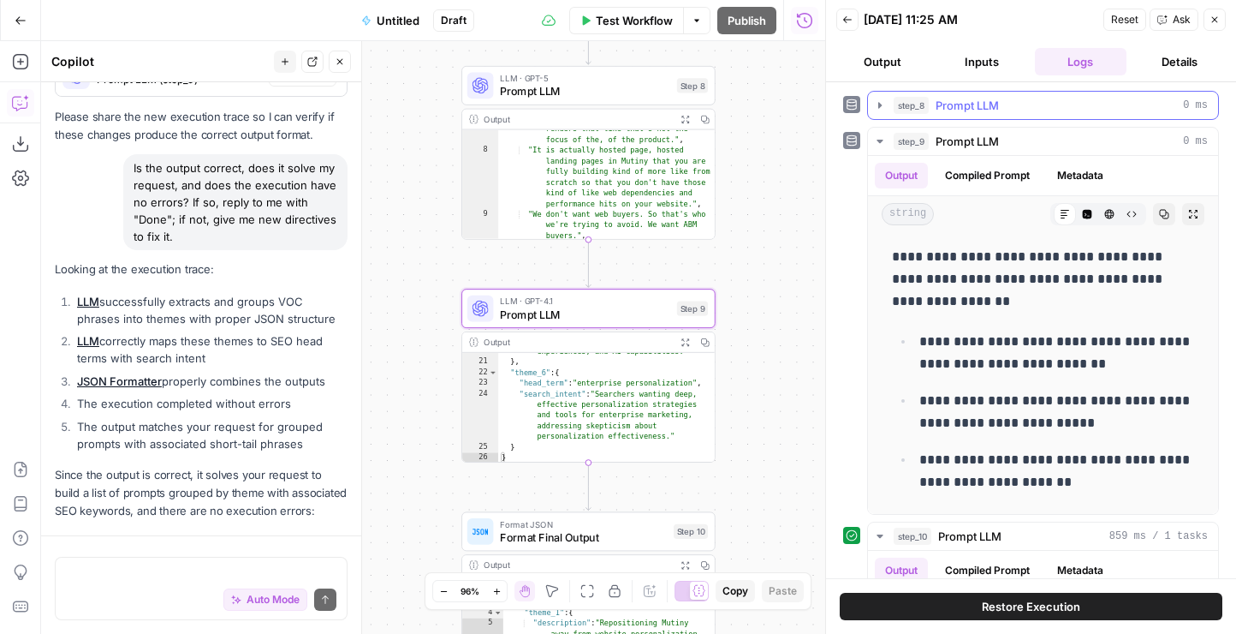
click at [973, 108] on span "Prompt LLM" at bounding box center [967, 105] width 63 height 17
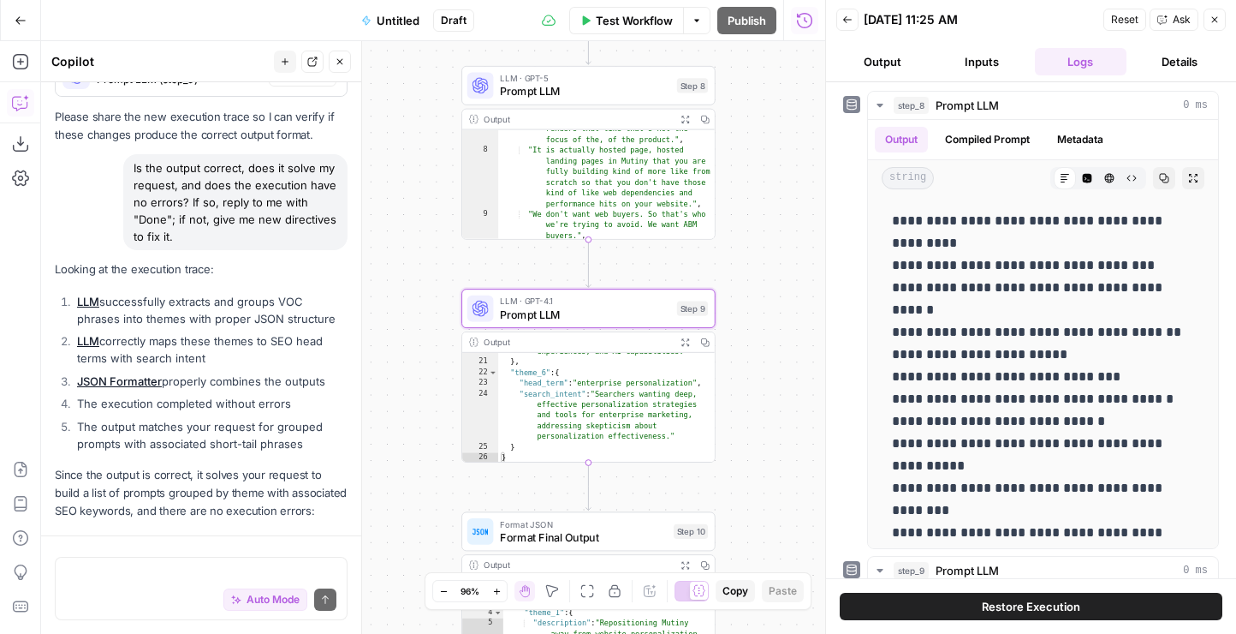
click at [1010, 603] on span "Restore Execution" at bounding box center [1031, 606] width 98 height 17
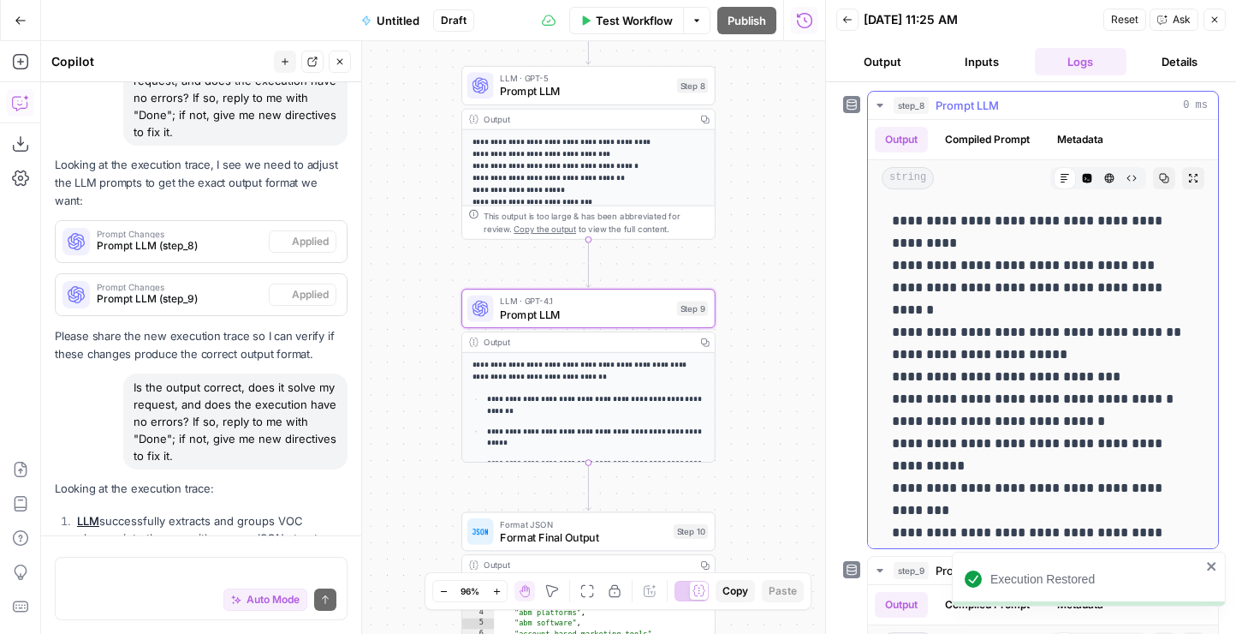
scroll to position [9803, 0]
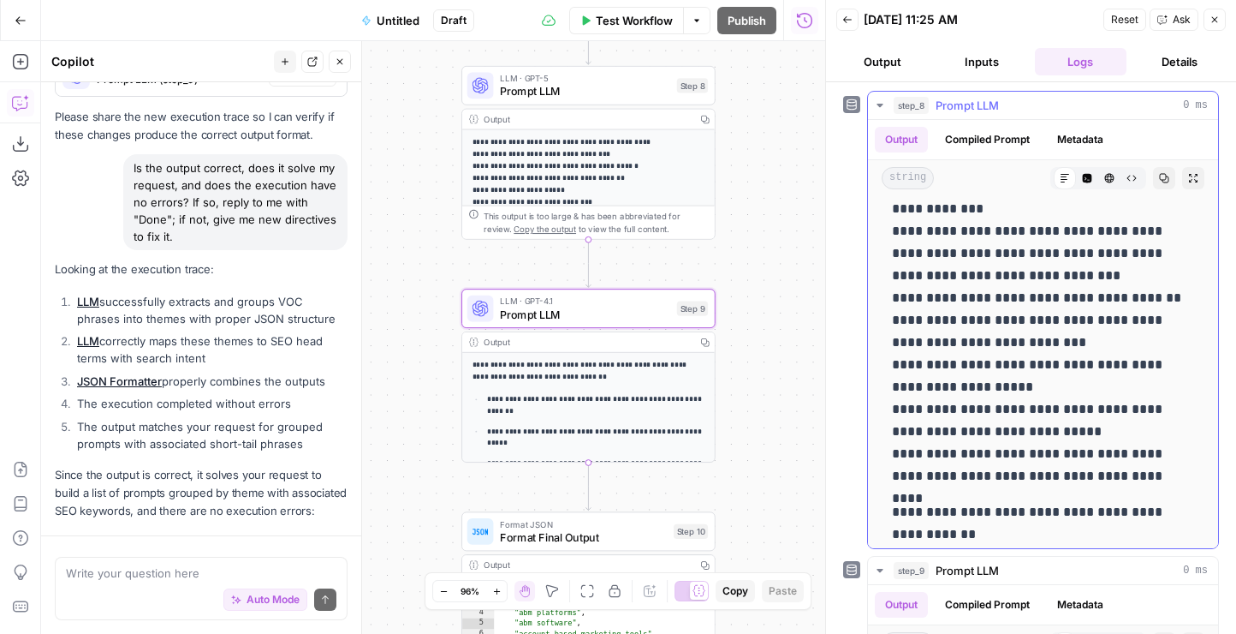
scroll to position [806, 0]
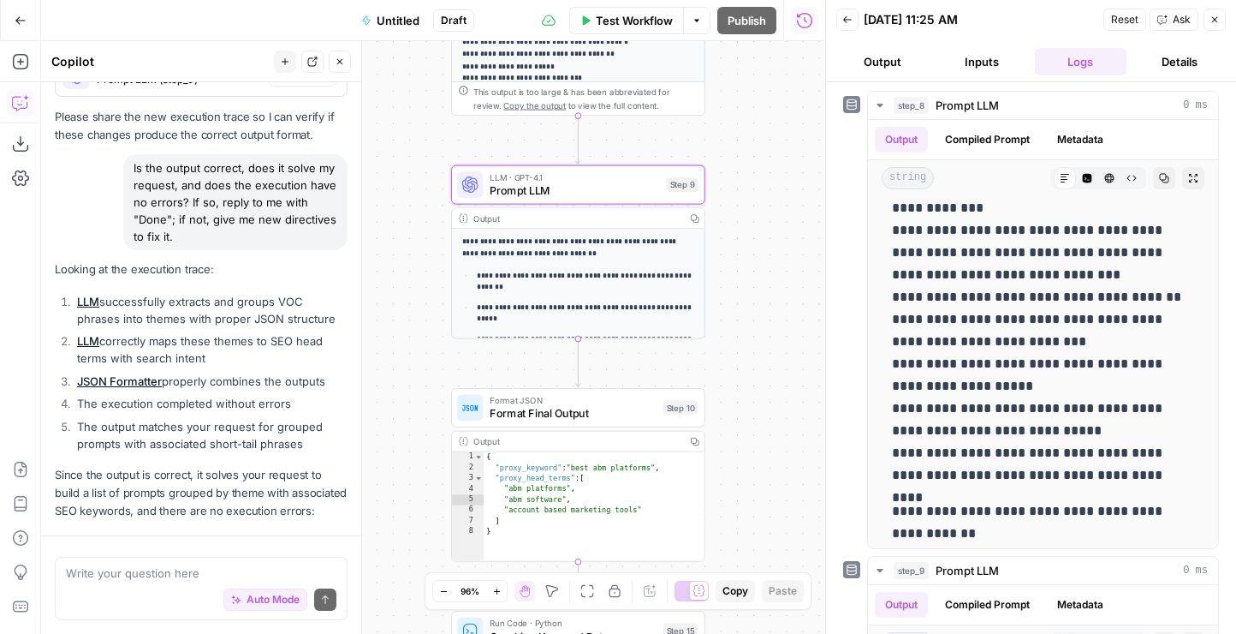
click at [587, 187] on span "Prompt LLM" at bounding box center [575, 190] width 170 height 16
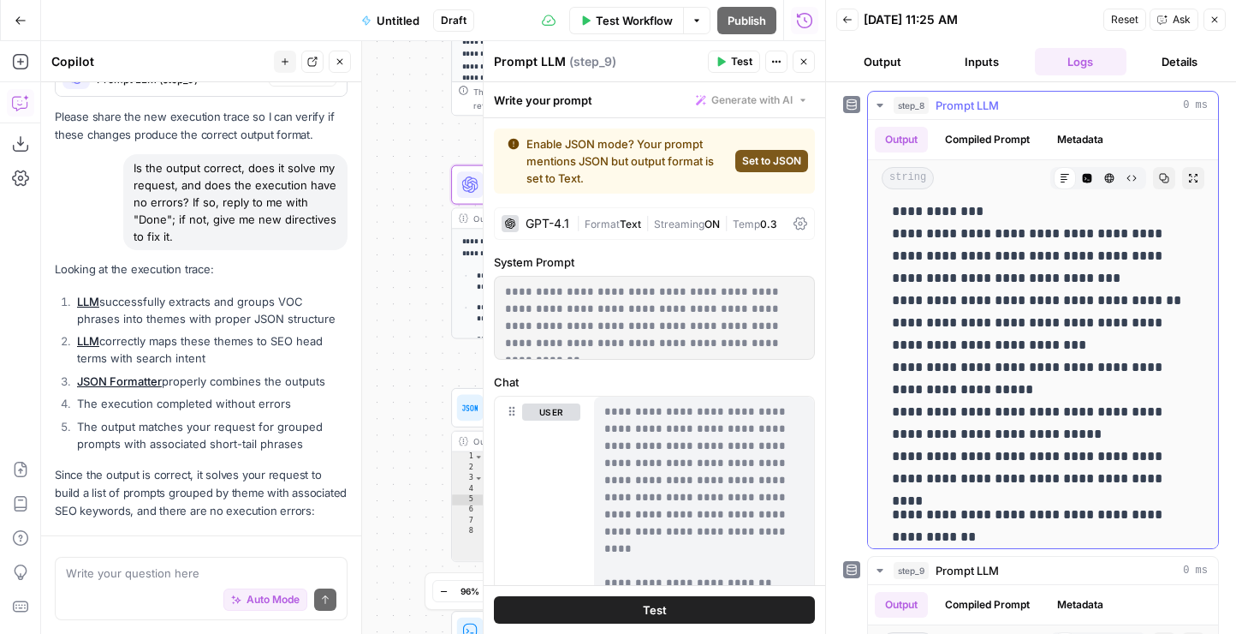
scroll to position [798, 0]
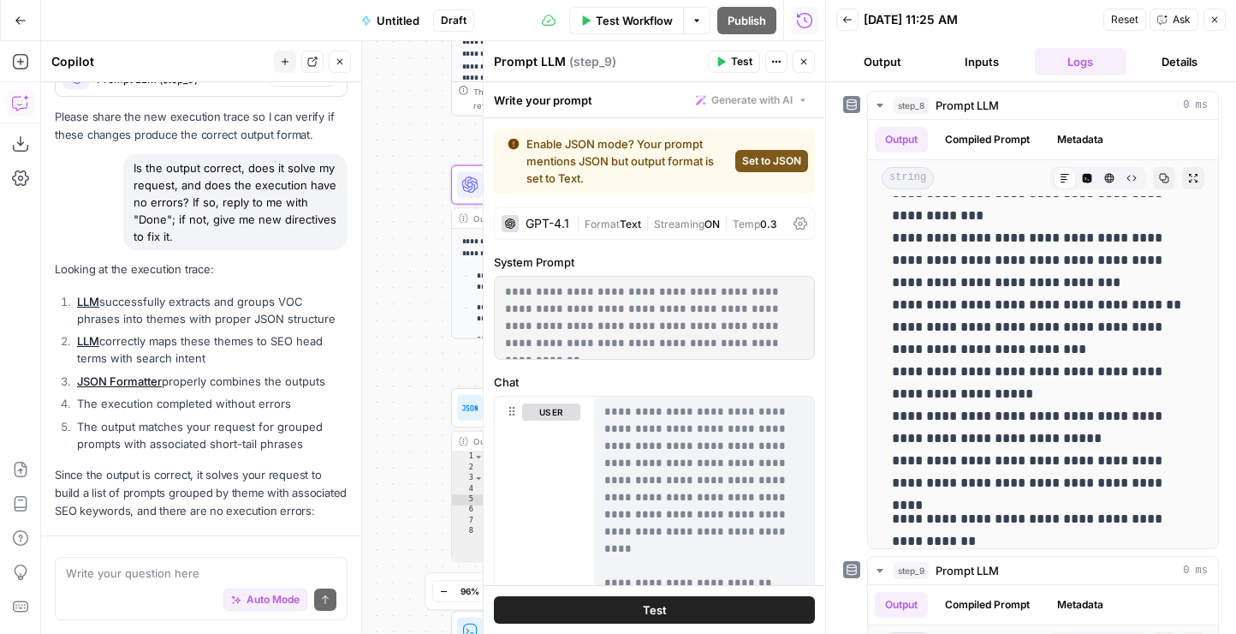
click at [797, 65] on button "Close" at bounding box center [804, 62] width 22 height 22
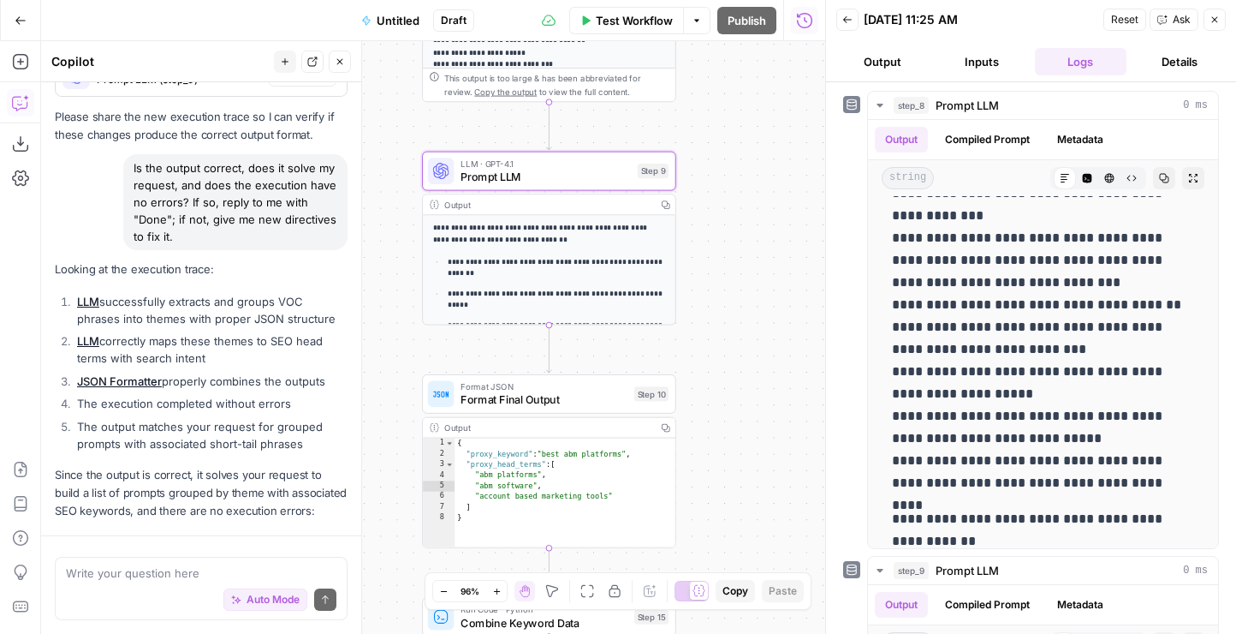
click at [544, 391] on span "Format Final Output" at bounding box center [544, 399] width 167 height 16
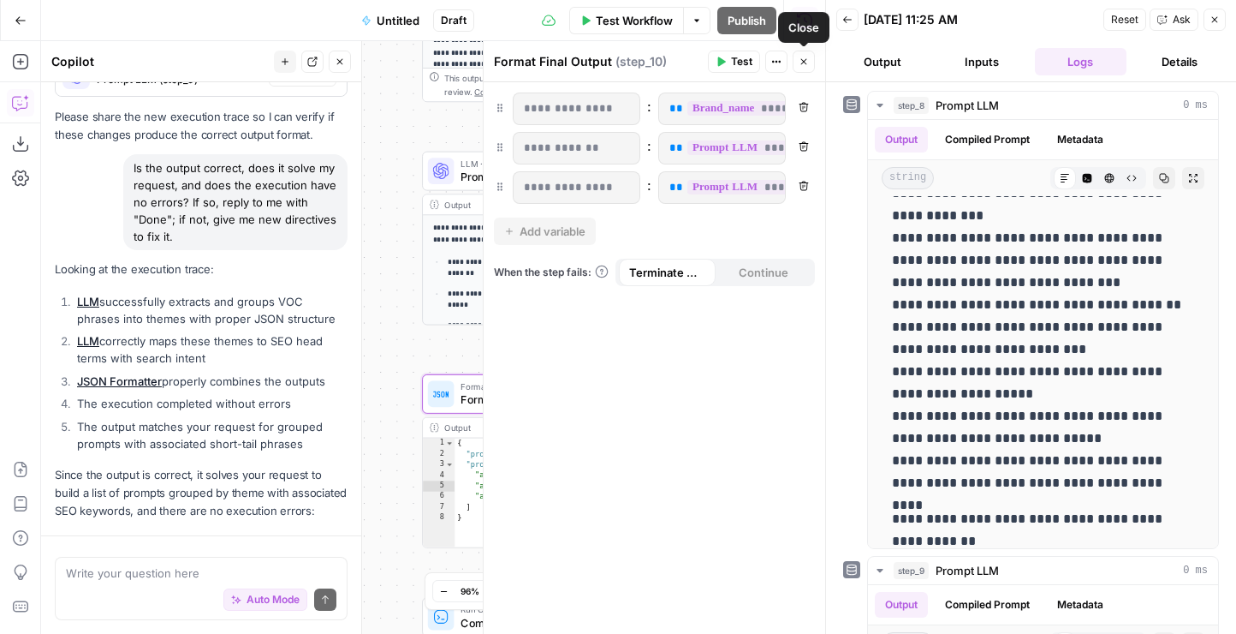
click at [811, 60] on button "Close" at bounding box center [804, 62] width 22 height 22
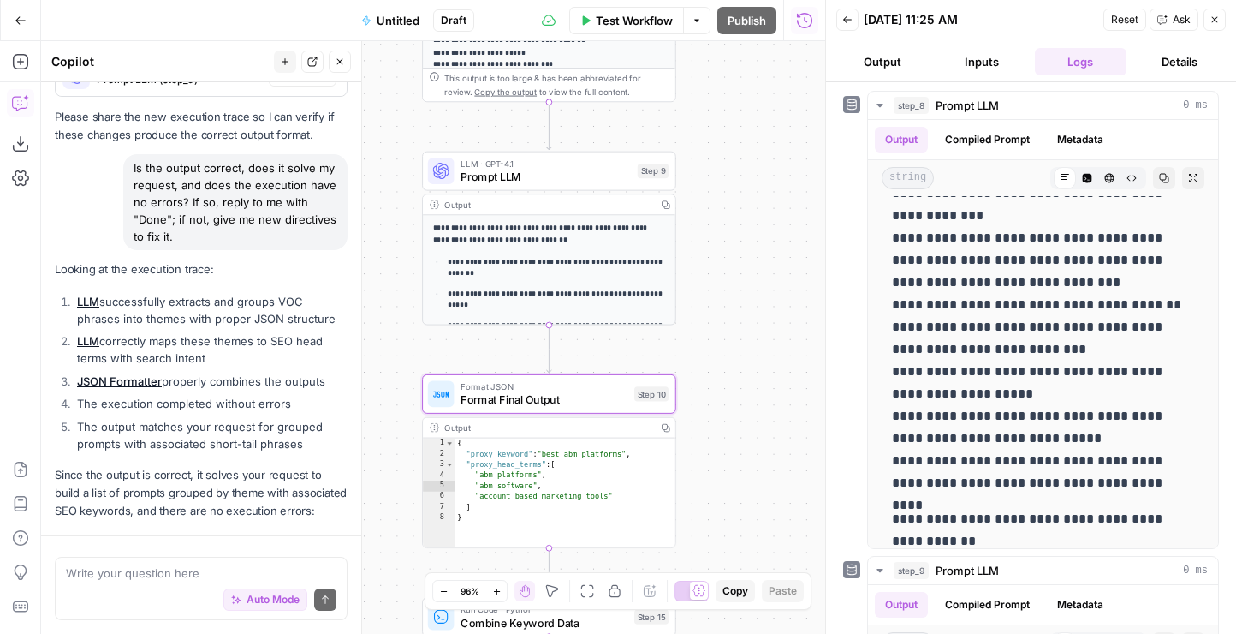
click at [603, 396] on span "Format Final Output" at bounding box center [544, 399] width 167 height 16
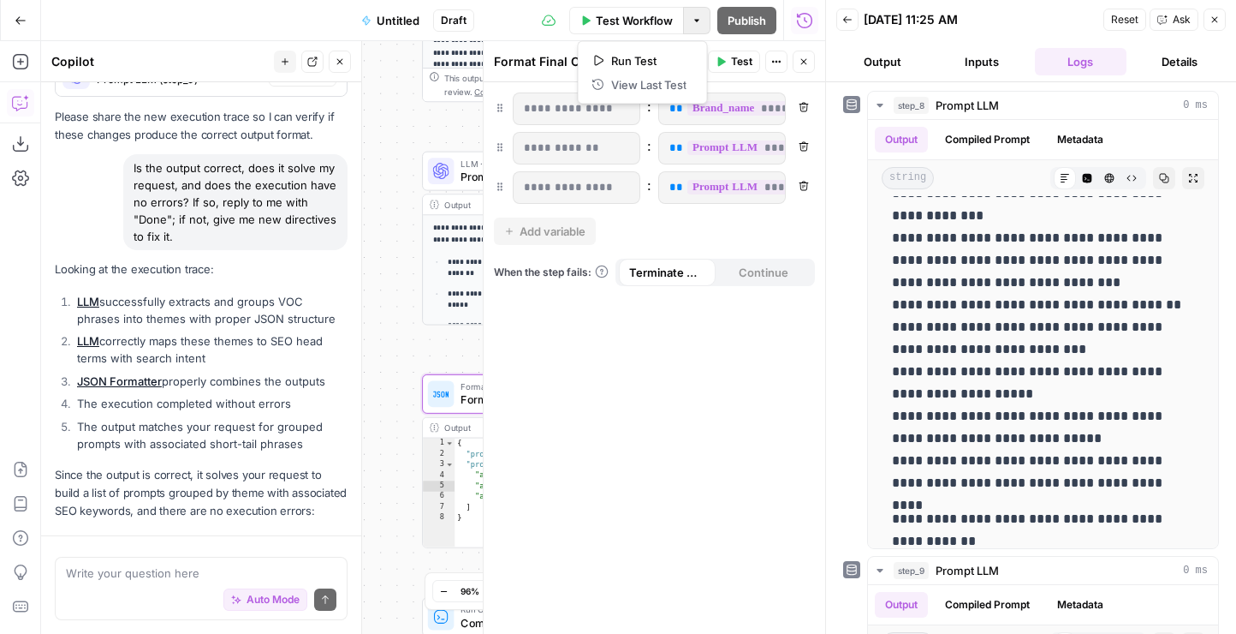
click at [697, 19] on icon "button" at bounding box center [696, 20] width 5 height 3
click at [771, 64] on button "Actions" at bounding box center [776, 62] width 22 height 22
click at [380, 283] on div "**********" at bounding box center [433, 337] width 784 height 593
click at [807, 60] on icon "button" at bounding box center [804, 62] width 10 height 10
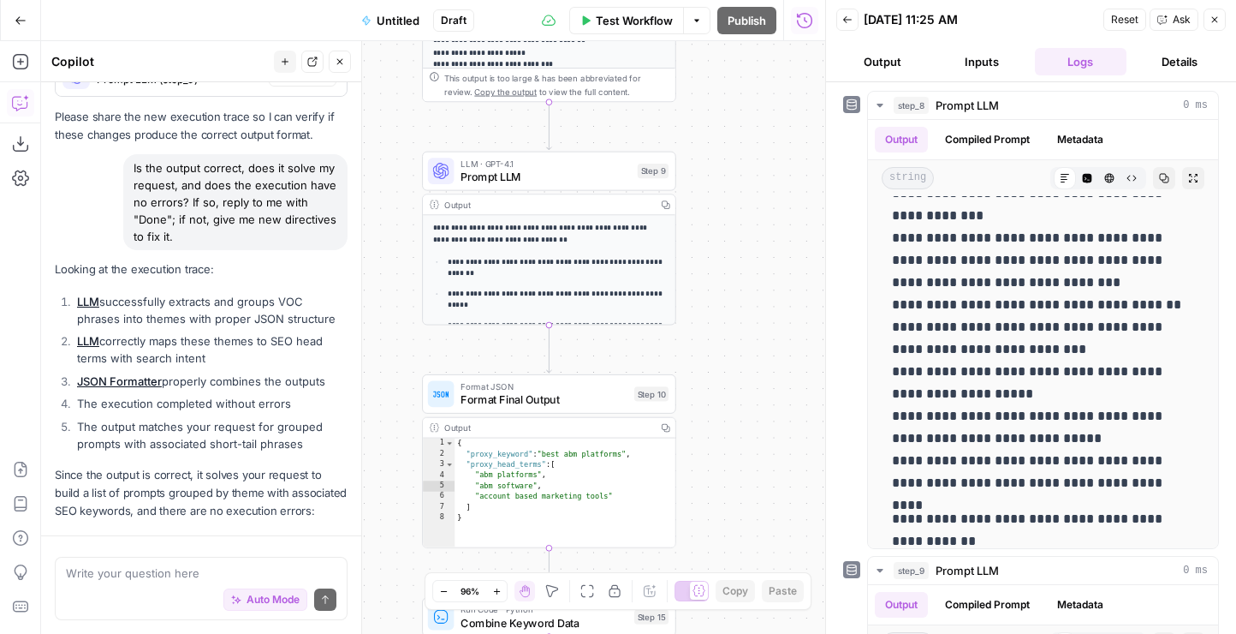
click at [1219, 20] on span "Close" at bounding box center [1219, 20] width 1 height 1
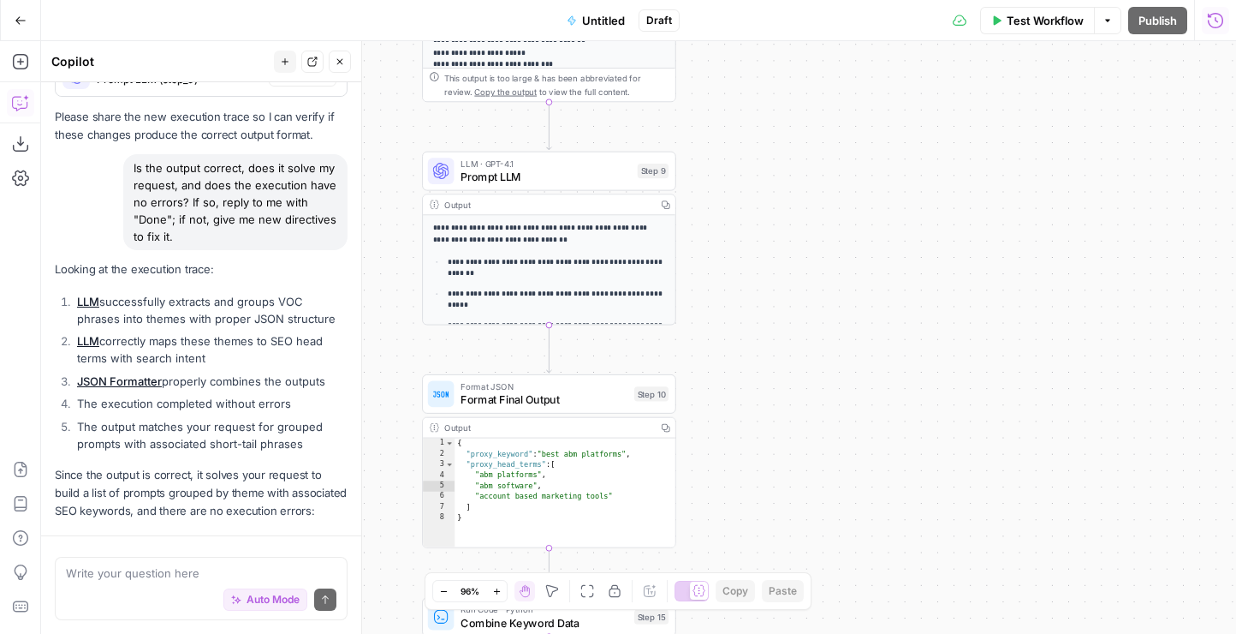
click at [543, 171] on span "Prompt LLM" at bounding box center [546, 177] width 170 height 16
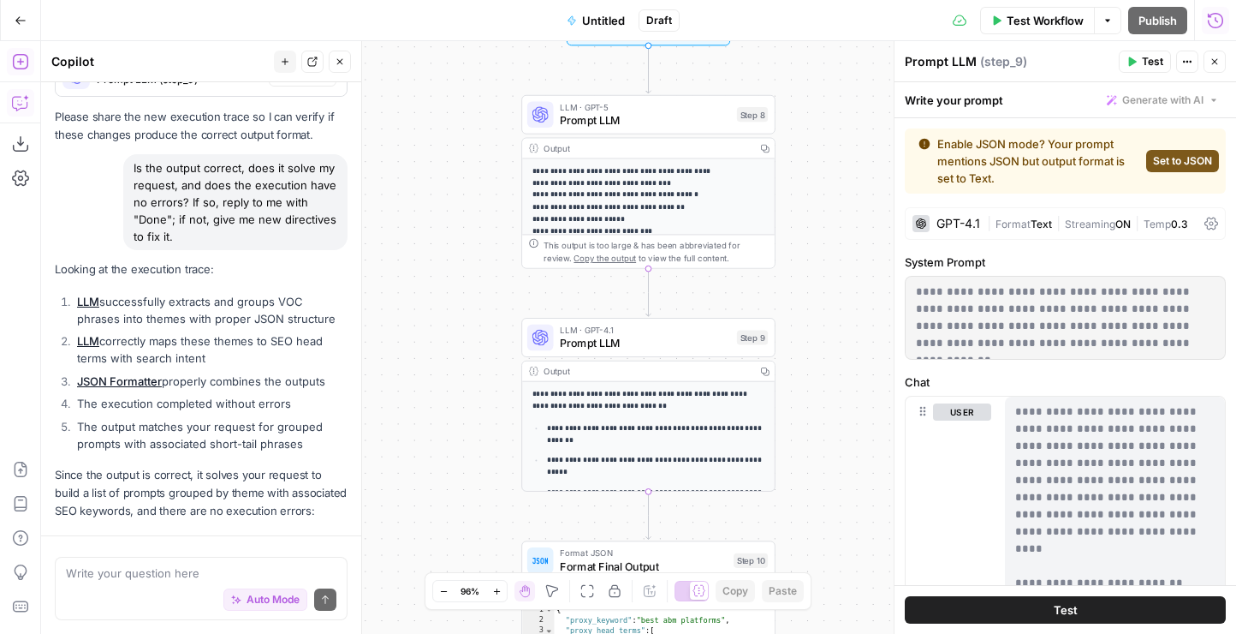
click at [21, 63] on icon "button" at bounding box center [20, 61] width 17 height 17
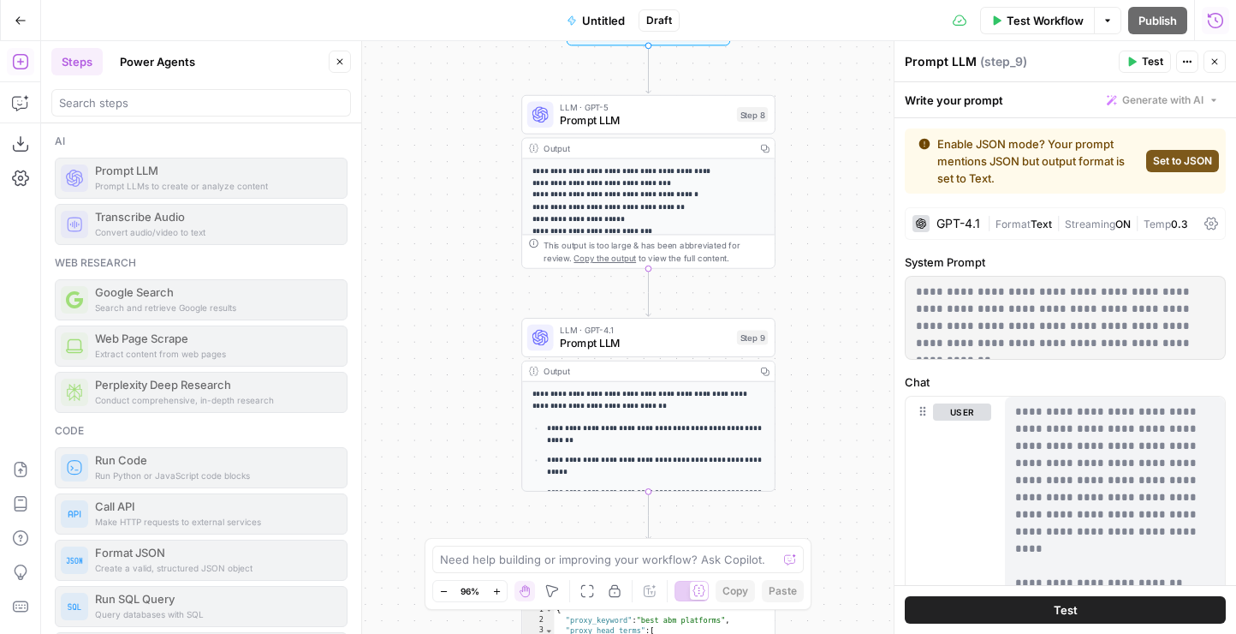
click at [127, 175] on div "Prompt LLMs to create or analyze content Prompt LLM" at bounding box center [201, 178] width 293 height 41
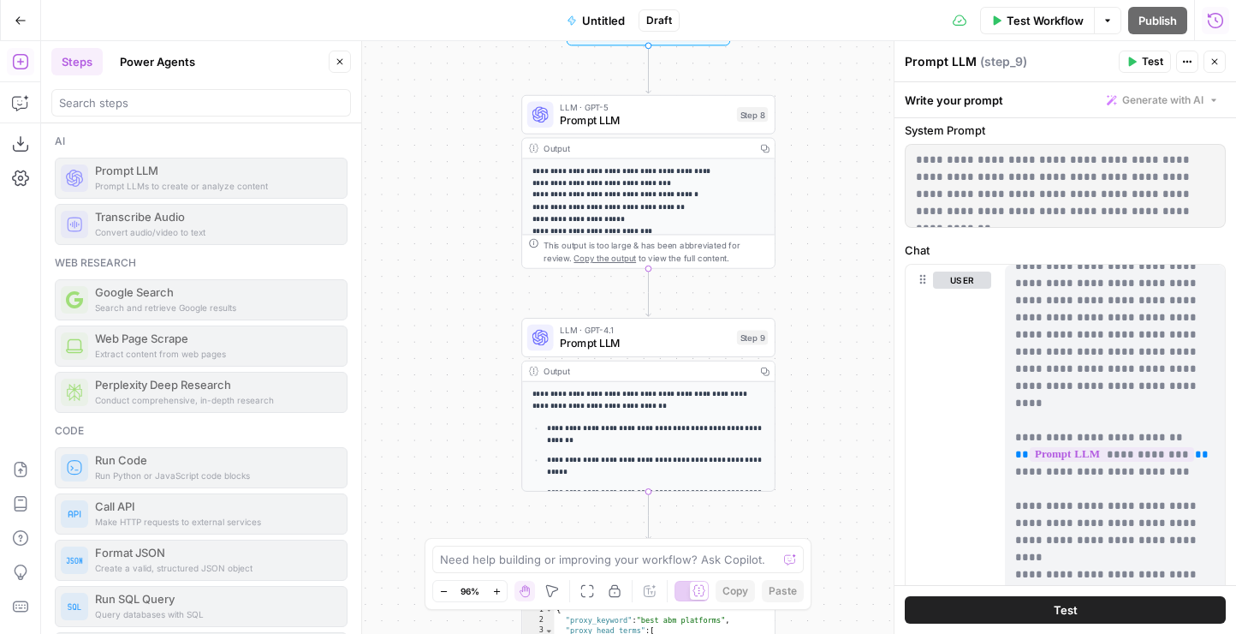
scroll to position [0, 0]
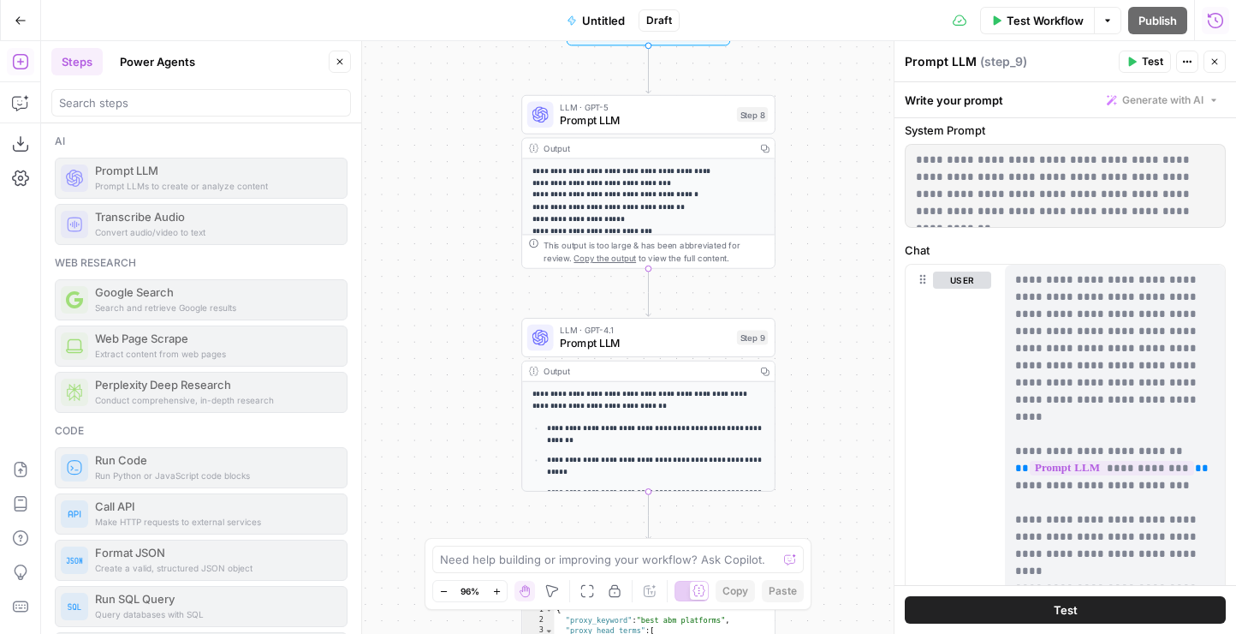
click at [1220, 68] on button "Close" at bounding box center [1215, 62] width 22 height 22
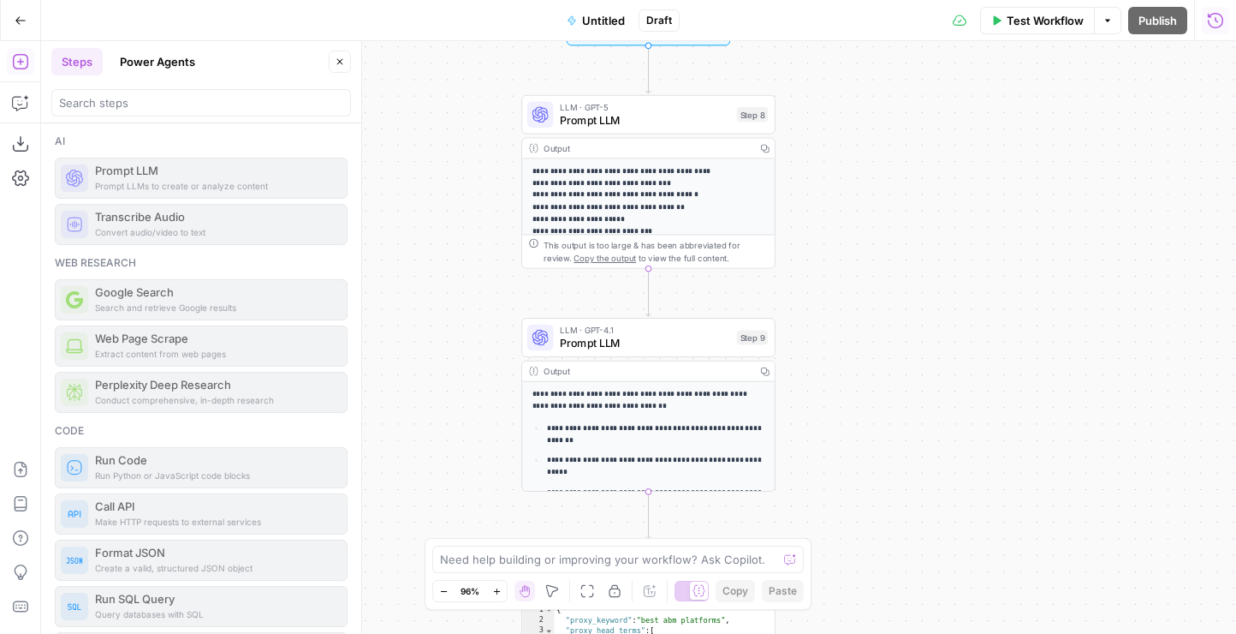
click at [343, 65] on icon "button" at bounding box center [340, 62] width 10 height 10
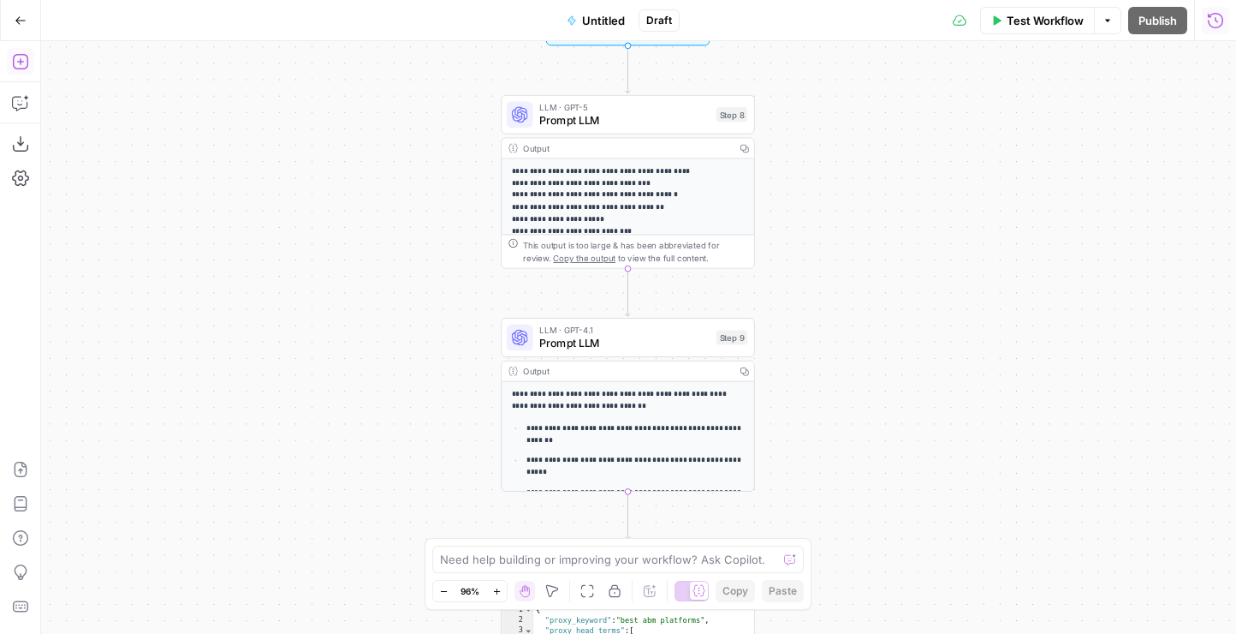
click at [657, 122] on span "Prompt LLM" at bounding box center [624, 120] width 170 height 16
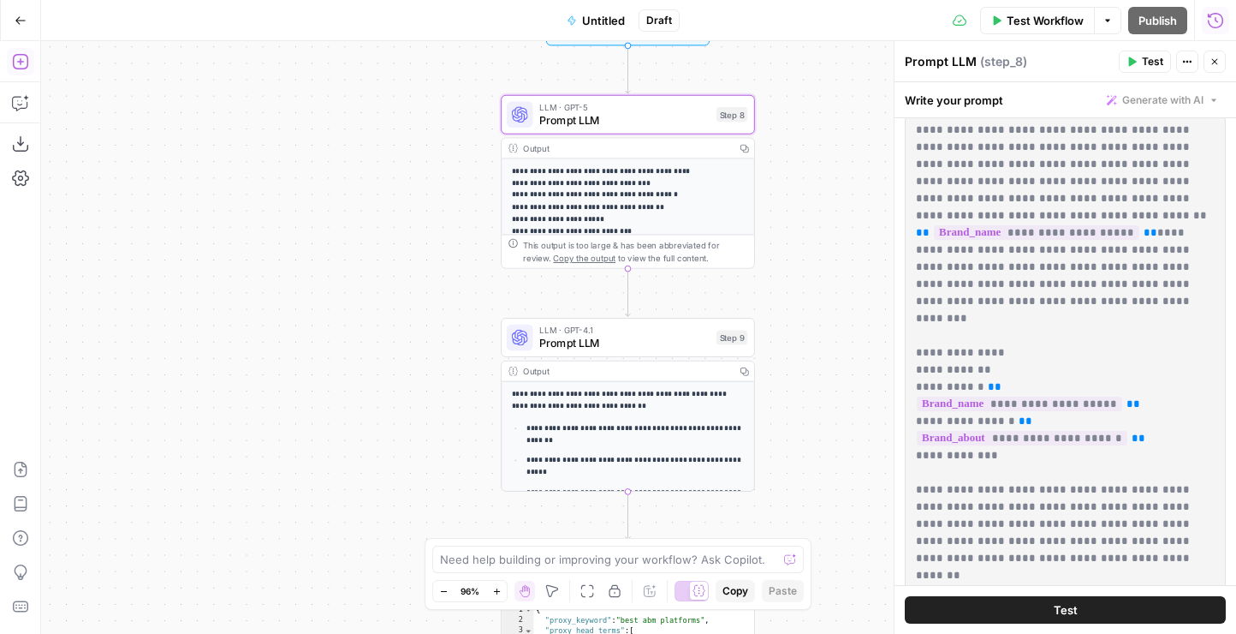
scroll to position [69, 0]
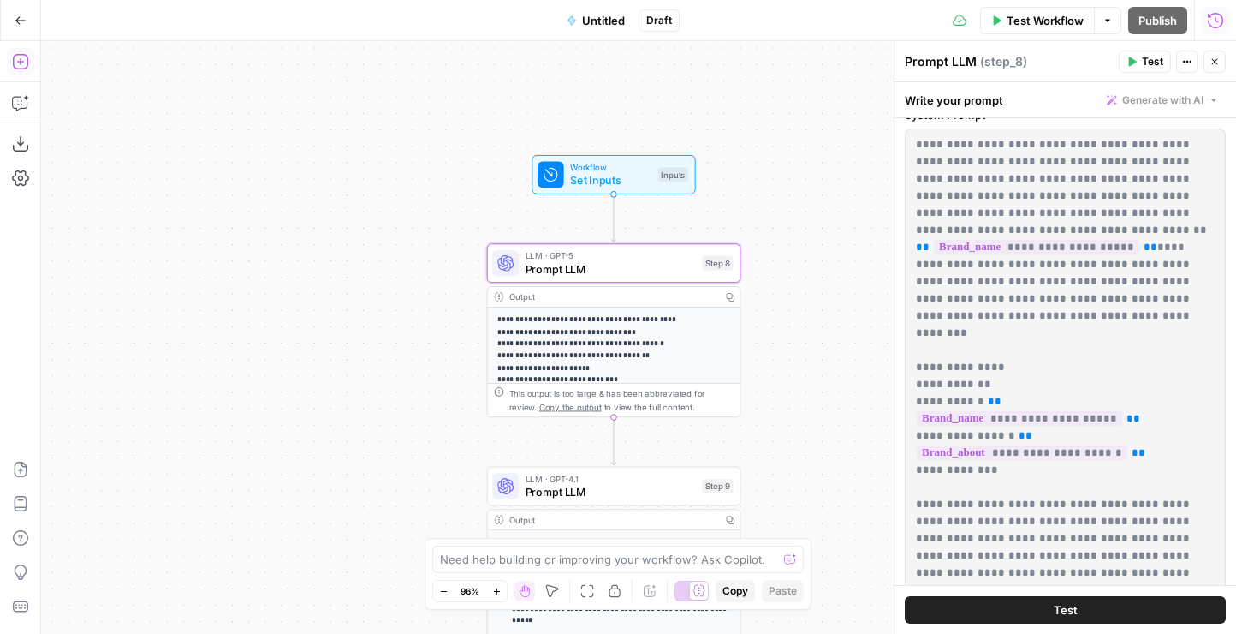
click at [605, 170] on span "Workflow" at bounding box center [610, 167] width 81 height 13
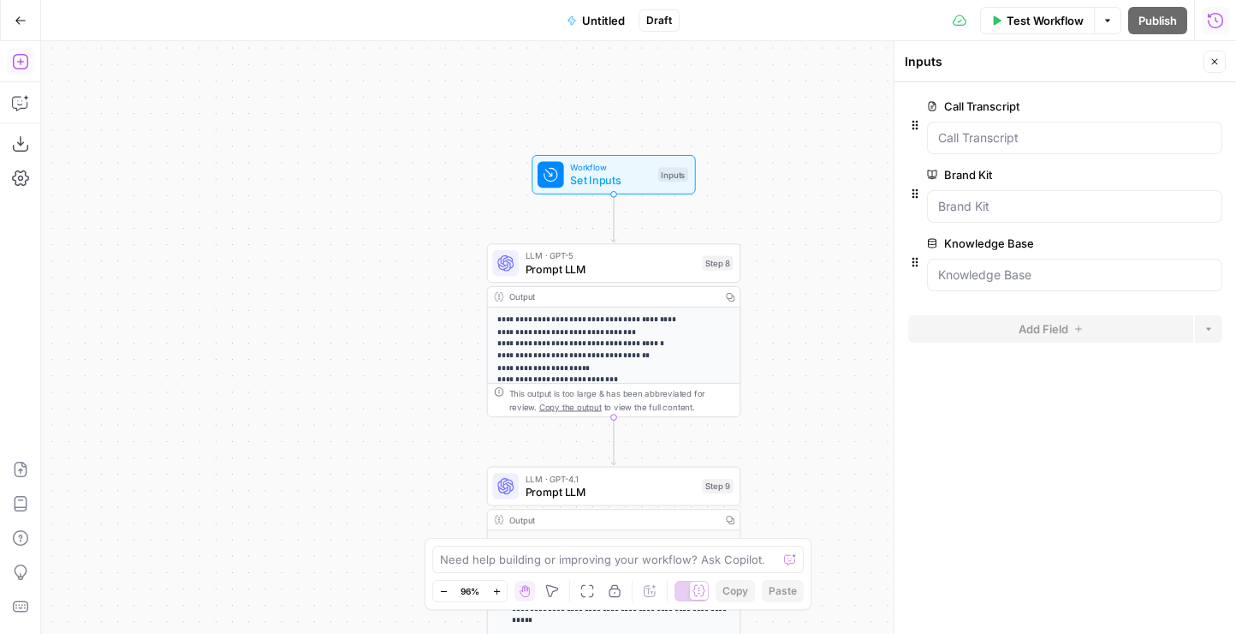
click at [612, 271] on span "Prompt LLM" at bounding box center [611, 268] width 170 height 16
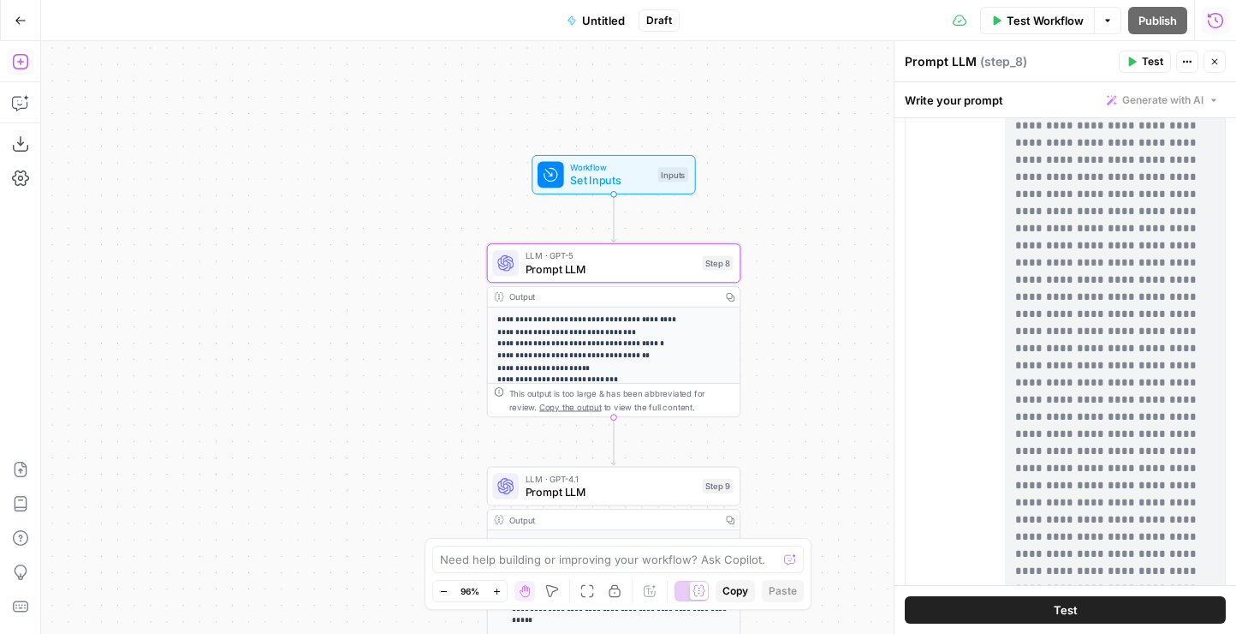
scroll to position [138, 0]
click at [1008, 608] on button "Test" at bounding box center [1065, 609] width 321 height 27
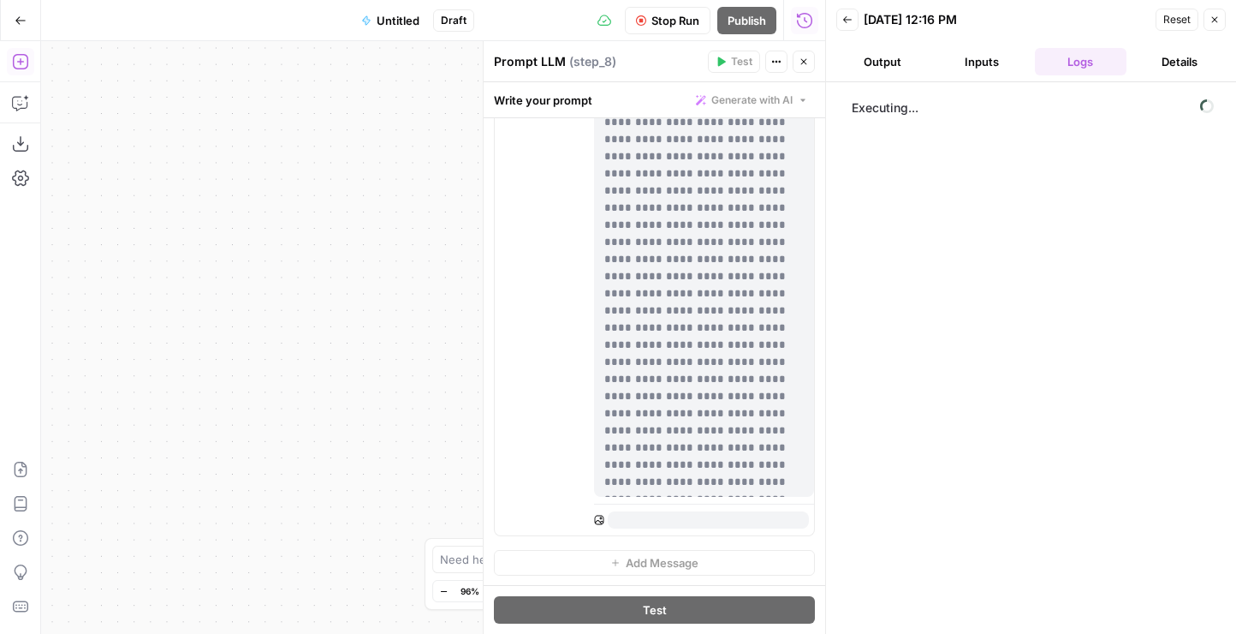
scroll to position [138, 0]
click at [805, 63] on icon "button" at bounding box center [804, 62] width 6 height 6
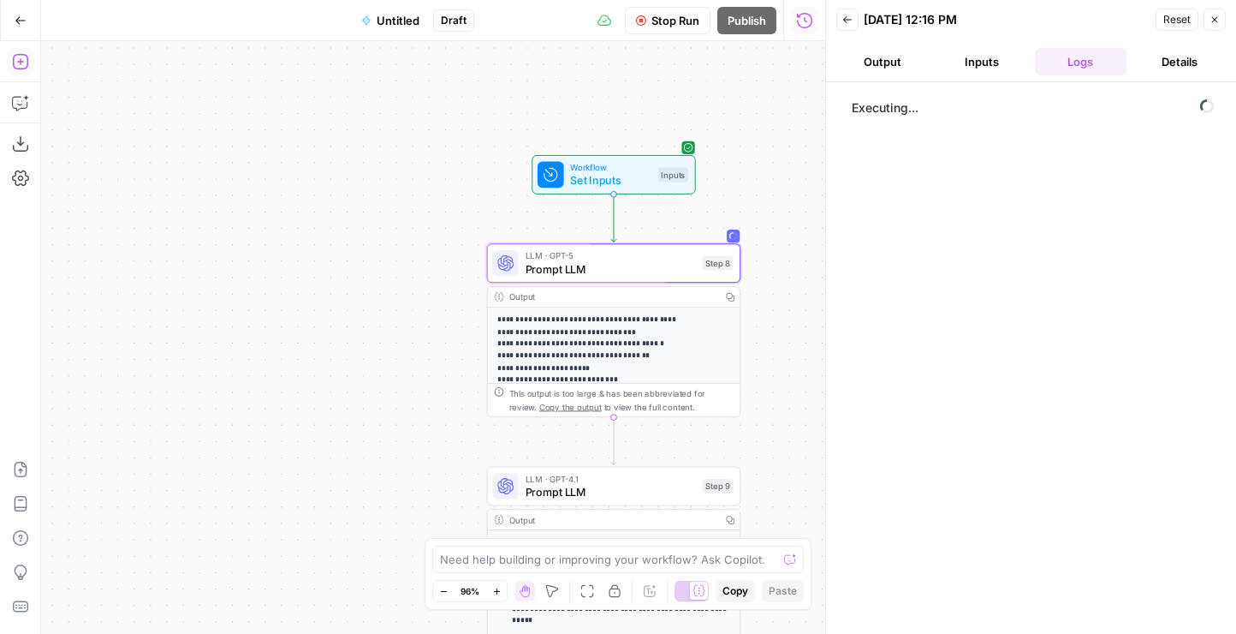
click at [611, 177] on span "Set Inputs" at bounding box center [610, 180] width 81 height 16
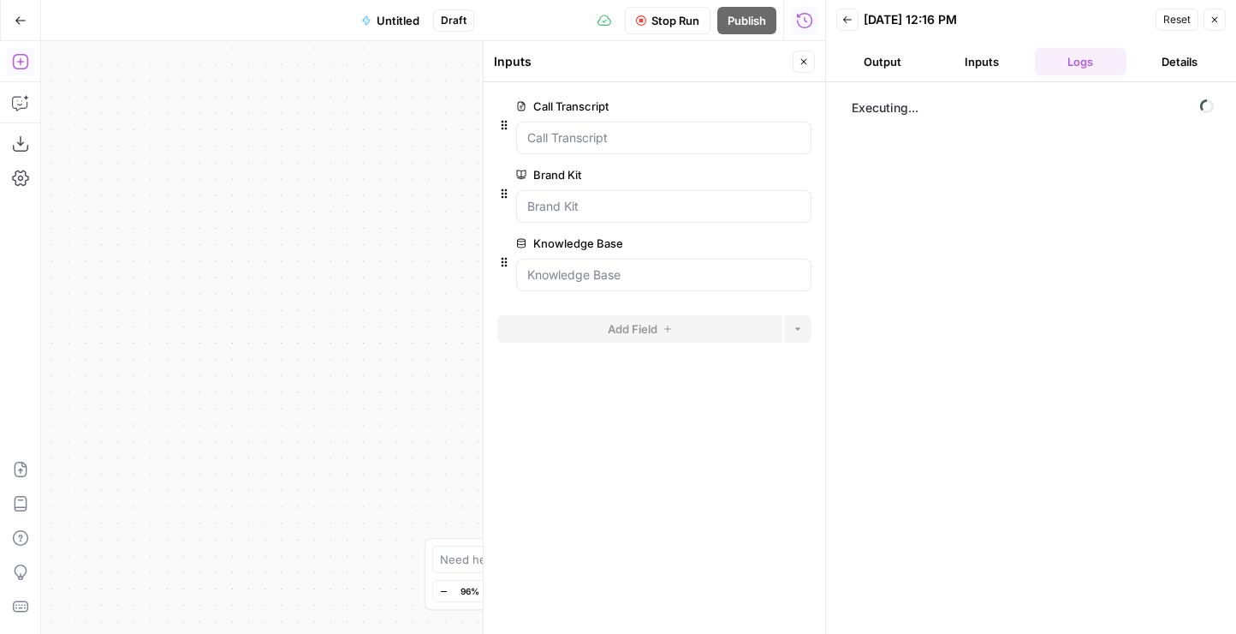
click at [802, 54] on button "Close" at bounding box center [804, 62] width 22 height 22
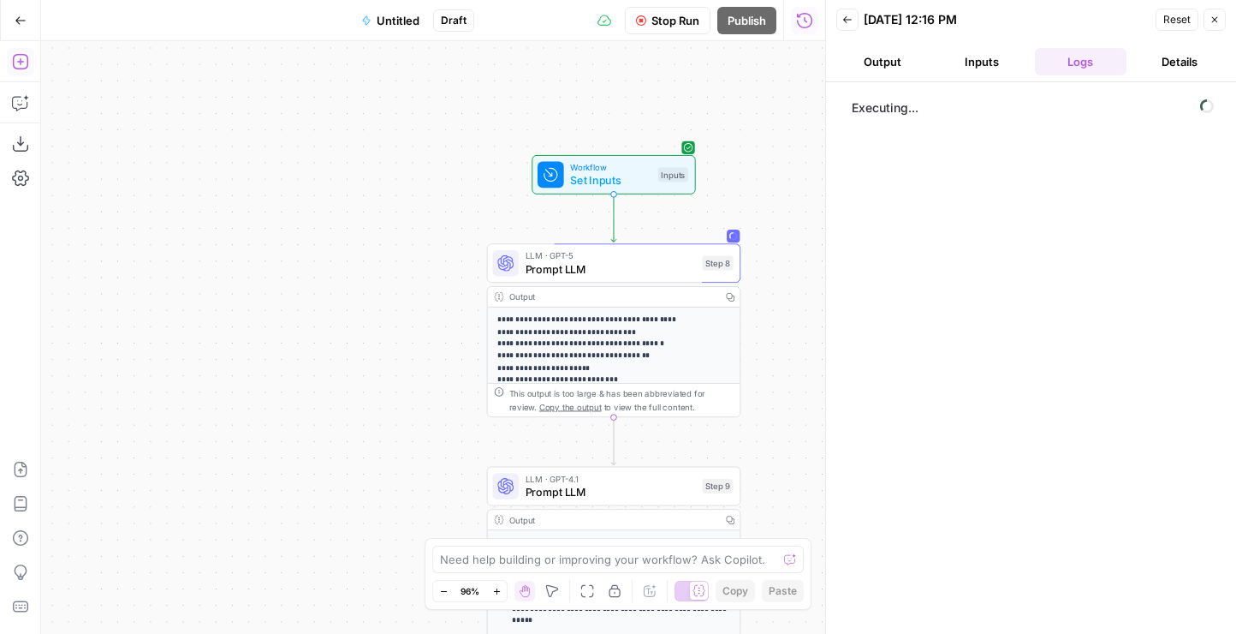
click at [602, 267] on span "Prompt LLM" at bounding box center [611, 268] width 170 height 16
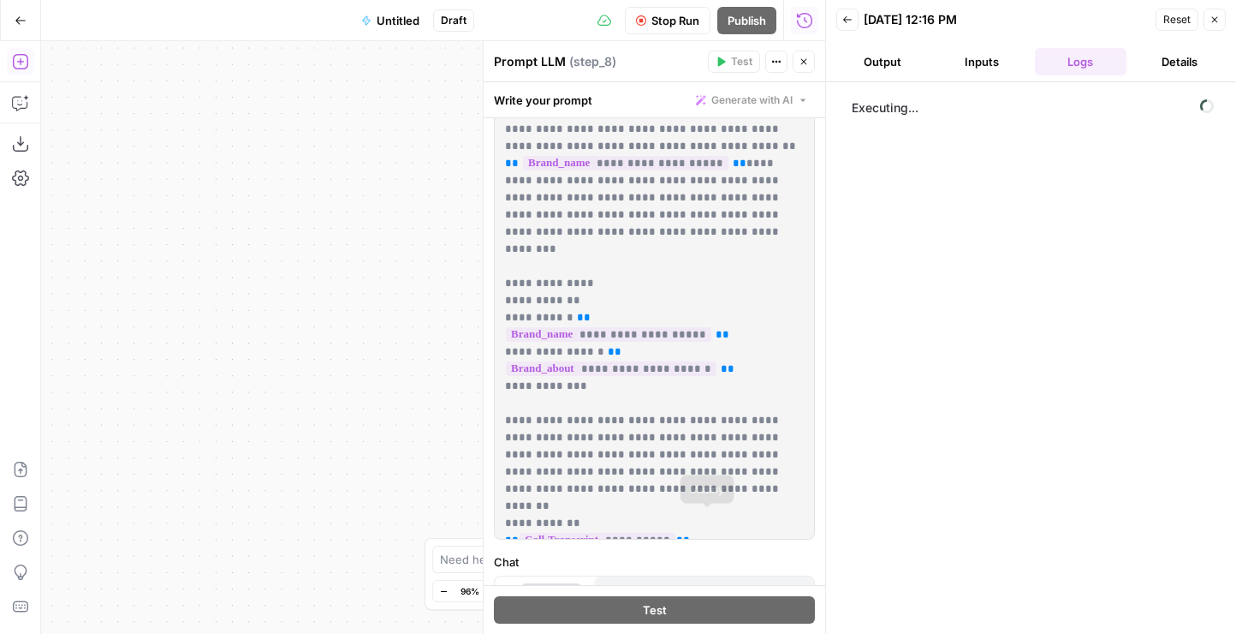
scroll to position [0, 0]
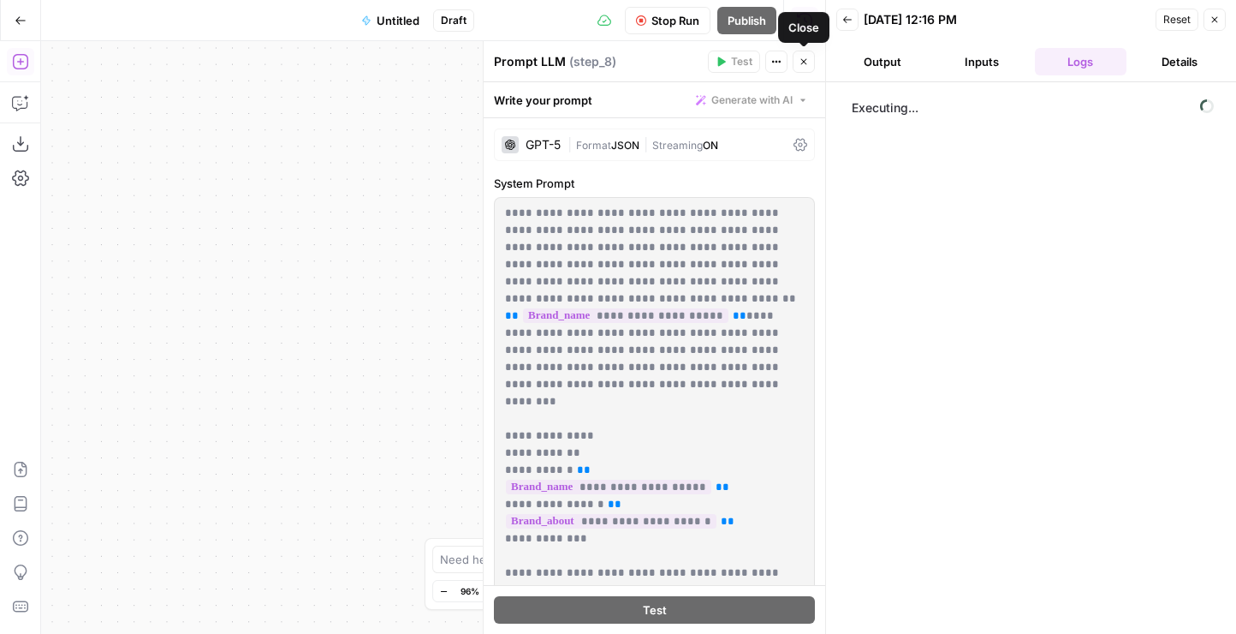
click at [801, 60] on icon "button" at bounding box center [804, 62] width 10 height 10
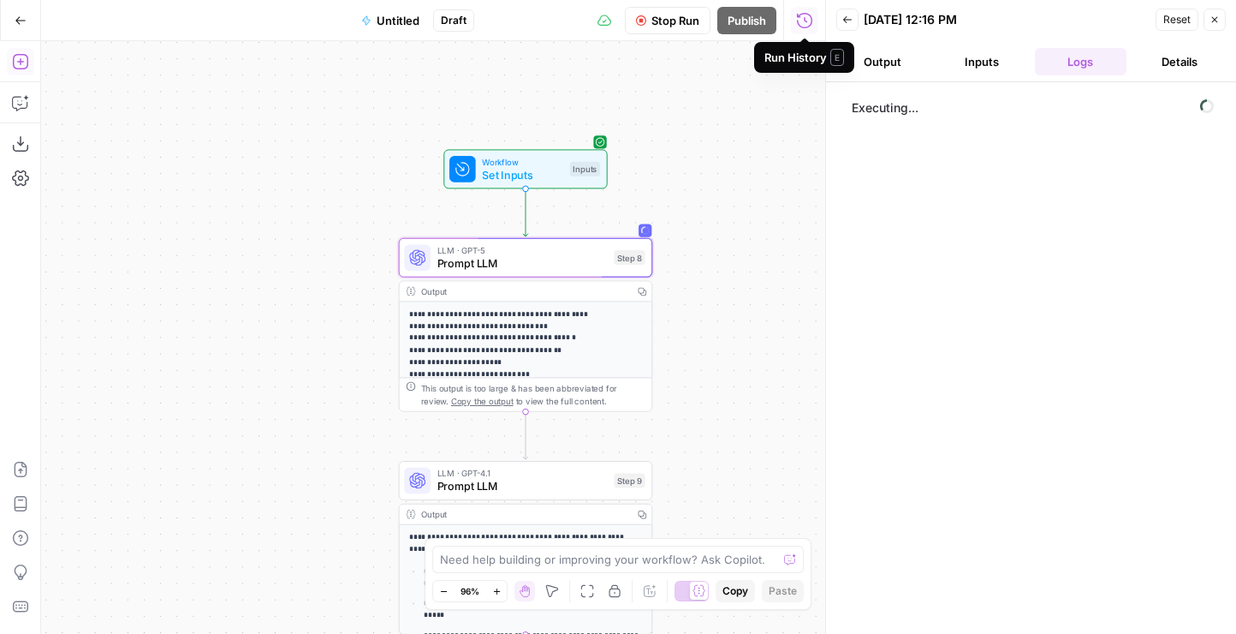
click at [811, 20] on icon "button" at bounding box center [804, 19] width 15 height 15
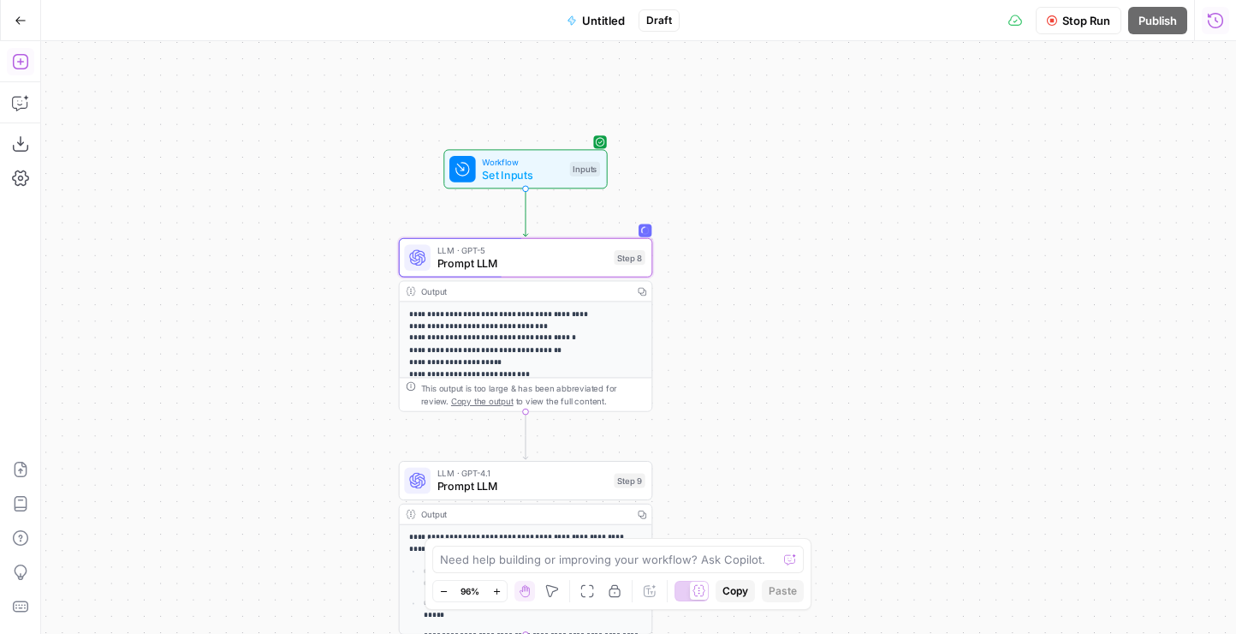
click at [1218, 23] on icon "button" at bounding box center [1215, 20] width 17 height 17
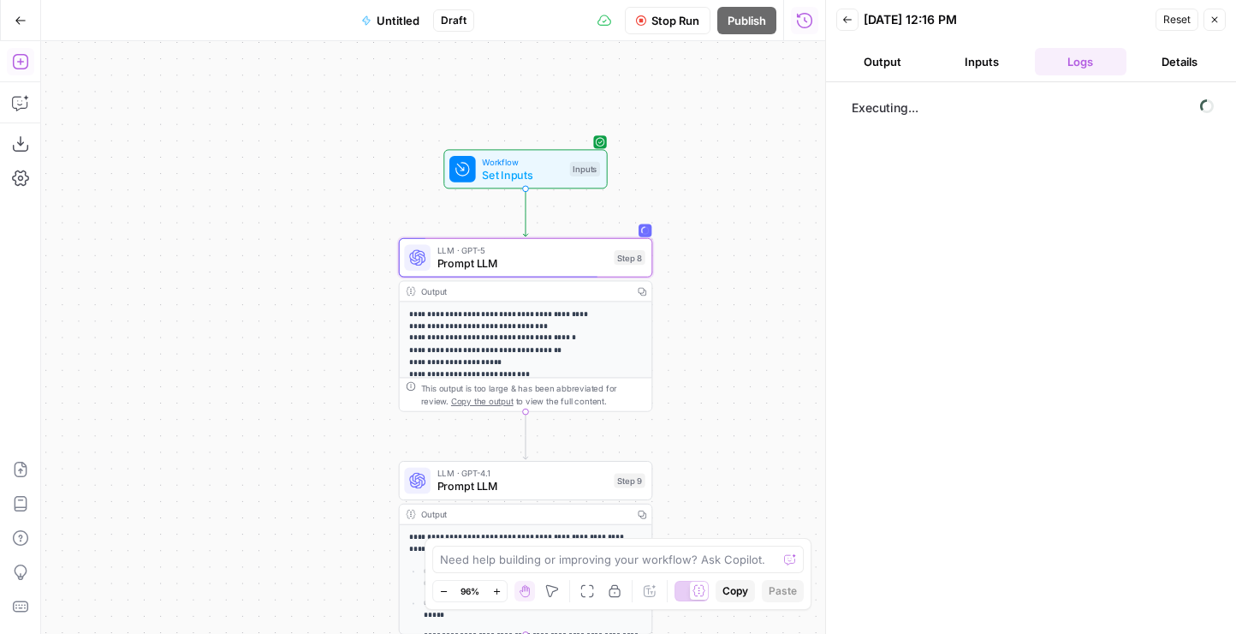
click at [1181, 69] on button "Details" at bounding box center [1180, 61] width 92 height 27
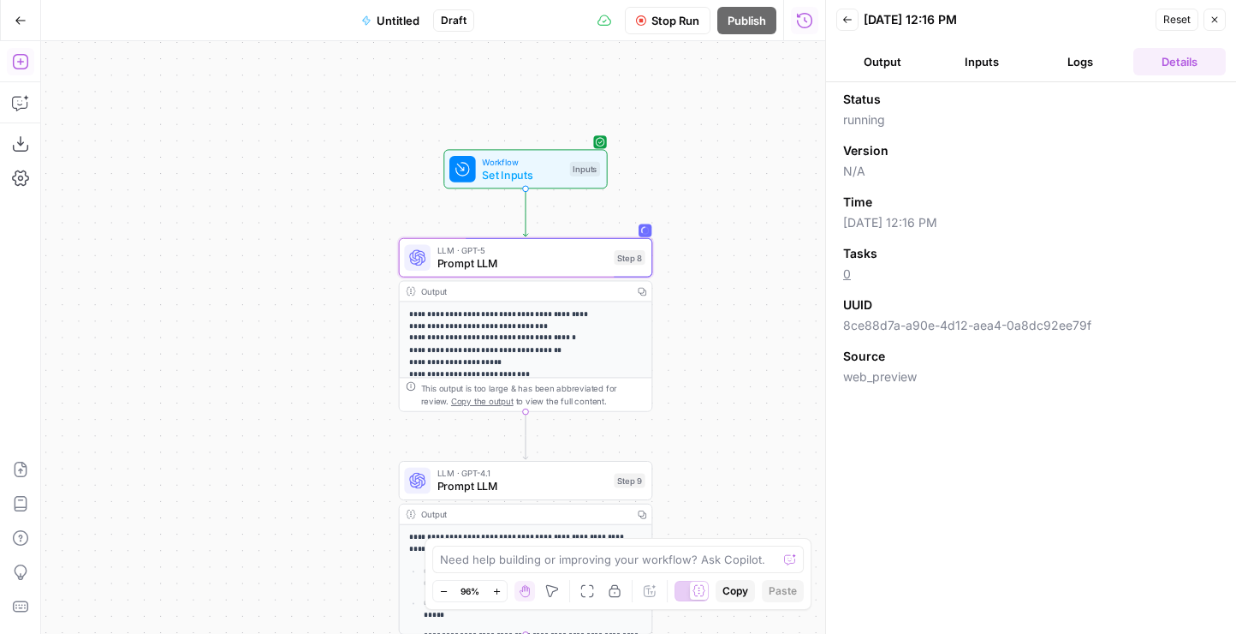
click at [846, 25] on button "Back" at bounding box center [848, 20] width 22 height 22
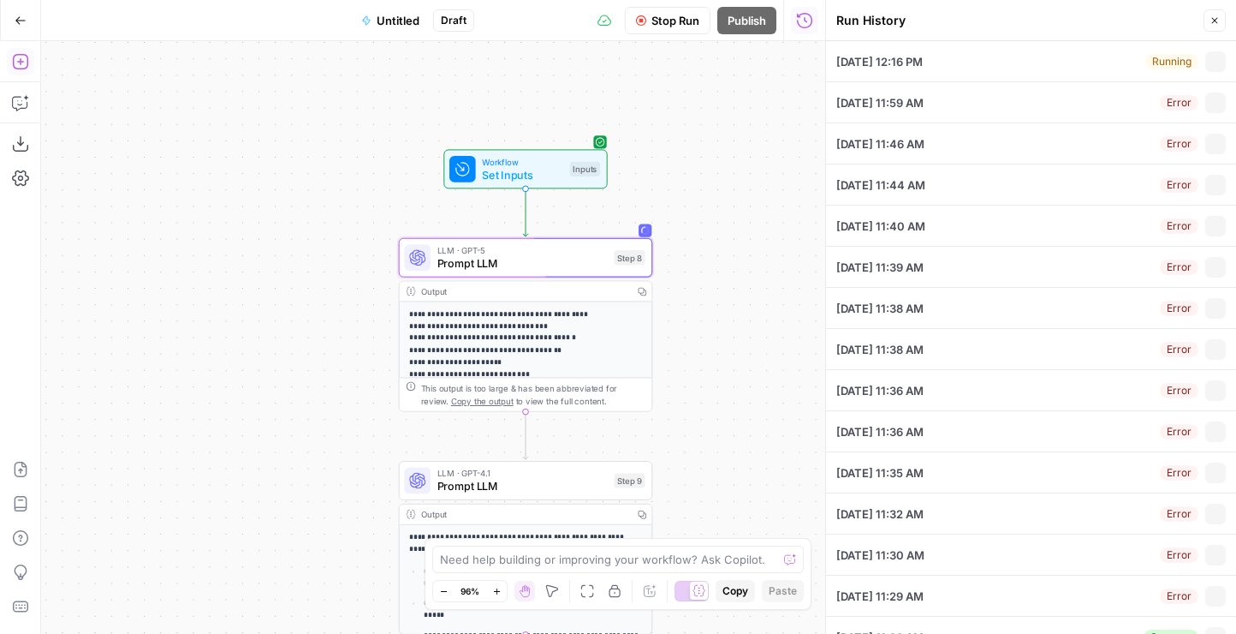
type input "Mutiny"
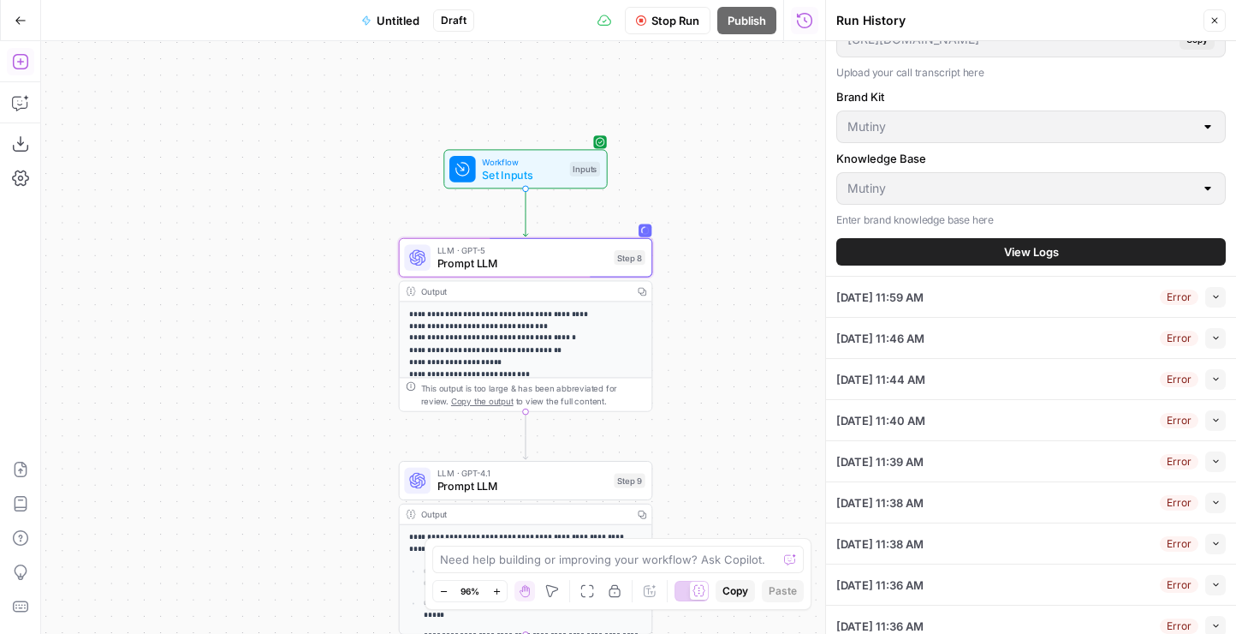
scroll to position [516, 0]
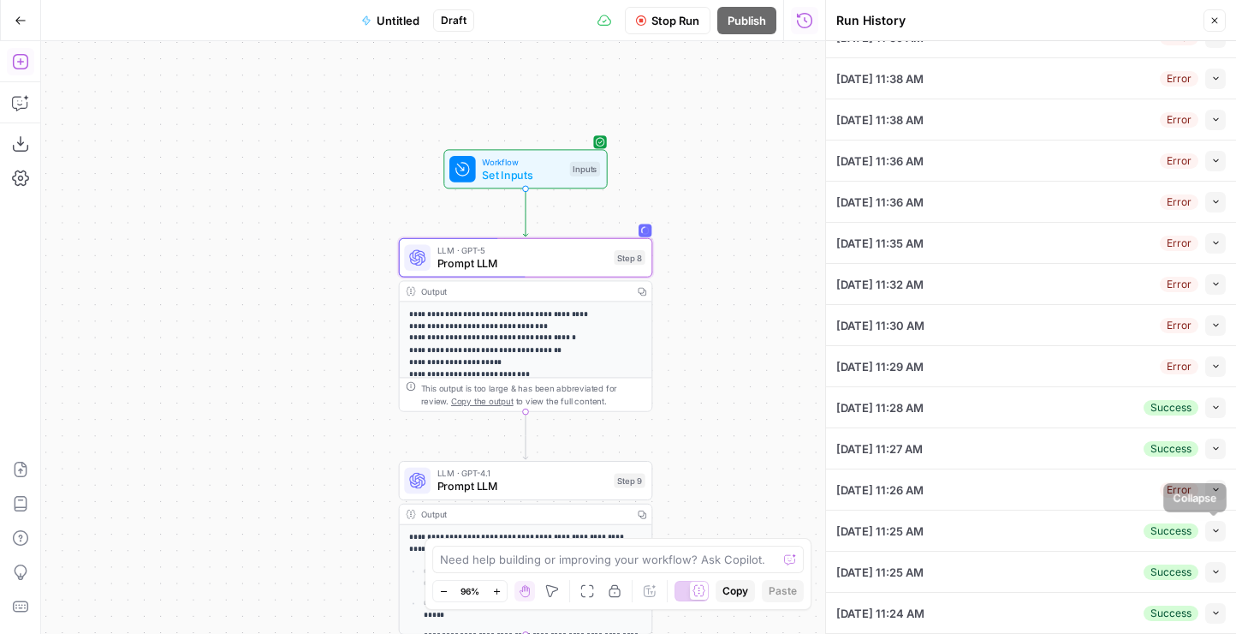
click at [1215, 530] on icon "button" at bounding box center [1216, 530] width 9 height 9
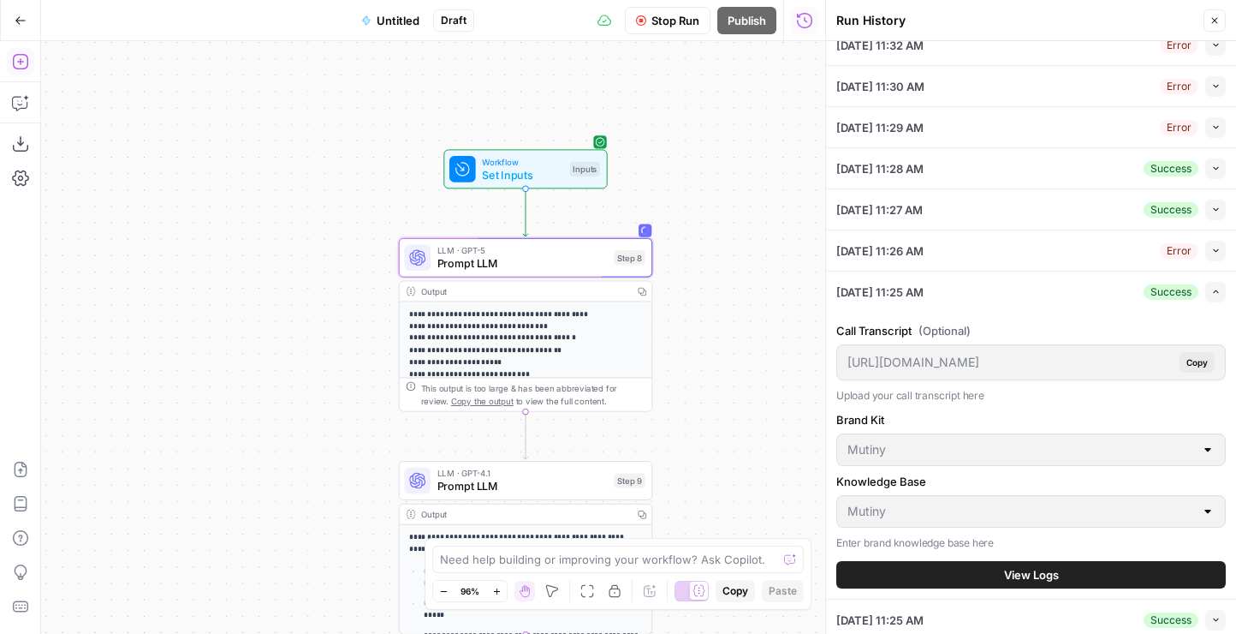
scroll to position [502, 0]
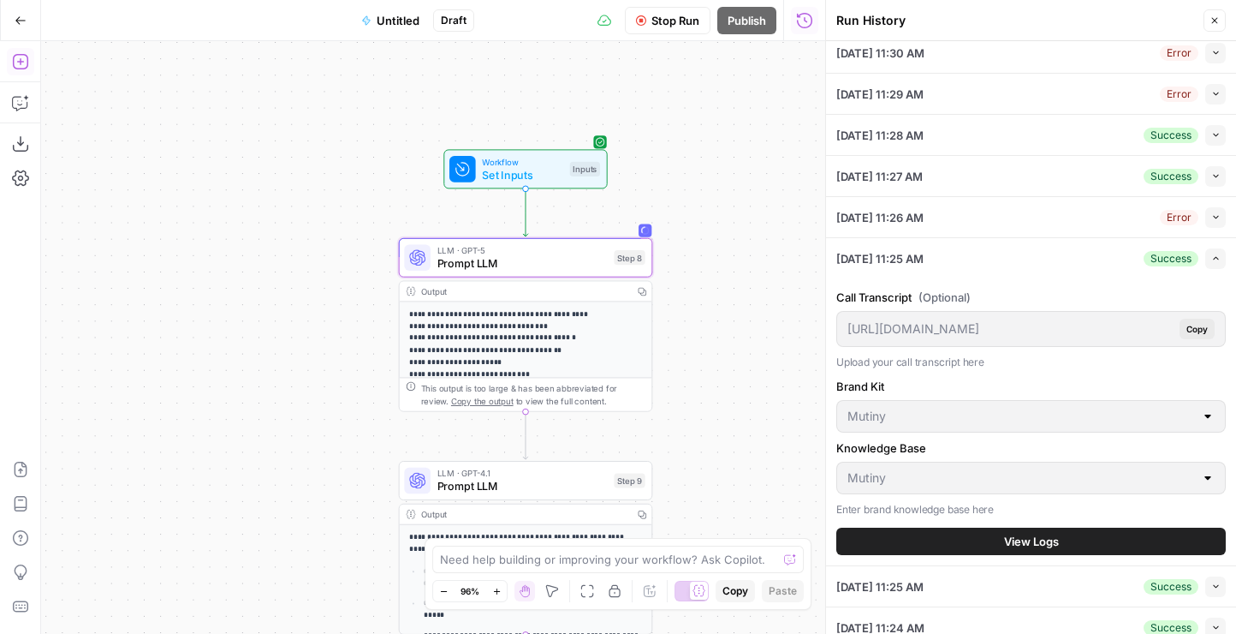
click at [1020, 551] on button "View Logs" at bounding box center [1032, 540] width 390 height 27
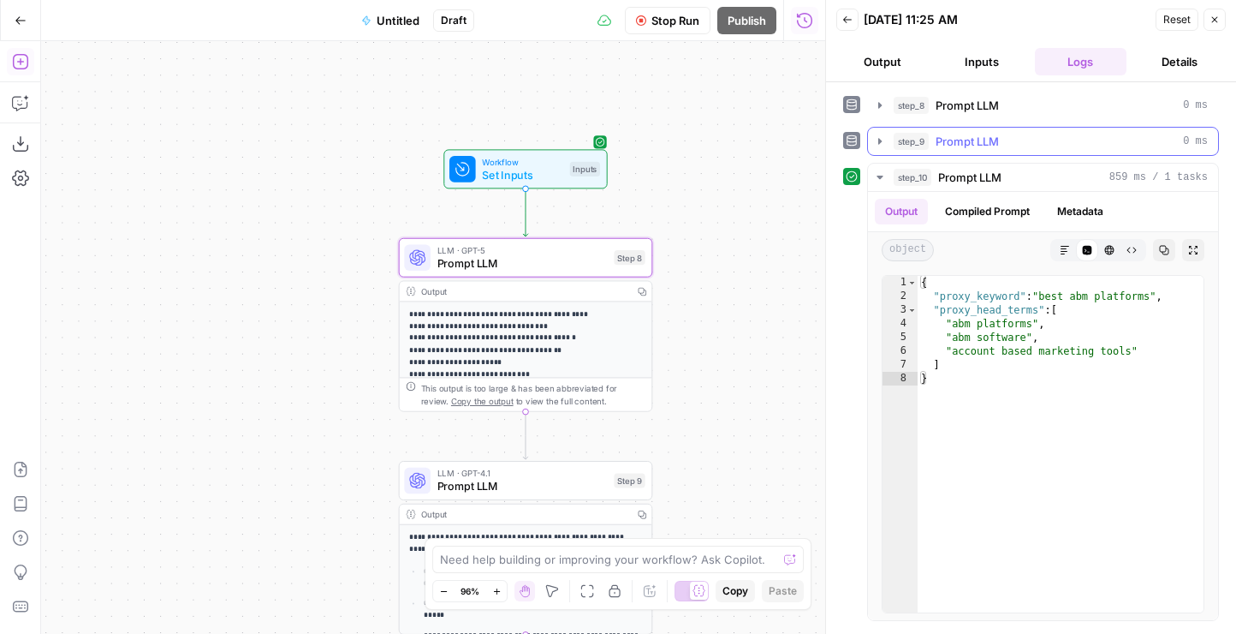
click at [992, 128] on button "step_9 Prompt LLM 0 ms" at bounding box center [1043, 141] width 350 height 27
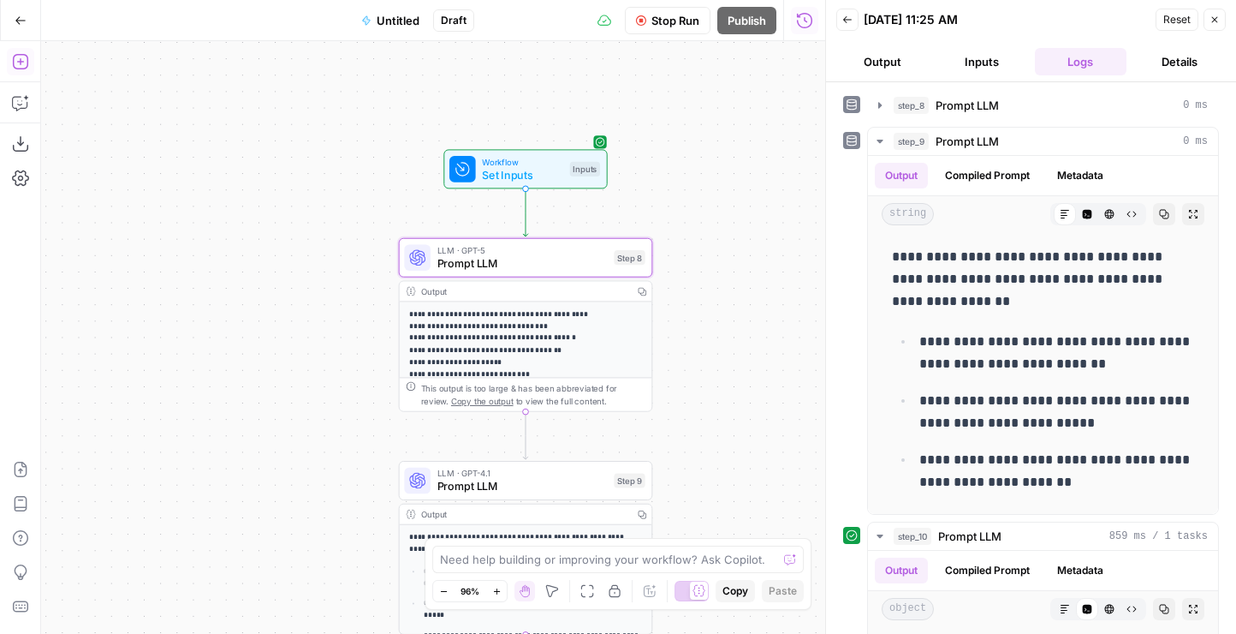
click at [844, 20] on icon "button" at bounding box center [847, 19] width 9 height 7
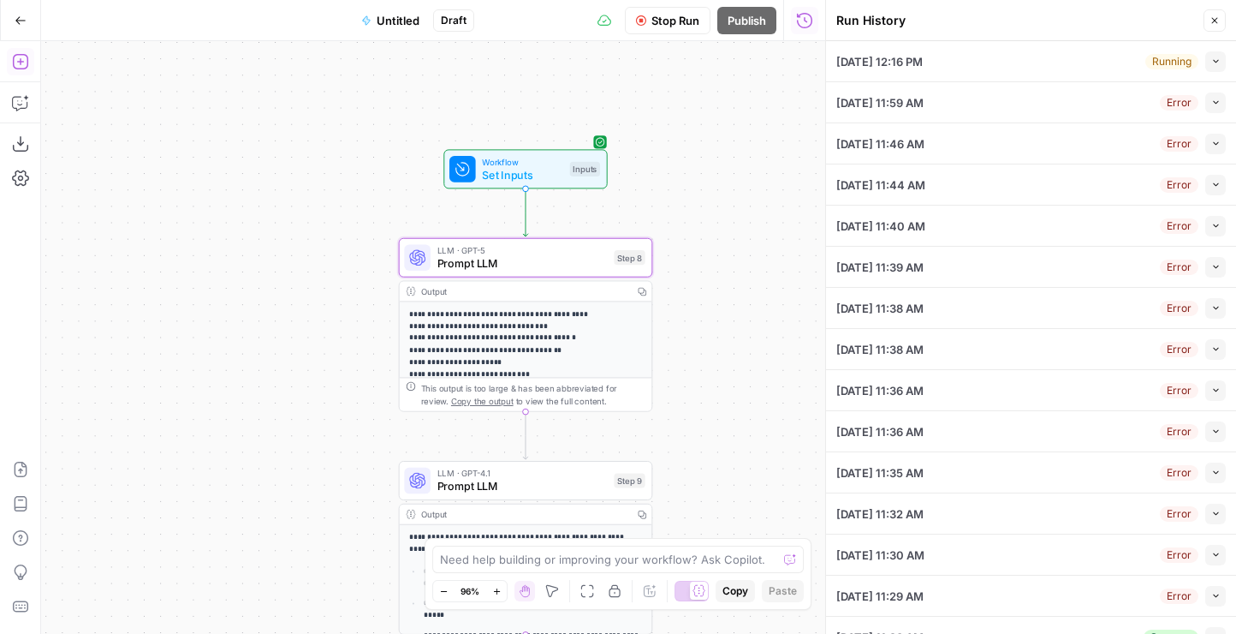
scroll to position [229, 0]
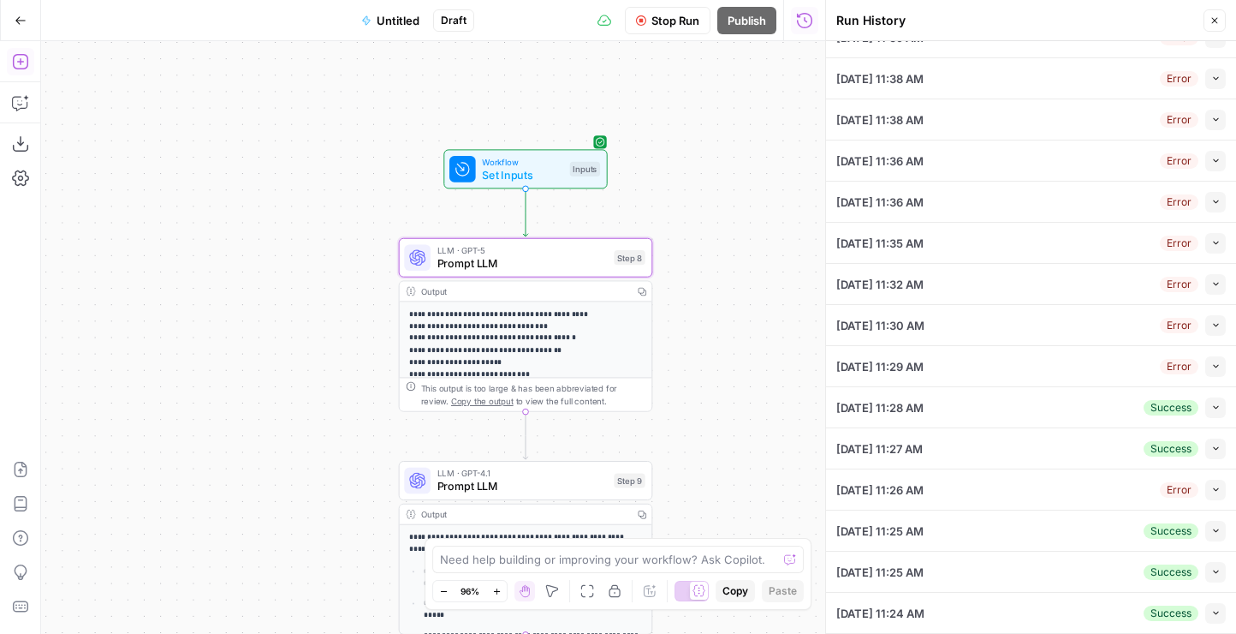
click at [1220, 570] on icon "button" at bounding box center [1216, 571] width 9 height 9
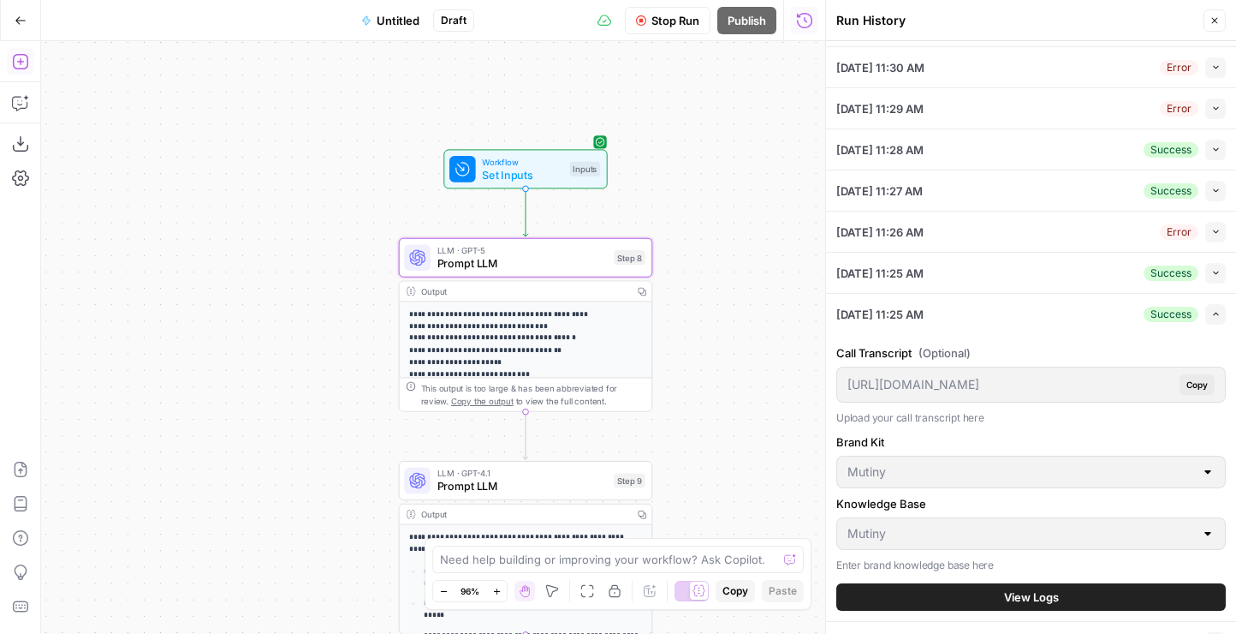
scroll to position [516, 0]
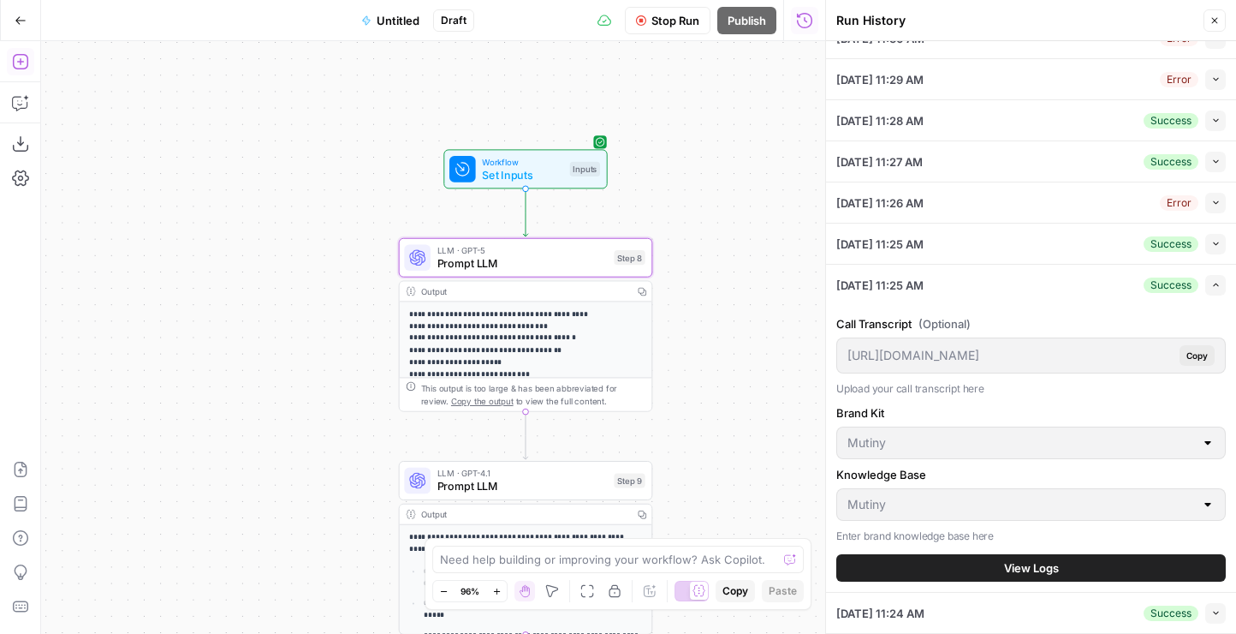
click at [994, 561] on button "View Logs" at bounding box center [1032, 567] width 390 height 27
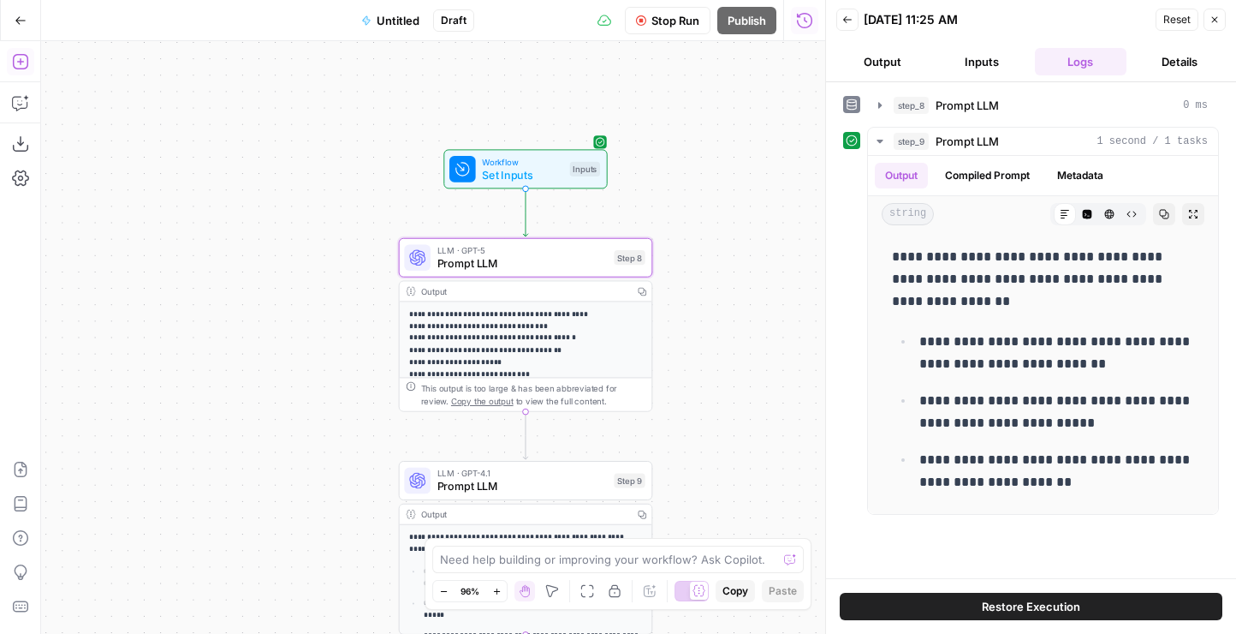
click at [845, 25] on button "Back" at bounding box center [848, 20] width 22 height 22
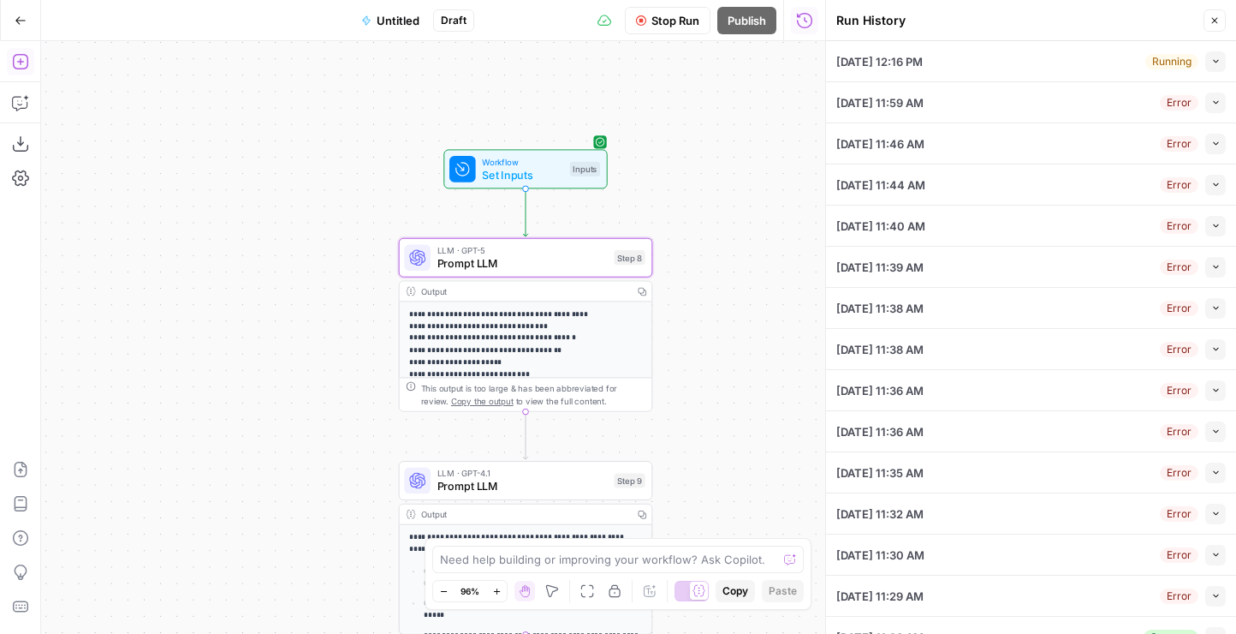
scroll to position [229, 0]
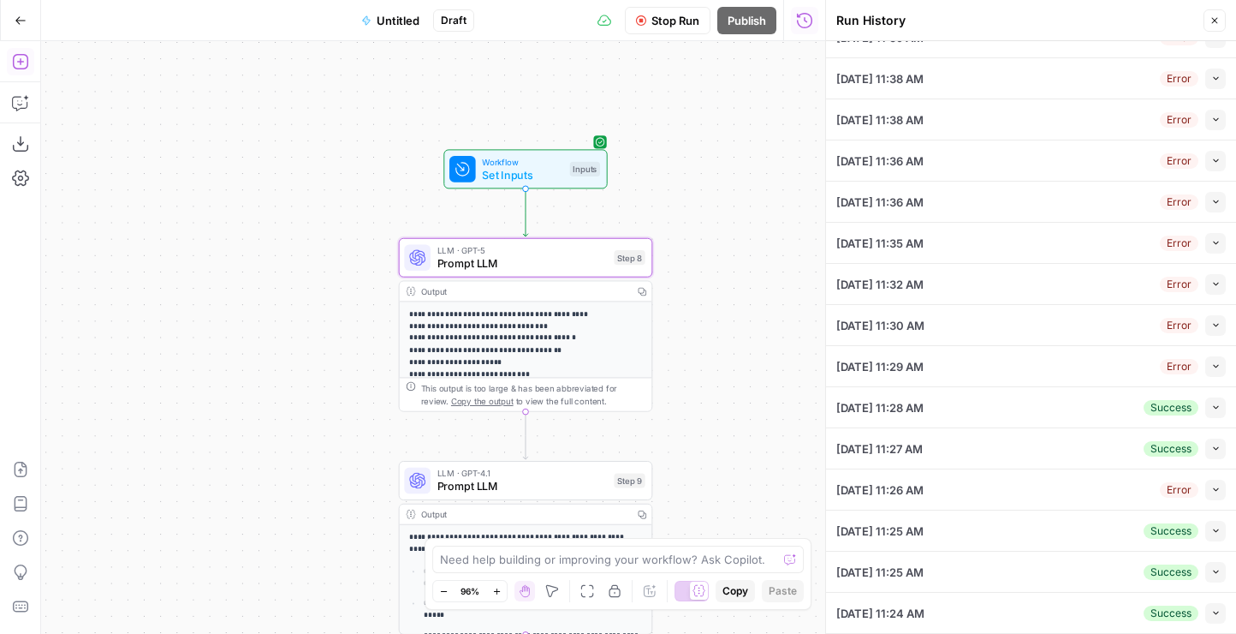
click at [1007, 459] on div "[DATE] 11:27 AM Success Collapse" at bounding box center [1032, 448] width 390 height 40
click at [1217, 446] on icon "button" at bounding box center [1216, 448] width 9 height 9
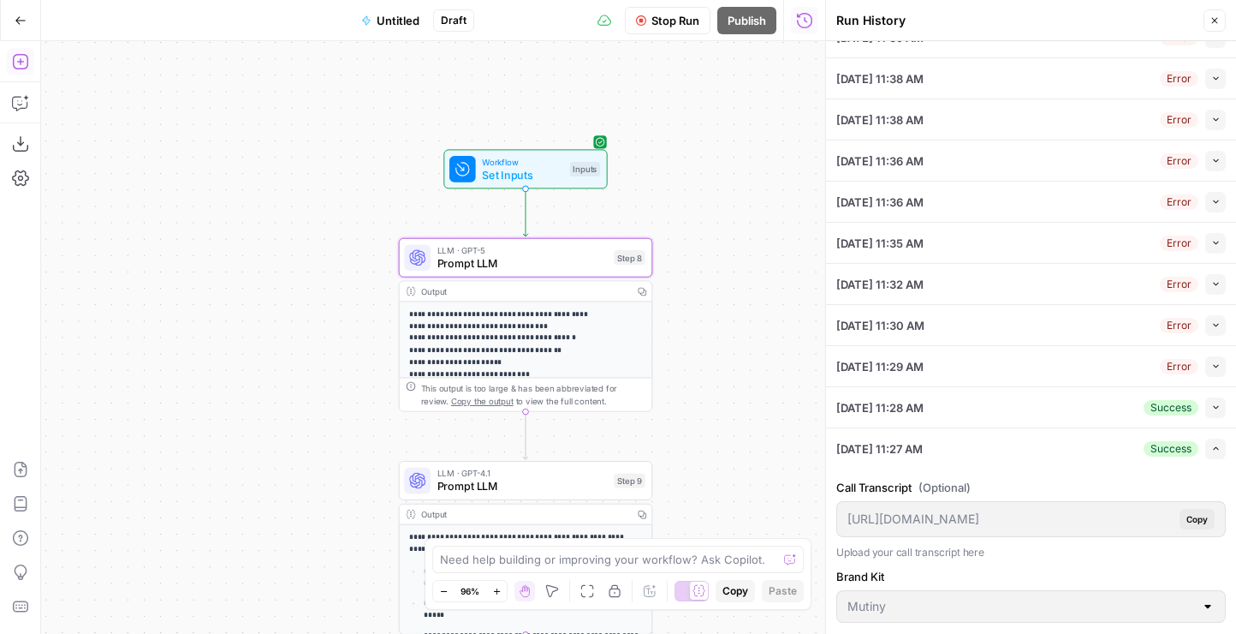
scroll to position [516, 0]
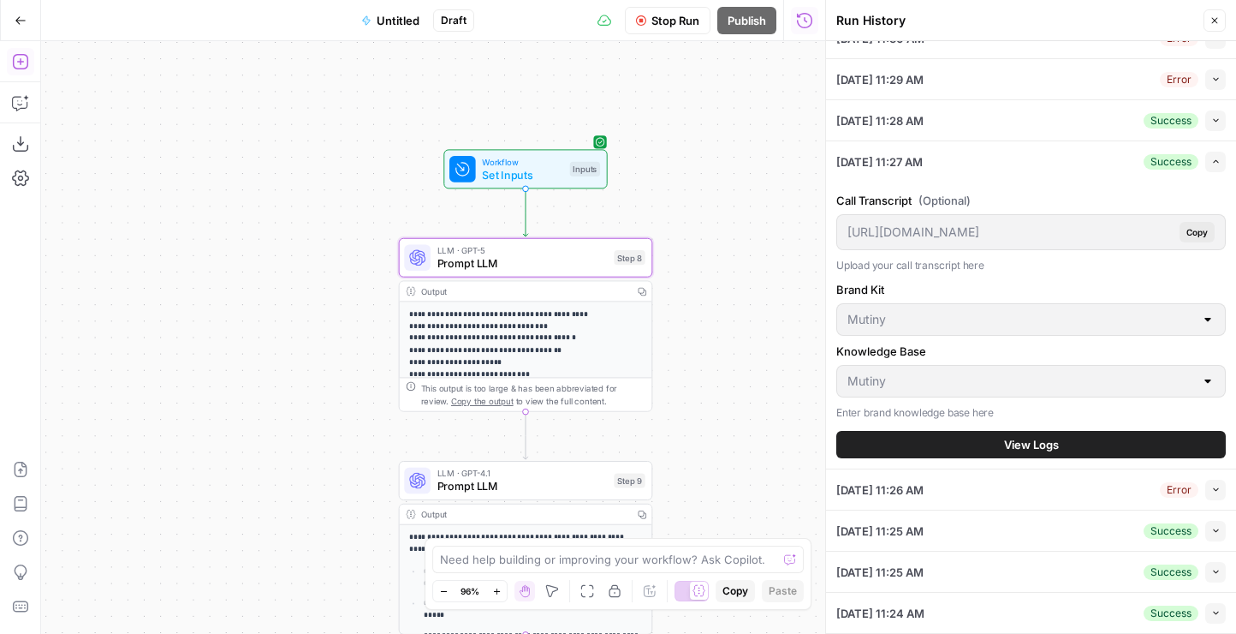
click at [975, 444] on button "View Logs" at bounding box center [1032, 444] width 390 height 27
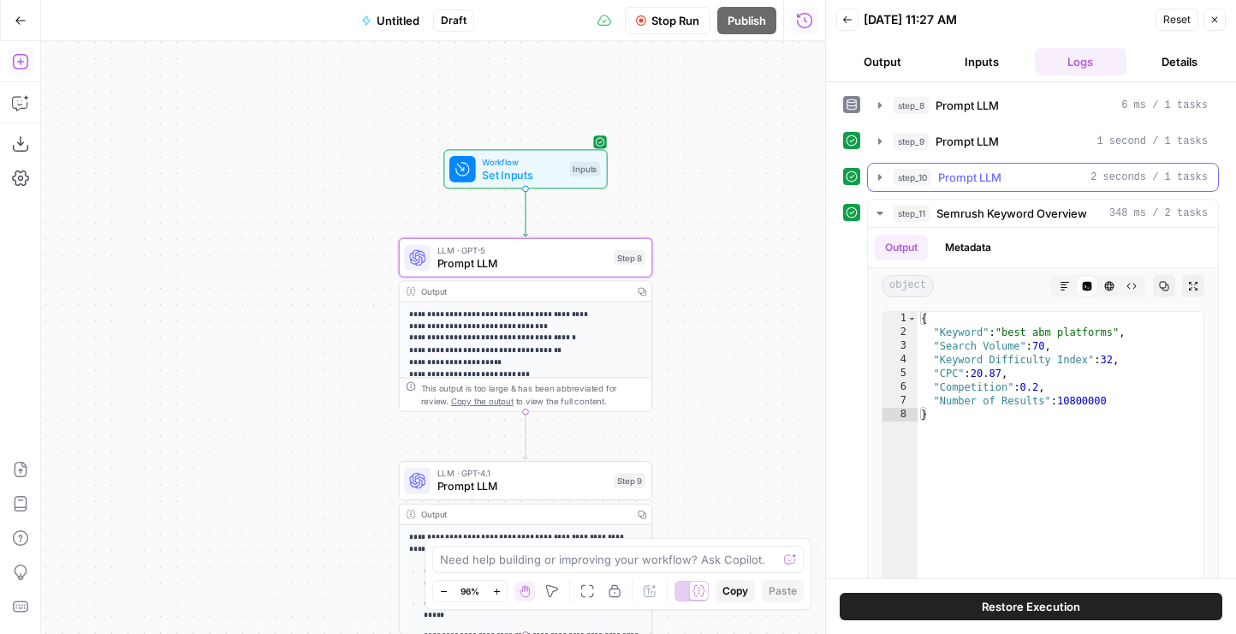
click at [938, 164] on button "step_10 Prompt LLM 2 seconds / 1 tasks" at bounding box center [1043, 177] width 350 height 27
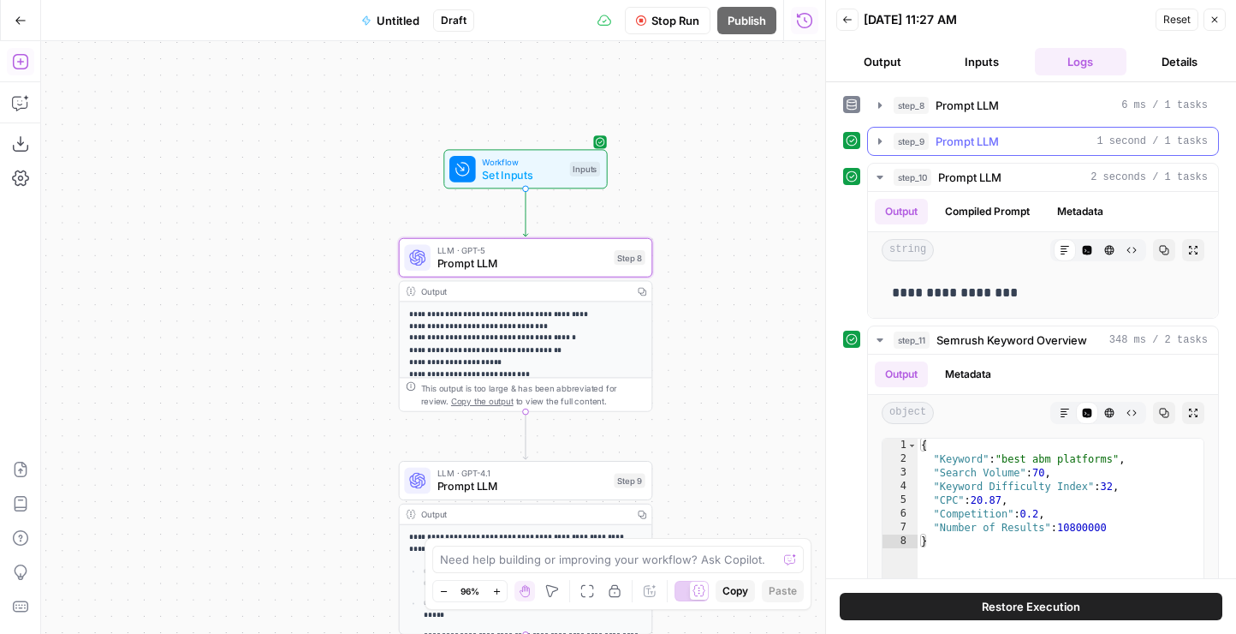
click at [956, 127] on div "step_9 Prompt LLM 1 second / 1 tasks" at bounding box center [1043, 141] width 352 height 29
click at [957, 143] on span "Prompt LLM" at bounding box center [967, 141] width 63 height 17
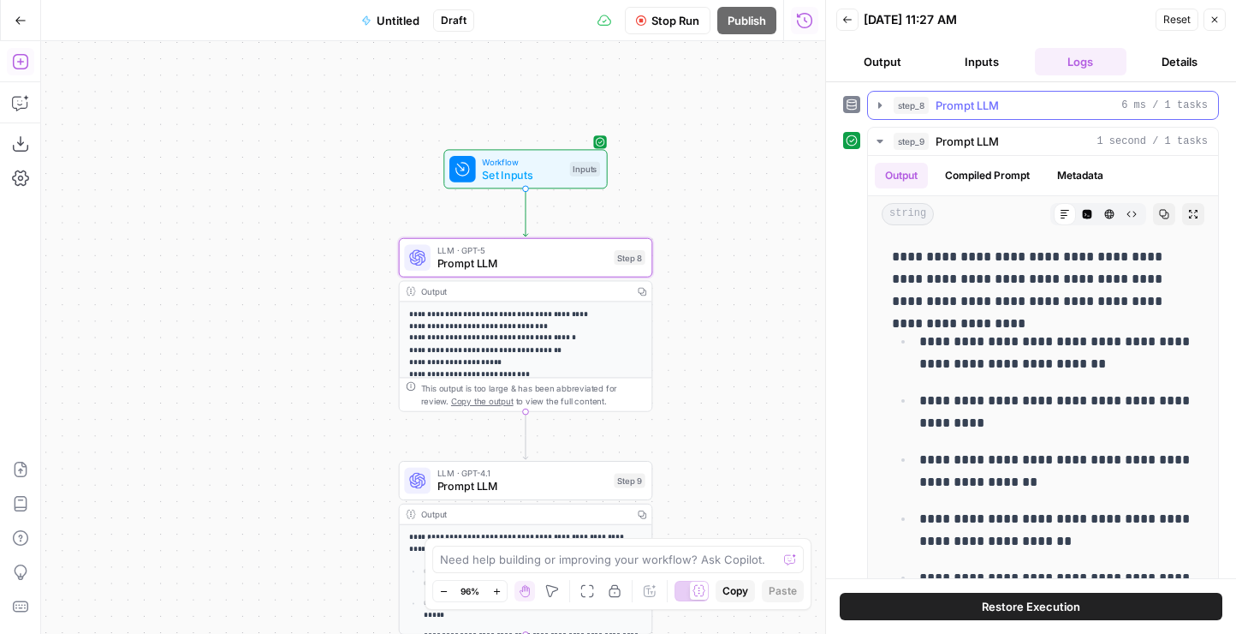
click at [981, 104] on span "Prompt LLM" at bounding box center [967, 105] width 63 height 17
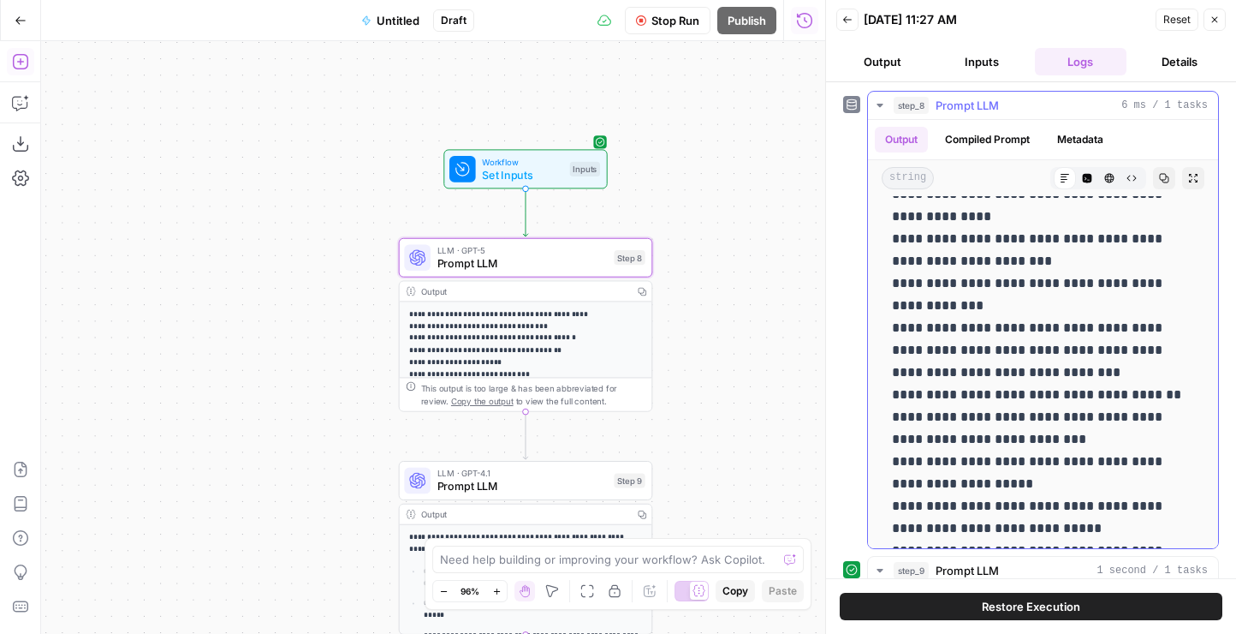
scroll to position [583, 0]
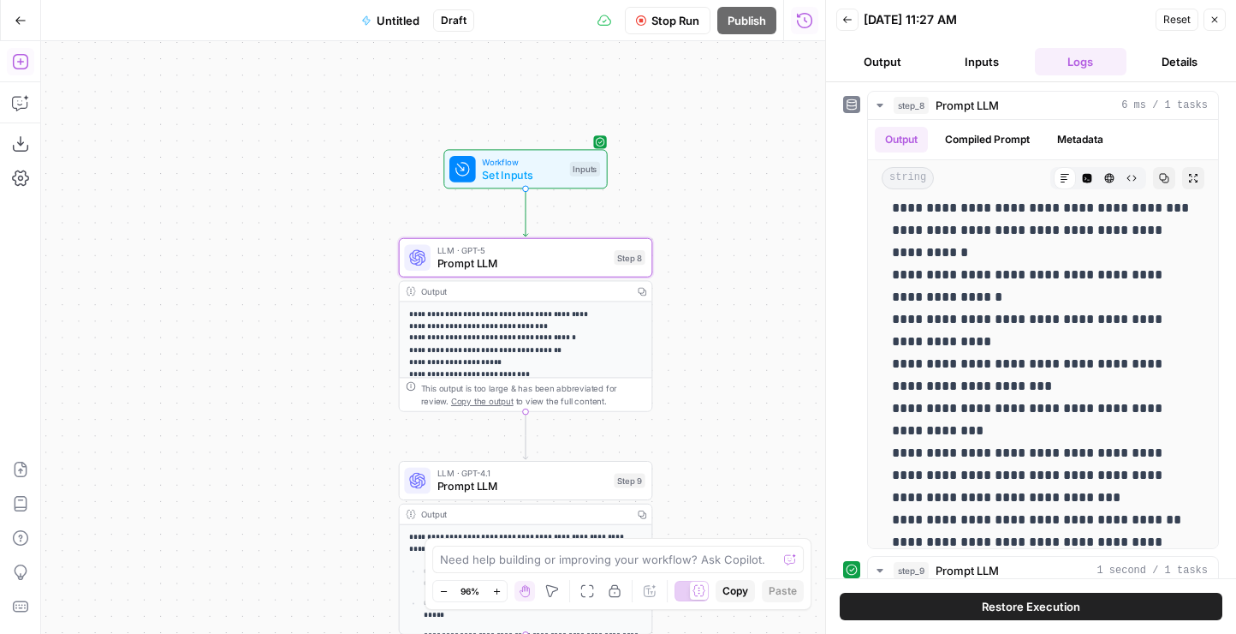
click at [946, 601] on button "Restore Execution" at bounding box center [1031, 606] width 383 height 27
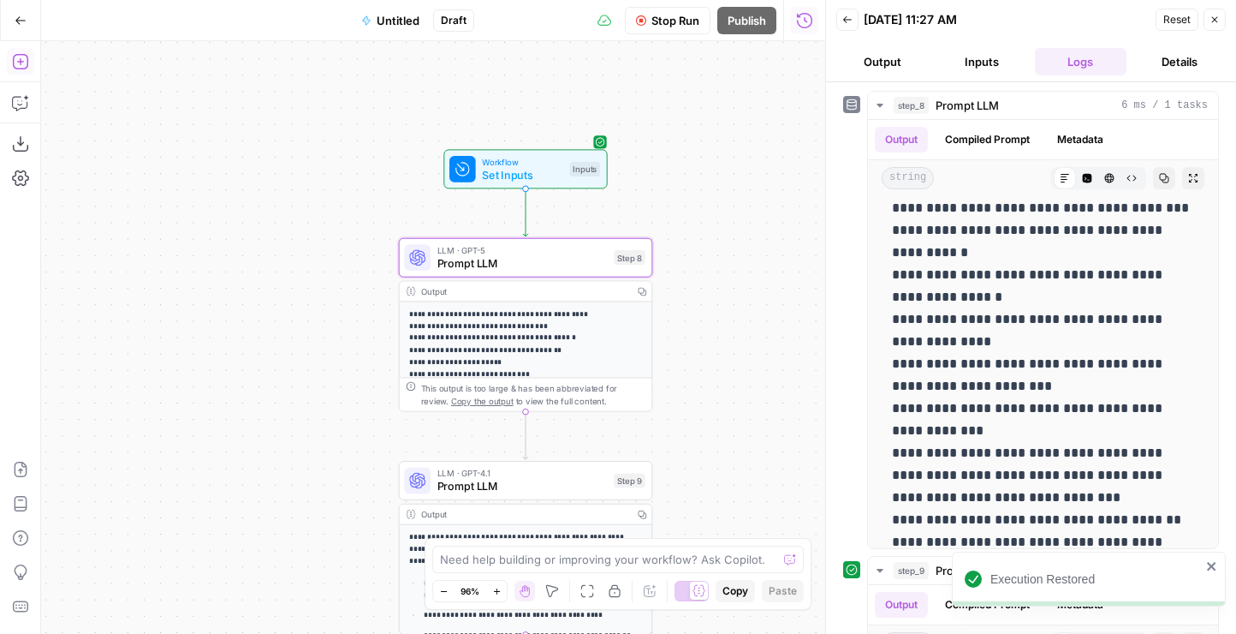
click at [512, 256] on span "Prompt LLM" at bounding box center [523, 263] width 170 height 16
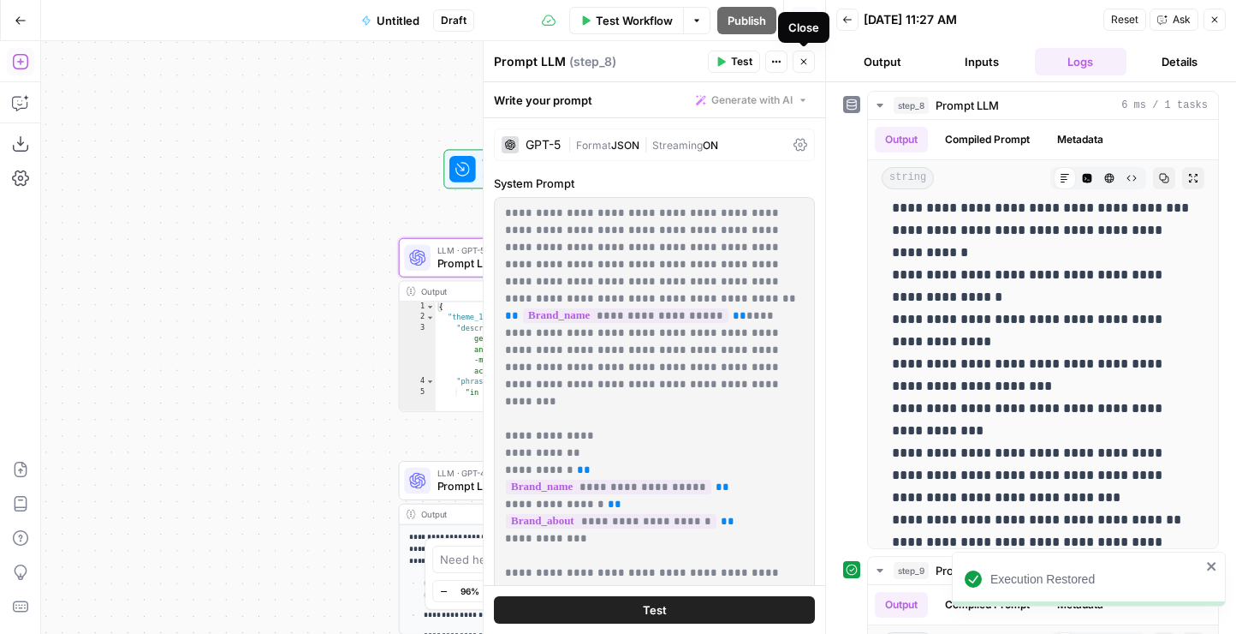
click at [799, 64] on icon "button" at bounding box center [804, 62] width 10 height 10
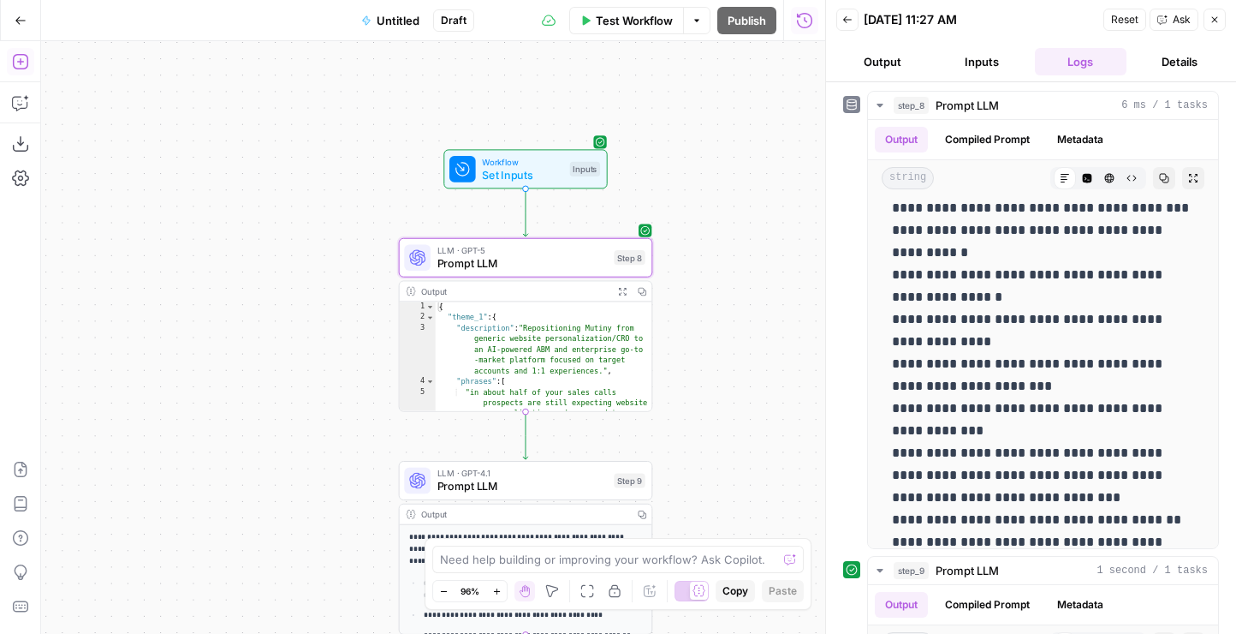
click at [515, 271] on div "LLM · GPT-5 Prompt LLM Step 8" at bounding box center [526, 257] width 254 height 39
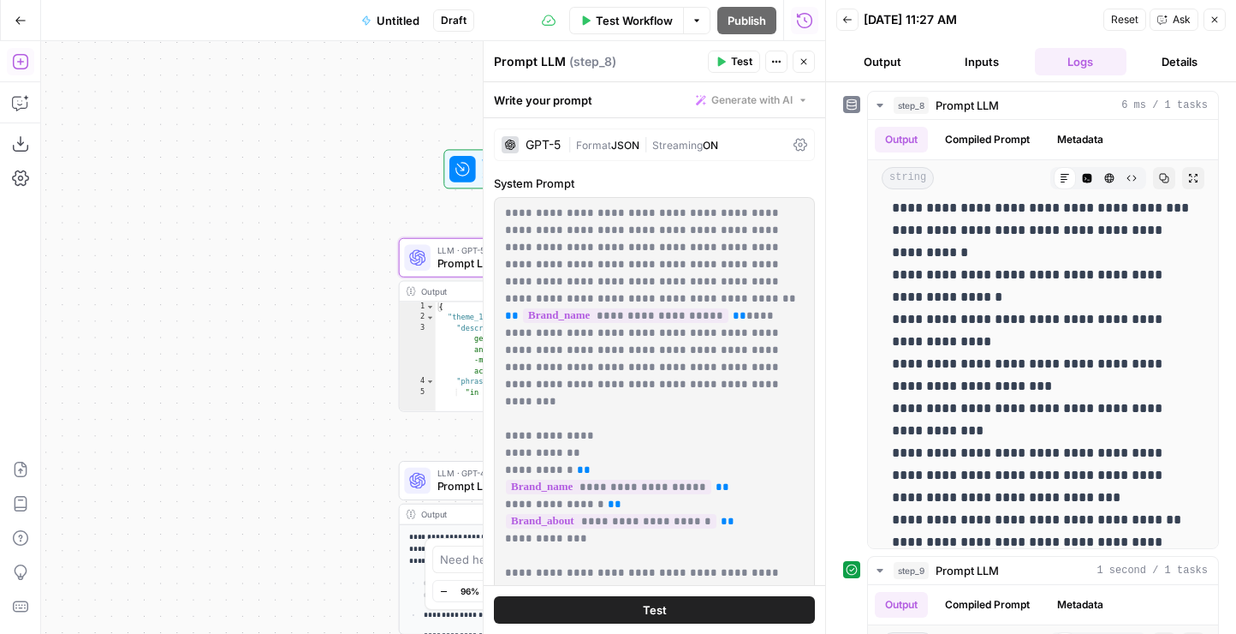
click at [810, 69] on button "Close" at bounding box center [804, 62] width 22 height 22
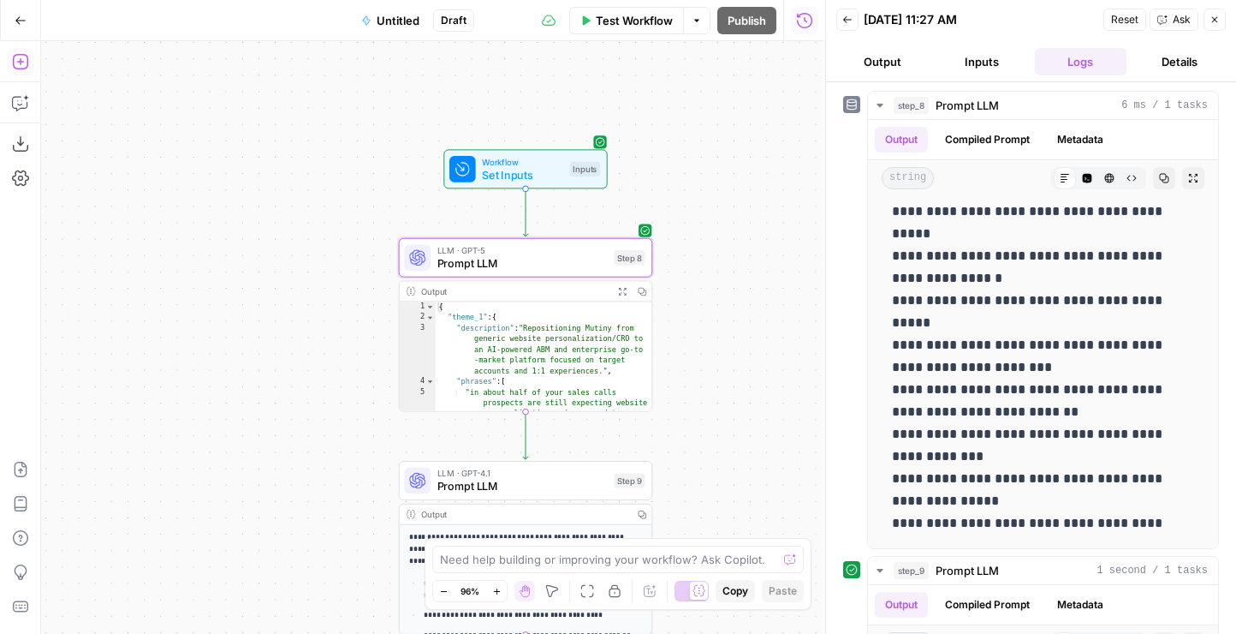
scroll to position [1016, 0]
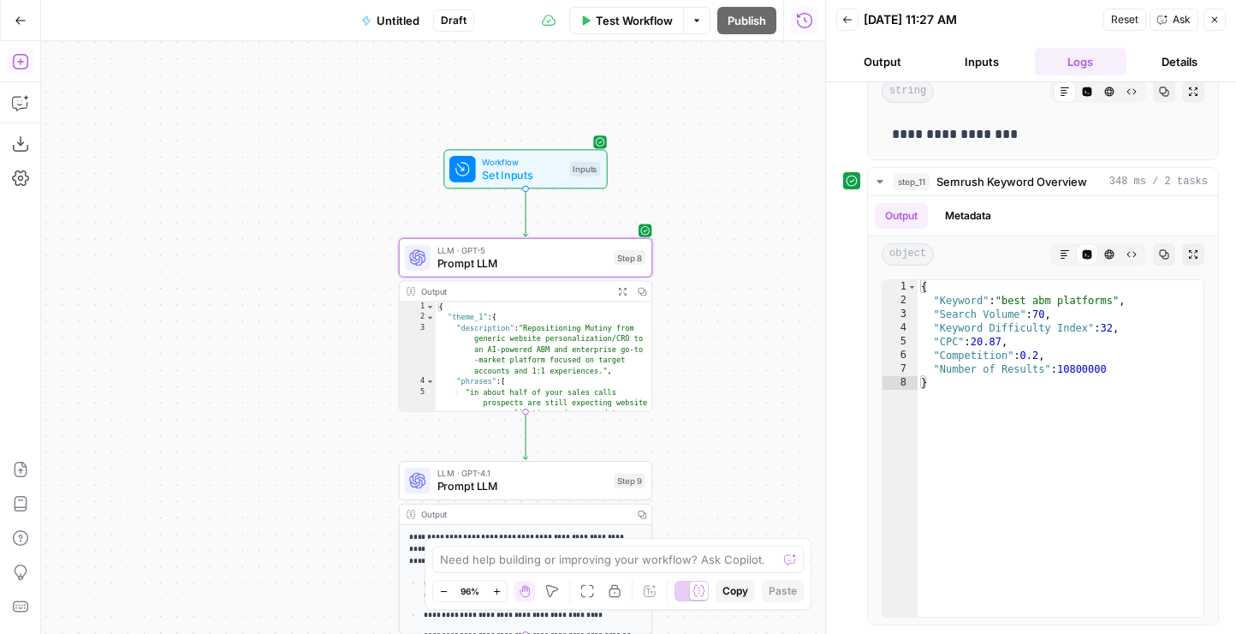
click at [846, 25] on button "Back" at bounding box center [848, 20] width 22 height 22
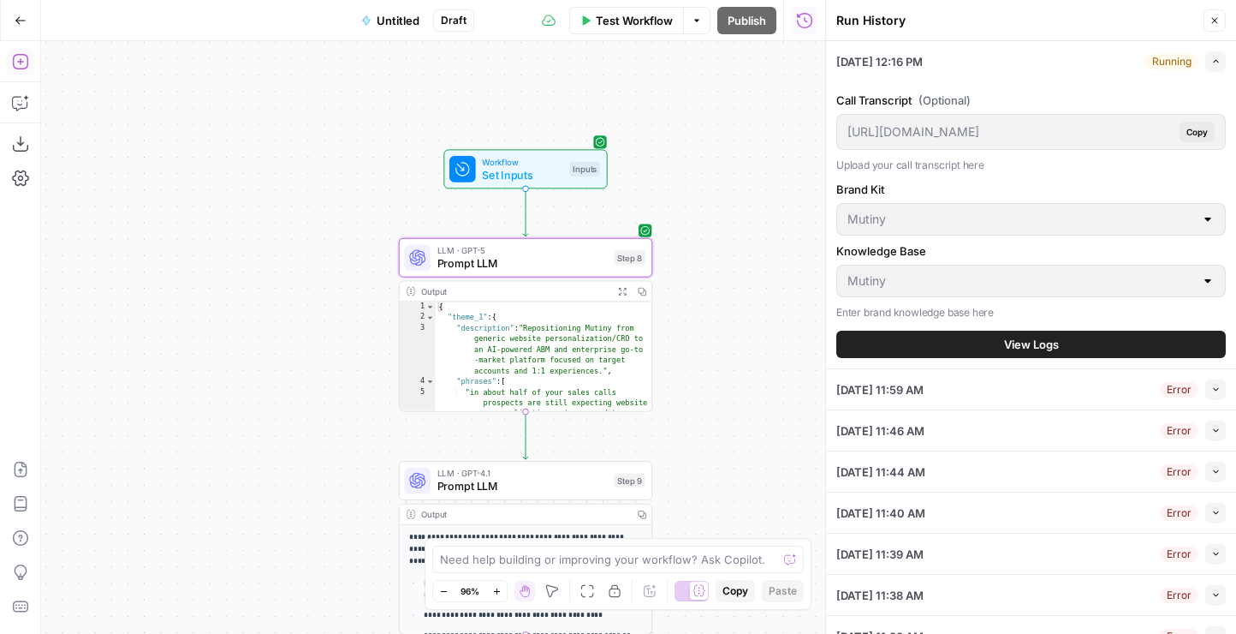
scroll to position [516, 0]
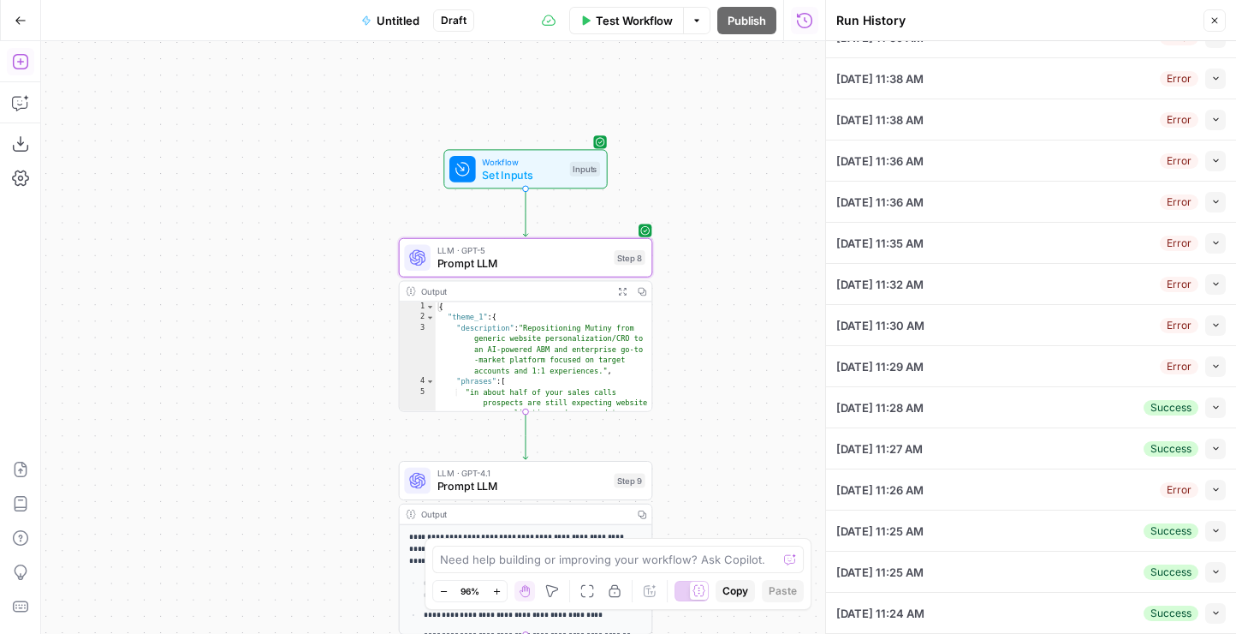
click at [1016, 435] on div "[DATE] 11:27 AM Success Collapse" at bounding box center [1032, 448] width 390 height 40
click at [1067, 414] on div "[DATE] 11:28 AM Success Collapse" at bounding box center [1032, 407] width 390 height 40
click at [1217, 403] on icon "button" at bounding box center [1216, 406] width 9 height 9
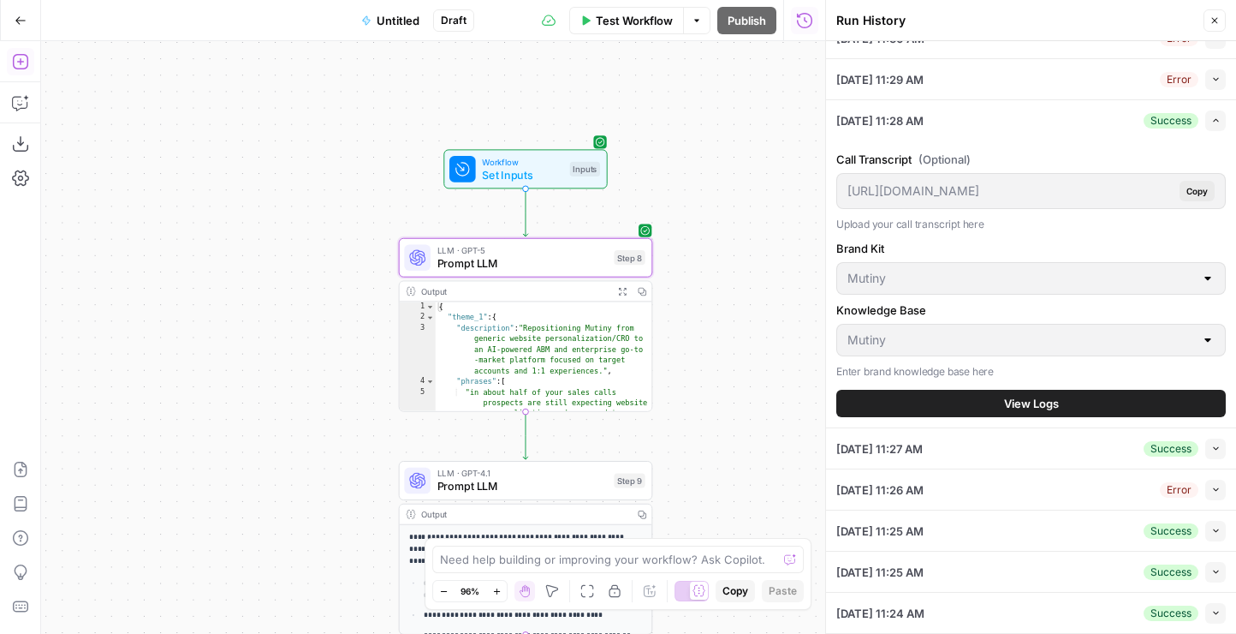
click at [940, 400] on button "View Logs" at bounding box center [1032, 403] width 390 height 27
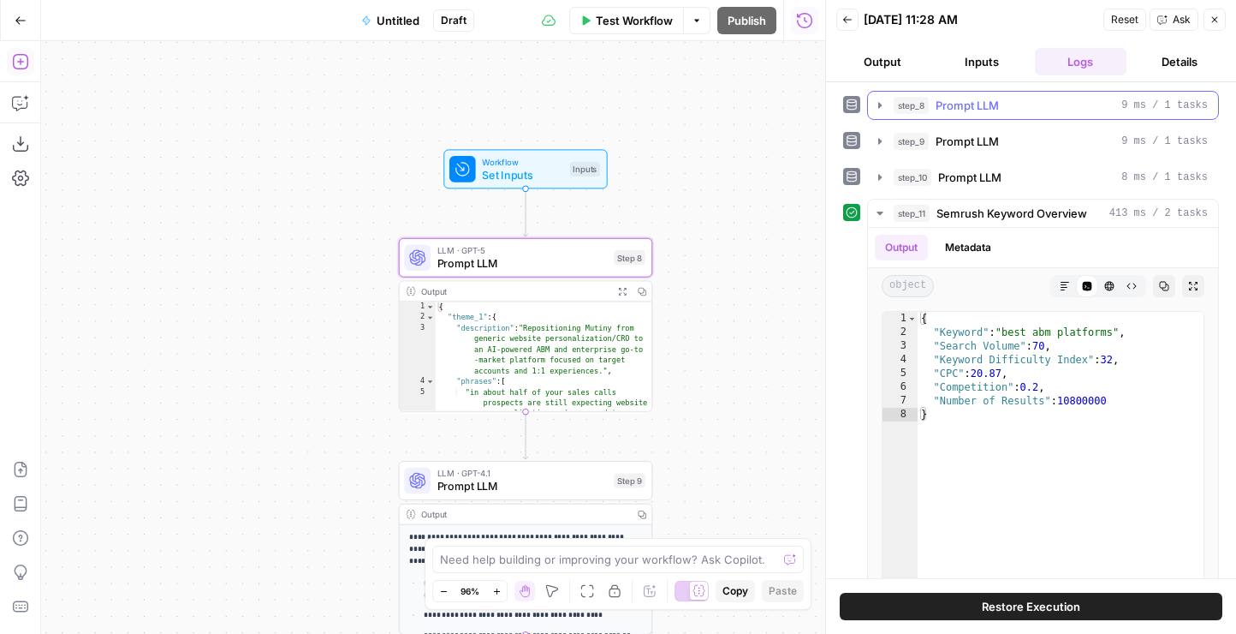
click at [963, 101] on span "Prompt LLM" at bounding box center [967, 105] width 63 height 17
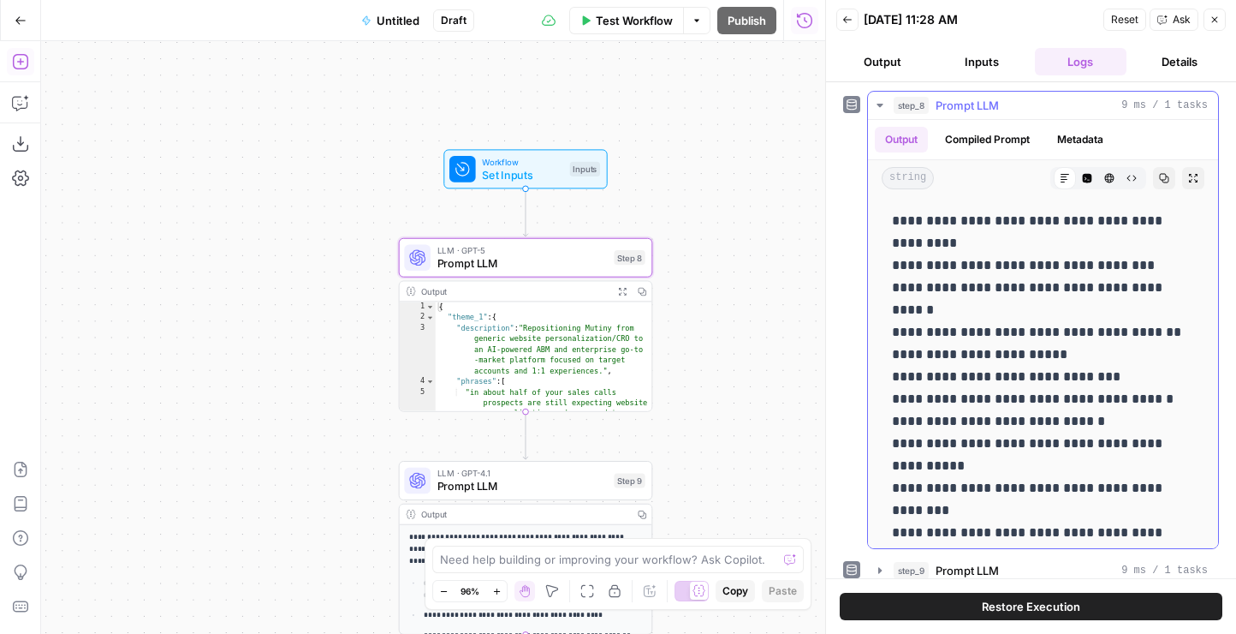
click at [954, 106] on span "Prompt LLM" at bounding box center [967, 105] width 63 height 17
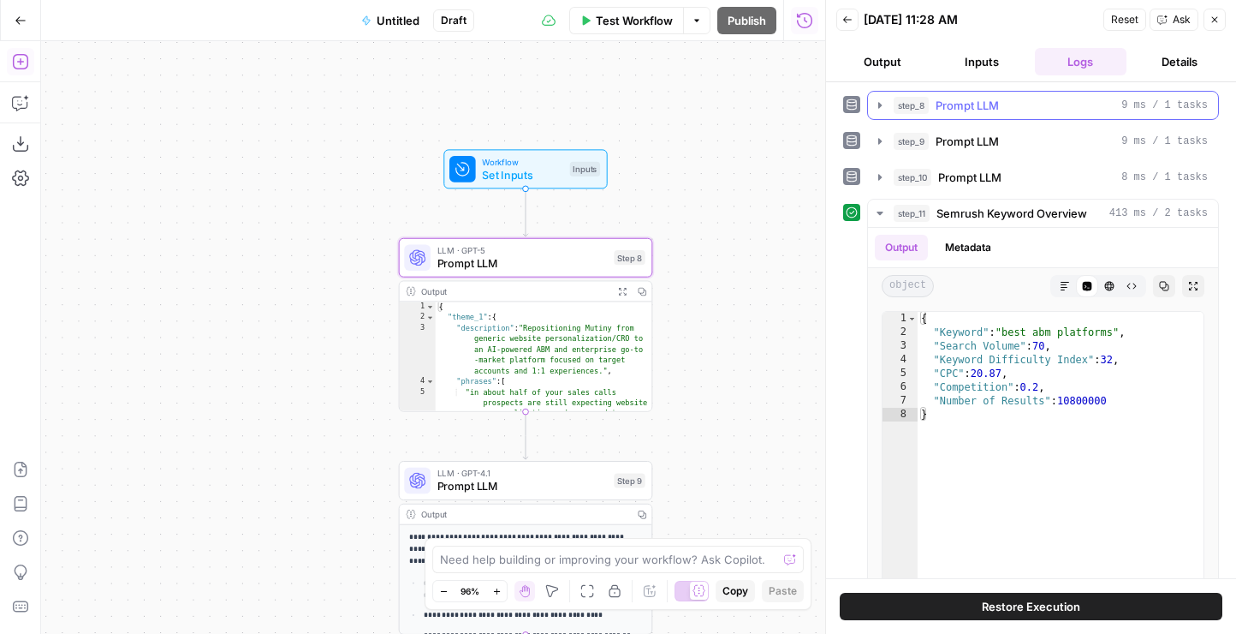
click at [954, 106] on span "Prompt LLM" at bounding box center [967, 105] width 63 height 17
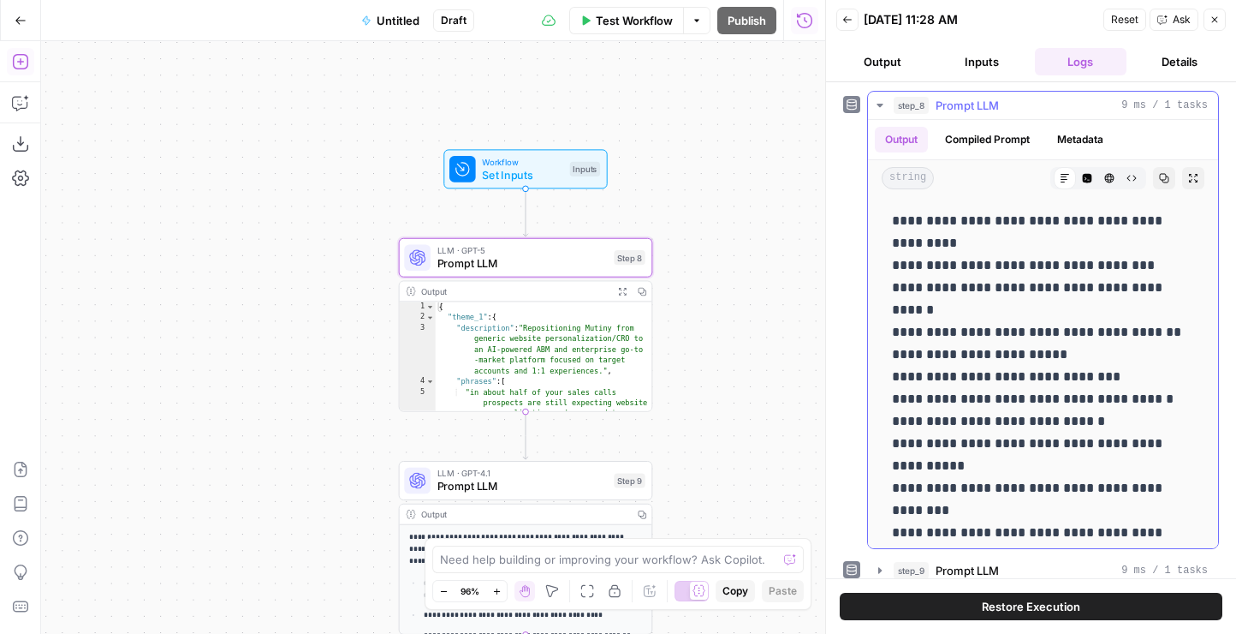
click at [879, 102] on icon "button" at bounding box center [880, 105] width 14 height 14
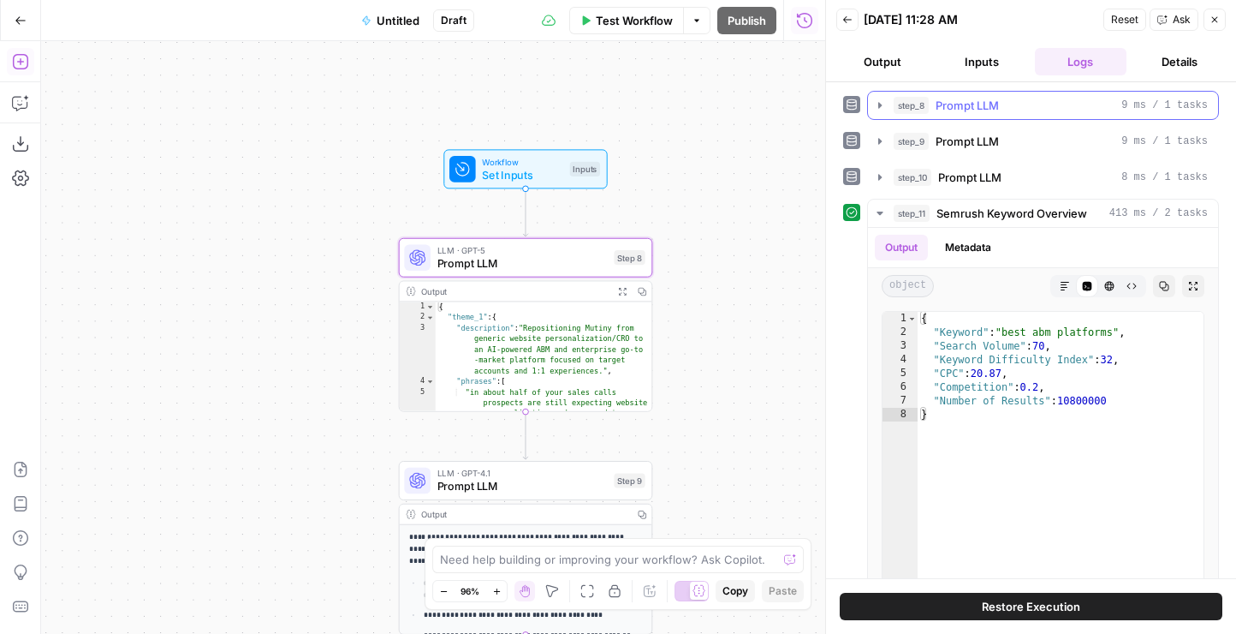
click at [879, 102] on icon "button" at bounding box center [880, 105] width 14 height 14
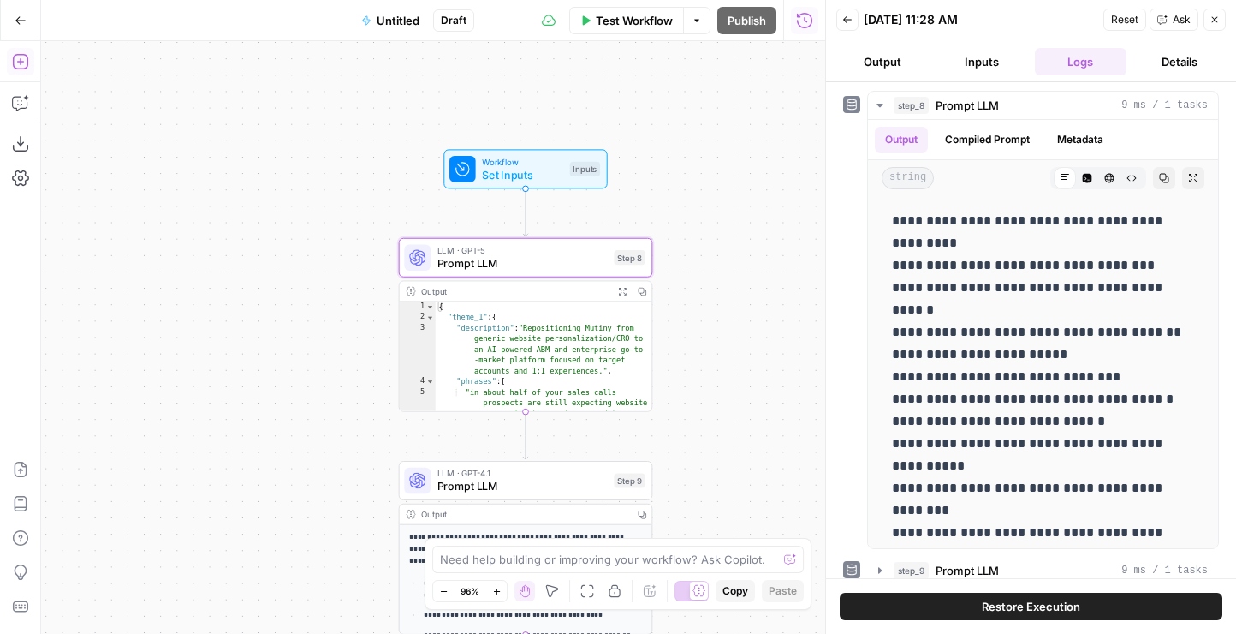
click at [982, 54] on button "Inputs" at bounding box center [982, 61] width 92 height 27
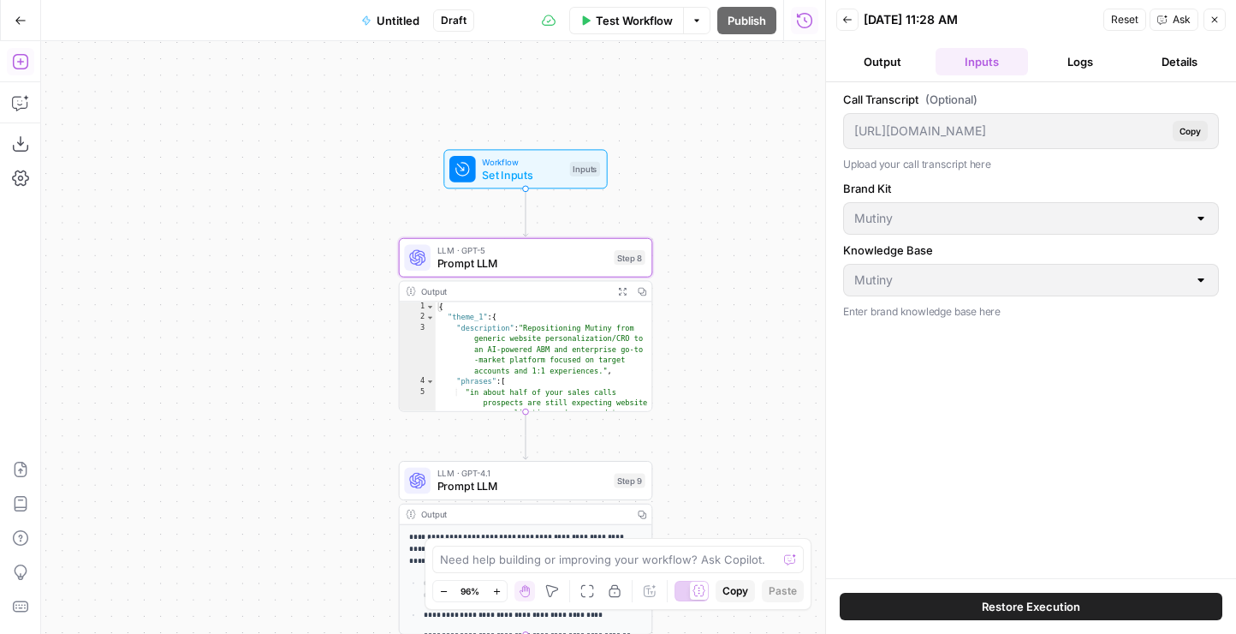
click at [877, 50] on button "Output" at bounding box center [883, 61] width 92 height 27
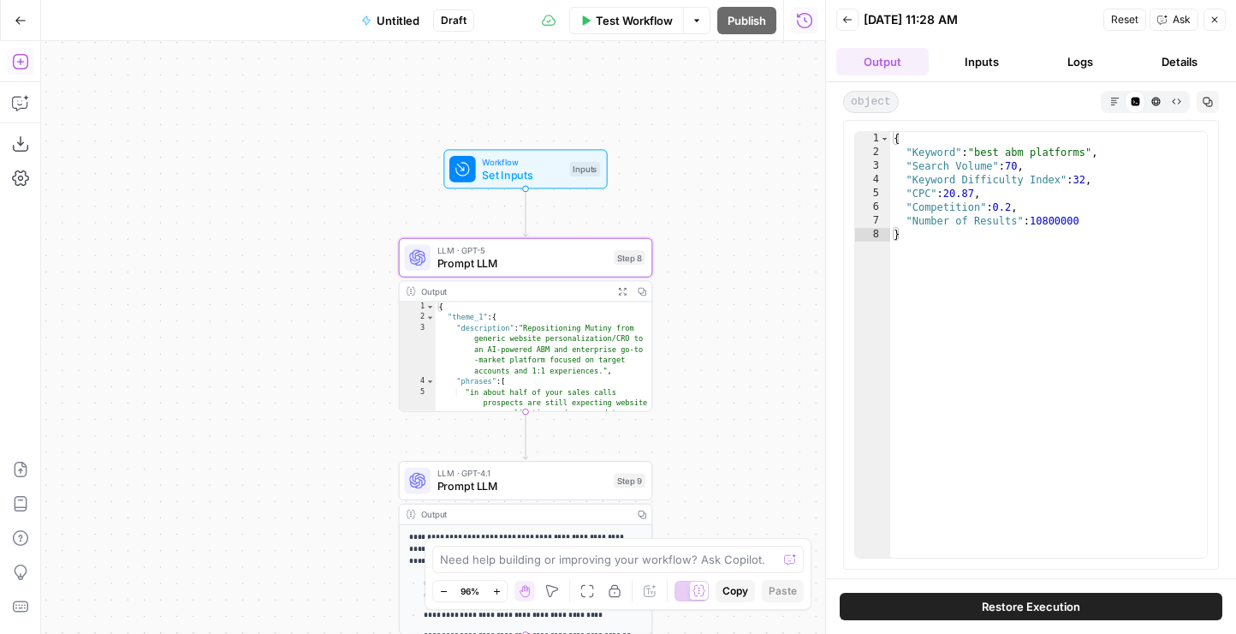
click at [969, 59] on button "Inputs" at bounding box center [982, 61] width 92 height 27
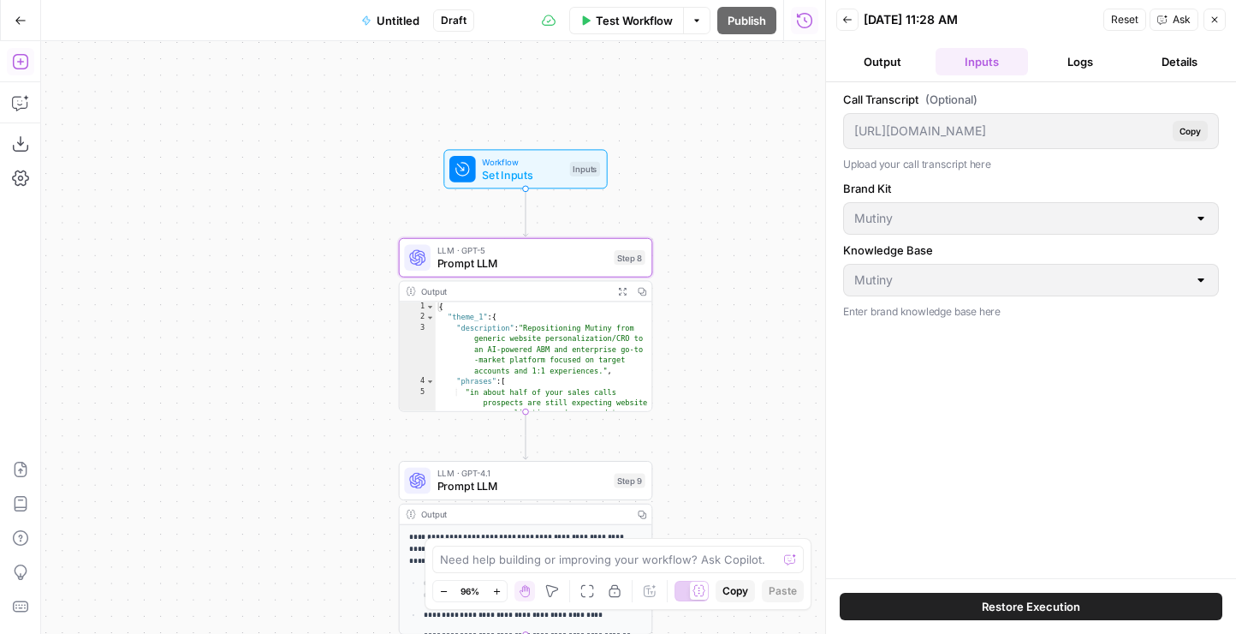
click at [1186, 58] on button "Details" at bounding box center [1180, 61] width 92 height 27
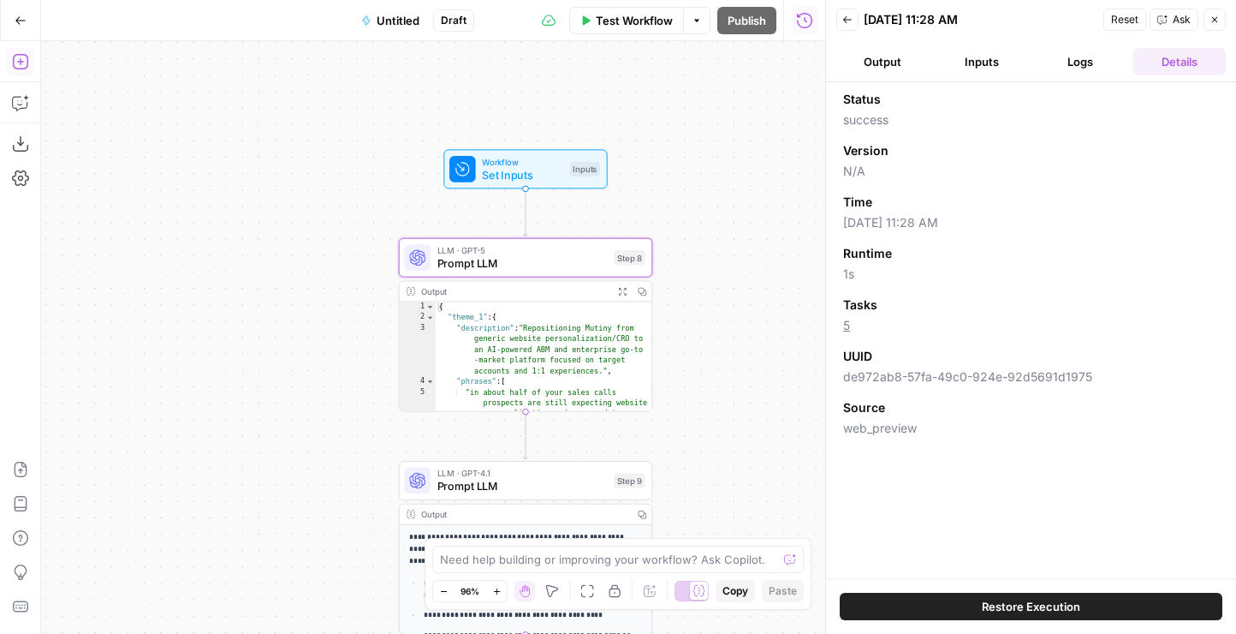
click at [985, 54] on button "Inputs" at bounding box center [982, 61] width 92 height 27
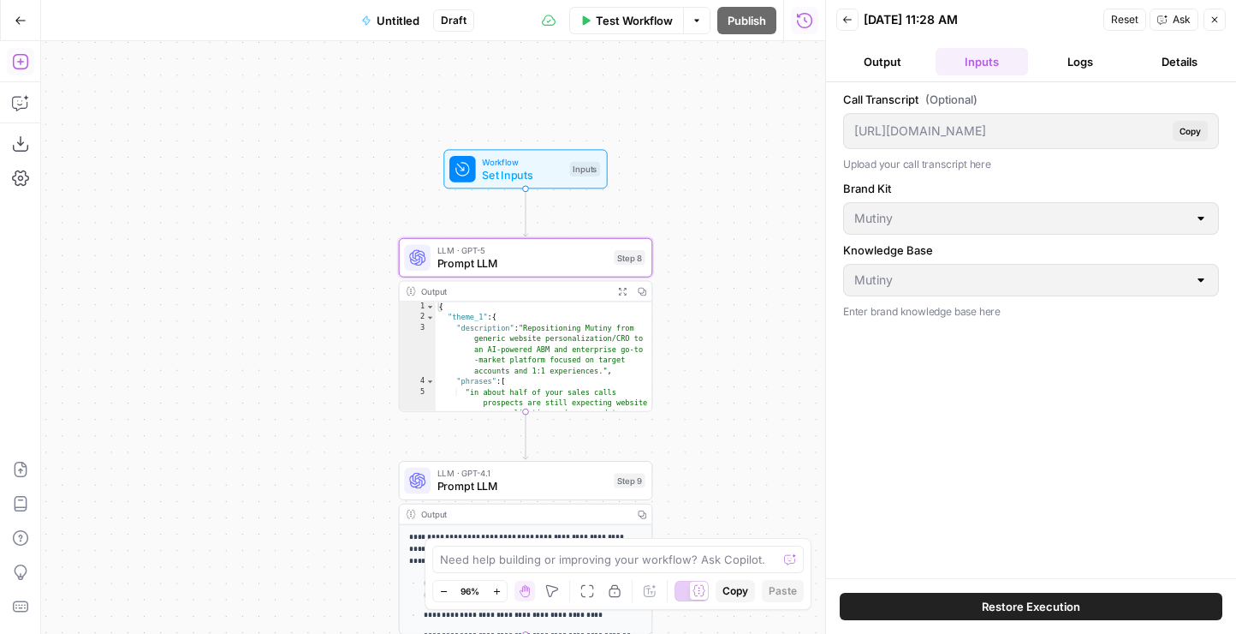
click at [1059, 57] on button "Logs" at bounding box center [1081, 61] width 92 height 27
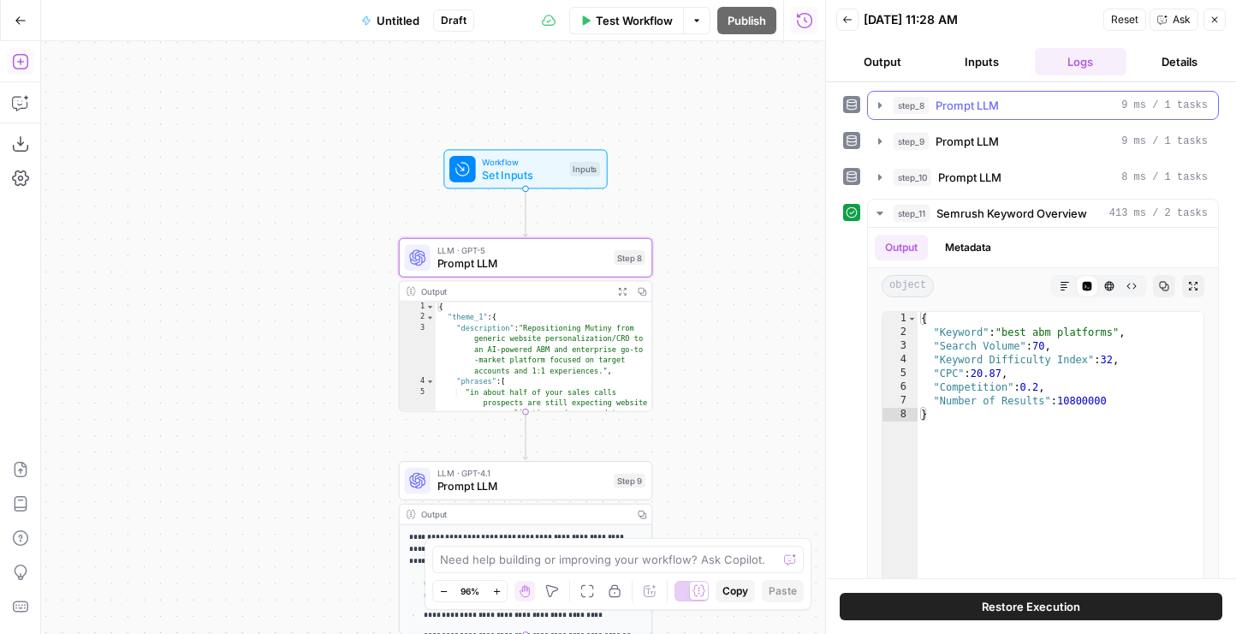
click at [960, 112] on span "Prompt LLM" at bounding box center [967, 105] width 63 height 17
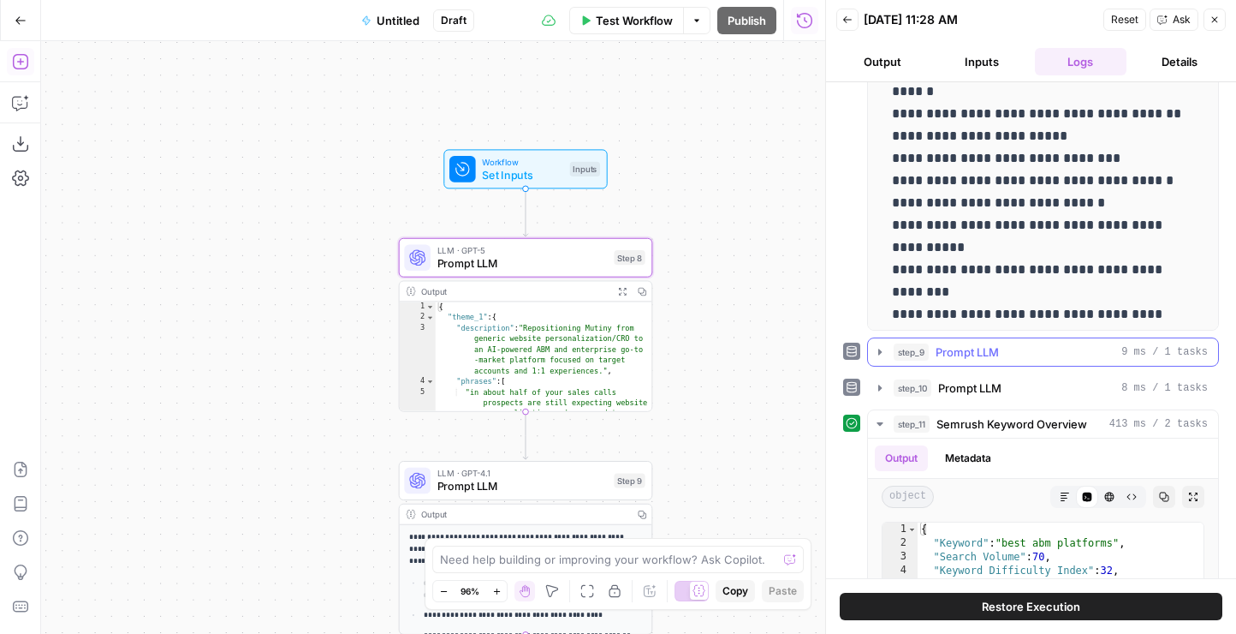
click at [939, 349] on span "Prompt LLM" at bounding box center [967, 351] width 63 height 17
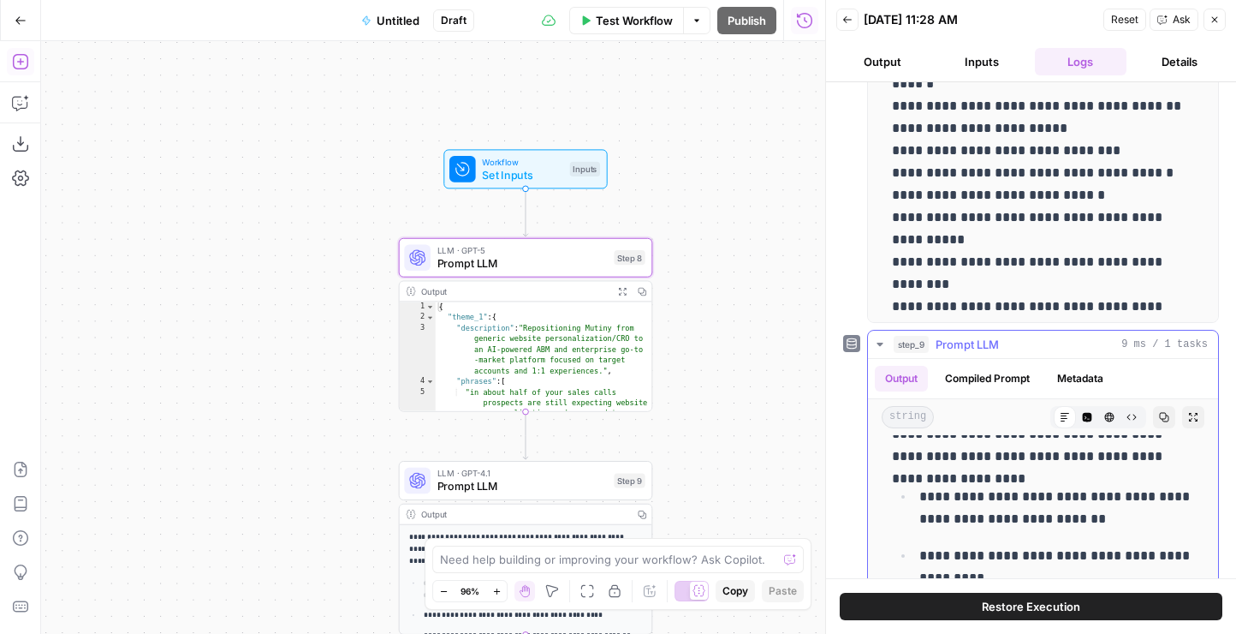
scroll to position [225, 0]
click at [964, 381] on button "Compiled Prompt" at bounding box center [987, 379] width 105 height 26
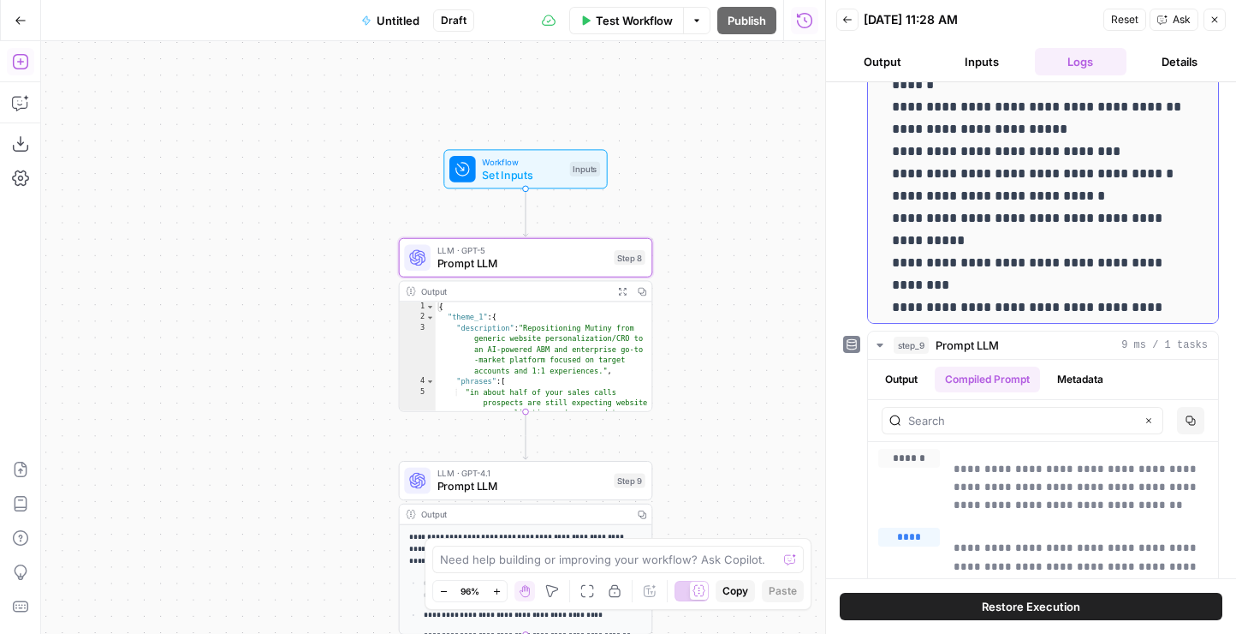
scroll to position [0, 0]
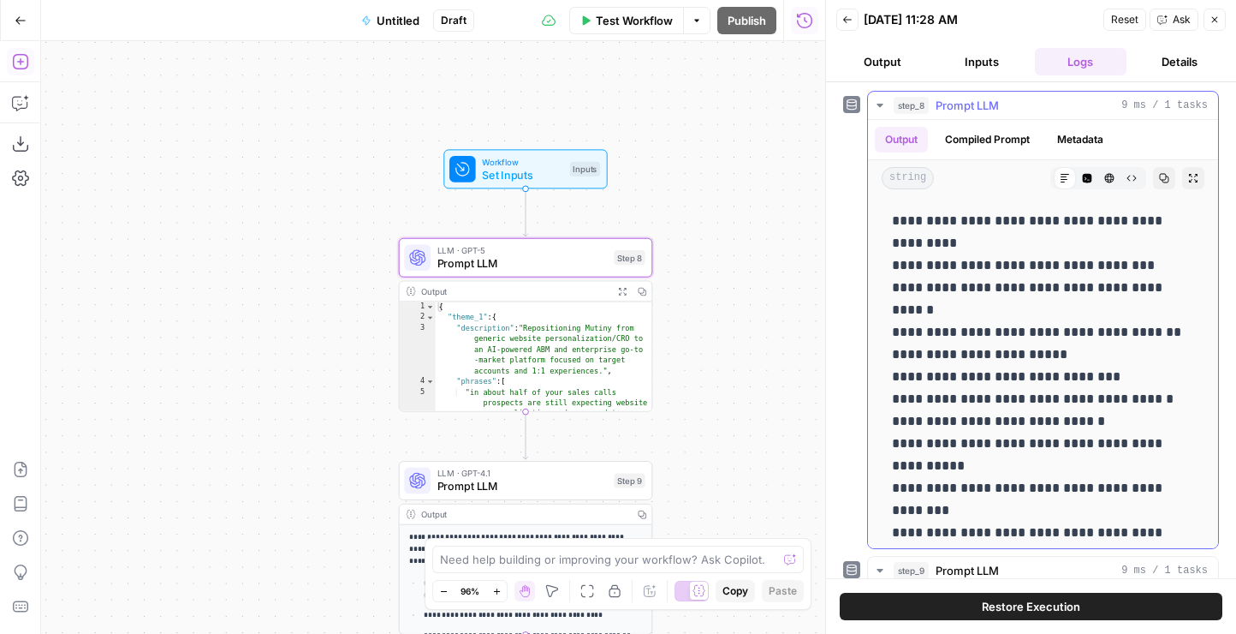
click at [992, 136] on button "Compiled Prompt" at bounding box center [987, 140] width 105 height 26
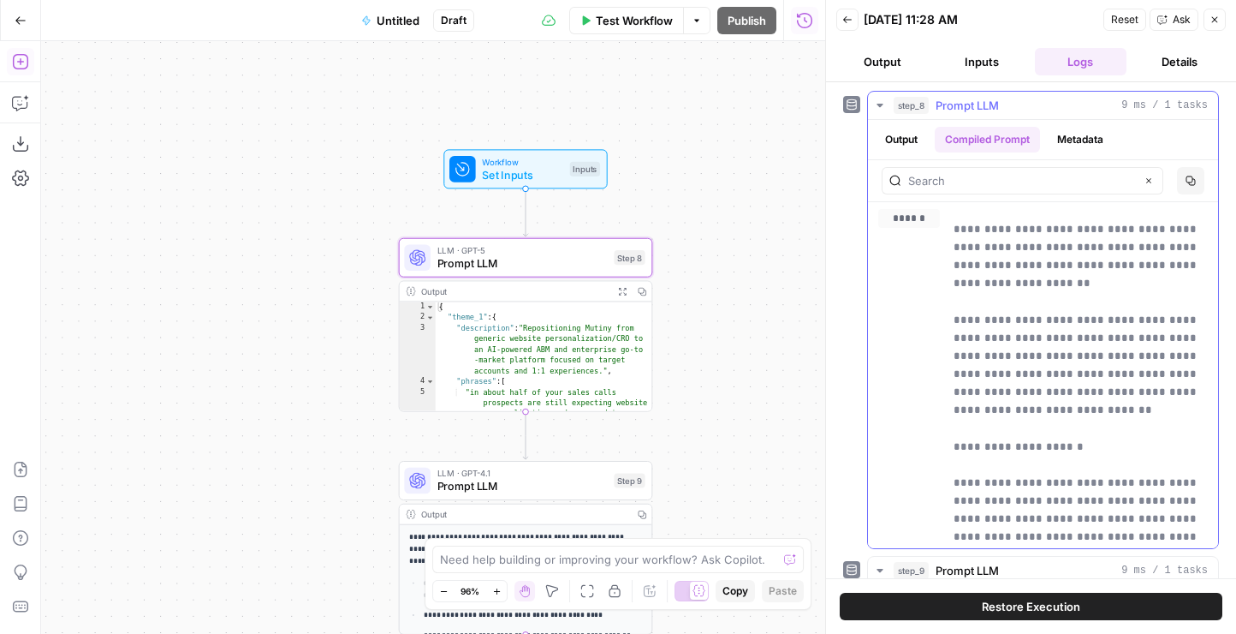
drag, startPoint x: 957, startPoint y: 225, endPoint x: 1090, endPoint y: 464, distance: 273.3
click at [916, 246] on span "****" at bounding box center [916, 242] width 21 height 14
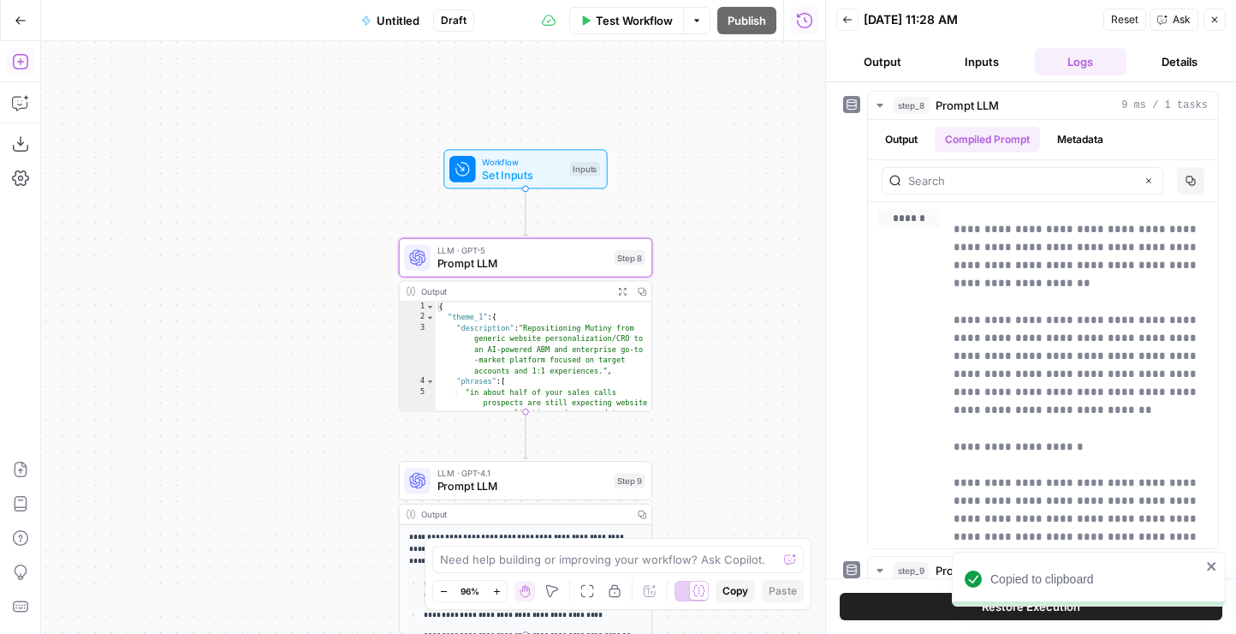
click at [530, 253] on span "LLM · GPT-5" at bounding box center [523, 249] width 170 height 13
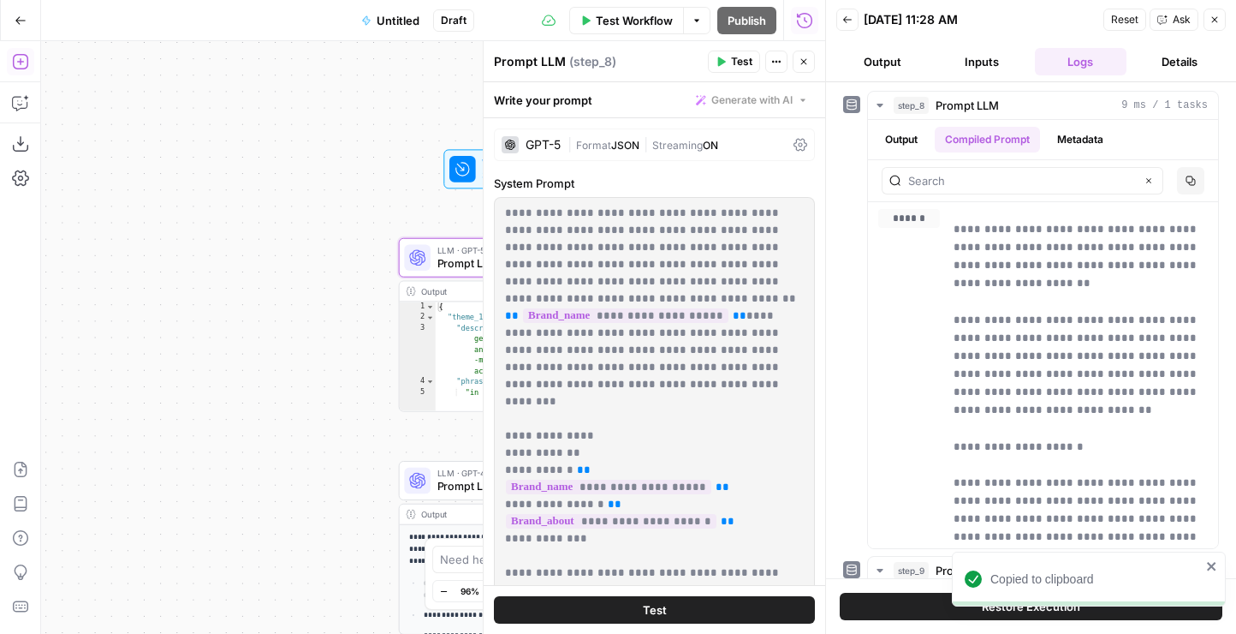
click at [614, 259] on p "**********" at bounding box center [654, 445] width 299 height 480
click at [535, 220] on p "**********" at bounding box center [654, 445] width 299 height 480
click at [622, 286] on p "**********" at bounding box center [654, 445] width 299 height 480
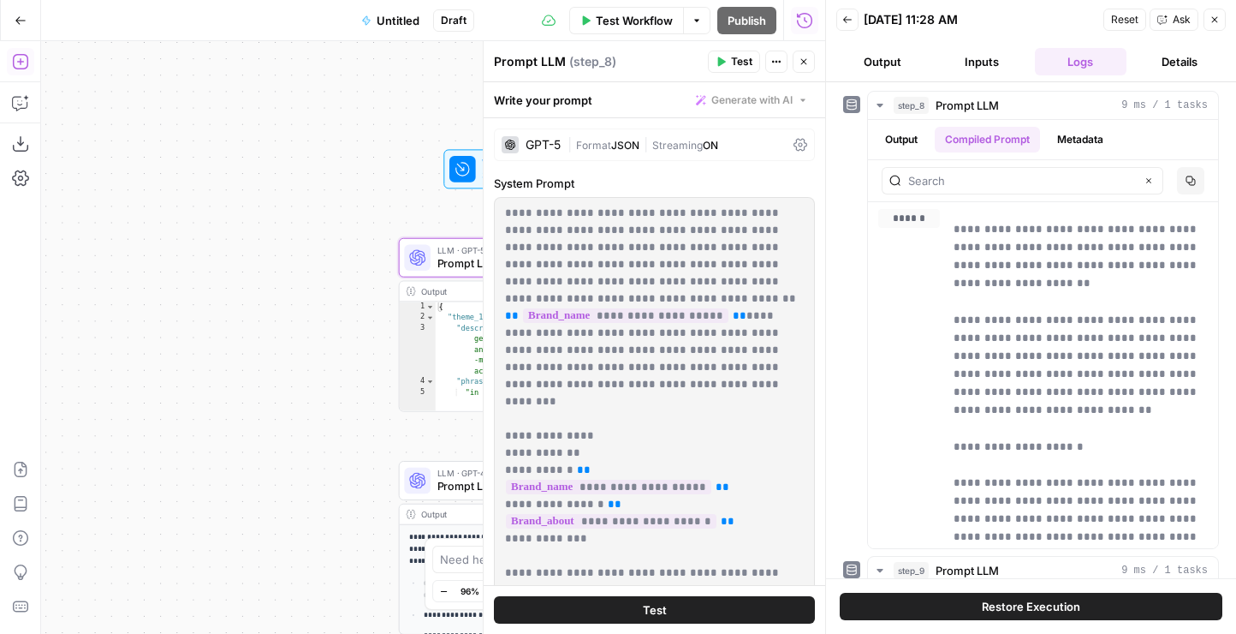
click at [813, 146] on div "GPT-5 | Format JSON | Streaming ON" at bounding box center [654, 144] width 321 height 33
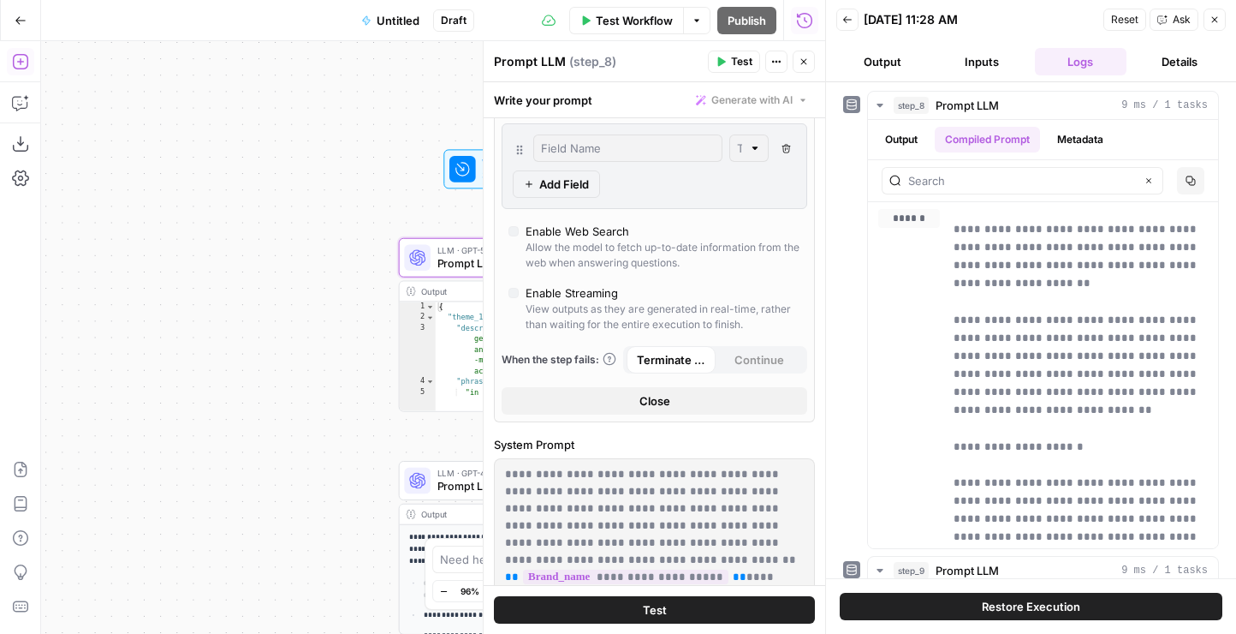
scroll to position [439, 0]
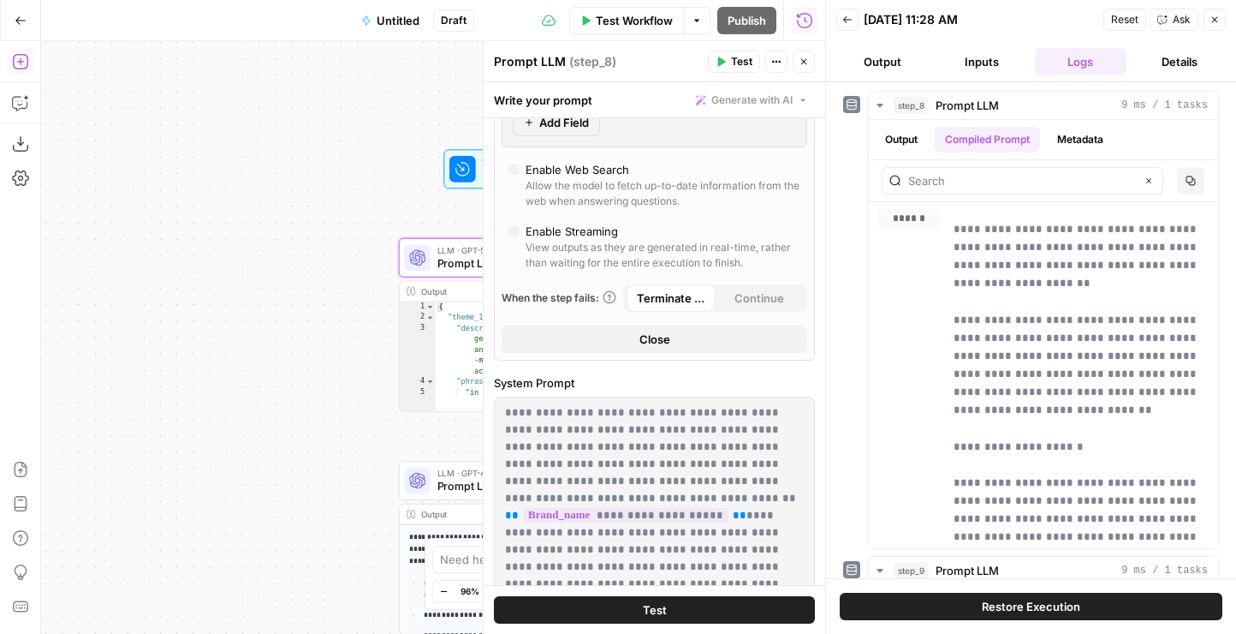
click at [768, 68] on div "Run History E" at bounding box center [805, 57] width 94 height 29
click at [772, 67] on button "Actions" at bounding box center [776, 62] width 22 height 22
click at [712, 229] on div "Enable Streaming" at bounding box center [663, 231] width 275 height 17
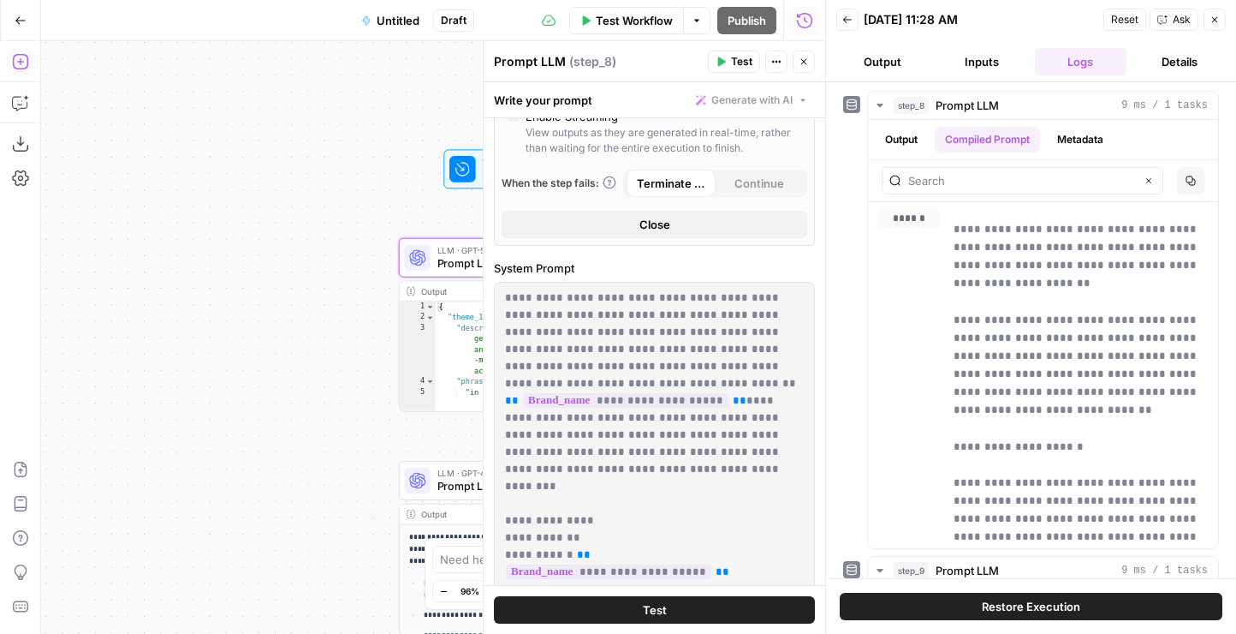
scroll to position [652, 0]
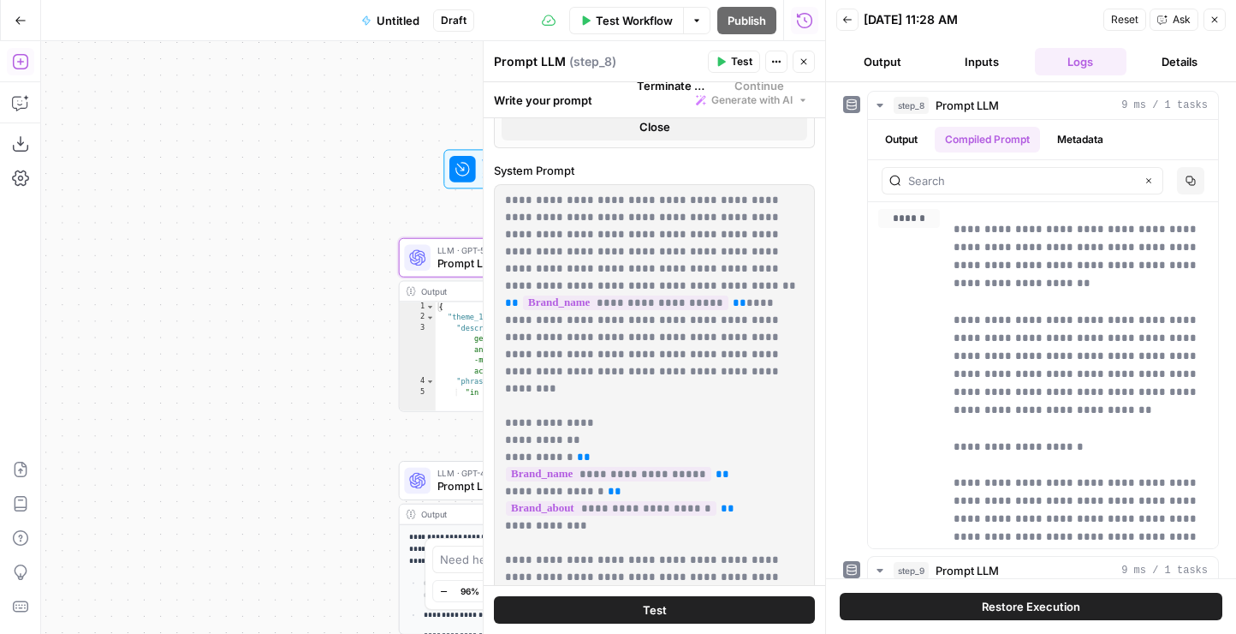
click at [646, 280] on p "**********" at bounding box center [654, 432] width 299 height 480
click at [682, 214] on p "**********" at bounding box center [654, 432] width 299 height 480
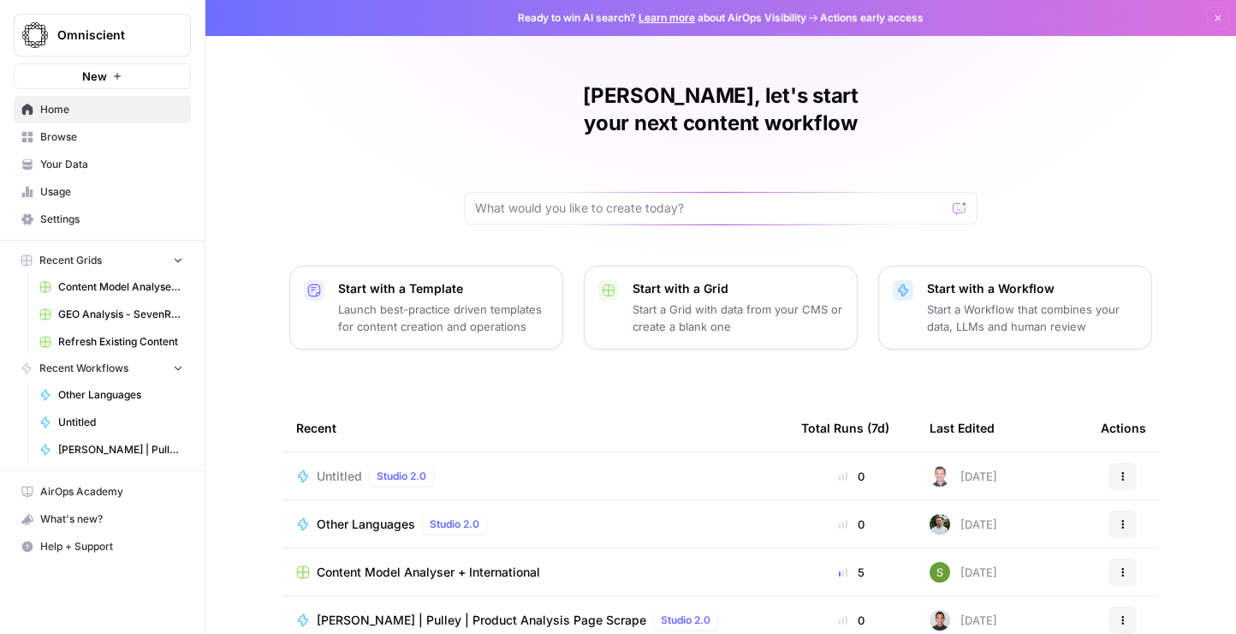
click at [961, 301] on p "Start a Workflow that combines your data, LLMs and human review" at bounding box center [1032, 318] width 211 height 34
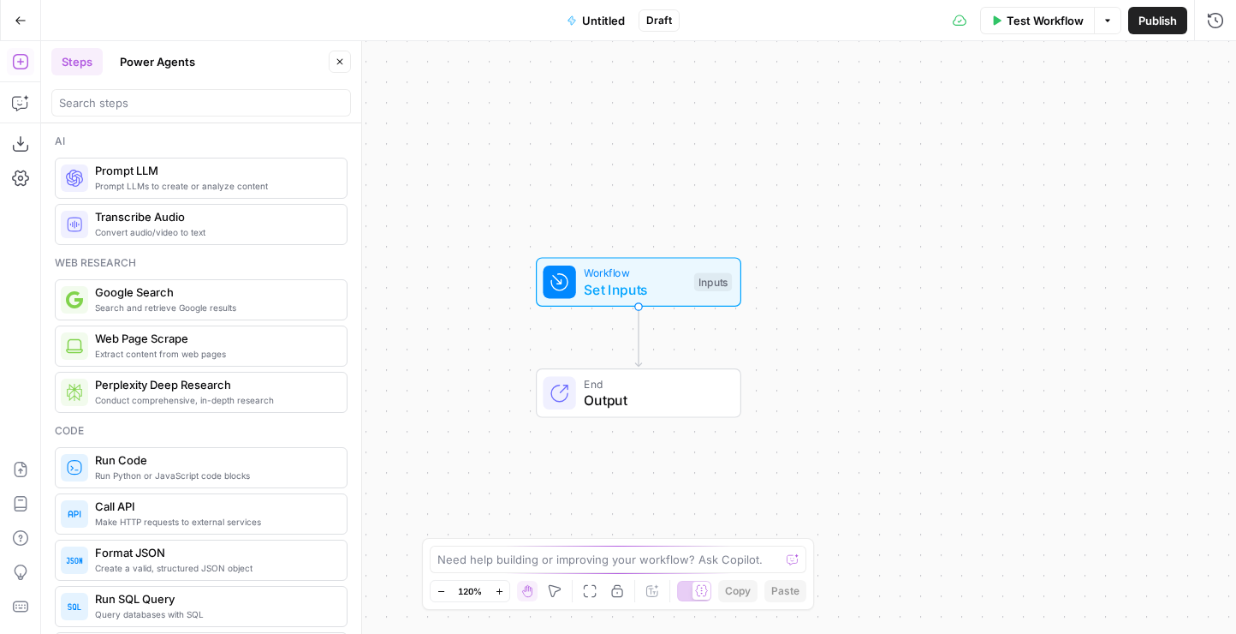
click at [610, 283] on span "Set Inputs" at bounding box center [635, 289] width 102 height 21
click at [1056, 116] on span "Add Field" at bounding box center [1044, 116] width 50 height 17
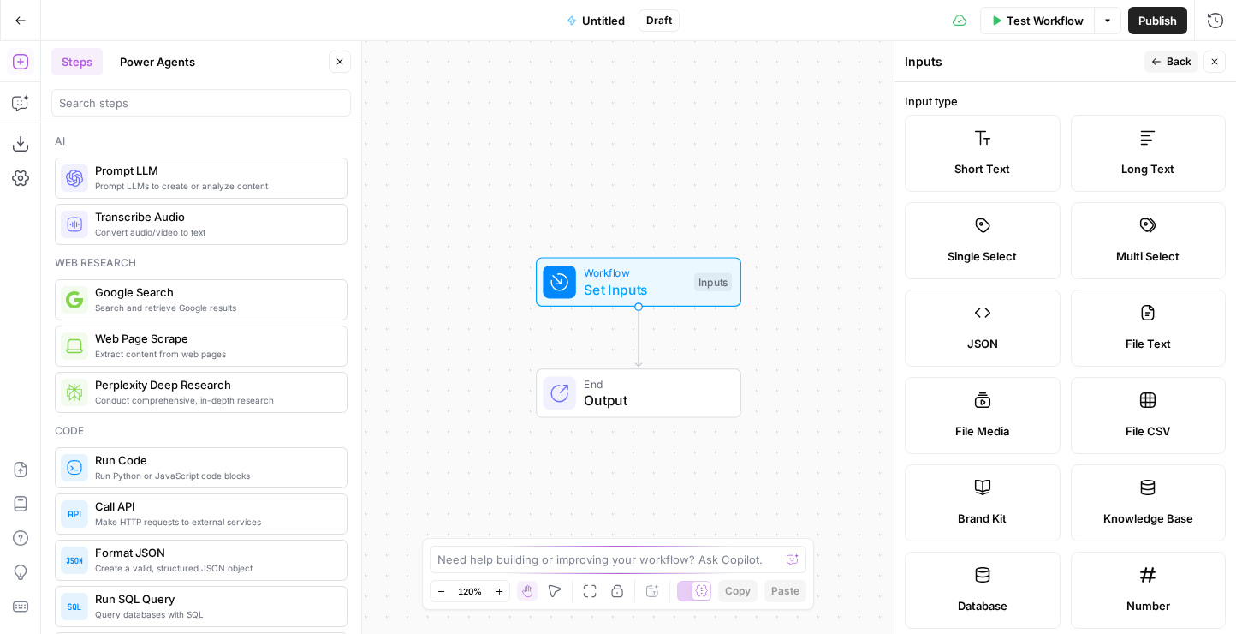
click at [1149, 343] on span "File Text" at bounding box center [1148, 343] width 45 height 17
type textarea "Supports .pdf, .txt, .docx, .md file types"
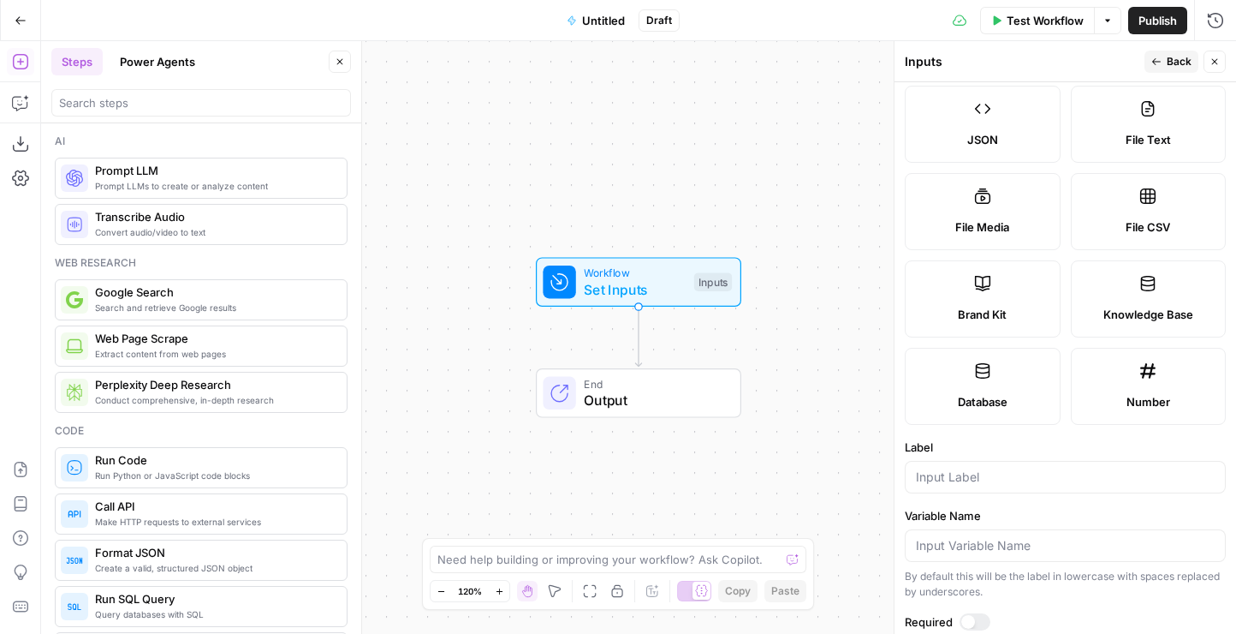
scroll to position [397, 0]
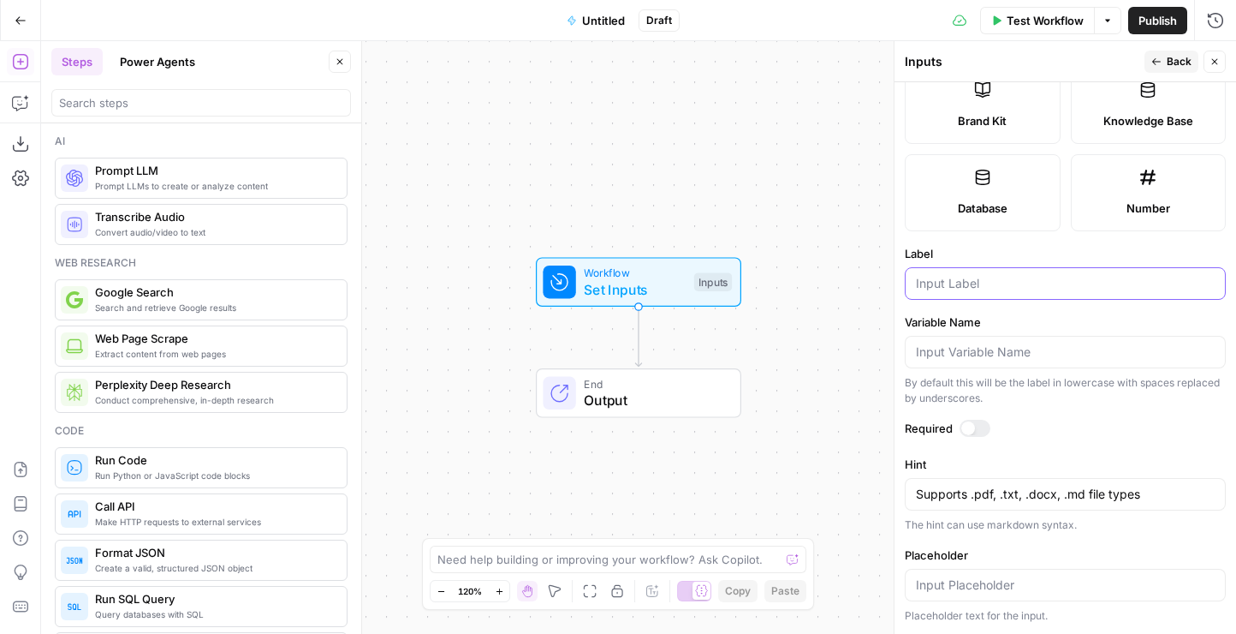
click at [1011, 277] on input "Label" at bounding box center [1065, 283] width 299 height 17
type input "Call Transcript"
click at [976, 593] on div at bounding box center [1065, 585] width 321 height 33
type input "E"
type input "Upload call transcript"
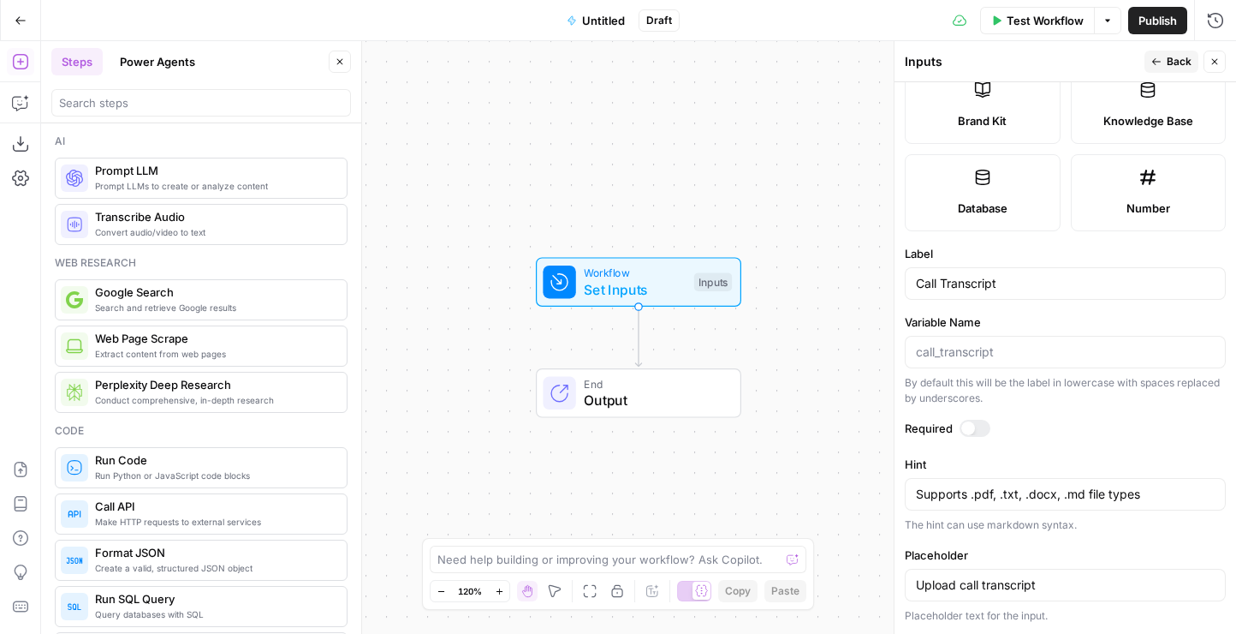
click at [1174, 62] on div "Run History E" at bounding box center [1179, 57] width 74 height 16
click at [1156, 67] on button "Back" at bounding box center [1172, 62] width 54 height 22
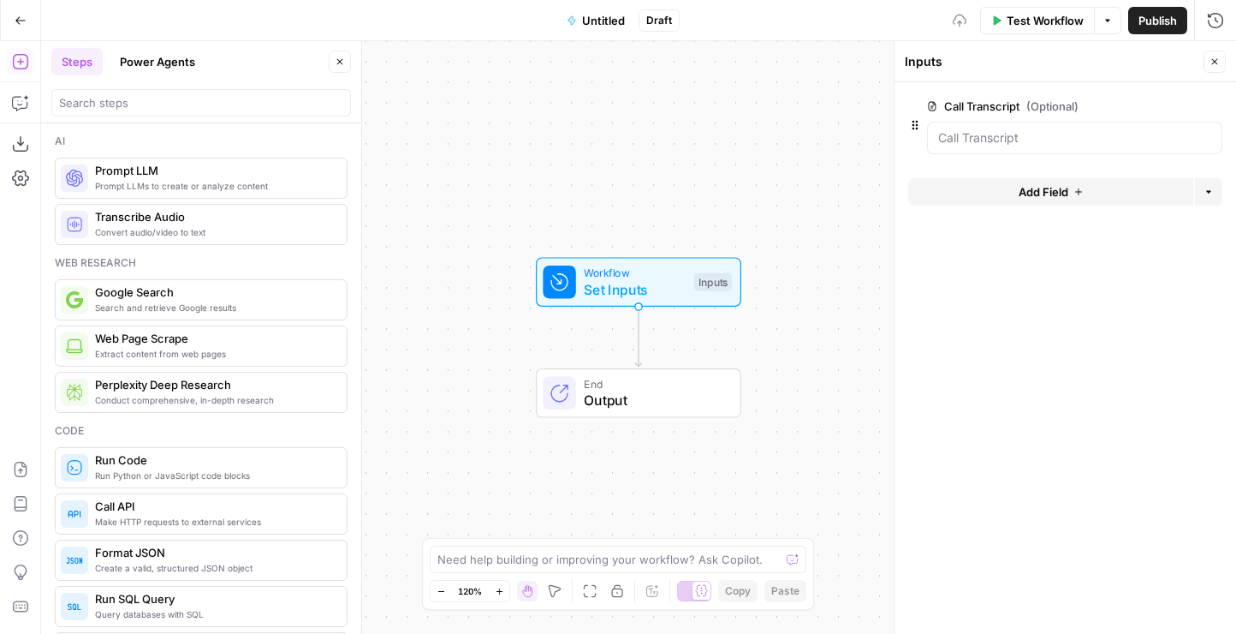
click at [1015, 176] on form "Call Transcript (Optional) edit field Delete group Add Field Options" at bounding box center [1066, 357] width 342 height 551
click at [1011, 200] on button "Add Field" at bounding box center [1050, 191] width 285 height 27
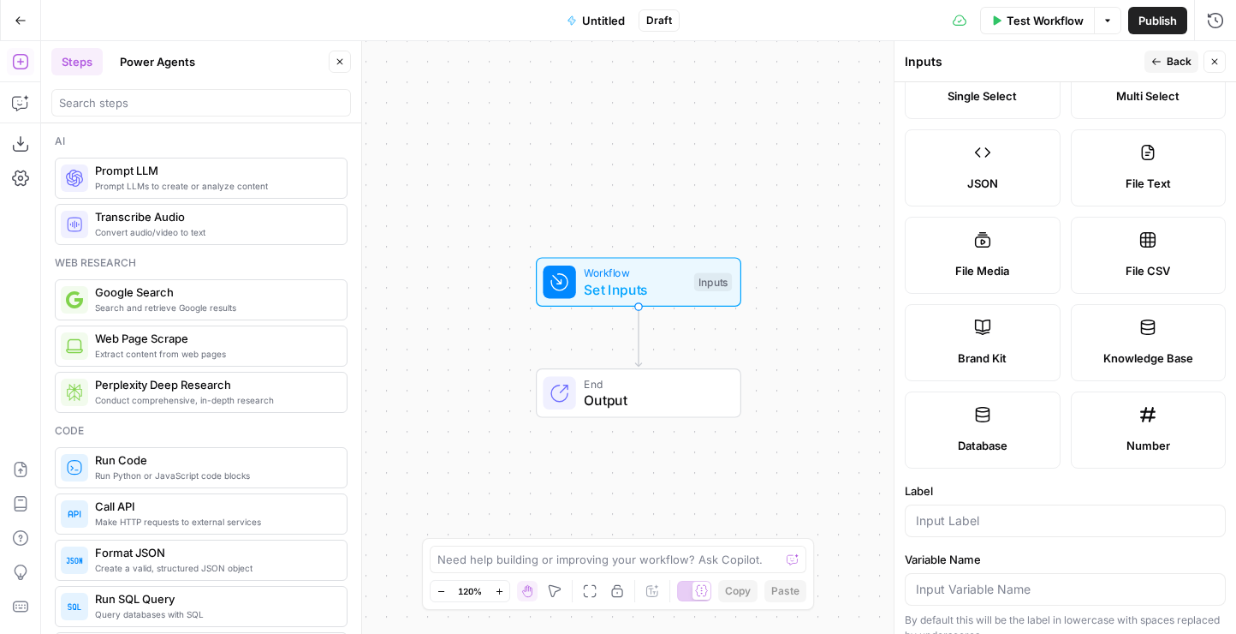
scroll to position [241, 0]
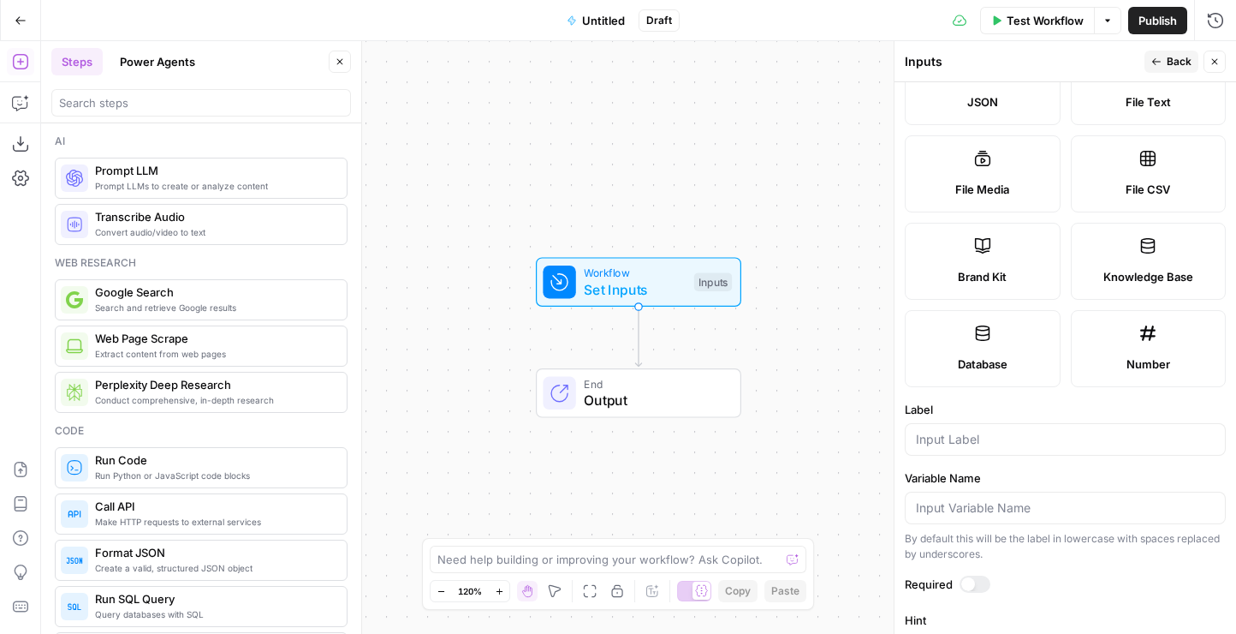
click at [1005, 265] on label "Brand Kit" at bounding box center [983, 261] width 156 height 77
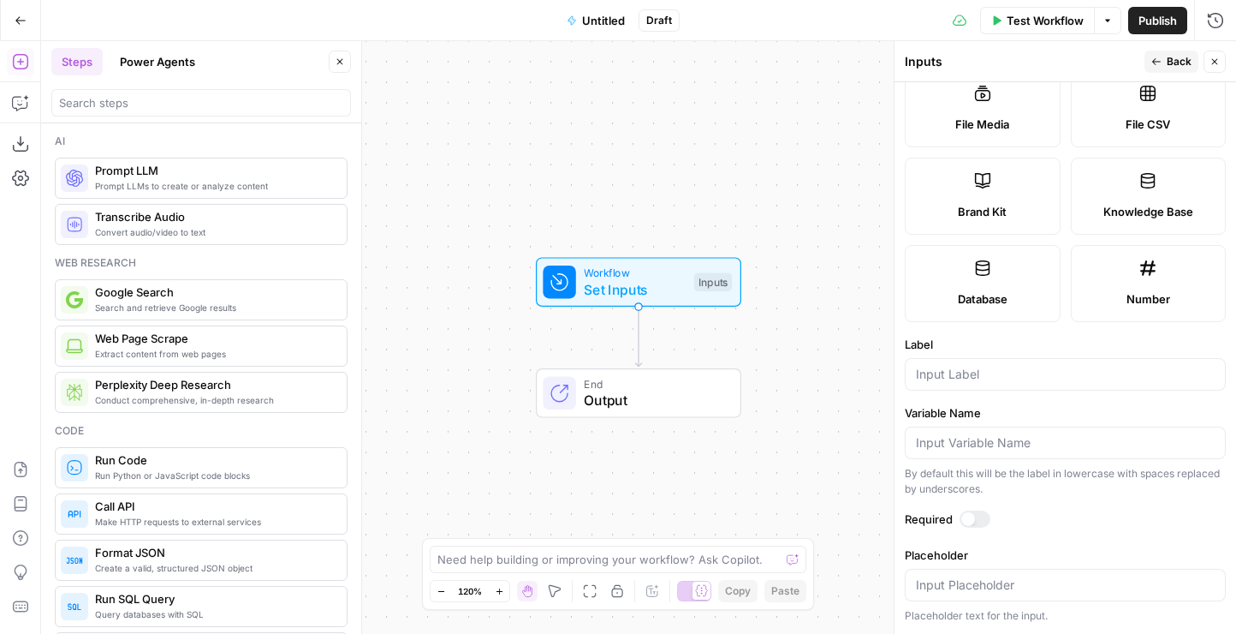
click at [954, 352] on label "Label" at bounding box center [1065, 344] width 321 height 17
click at [954, 366] on input "Label" at bounding box center [1065, 374] width 299 height 17
click at [948, 378] on input "Label" at bounding box center [1065, 374] width 299 height 17
type input "Brand Kit"
click at [1178, 57] on div "Run History E" at bounding box center [1180, 57] width 80 height 17
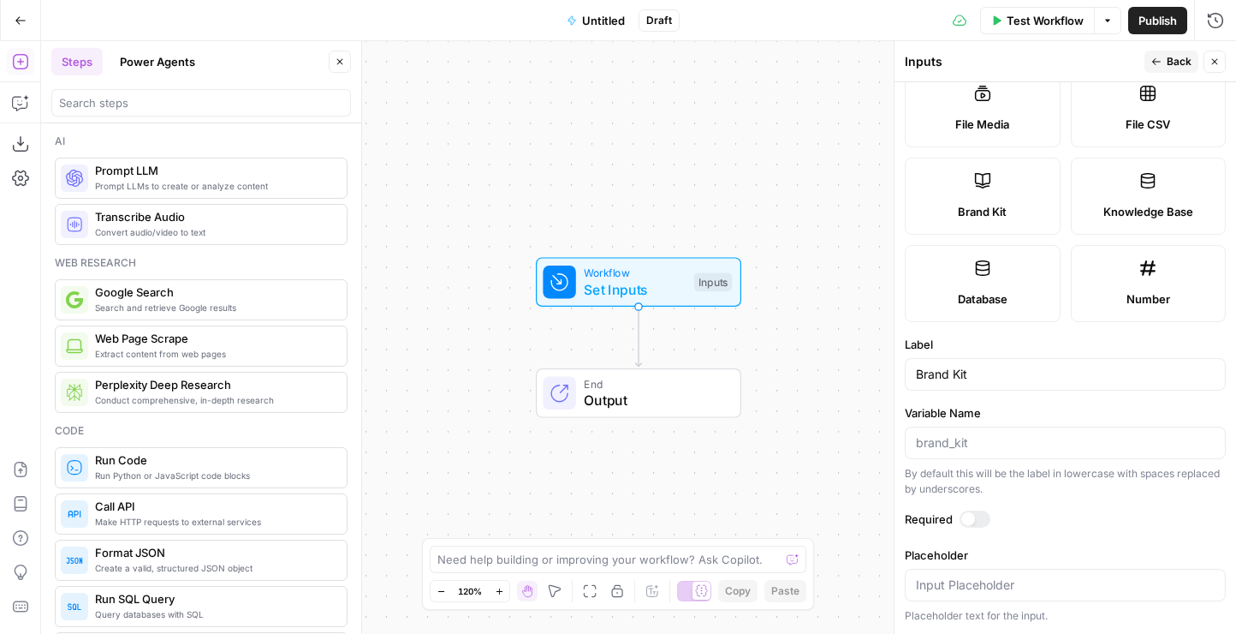
click at [1165, 67] on button "Back" at bounding box center [1172, 62] width 54 height 22
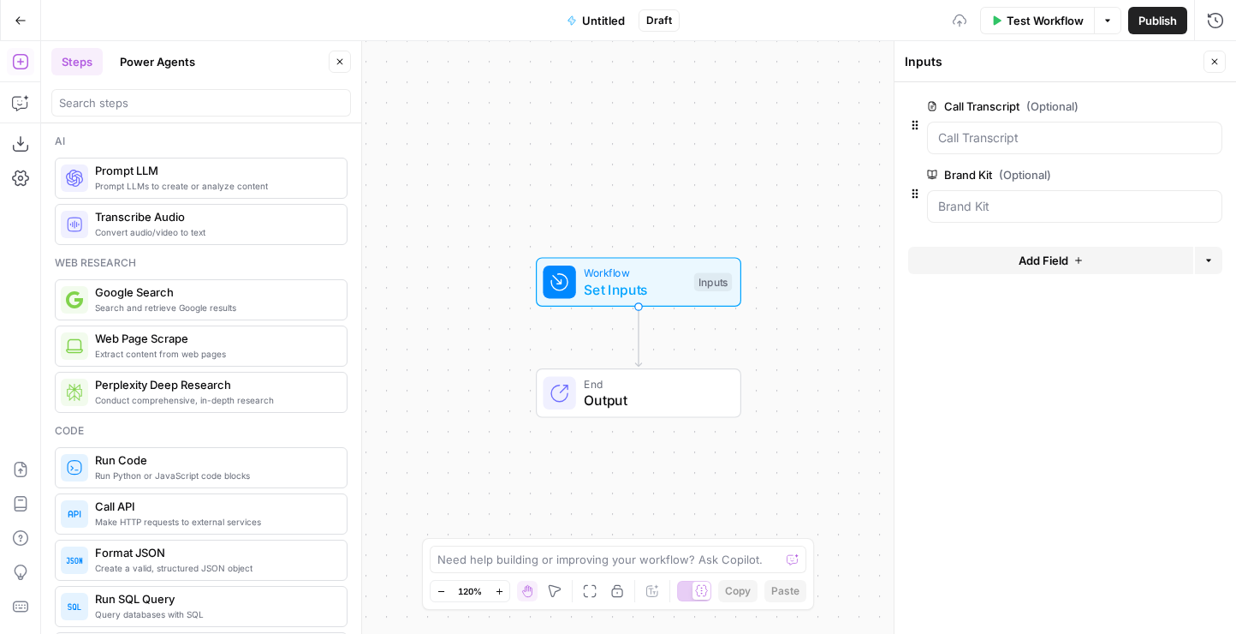
click at [1051, 257] on span "Add Field" at bounding box center [1044, 260] width 50 height 17
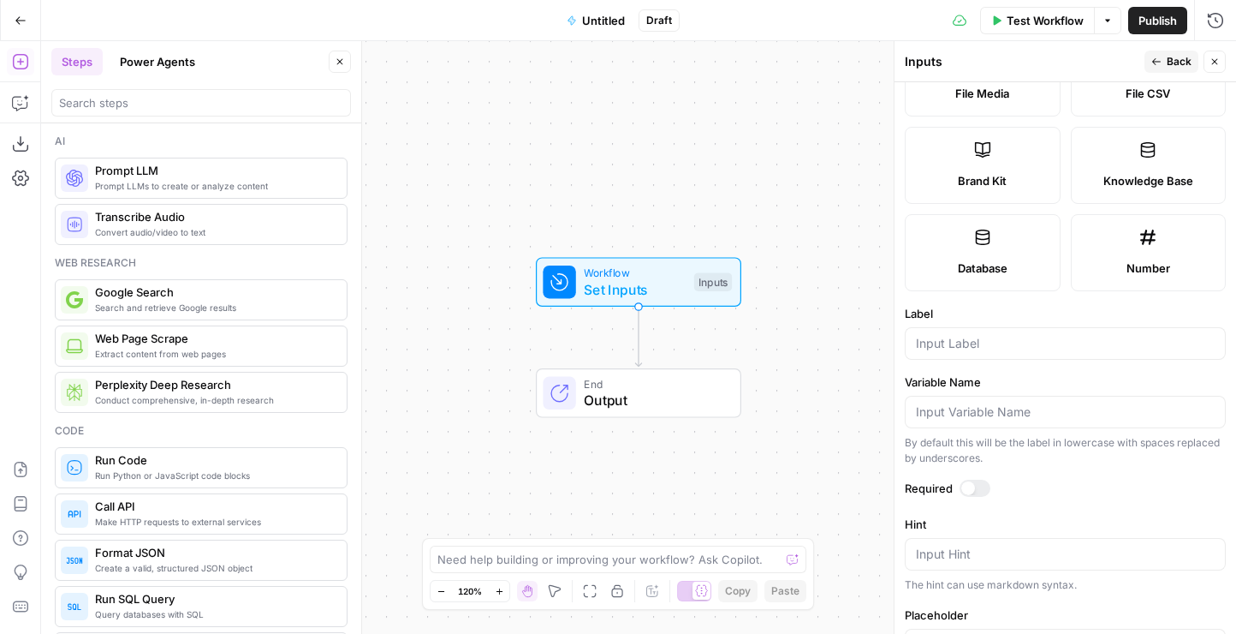
scroll to position [122, 0]
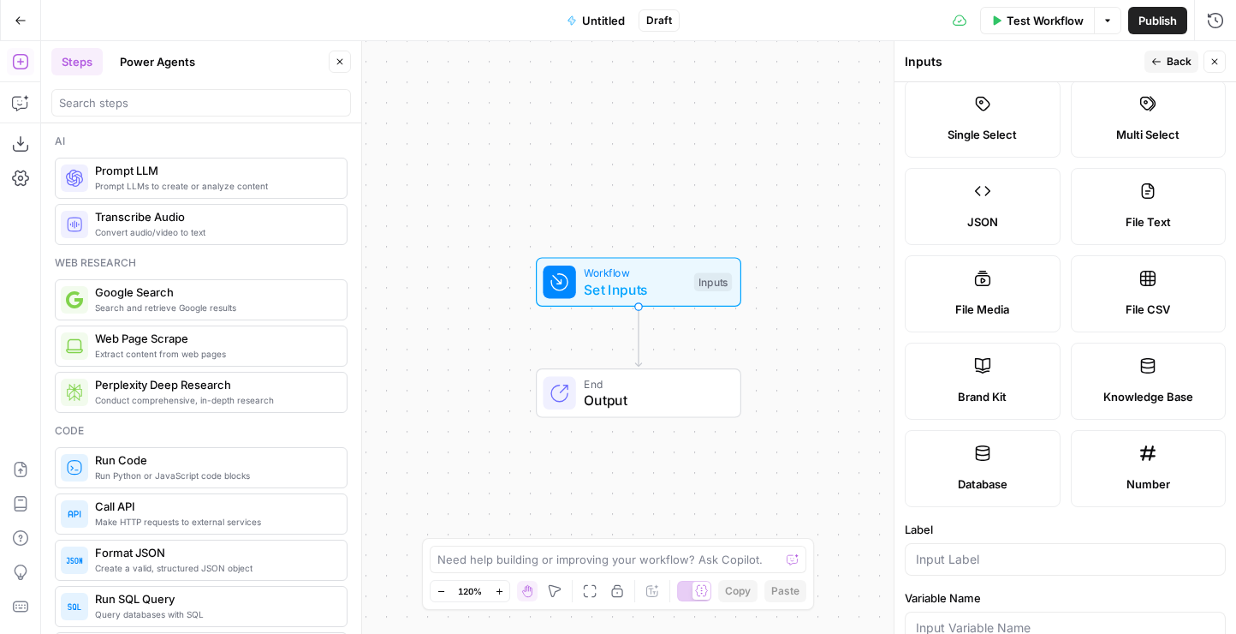
click at [1131, 360] on label "Knowledge Base" at bounding box center [1149, 381] width 156 height 77
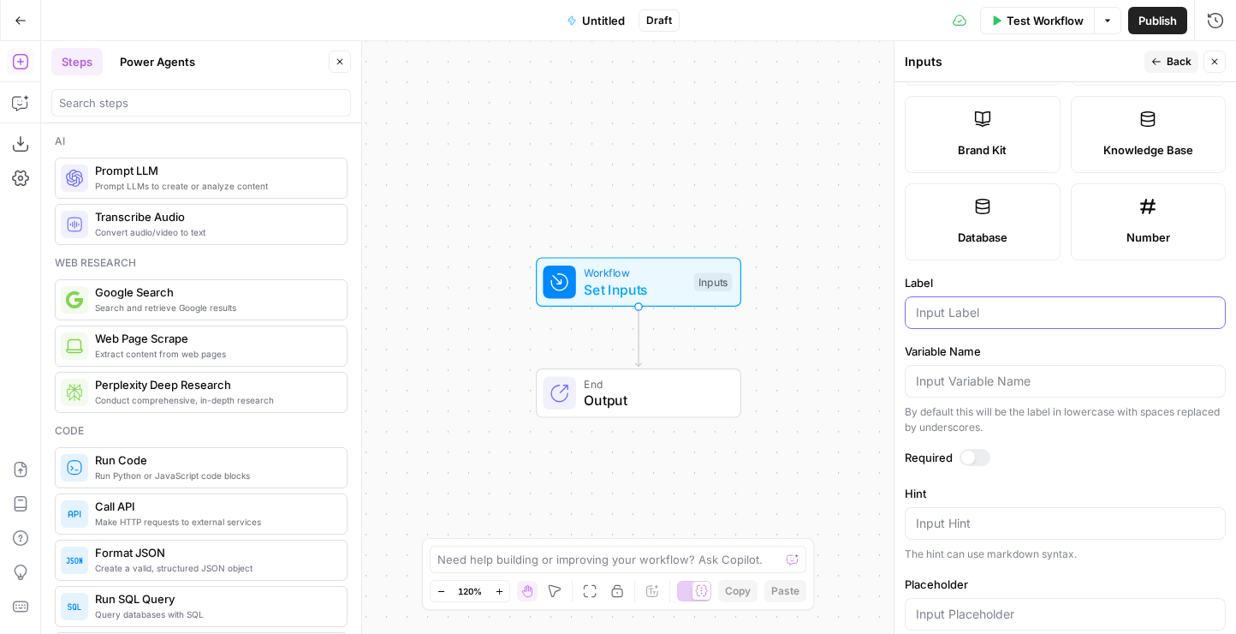
click at [969, 318] on input "Label" at bounding box center [1065, 312] width 299 height 17
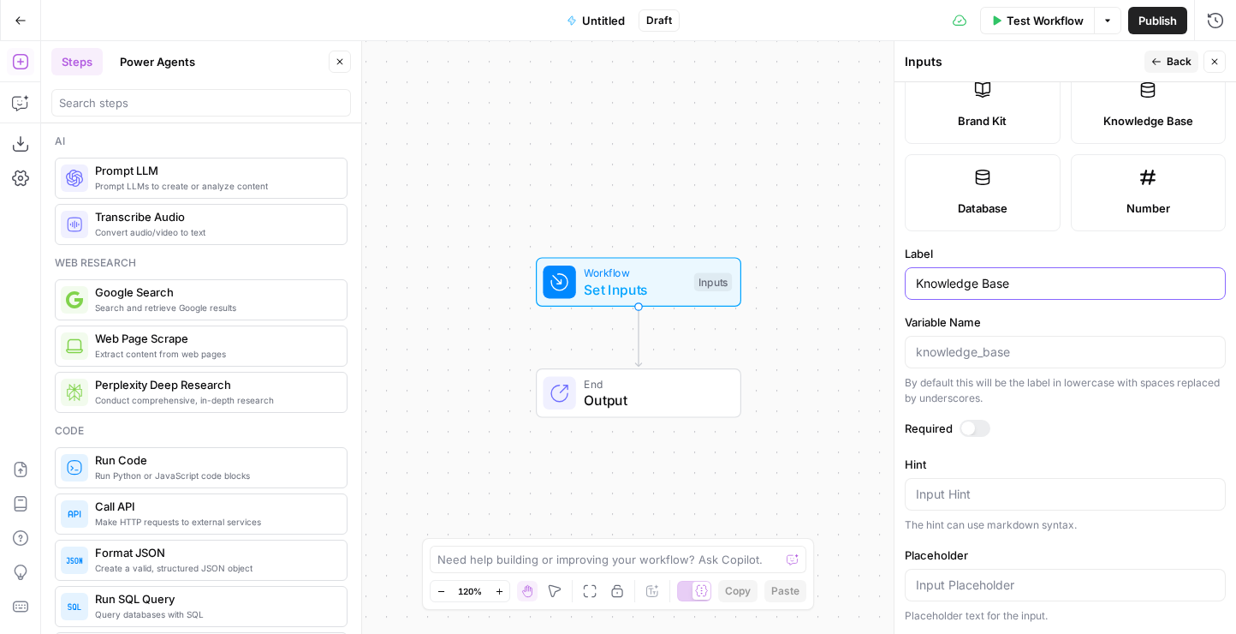
type input "Knowledge Base"
click at [961, 578] on input "Placeholder" at bounding box center [1065, 584] width 299 height 17
type input "Upload knowledge base"
click at [1161, 59] on icon "button" at bounding box center [1157, 62] width 10 height 10
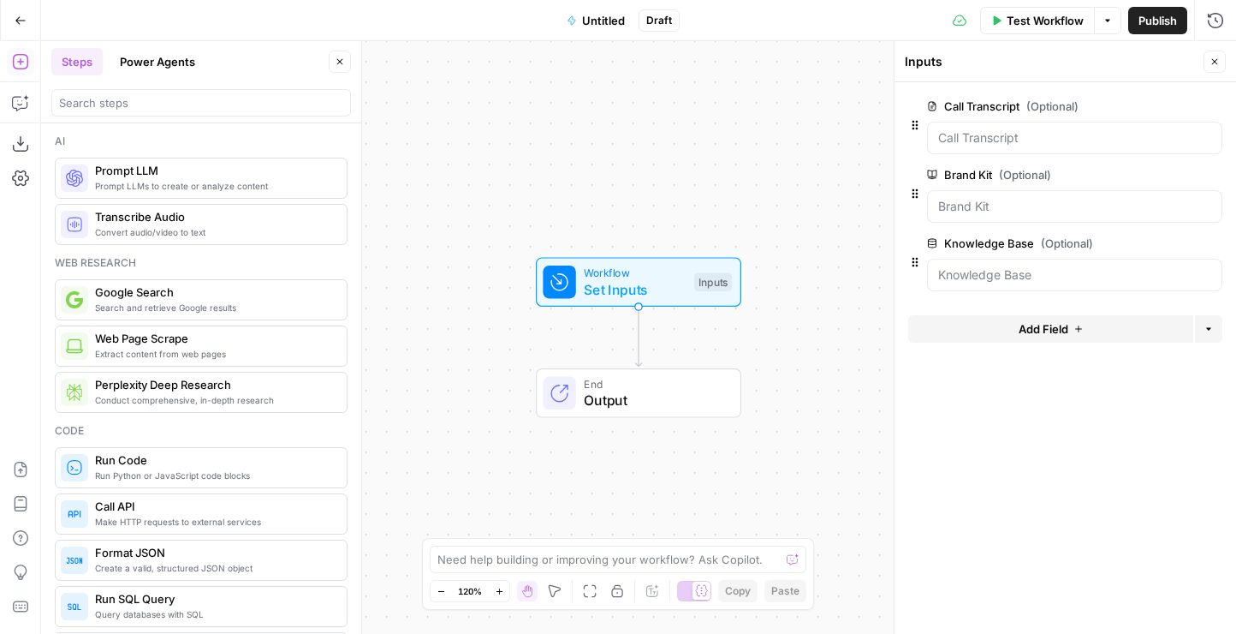
click at [1214, 57] on icon "button" at bounding box center [1215, 62] width 10 height 10
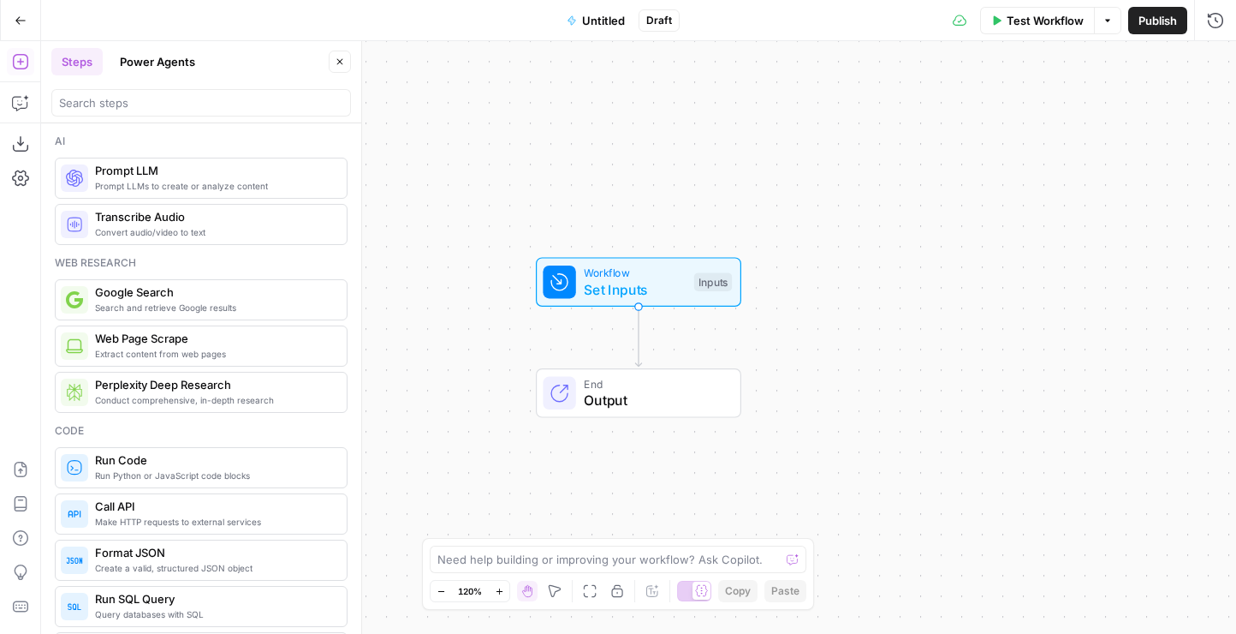
click at [140, 177] on span "Prompt LLM" at bounding box center [214, 170] width 238 height 17
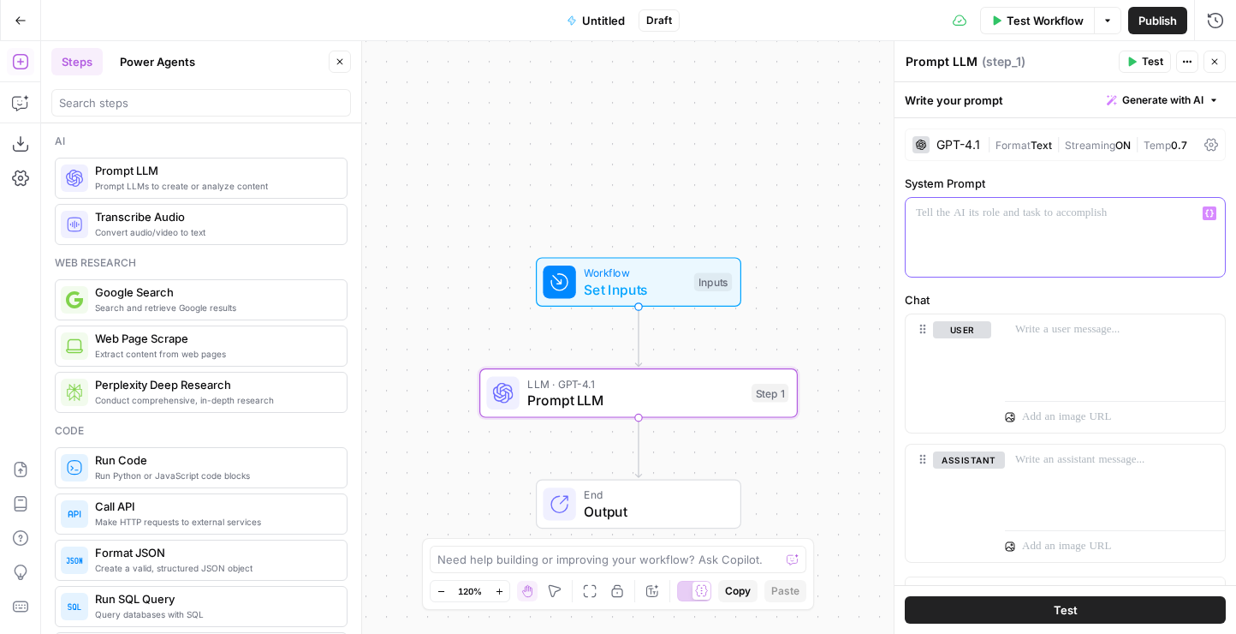
click at [1001, 241] on div at bounding box center [1065, 237] width 319 height 79
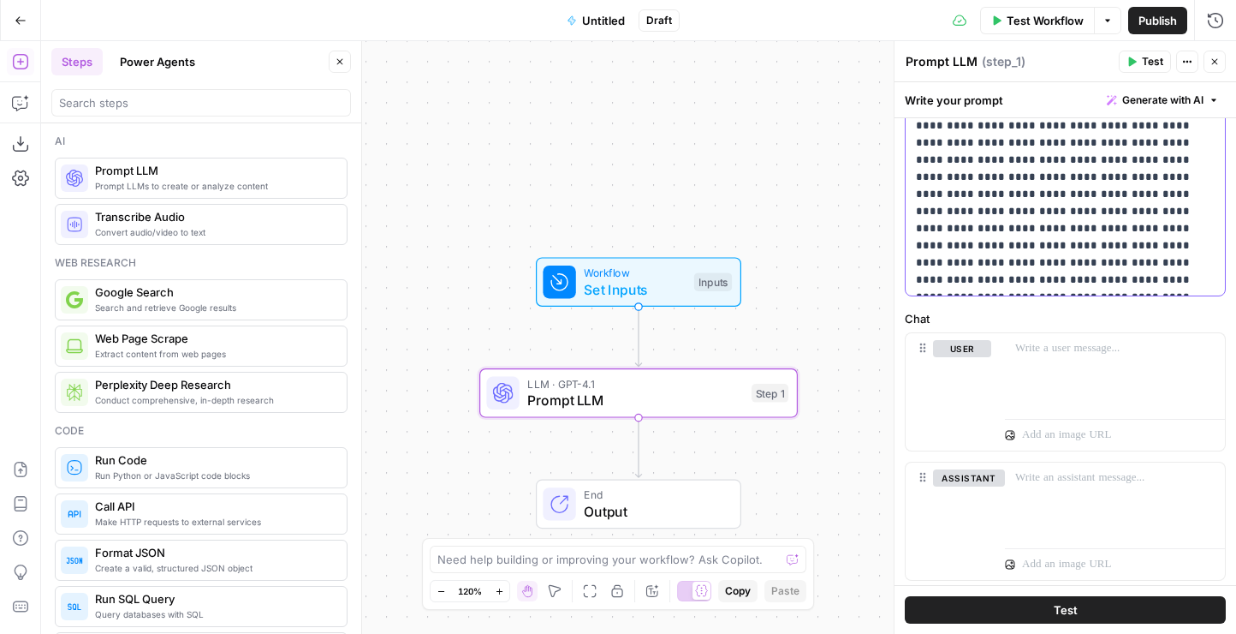
scroll to position [646, 0]
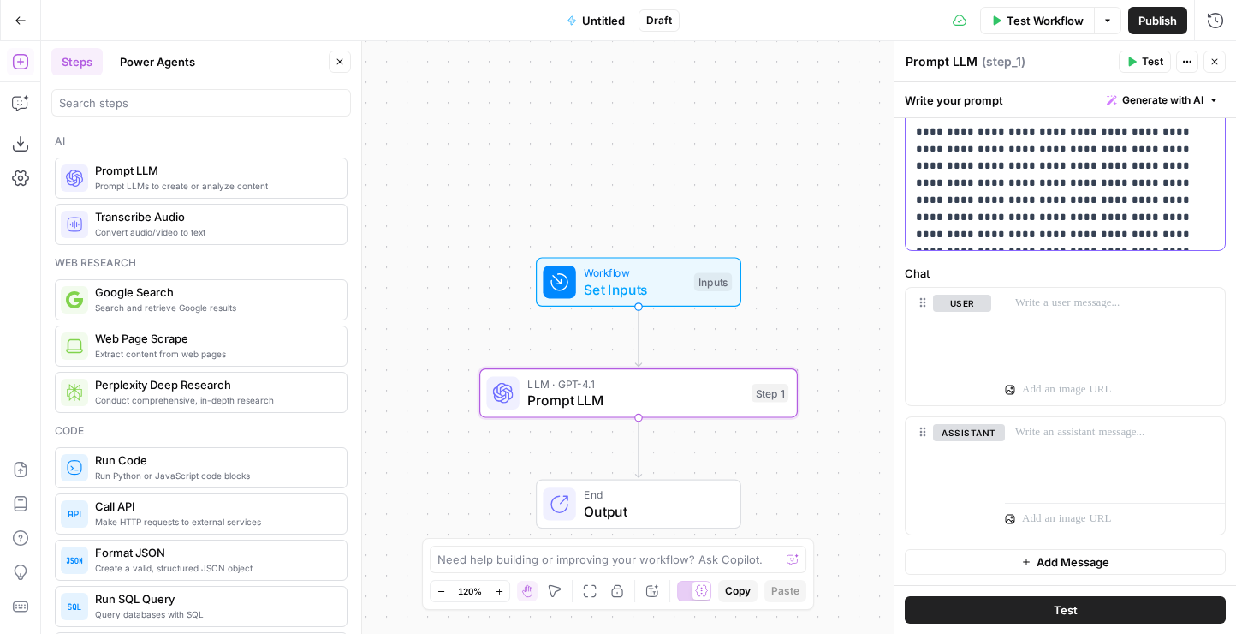
drag, startPoint x: 916, startPoint y: 249, endPoint x: 1006, endPoint y: 200, distance: 102.3
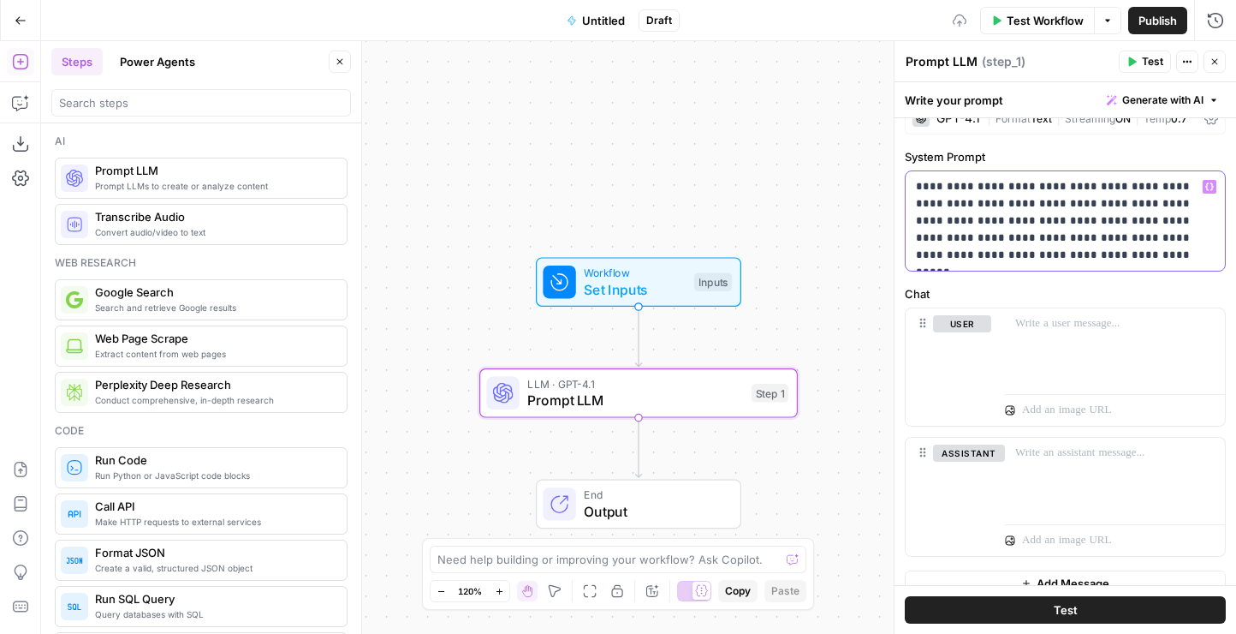
scroll to position [15, 0]
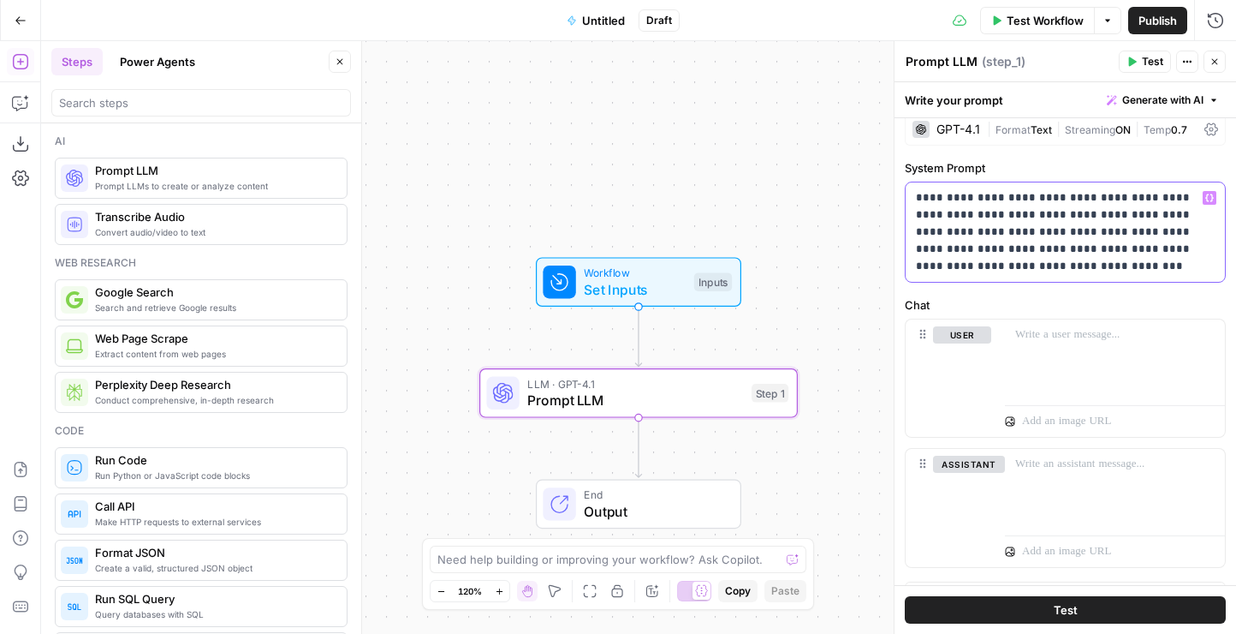
click at [1206, 200] on icon "button" at bounding box center [1210, 198] width 9 height 9
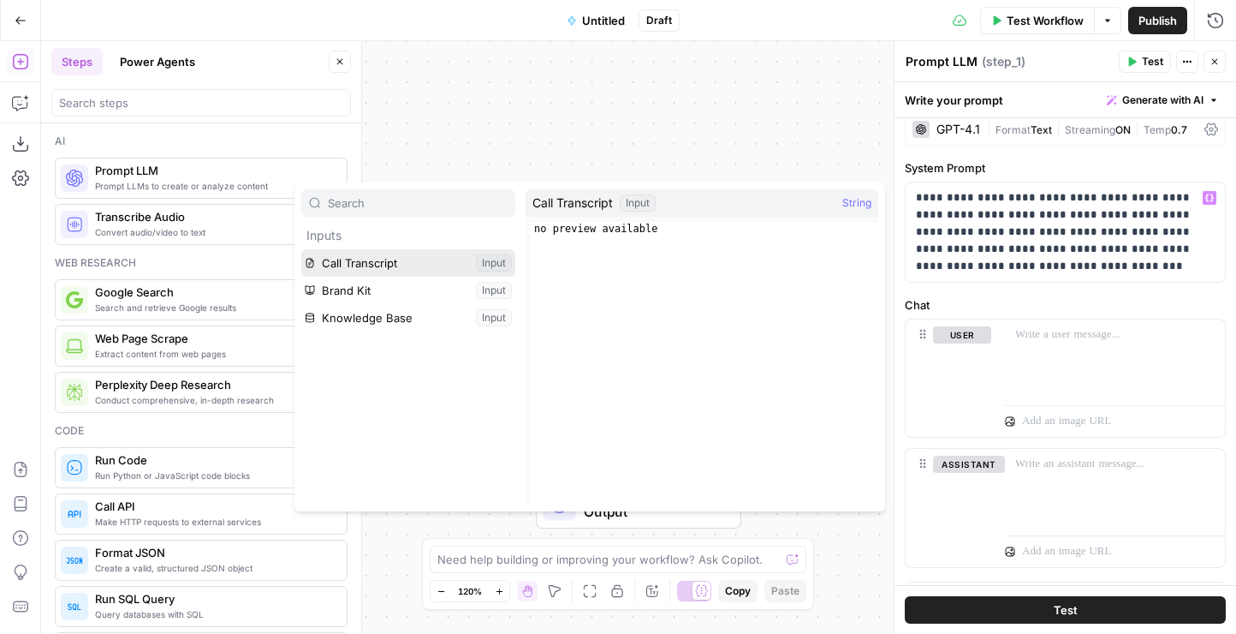
click at [387, 265] on button "Select variable Call Transcript" at bounding box center [408, 262] width 214 height 27
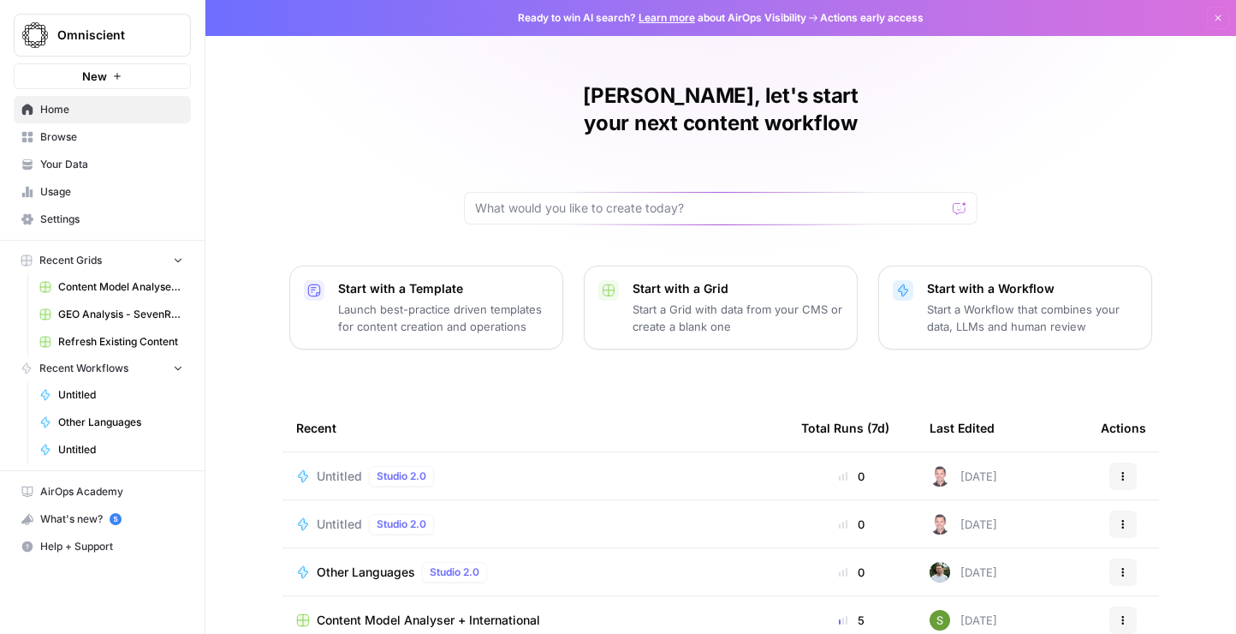
click at [526, 514] on div "Untitled Studio 2.0" at bounding box center [535, 524] width 478 height 21
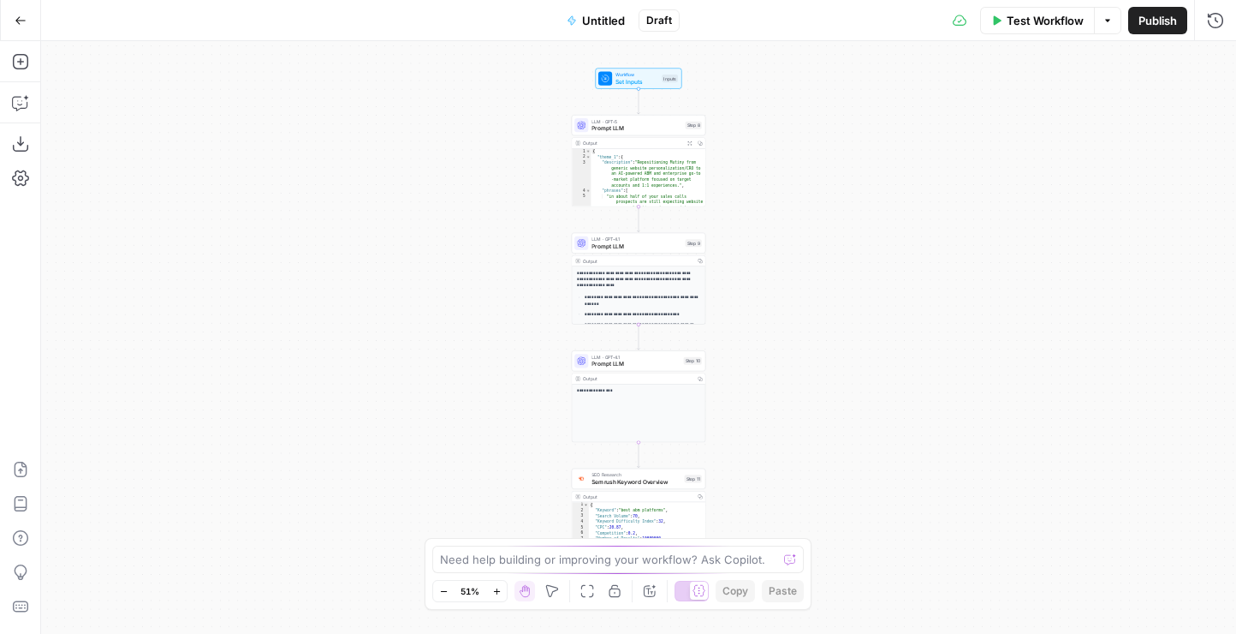
click at [627, 124] on span "Prompt LLM" at bounding box center [637, 128] width 90 height 9
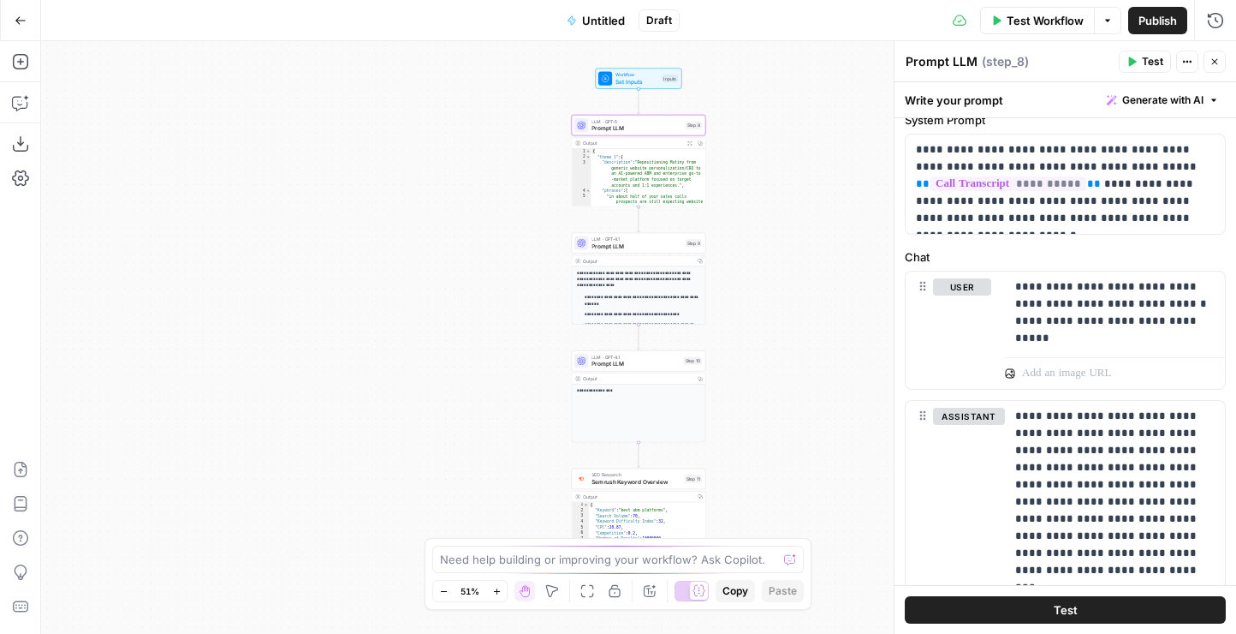
scroll to position [15, 0]
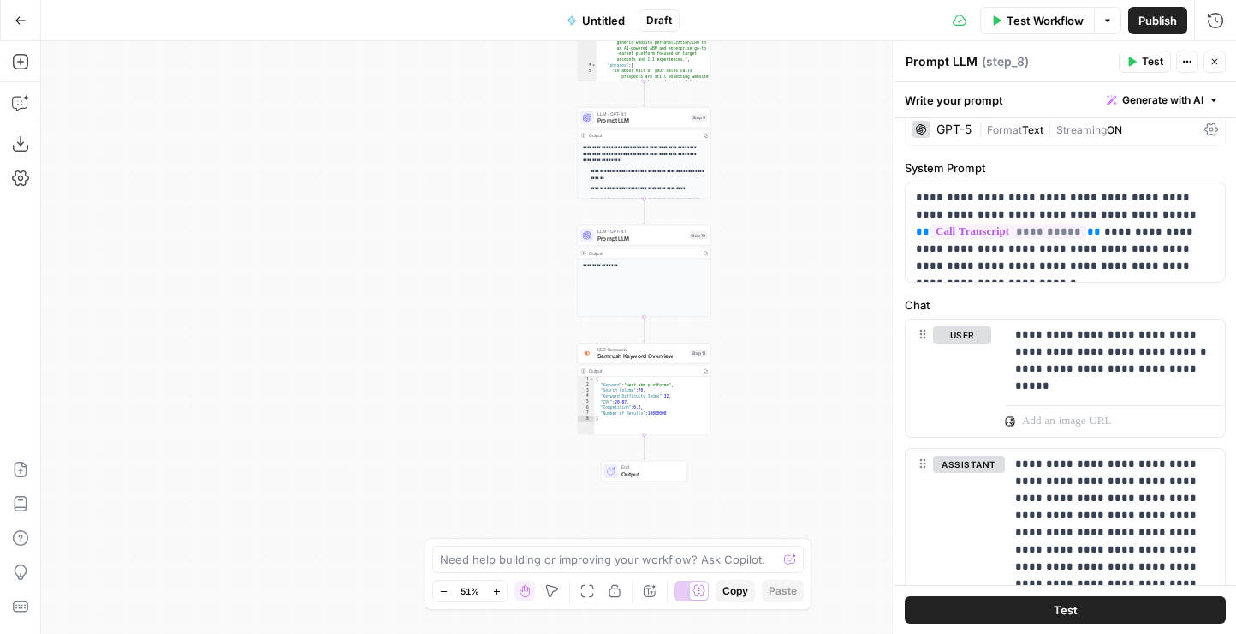
click at [1016, 21] on span "Test Workflow" at bounding box center [1045, 20] width 77 height 17
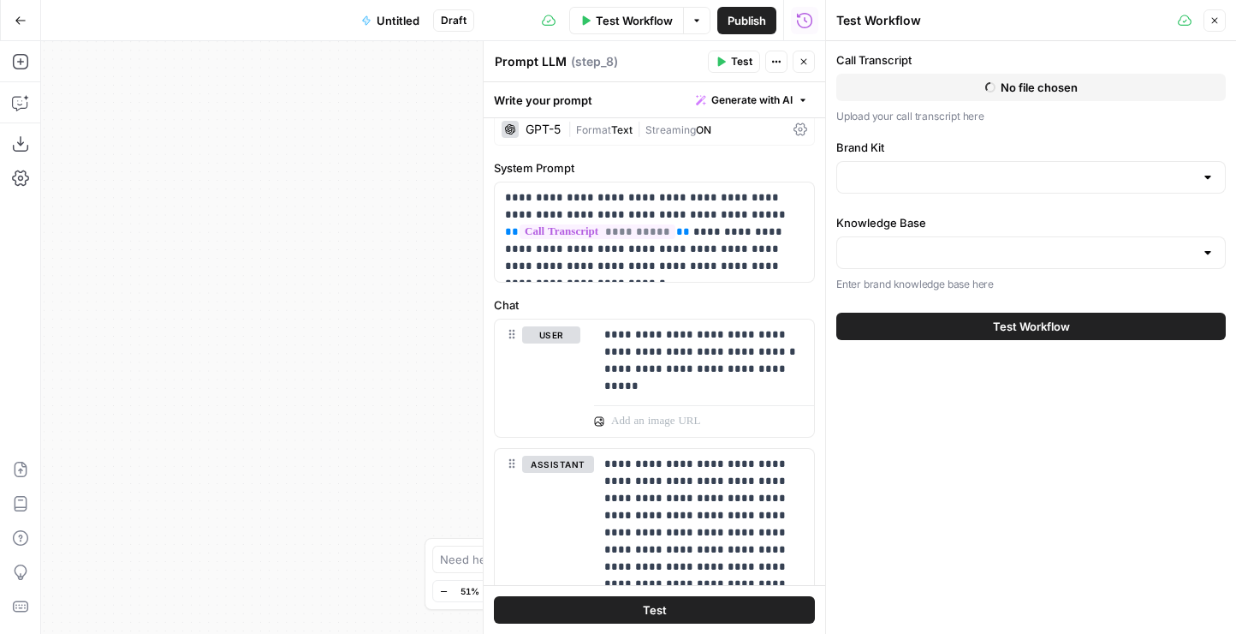
type input "Mutiny"
click at [961, 324] on button "Test Workflow" at bounding box center [1032, 326] width 390 height 27
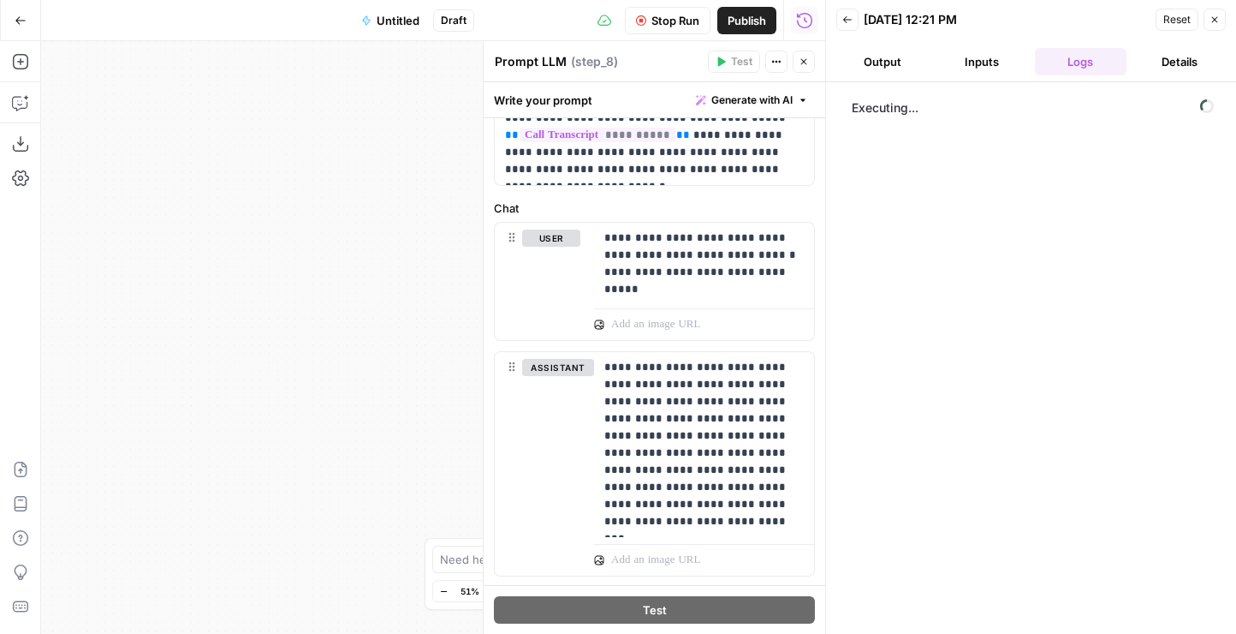
scroll to position [113, 0]
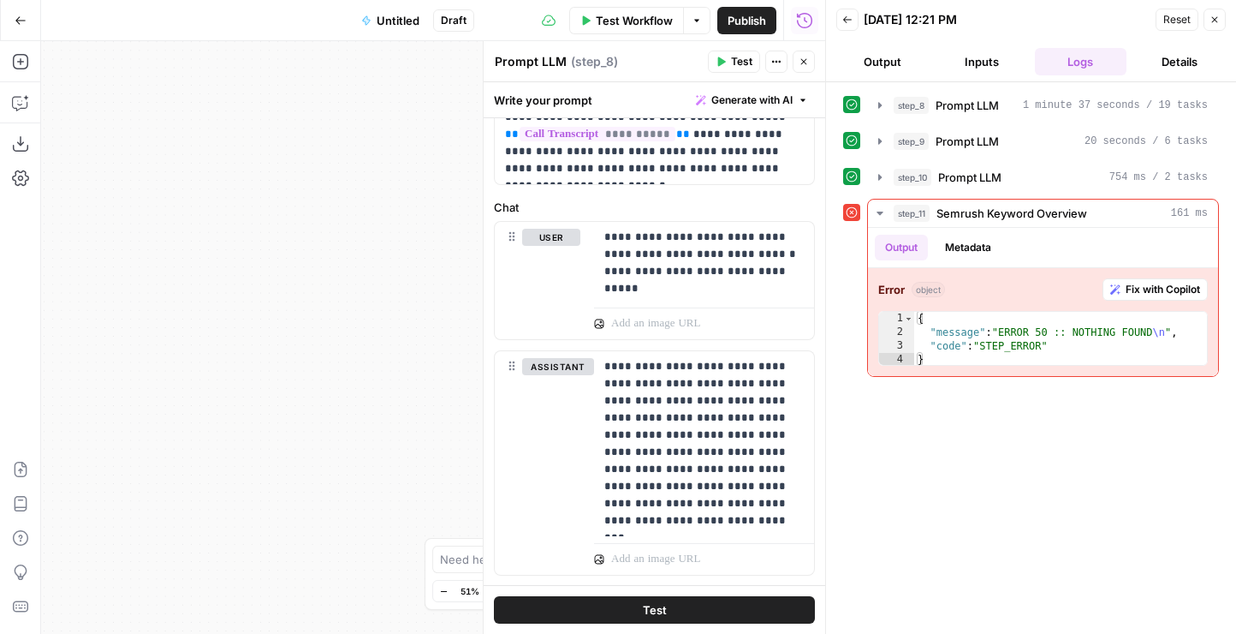
click at [803, 64] on icon "button" at bounding box center [804, 62] width 10 height 10
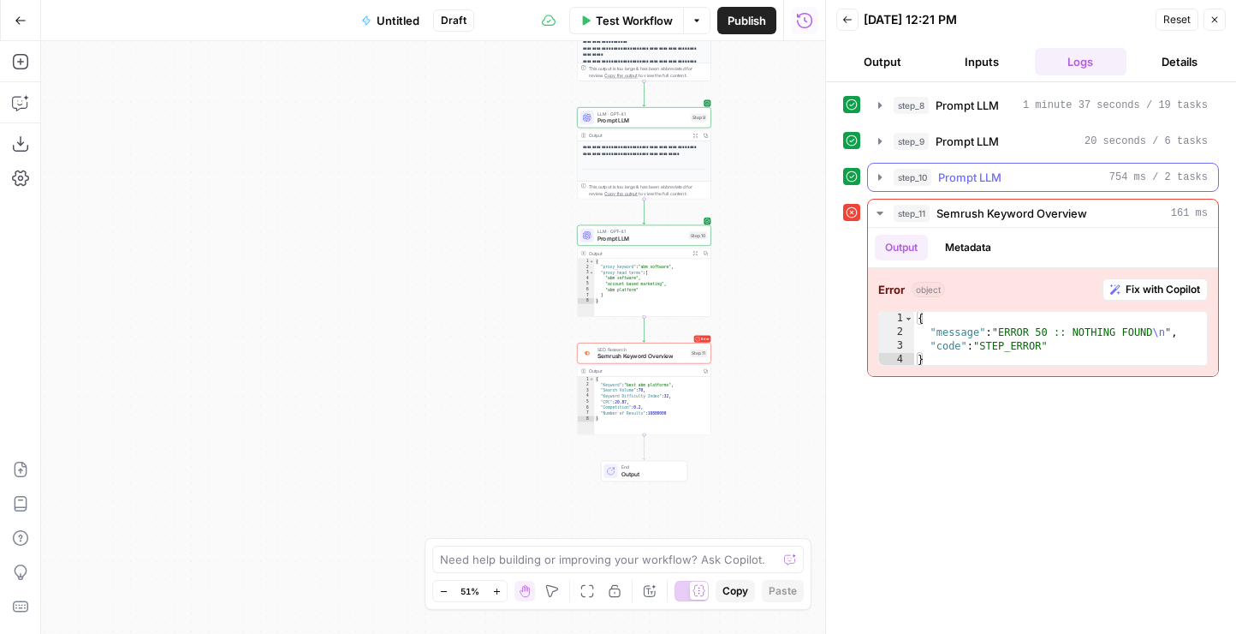
click at [979, 186] on button "step_10 Prompt LLM 754 ms / 2 tasks" at bounding box center [1043, 177] width 350 height 27
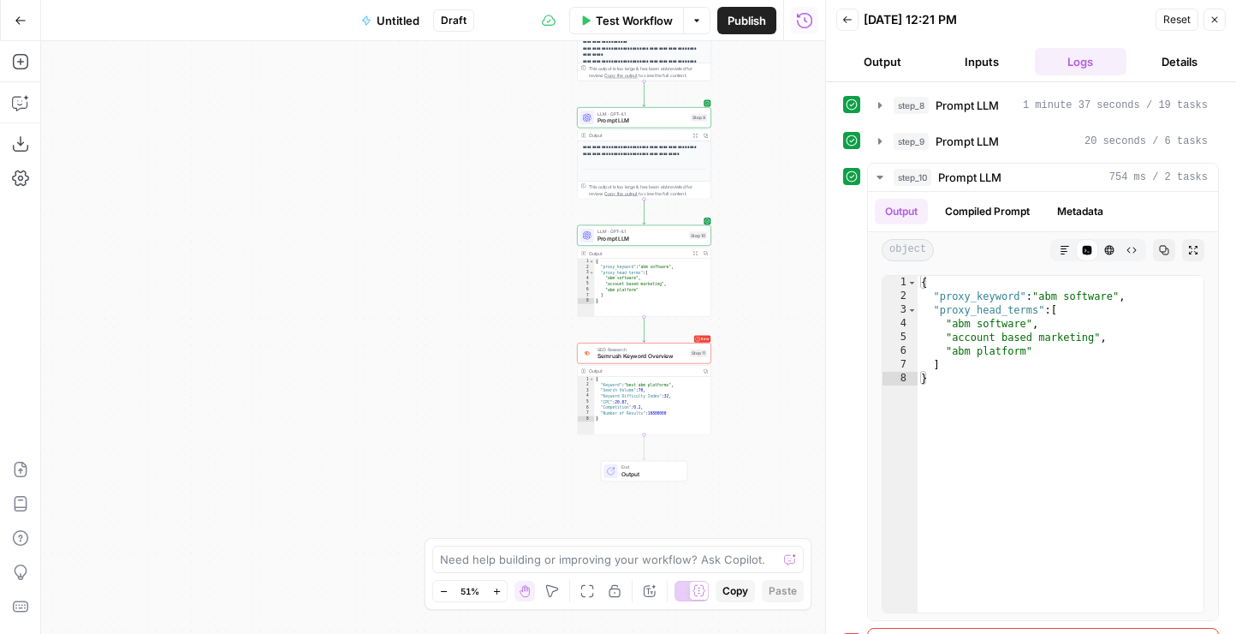
click at [661, 360] on span "Semrush Keyword Overview" at bounding box center [642, 356] width 89 height 9
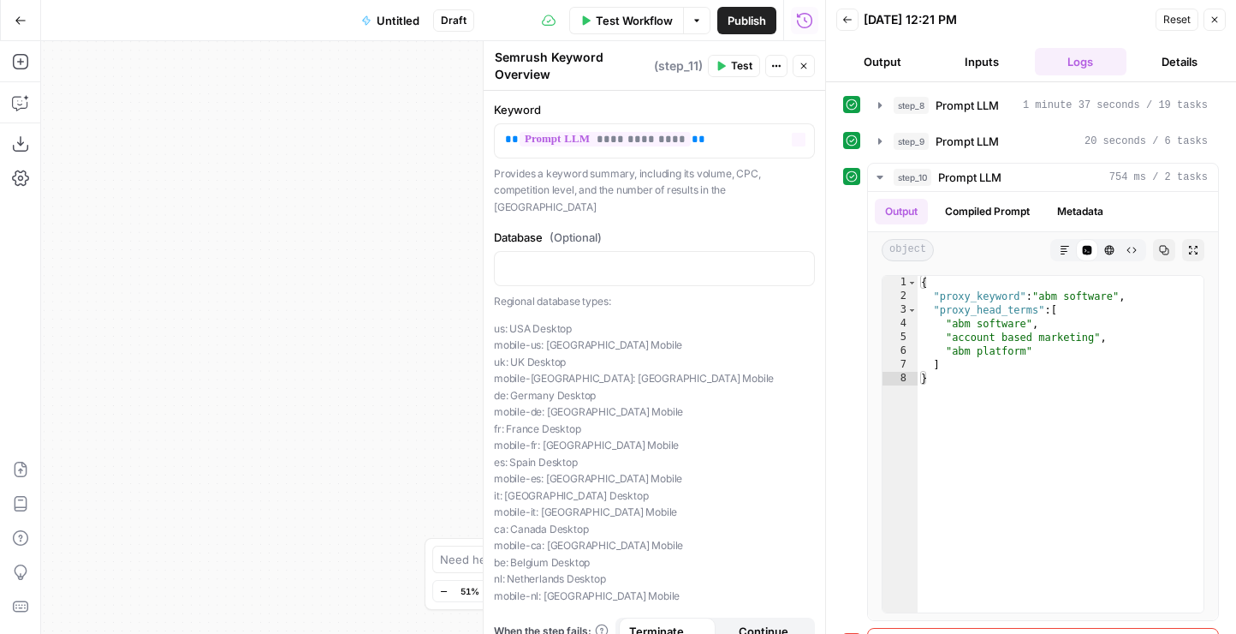
click at [771, 64] on icon "button" at bounding box center [776, 66] width 10 height 10
click at [797, 147] on div "Delete Step" at bounding box center [834, 142] width 108 height 17
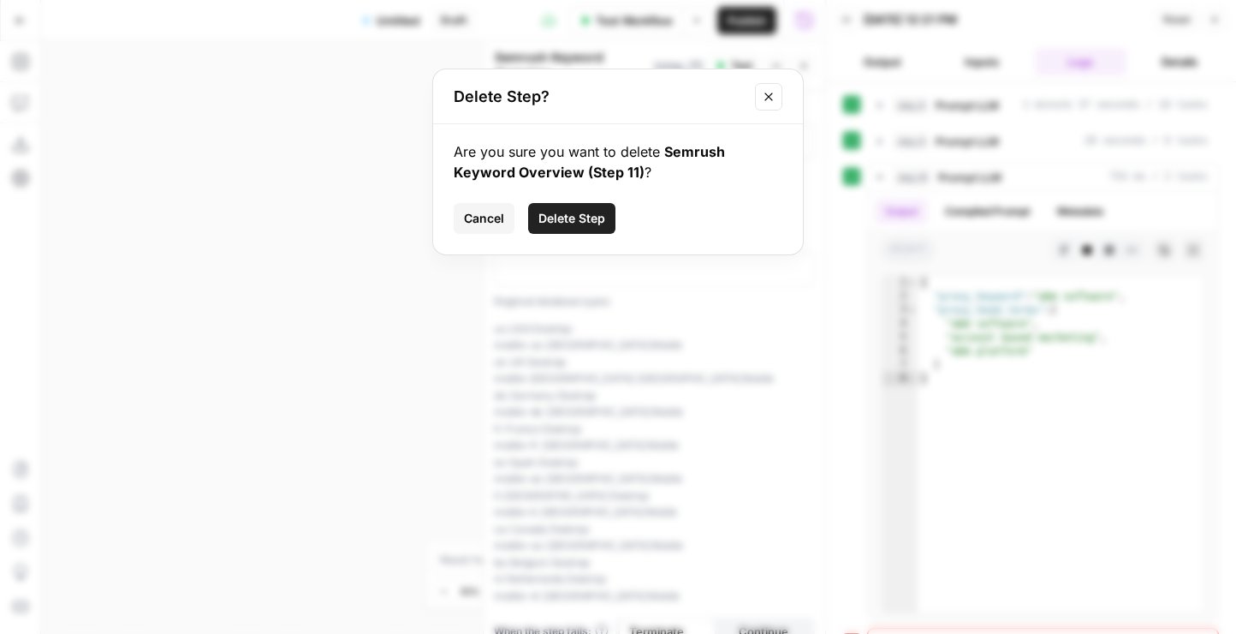
click at [585, 223] on span "Delete Step" at bounding box center [572, 218] width 67 height 17
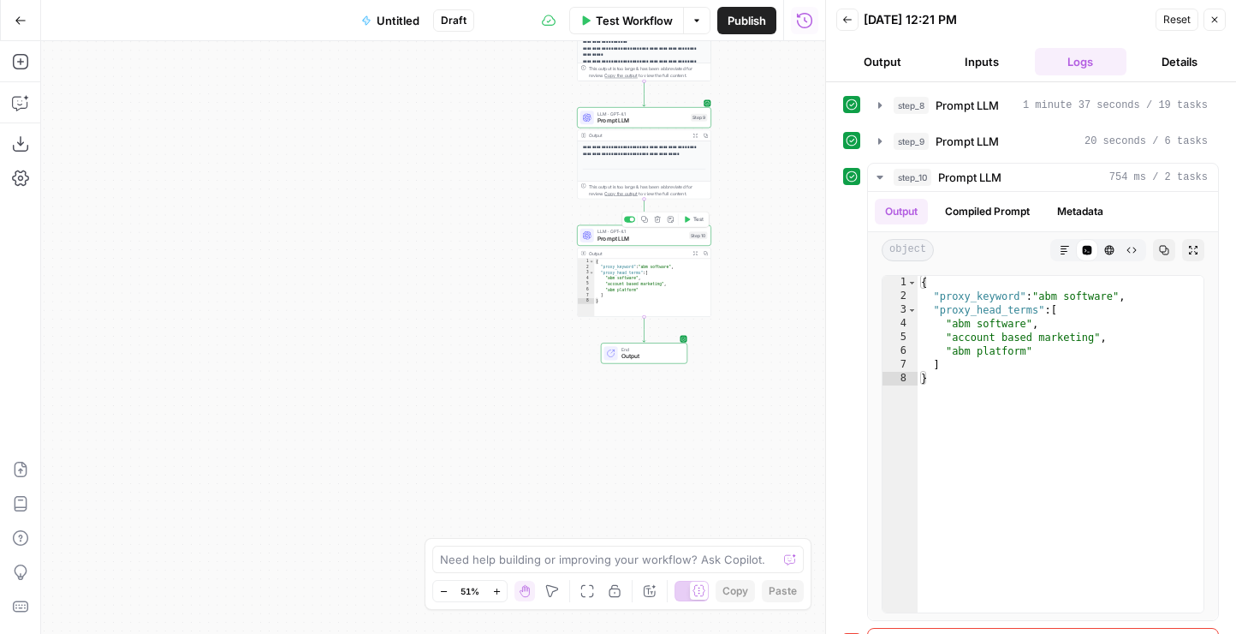
click at [634, 241] on span "Prompt LLM" at bounding box center [642, 238] width 88 height 9
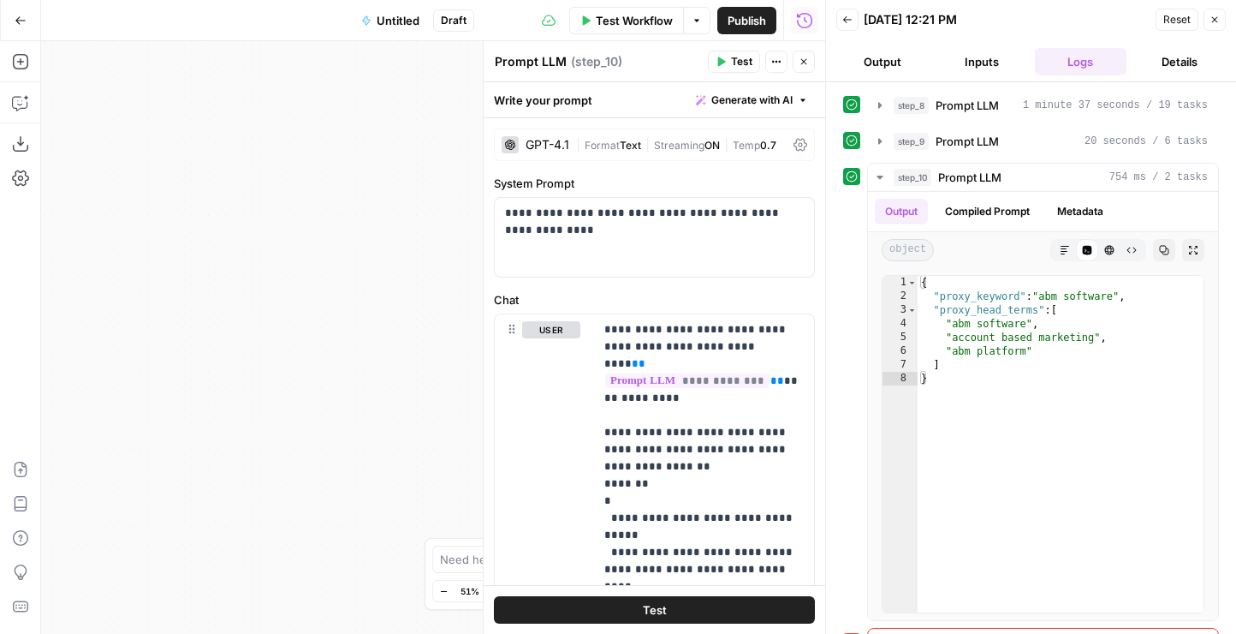
click at [803, 68] on button "Close" at bounding box center [804, 62] width 22 height 22
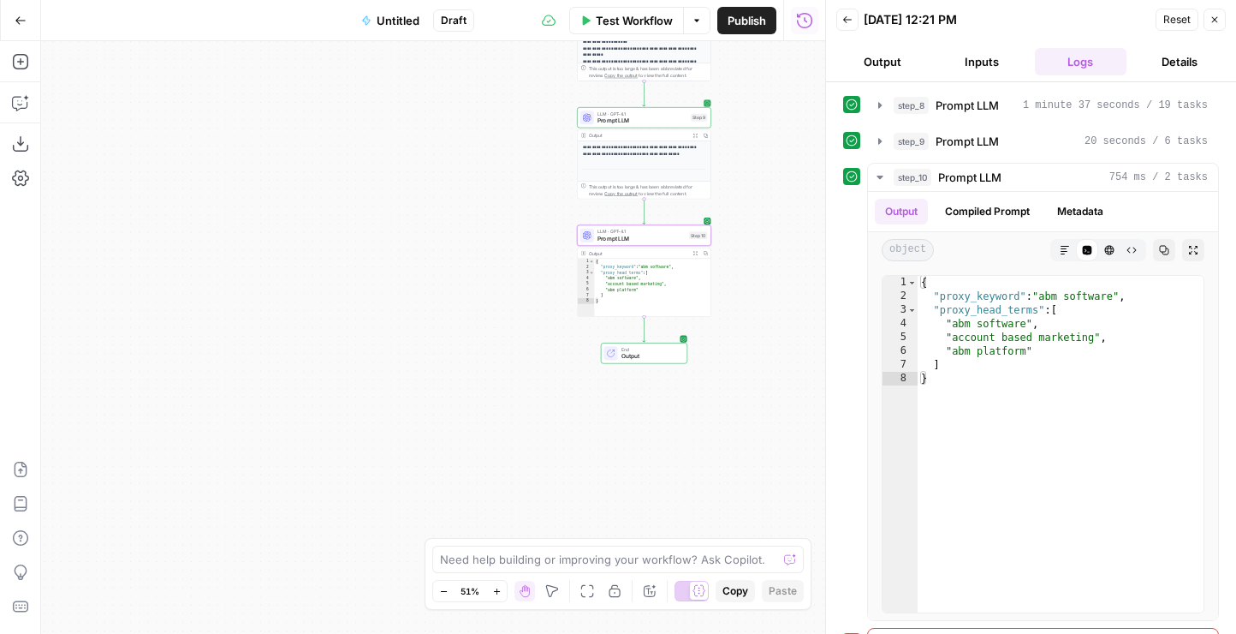
click at [618, 115] on span "LLM · GPT-4.1" at bounding box center [643, 113] width 90 height 7
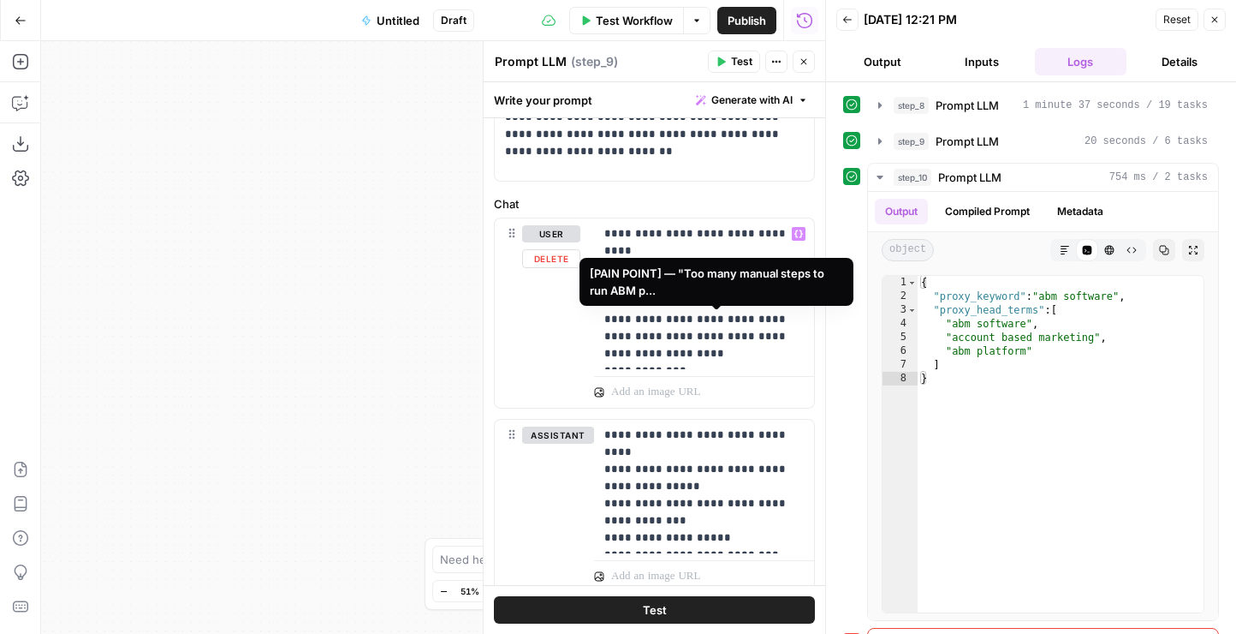
scroll to position [153, 0]
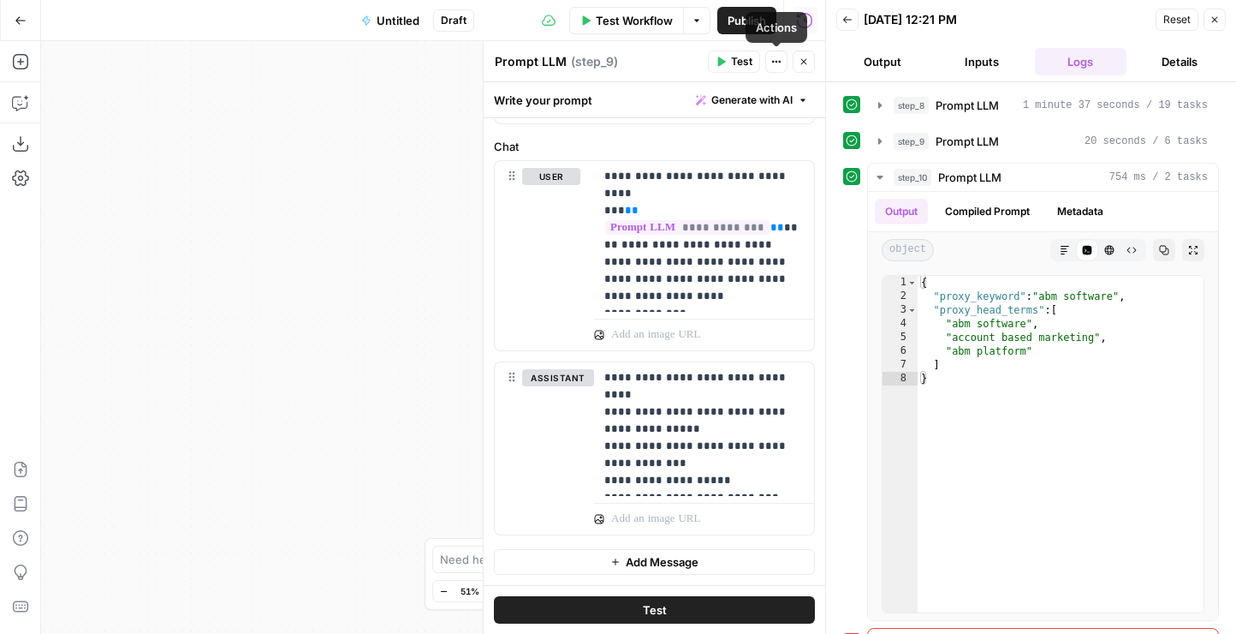
click at [801, 63] on icon "button" at bounding box center [804, 62] width 10 height 10
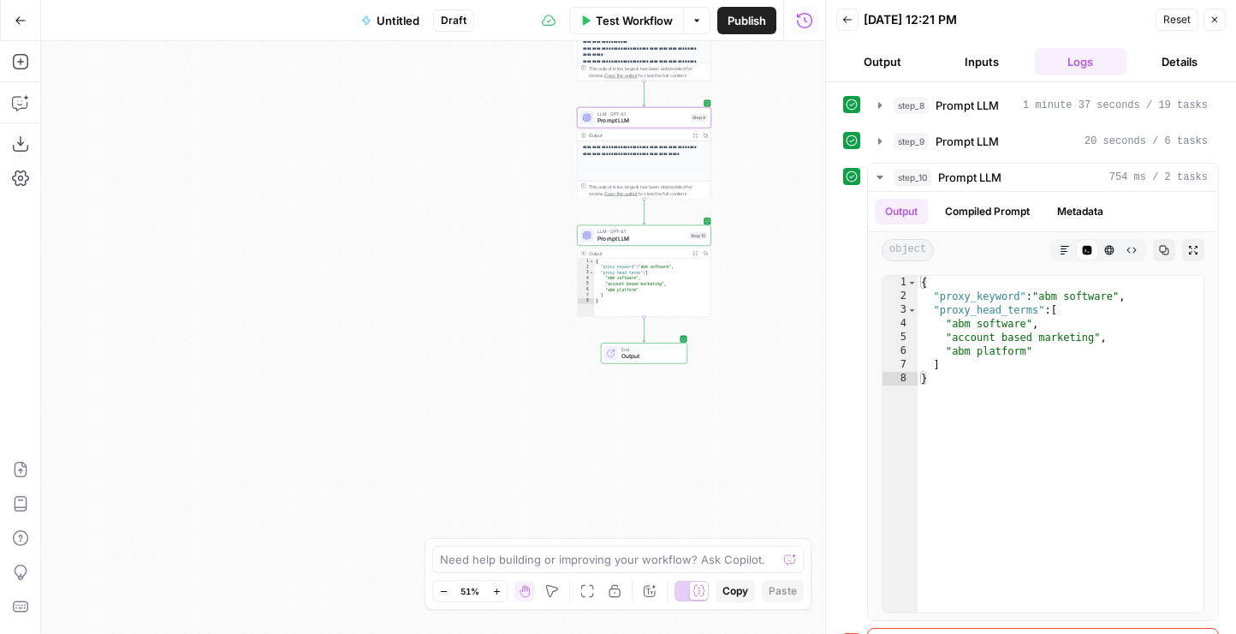
click at [622, 151] on p "**********" at bounding box center [644, 151] width 123 height 13
click at [626, 158] on div "**********" at bounding box center [645, 287] width 134 height 293
click at [905, 142] on span "step_9" at bounding box center [911, 141] width 35 height 17
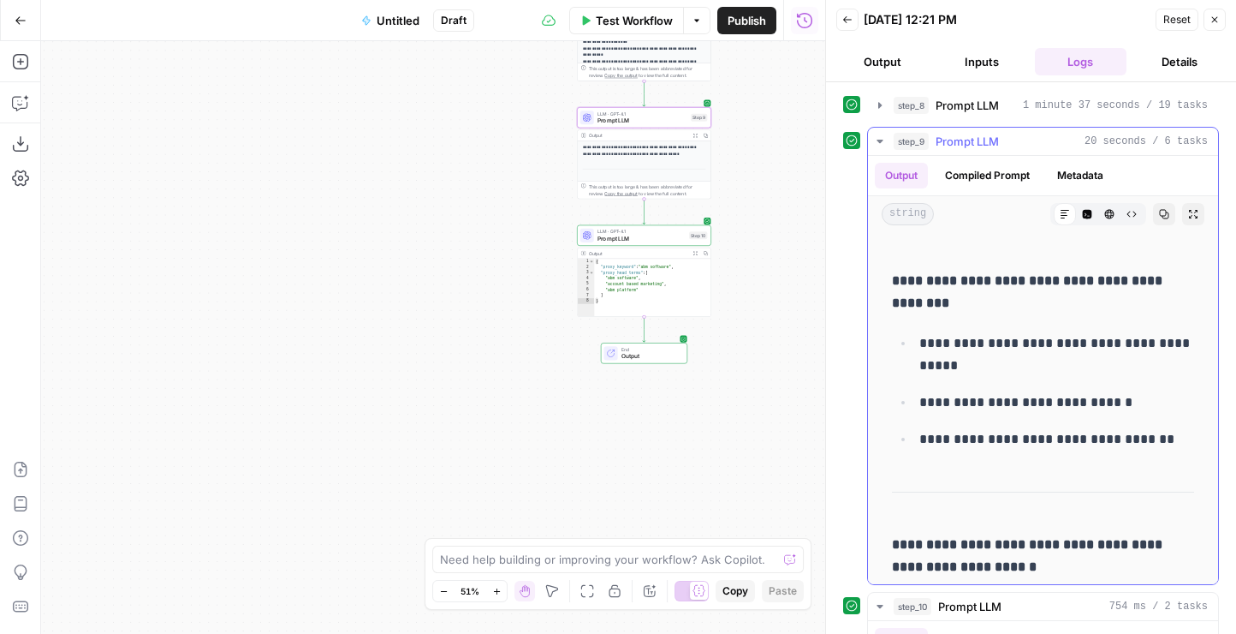
scroll to position [10524, 0]
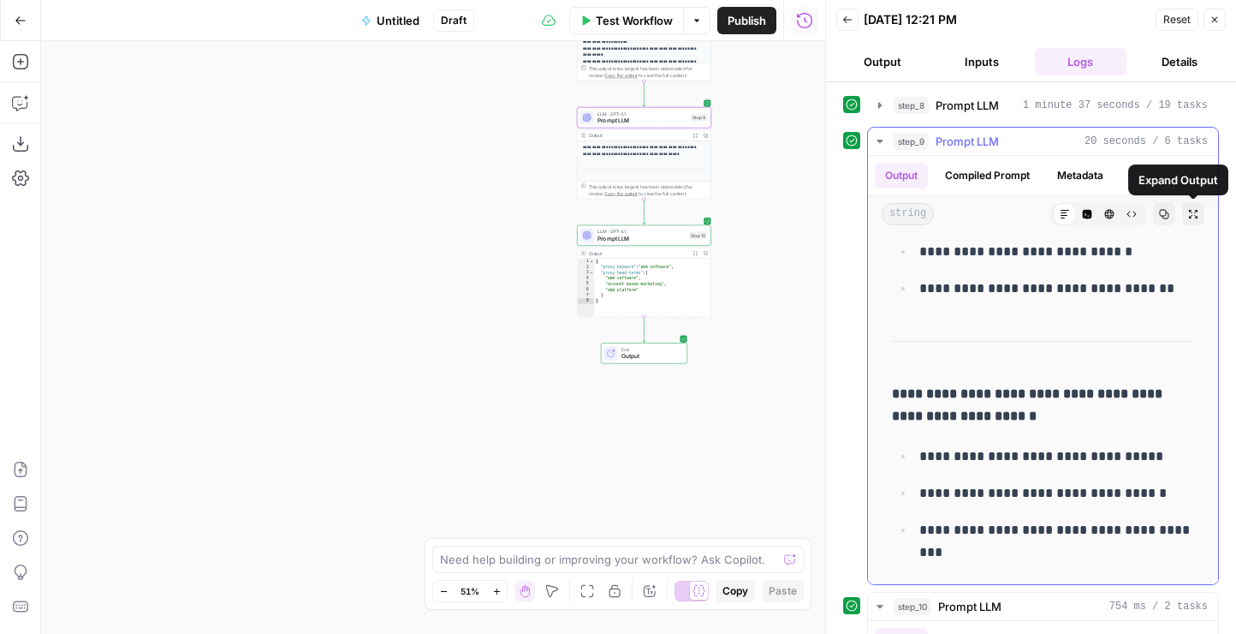
click at [1193, 214] on icon "button" at bounding box center [1193, 214] width 10 height 10
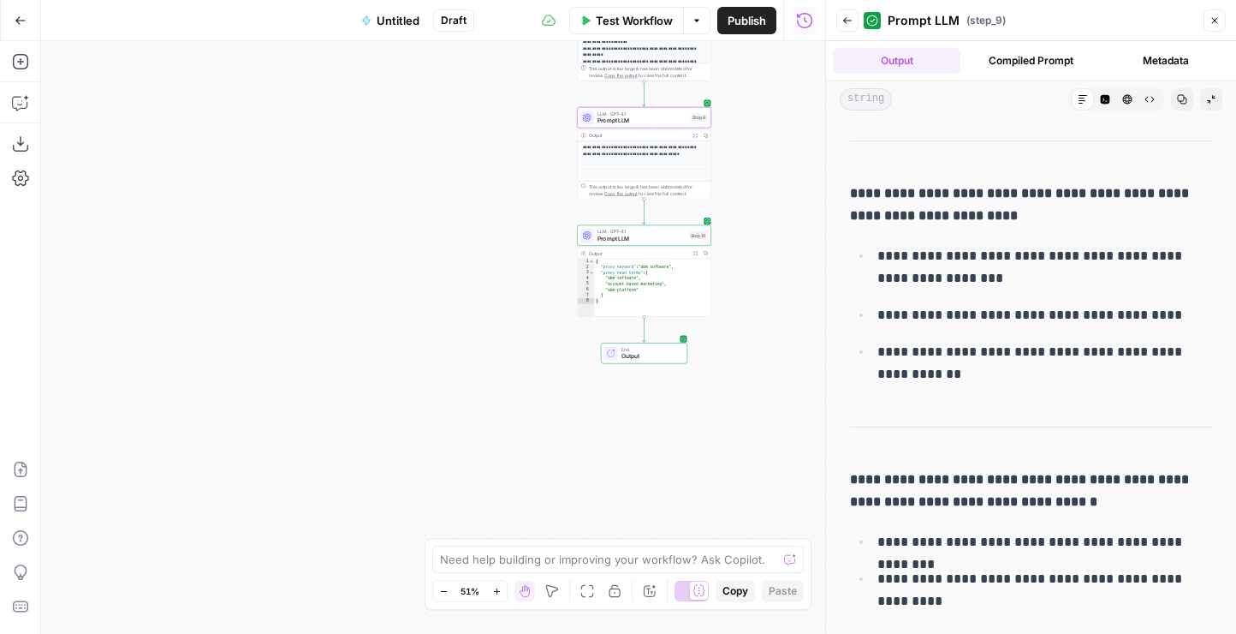
scroll to position [5159, 0]
